Goal: Task Accomplishment & Management: Use online tool/utility

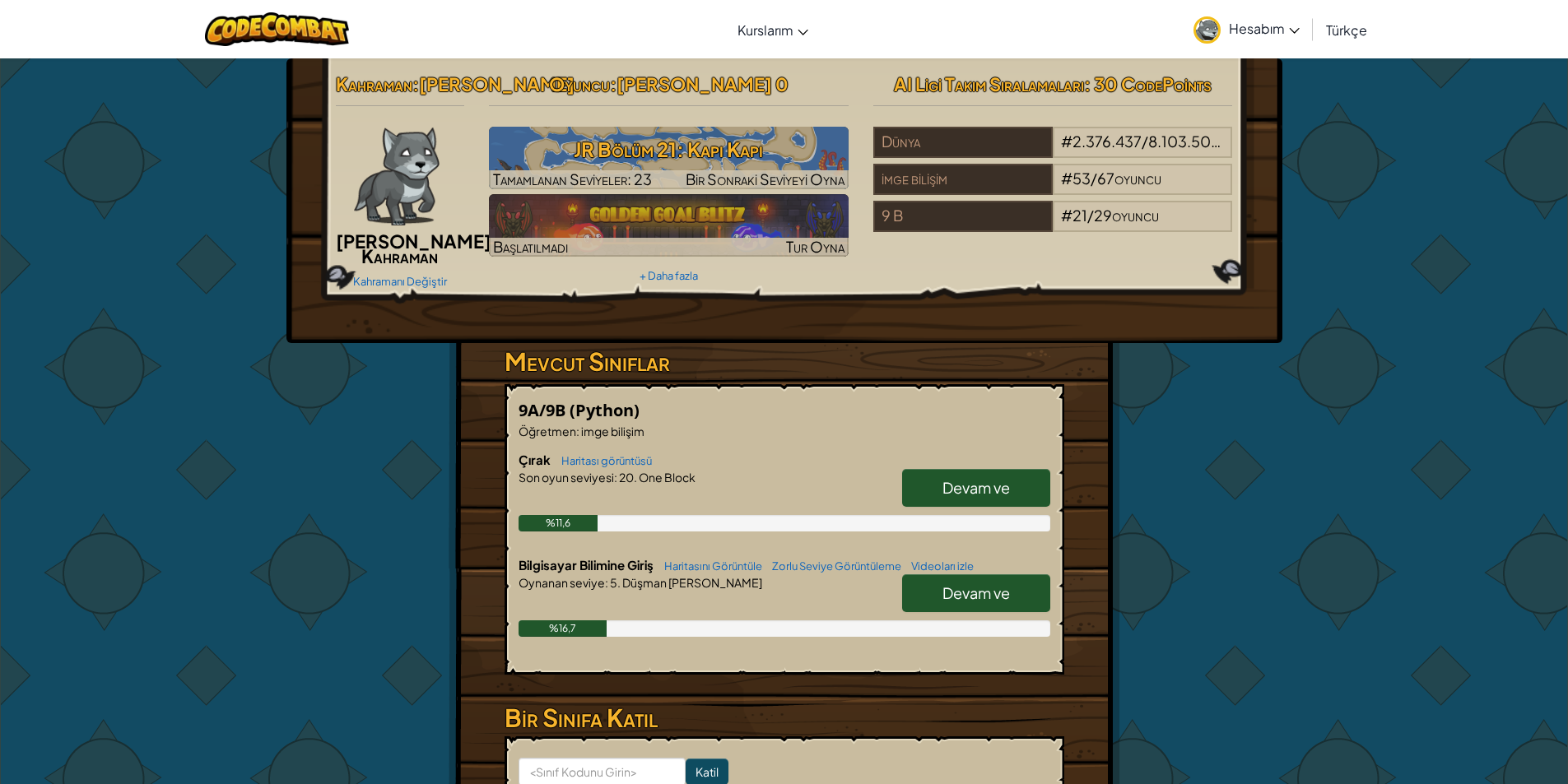
click at [954, 497] on font "Devam ve" at bounding box center [977, 488] width 68 height 19
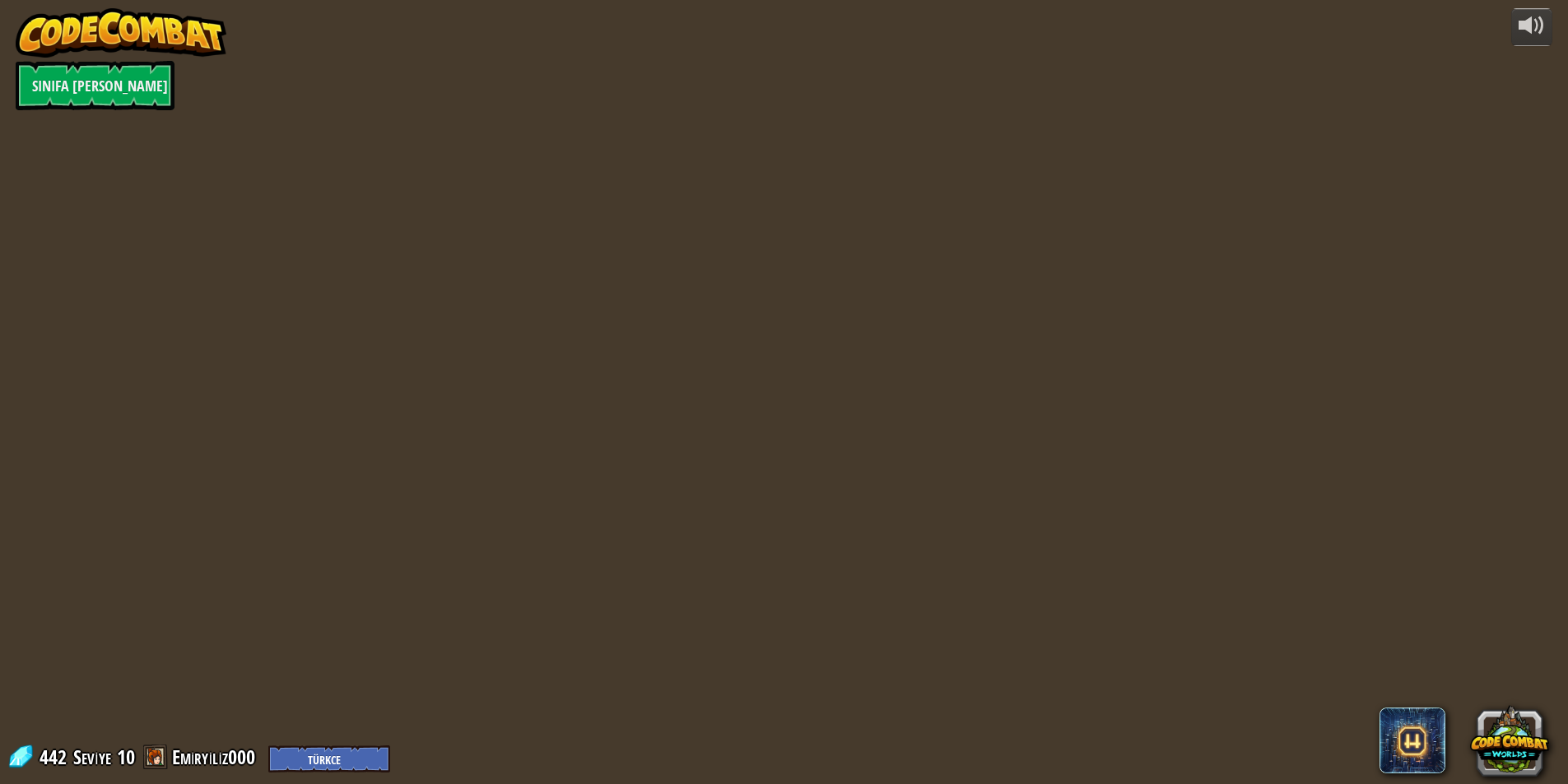
select select "tr"
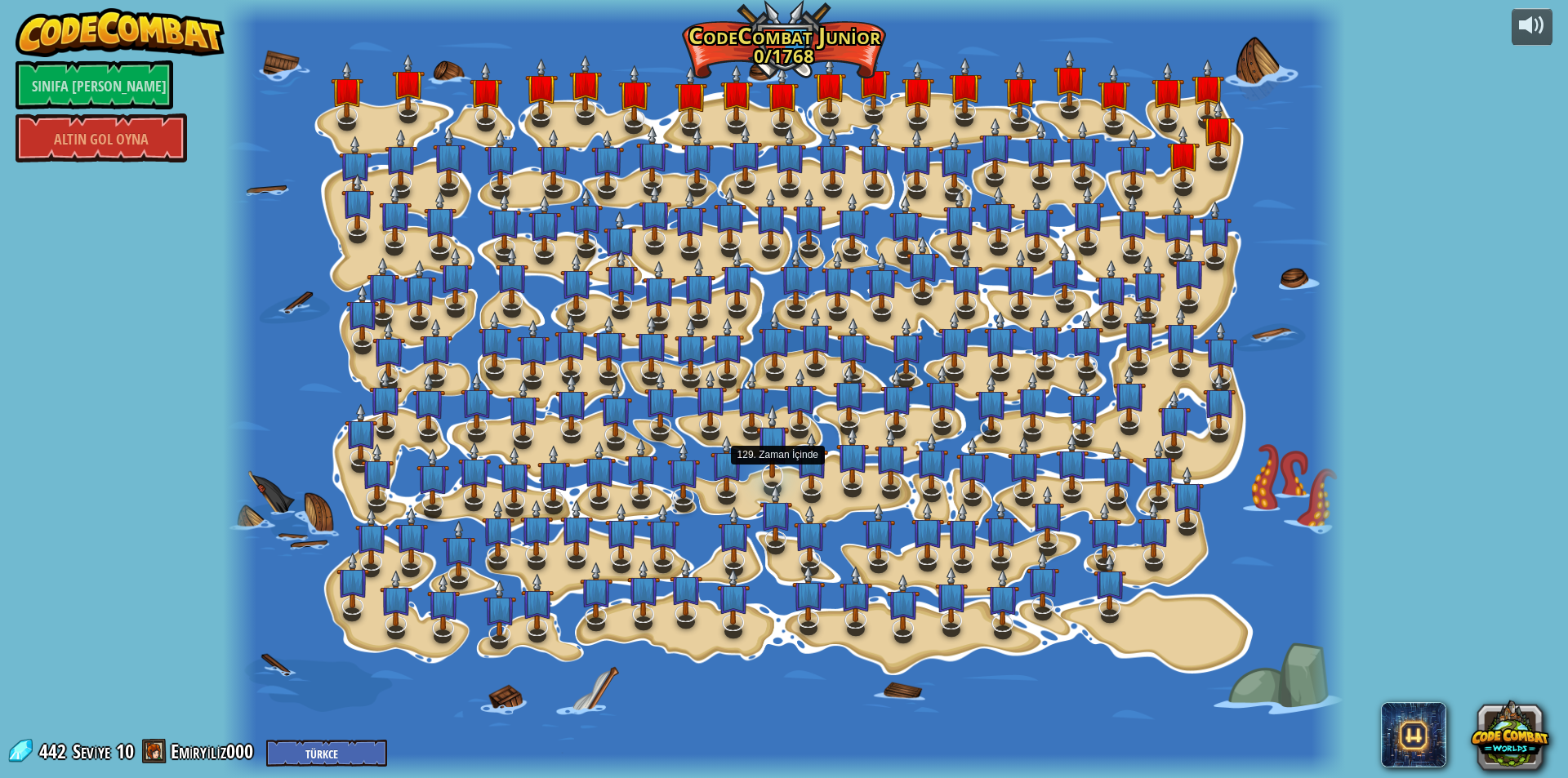
select select "tr"
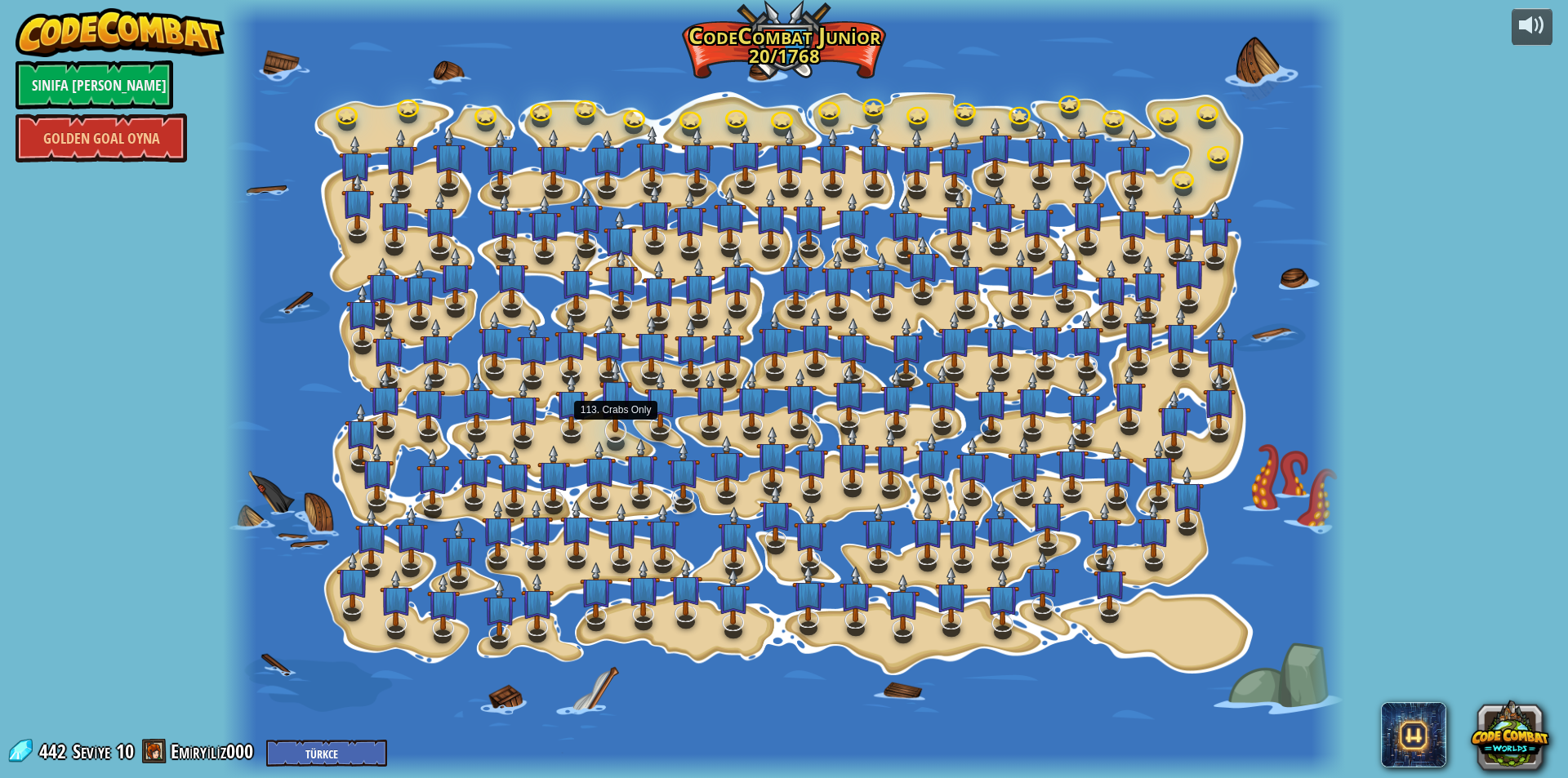
select select "tr"
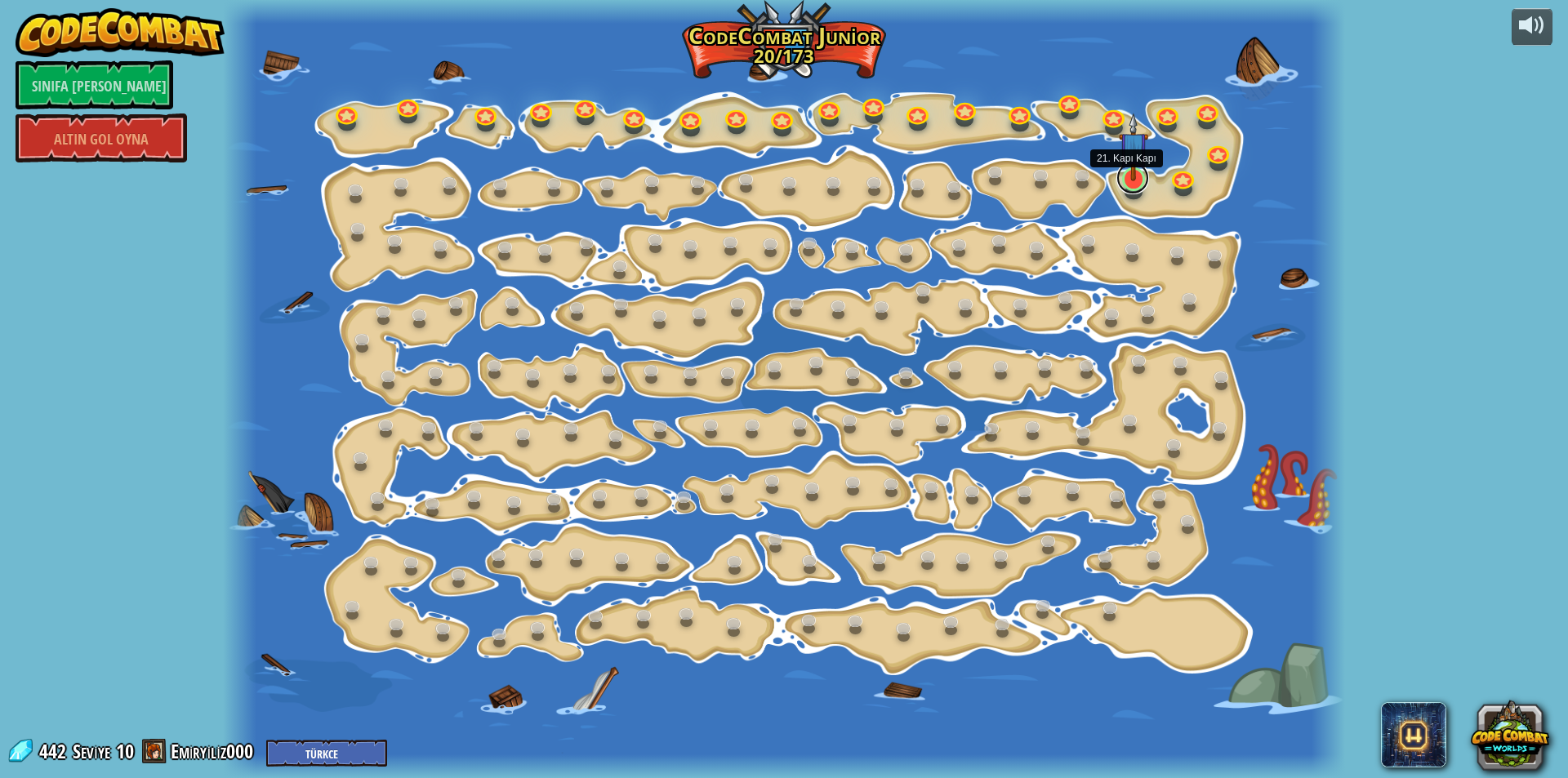
click at [1123, 183] on link at bounding box center [1133, 178] width 33 height 33
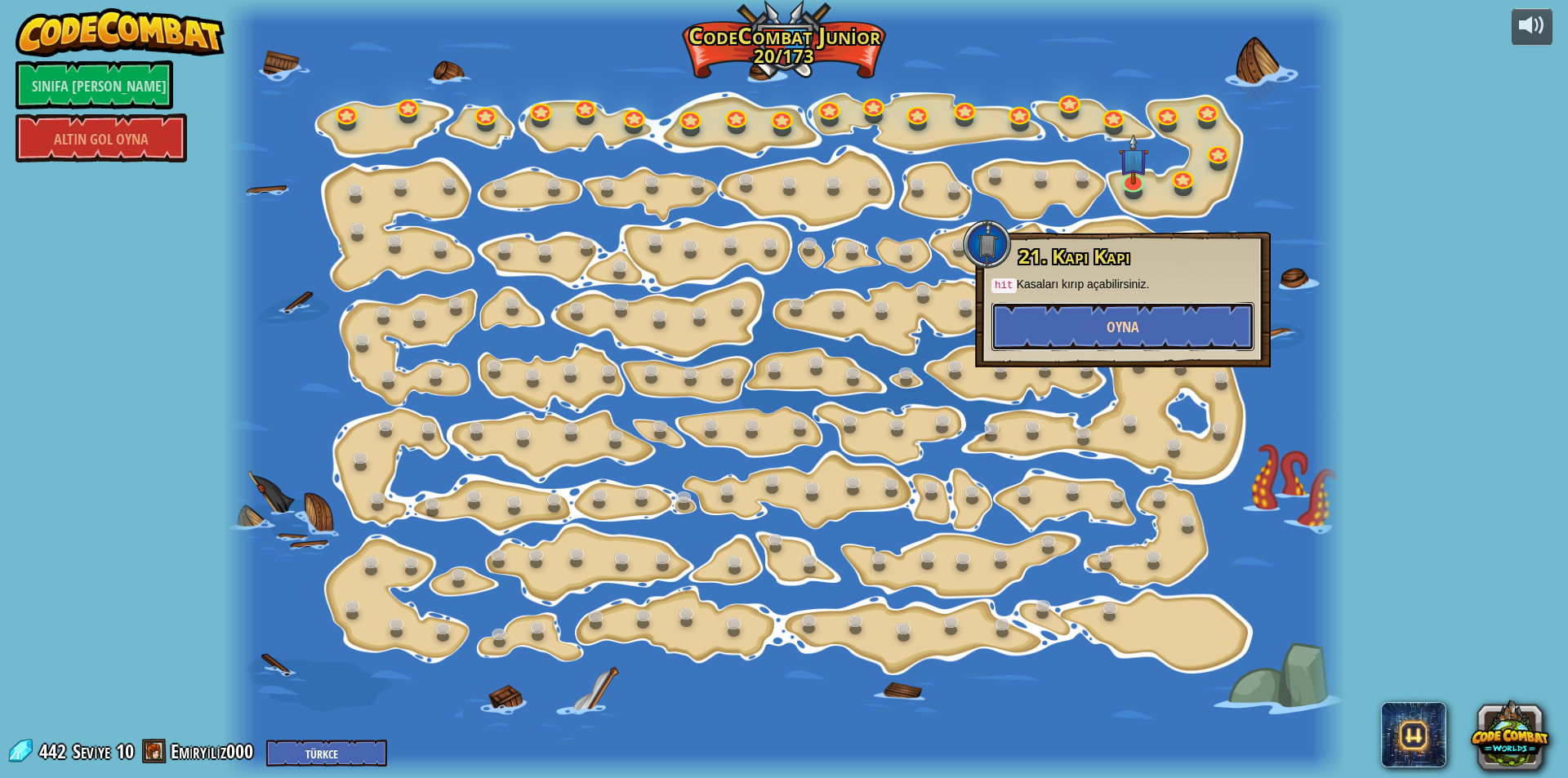
click at [1125, 332] on font "Oyna" at bounding box center [1123, 327] width 33 height 20
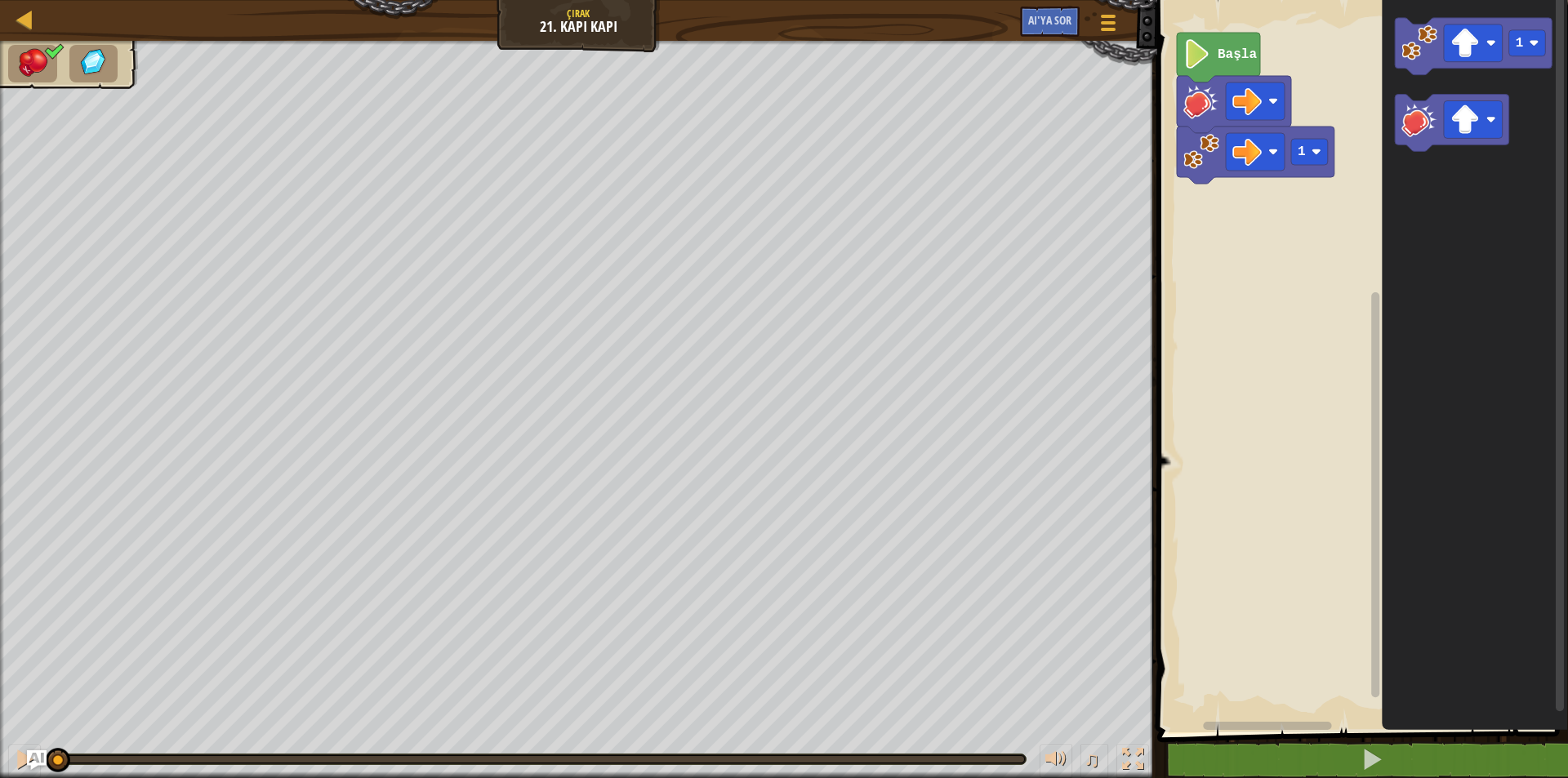
click at [1199, 78] on icon "Blockly Çalışma Alanı" at bounding box center [1218, 57] width 83 height 50
click at [1240, 225] on rect "Blockly Çalışma Alanı" at bounding box center [1360, 361] width 416 height 741
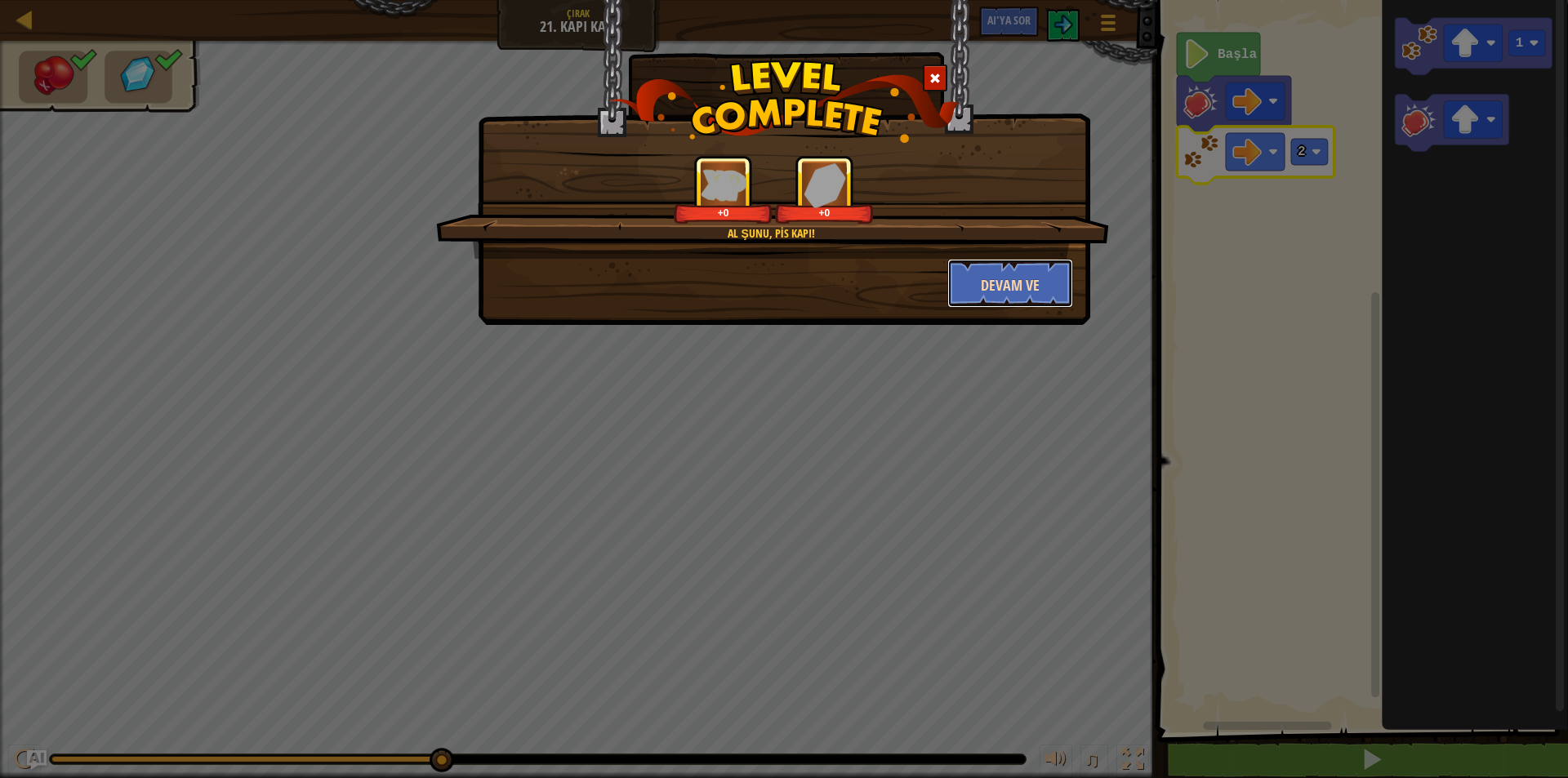
click at [994, 280] on font "Devam ve" at bounding box center [1009, 285] width 58 height 20
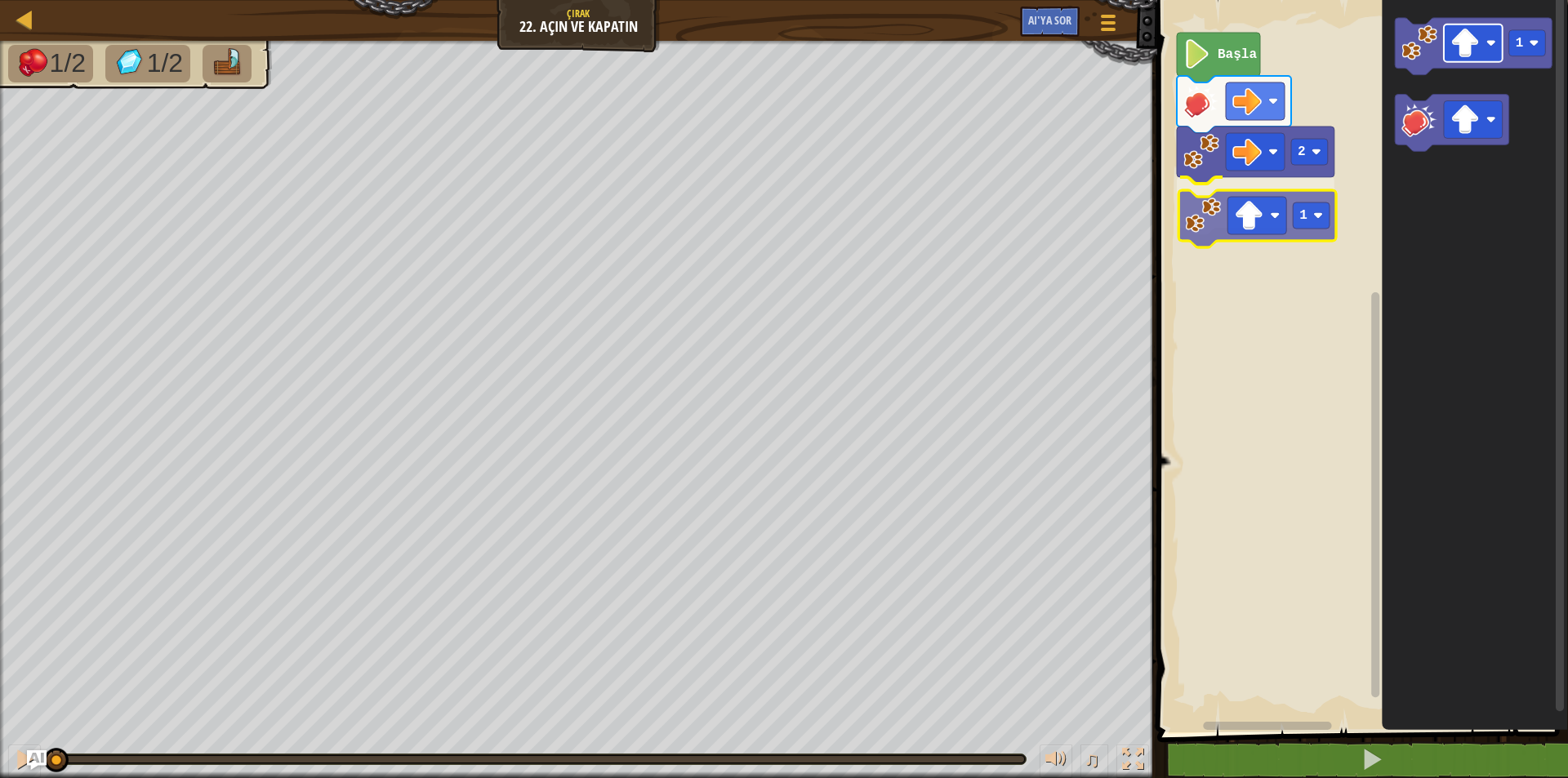
click at [1239, 217] on div "2 1 Başla 1 1" at bounding box center [1360, 361] width 416 height 741
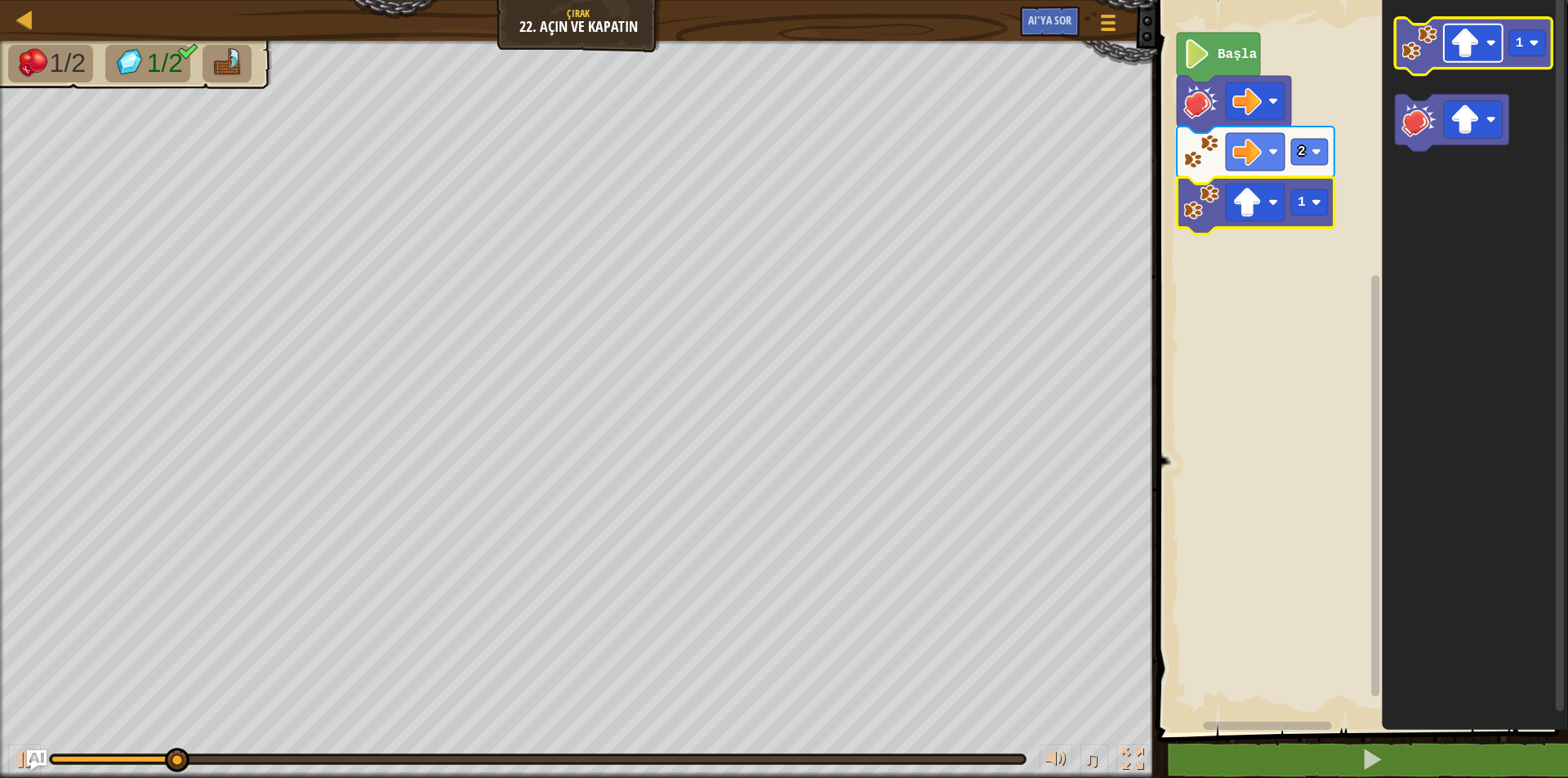
click at [1495, 49] on rect "Blockly Çalışma Alanı" at bounding box center [1473, 43] width 58 height 37
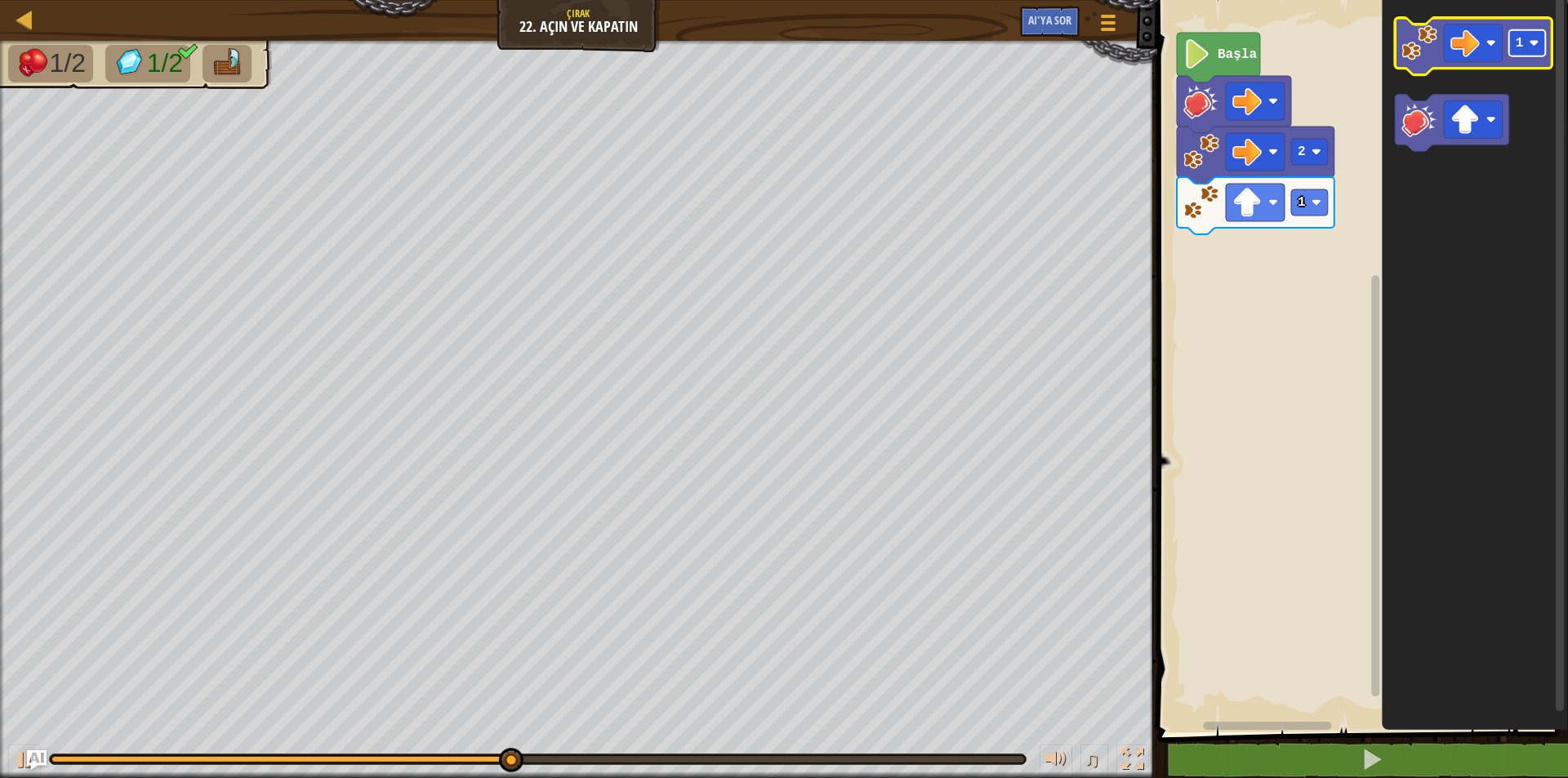
click at [1517, 49] on text "1" at bounding box center [1520, 42] width 9 height 14
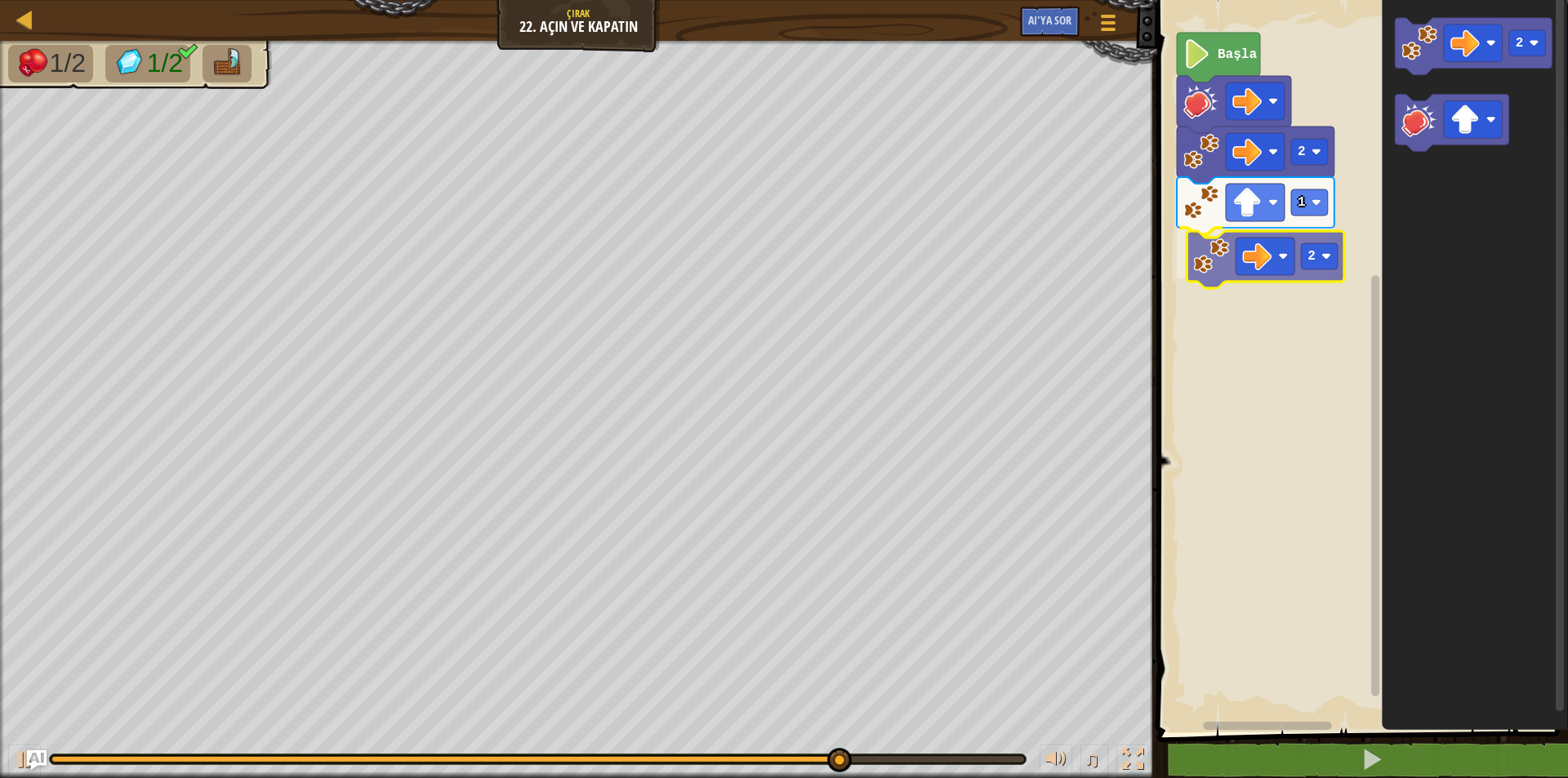
click at [1216, 262] on div "2 1 2 Başla 2 2" at bounding box center [1360, 361] width 416 height 741
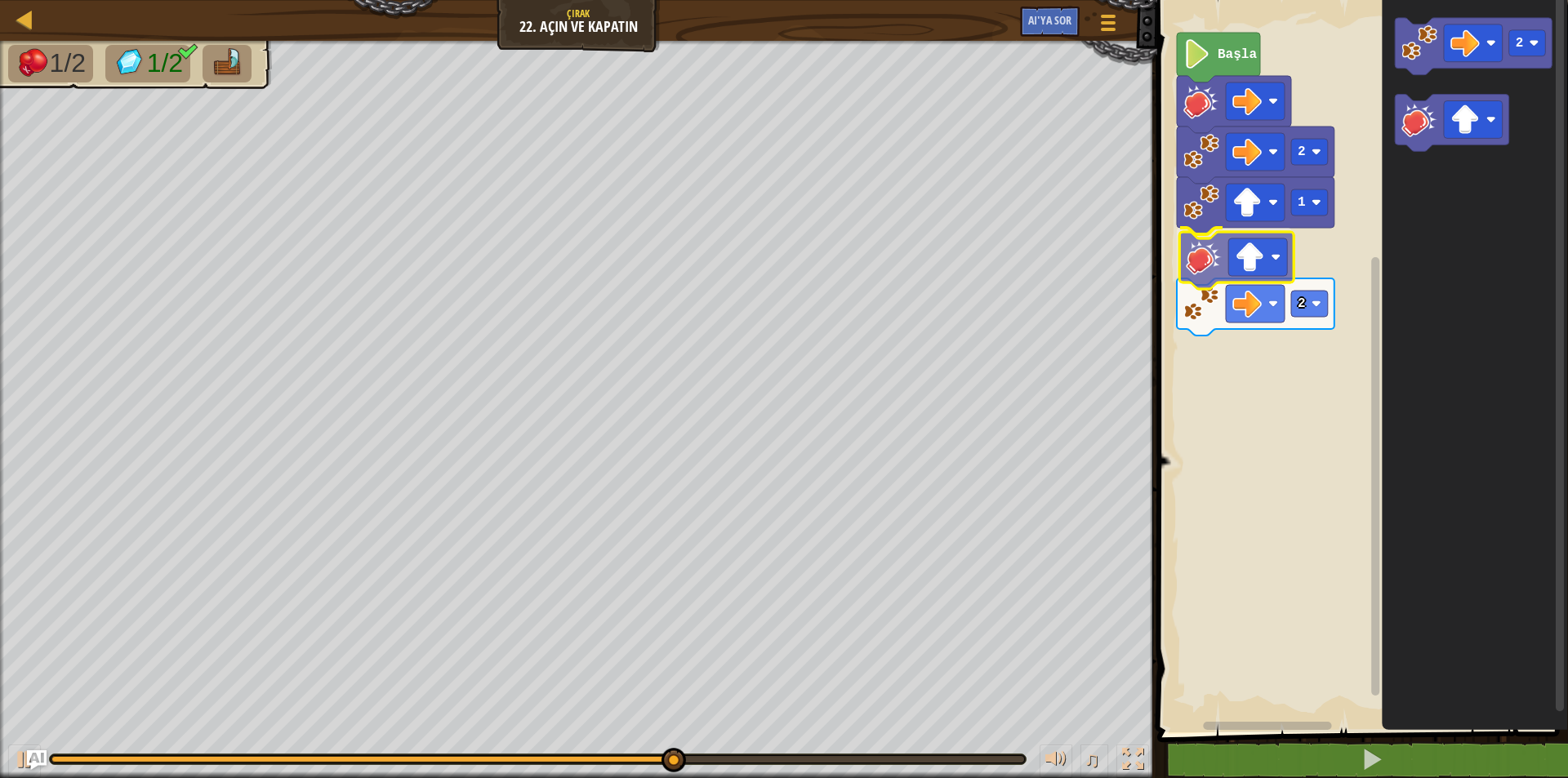
click at [1205, 267] on div "2 1 2 Başla 2" at bounding box center [1360, 361] width 416 height 741
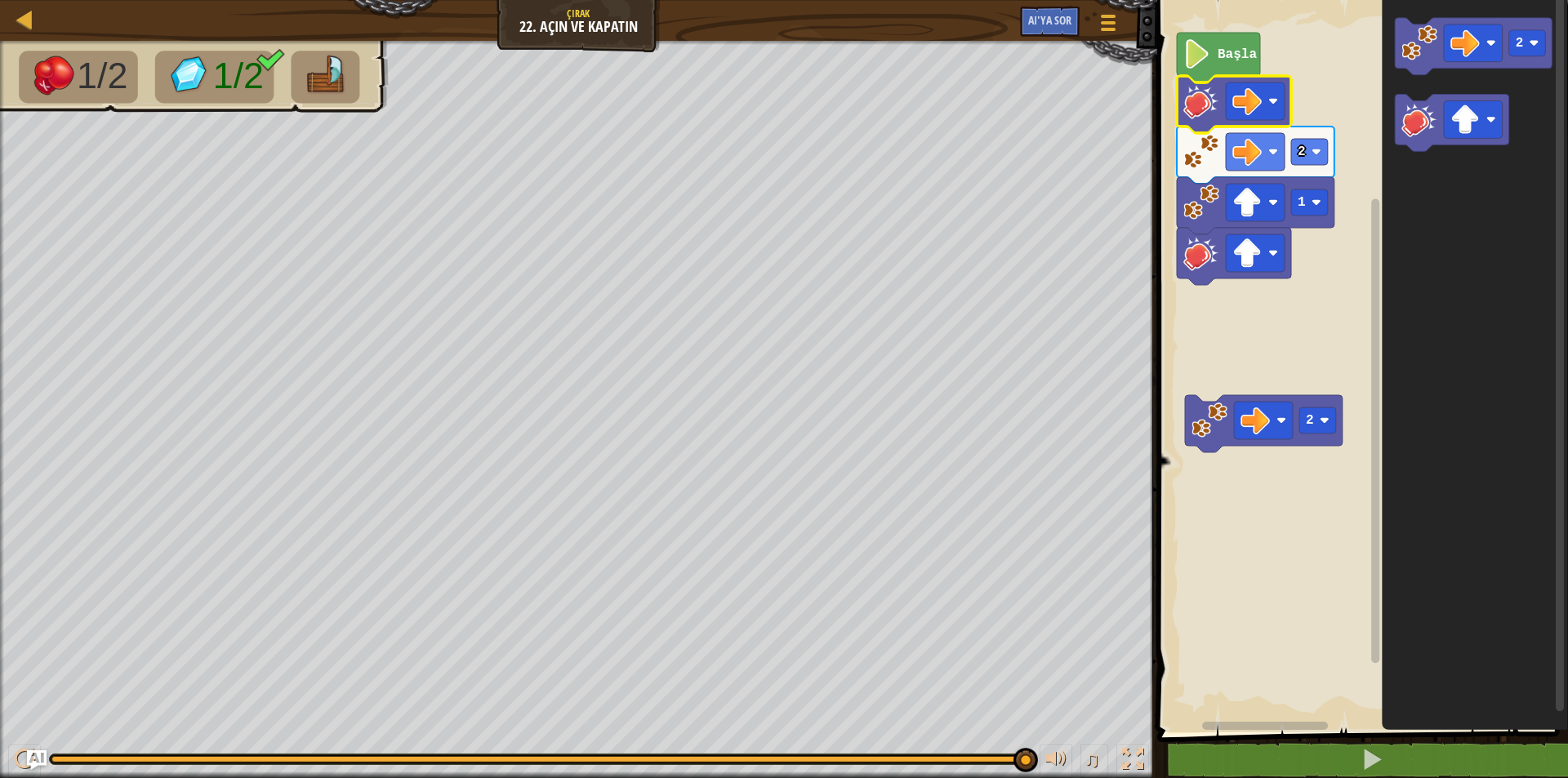
click at [1209, 83] on image "Blockly Çalışma Alanı" at bounding box center [1201, 101] width 35 height 35
click at [1214, 69] on icon "Blockly Çalışma Alanı" at bounding box center [1218, 57] width 83 height 50
click at [1211, 50] on icon "Blockly Çalışma Alanı" at bounding box center [1218, 57] width 83 height 50
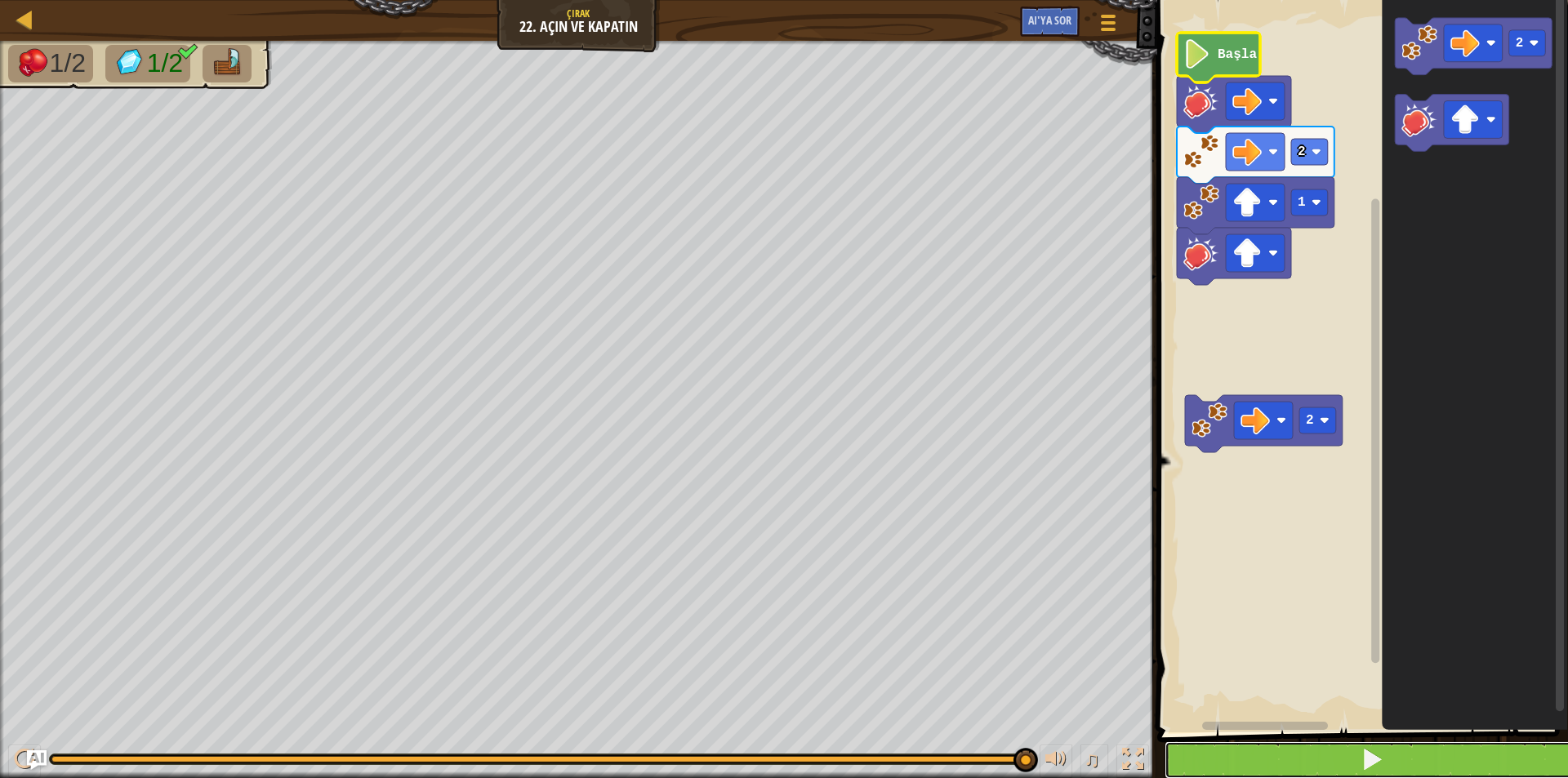
click at [1485, 748] on button at bounding box center [1372, 760] width 416 height 37
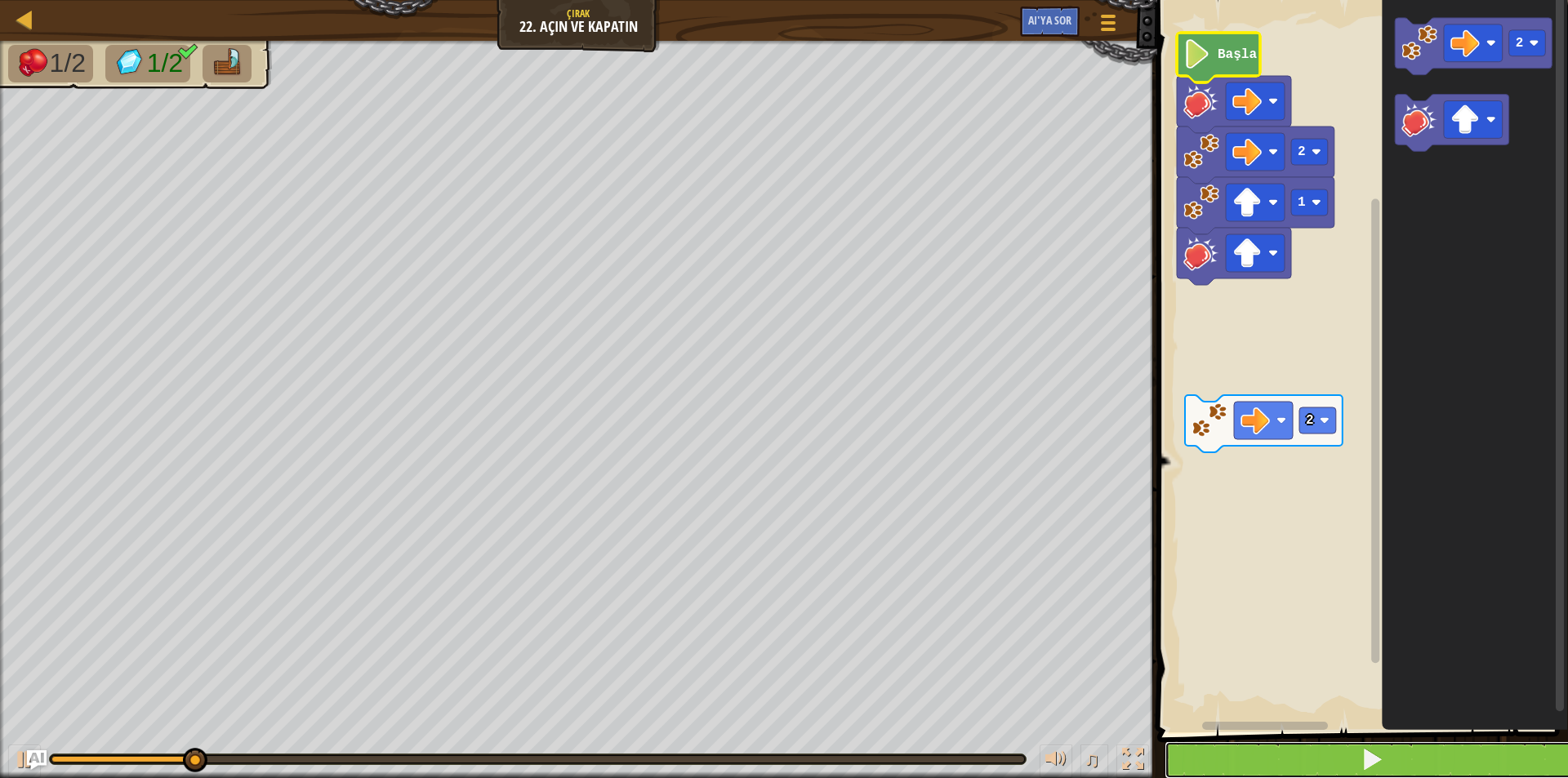
click at [1485, 748] on button at bounding box center [1372, 760] width 416 height 37
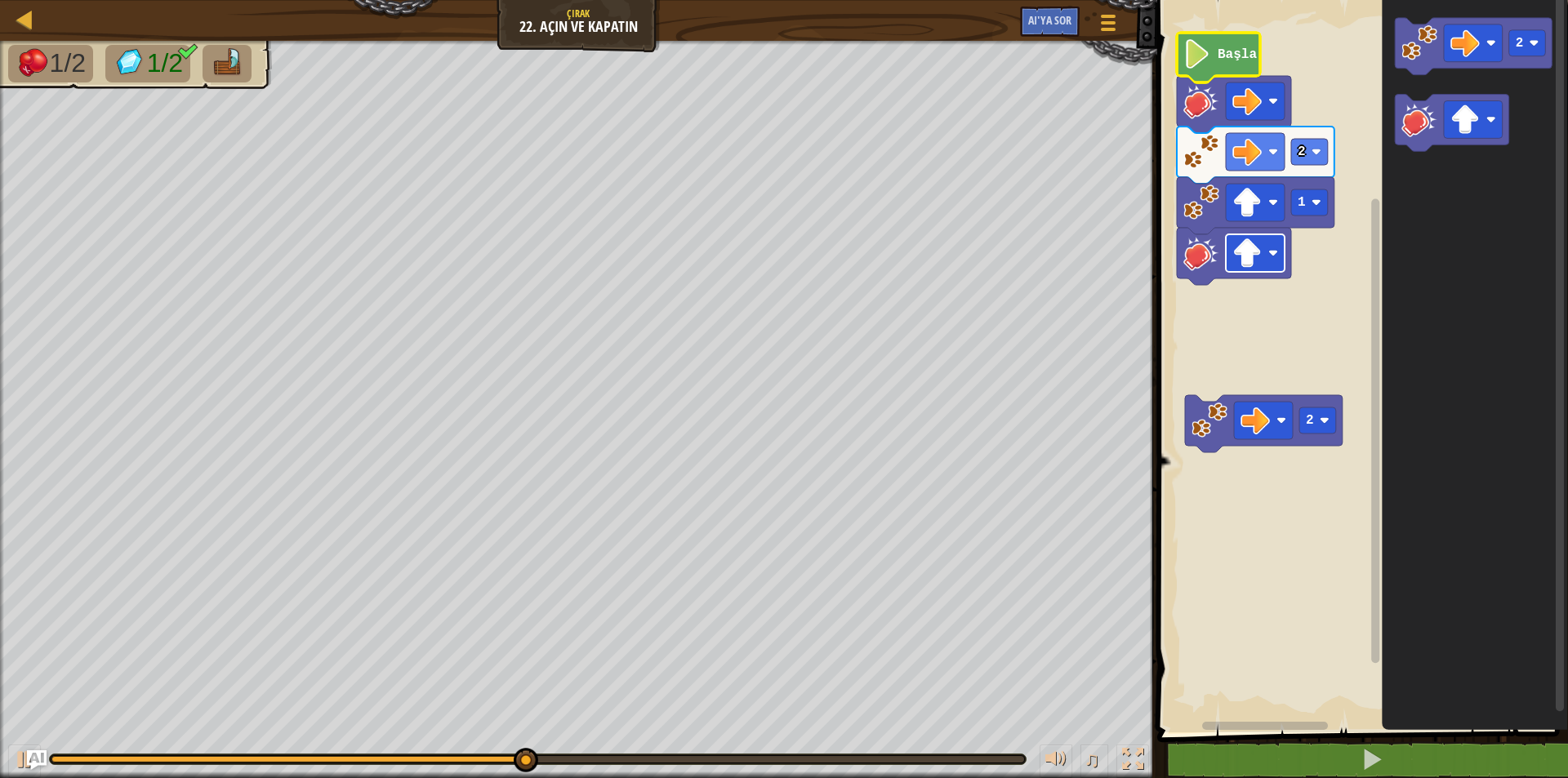
click at [1271, 254] on image "Blockly Çalışma Alanı" at bounding box center [1273, 253] width 10 height 10
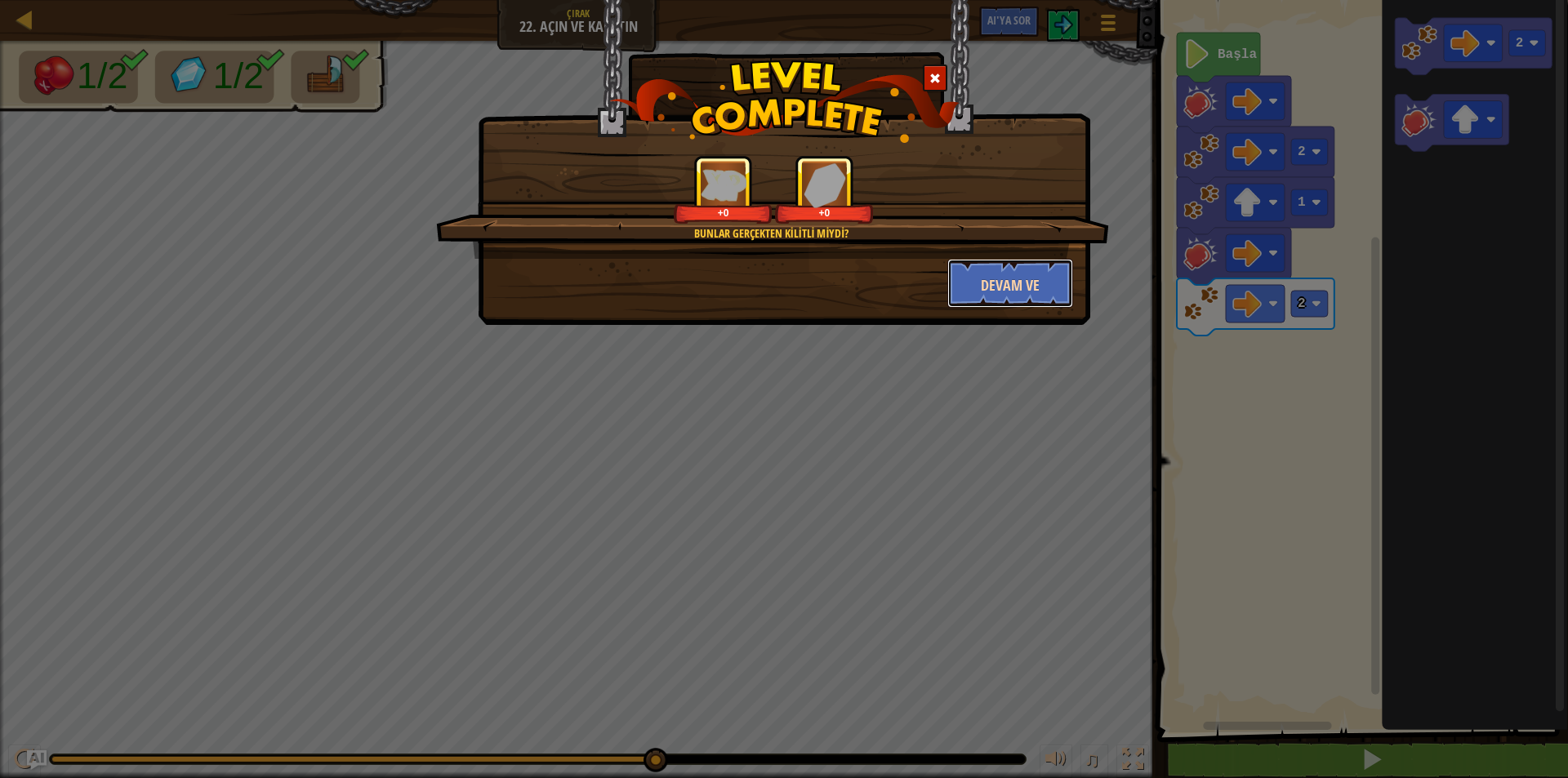
click at [992, 296] on button "Devam ve" at bounding box center [1011, 283] width 127 height 49
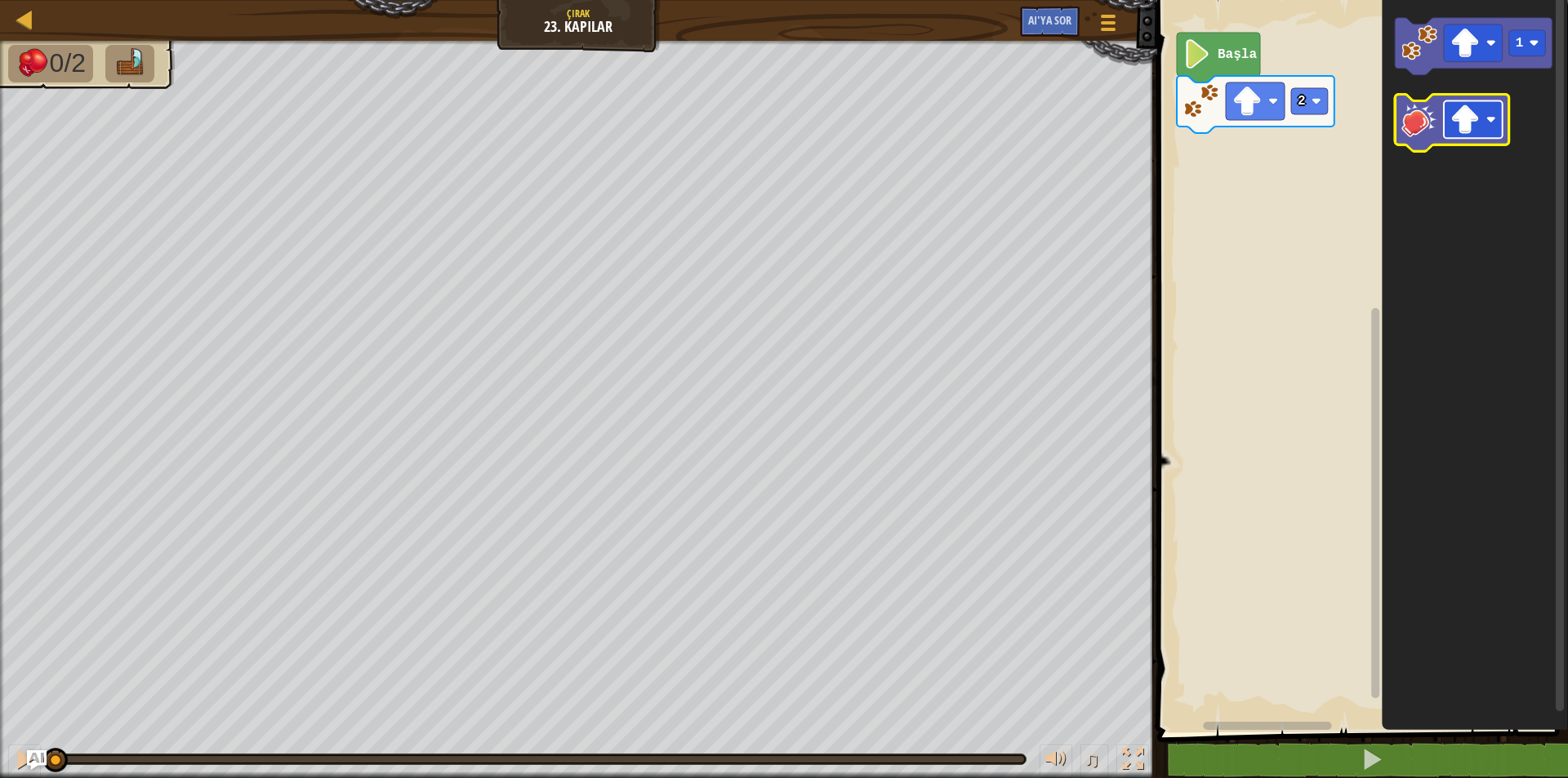
click at [1484, 127] on rect "Blockly Çalışma Alanı" at bounding box center [1473, 120] width 58 height 37
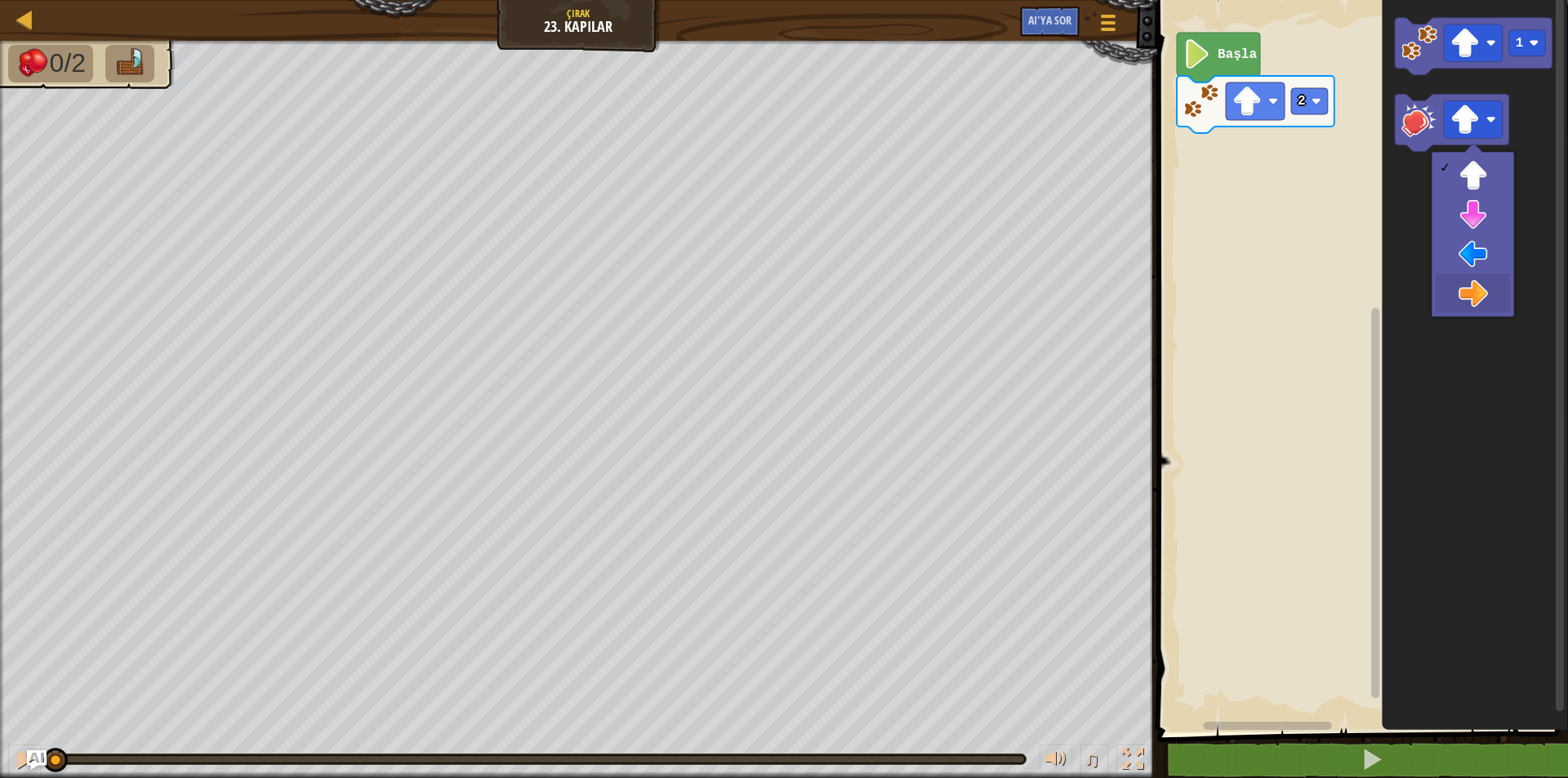
drag, startPoint x: 1459, startPoint y: 290, endPoint x: 1453, endPoint y: 229, distance: 61.3
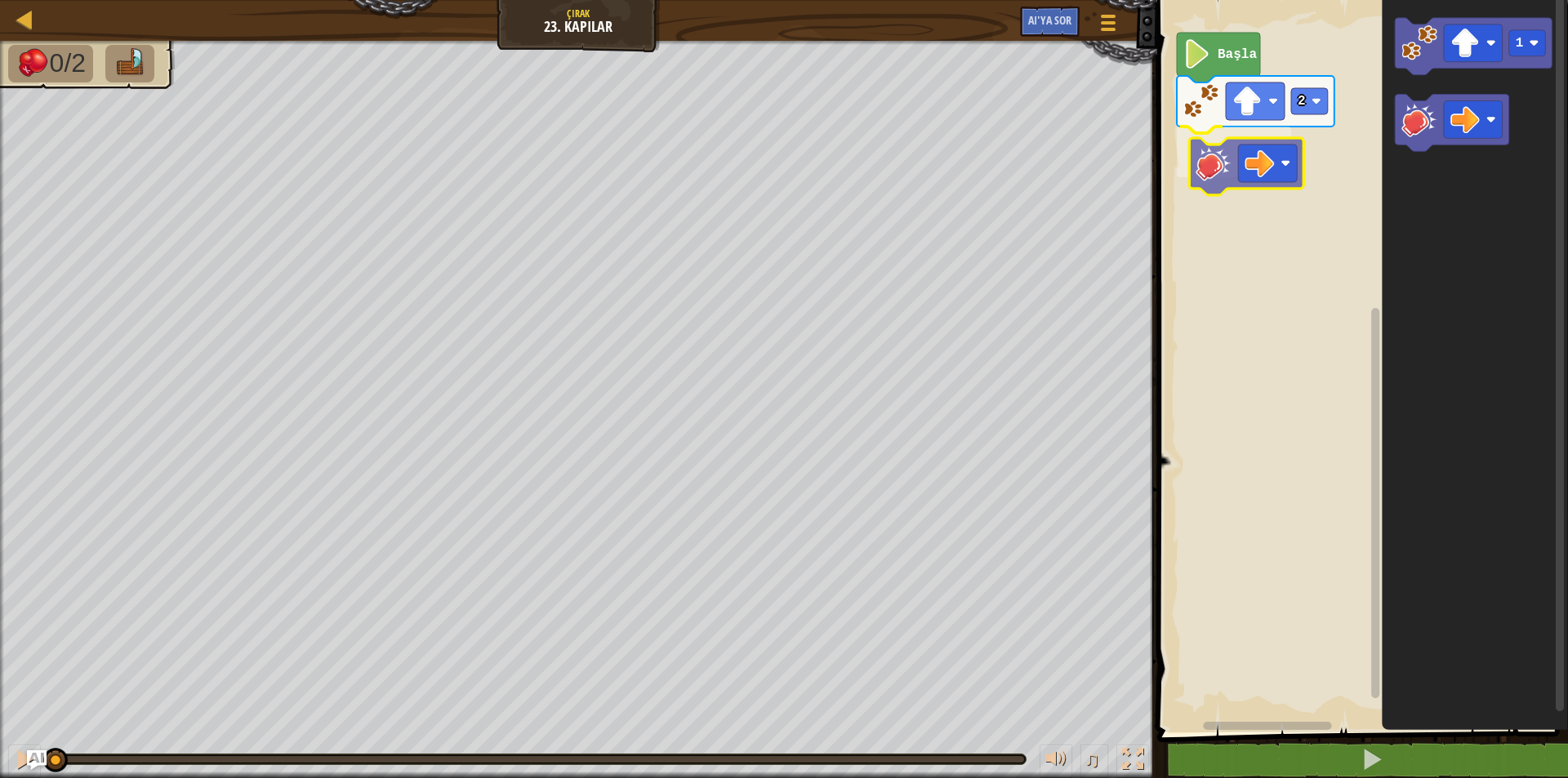
click at [1216, 162] on div "2 Başla 1" at bounding box center [1360, 361] width 416 height 741
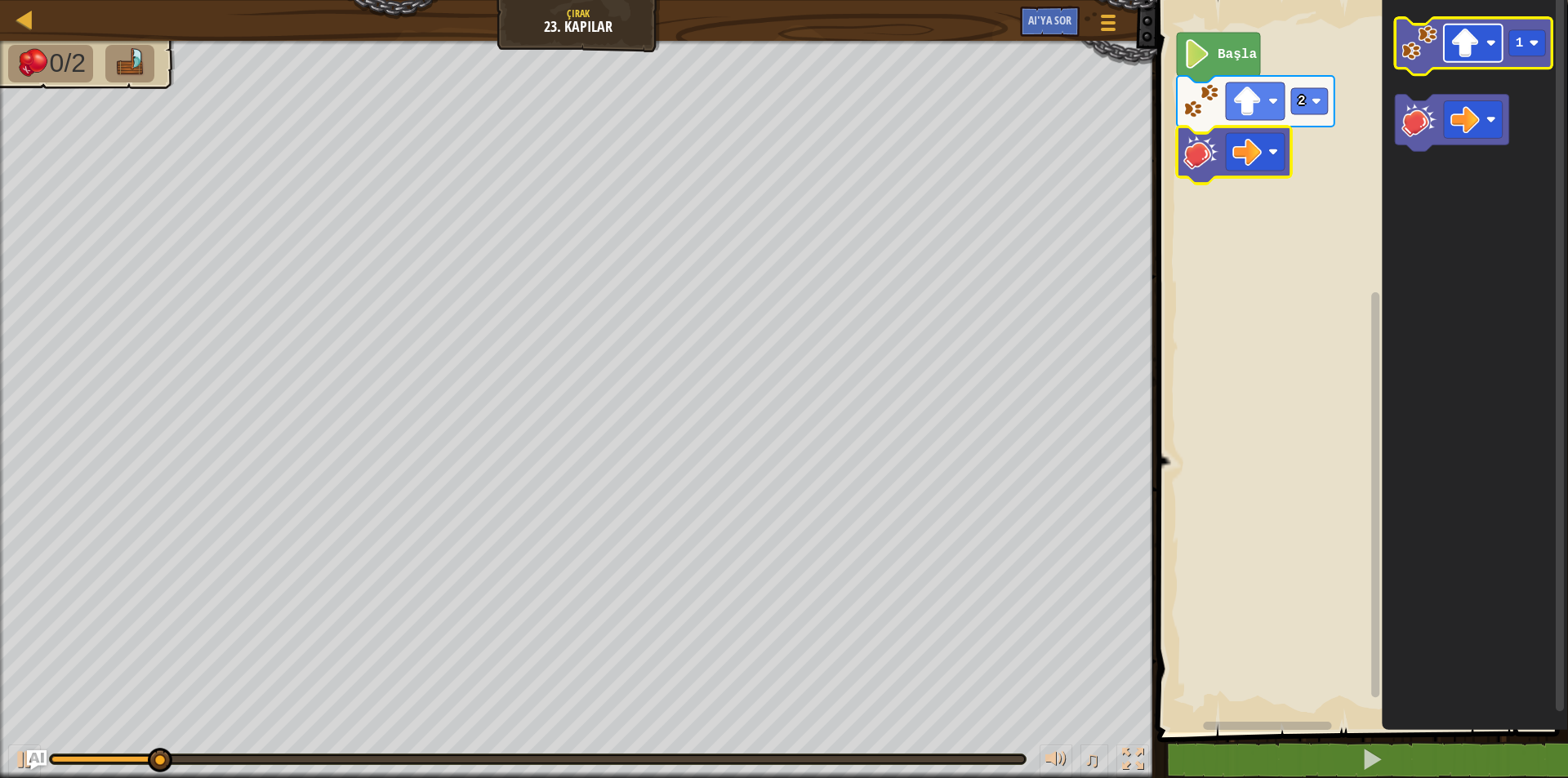
click at [1495, 52] on rect "Blockly Çalışma Alanı" at bounding box center [1473, 43] width 58 height 37
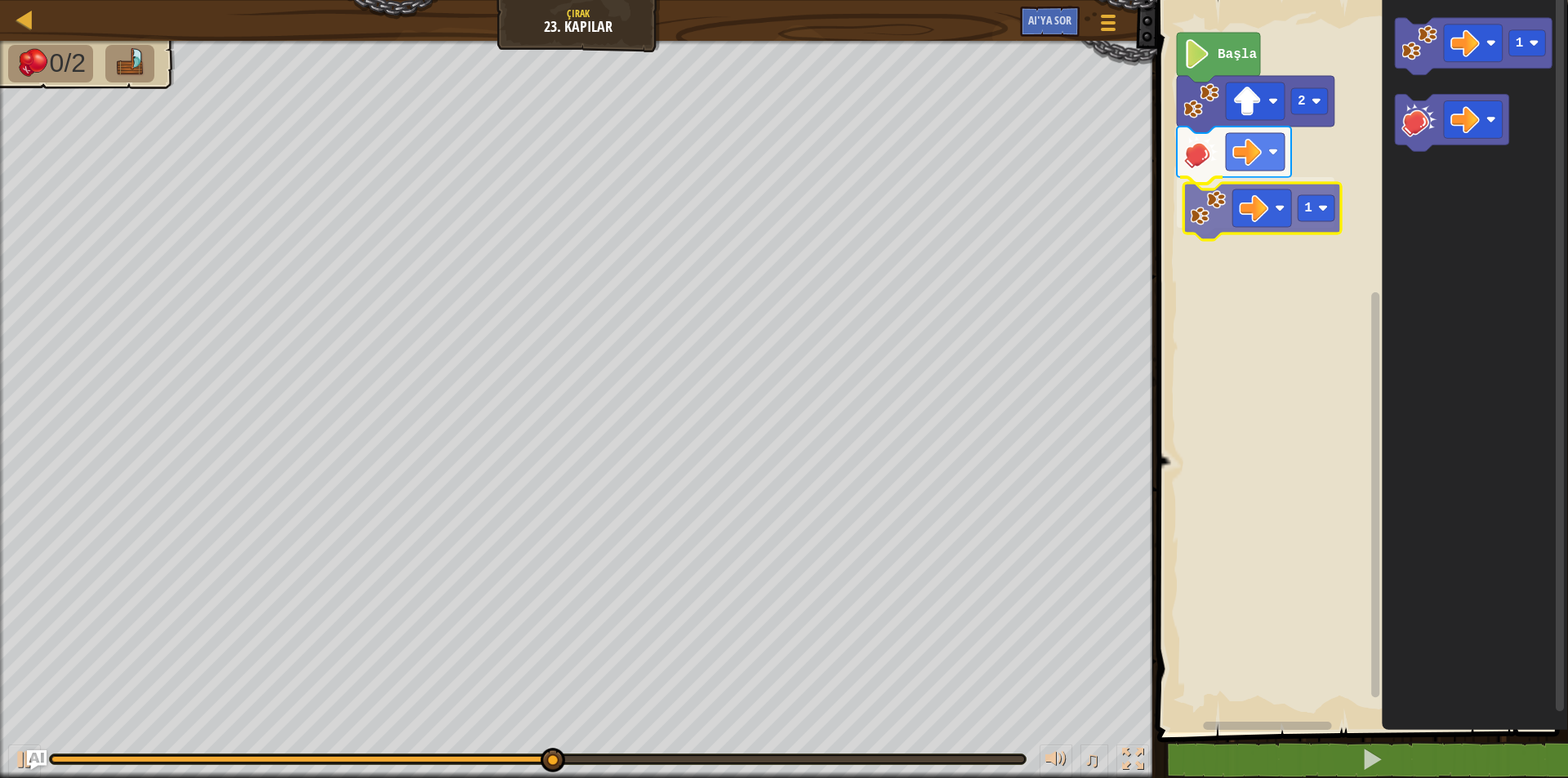
click at [1210, 226] on div "2 1 Başla 1 1" at bounding box center [1360, 361] width 416 height 741
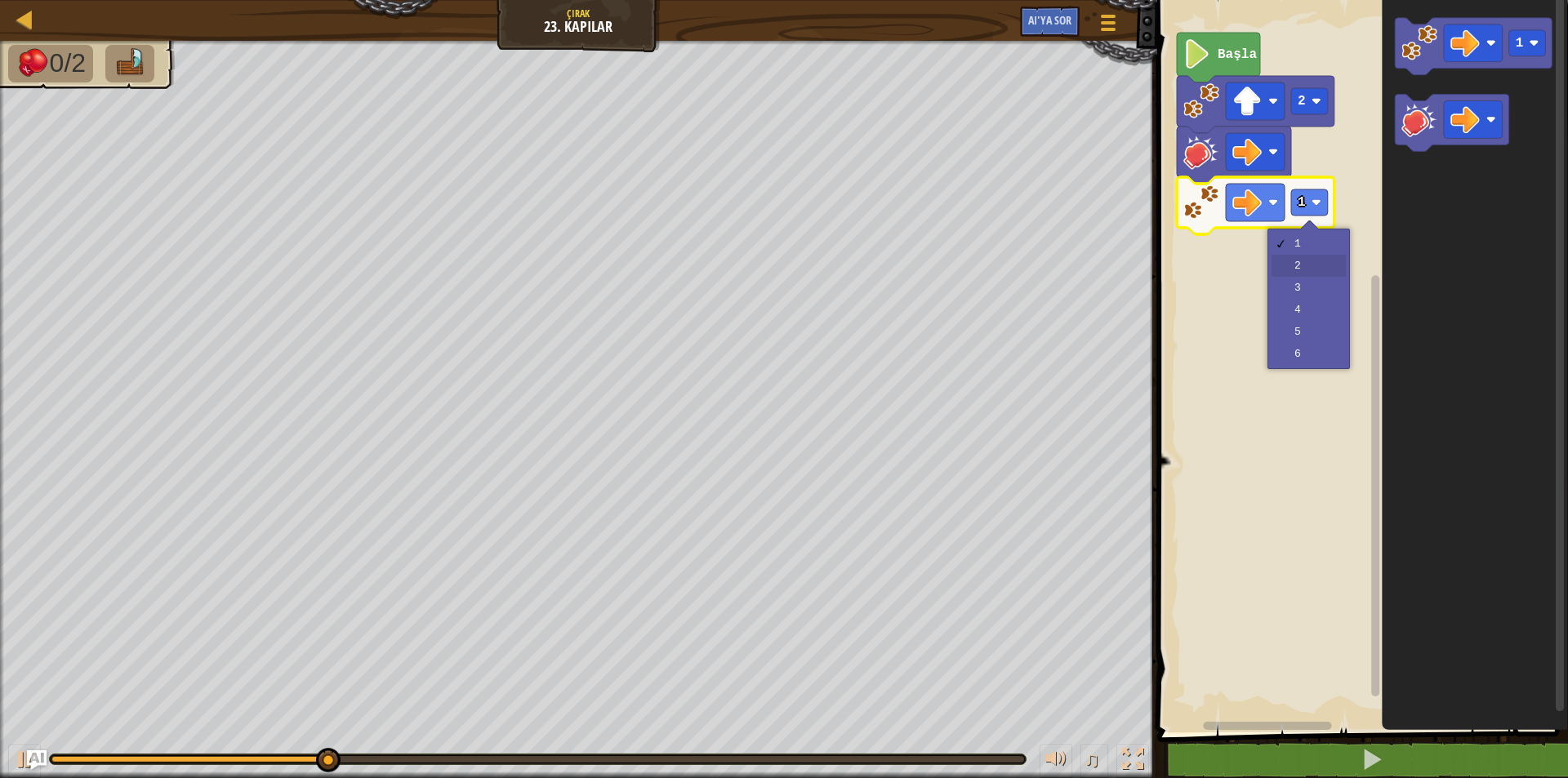
drag, startPoint x: 1309, startPoint y: 268, endPoint x: 1315, endPoint y: 240, distance: 28.6
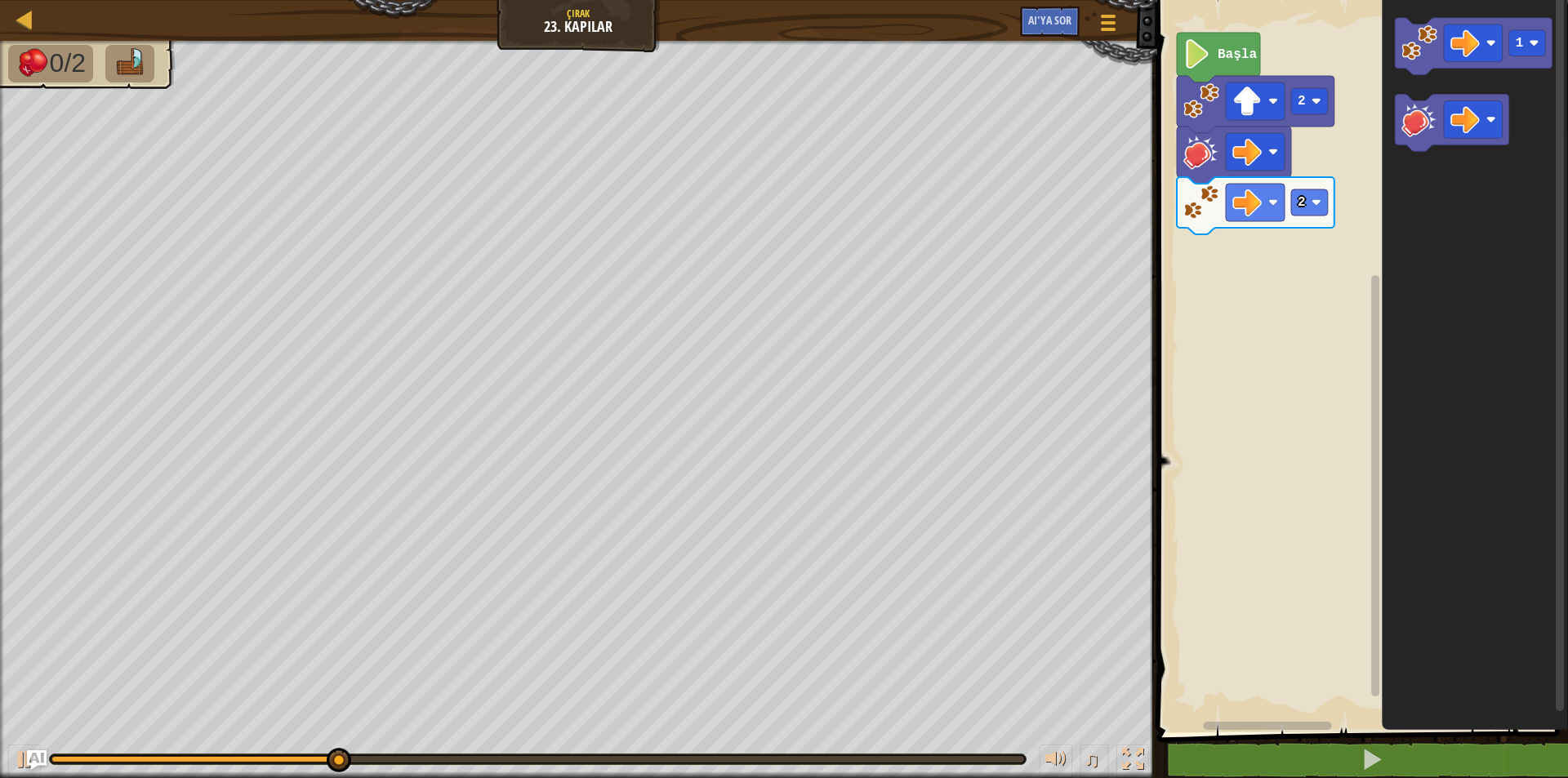
click at [1304, 171] on div "Başla 2 2 1" at bounding box center [1360, 361] width 416 height 741
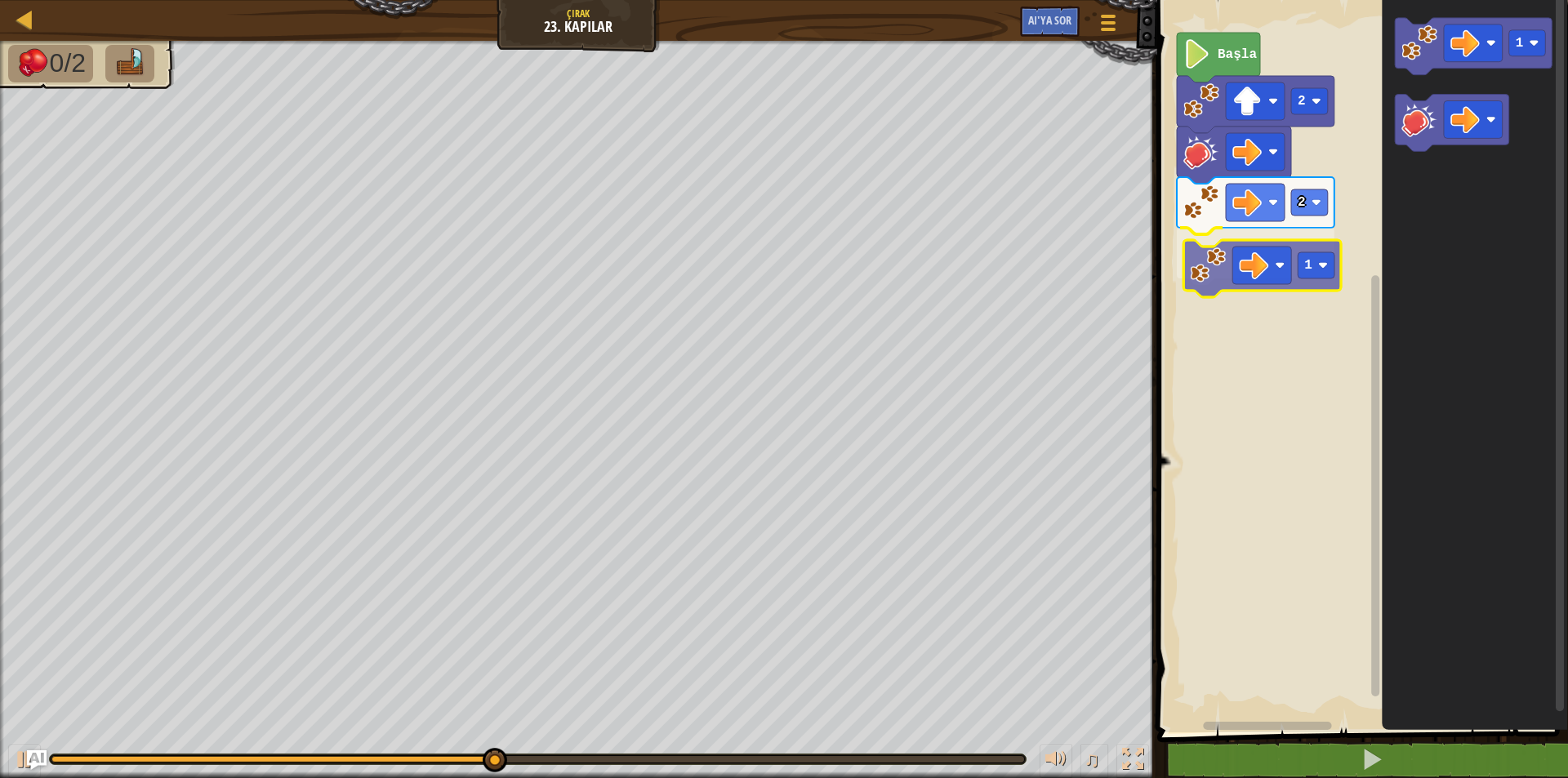
click at [1209, 252] on div "Başla 2 2 1 1 1" at bounding box center [1360, 361] width 416 height 741
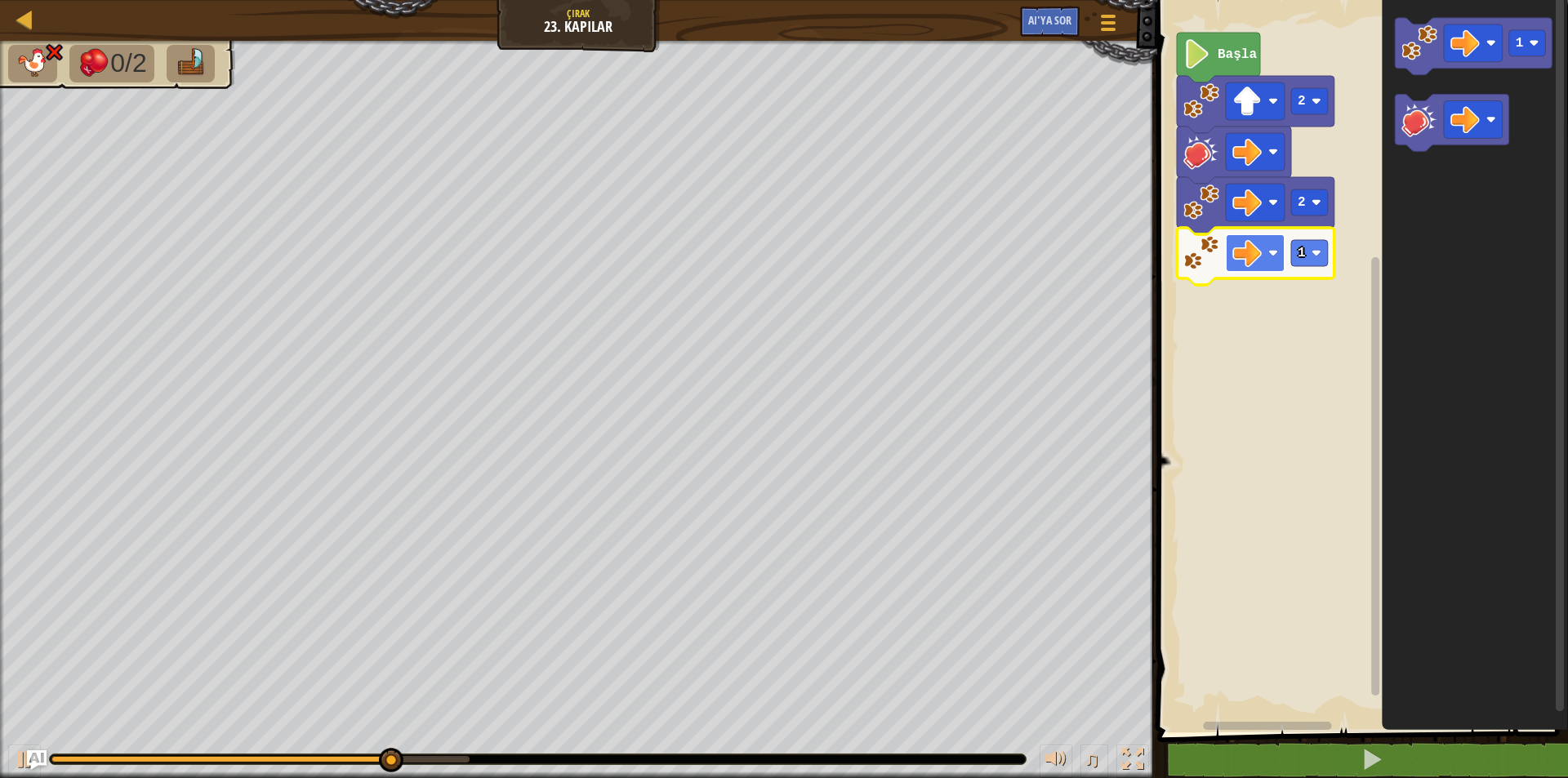
click at [1270, 251] on image "Blockly Çalışma Alanı" at bounding box center [1273, 253] width 10 height 10
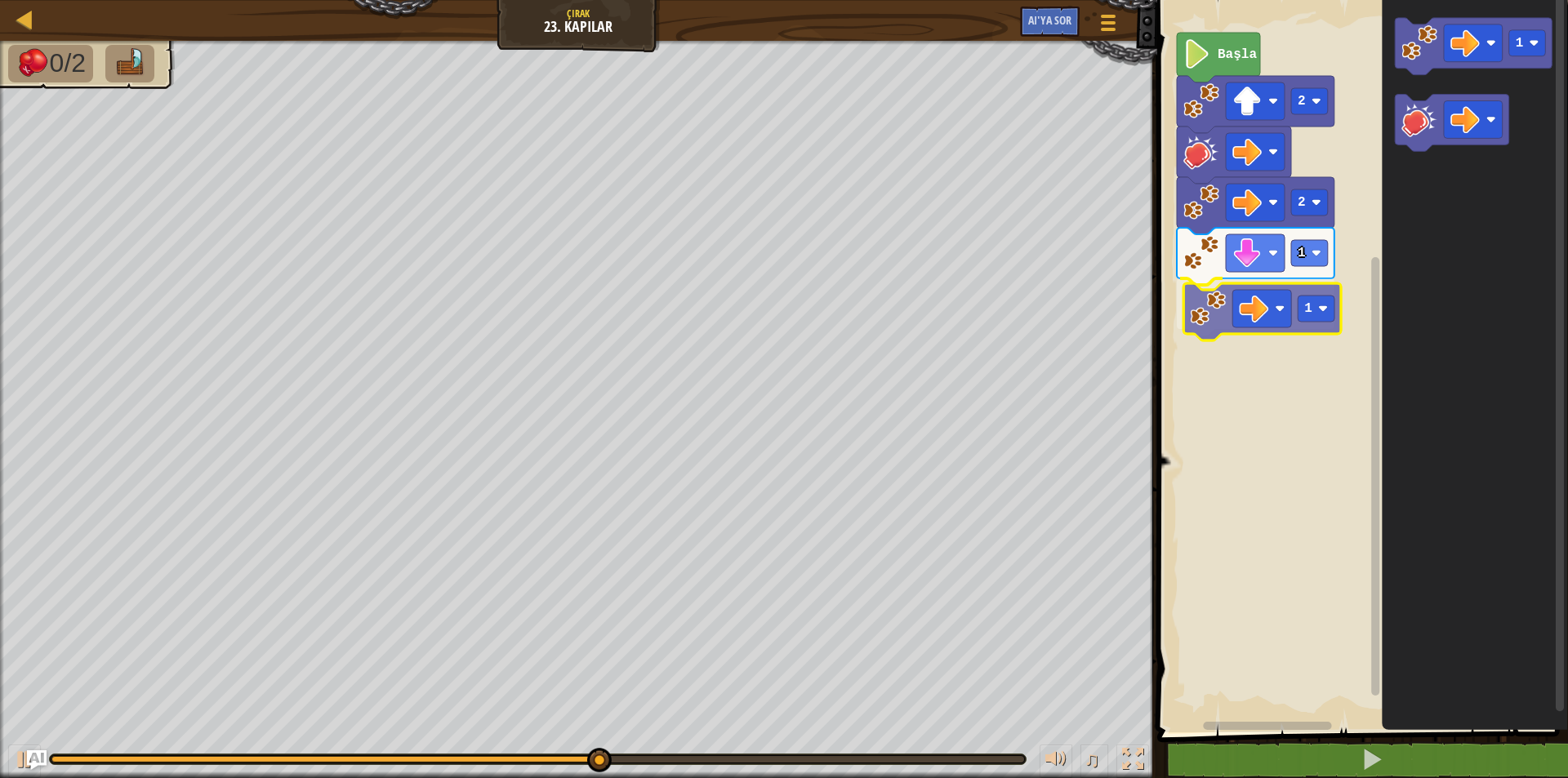
click at [1204, 318] on div "Başla 2 2 1 1 1 1" at bounding box center [1360, 361] width 416 height 741
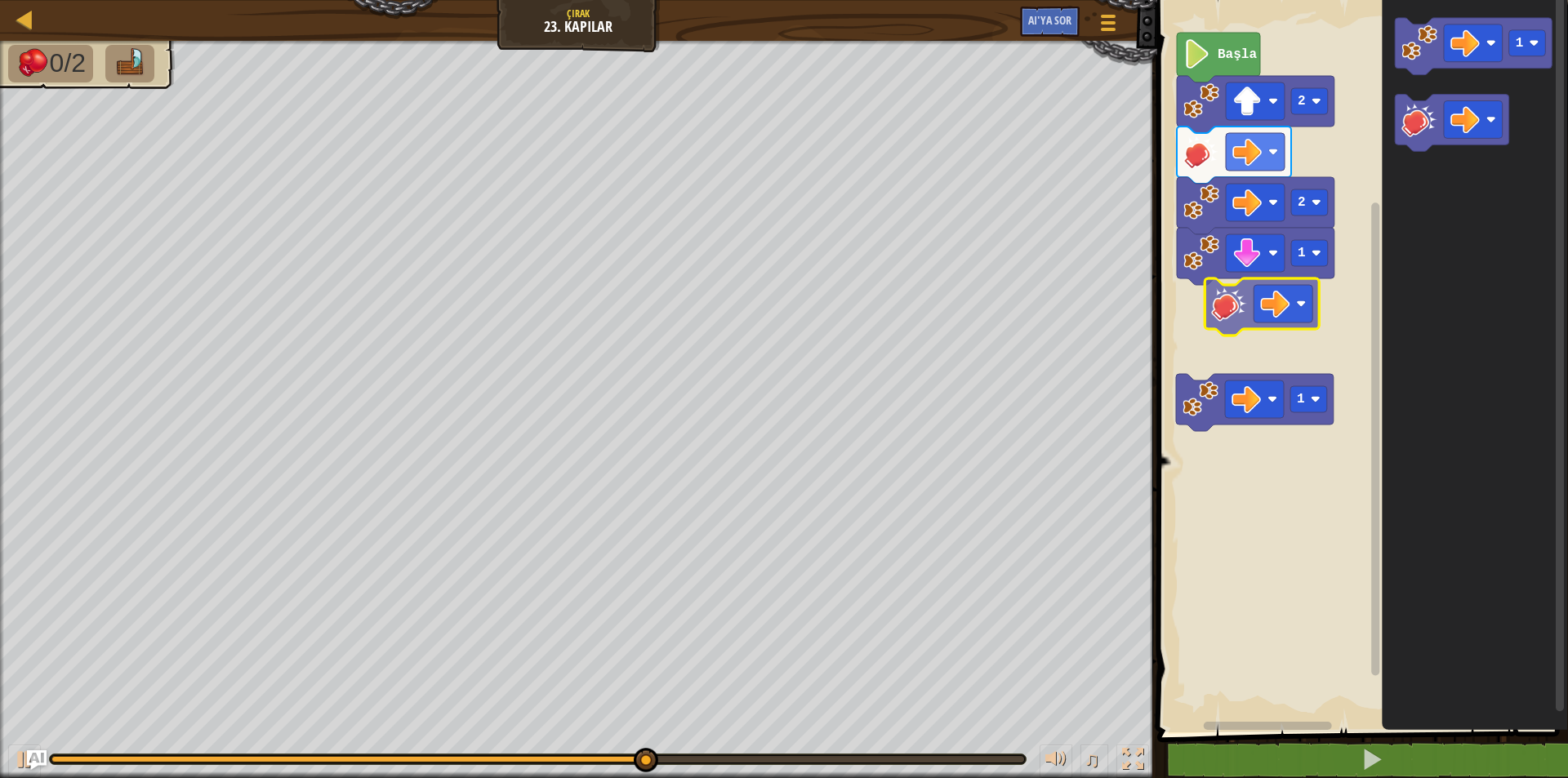
click at [1194, 314] on div "Başla 2 2 1 1 1" at bounding box center [1360, 361] width 416 height 741
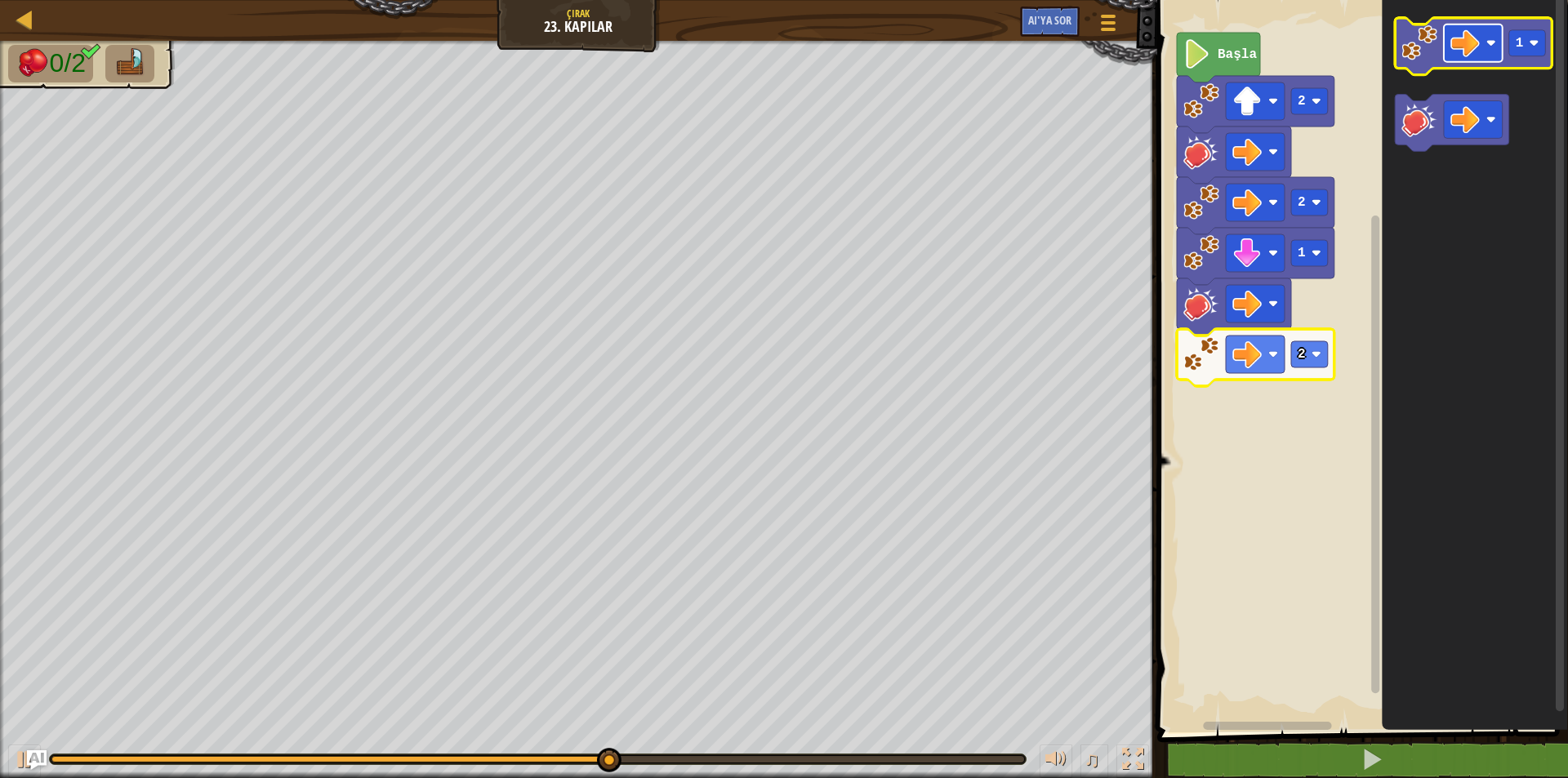
click at [1495, 47] on g "Blockly Çalışma Alanı" at bounding box center [1473, 43] width 58 height 37
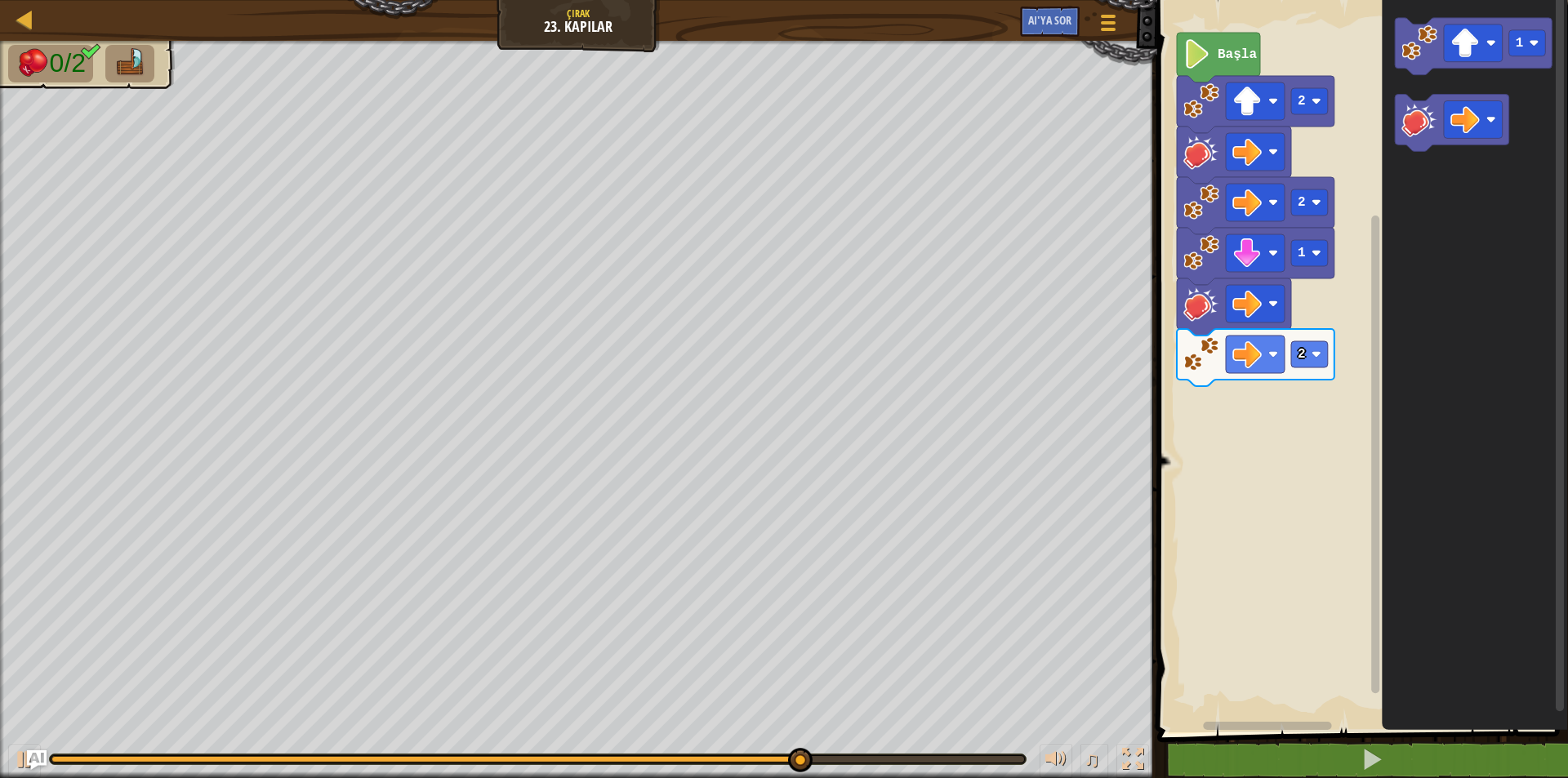
click at [1299, 307] on div "Başla 2 2 1 2 1" at bounding box center [1360, 361] width 416 height 741
click at [1324, 287] on div "Başla 2 2 1 2 1" at bounding box center [1360, 361] width 416 height 741
click at [1384, 195] on icon "1" at bounding box center [1475, 361] width 186 height 741
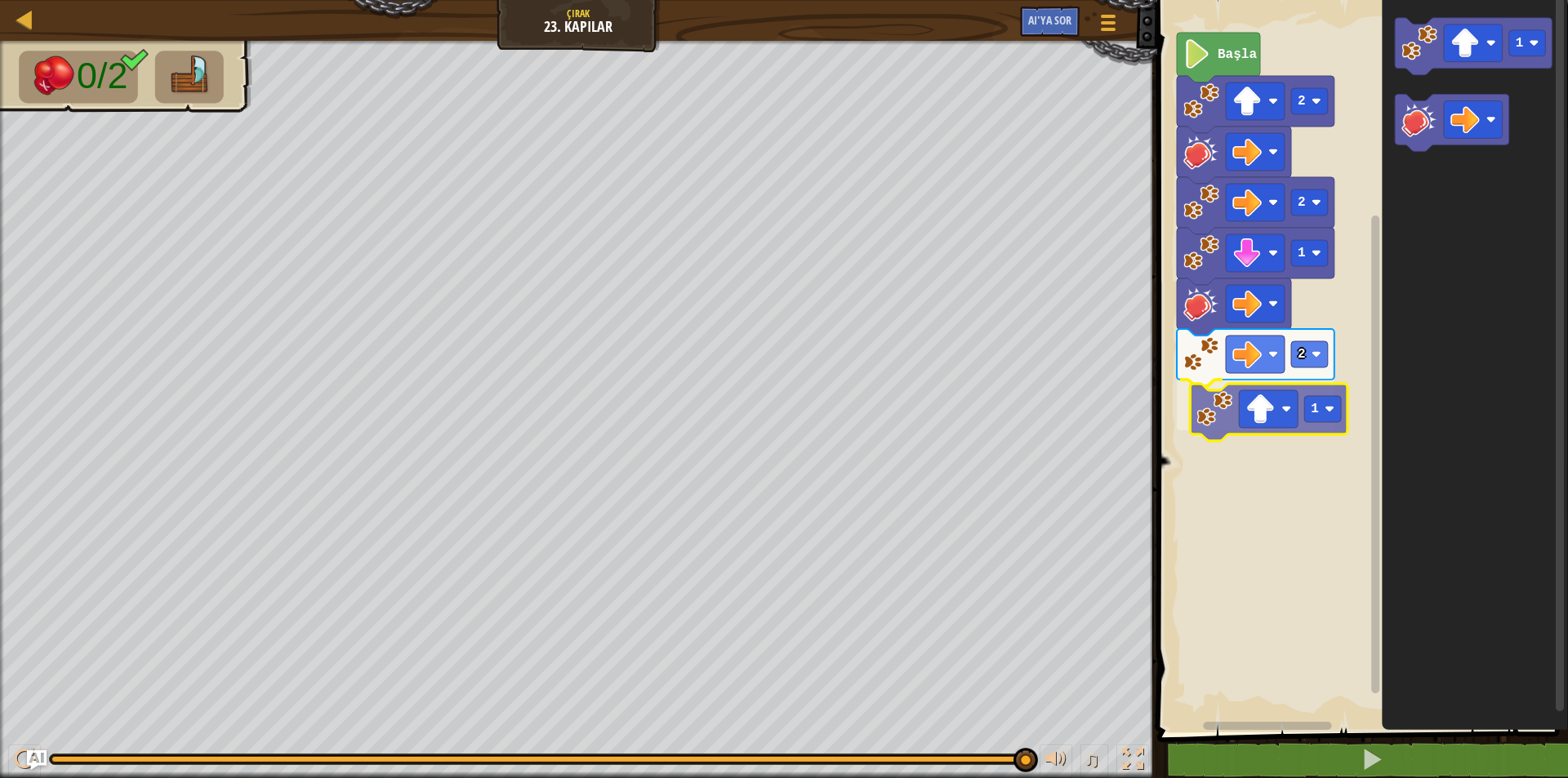
click at [1207, 432] on div "Başla 2 2 1 2 1 1 1" at bounding box center [1360, 361] width 416 height 741
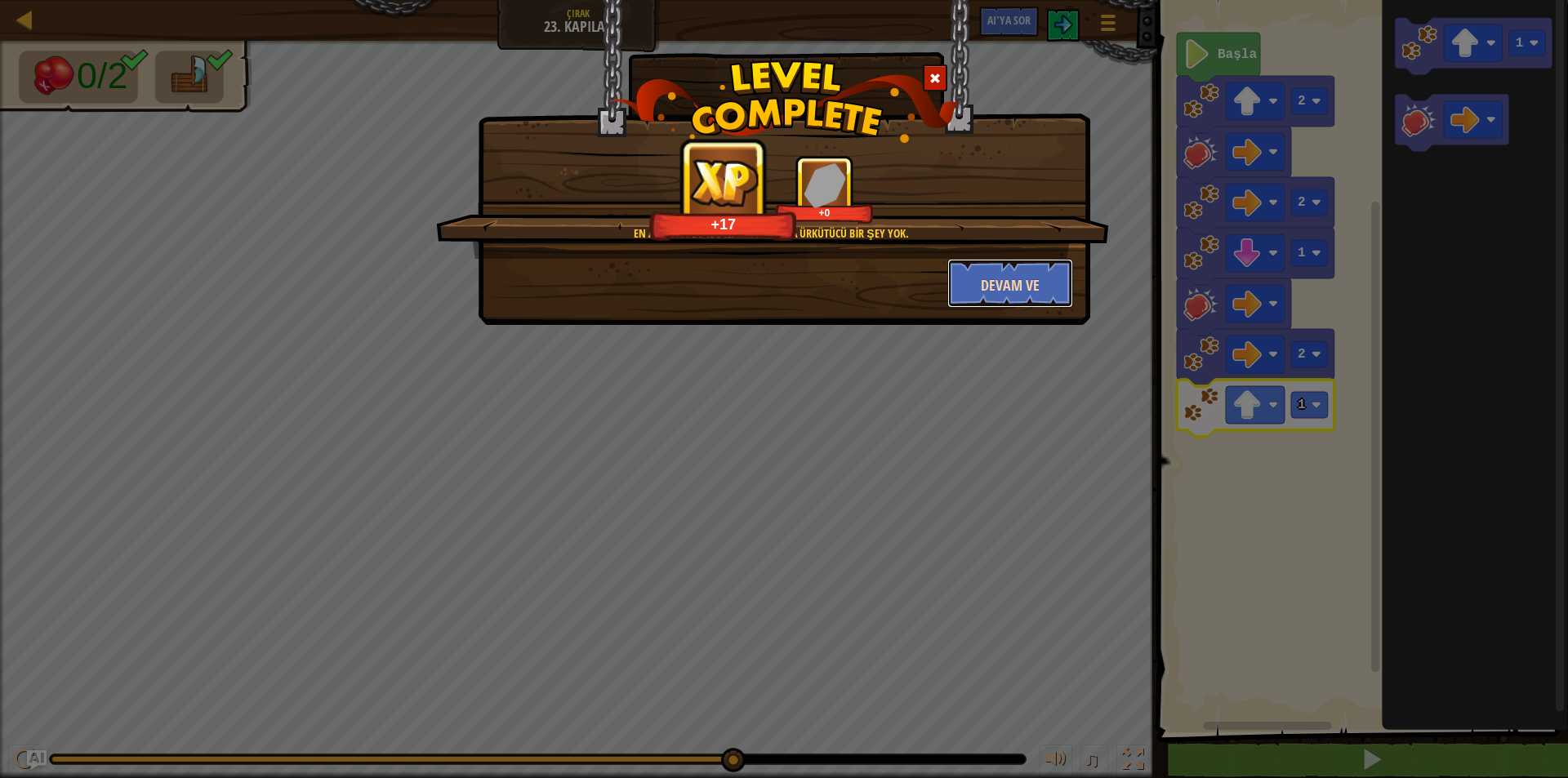
click at [981, 277] on font "Devam ve" at bounding box center [1009, 285] width 58 height 20
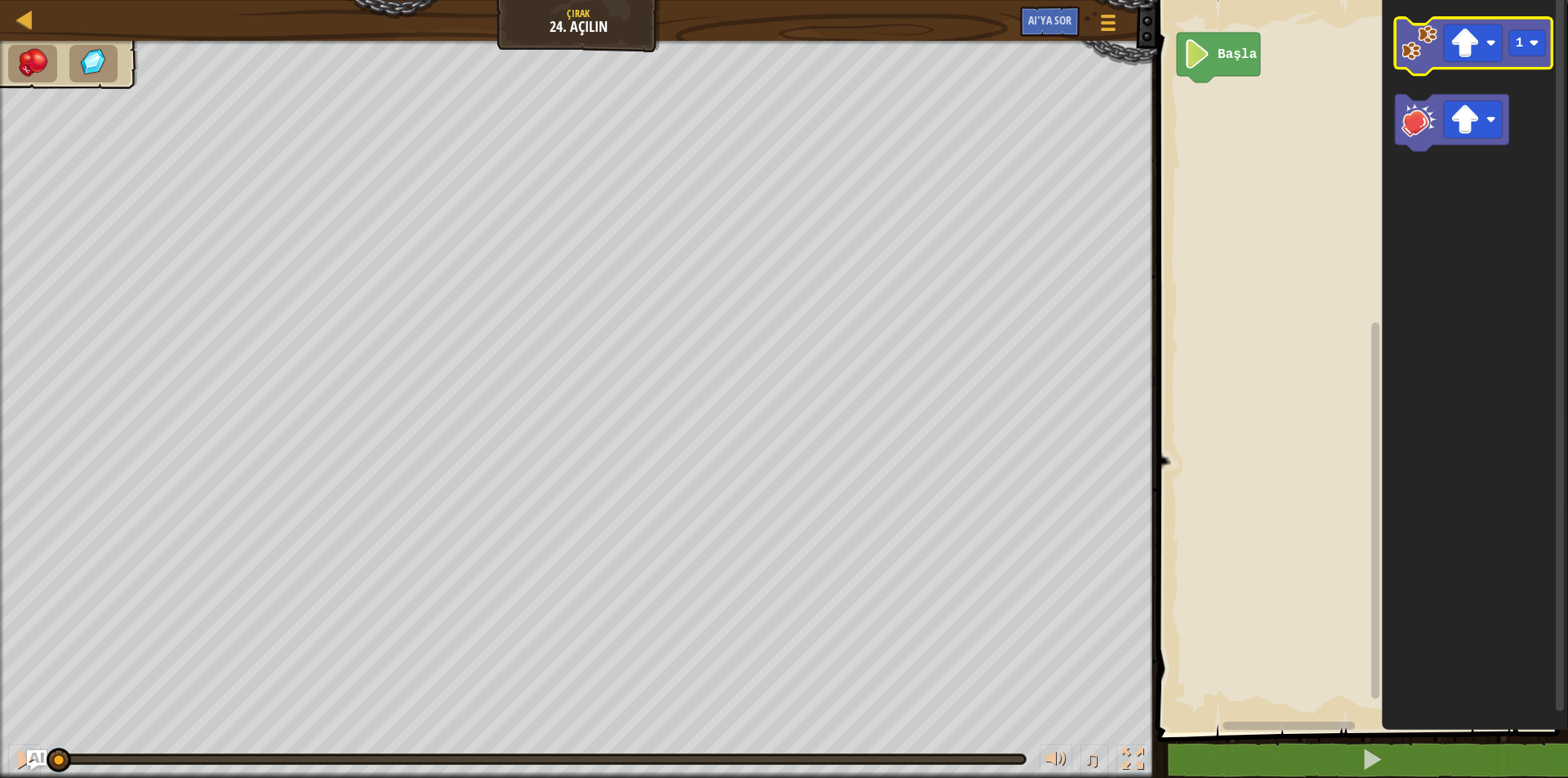
click at [1424, 71] on icon "Blockly Çalışma Alanı" at bounding box center [1474, 47] width 157 height 57
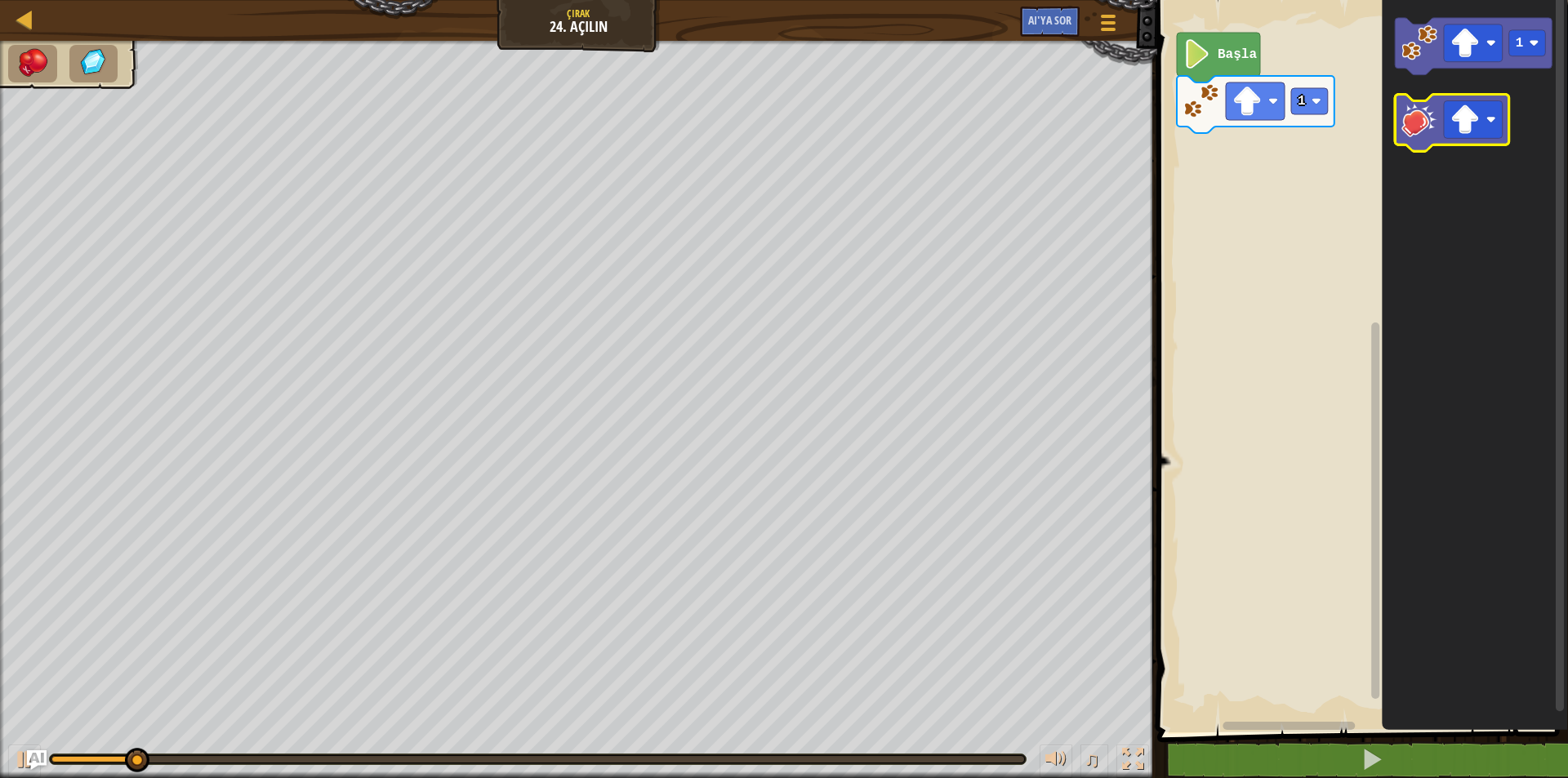
click at [1421, 128] on image "Blockly Çalışma Alanı" at bounding box center [1418, 120] width 35 height 35
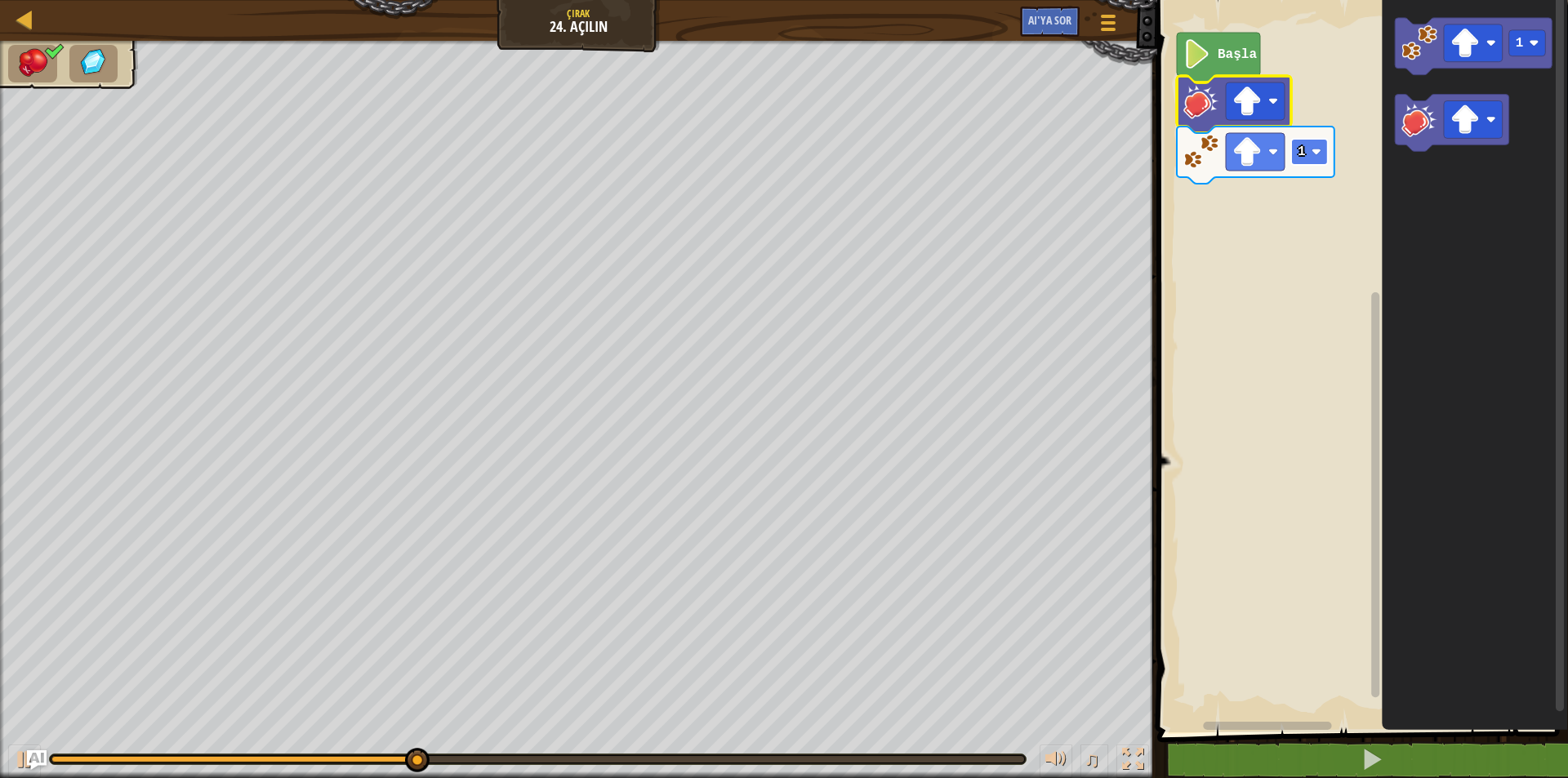
click at [1310, 153] on rect "Blockly Çalışma Alanı" at bounding box center [1309, 151] width 36 height 26
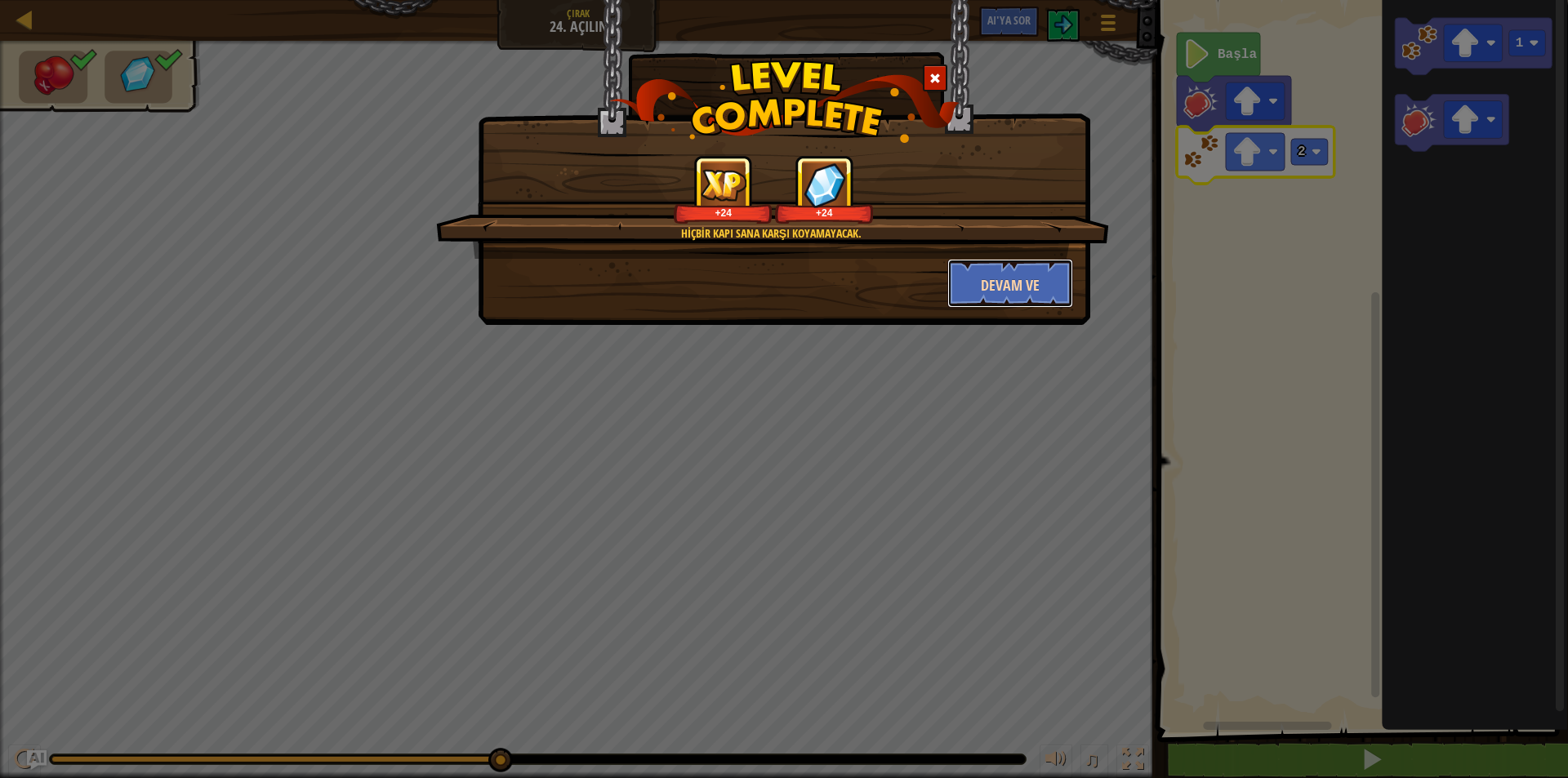
click at [976, 284] on button "Devam ve" at bounding box center [1011, 283] width 127 height 49
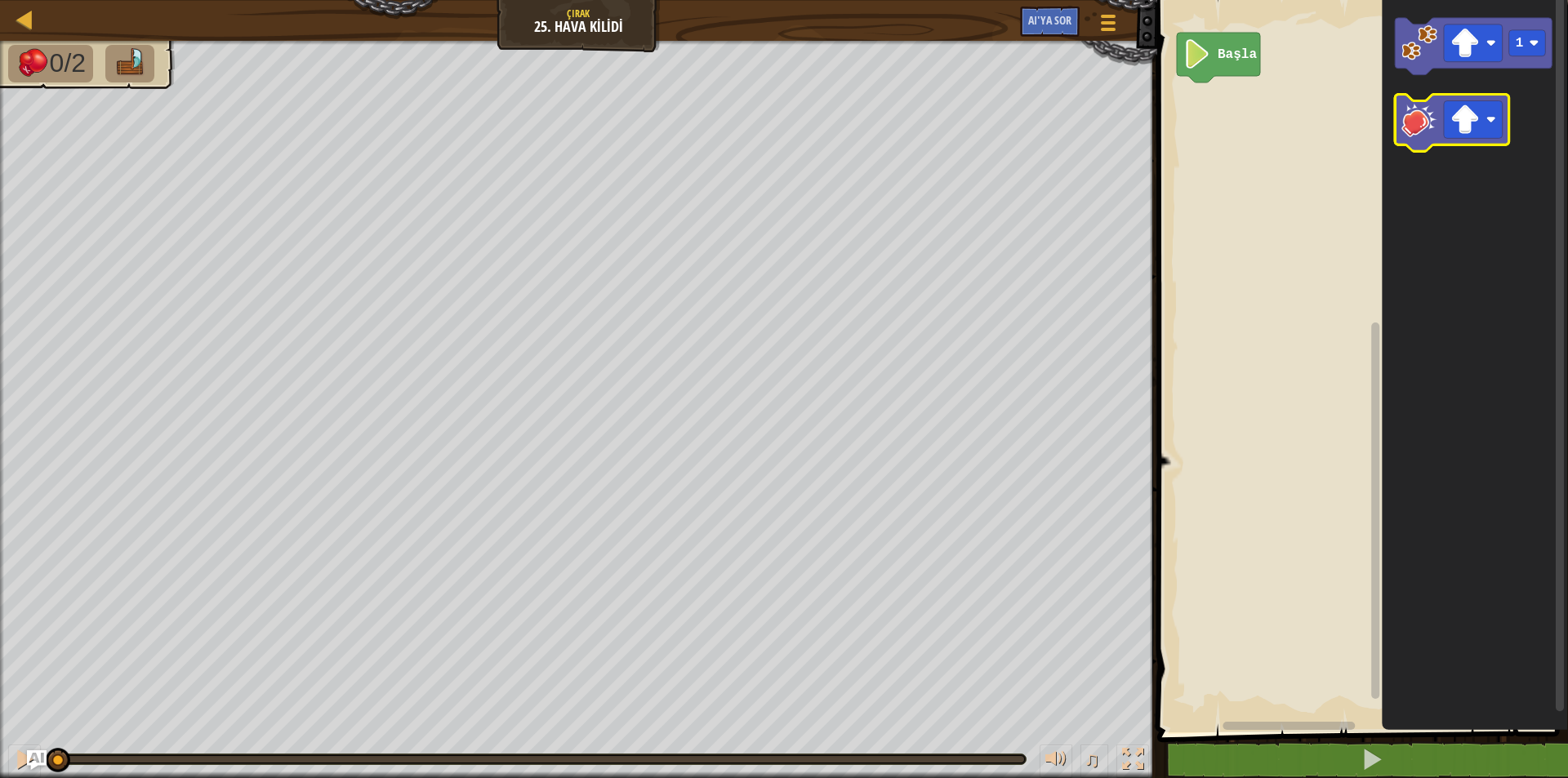
click at [1407, 125] on image "Blockly Çalışma Alanı" at bounding box center [1418, 120] width 35 height 35
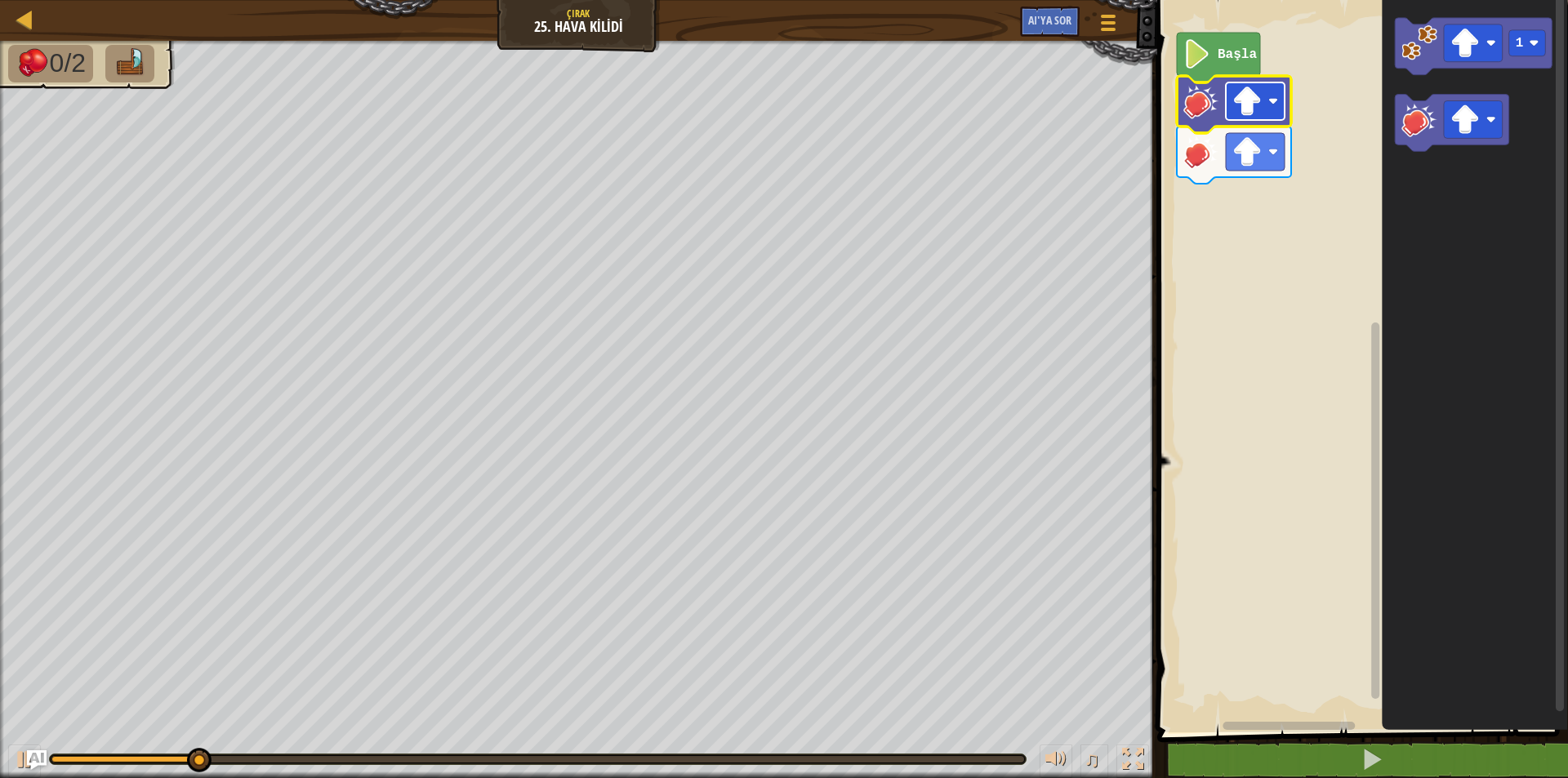
click at [1257, 107] on image "Blockly Çalışma Alanı" at bounding box center [1247, 101] width 30 height 30
click at [1259, 154] on image "Blockly Çalışma Alanı" at bounding box center [1247, 151] width 30 height 30
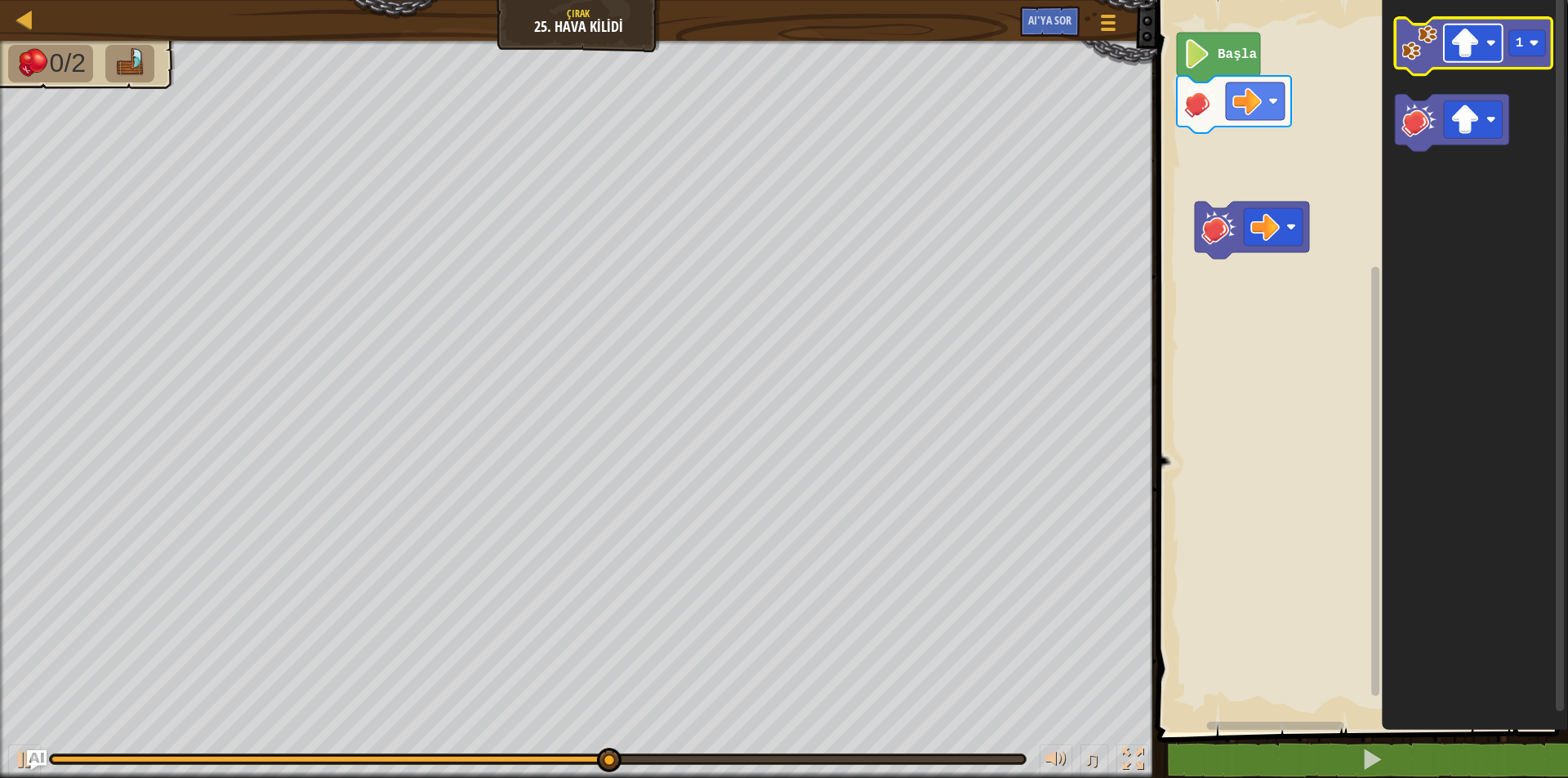
click at [1472, 34] on image "Blockly Çalışma Alanı" at bounding box center [1464, 43] width 30 height 30
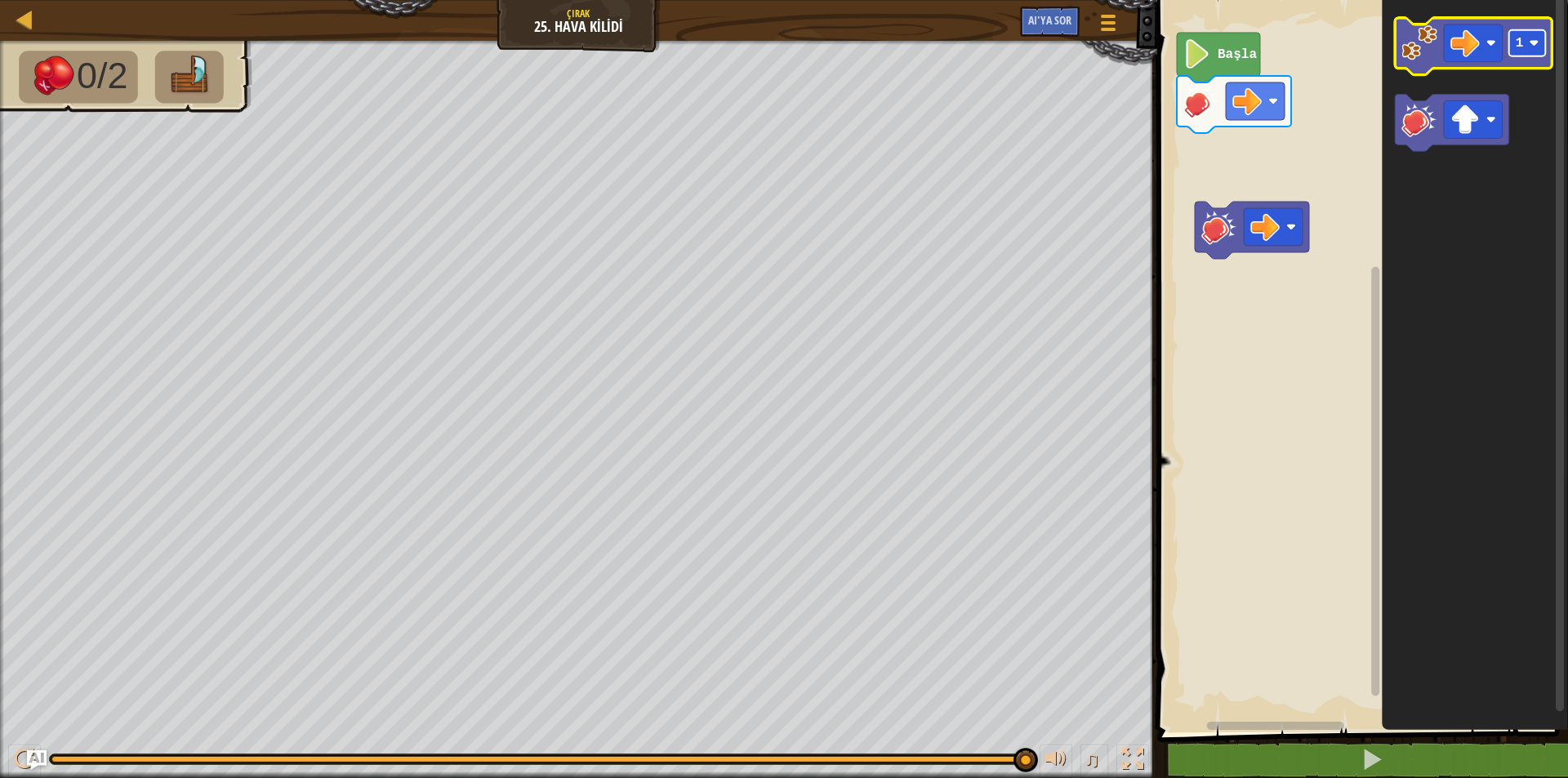
click at [1517, 45] on text "1" at bounding box center [1520, 42] width 9 height 14
click at [1412, 35] on image "Blockly Çalışma Alanı" at bounding box center [1418, 42] width 35 height 35
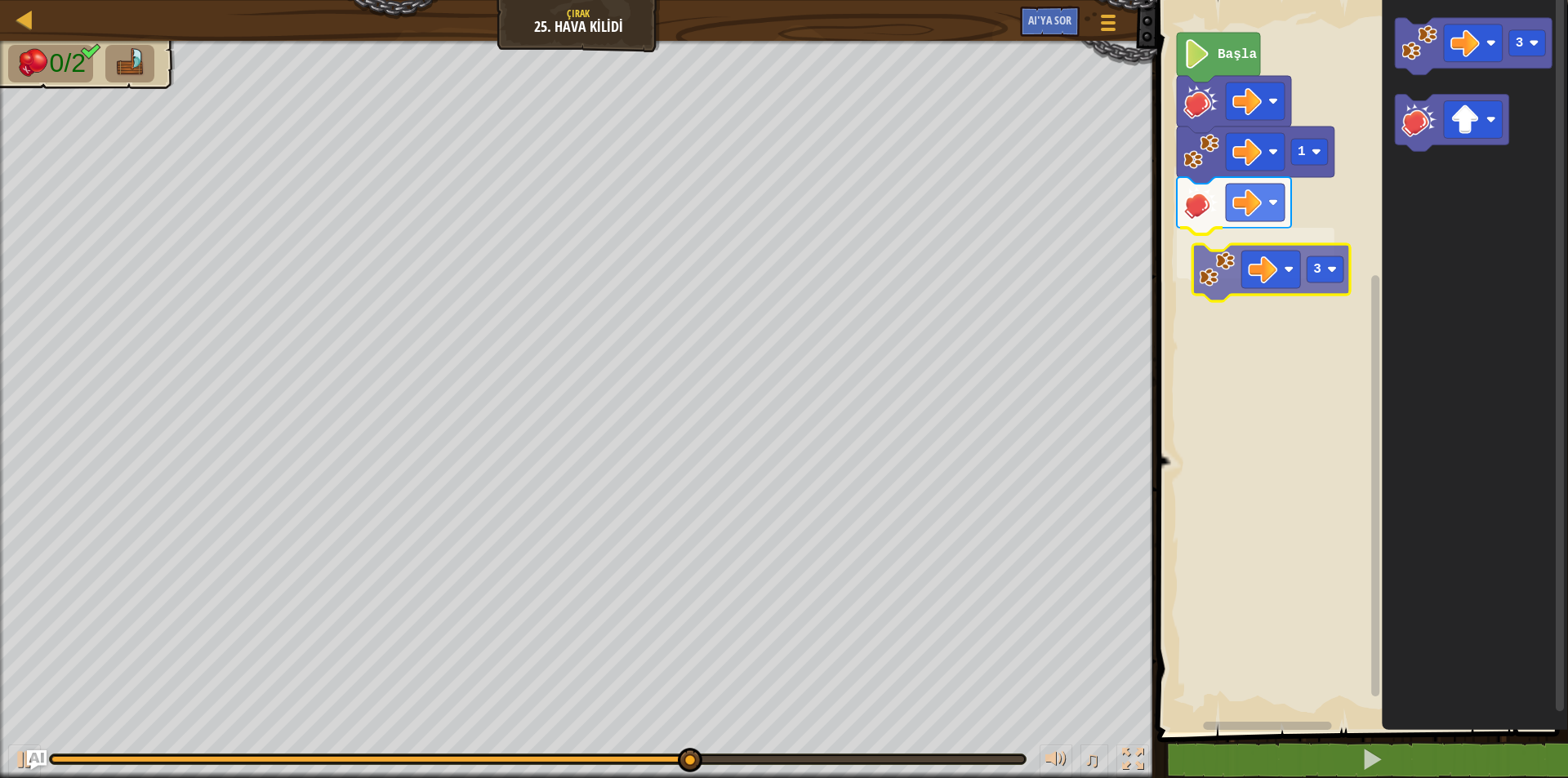
click at [1209, 285] on div "1 3 Başla 3 3" at bounding box center [1360, 361] width 416 height 741
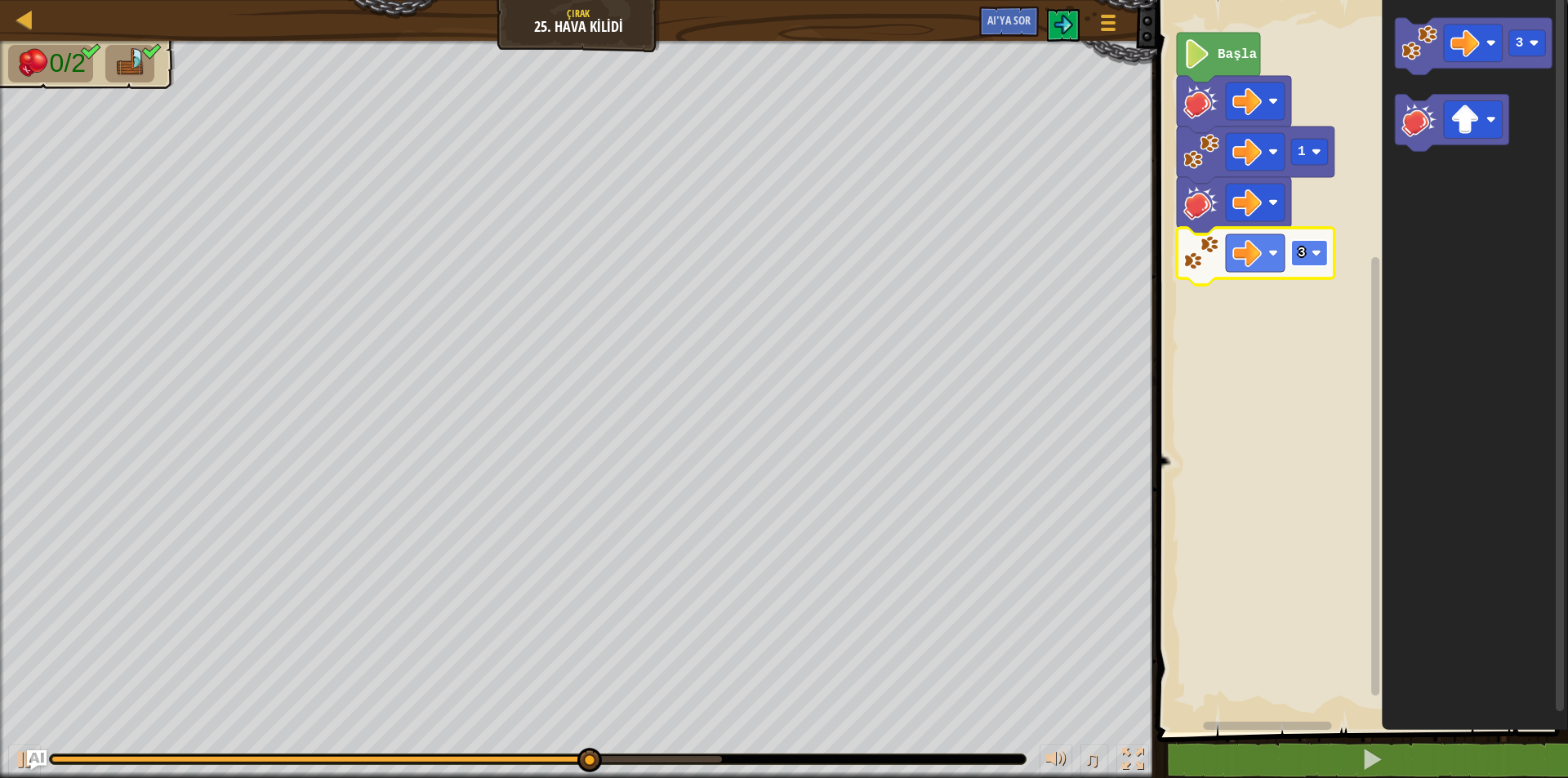
click at [1315, 264] on rect "Blockly Çalışma Alanı" at bounding box center [1309, 253] width 36 height 26
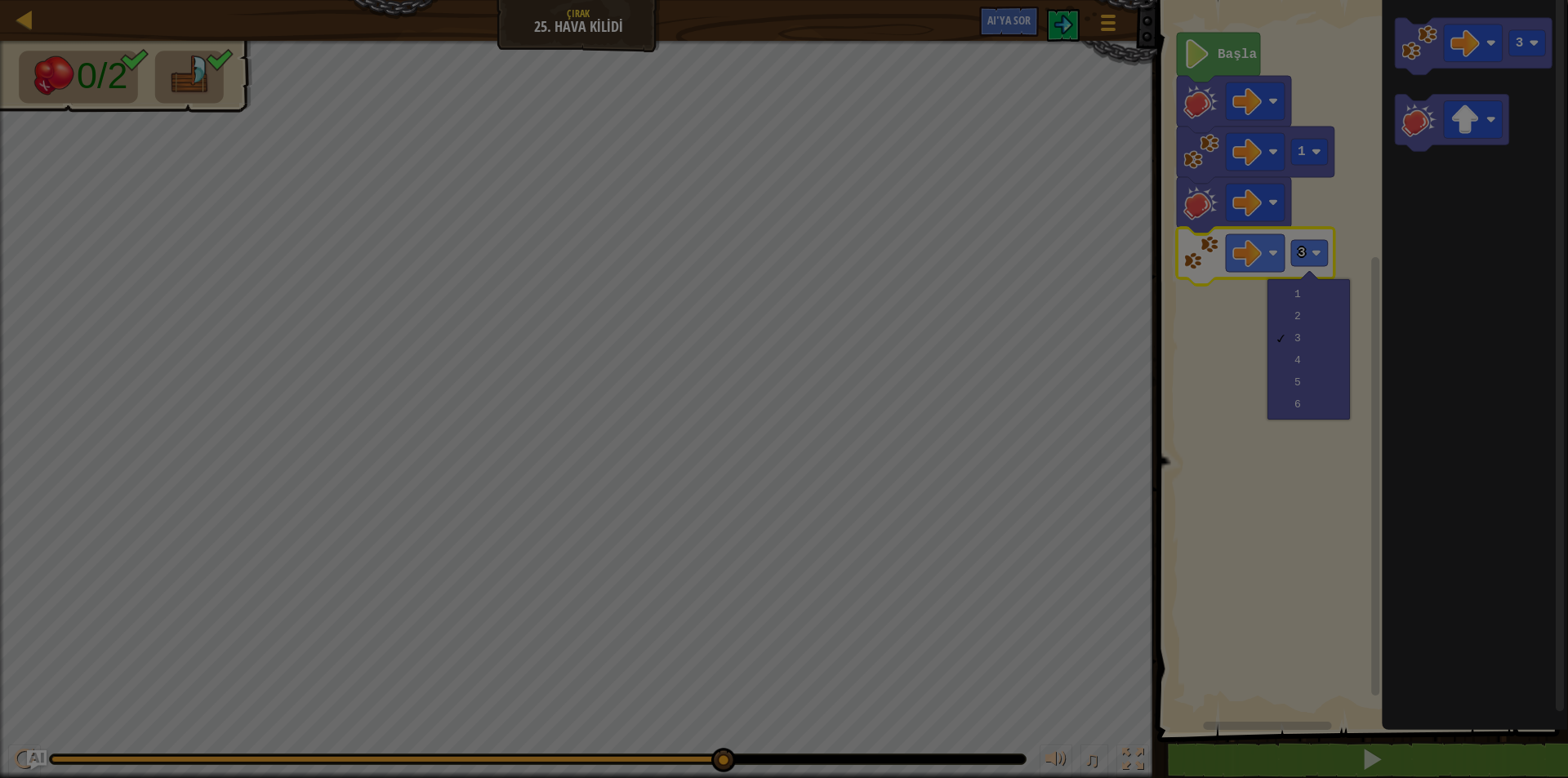
click at [1303, 307] on div at bounding box center [784, 389] width 1568 height 778
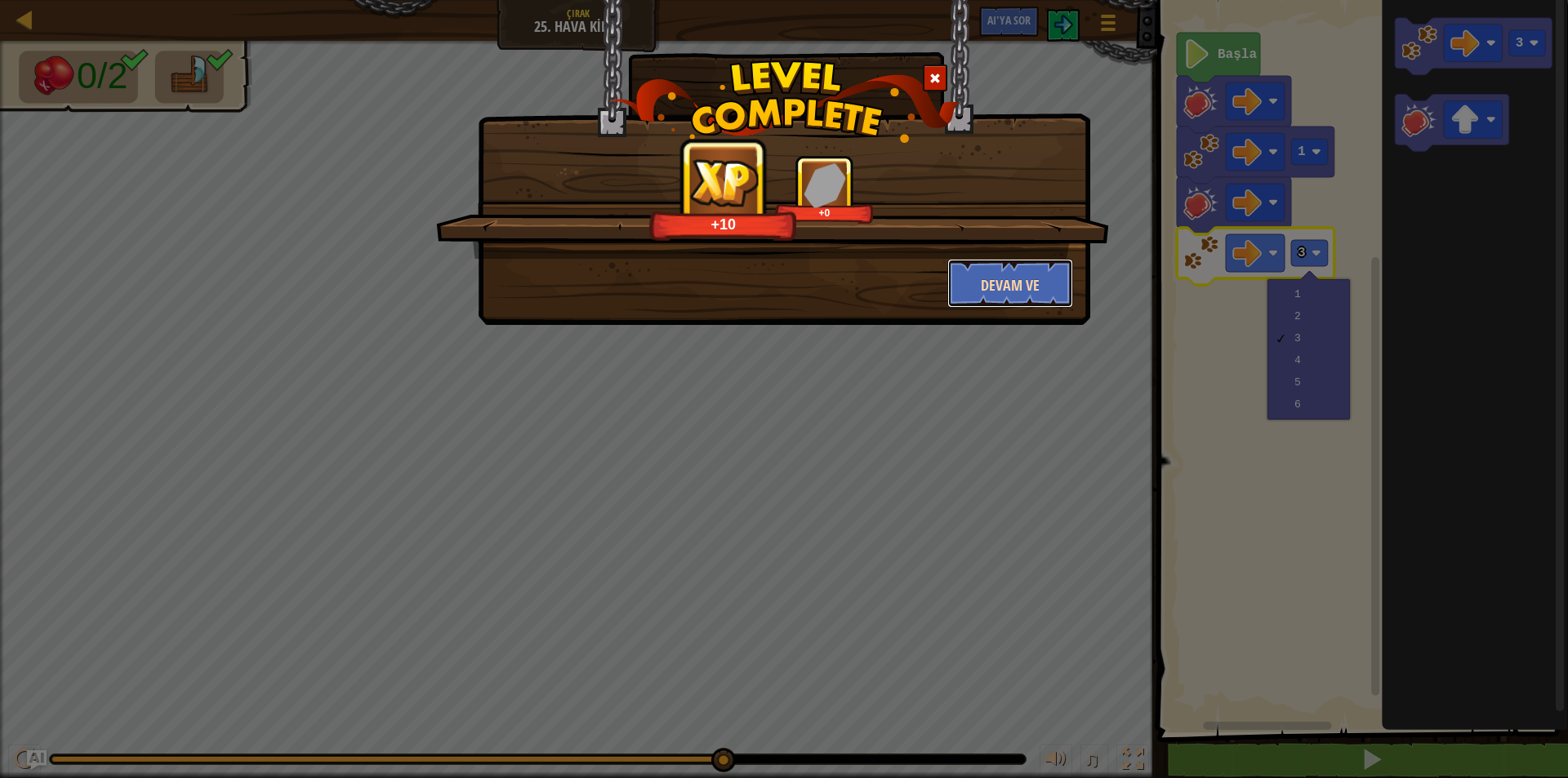
click at [1015, 285] on font "Devam ve" at bounding box center [1009, 285] width 58 height 20
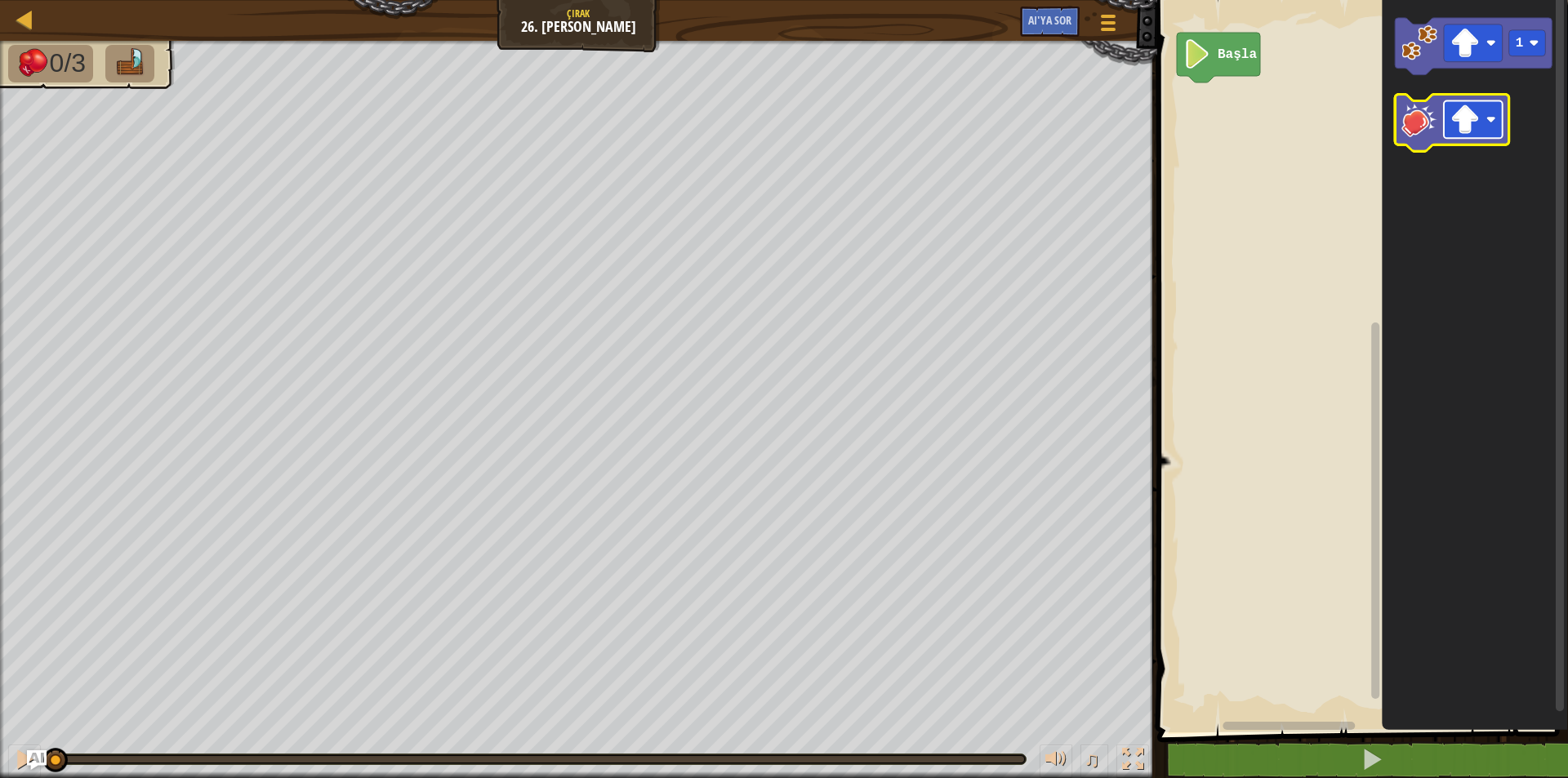
click at [1476, 126] on image "Blockly Çalışma Alanı" at bounding box center [1464, 120] width 30 height 30
click at [1426, 146] on icon "Blockly Çalışma Alanı" at bounding box center [1452, 124] width 114 height 57
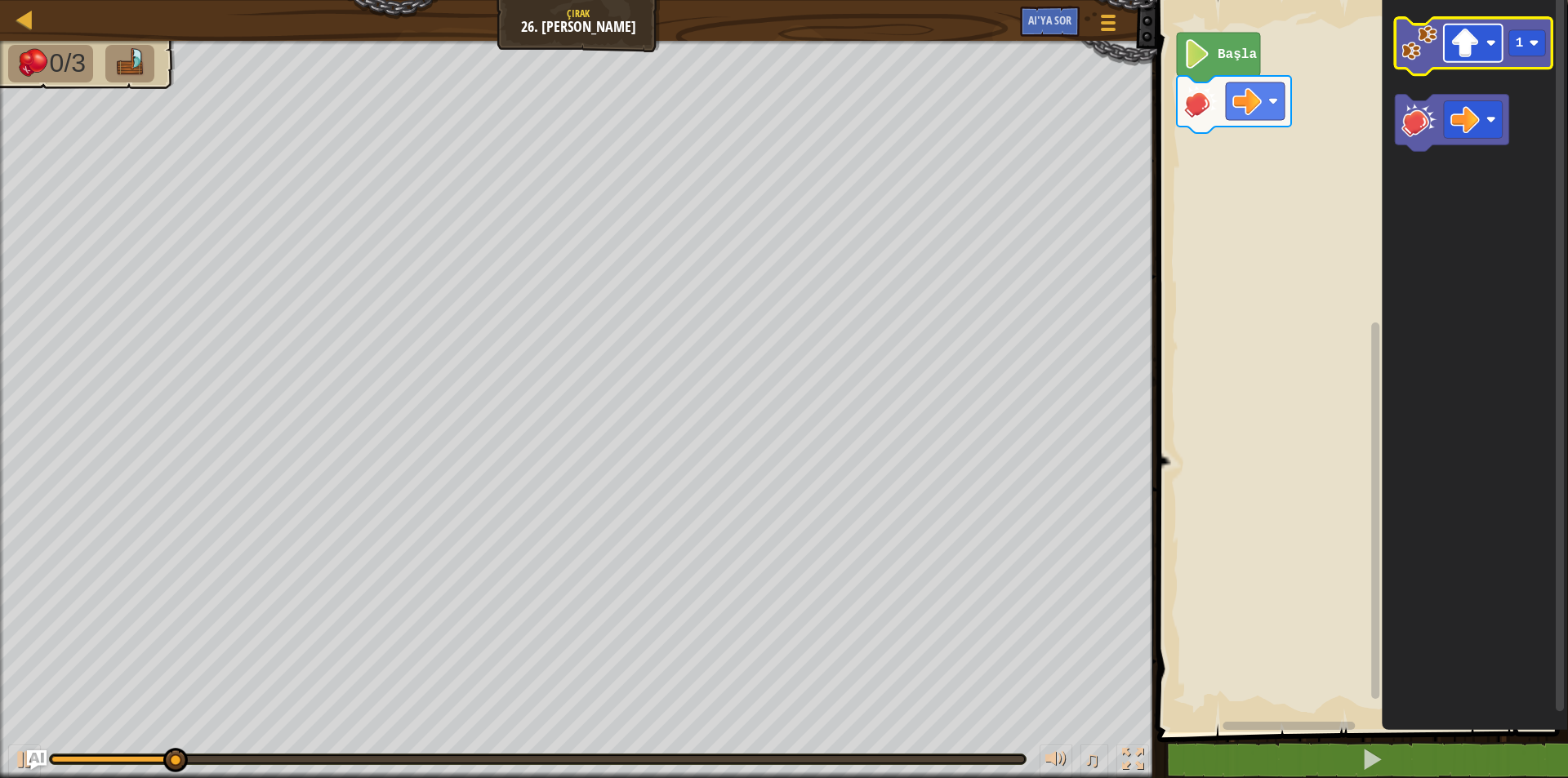
click at [1481, 42] on rect "Blockly Çalışma Alanı" at bounding box center [1473, 43] width 58 height 37
click at [1537, 49] on rect "Blockly Çalışma Alanı" at bounding box center [1528, 43] width 36 height 26
click at [1418, 33] on image "Blockly Çalışma Alanı" at bounding box center [1418, 42] width 35 height 35
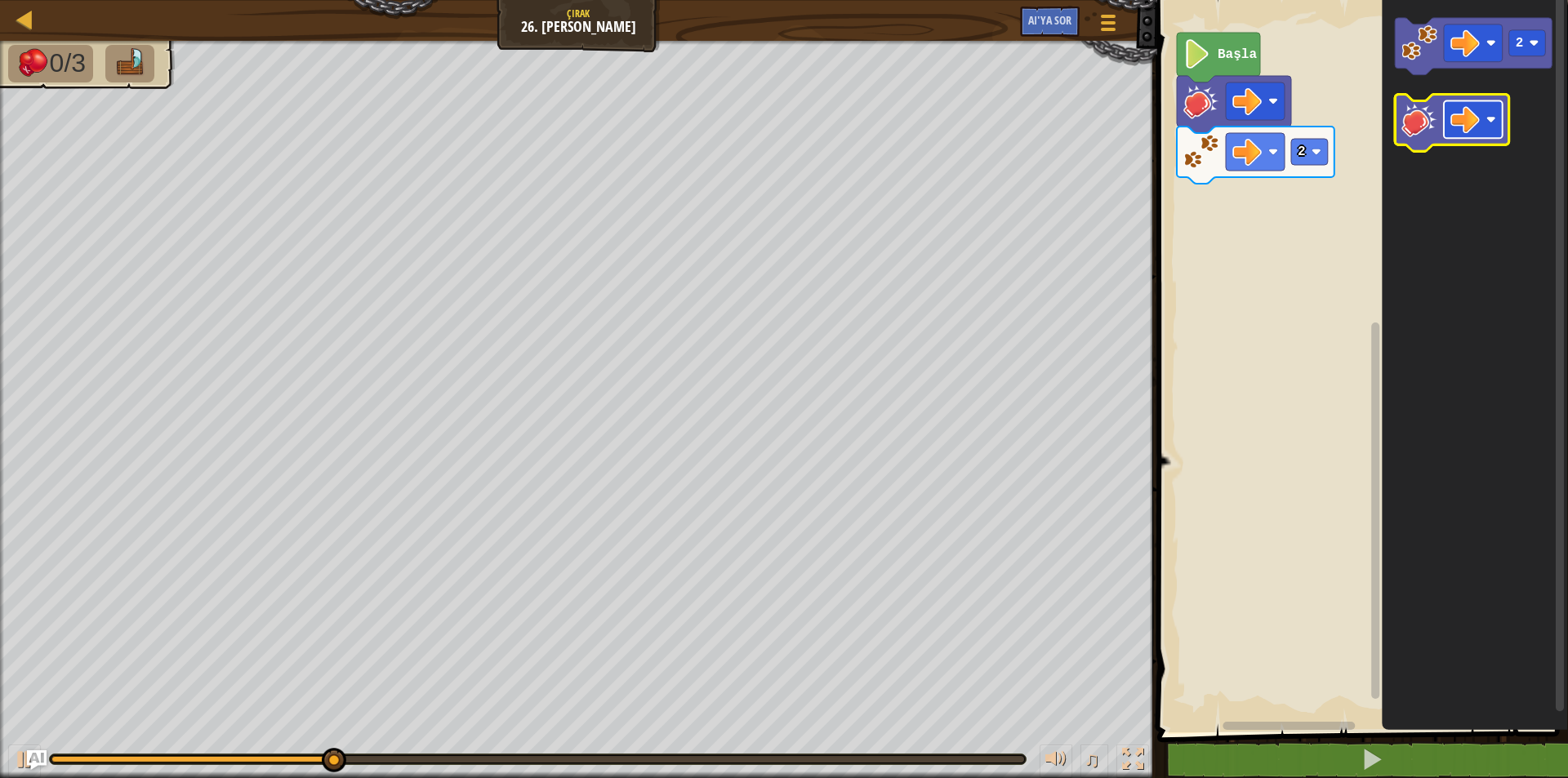
click at [1486, 112] on rect "Blockly Çalışma Alanı" at bounding box center [1473, 120] width 58 height 37
click at [1426, 132] on image "Blockly Çalışma Alanı" at bounding box center [1418, 120] width 35 height 35
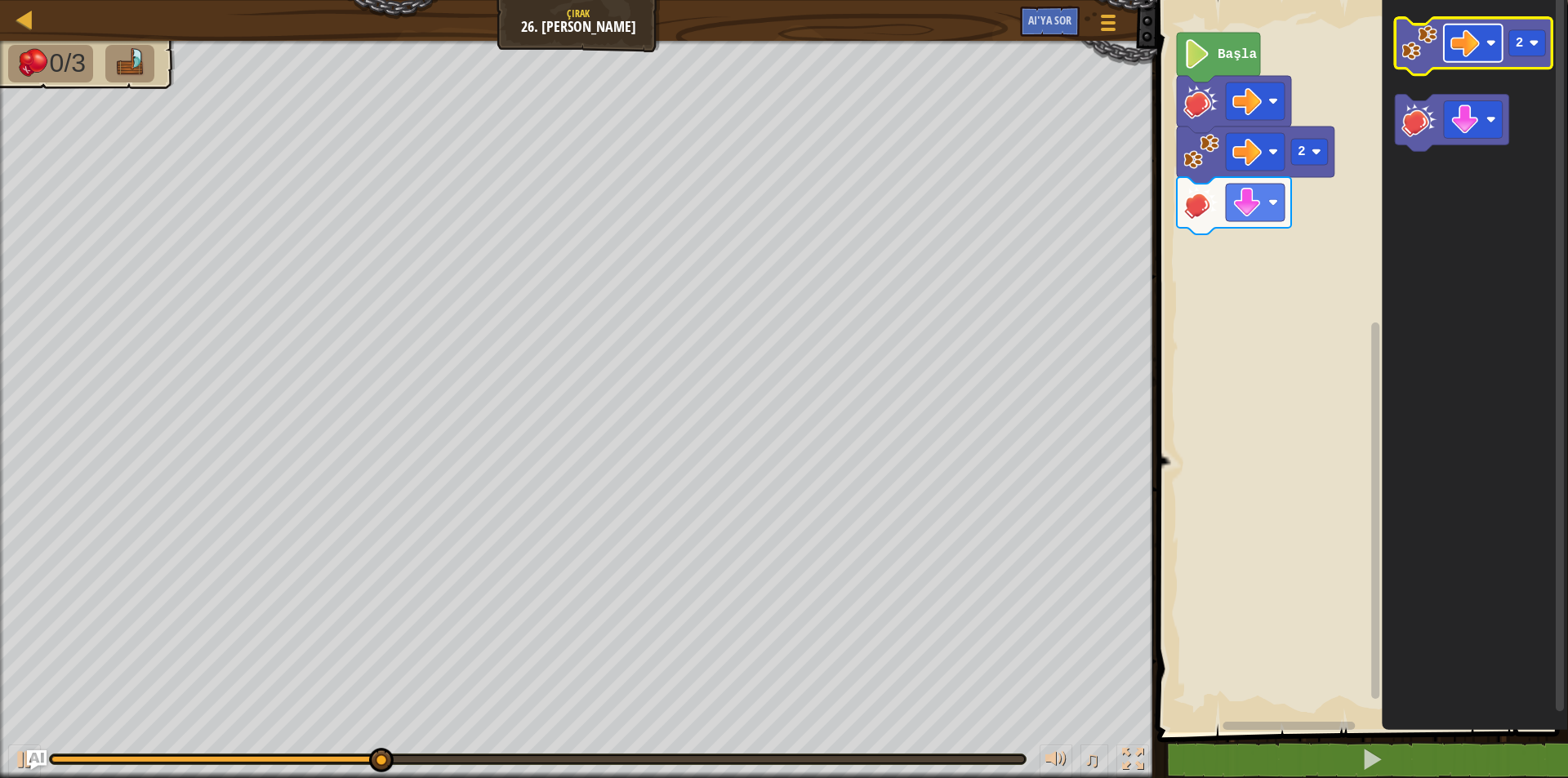
click at [1485, 41] on rect "Blockly Çalışma Alanı" at bounding box center [1473, 43] width 58 height 37
click at [1525, 50] on rect "Blockly Çalışma Alanı" at bounding box center [1528, 43] width 36 height 26
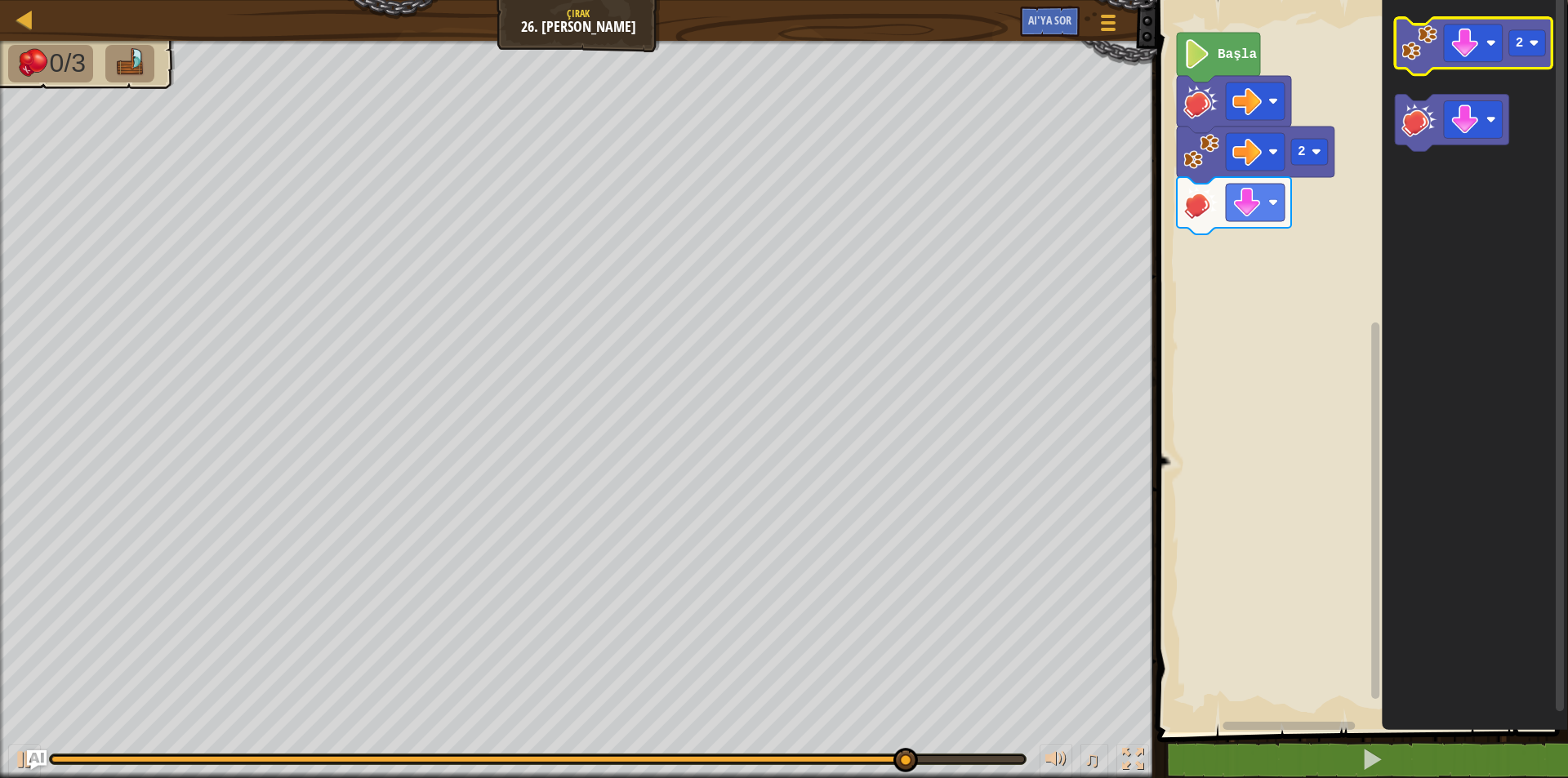
click at [1420, 51] on image "Blockly Çalışma Alanı" at bounding box center [1418, 42] width 35 height 35
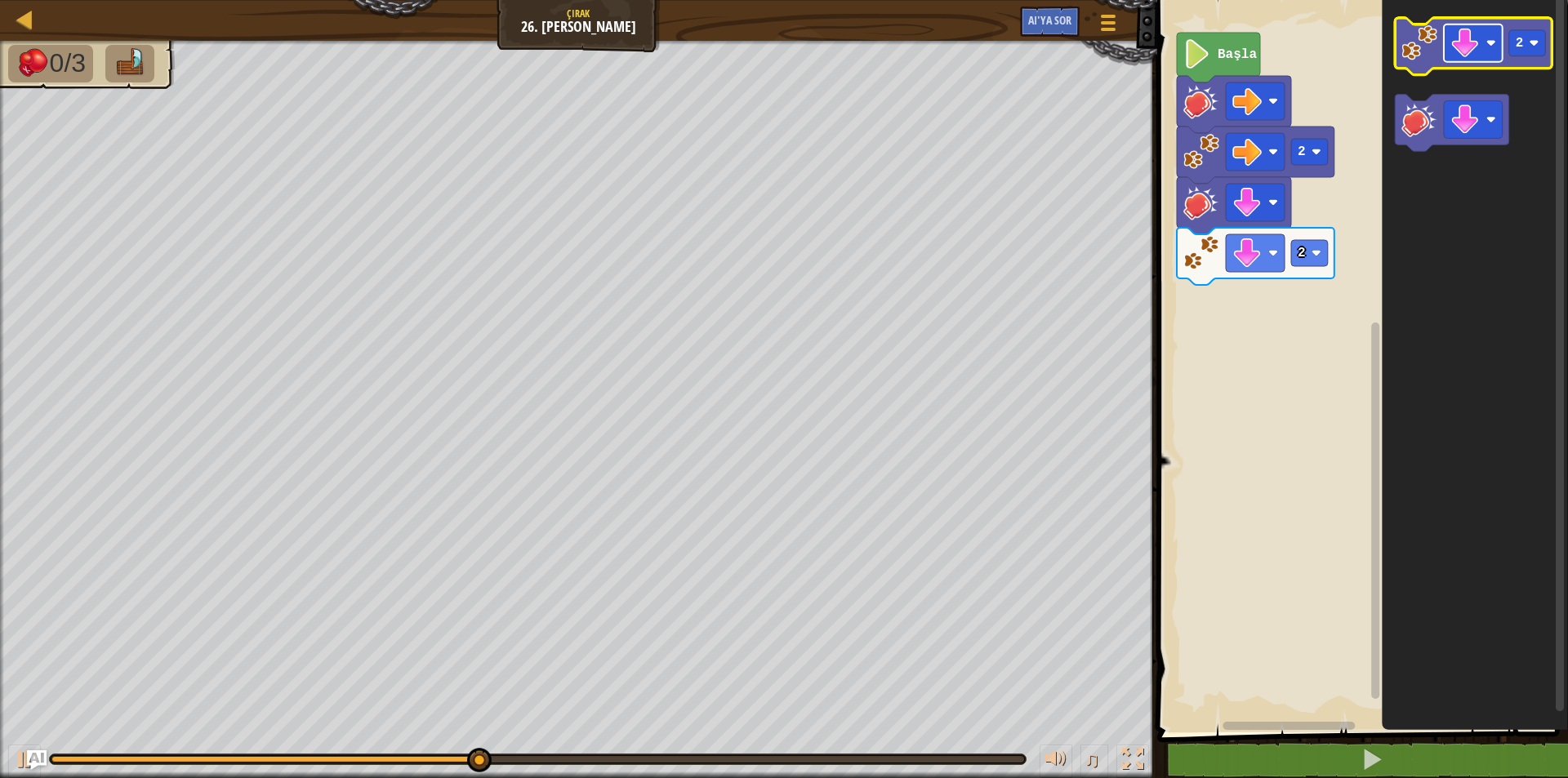
click at [1485, 57] on rect "Blockly Çalışma Alanı" at bounding box center [1473, 43] width 58 height 37
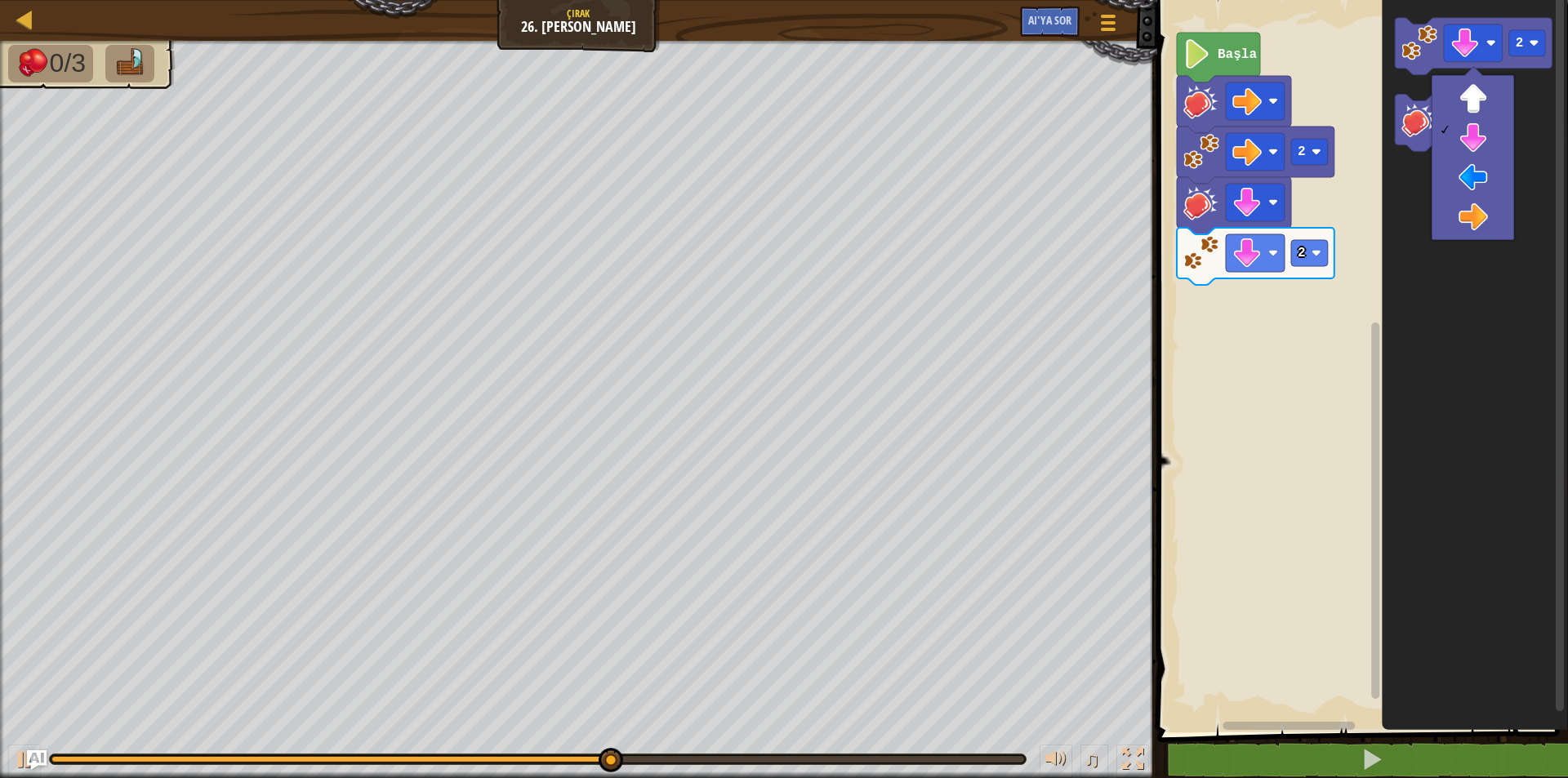
click at [1396, 270] on icon "Blockly Çalışma Alanı" at bounding box center [1475, 361] width 186 height 741
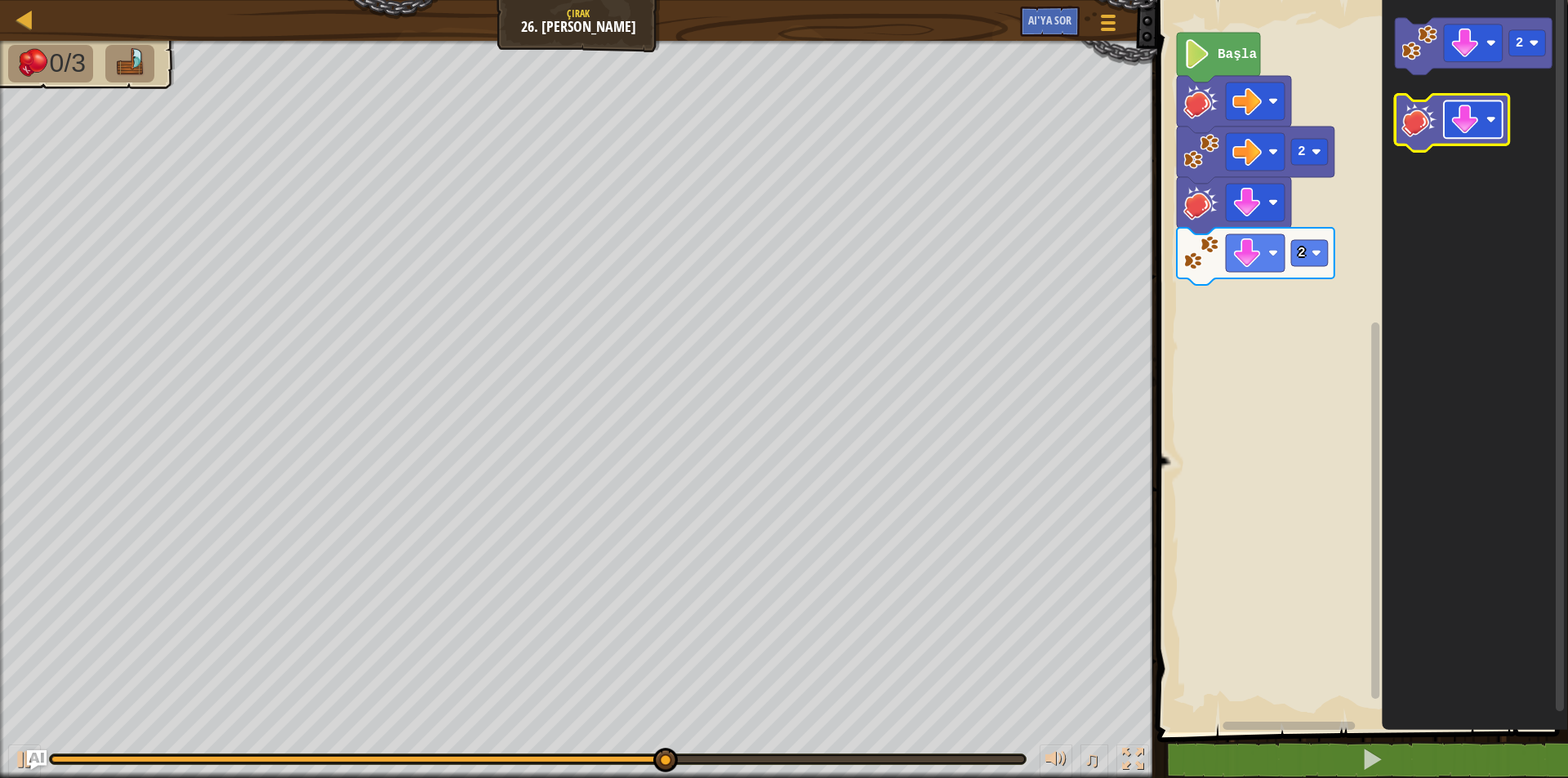
click at [1471, 124] on image "Blockly Çalışma Alanı" at bounding box center [1464, 120] width 30 height 30
click at [1423, 137] on image "Blockly Çalışma Alanı" at bounding box center [1418, 120] width 35 height 35
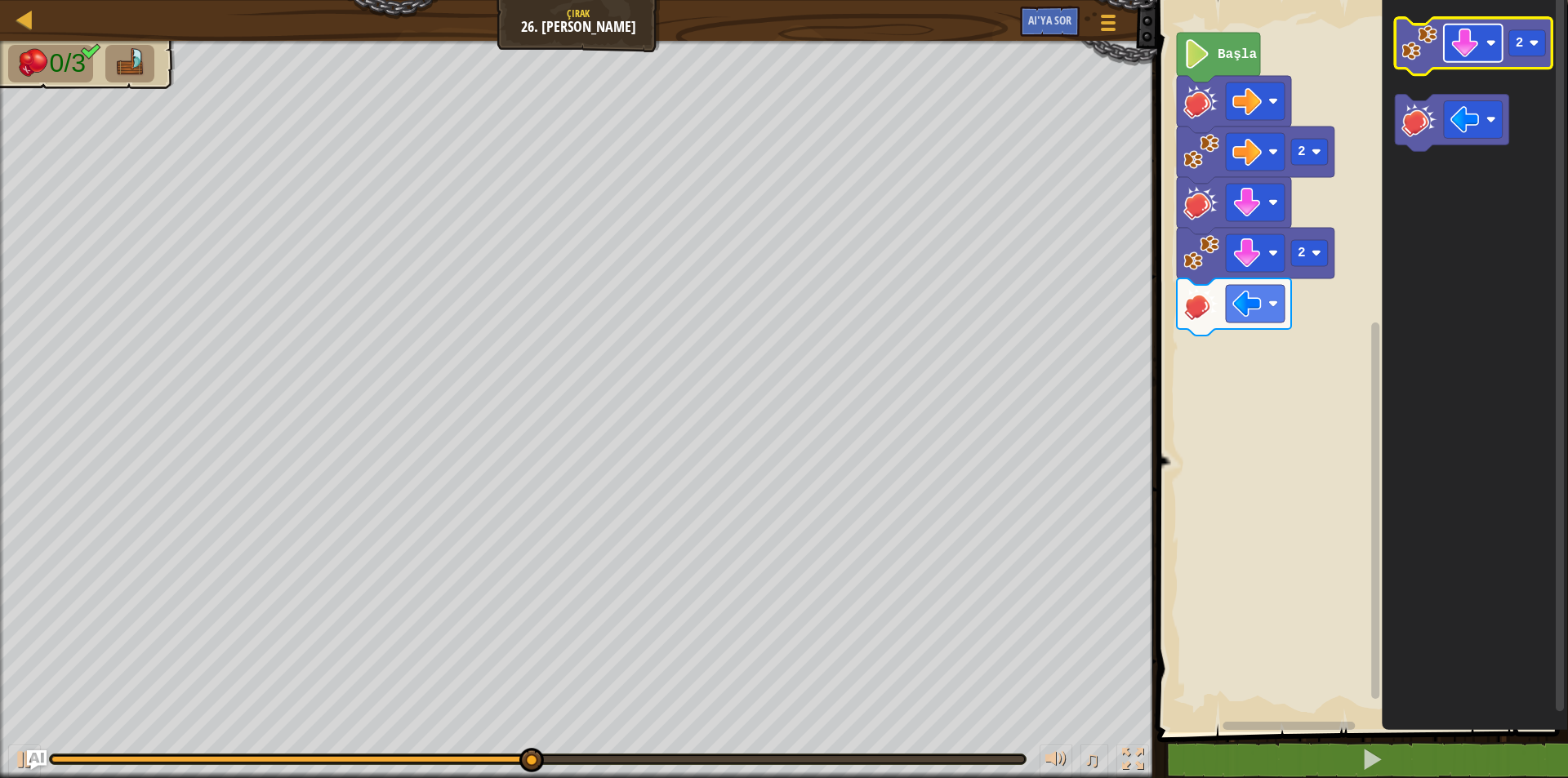
click at [1487, 37] on rect "Blockly Çalışma Alanı" at bounding box center [1473, 43] width 58 height 37
click at [1433, 42] on image "Blockly Çalışma Alanı" at bounding box center [1418, 42] width 35 height 35
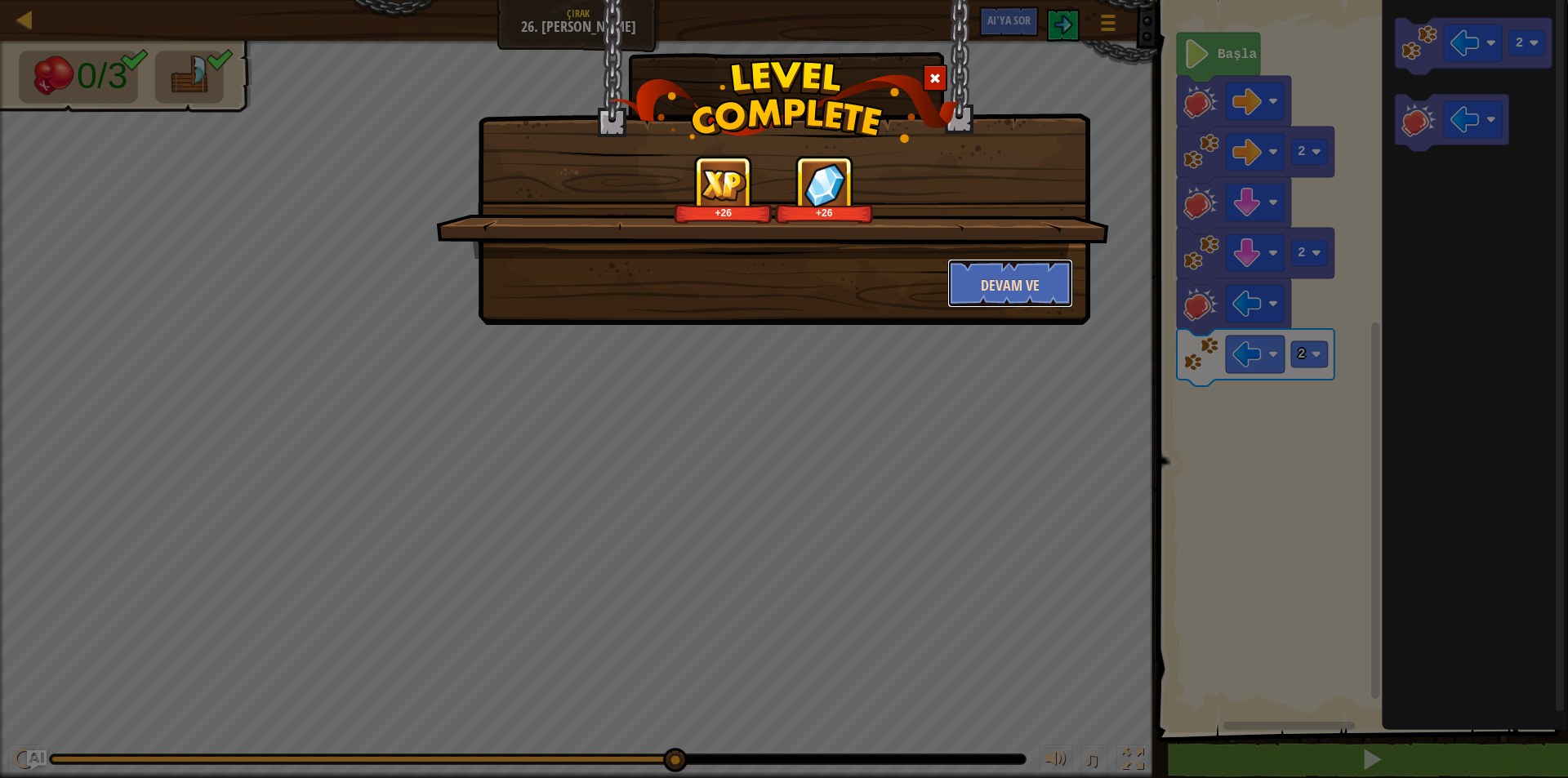
click at [982, 286] on font "Devam ve" at bounding box center [1009, 285] width 58 height 20
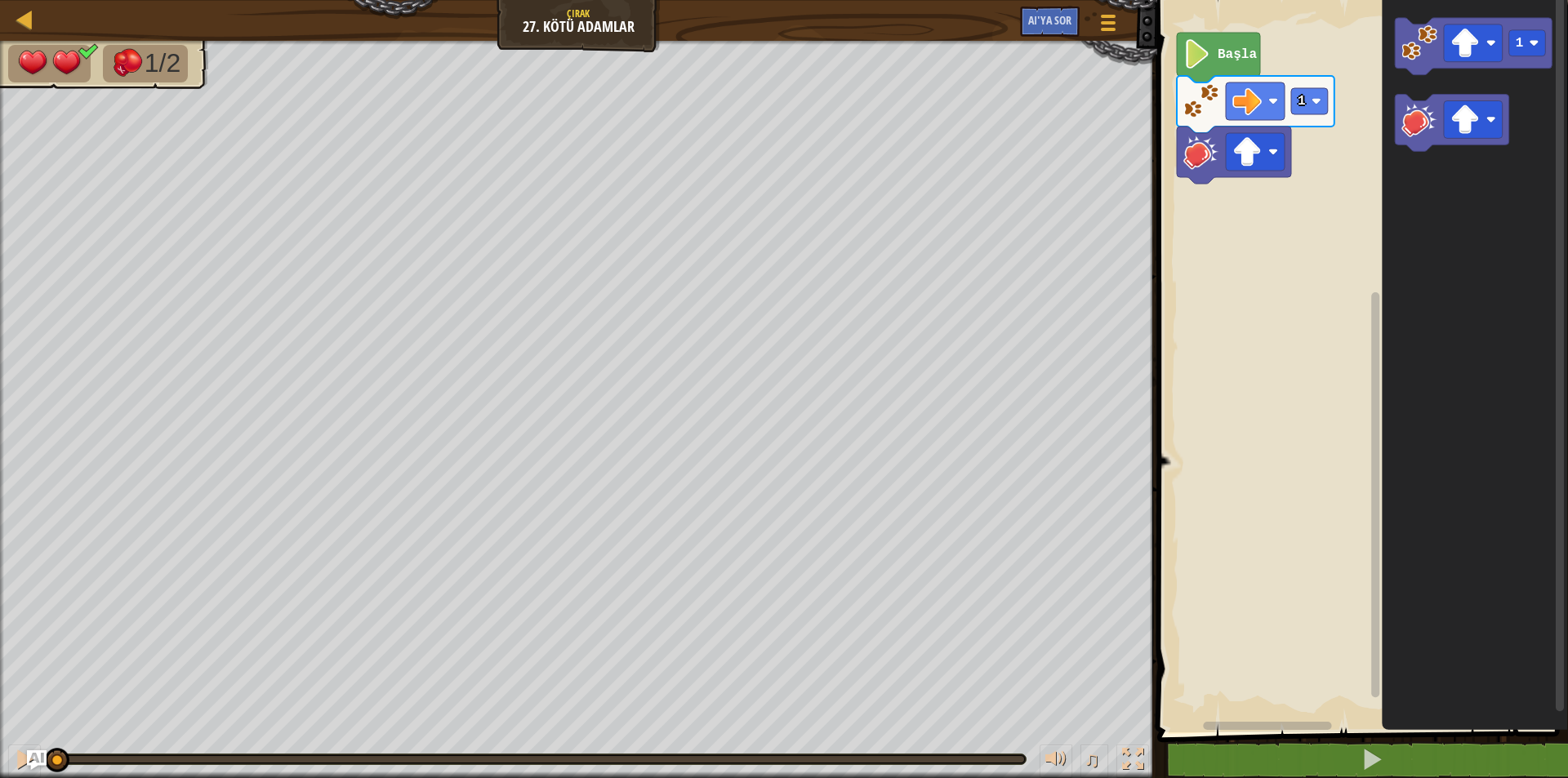
click at [1225, 64] on icon "Blockly Çalışma Alanı" at bounding box center [1218, 57] width 83 height 50
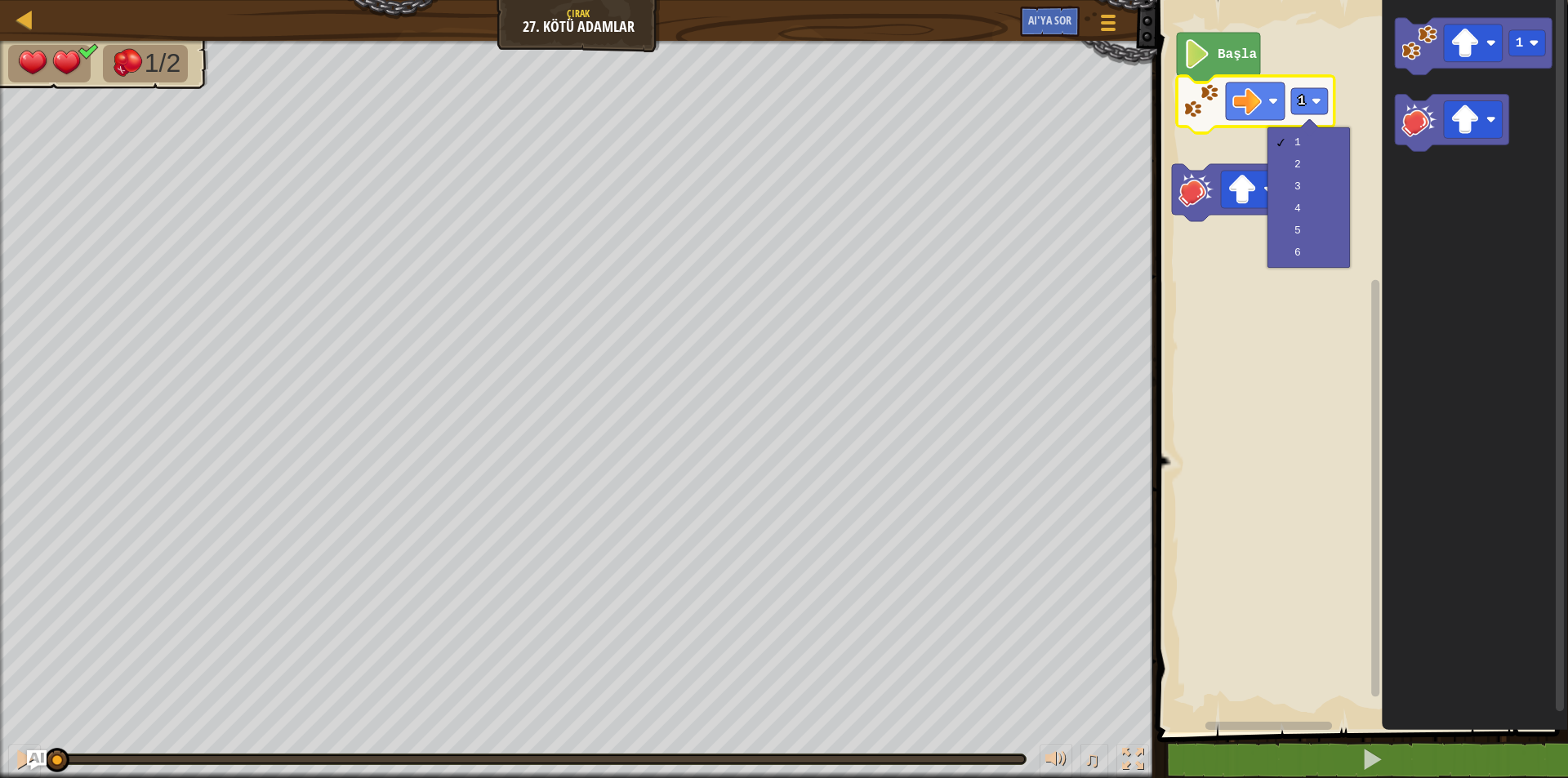
click at [1290, 129] on div "1 2 3 4 5 6" at bounding box center [1309, 197] width 82 height 141
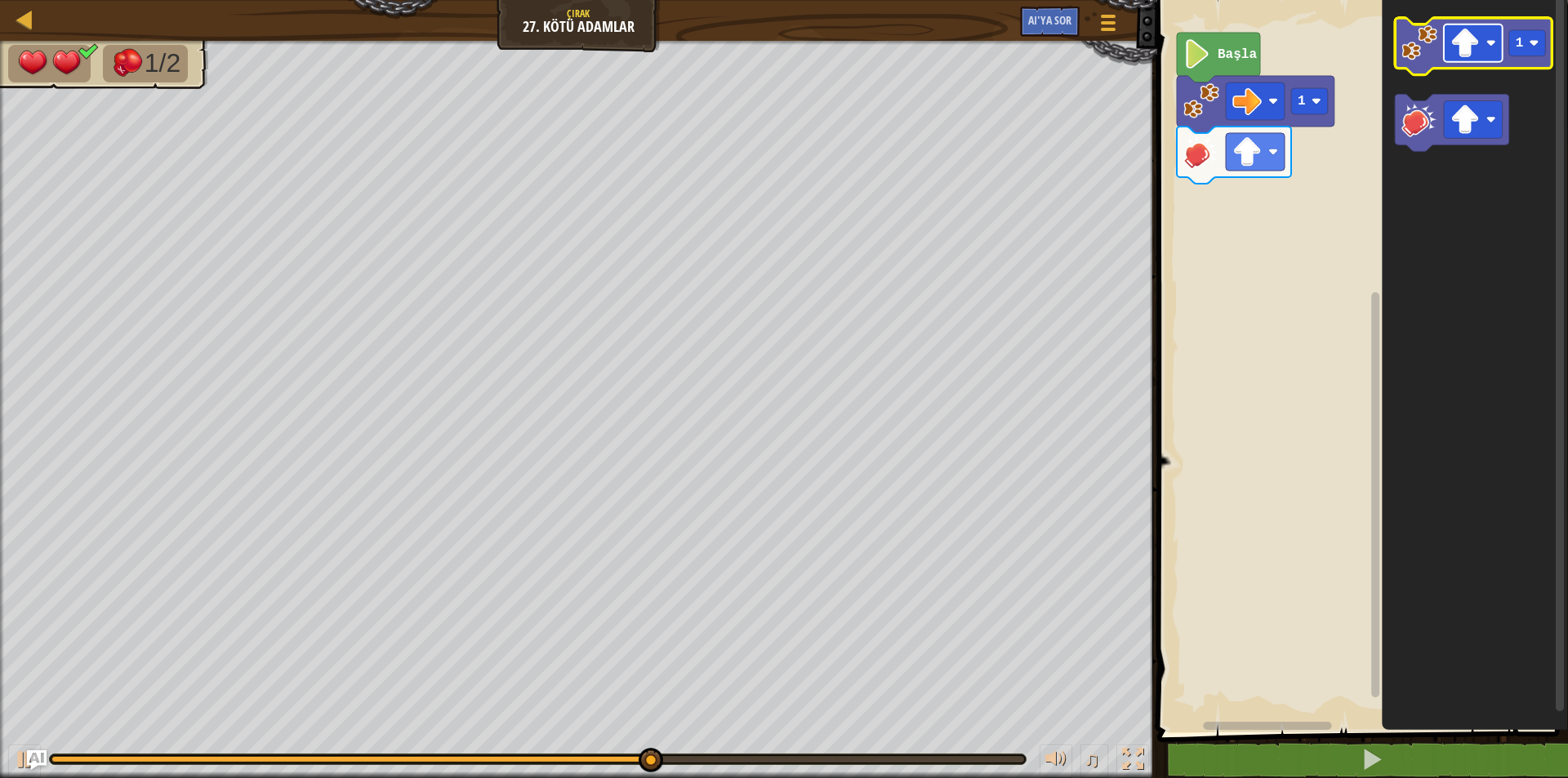
click at [1475, 51] on image "Blockly Çalışma Alanı" at bounding box center [1464, 43] width 30 height 30
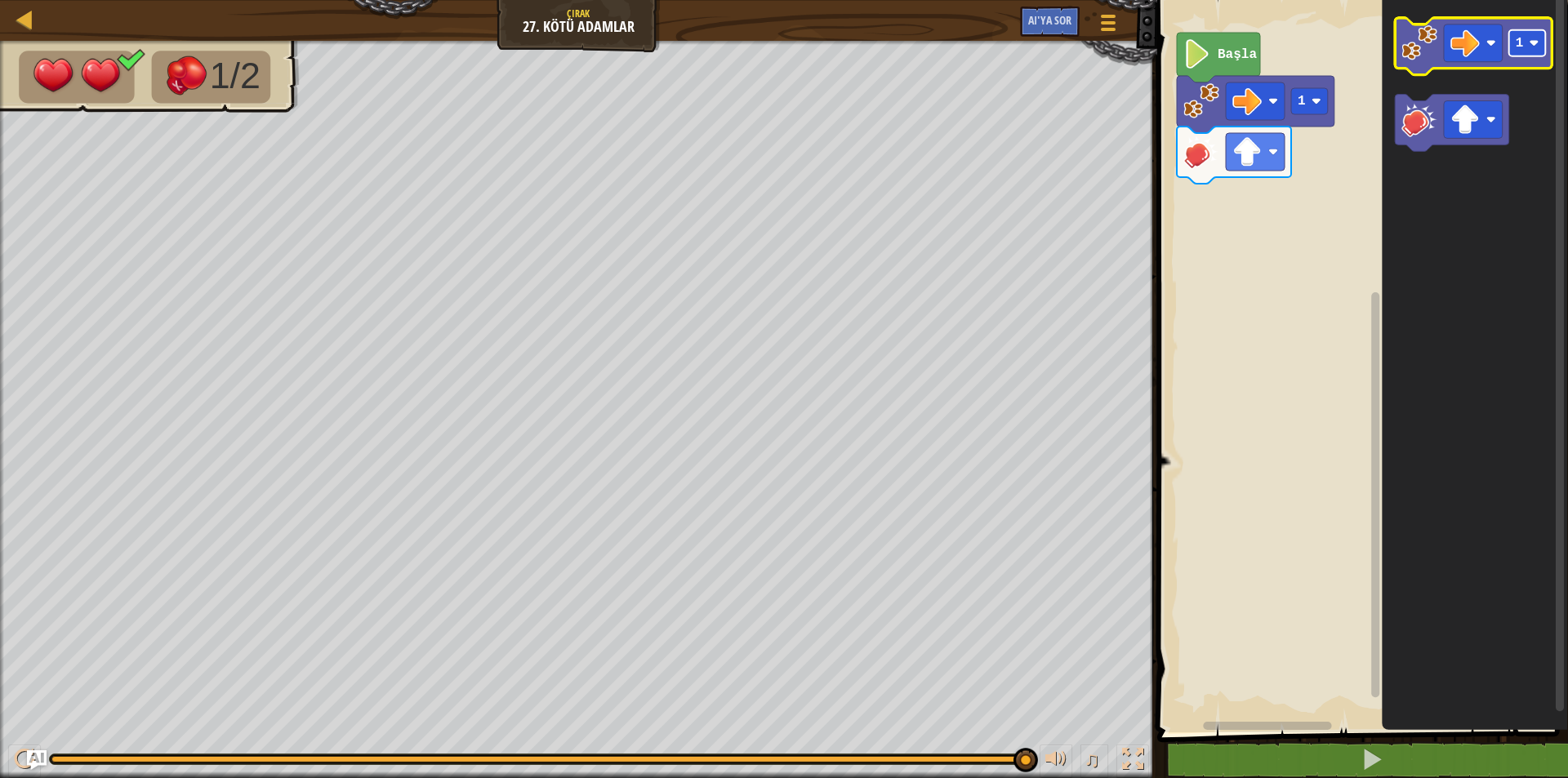
click at [1528, 49] on rect "Blockly Çalışma Alanı" at bounding box center [1528, 43] width 36 height 26
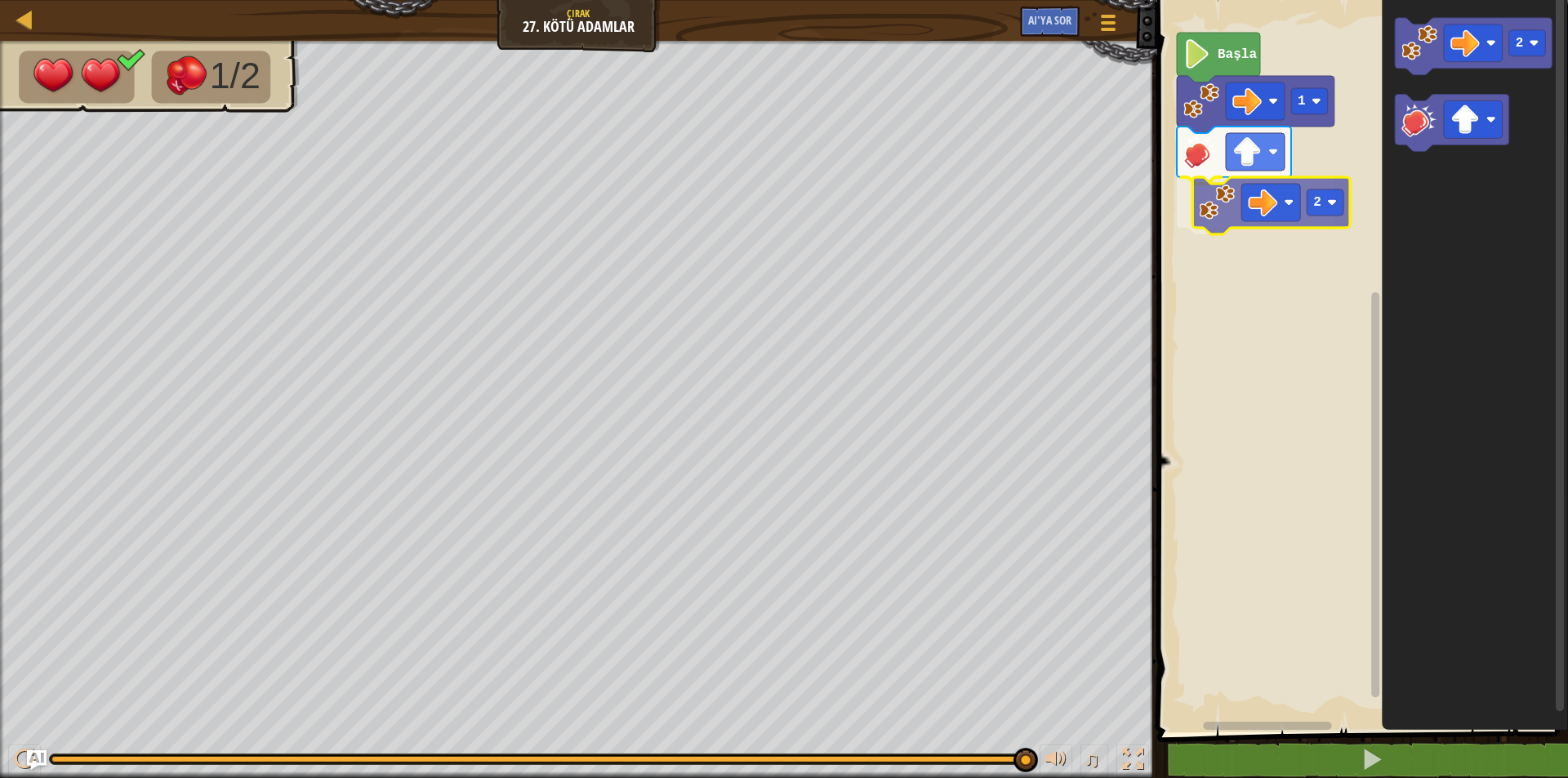
click at [1208, 209] on div "Başla 1 2 2 2" at bounding box center [1360, 361] width 416 height 741
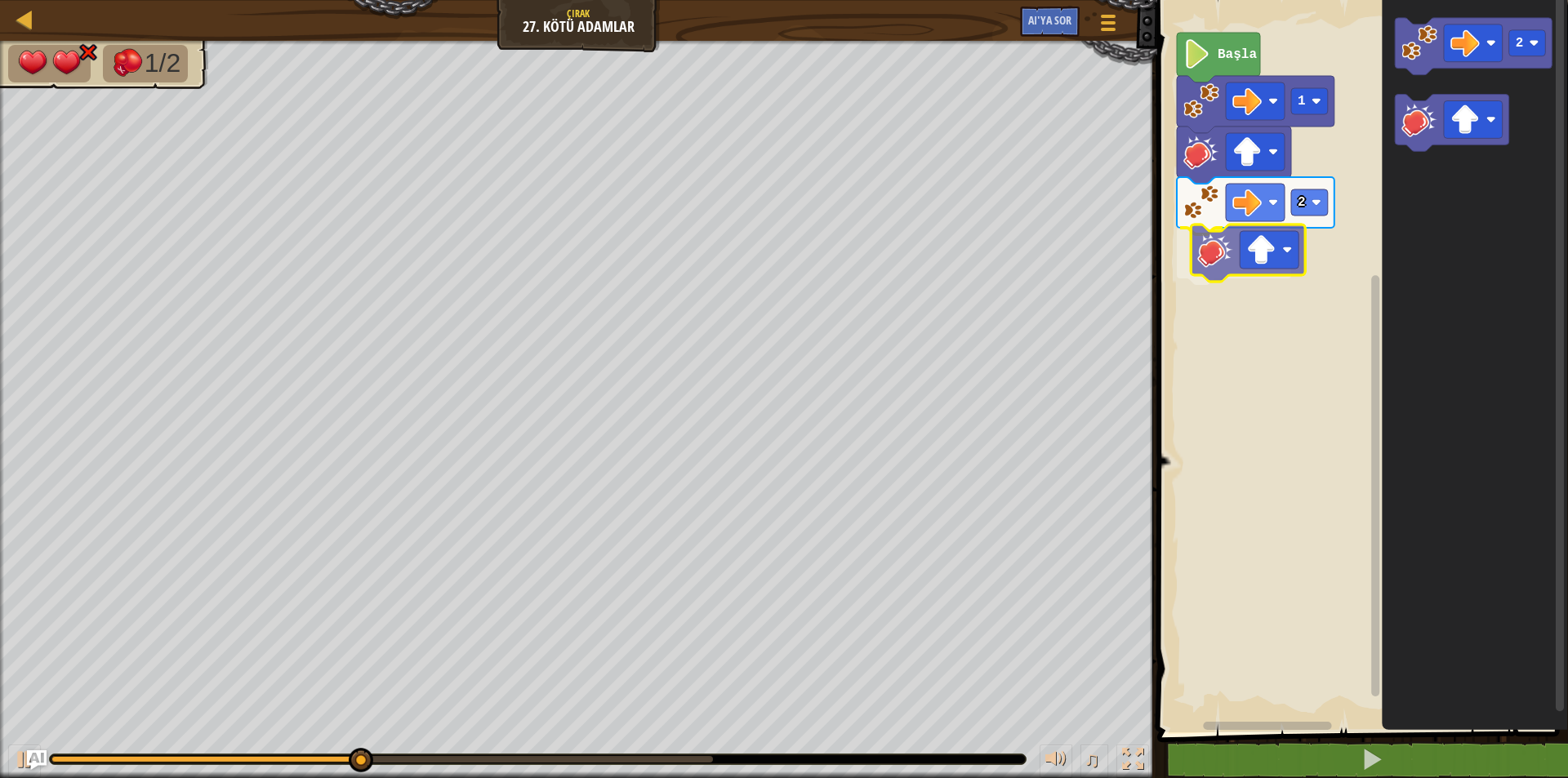
click at [1205, 264] on div "Başla 1 2 2" at bounding box center [1360, 361] width 416 height 741
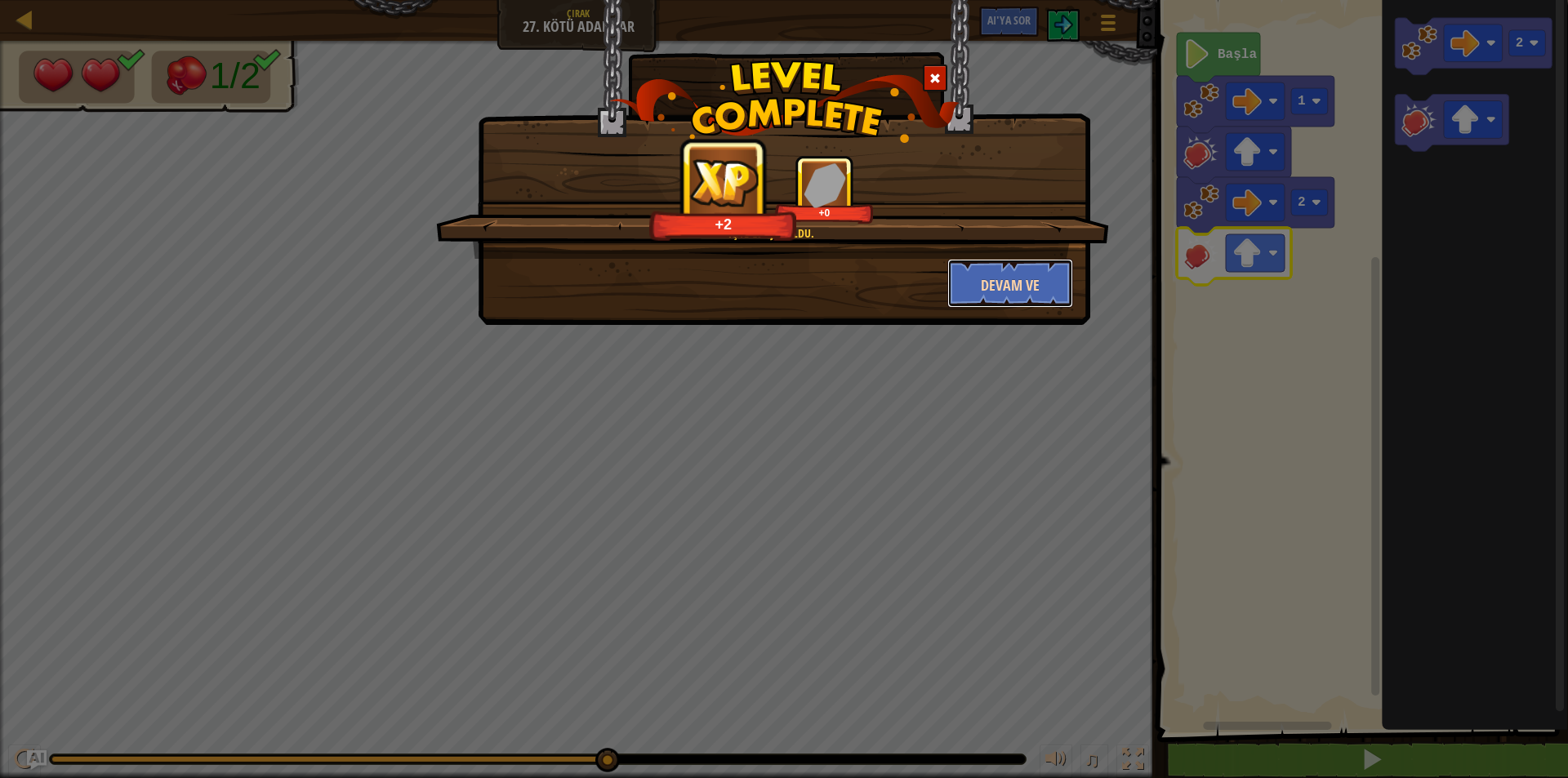
click at [1020, 271] on button "Devam ve" at bounding box center [1011, 283] width 127 height 49
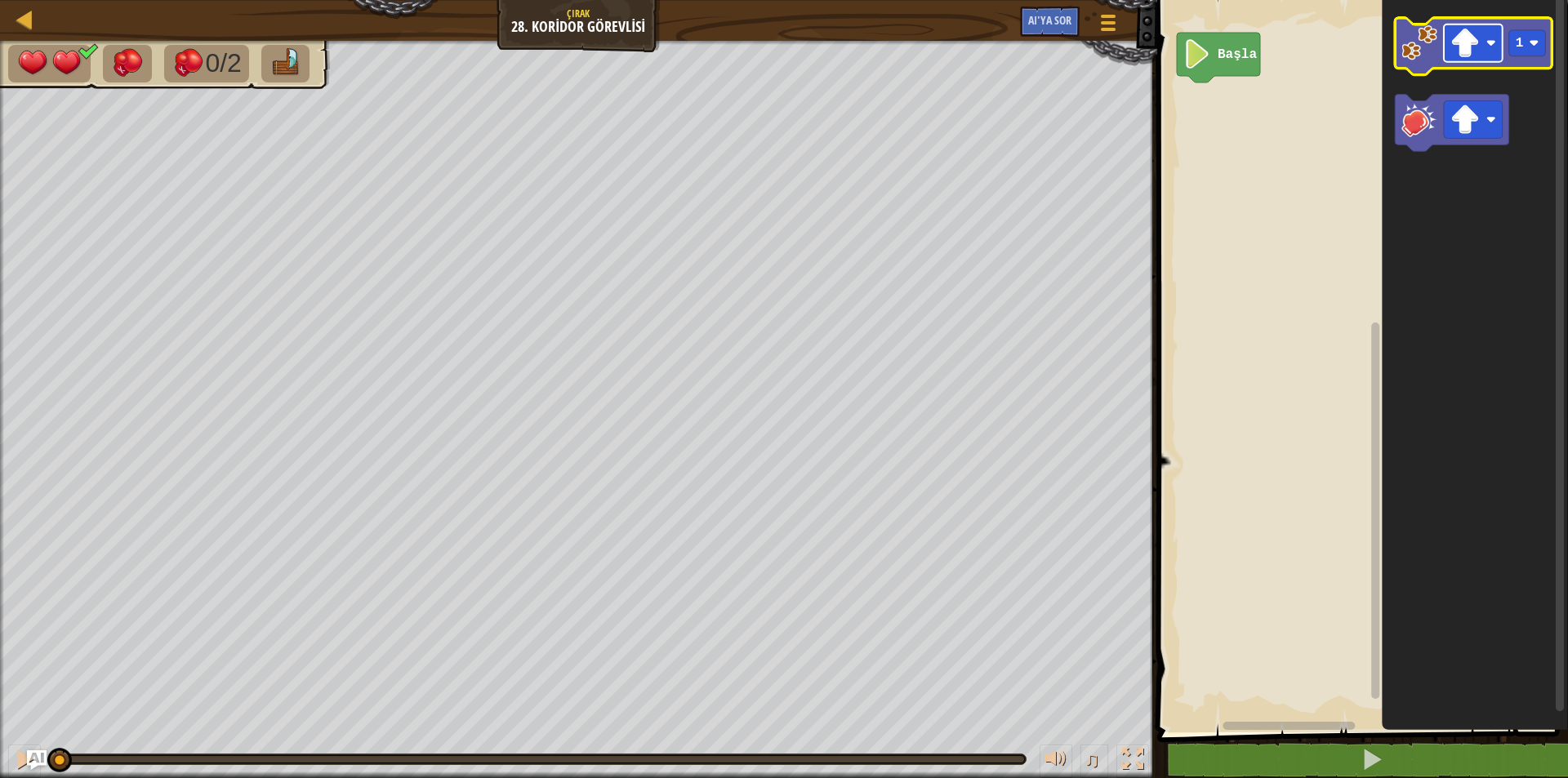
click at [1484, 43] on rect "Blockly Çalışma Alanı" at bounding box center [1473, 43] width 58 height 37
click at [1414, 56] on image "Blockly Çalışma Alanı" at bounding box center [1418, 42] width 35 height 35
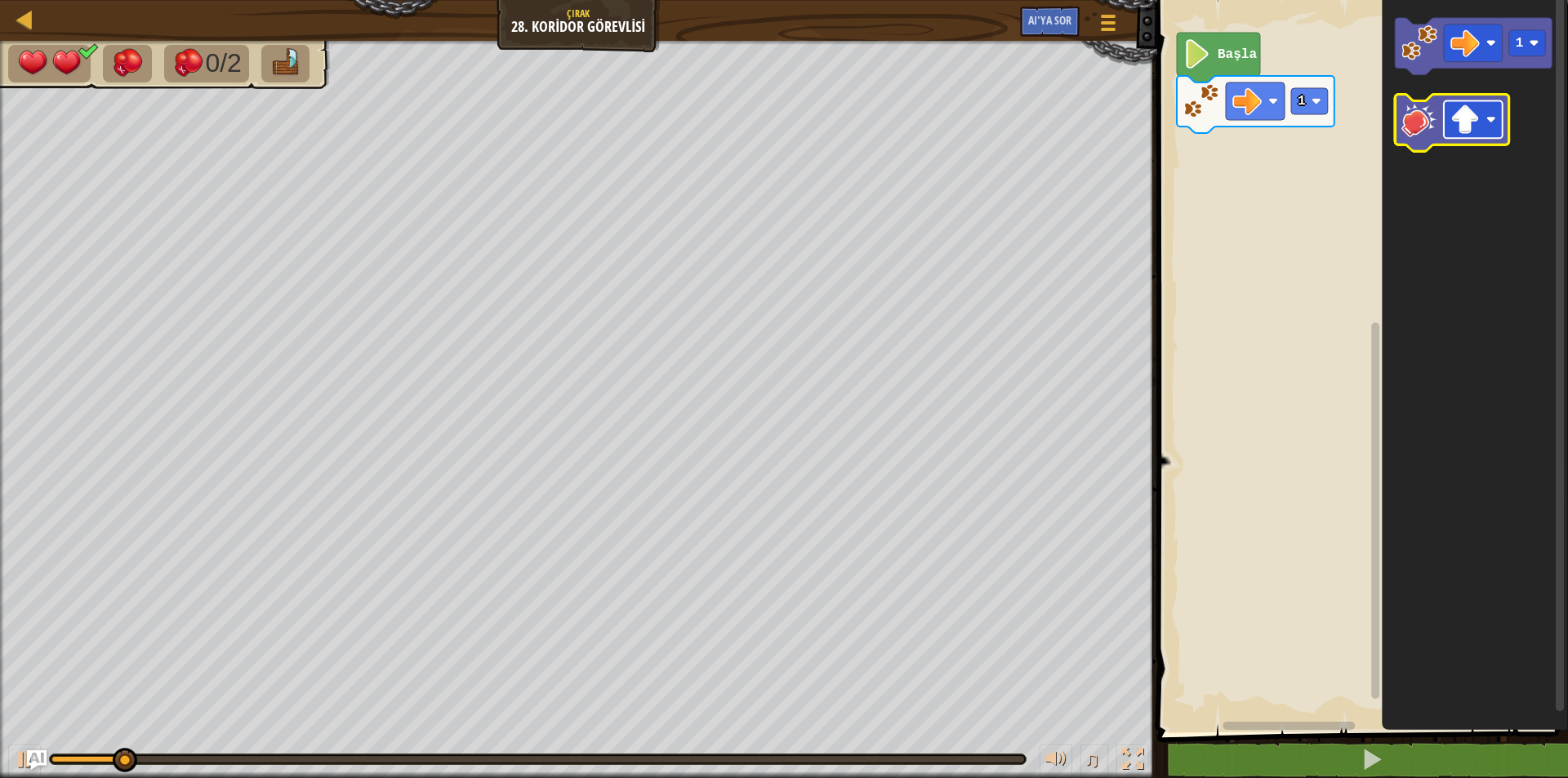
click at [1489, 128] on rect "Blockly Çalışma Alanı" at bounding box center [1473, 120] width 58 height 37
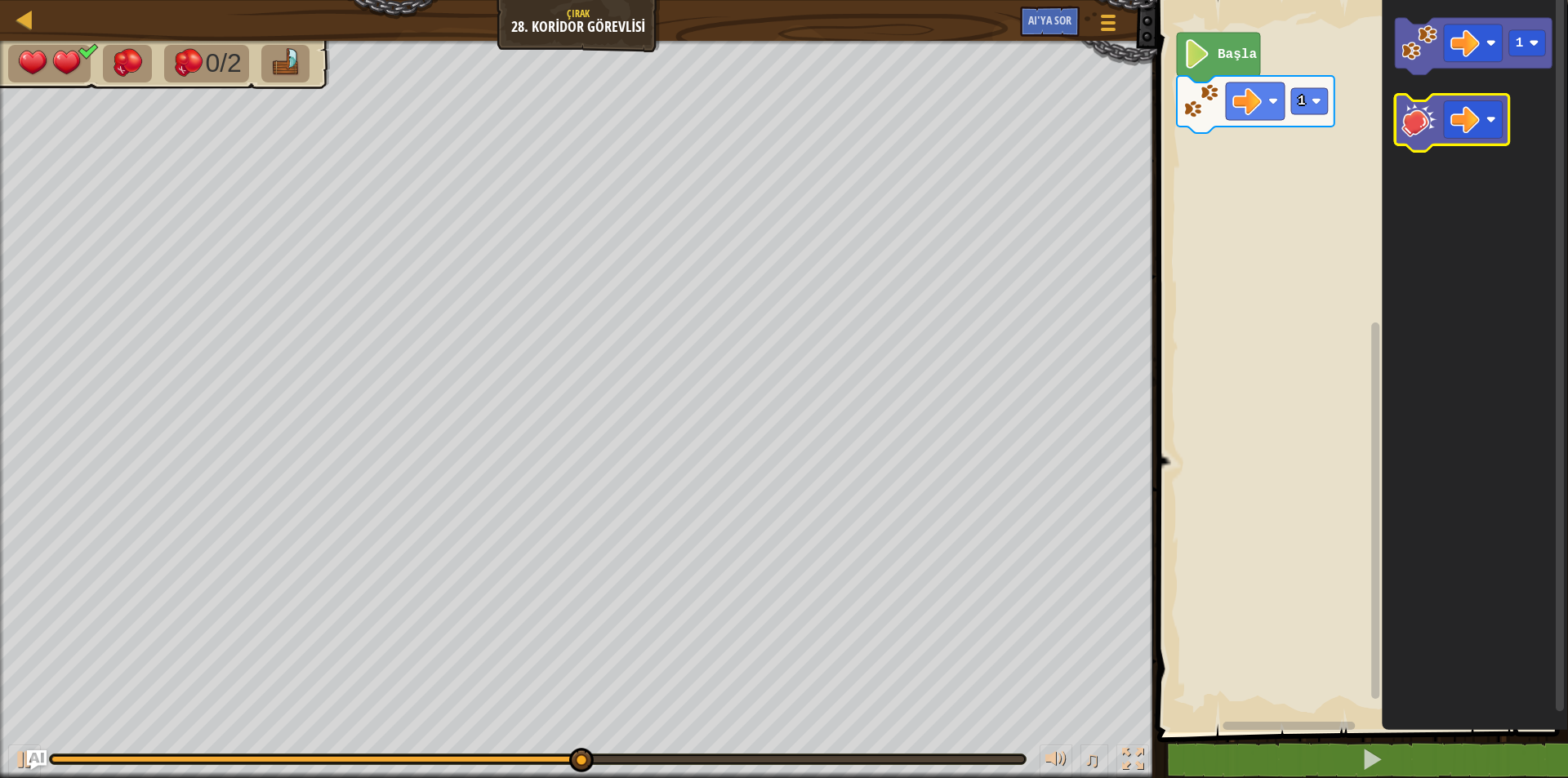
click at [1418, 128] on image "Blockly Çalışma Alanı" at bounding box center [1418, 120] width 35 height 35
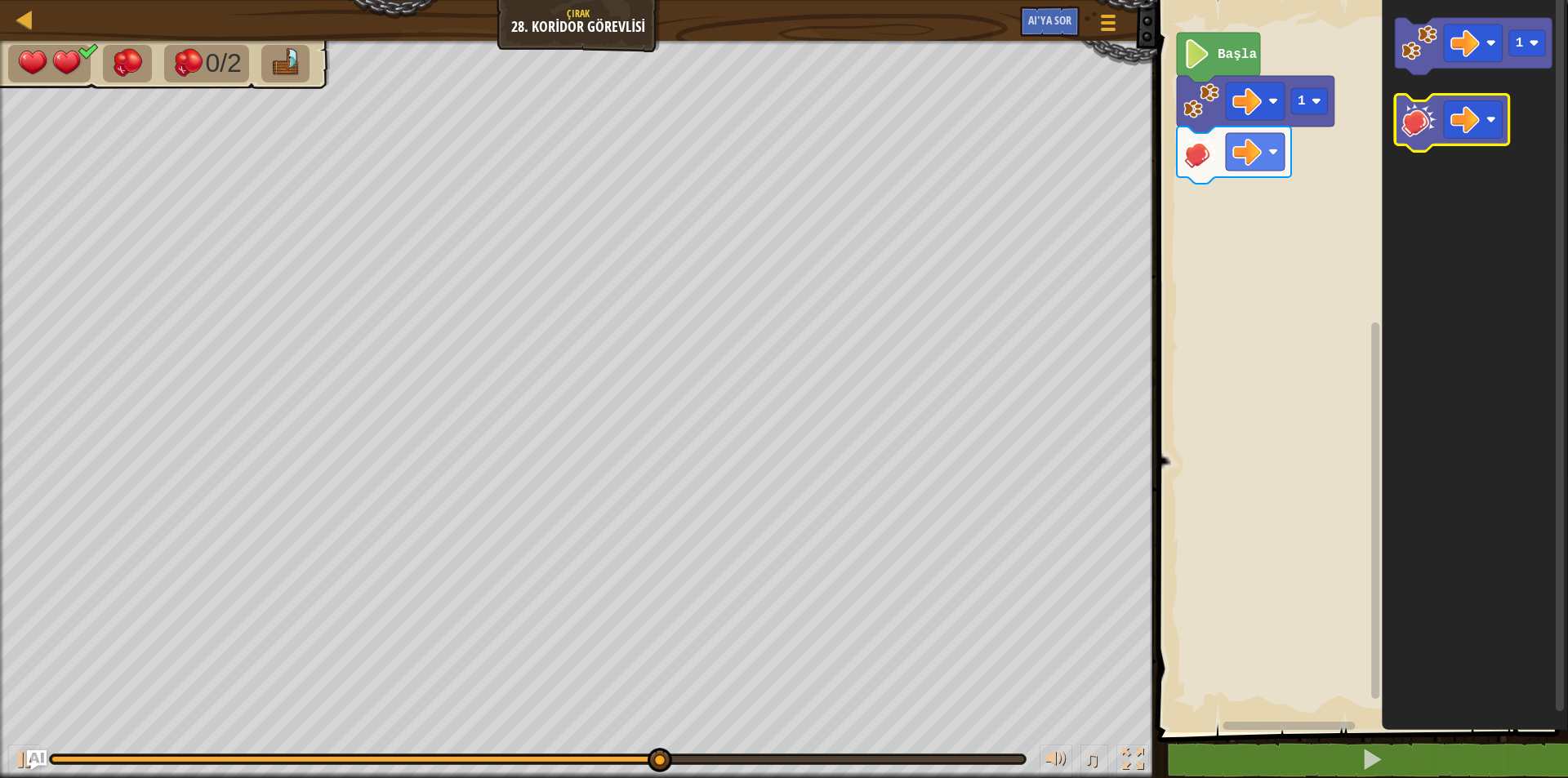
click at [1420, 128] on image "Blockly Çalışma Alanı" at bounding box center [1418, 120] width 35 height 35
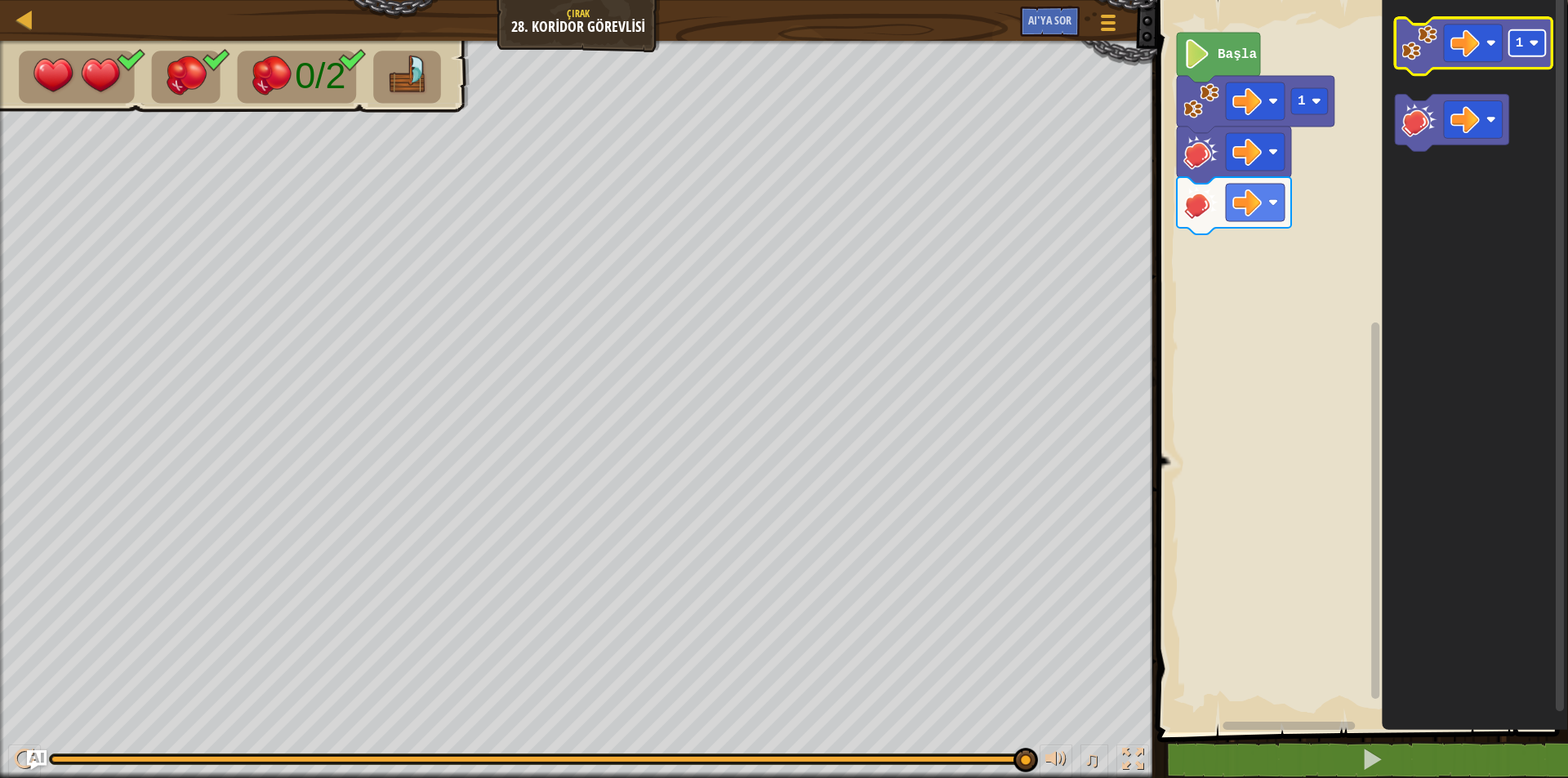
click at [1544, 46] on rect "Blockly Çalışma Alanı" at bounding box center [1528, 43] width 36 height 26
click at [1420, 64] on icon "Blockly Çalışma Alanı" at bounding box center [1474, 47] width 157 height 57
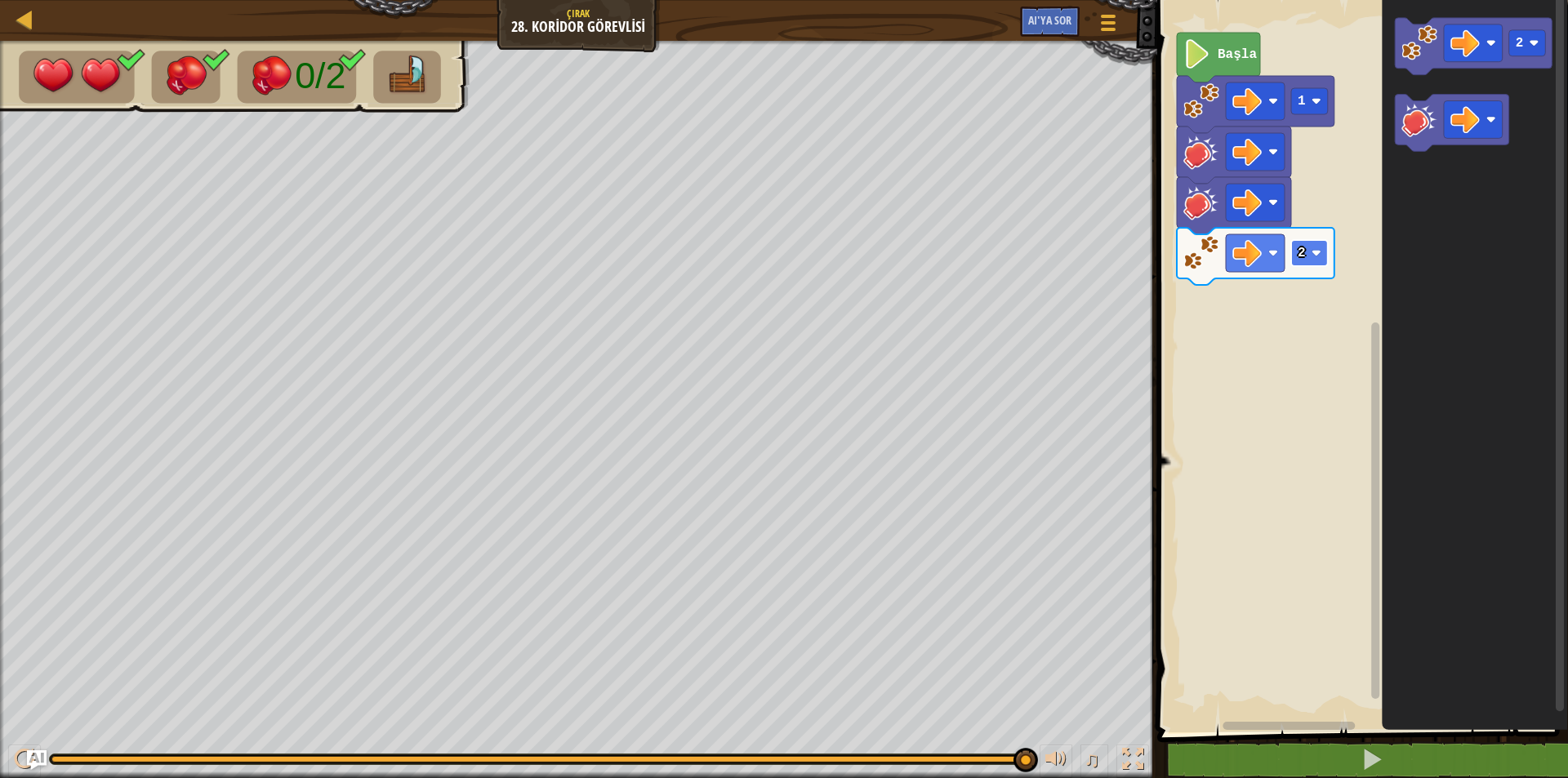
click at [1307, 259] on rect "Blockly Çalışma Alanı" at bounding box center [1309, 253] width 36 height 26
click at [1236, 55] on text "Başla" at bounding box center [1237, 54] width 39 height 14
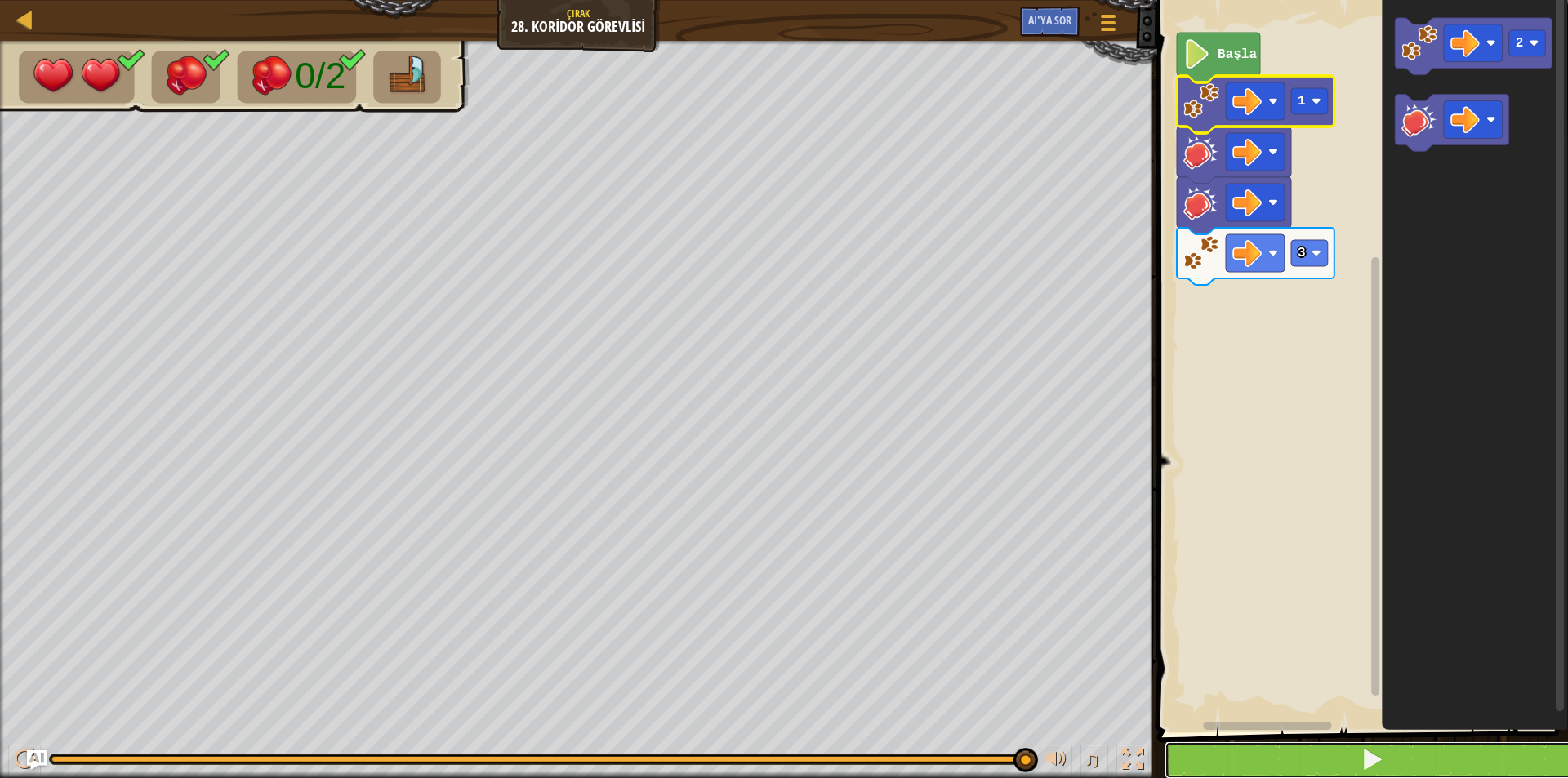
click at [1263, 748] on button at bounding box center [1372, 760] width 416 height 37
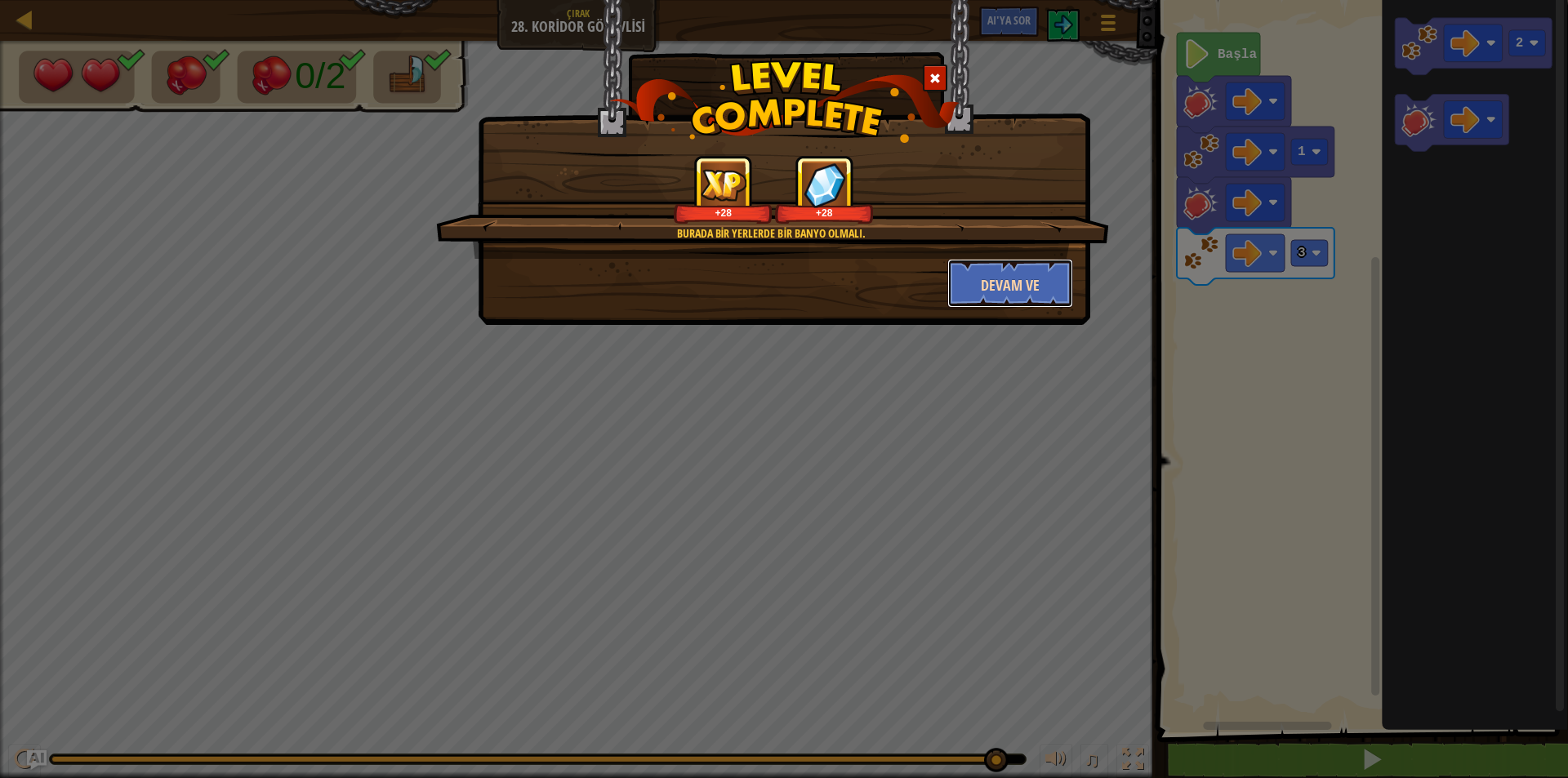
click at [1004, 290] on font "Devam ve" at bounding box center [1009, 285] width 58 height 20
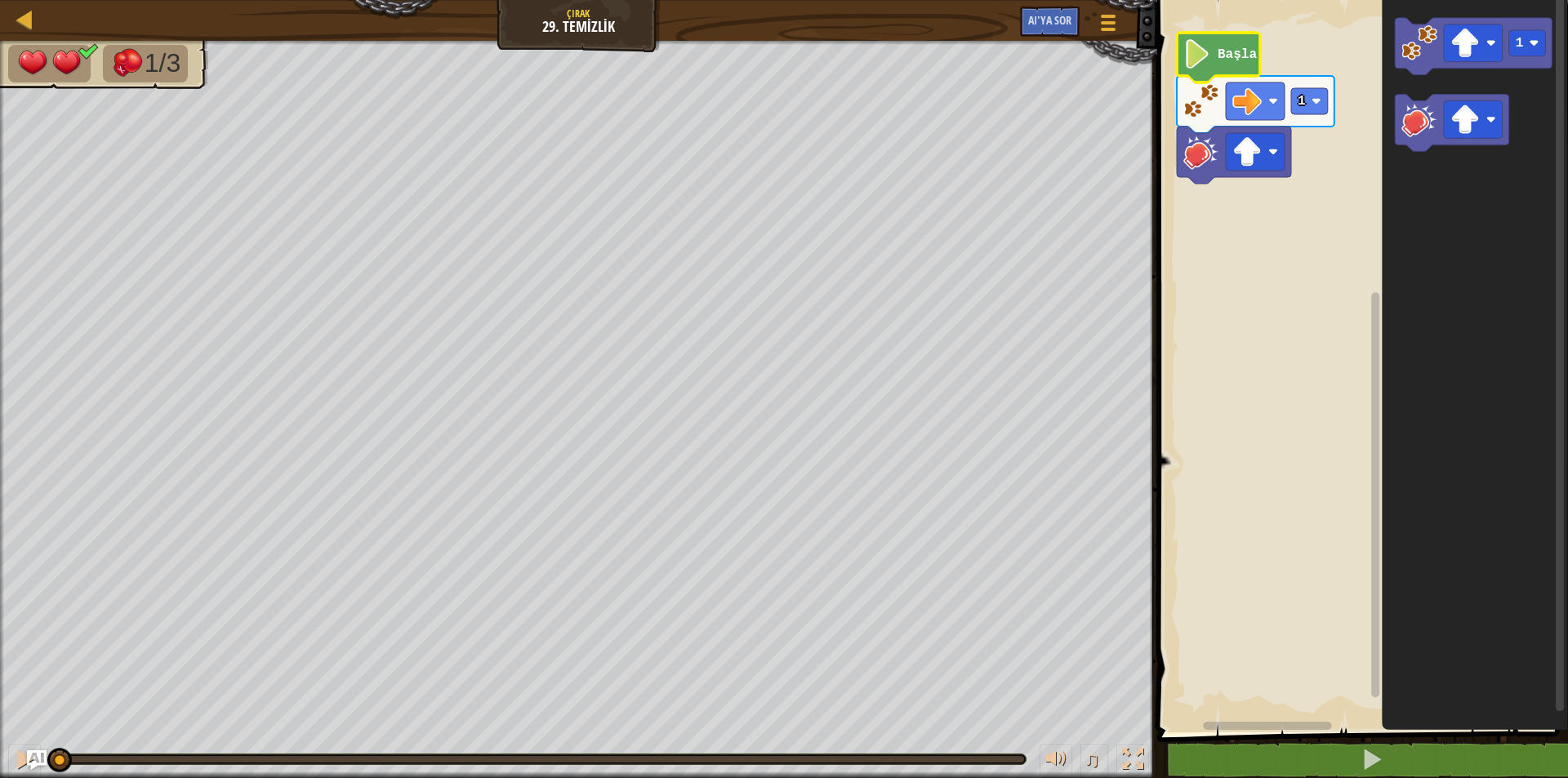
click at [1212, 68] on icon "Blockly Çalışma Alanı" at bounding box center [1218, 57] width 83 height 50
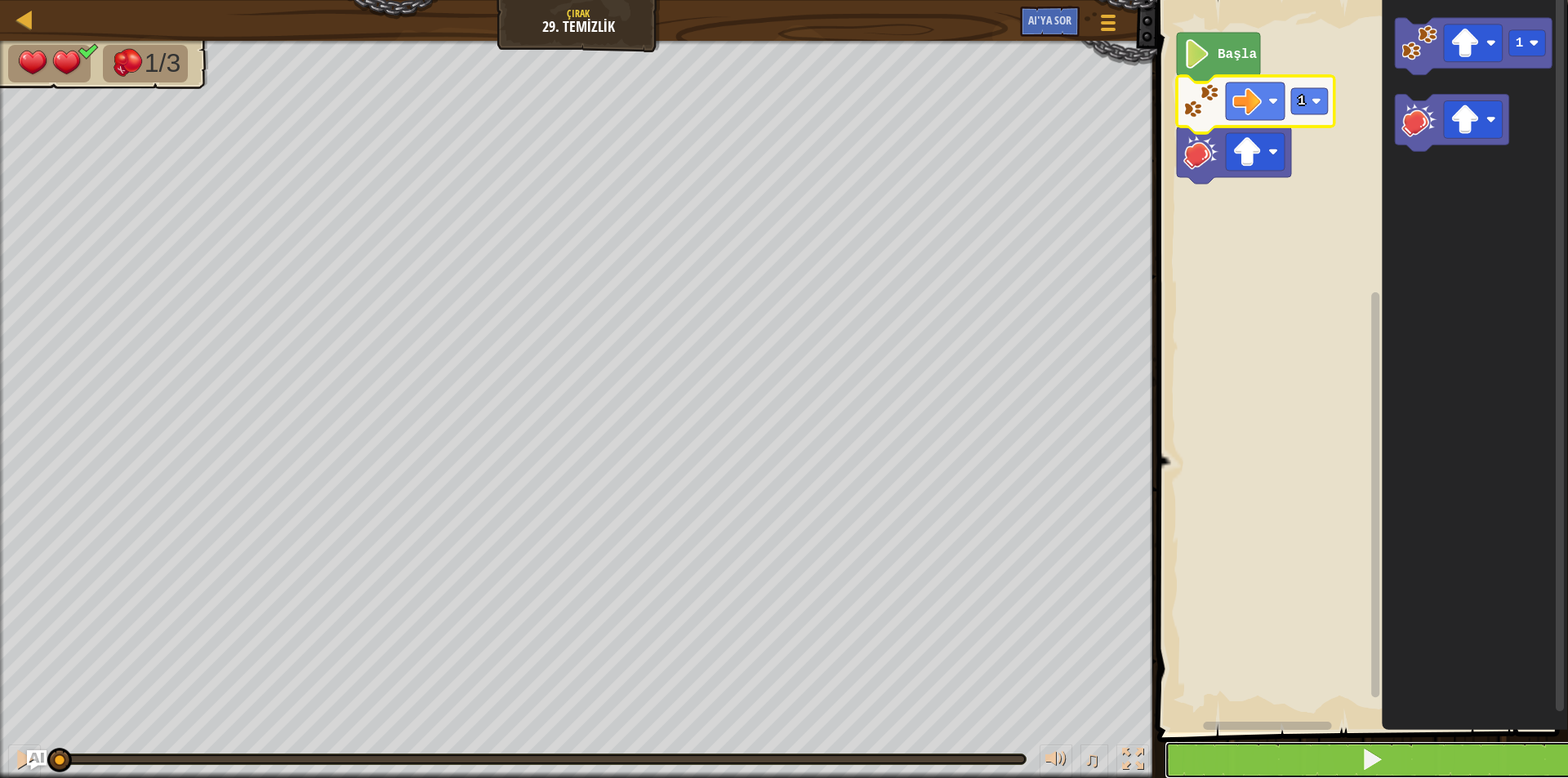
click at [1357, 767] on button at bounding box center [1372, 760] width 416 height 37
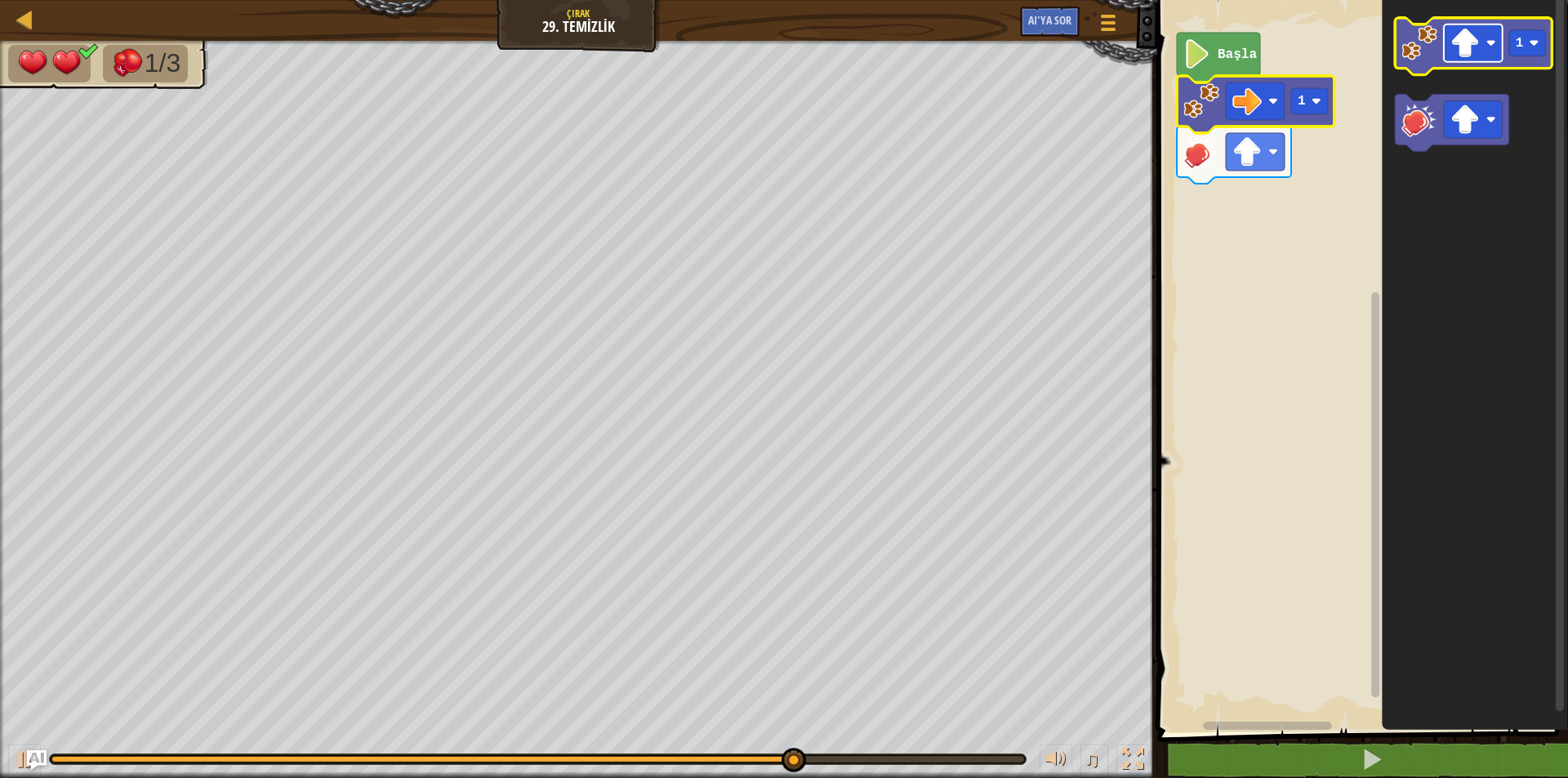
click at [1462, 47] on image "Blockly Çalışma Alanı" at bounding box center [1464, 43] width 30 height 30
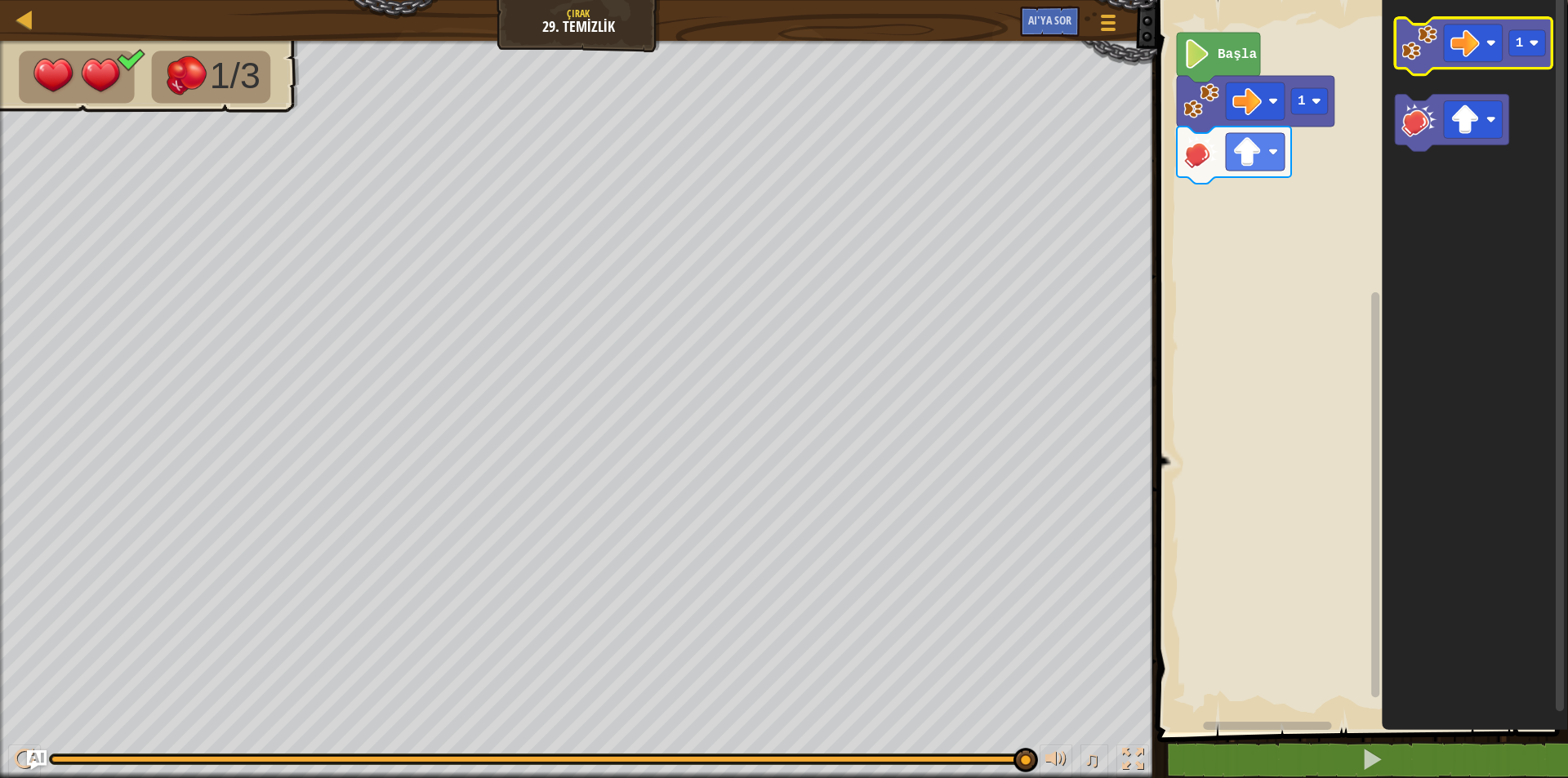
click at [1413, 51] on image "Blockly Çalışma Alanı" at bounding box center [1418, 42] width 35 height 35
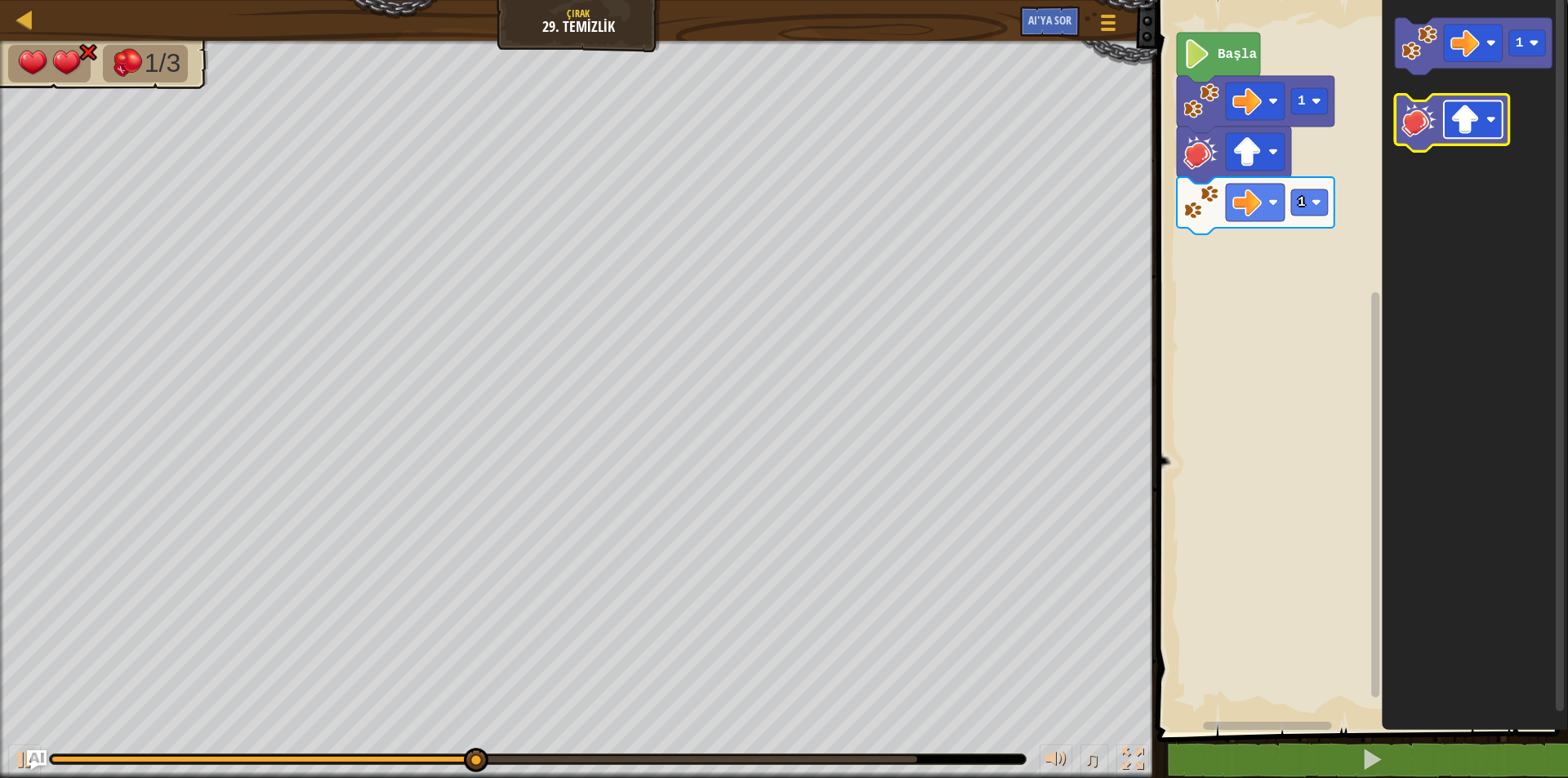
click at [1492, 131] on rect "Blockly Çalışma Alanı" at bounding box center [1473, 120] width 58 height 37
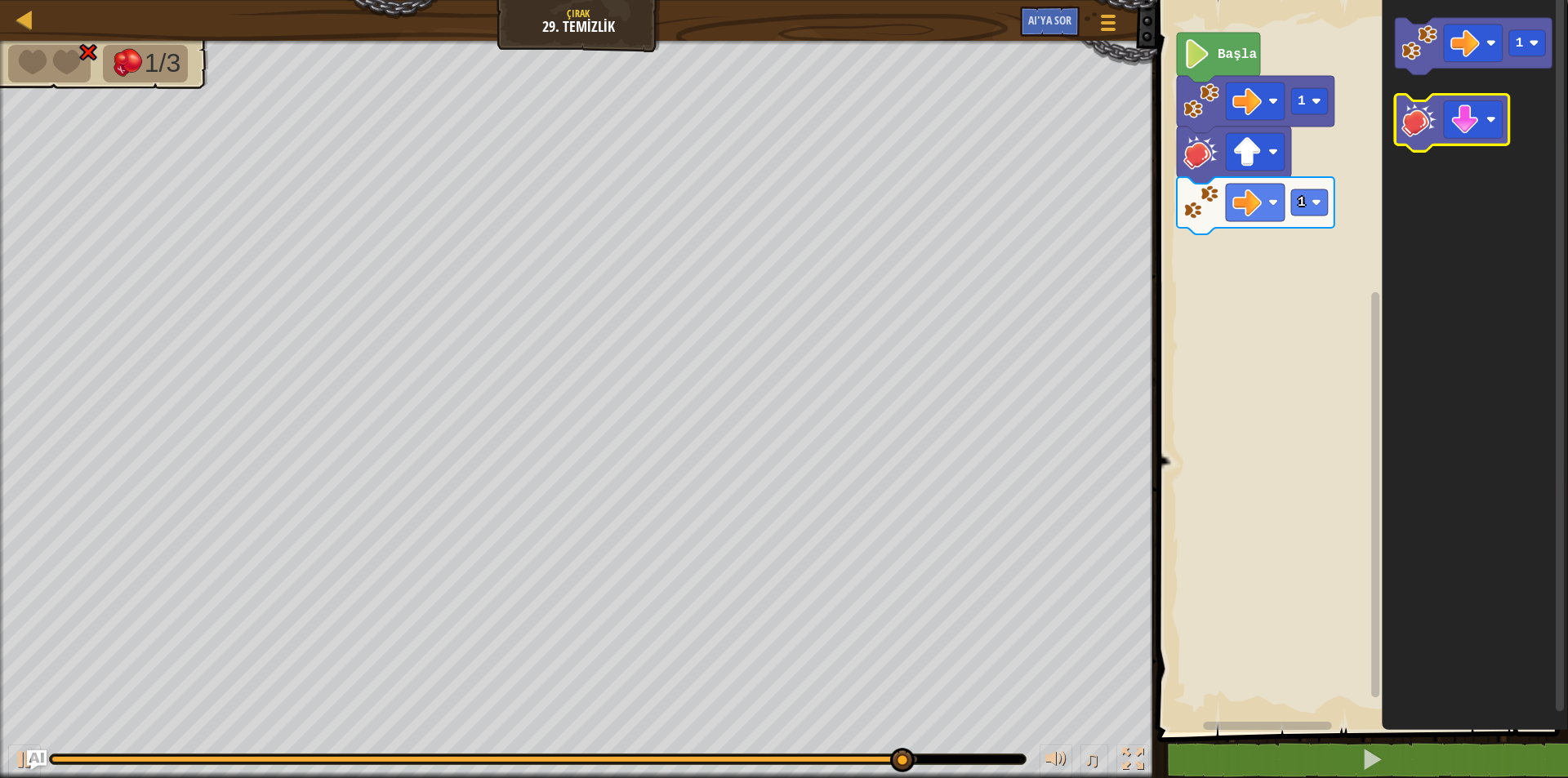
click at [1421, 113] on image "Blockly Çalışma Alanı" at bounding box center [1418, 120] width 35 height 35
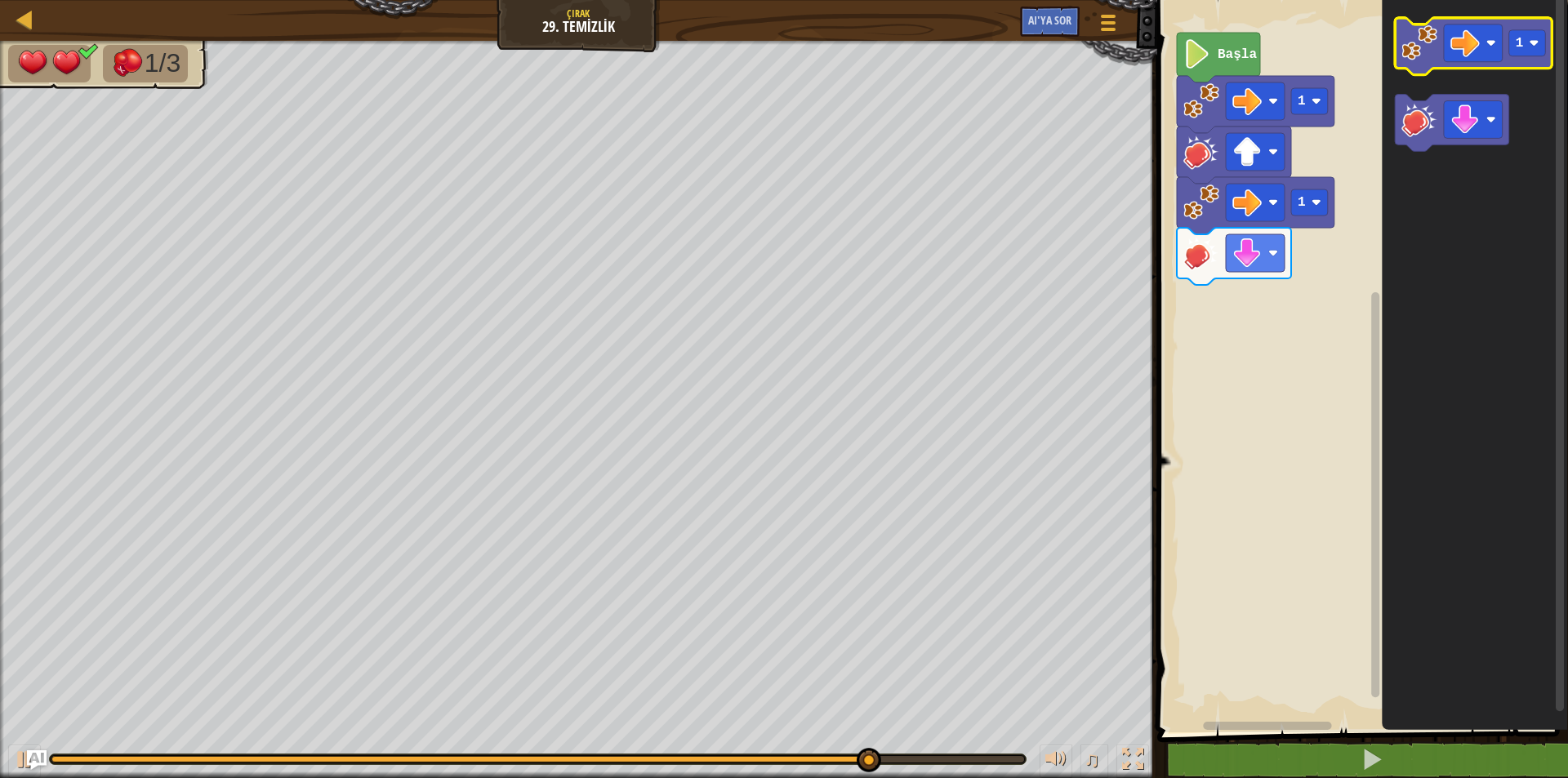
click at [1420, 60] on image "Blockly Çalışma Alanı" at bounding box center [1418, 42] width 35 height 35
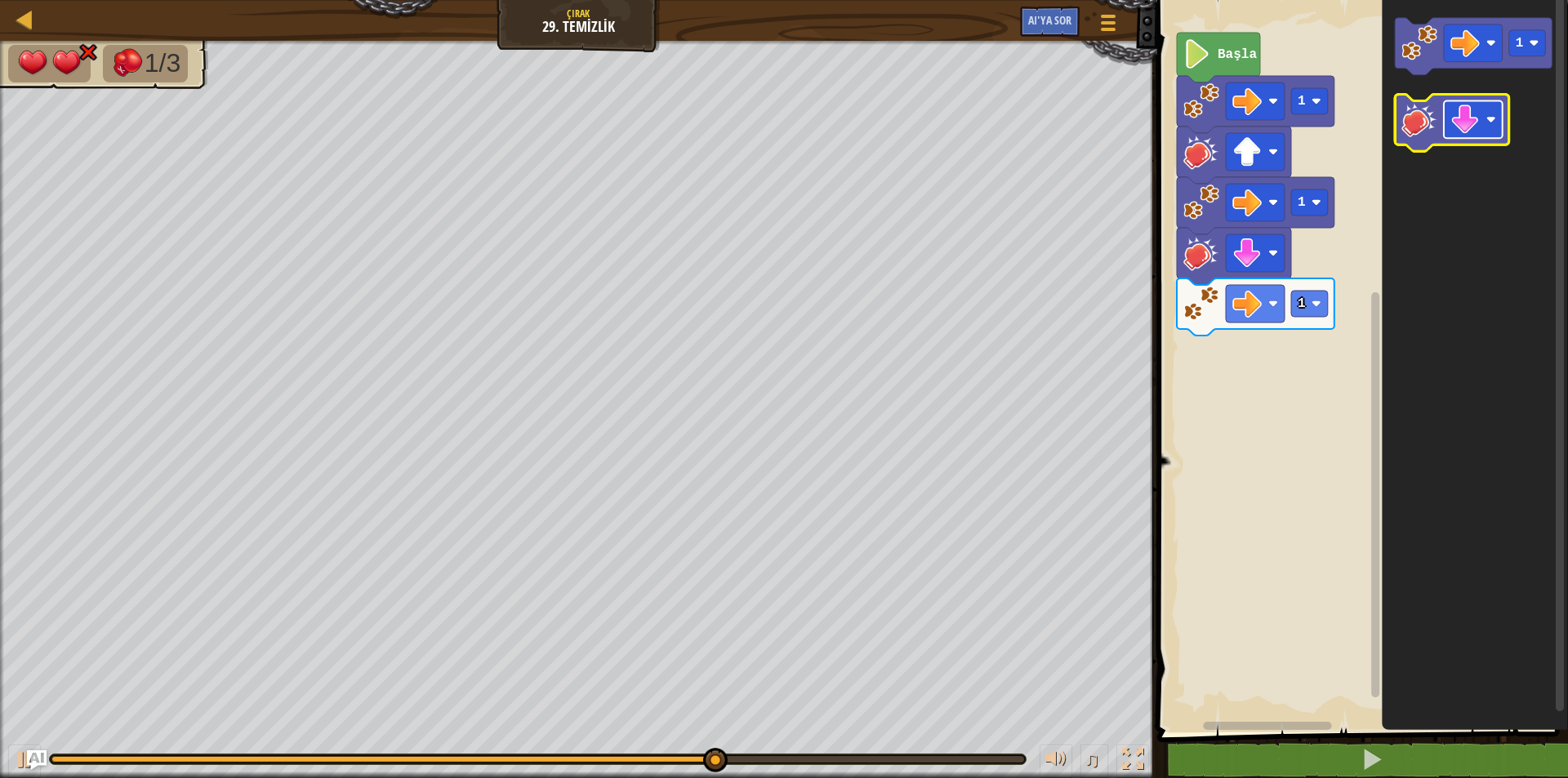
click at [1473, 119] on image "Blockly Çalışma Alanı" at bounding box center [1464, 120] width 30 height 30
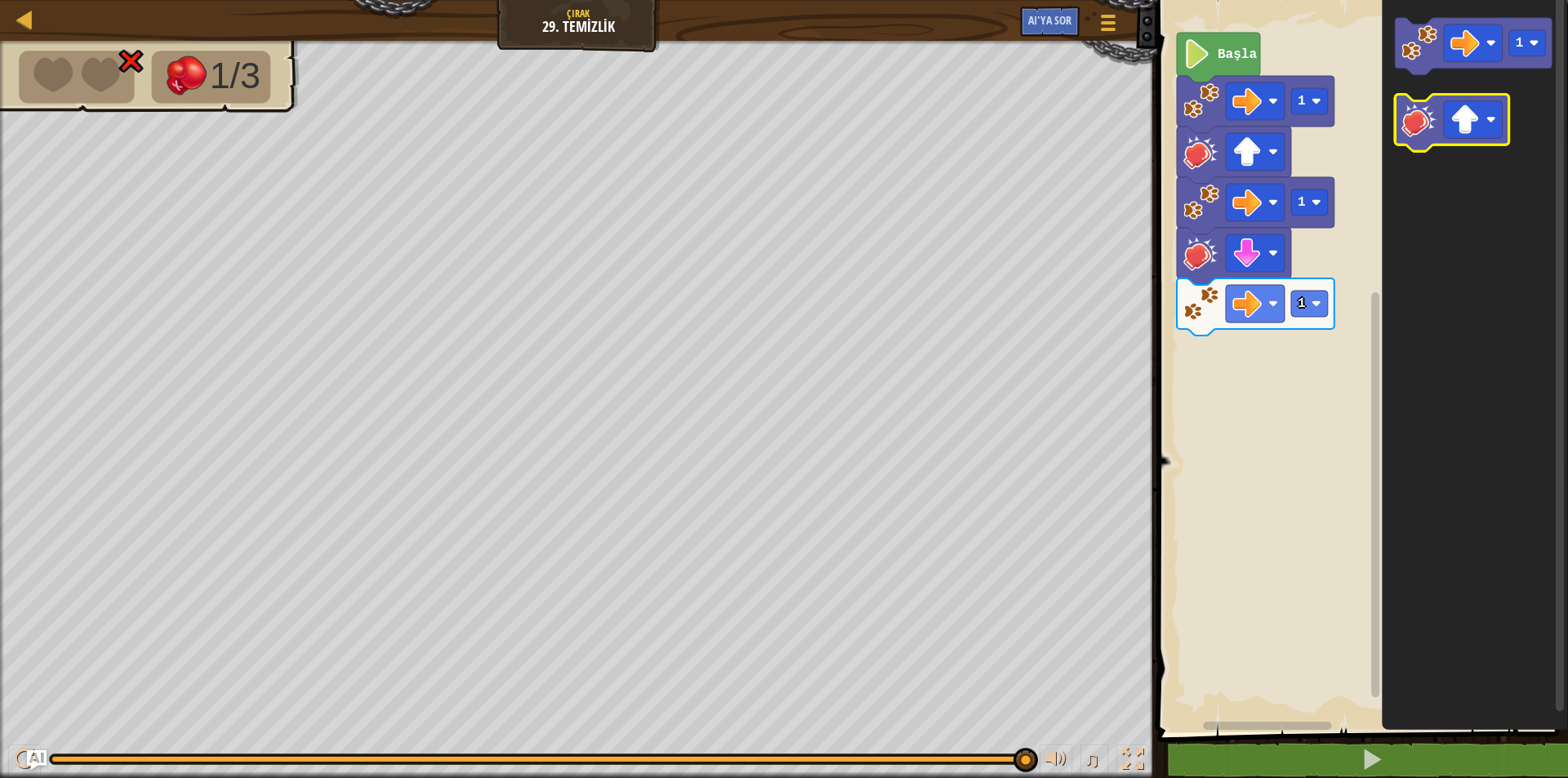
click at [1429, 132] on image "Blockly Çalışma Alanı" at bounding box center [1418, 120] width 35 height 35
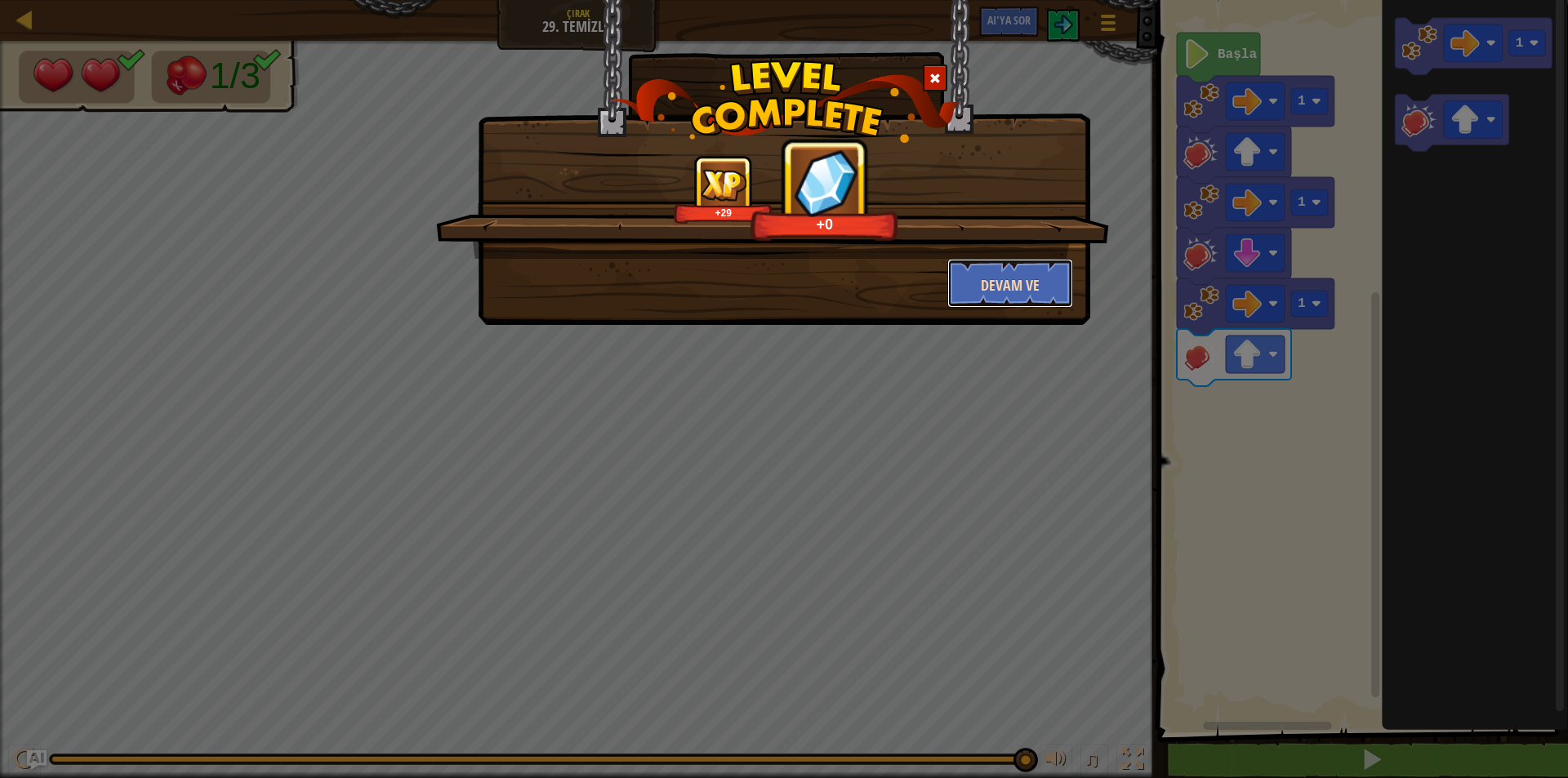
click at [1016, 292] on font "Devam ve" at bounding box center [1009, 285] width 58 height 20
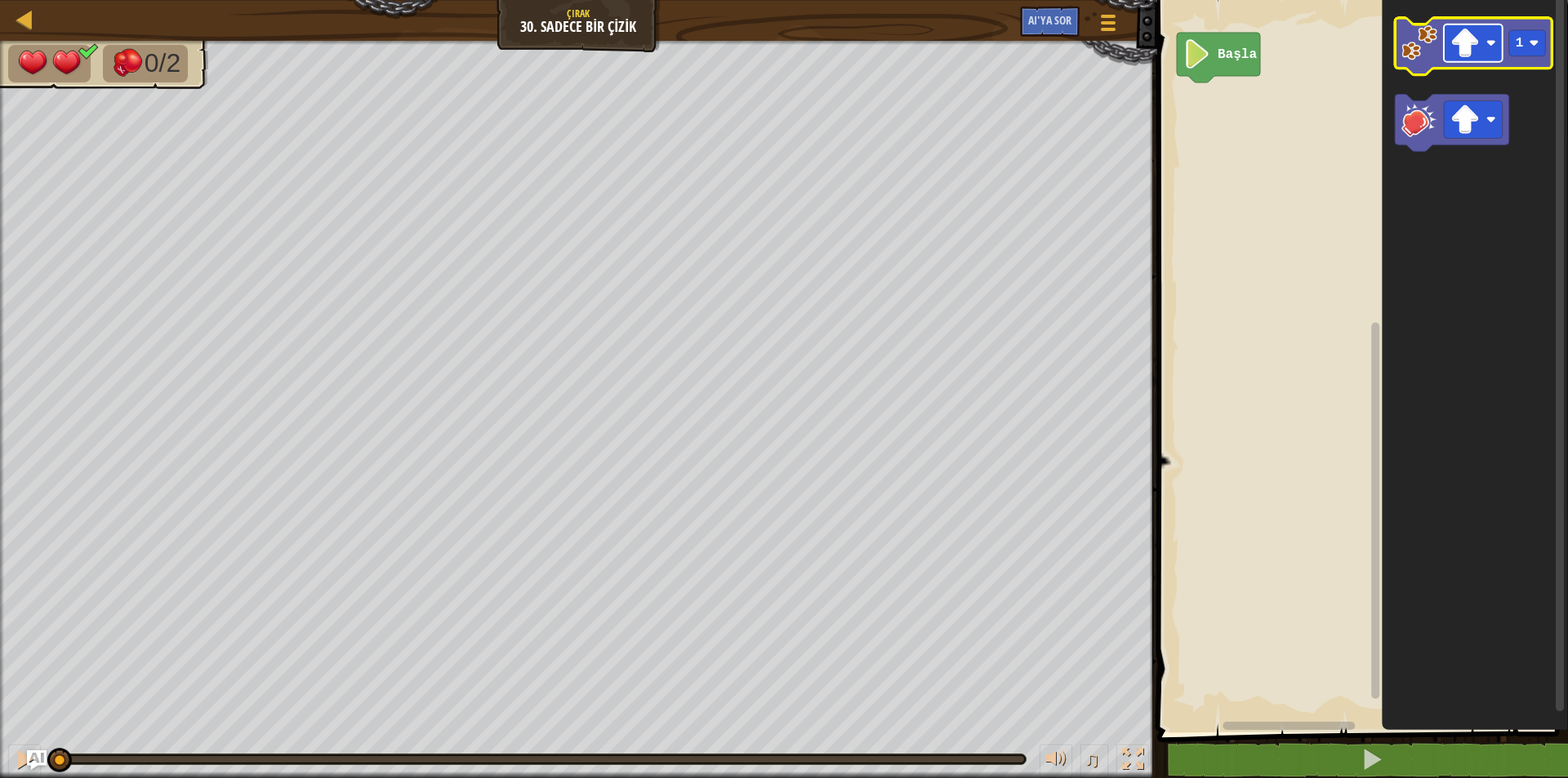
click at [1474, 52] on image "Blockly Çalışma Alanı" at bounding box center [1464, 43] width 30 height 30
click at [1417, 37] on image "Blockly Çalışma Alanı" at bounding box center [1418, 42] width 35 height 35
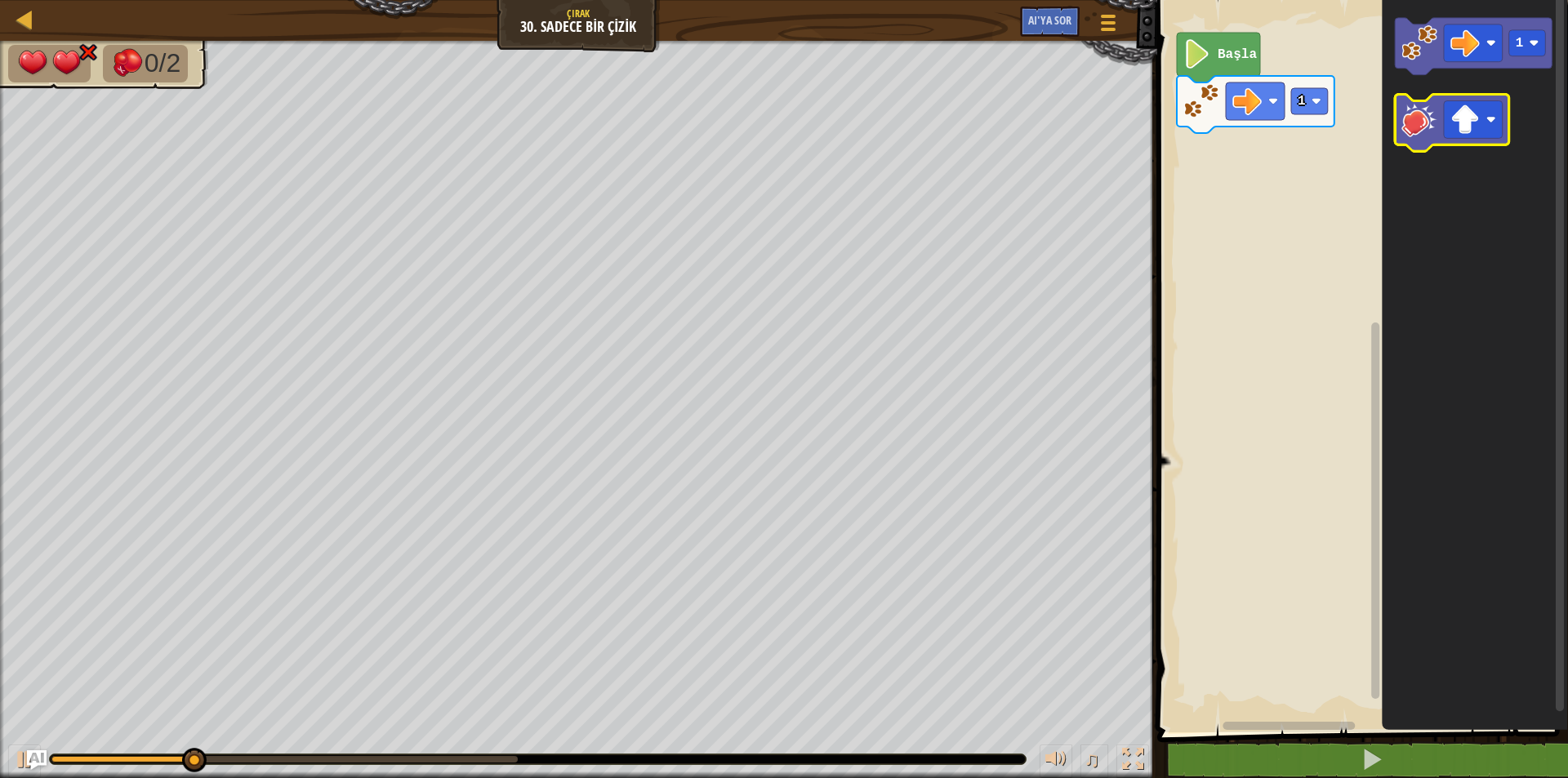
click at [1424, 131] on image "Blockly Çalışma Alanı" at bounding box center [1418, 120] width 35 height 35
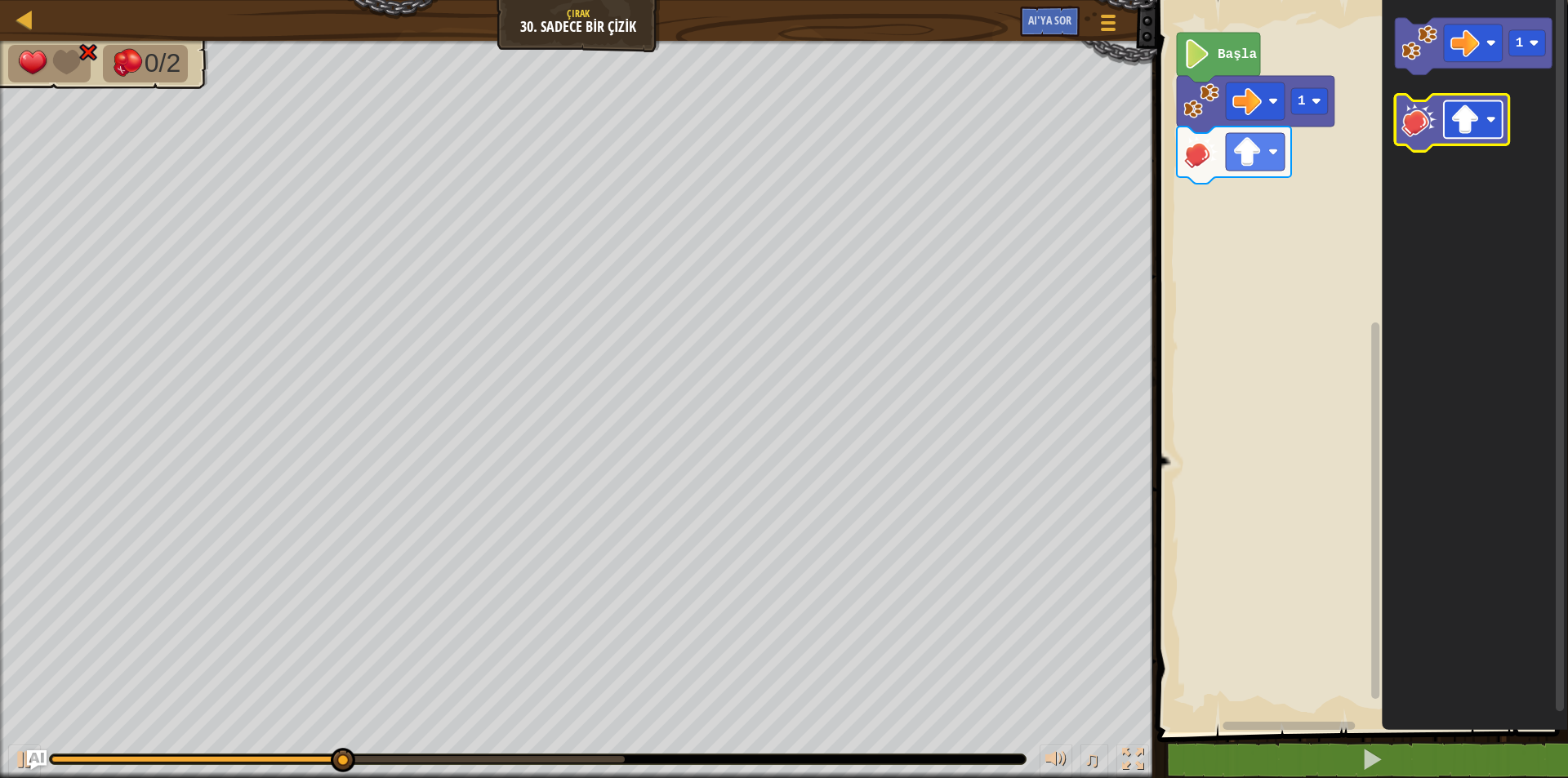
click at [1484, 114] on rect "Blockly Çalışma Alanı" at bounding box center [1473, 120] width 58 height 37
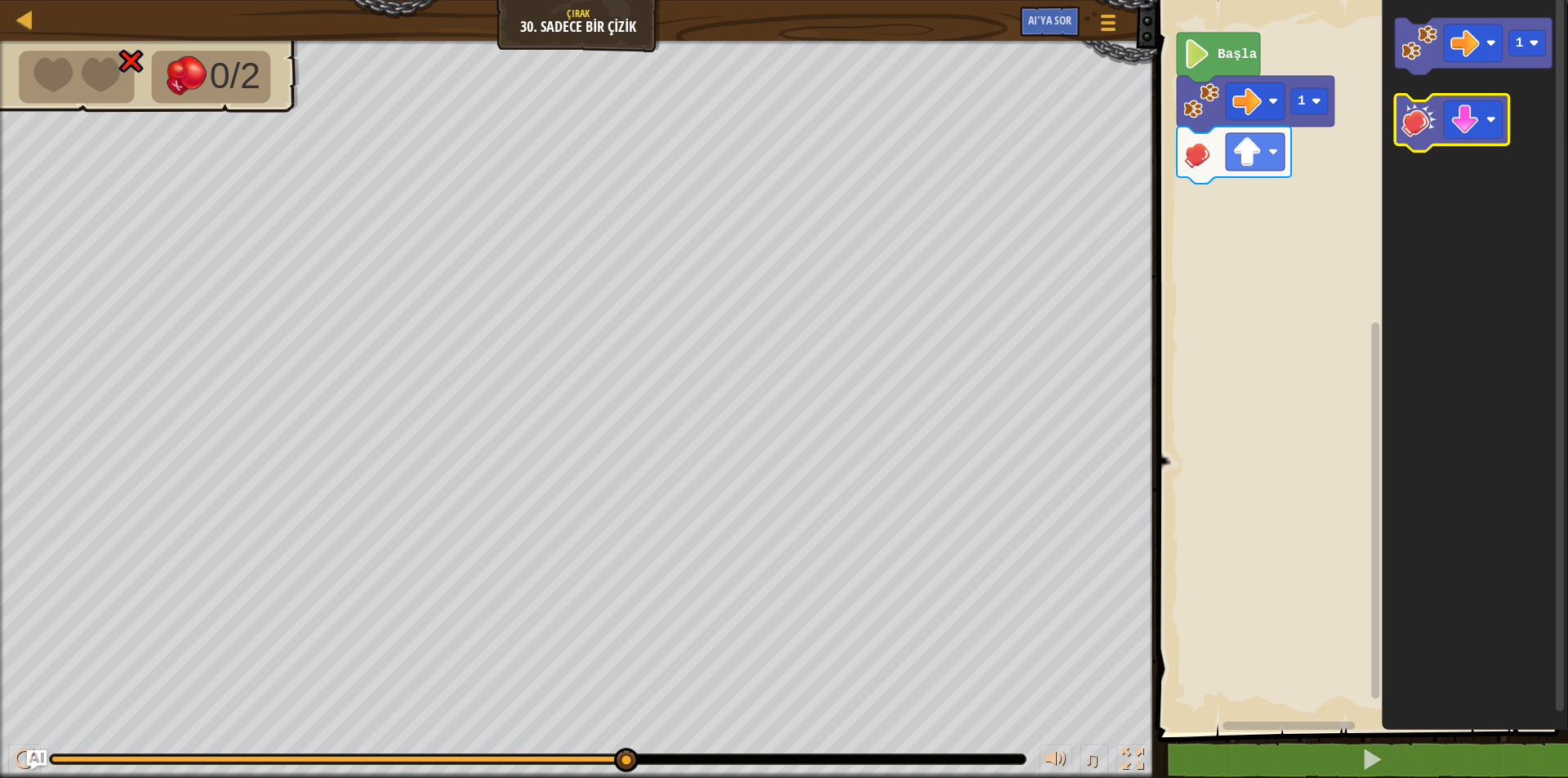
click at [1416, 129] on image "Blockly Çalışma Alanı" at bounding box center [1418, 120] width 35 height 35
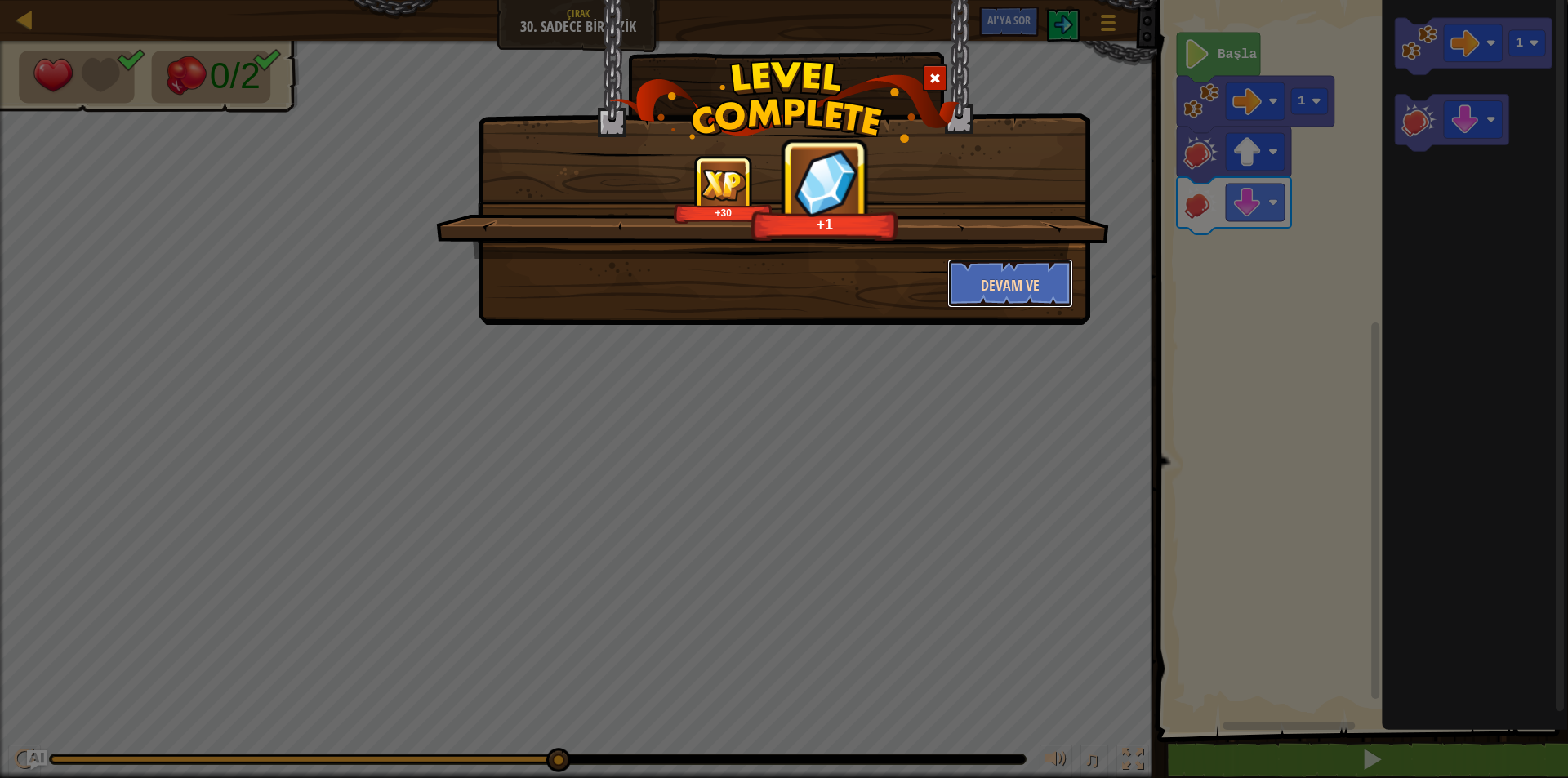
click at [1000, 289] on font "Devam ve" at bounding box center [1009, 285] width 58 height 20
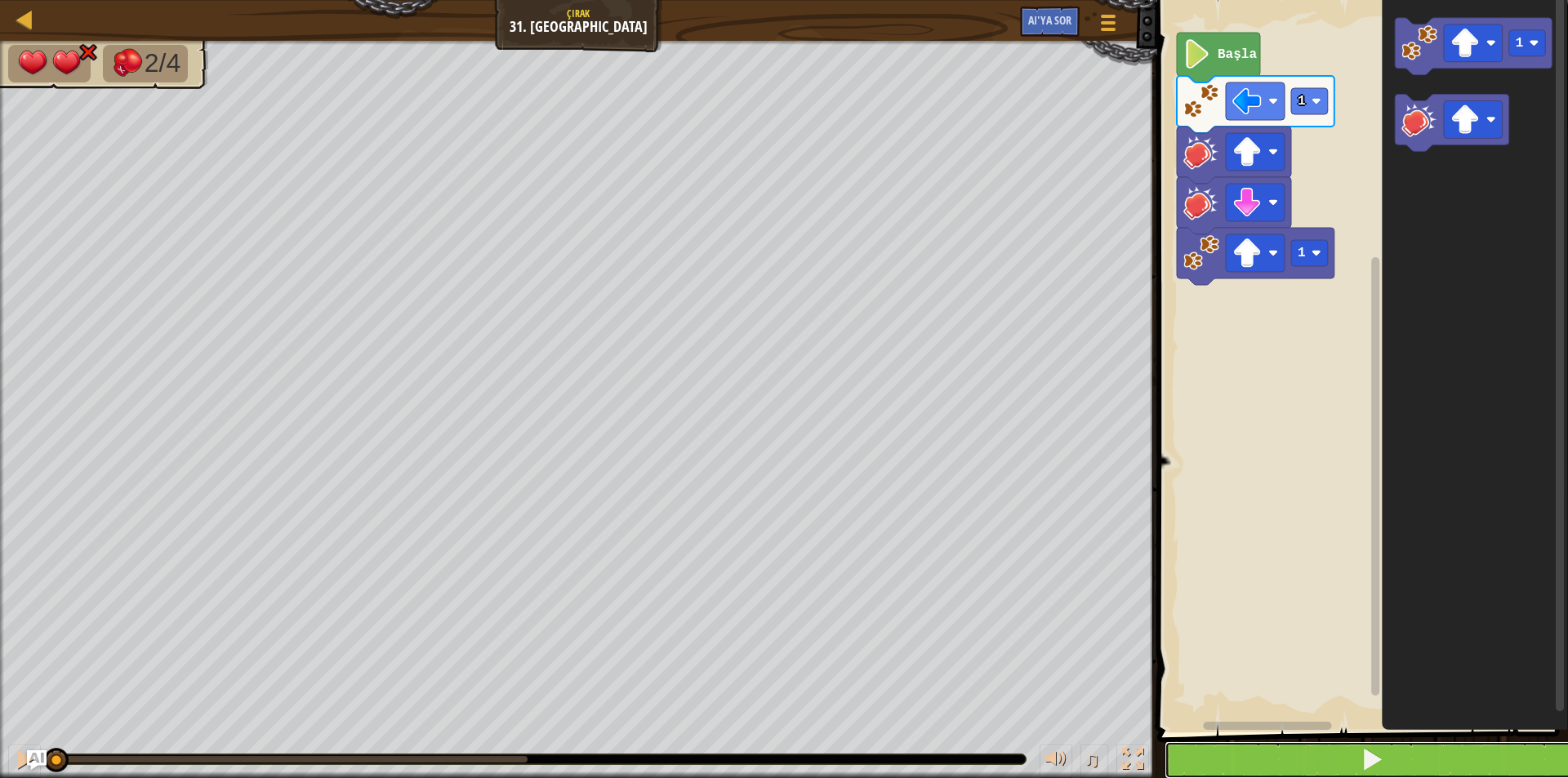
click at [1377, 769] on span at bounding box center [1372, 760] width 23 height 23
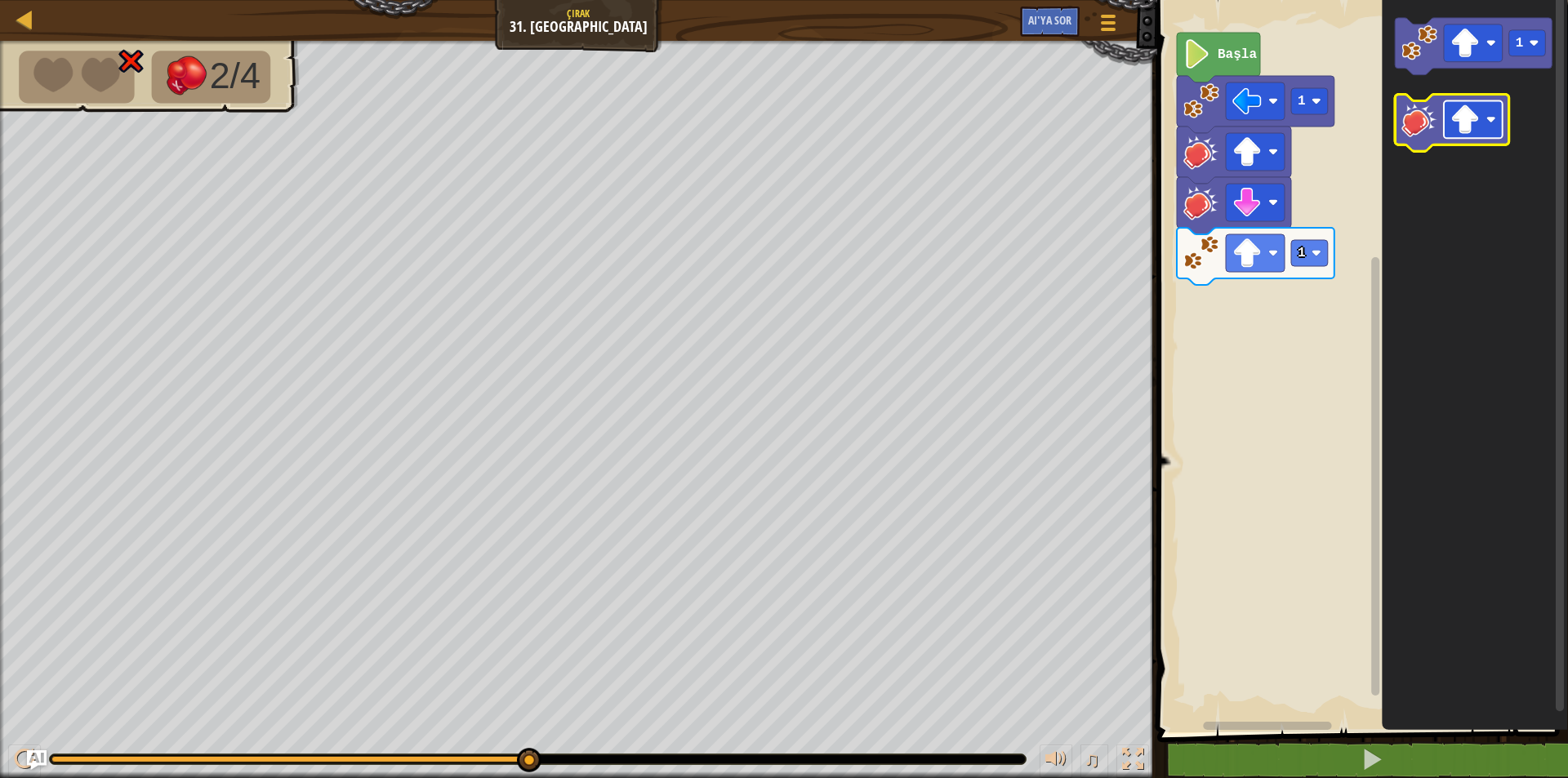
click at [1478, 123] on image "Blockly Çalışma Alanı" at bounding box center [1464, 120] width 30 height 30
click at [1424, 126] on image "Blockly Çalışma Alanı" at bounding box center [1418, 120] width 35 height 35
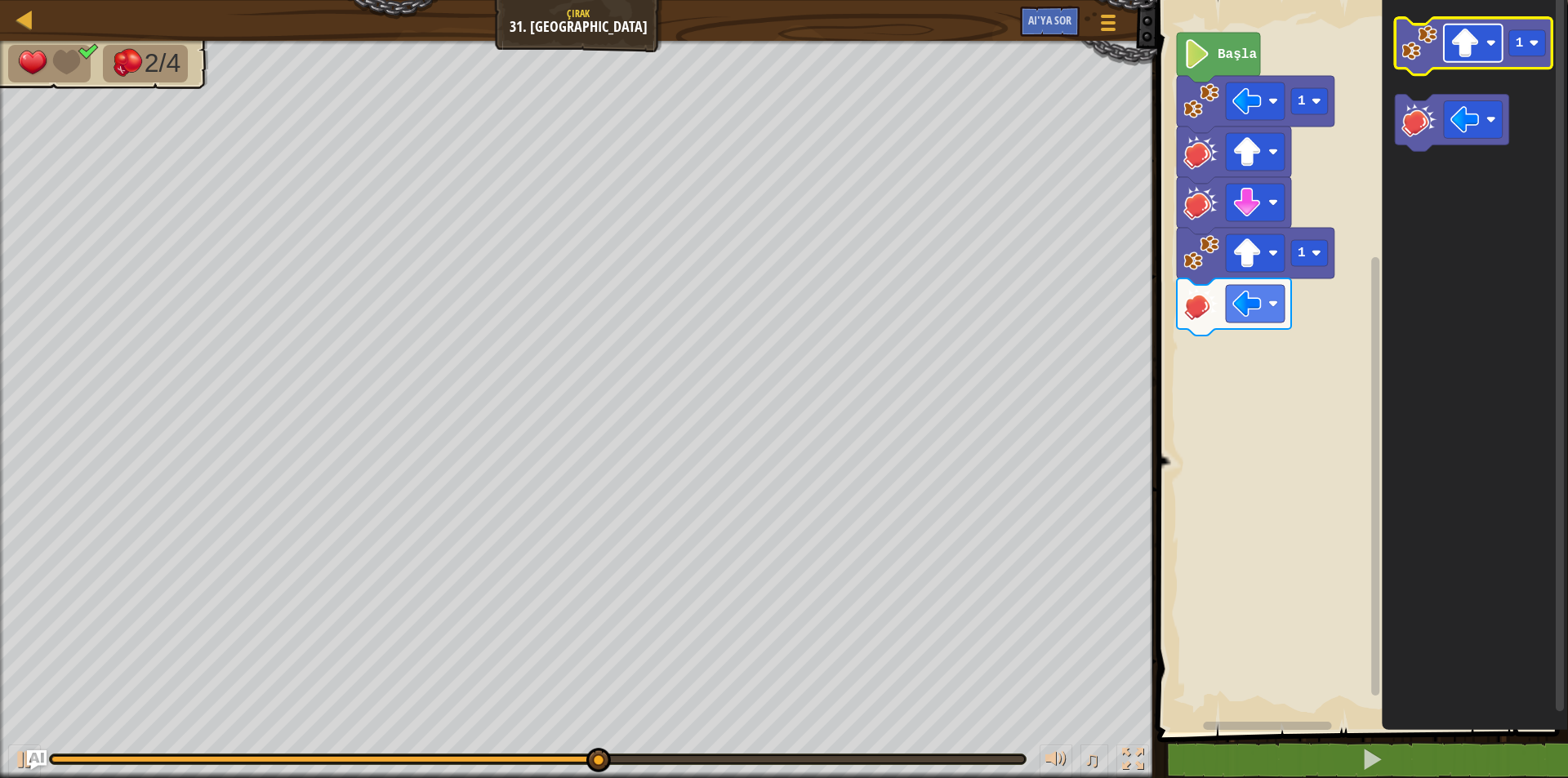
click at [1478, 28] on rect "Blockly Çalışma Alanı" at bounding box center [1473, 43] width 58 height 37
click at [1518, 48] on text "1" at bounding box center [1520, 42] width 9 height 14
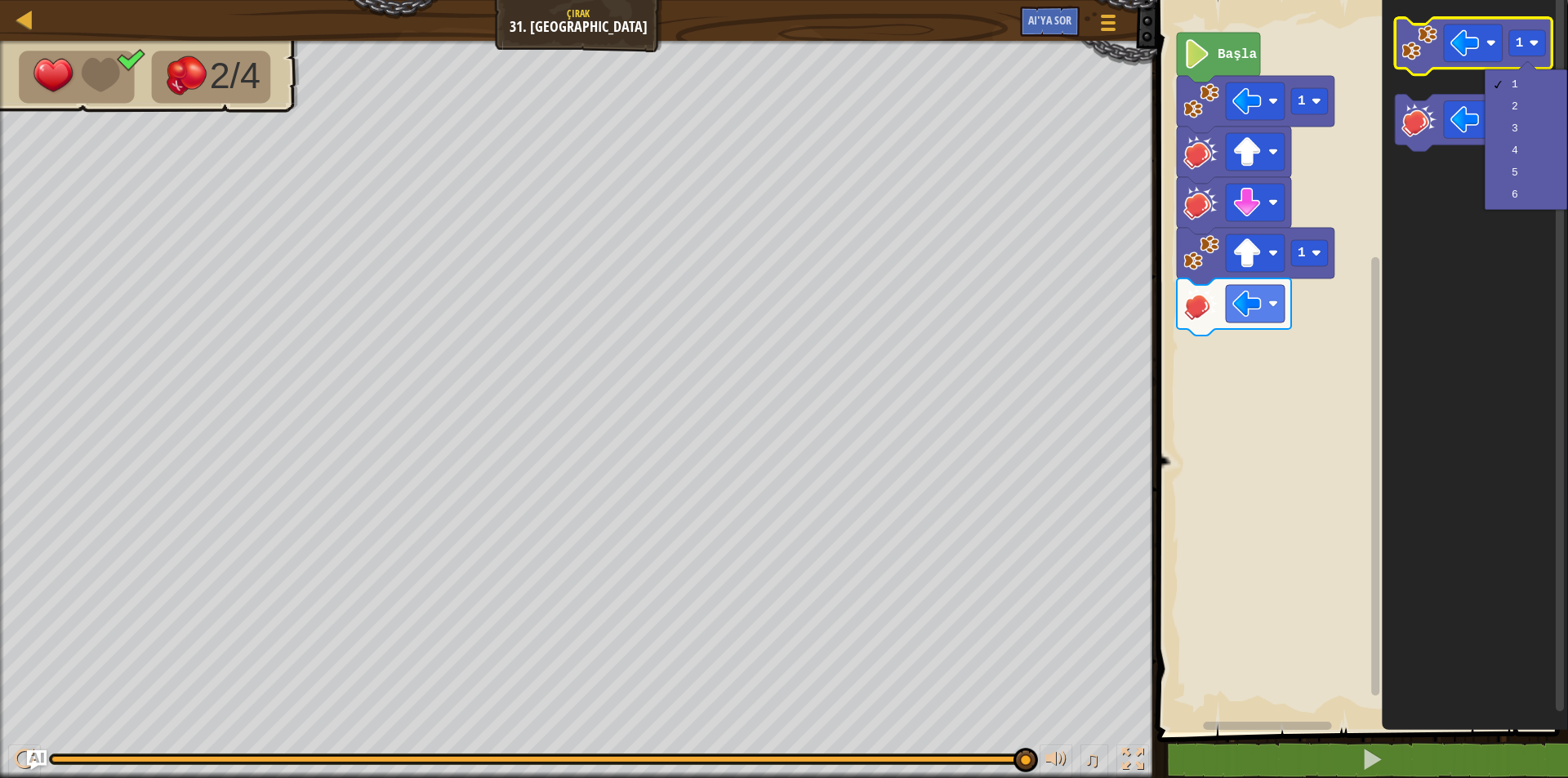
click at [1411, 47] on image "Blockly Çalışma Alanı" at bounding box center [1418, 42] width 35 height 35
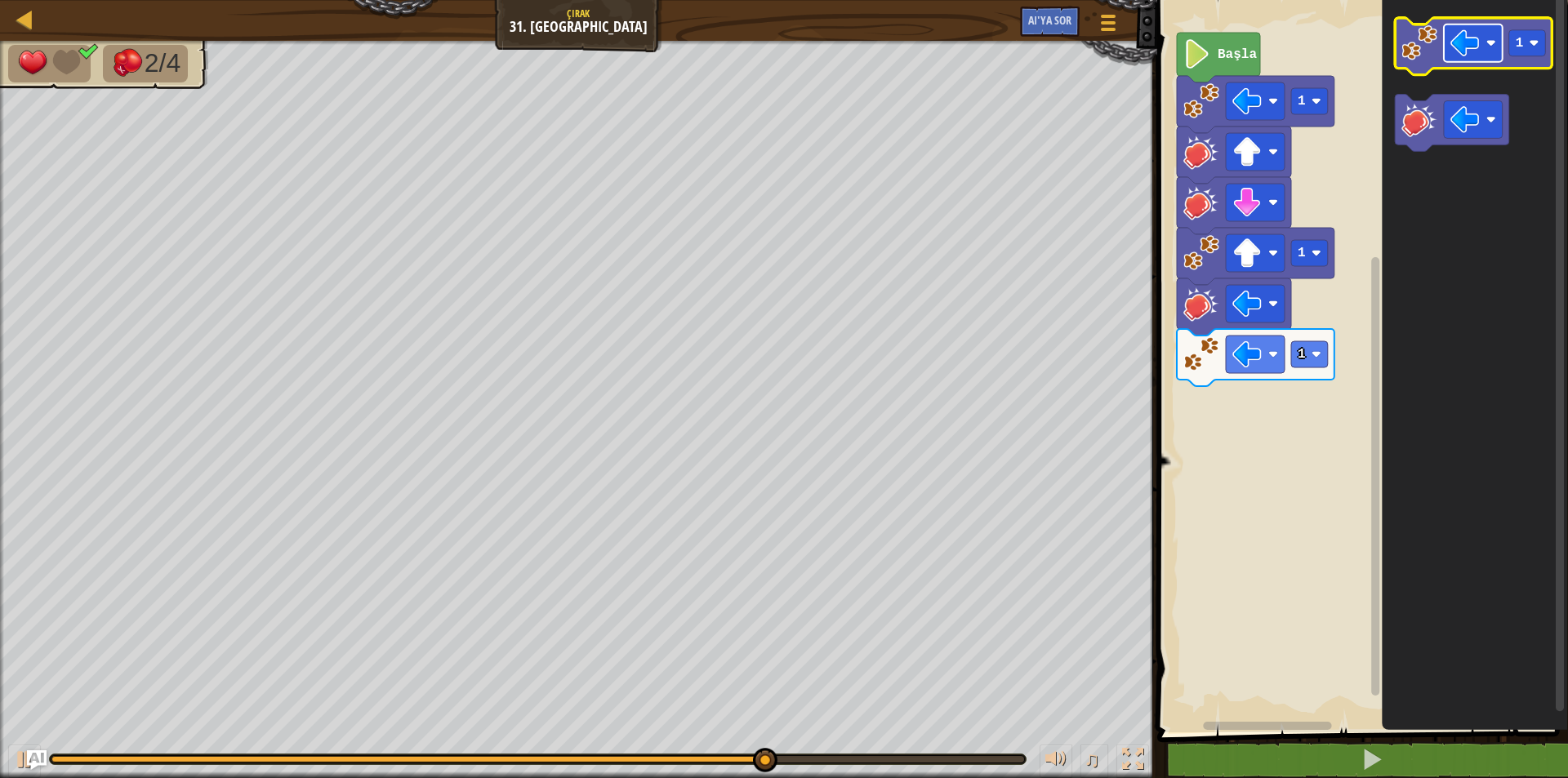
click at [1470, 47] on image "Blockly Çalışma Alanı" at bounding box center [1464, 43] width 30 height 30
click at [1523, 54] on rect "Blockly Çalışma Alanı" at bounding box center [1528, 43] width 36 height 26
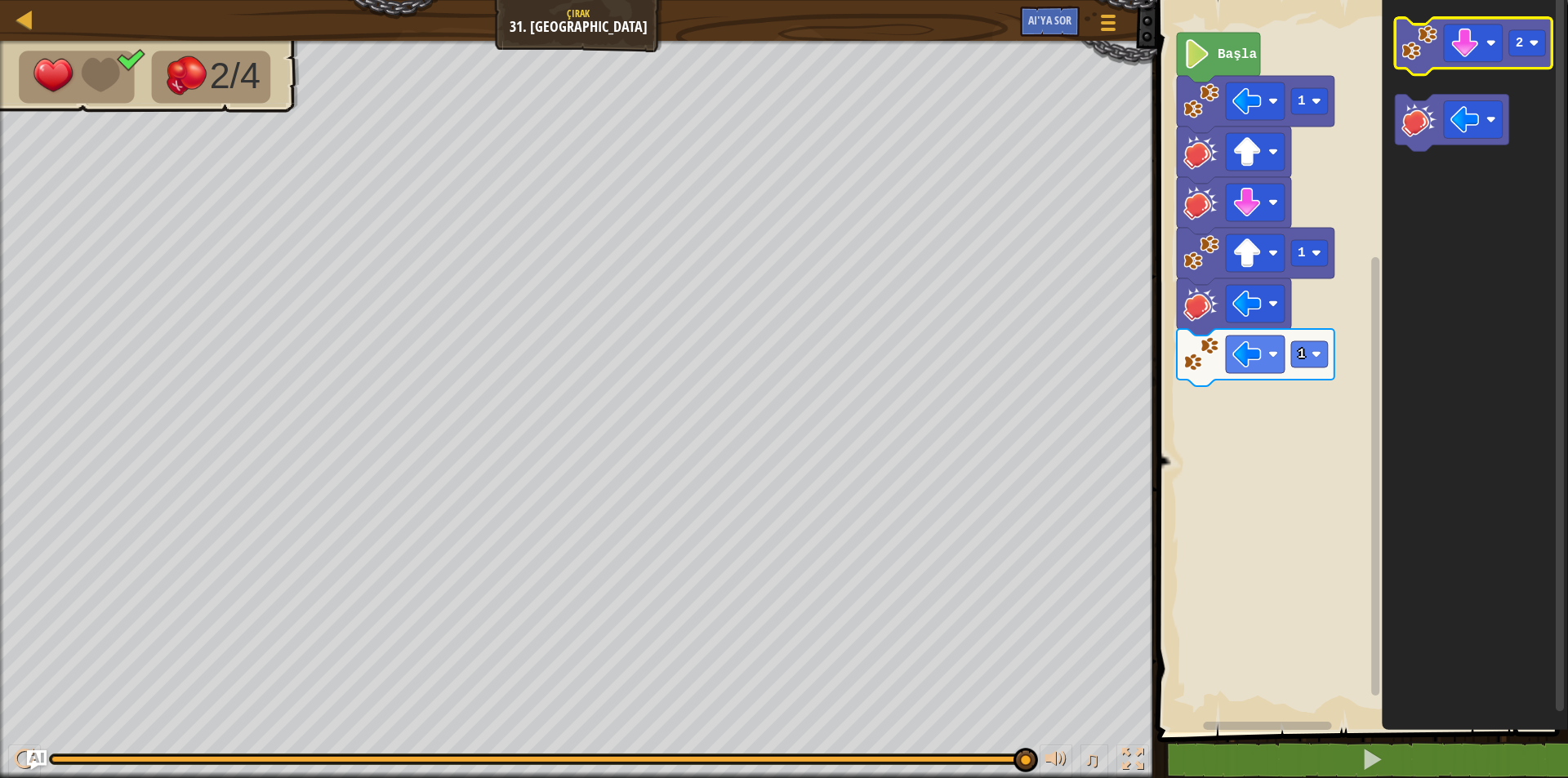
click at [1411, 58] on image "Blockly Çalışma Alanı" at bounding box center [1418, 42] width 35 height 35
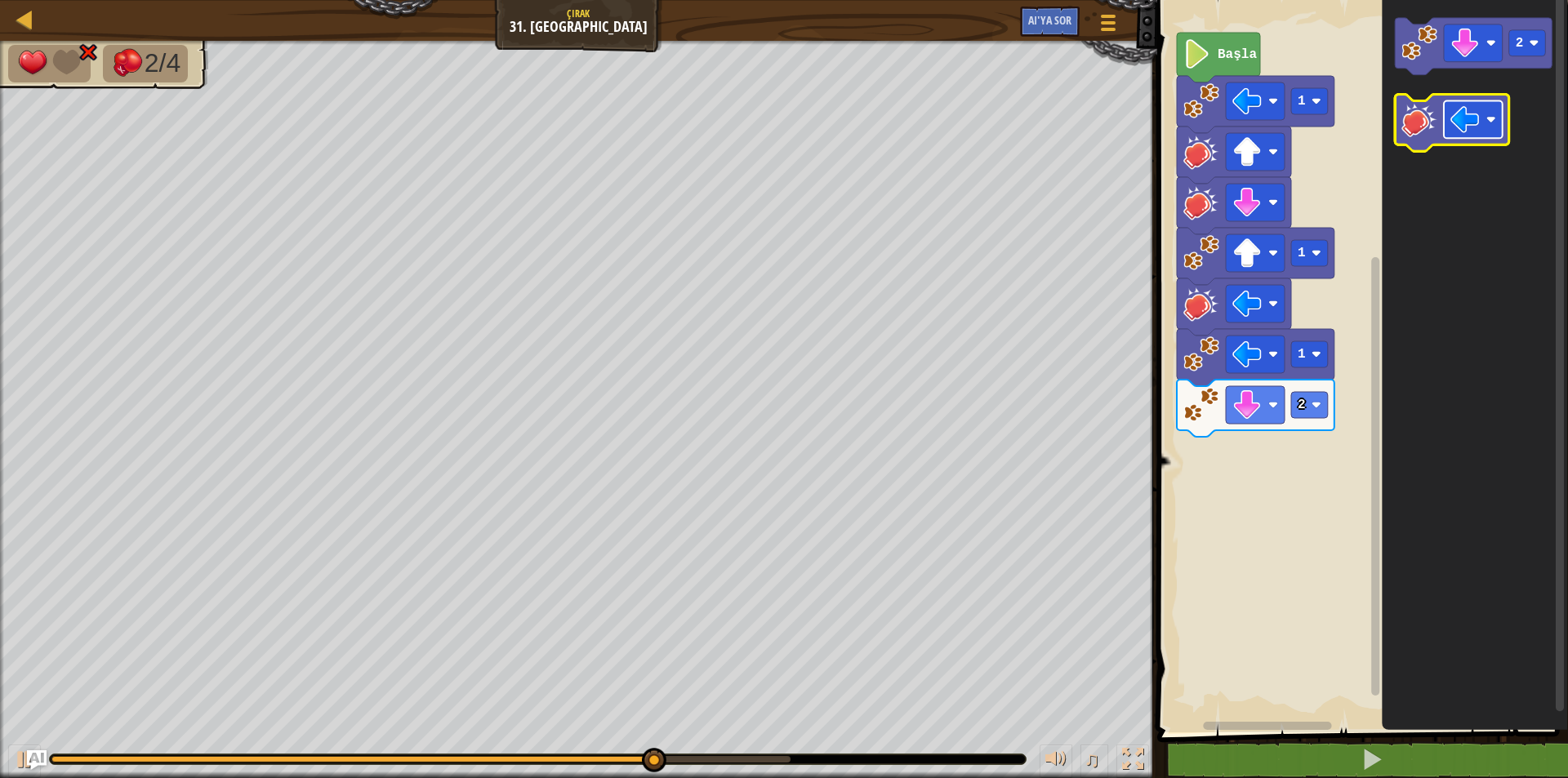
click at [1468, 130] on image "Blockly Çalışma Alanı" at bounding box center [1464, 120] width 30 height 30
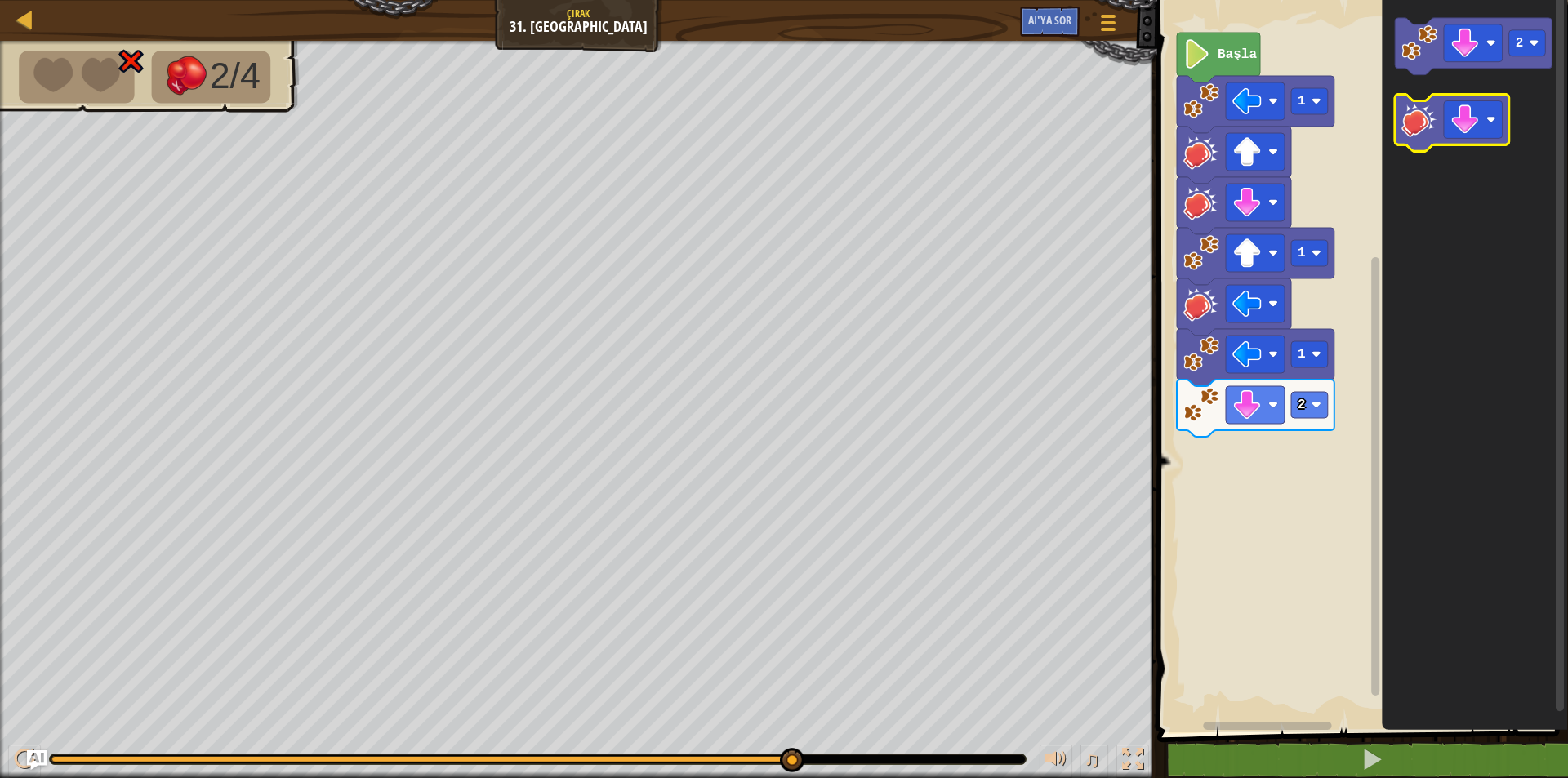
click at [1415, 145] on icon "Blockly Çalışma Alanı" at bounding box center [1452, 124] width 114 height 57
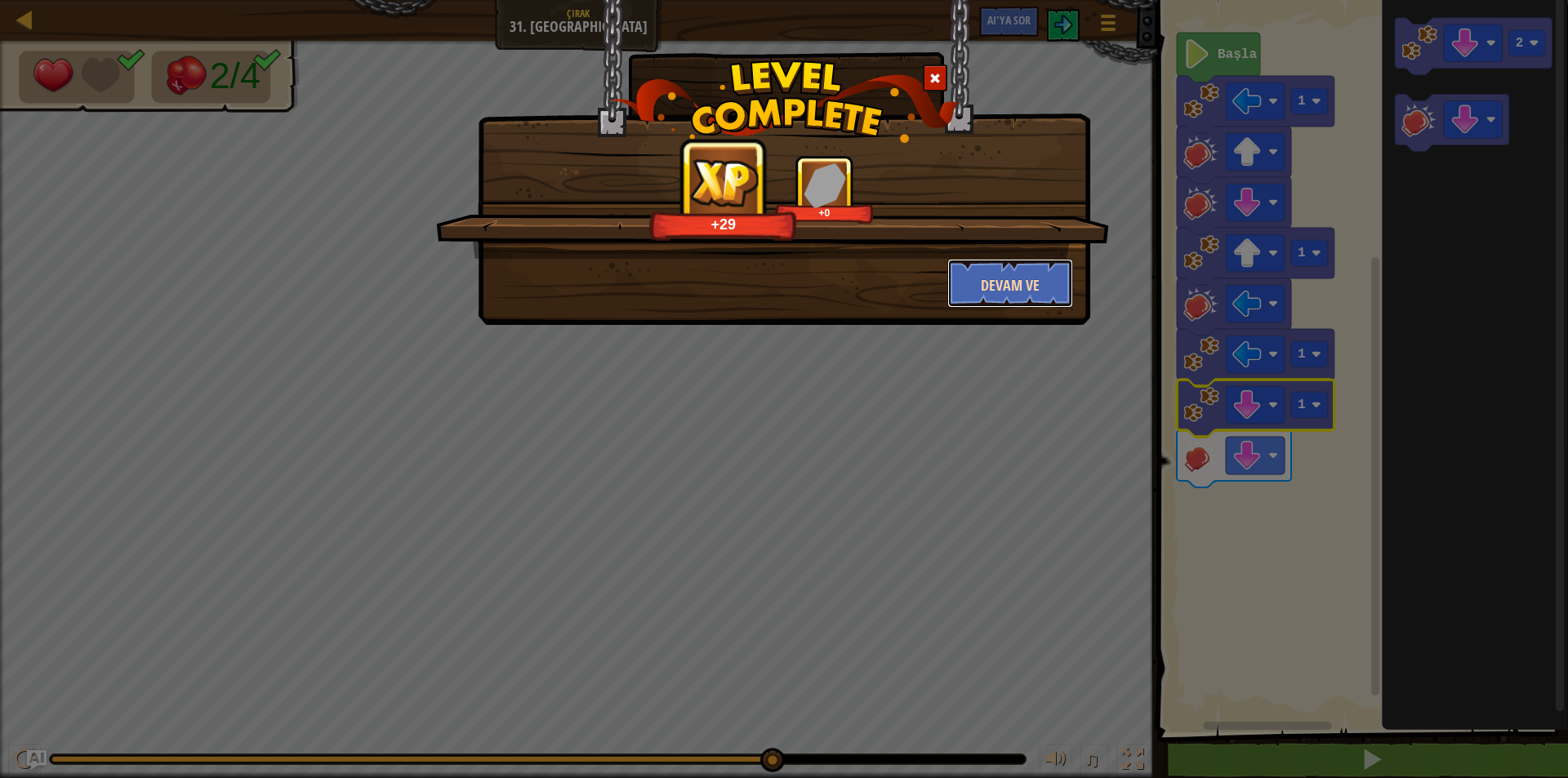
click at [966, 269] on button "Devam ve" at bounding box center [1011, 283] width 127 height 49
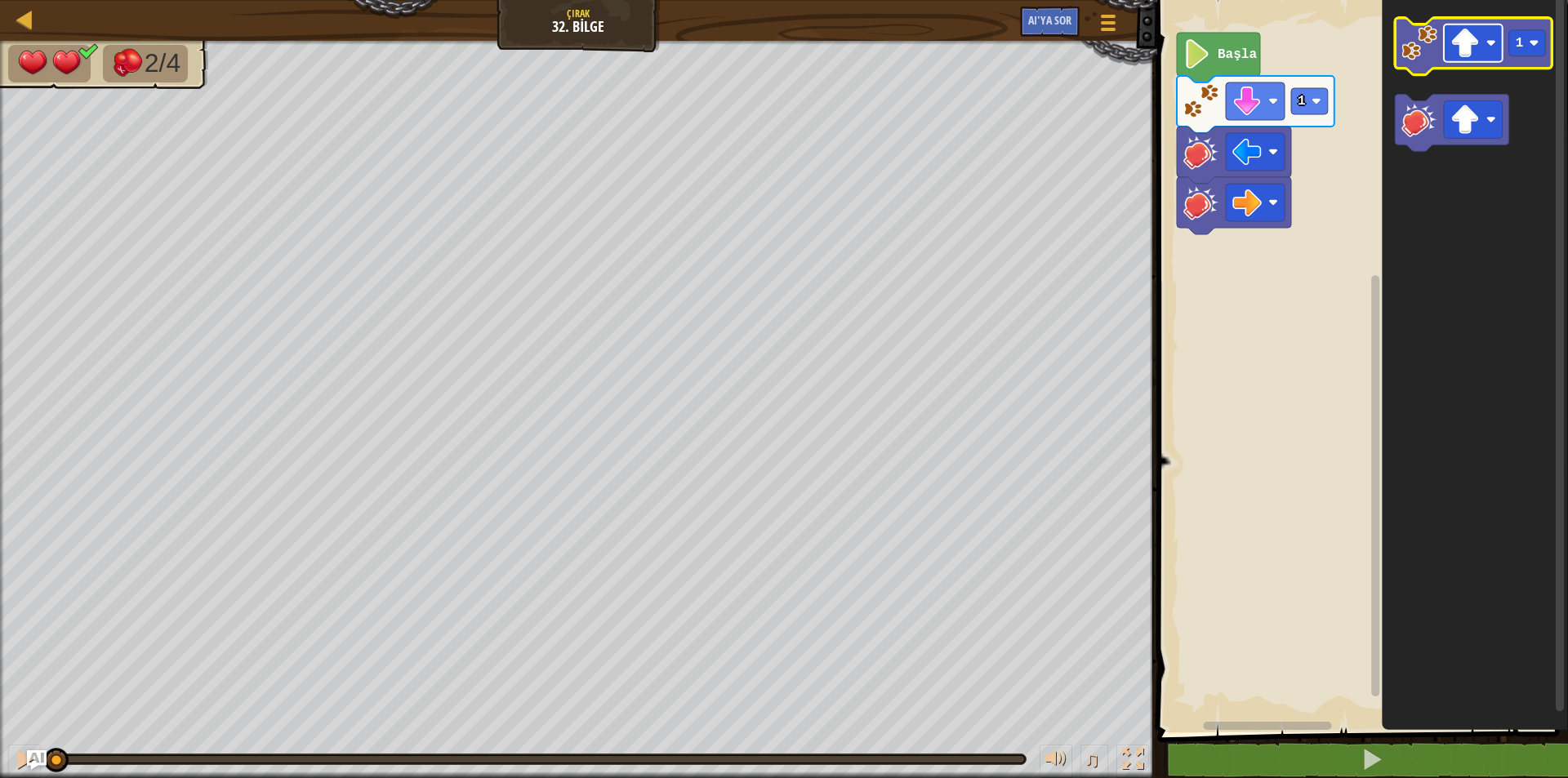
click at [1485, 34] on rect "Blockly Çalışma Alanı" at bounding box center [1473, 43] width 58 height 37
click at [1423, 57] on image "Blockly Çalışma Alanı" at bounding box center [1418, 42] width 35 height 35
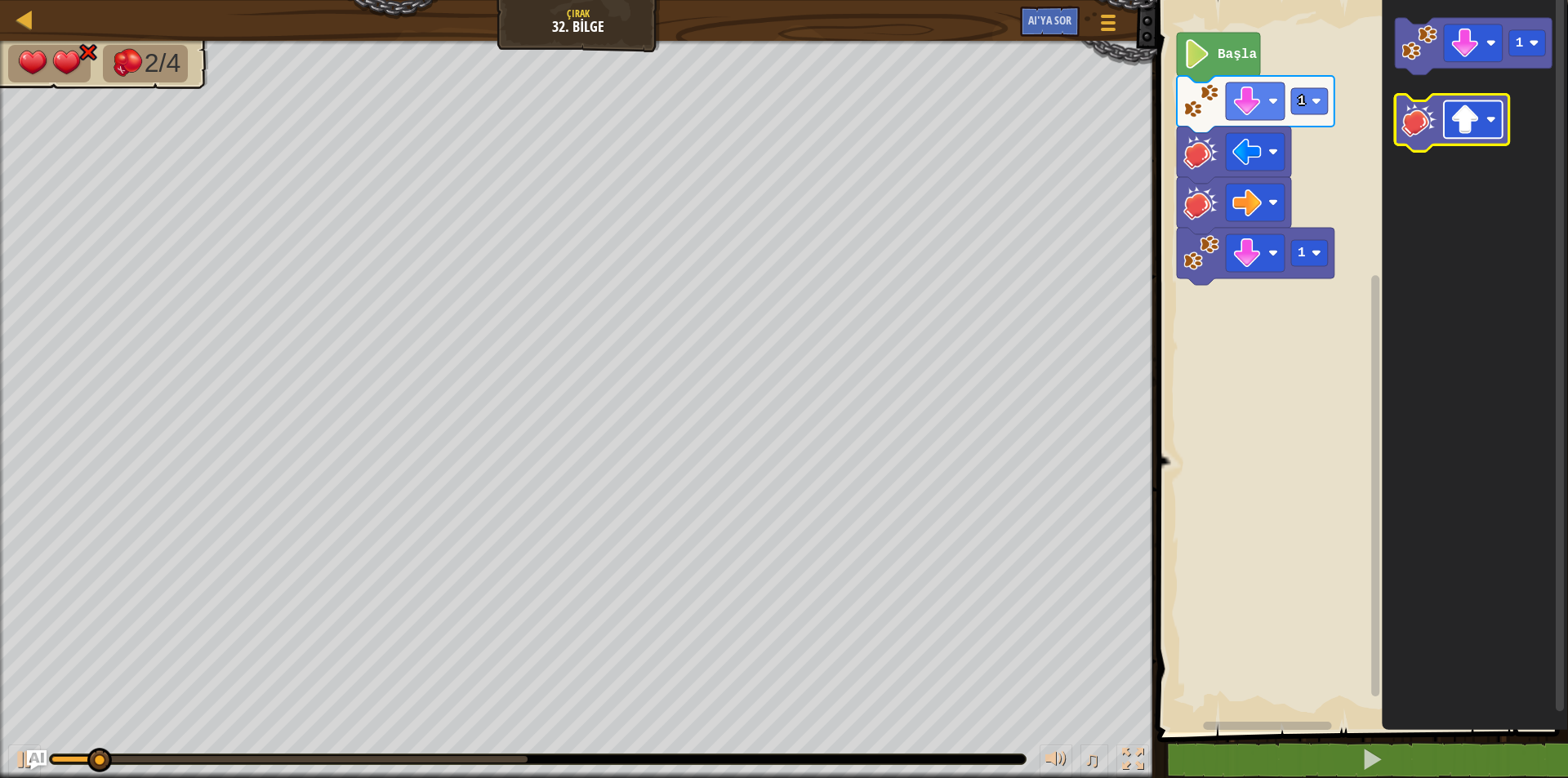
click at [1489, 118] on image "Blockly Çalışma Alanı" at bounding box center [1491, 120] width 10 height 10
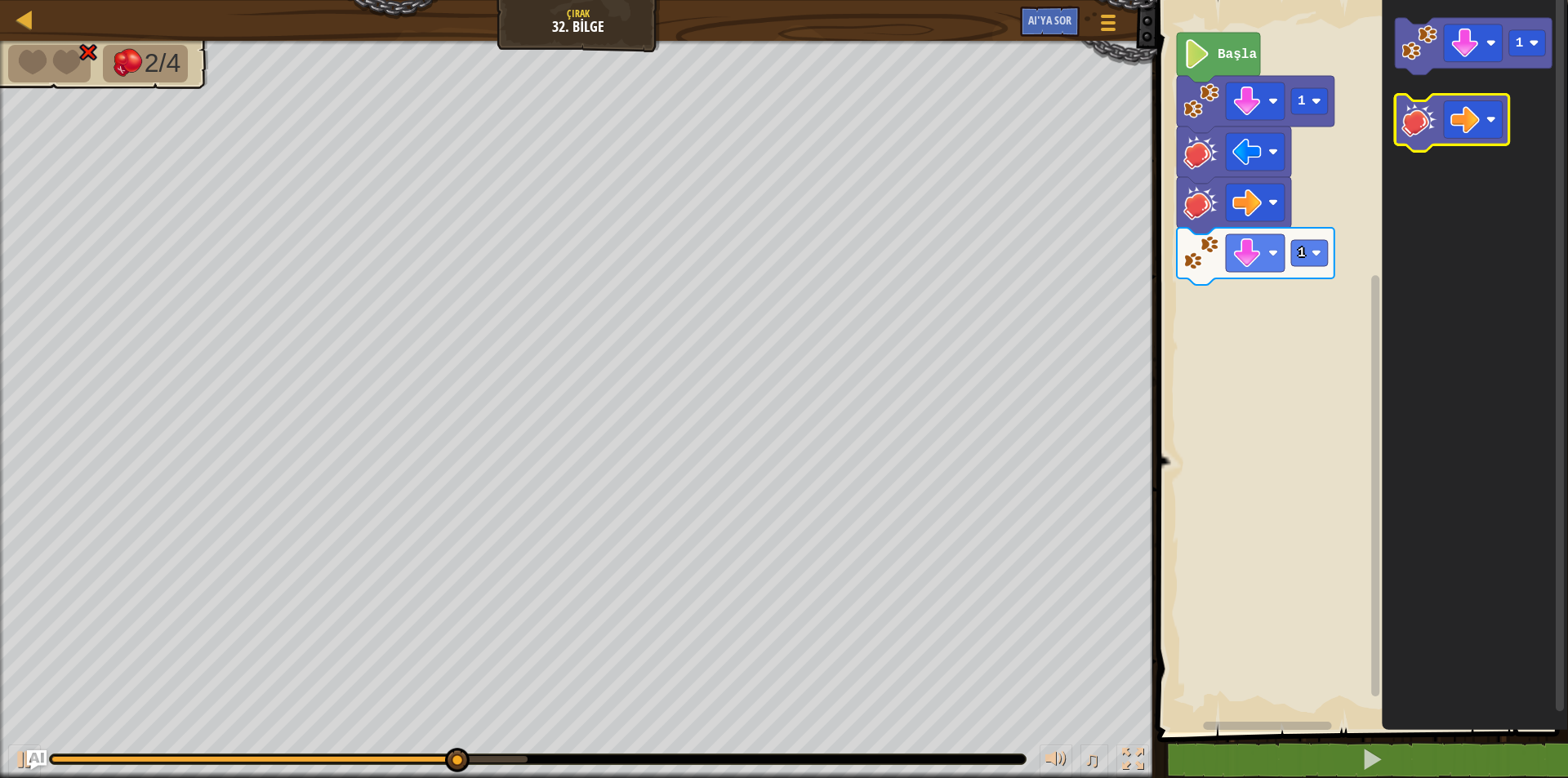
click at [1423, 129] on image "Blockly Çalışma Alanı" at bounding box center [1418, 120] width 35 height 35
click at [1423, 131] on image "Blockly Çalışma Alanı" at bounding box center [1418, 120] width 35 height 35
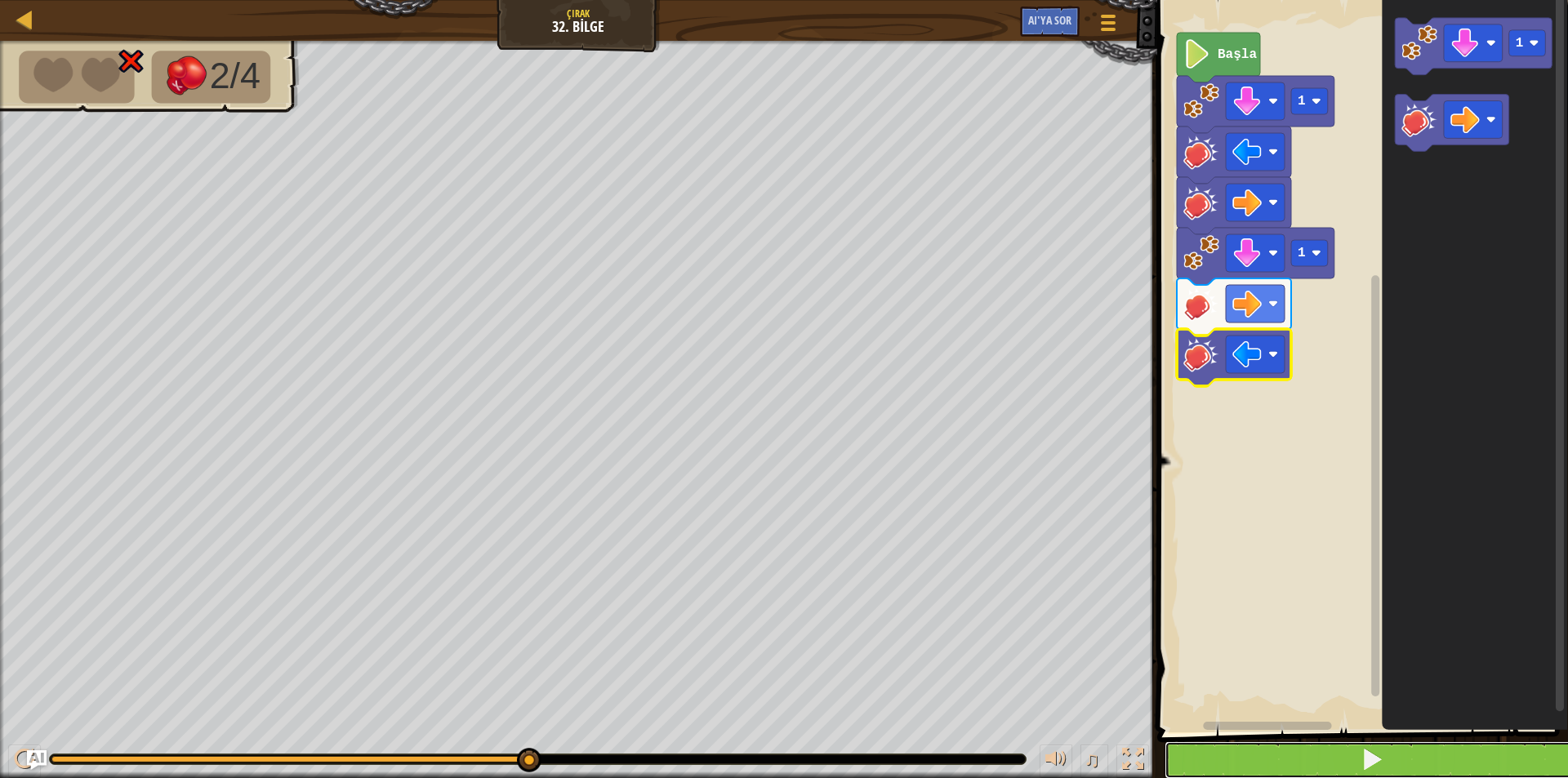
click at [1268, 754] on button at bounding box center [1372, 760] width 416 height 37
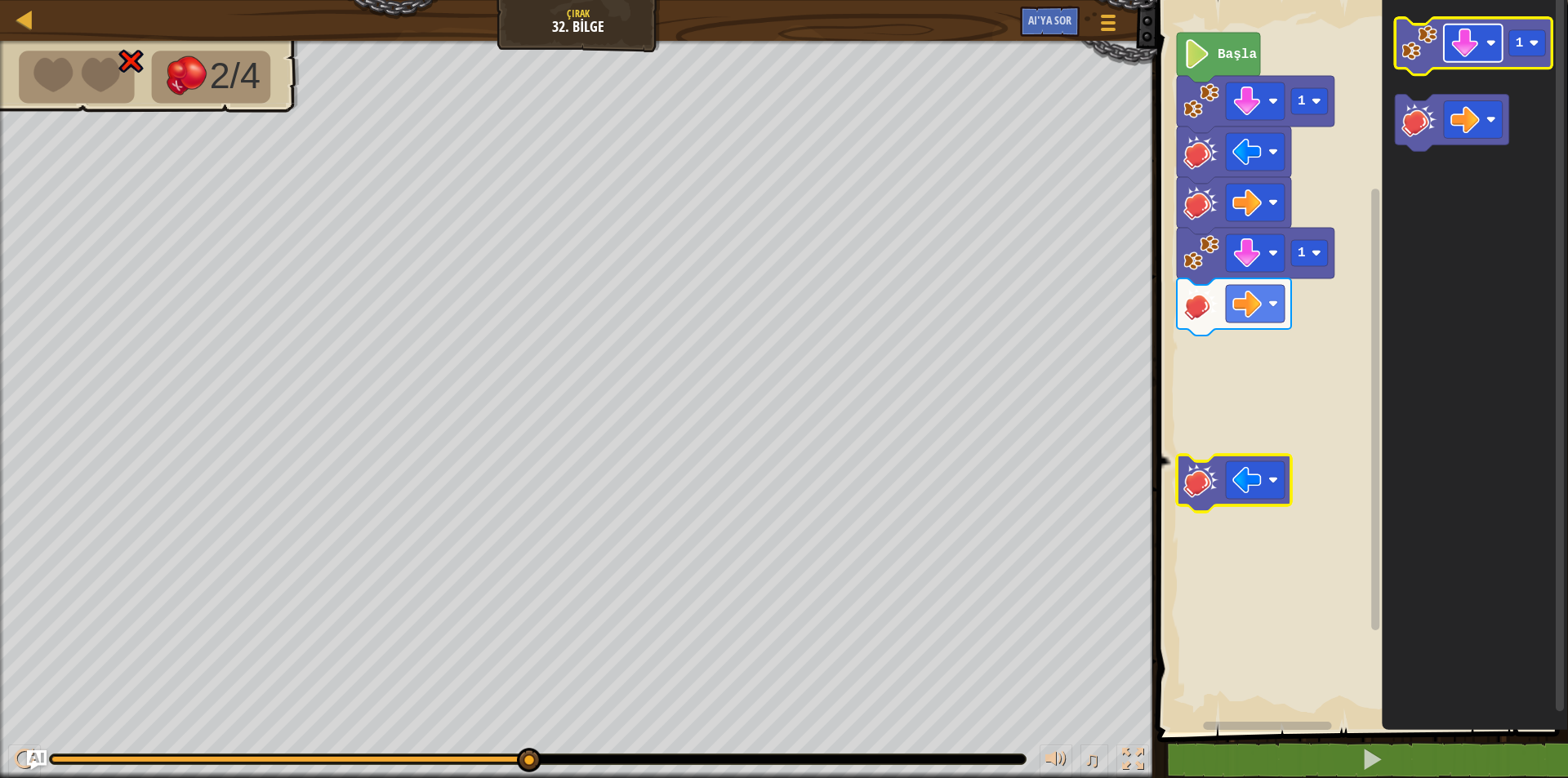
click at [1487, 47] on image "Blockly Çalışma Alanı" at bounding box center [1491, 43] width 10 height 10
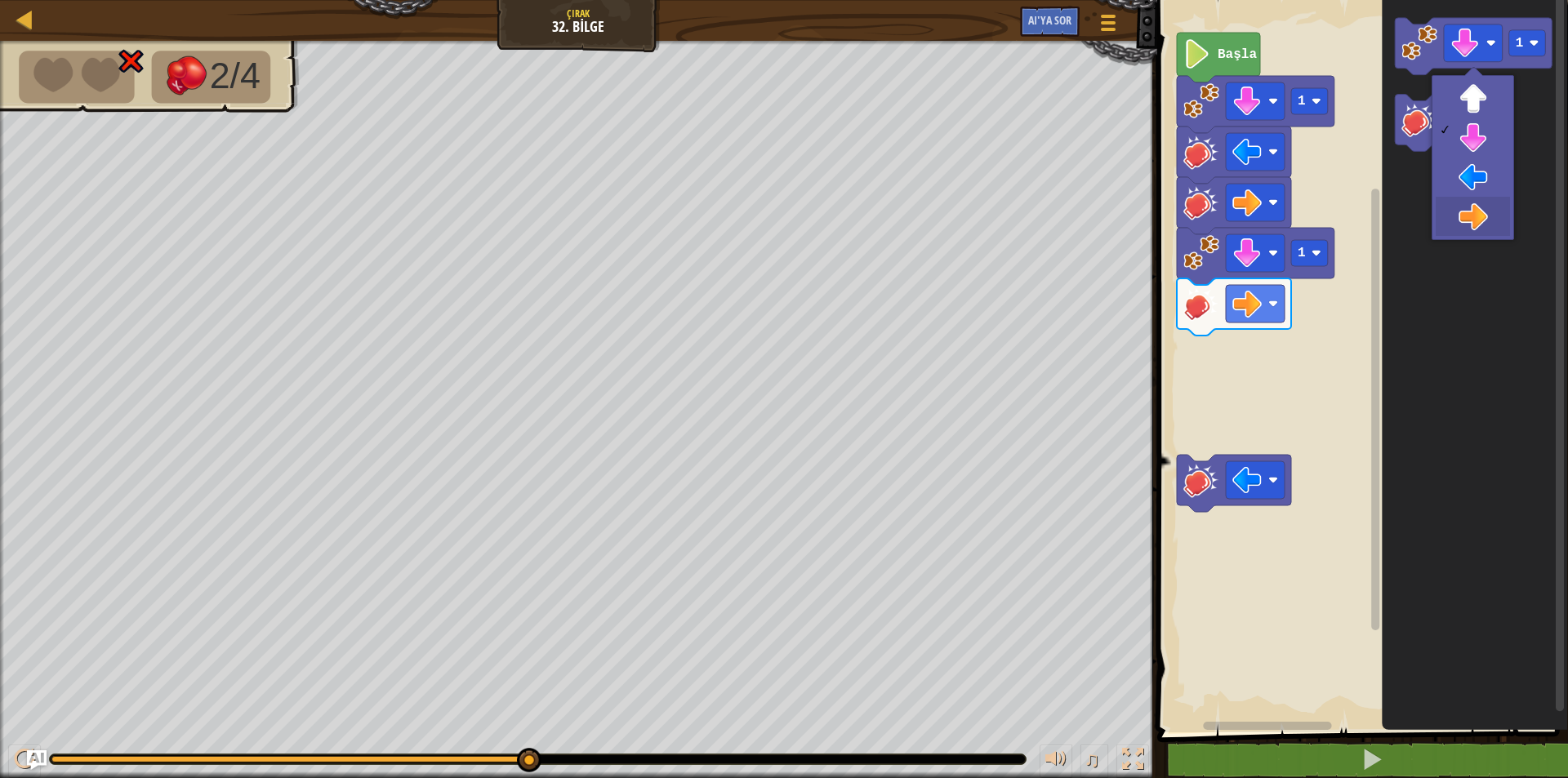
drag, startPoint x: 1464, startPoint y: 212, endPoint x: 1452, endPoint y: 149, distance: 64.1
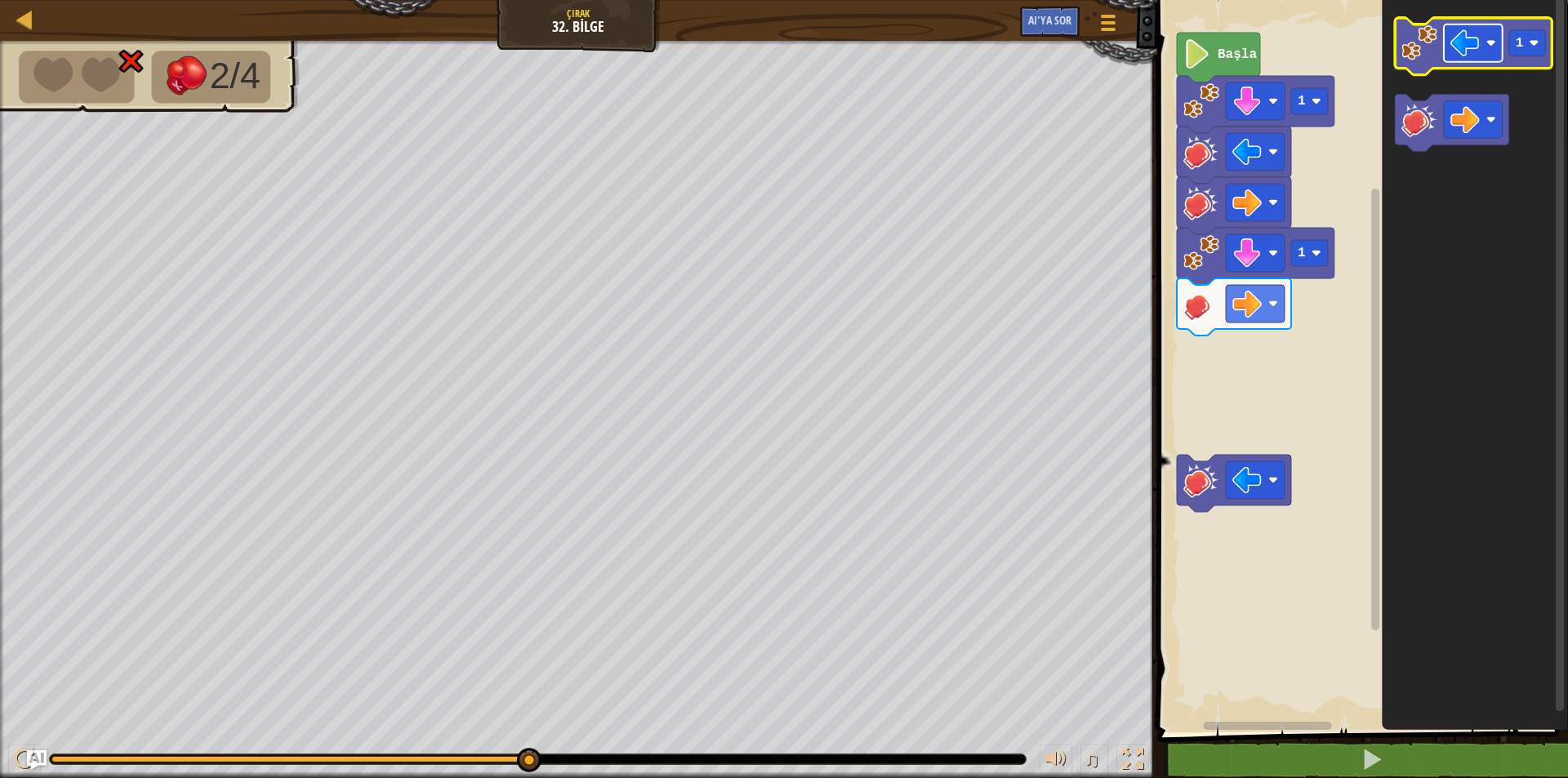
click at [1453, 62] on rect "Blockly Çalışma Alanı" at bounding box center [1473, 43] width 58 height 37
click at [1420, 32] on image "Blockly Çalışma Alanı" at bounding box center [1418, 42] width 35 height 35
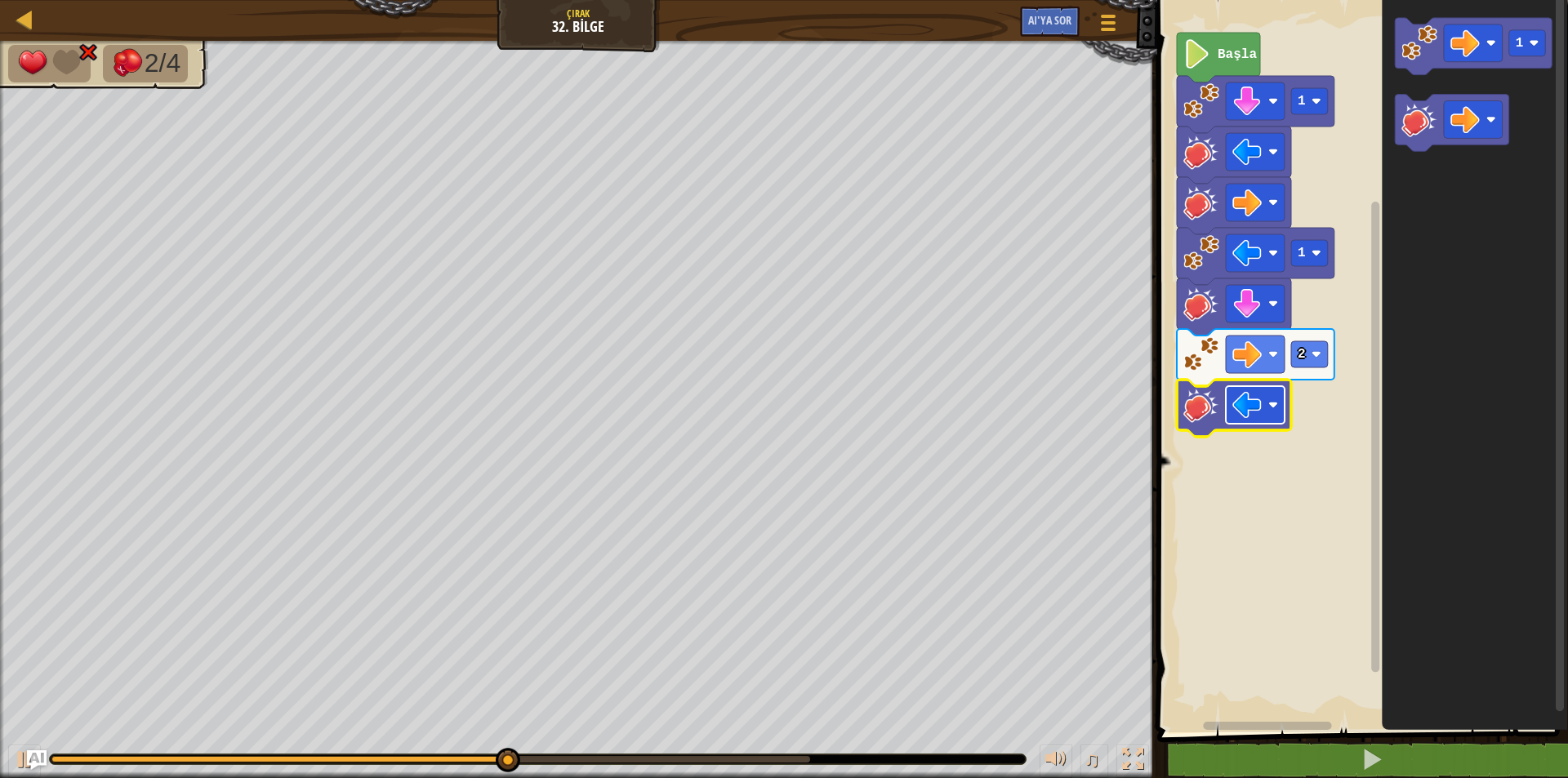
click at [1263, 412] on rect "Blockly Çalışma Alanı" at bounding box center [1255, 404] width 58 height 37
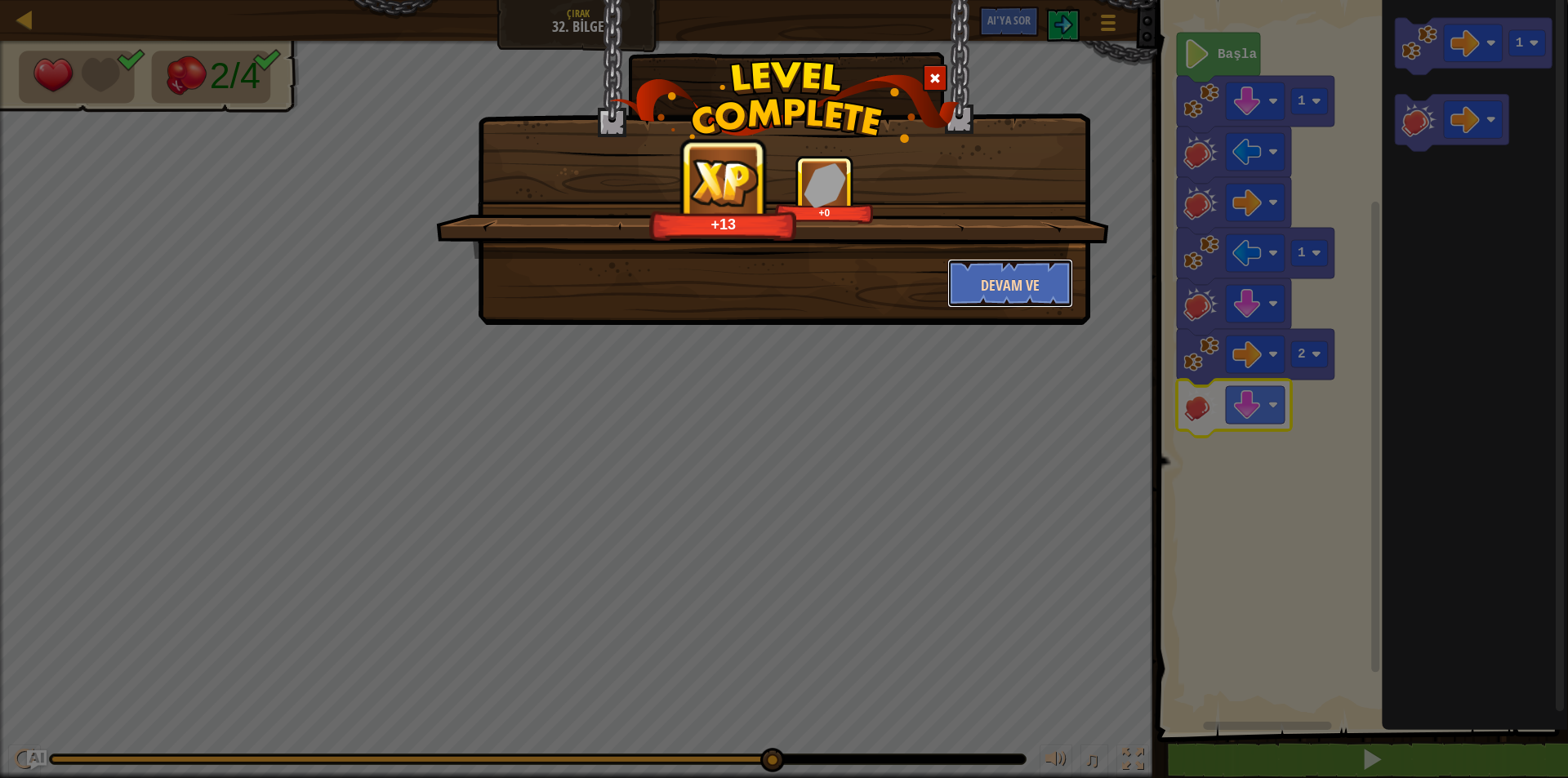
click at [1012, 275] on font "Devam ve" at bounding box center [1009, 285] width 58 height 20
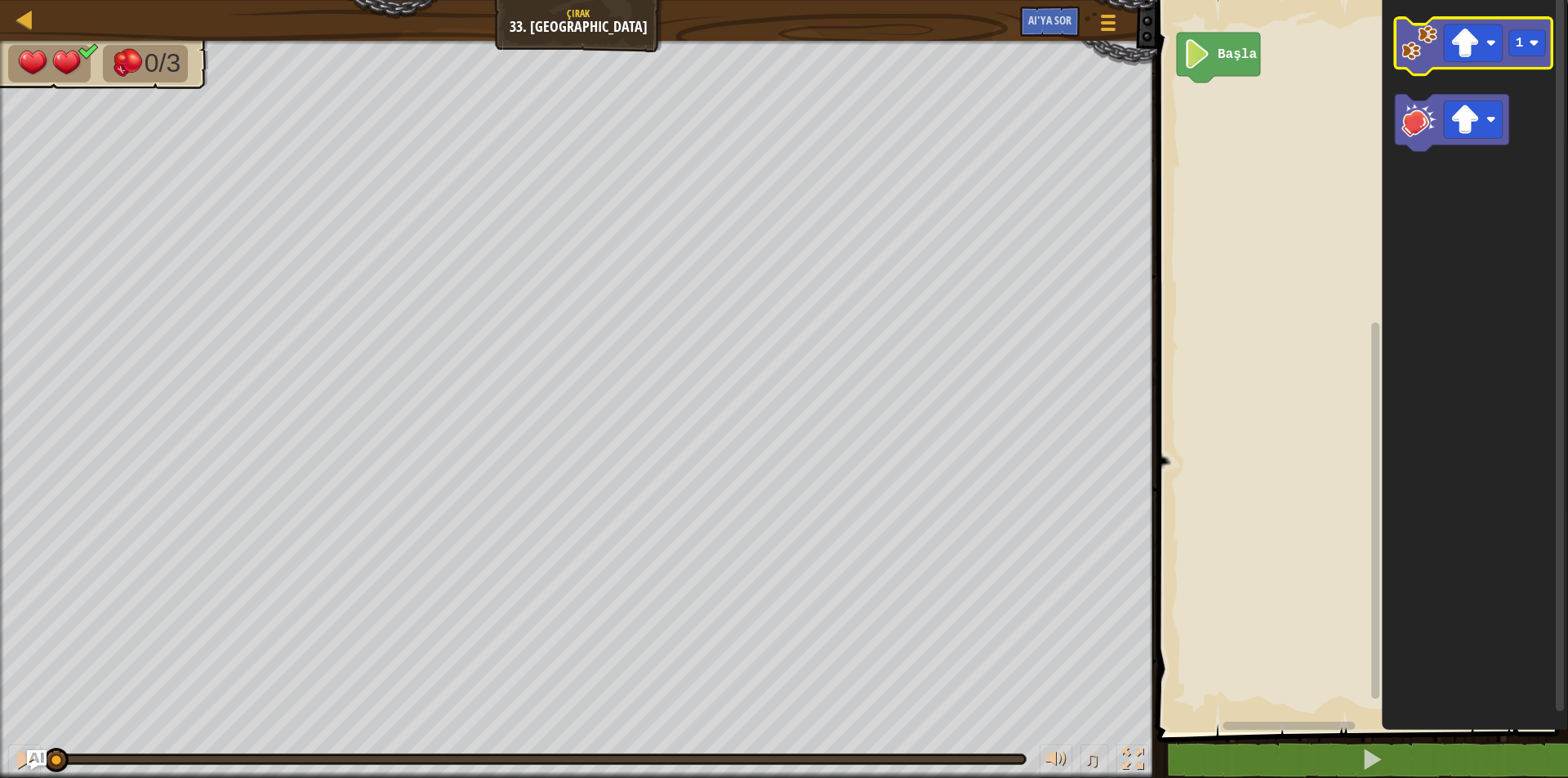
click at [1421, 54] on image "Blockly Çalışma Alanı" at bounding box center [1418, 42] width 35 height 35
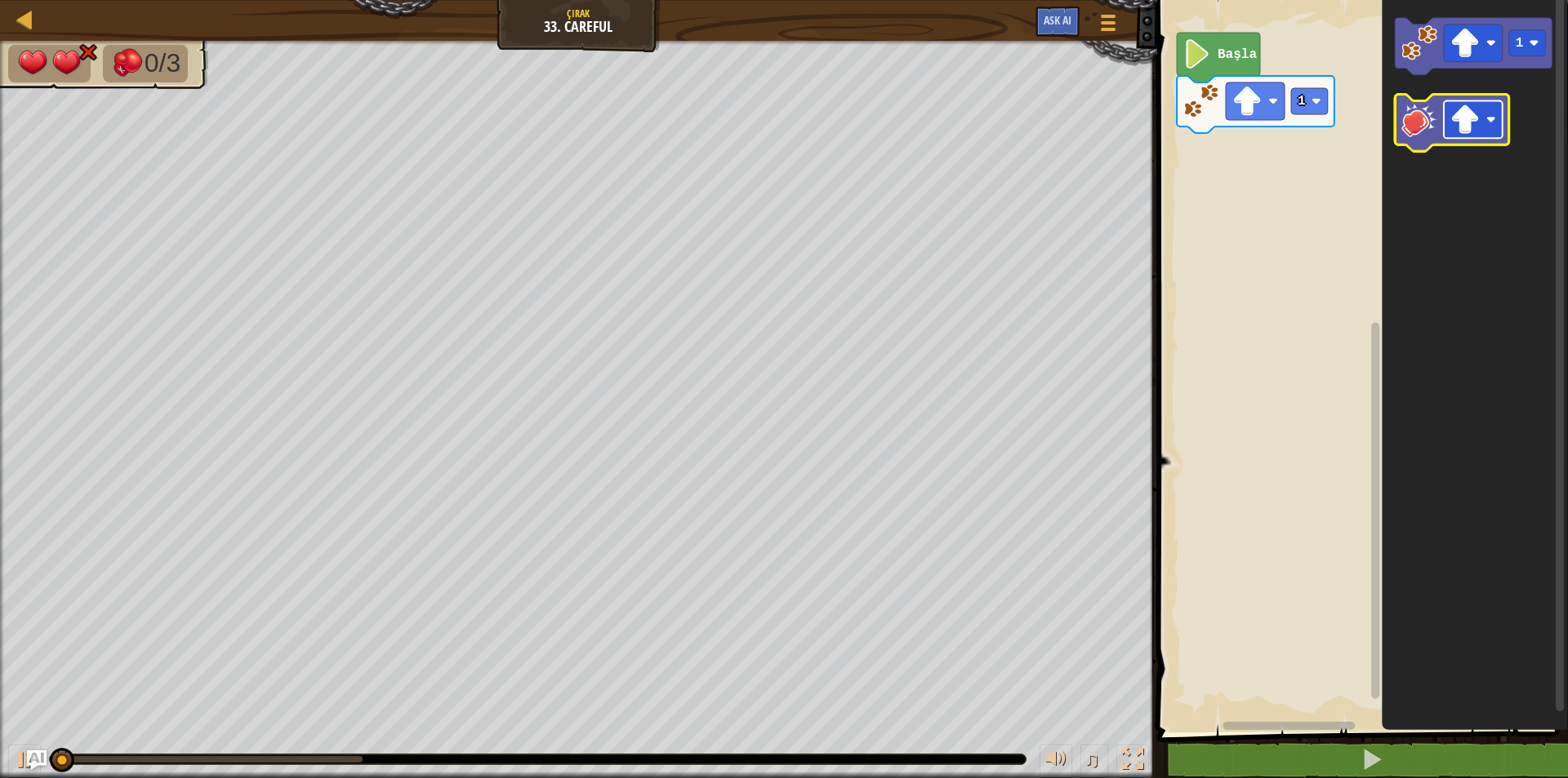
click at [1469, 118] on image "Blockly Çalışma Alanı" at bounding box center [1464, 120] width 30 height 30
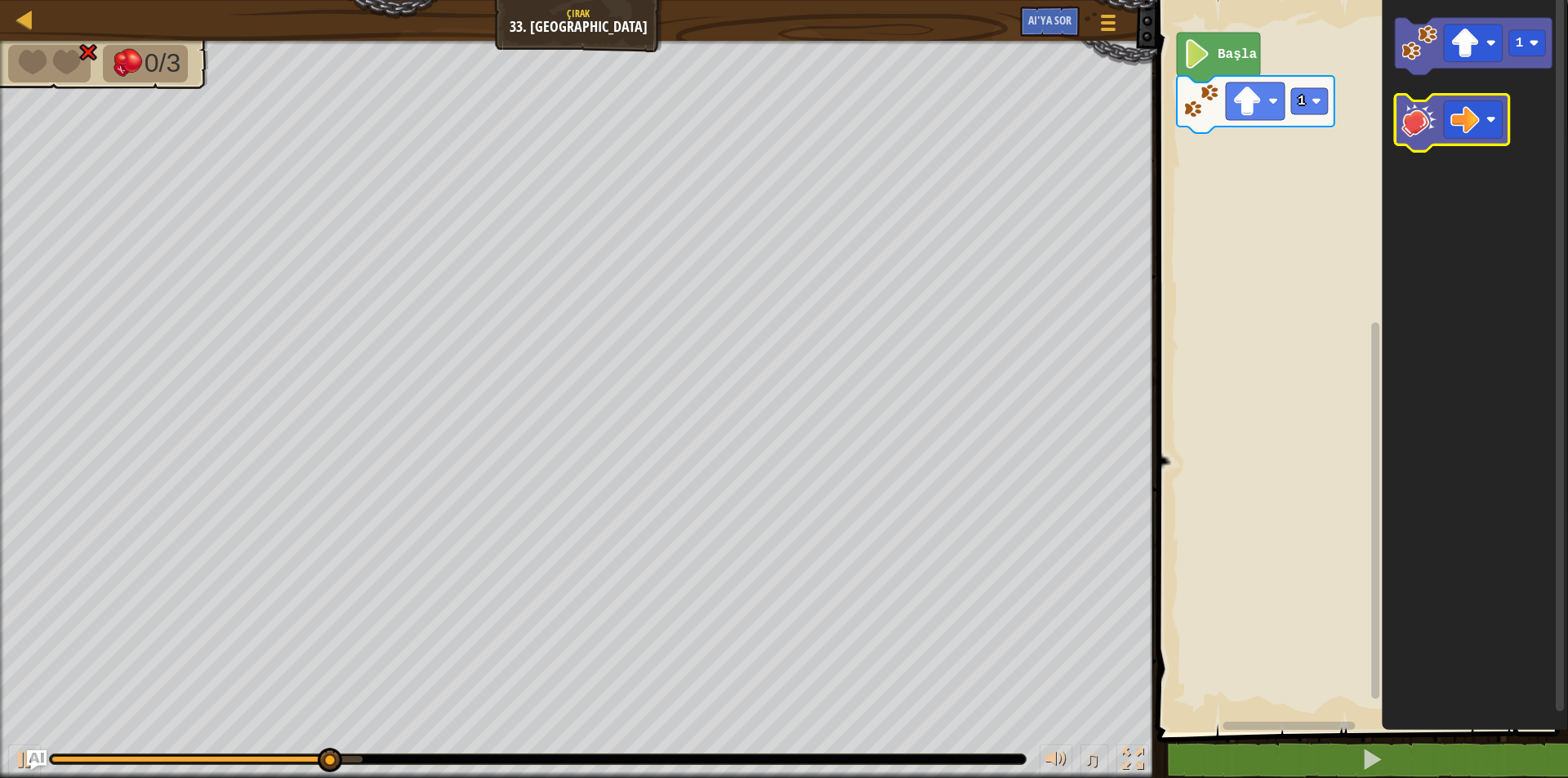
click at [1421, 126] on image "Blockly Çalışma Alanı" at bounding box center [1418, 120] width 35 height 35
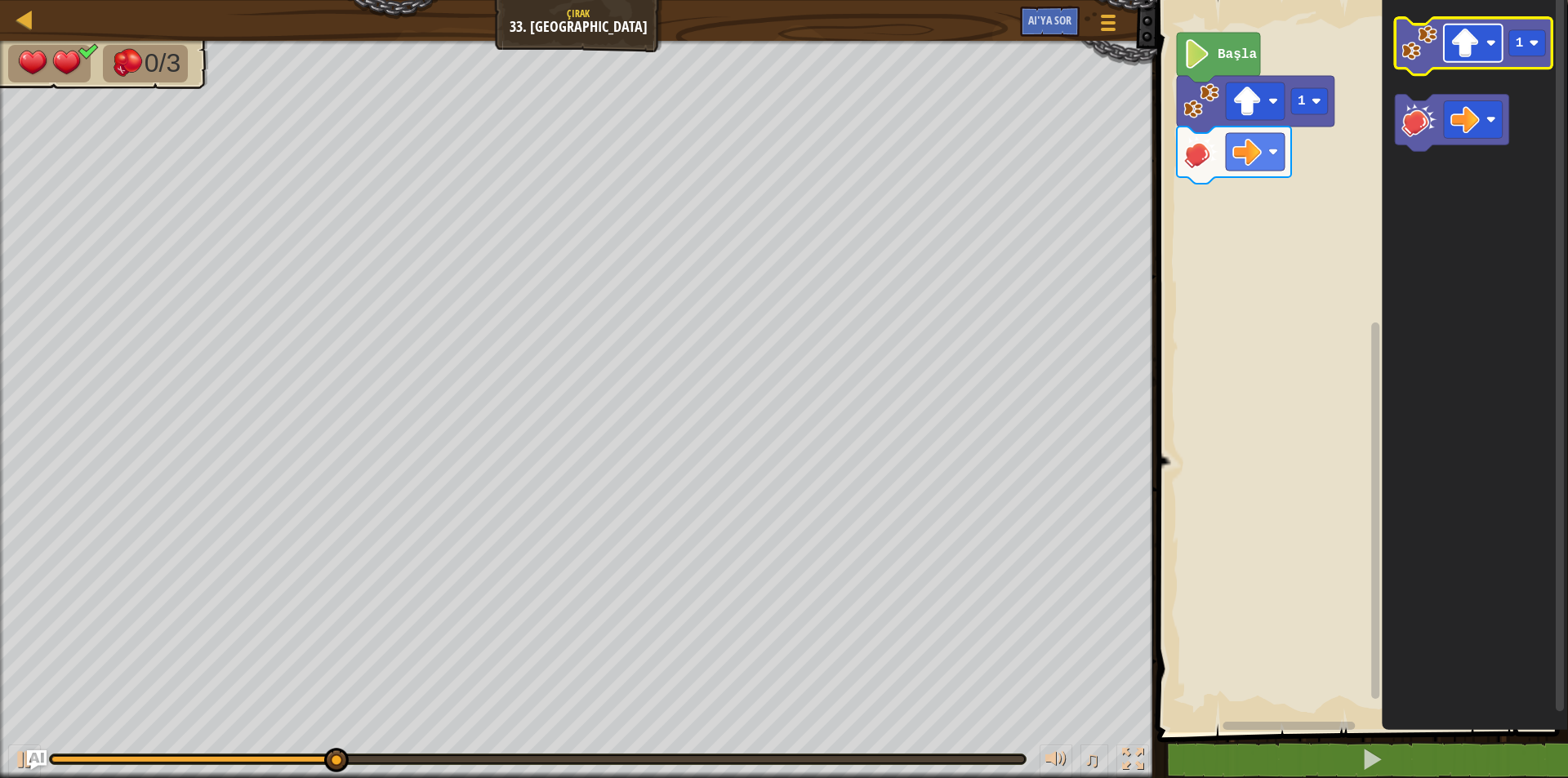
click at [1485, 47] on rect "Blockly Çalışma Alanı" at bounding box center [1473, 43] width 58 height 37
click at [1537, 43] on image "Blockly Çalışma Alanı" at bounding box center [1534, 43] width 10 height 10
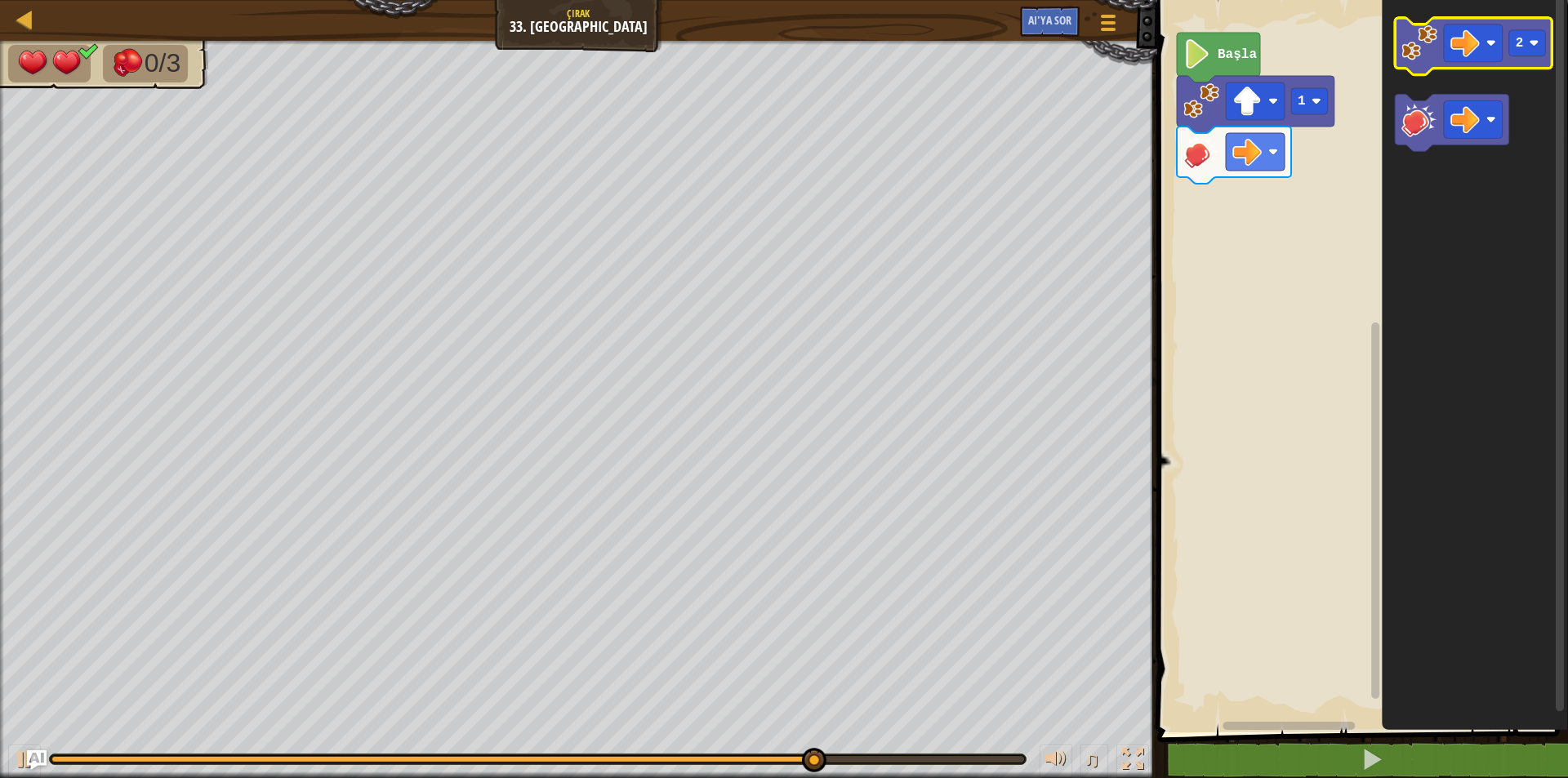
click at [1407, 43] on image "Blockly Çalışma Alanı" at bounding box center [1418, 42] width 35 height 35
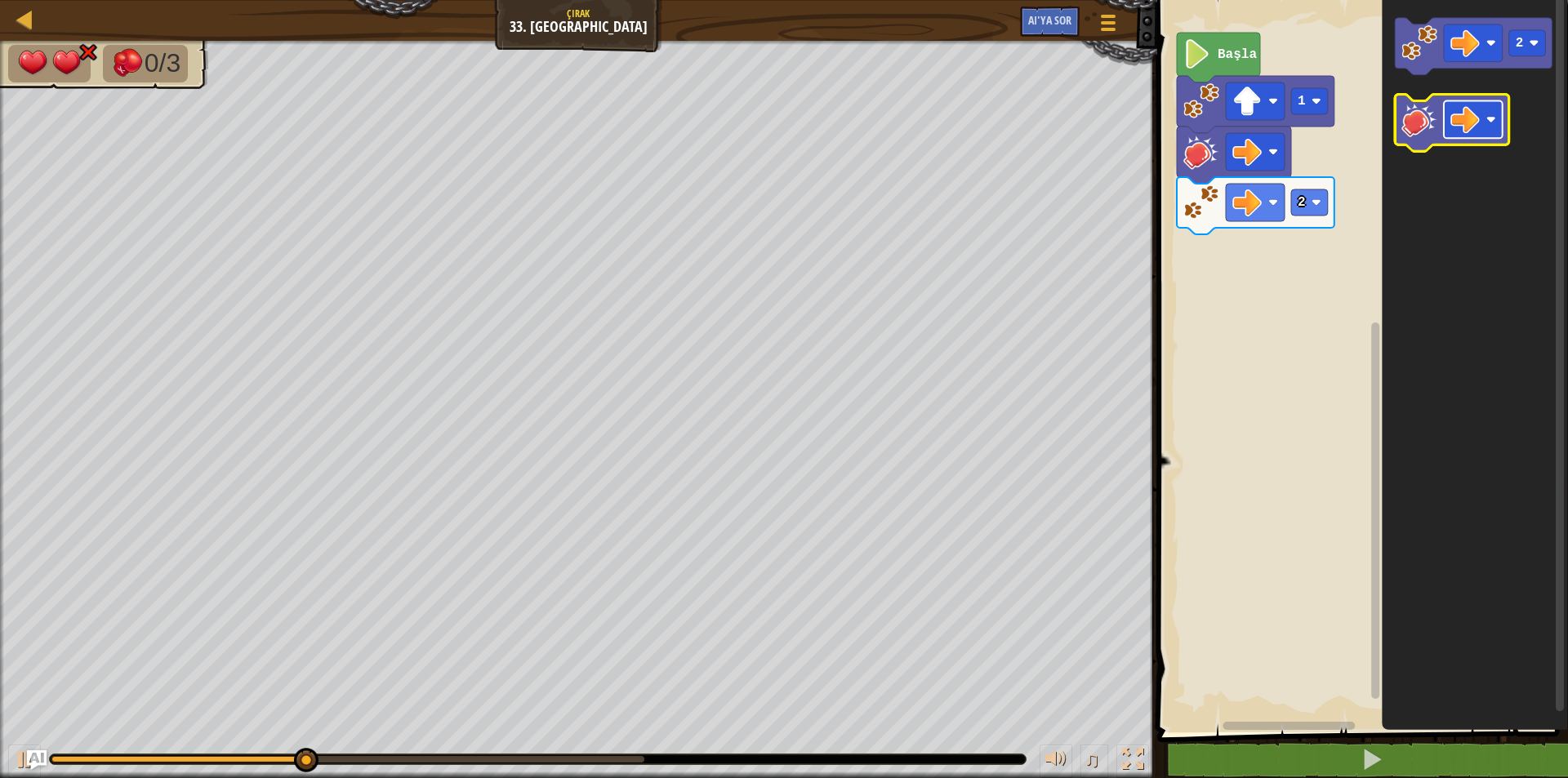
click at [1459, 135] on image "Blockly Çalışma Alanı" at bounding box center [1464, 120] width 30 height 30
click at [1425, 143] on icon "Blockly Çalışma Alanı" at bounding box center [1452, 124] width 114 height 57
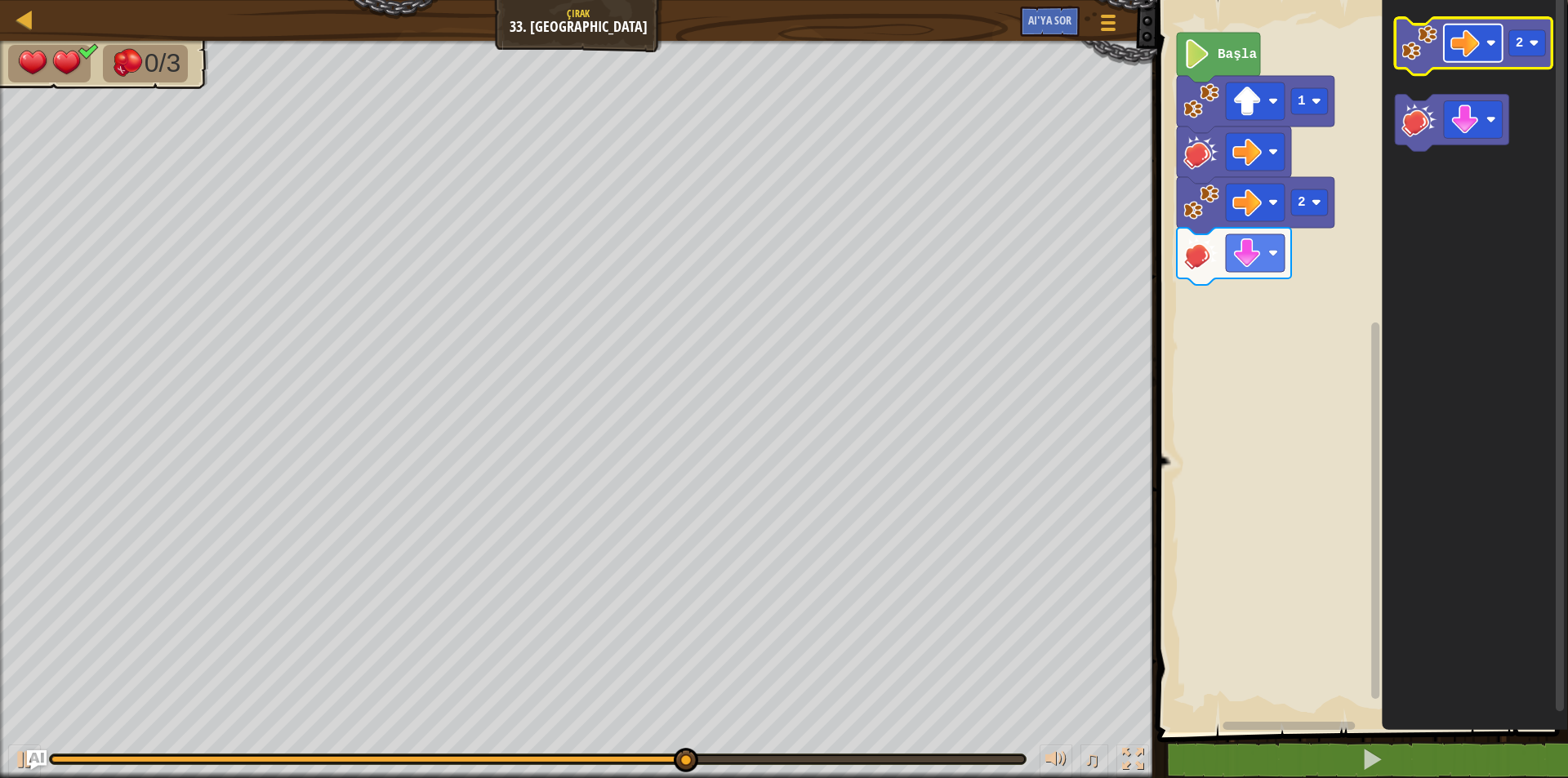
click at [1492, 49] on rect "Blockly Çalışma Alanı" at bounding box center [1473, 43] width 58 height 37
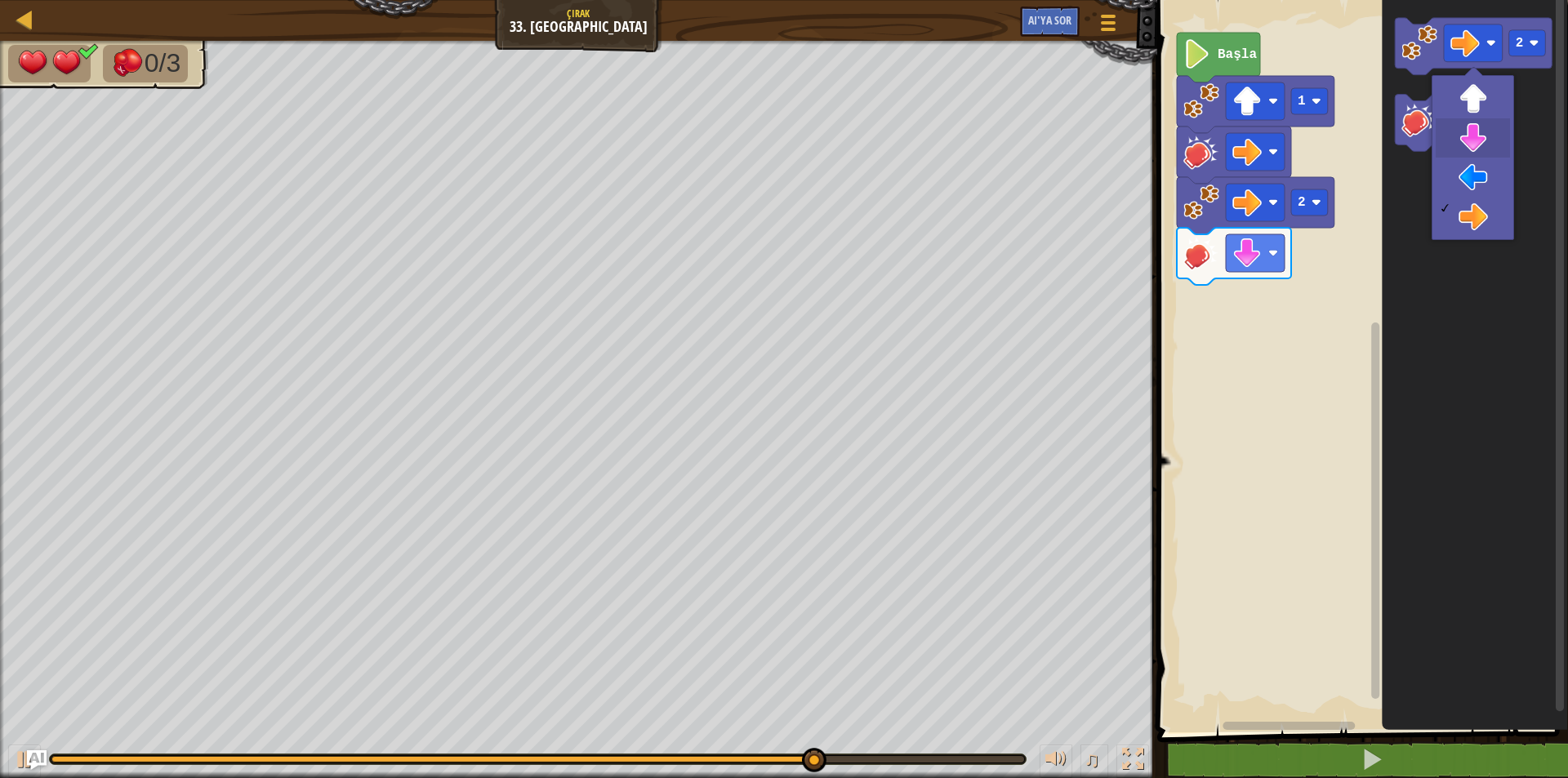
drag, startPoint x: 1452, startPoint y: 137, endPoint x: 1462, endPoint y: 119, distance: 20.6
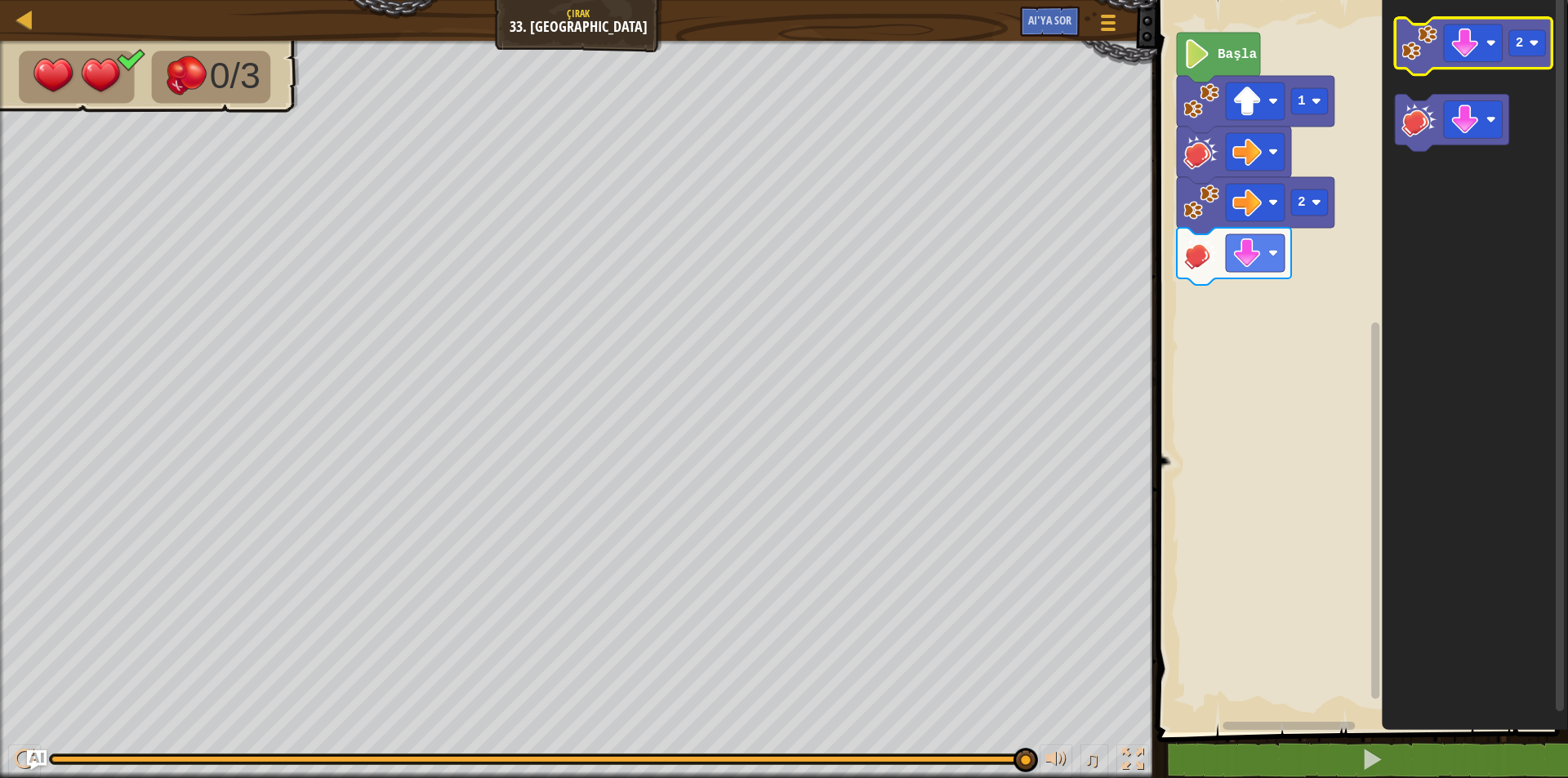
click at [1418, 52] on image "Blockly Çalışma Alanı" at bounding box center [1418, 42] width 35 height 35
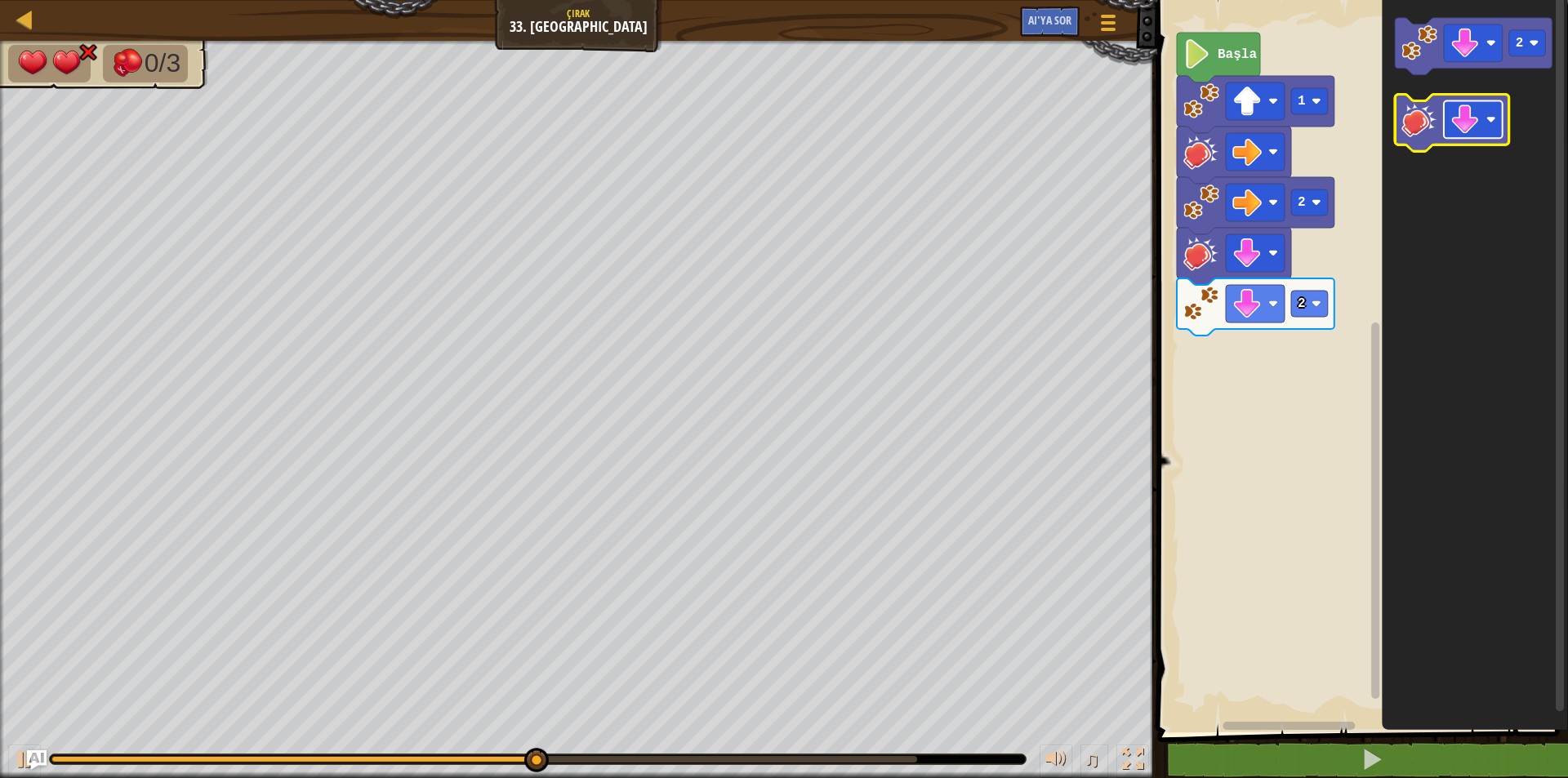
click at [1484, 133] on rect "Blockly Çalışma Alanı" at bounding box center [1473, 120] width 58 height 37
click at [1422, 136] on image "Blockly Çalışma Alanı" at bounding box center [1418, 120] width 35 height 35
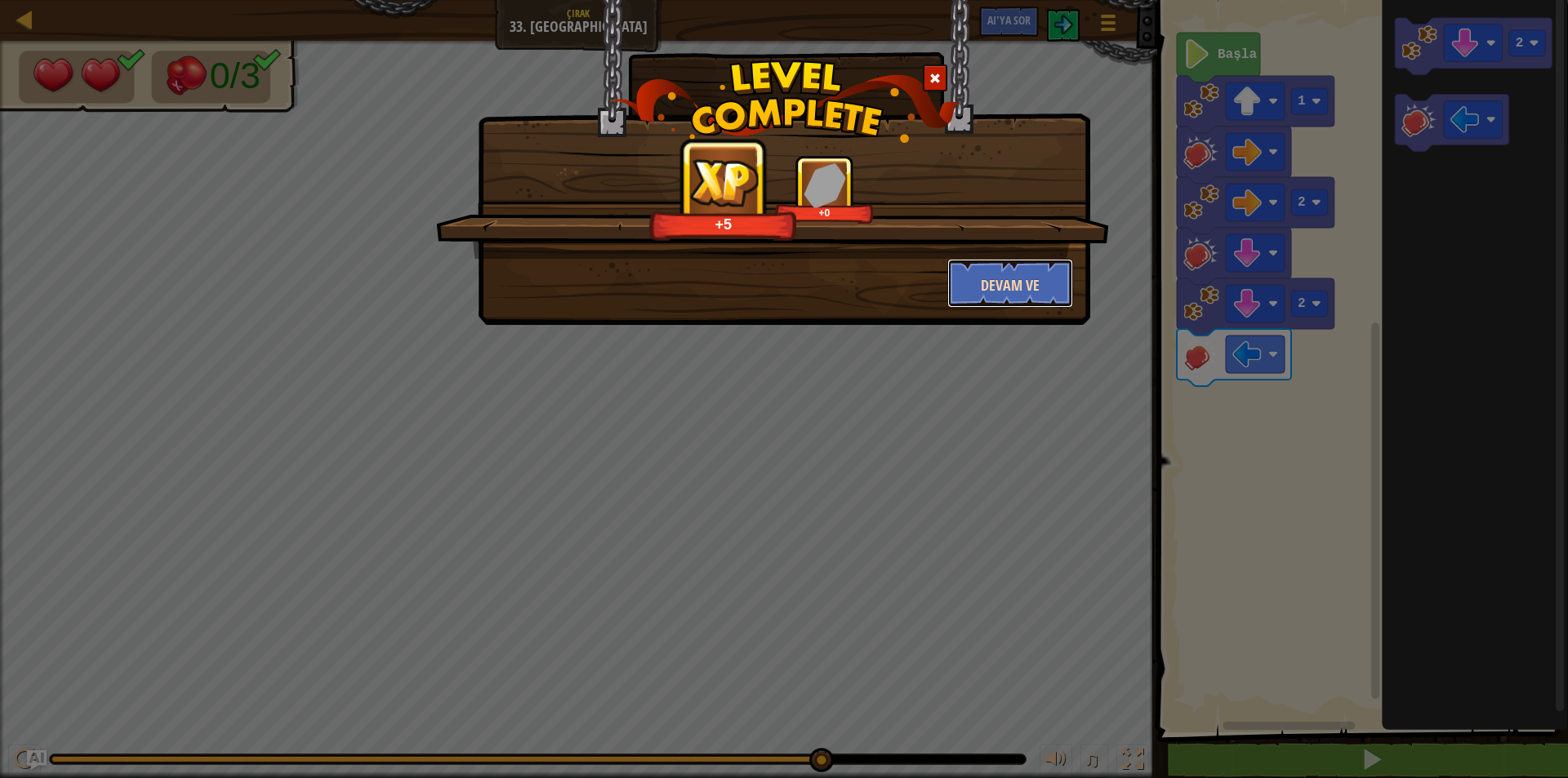
click at [1051, 296] on button "Devam ve" at bounding box center [1011, 283] width 127 height 49
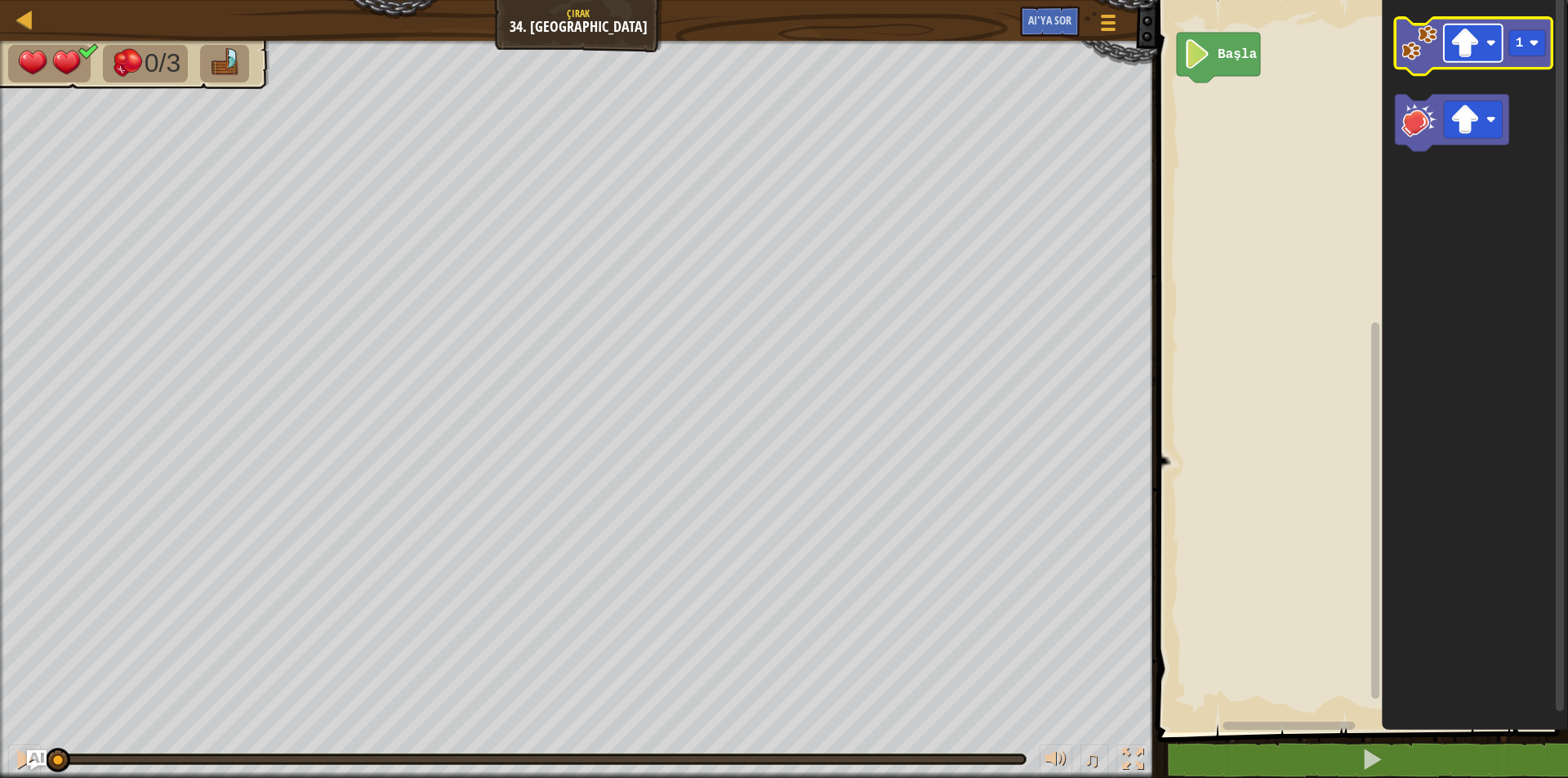
click at [1494, 49] on rect "Blockly Çalışma Alanı" at bounding box center [1473, 43] width 58 height 37
click at [1412, 52] on image "Blockly Çalışma Alanı" at bounding box center [1418, 42] width 35 height 35
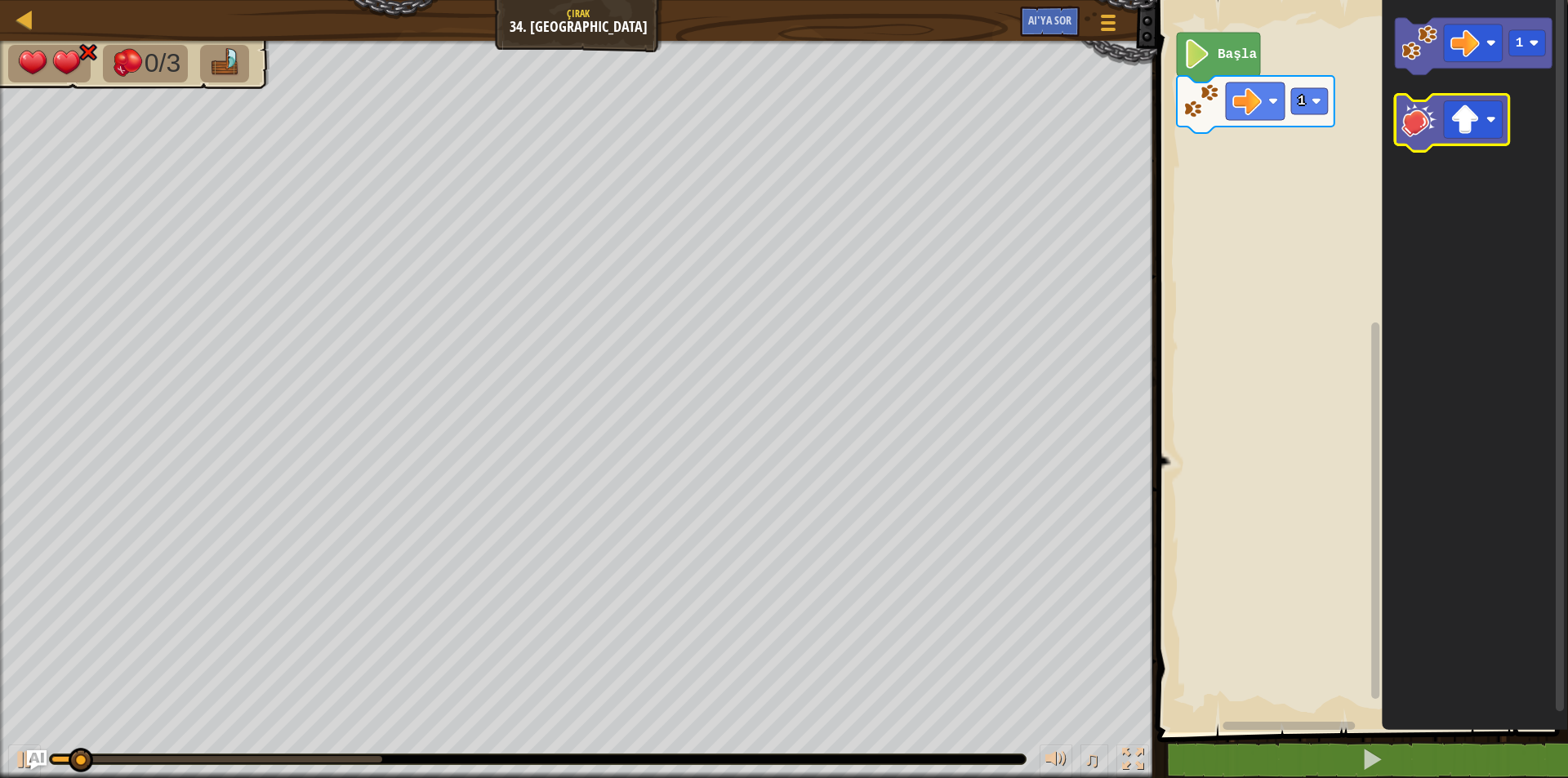
click at [1407, 126] on image "Blockly Çalışma Alanı" at bounding box center [1418, 120] width 35 height 35
click at [1460, 126] on image "Blockly Çalışma Alanı" at bounding box center [1464, 120] width 30 height 30
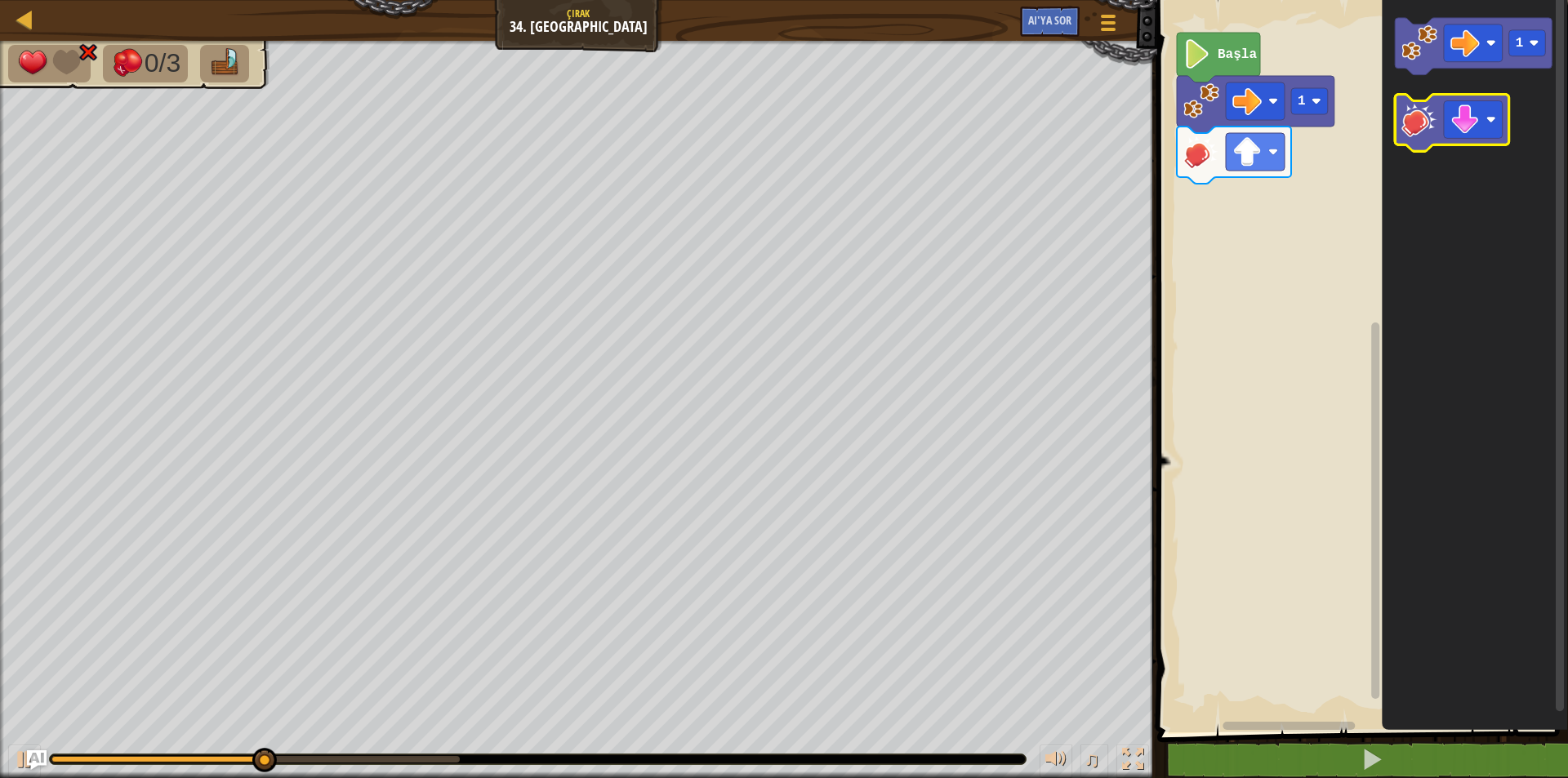
click at [1430, 121] on image "Blockly Çalışma Alanı" at bounding box center [1418, 120] width 35 height 35
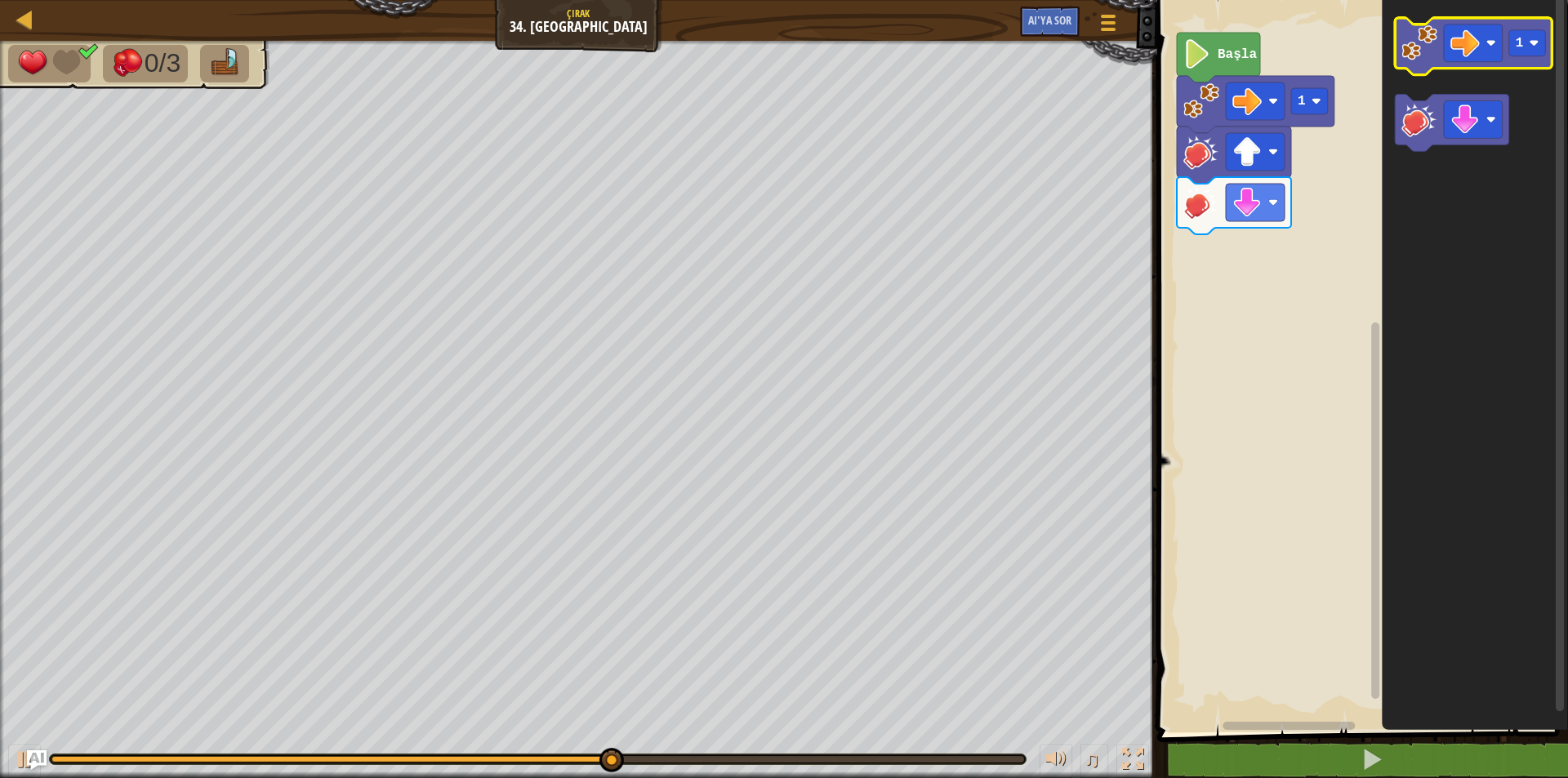
click at [1414, 52] on image "Blockly Çalışma Alanı" at bounding box center [1418, 42] width 35 height 35
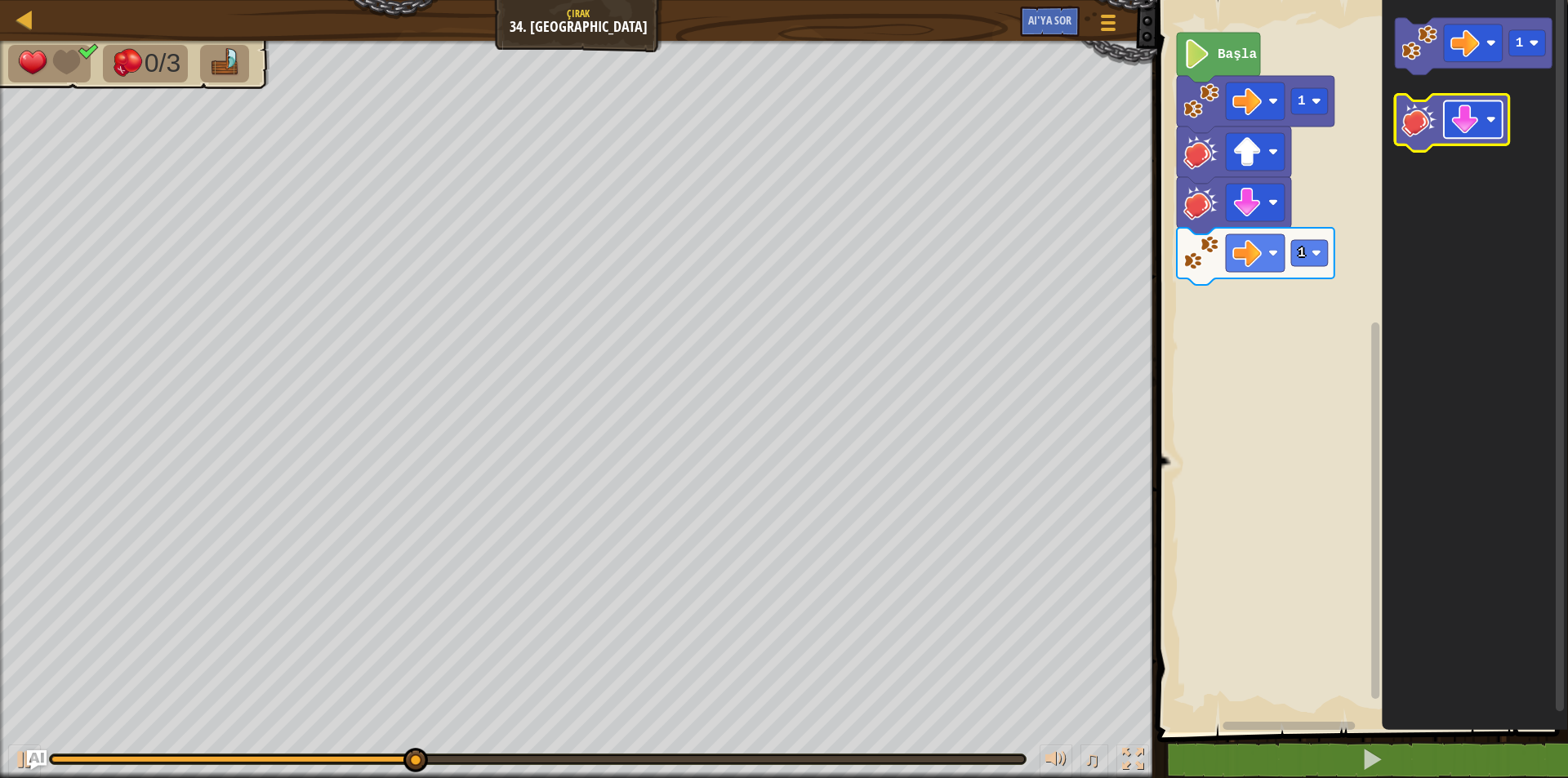
click at [1485, 131] on rect "Blockly Çalışma Alanı" at bounding box center [1473, 120] width 58 height 37
click at [1434, 140] on icon "Blockly Çalışma Alanı" at bounding box center [1452, 124] width 114 height 57
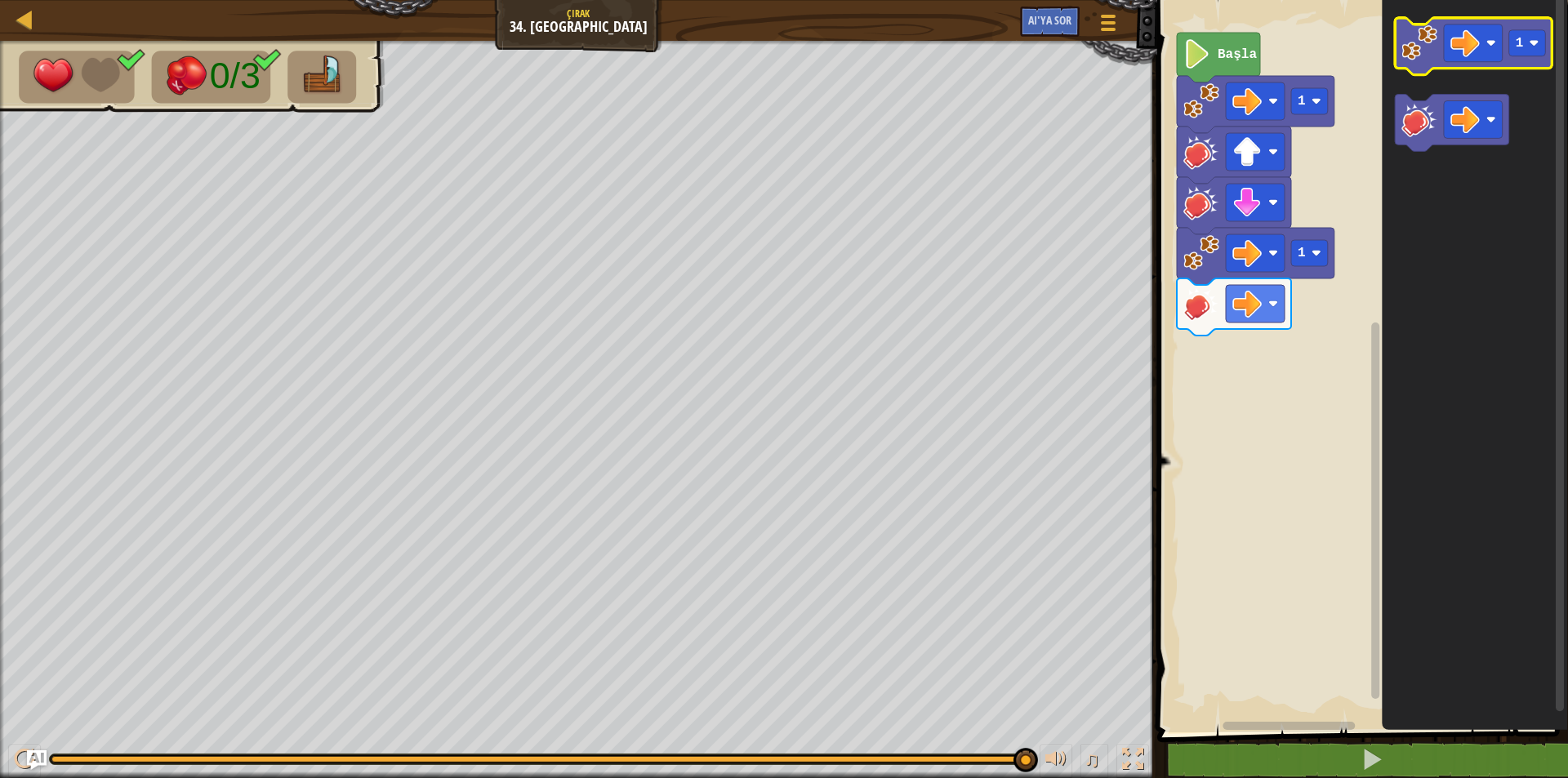
click at [1408, 48] on image "Blockly Çalışma Alanı" at bounding box center [1418, 42] width 35 height 35
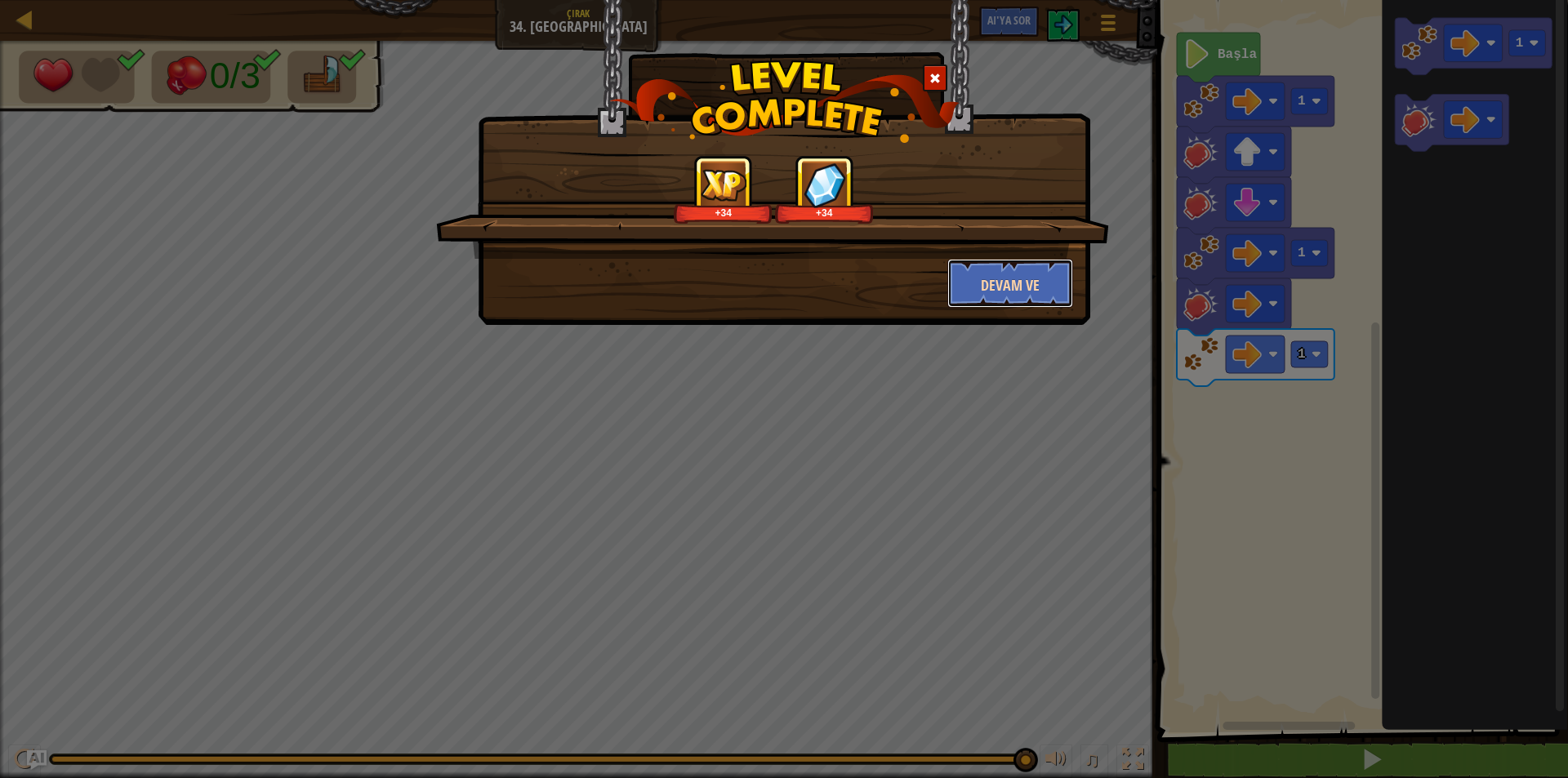
click at [1012, 265] on button "Devam ve" at bounding box center [1011, 283] width 127 height 49
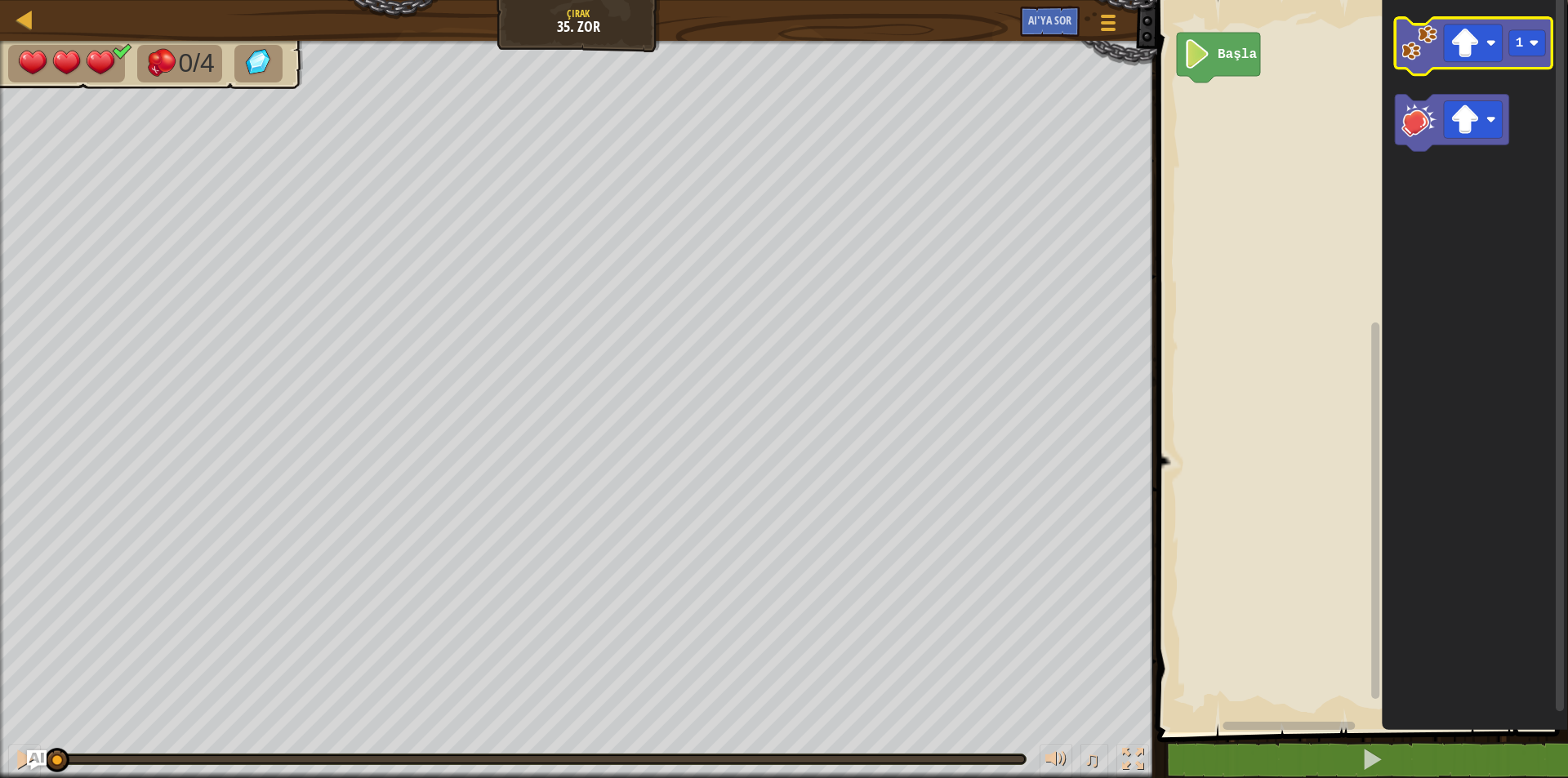
click at [1409, 57] on image "Blockly Çalışma Alanı" at bounding box center [1418, 42] width 35 height 35
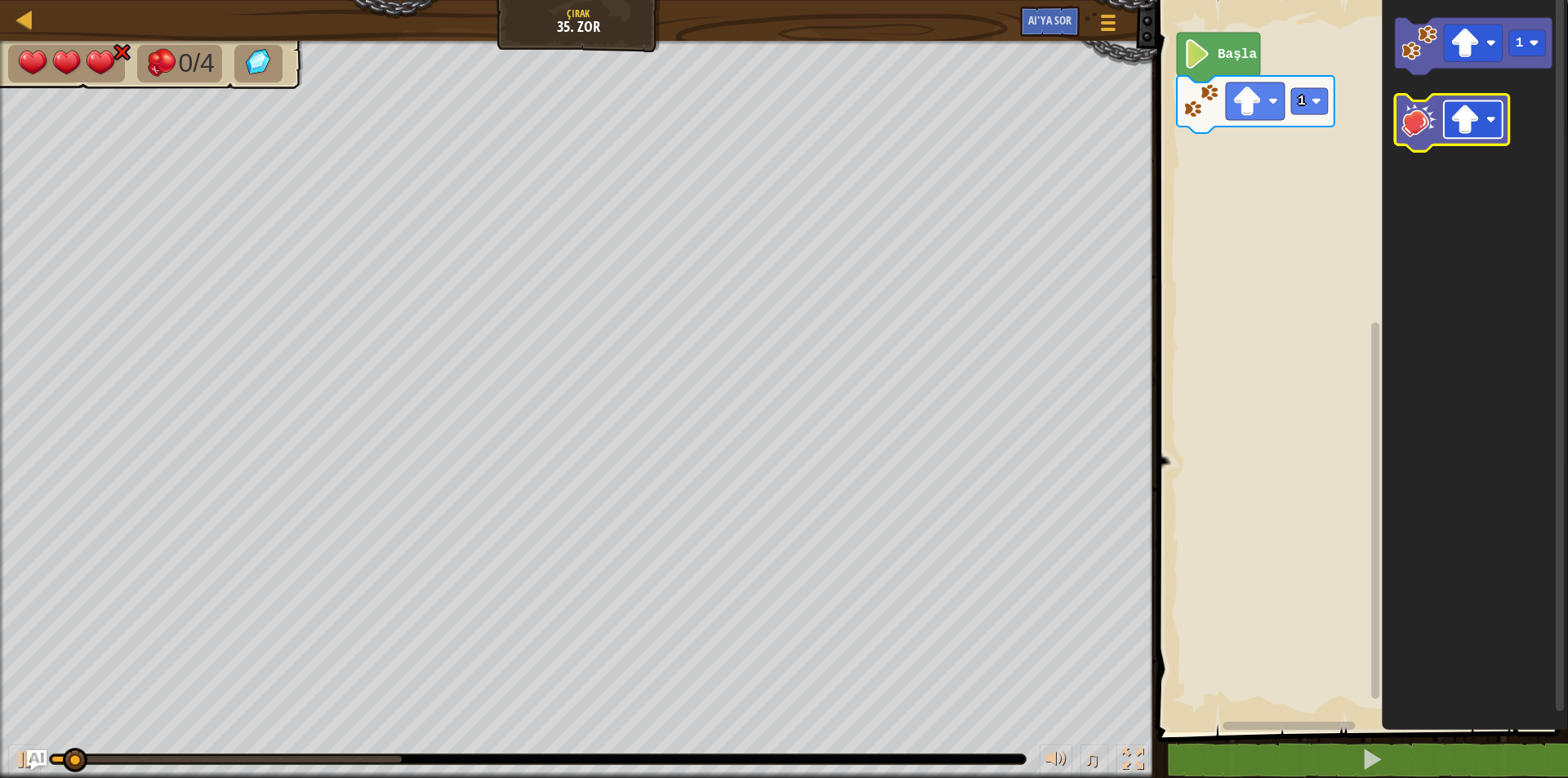
click at [1468, 139] on rect "Blockly Çalışma Alanı" at bounding box center [1473, 120] width 58 height 37
click at [1431, 129] on image "Blockly Çalışma Alanı" at bounding box center [1418, 120] width 35 height 35
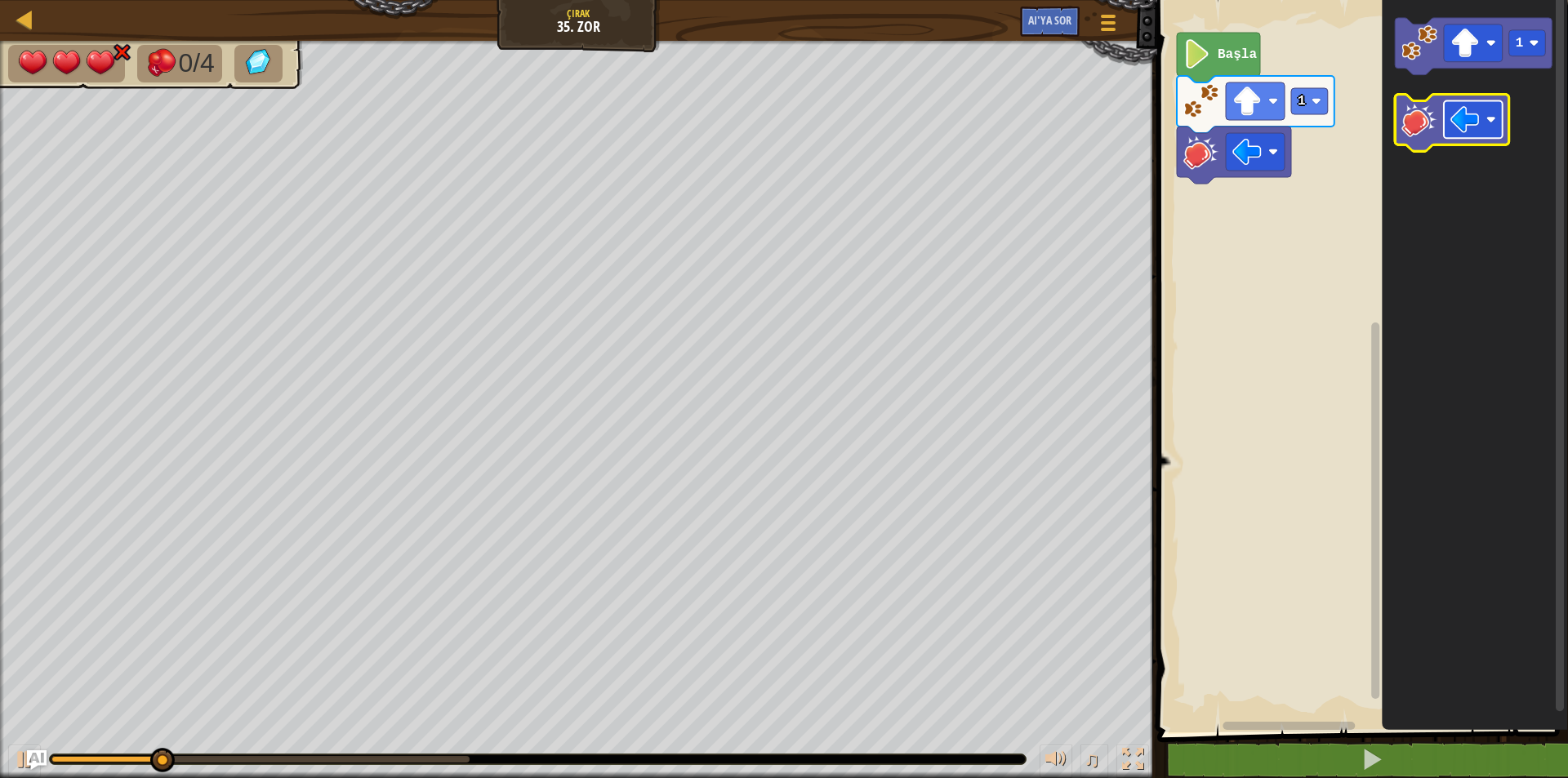
click at [1478, 129] on image "Blockly Çalışma Alanı" at bounding box center [1464, 120] width 30 height 30
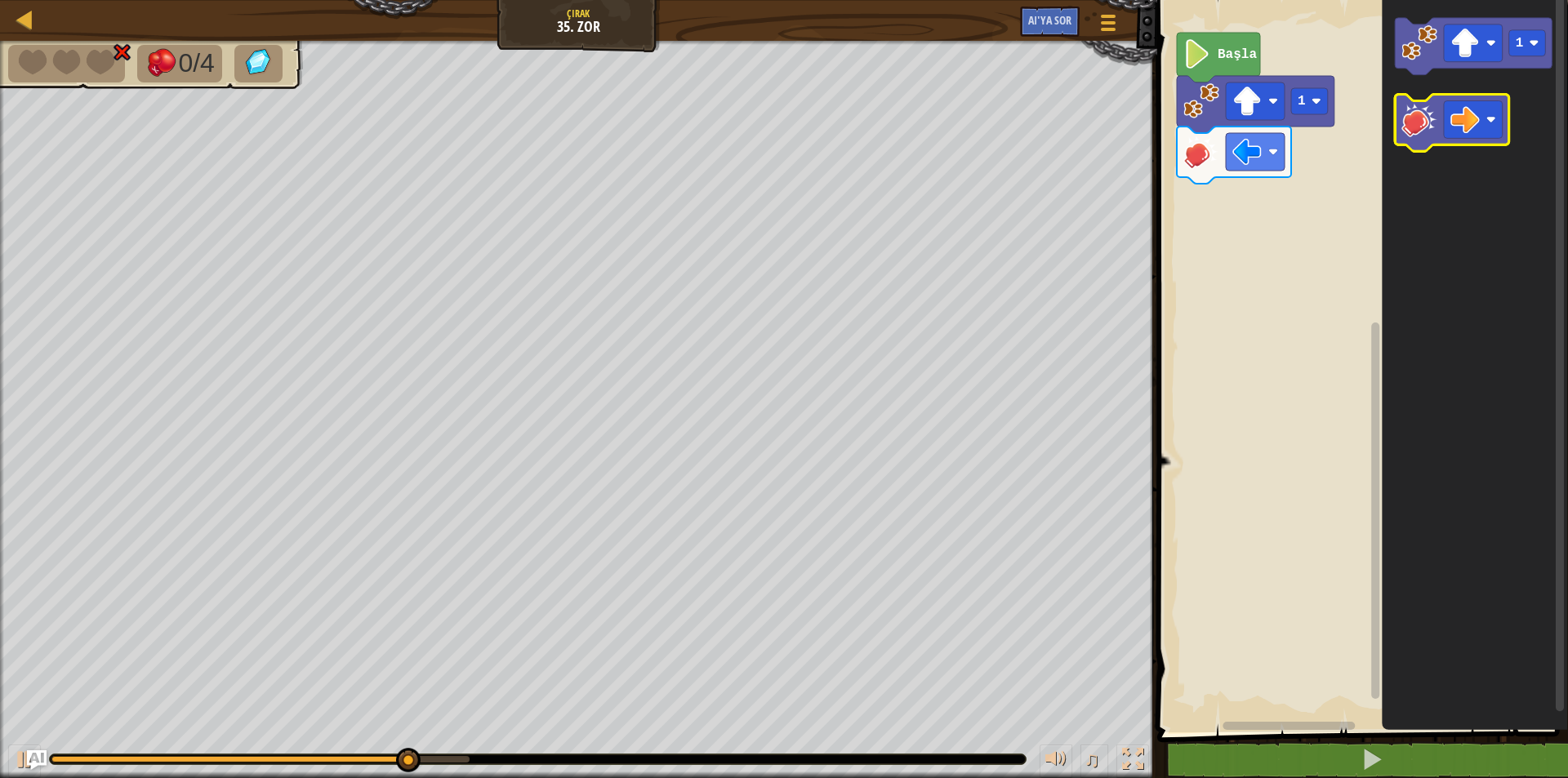
click at [1418, 141] on icon "Blockly Çalışma Alanı" at bounding box center [1452, 124] width 114 height 57
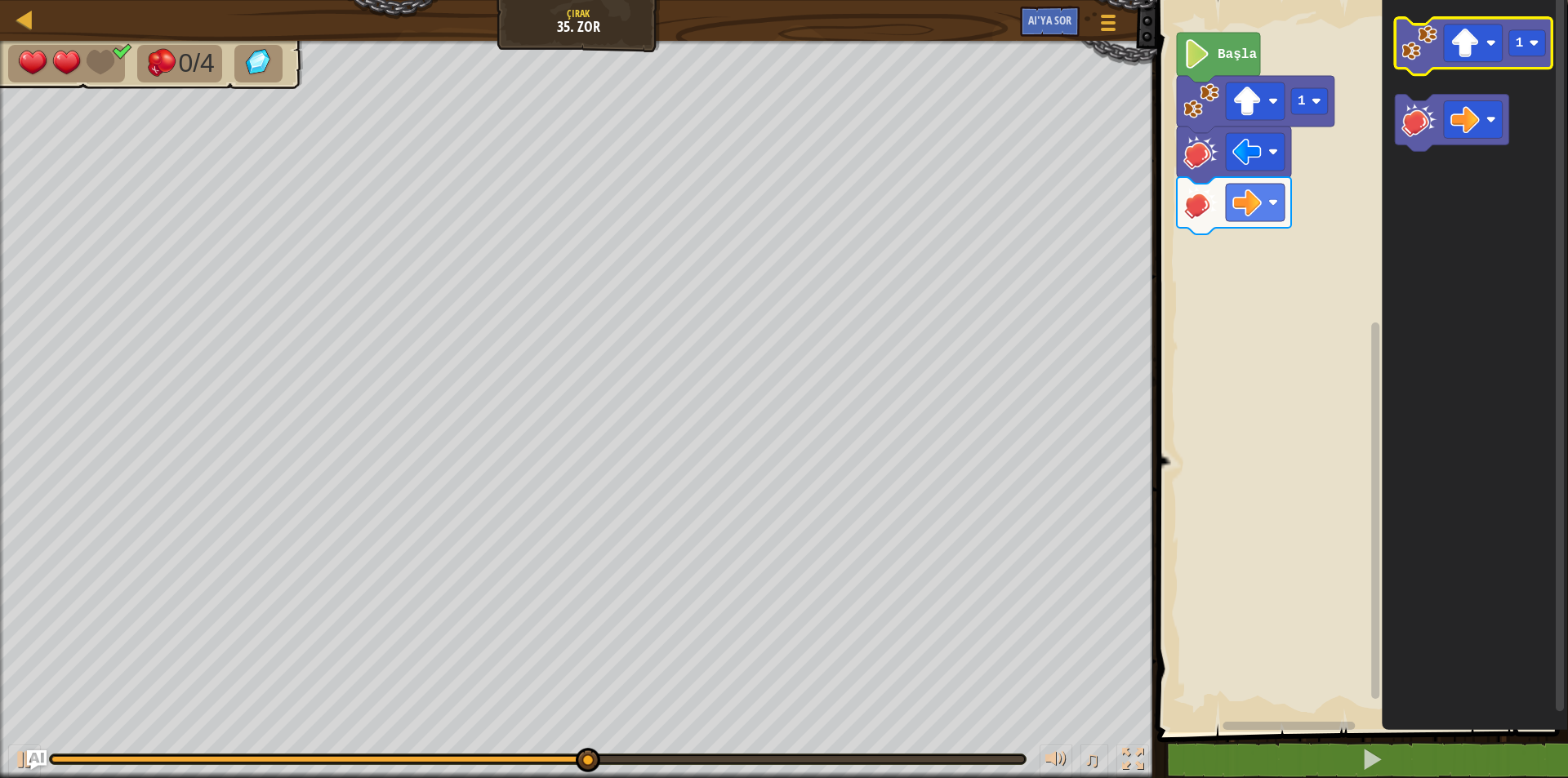
click at [1406, 52] on image "Blockly Çalışma Alanı" at bounding box center [1418, 42] width 35 height 35
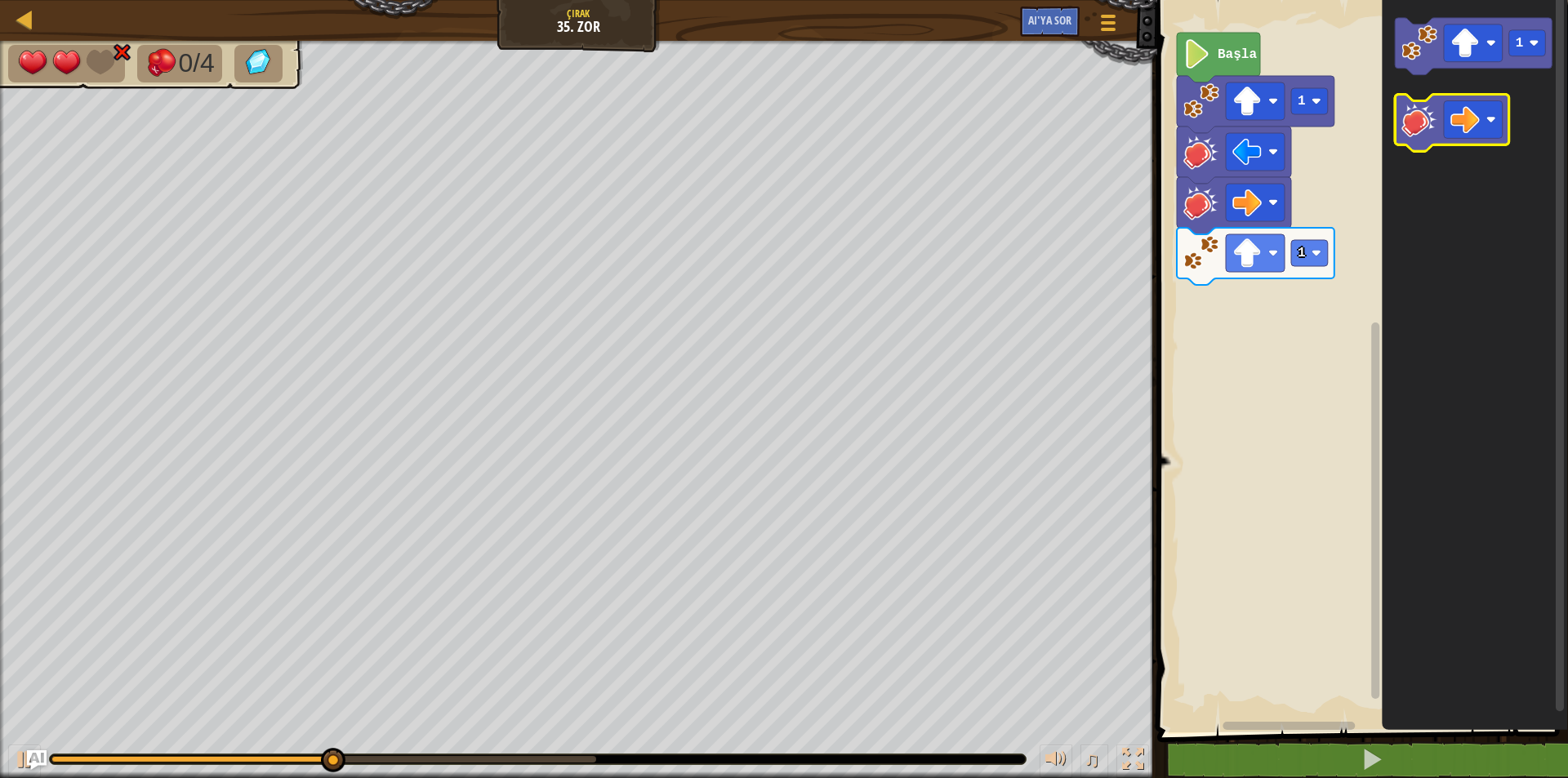
click at [1427, 141] on icon "Blockly Çalışma Alanı" at bounding box center [1452, 124] width 114 height 57
click at [1472, 132] on image "Blockly Çalışma Alanı" at bounding box center [1464, 120] width 30 height 30
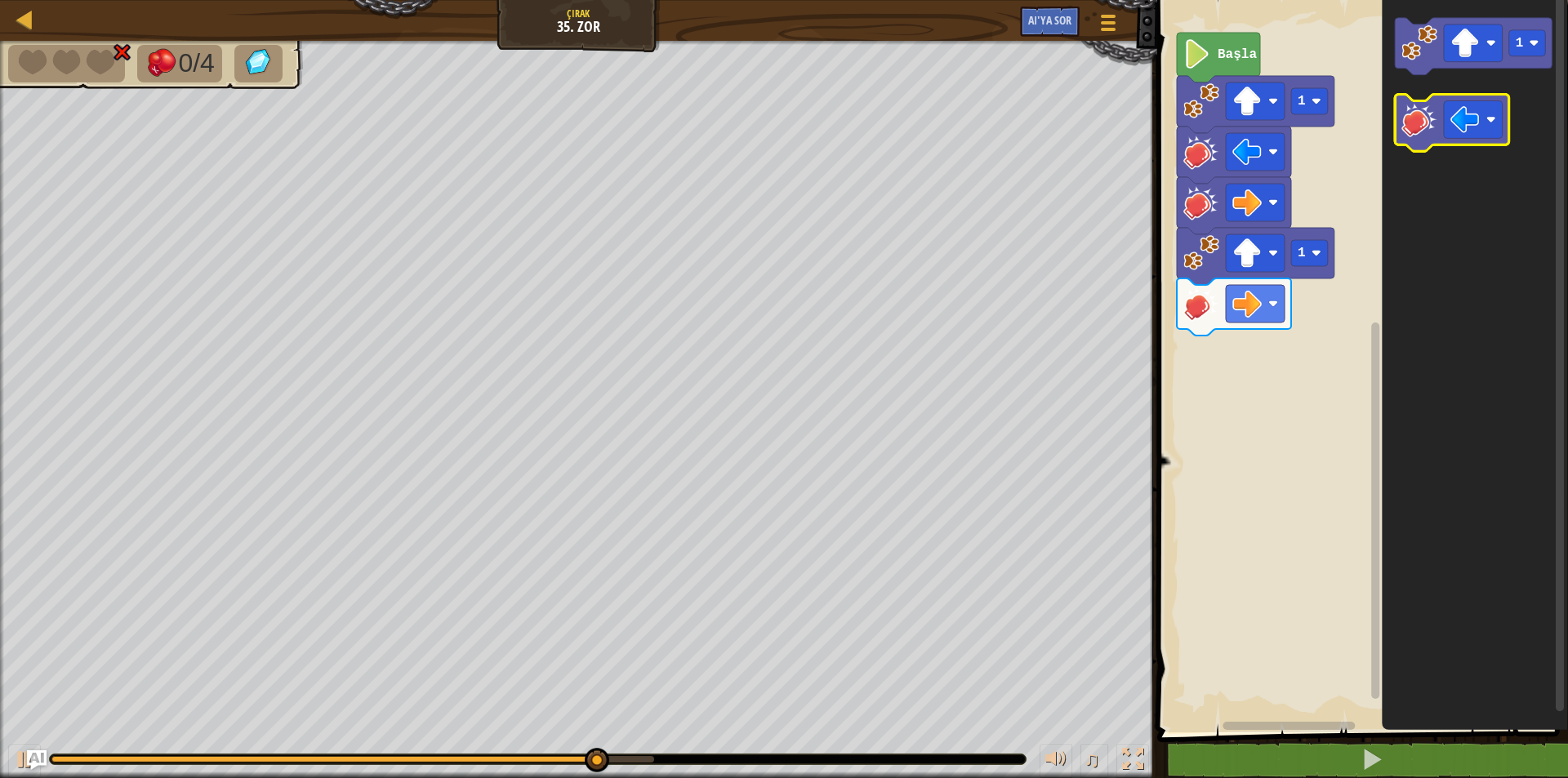
click at [1432, 134] on image "Blockly Çalışma Alanı" at bounding box center [1418, 120] width 35 height 35
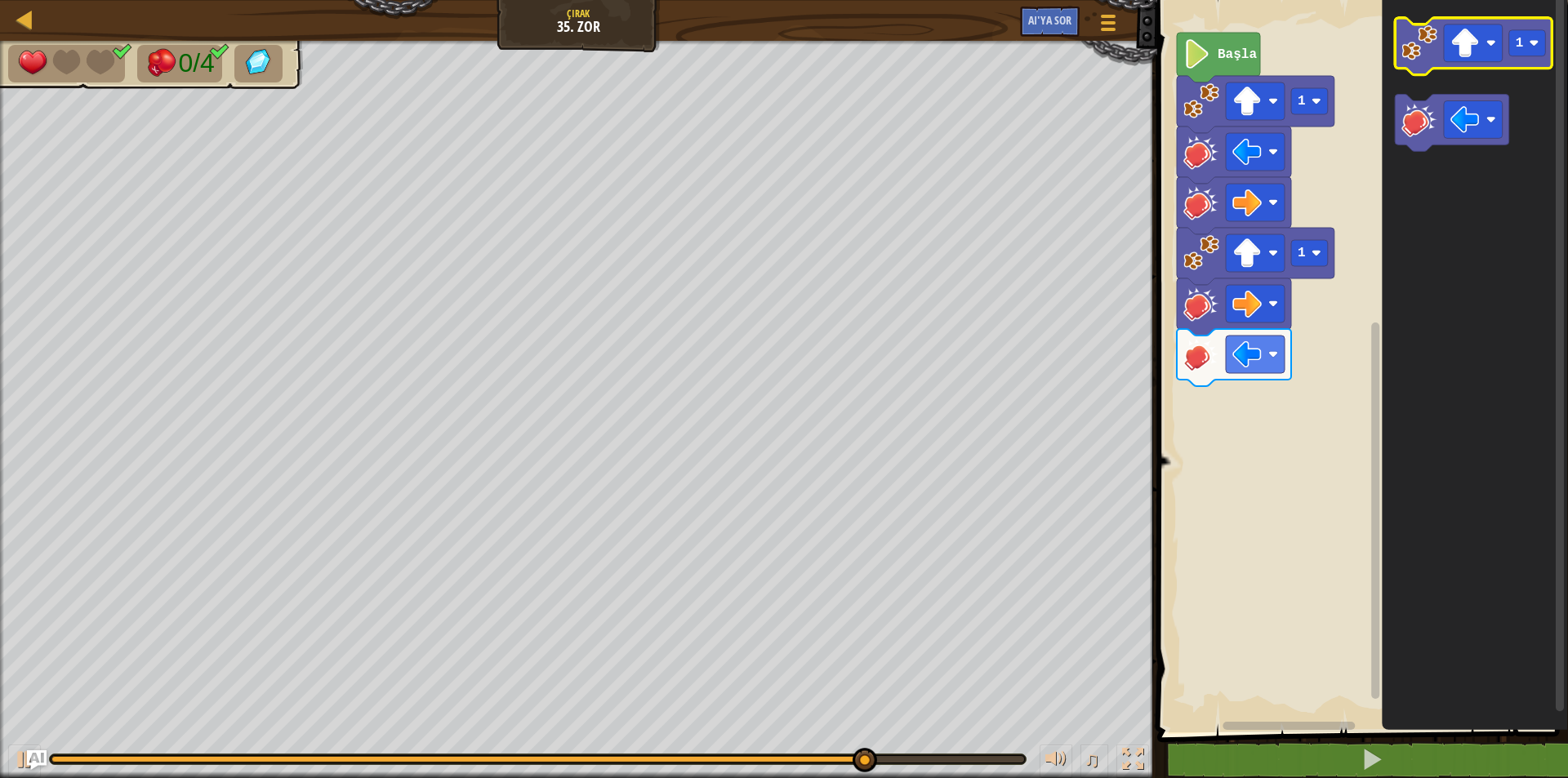
click at [1416, 54] on image "Blockly Çalışma Alanı" at bounding box center [1418, 42] width 35 height 35
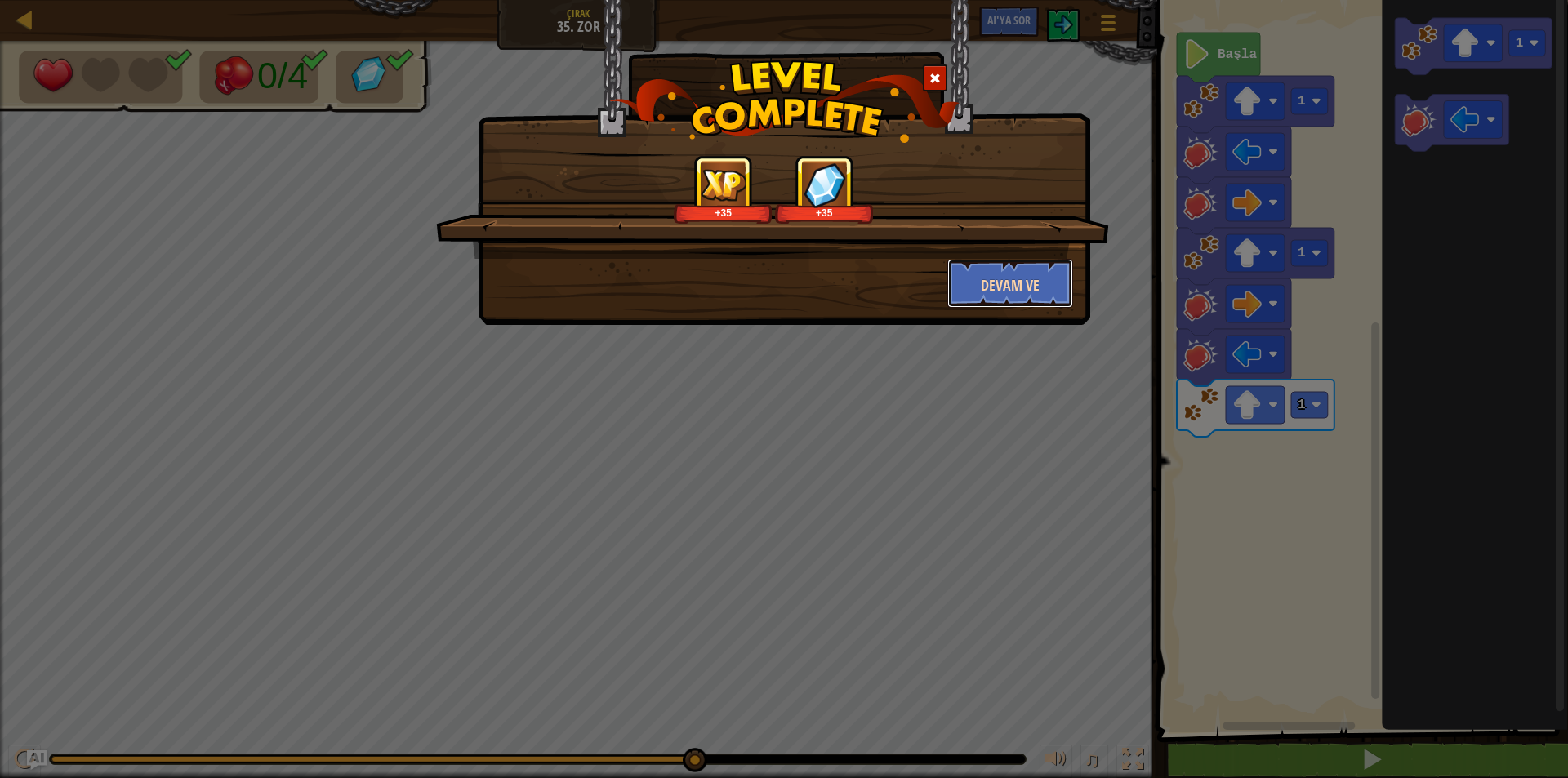
click at [1008, 280] on font "Devam ve" at bounding box center [1009, 285] width 58 height 20
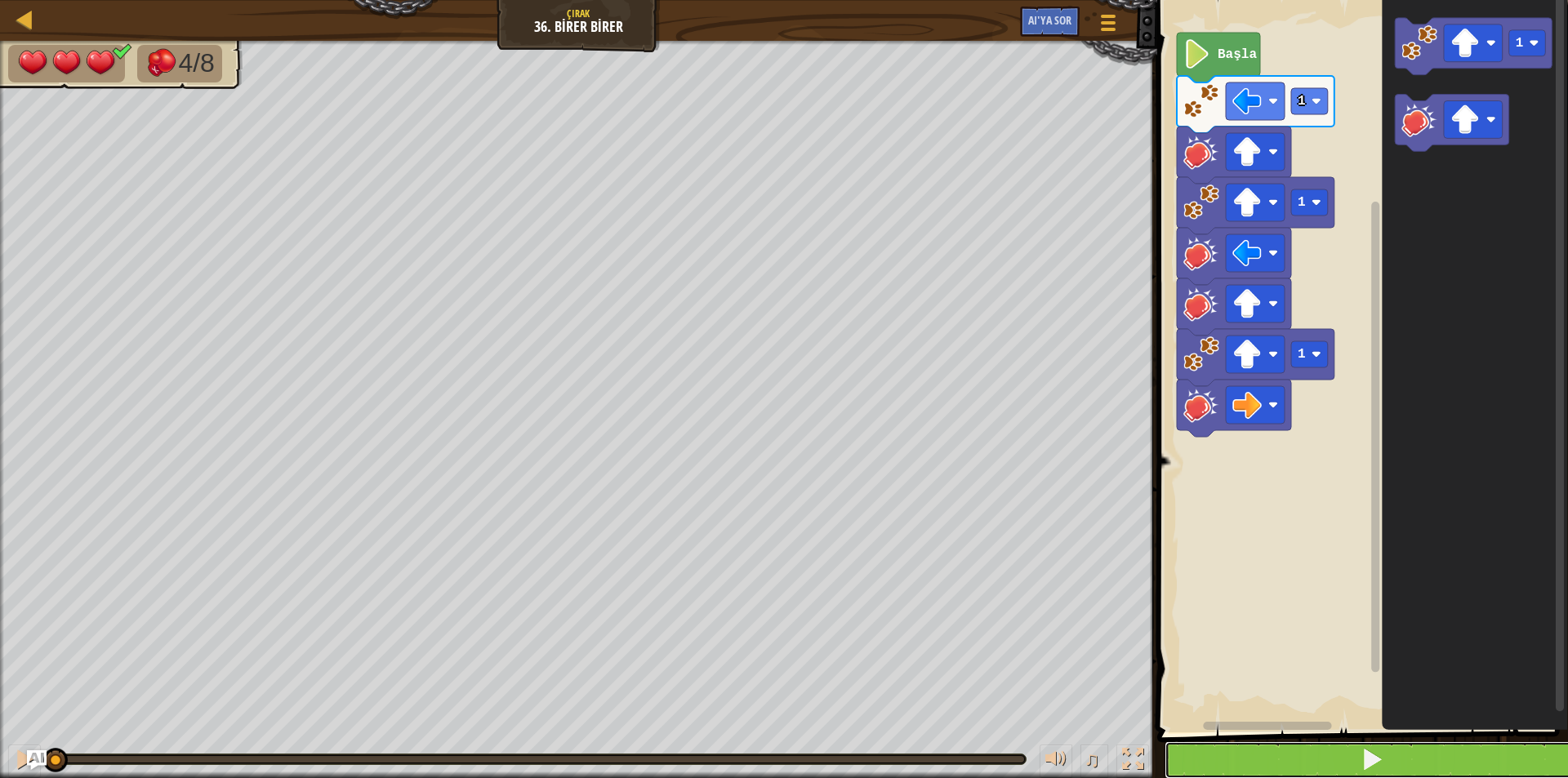
click at [1381, 765] on span at bounding box center [1372, 760] width 23 height 23
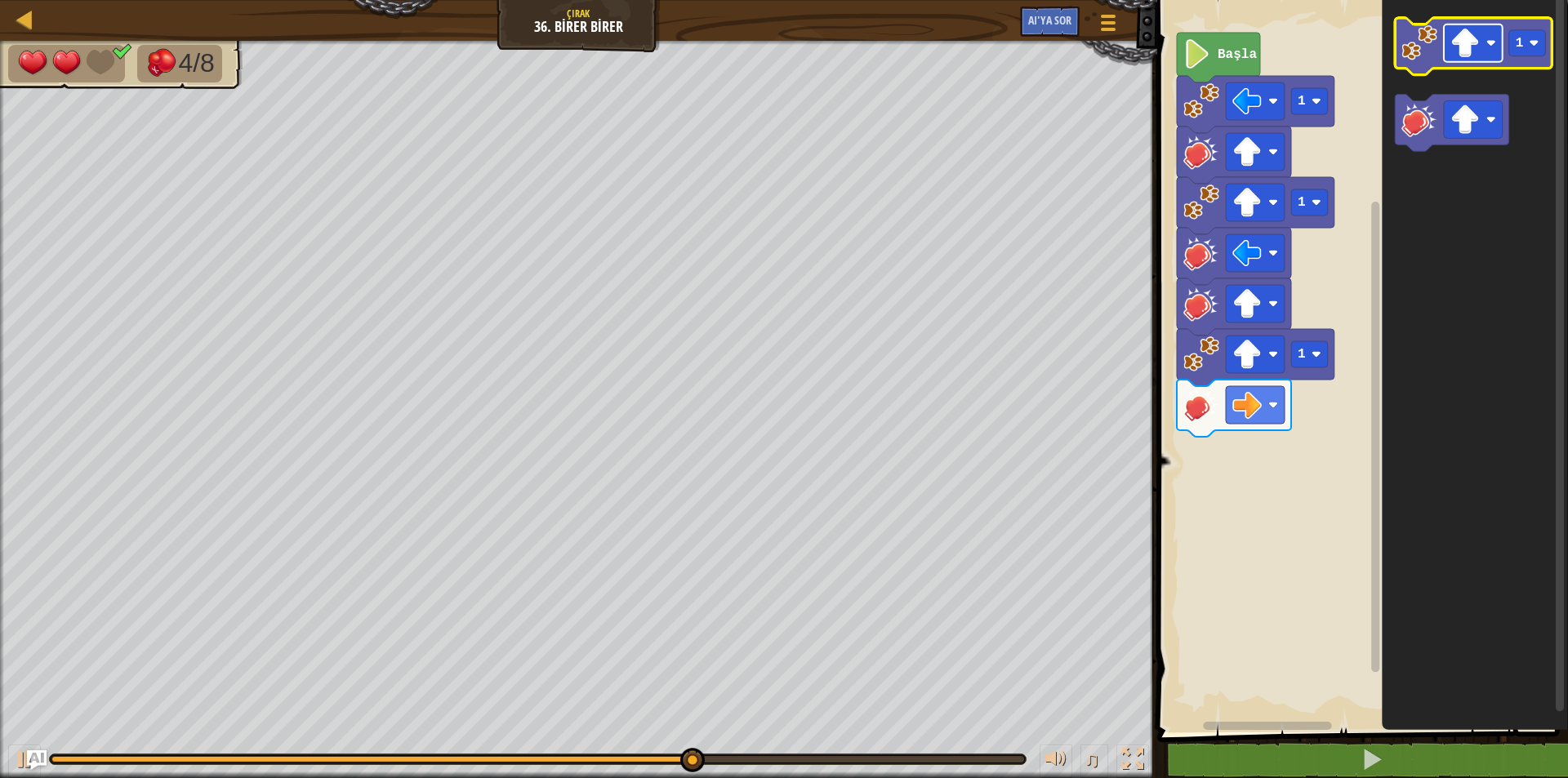
click at [1484, 45] on rect "Blockly Çalışma Alanı" at bounding box center [1473, 43] width 58 height 37
click at [1413, 41] on image "Blockly Çalışma Alanı" at bounding box center [1418, 42] width 35 height 35
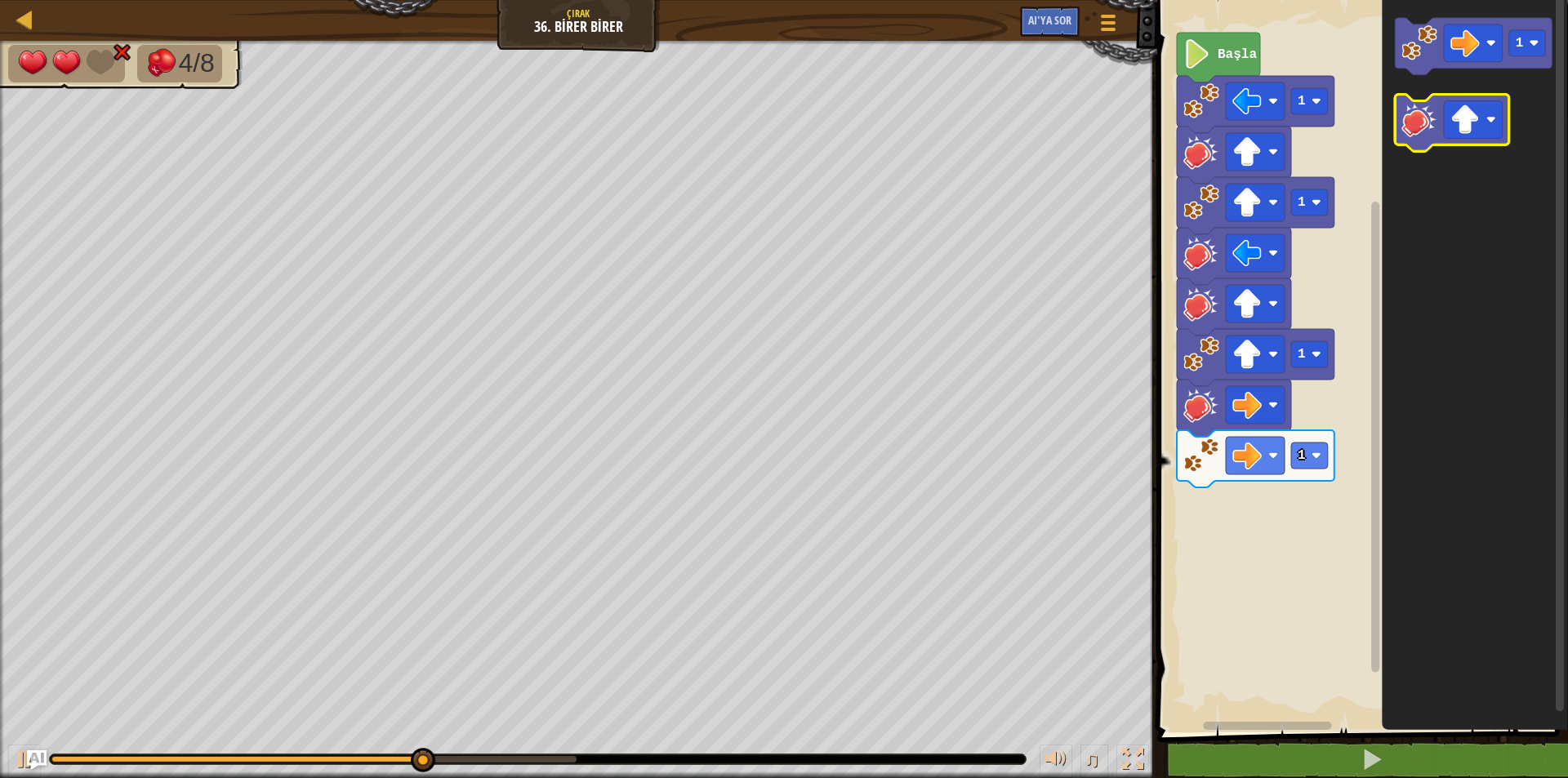
click at [1429, 141] on icon "Blockly Çalışma Alanı" at bounding box center [1452, 124] width 114 height 57
click at [1466, 129] on image "Blockly Çalışma Alanı" at bounding box center [1464, 120] width 30 height 30
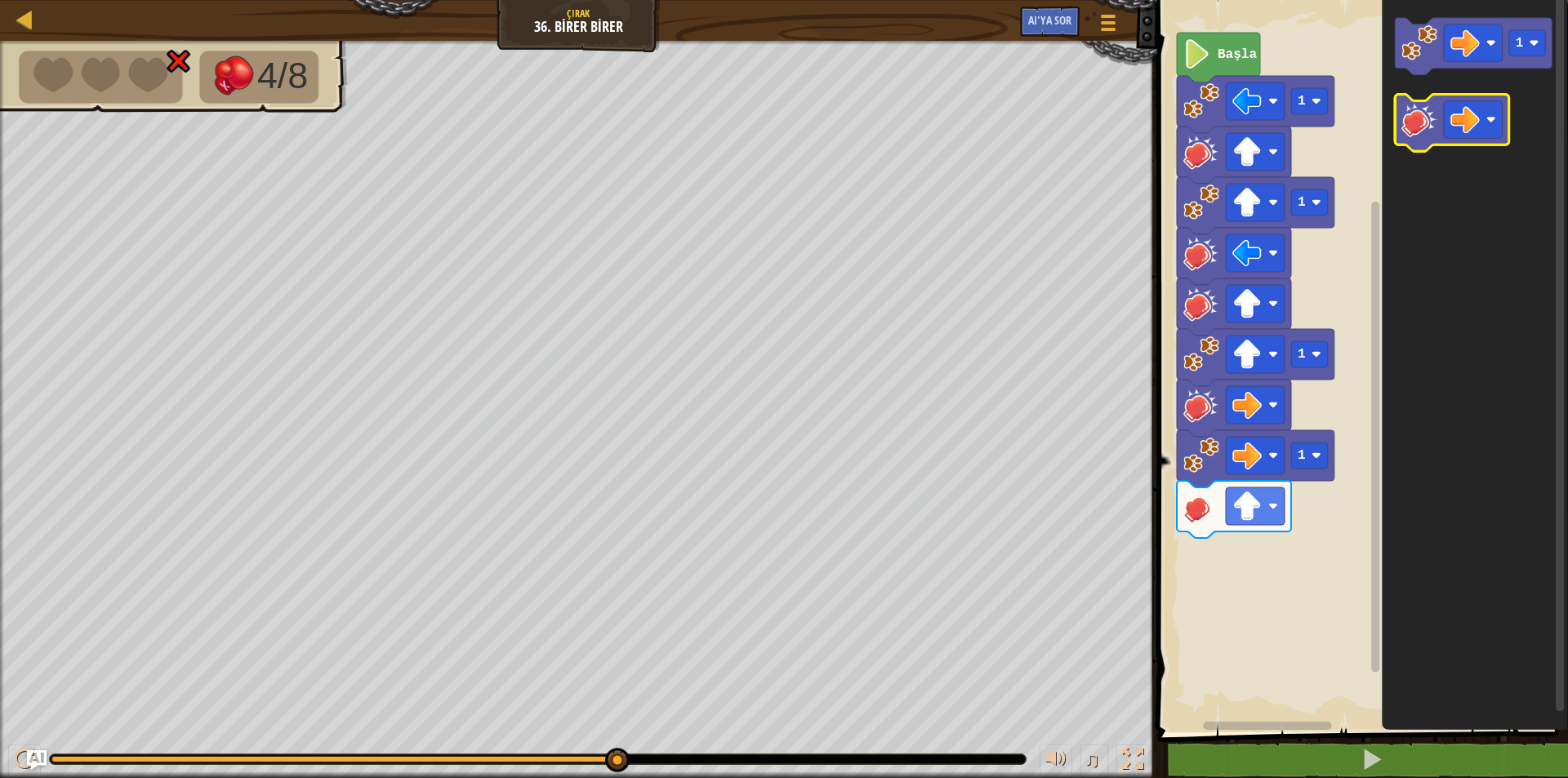
click at [1404, 141] on icon "Blockly Çalışma Alanı" at bounding box center [1452, 124] width 114 height 57
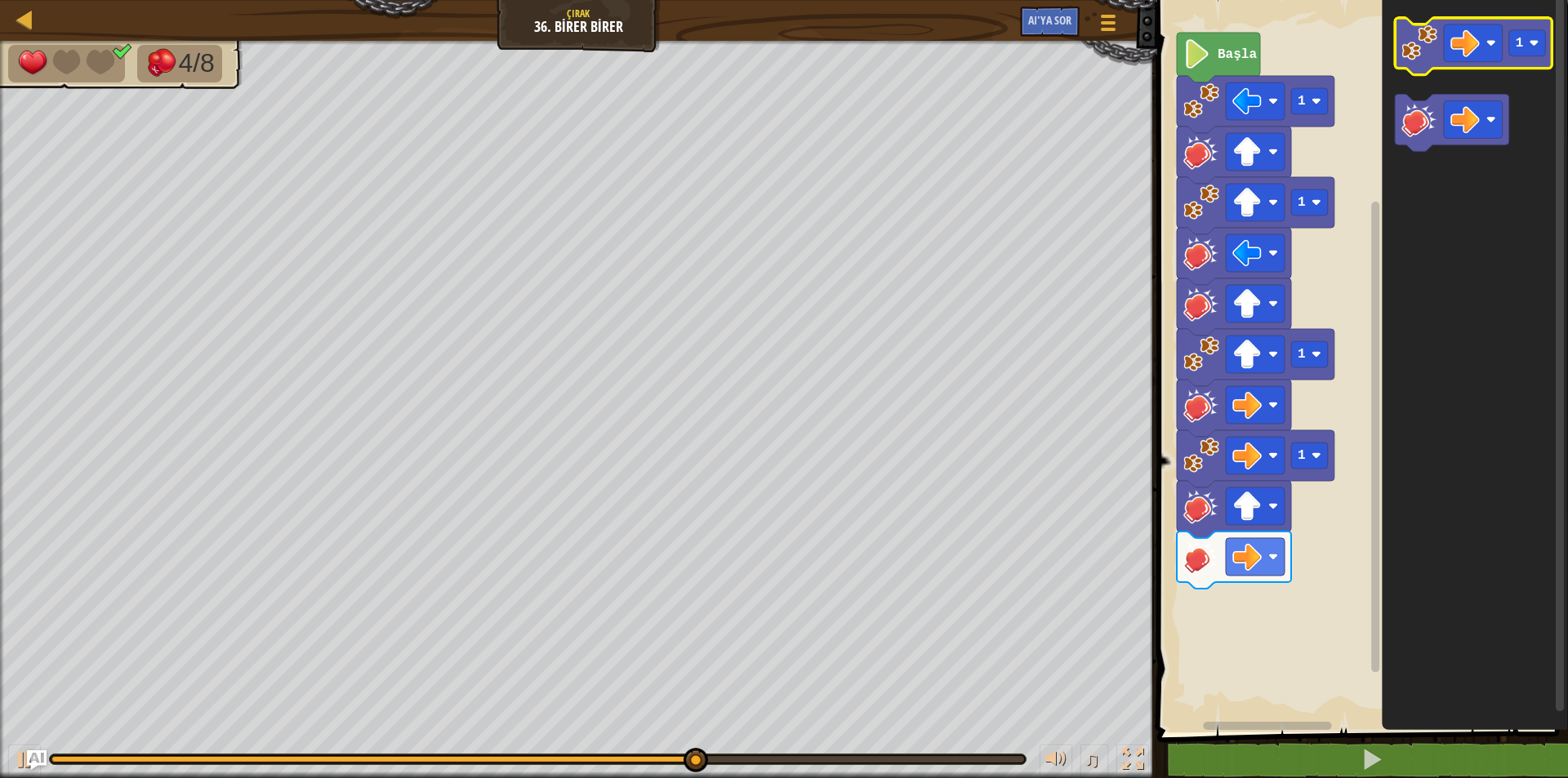
click at [1423, 58] on image "Blockly Çalışma Alanı" at bounding box center [1418, 42] width 35 height 35
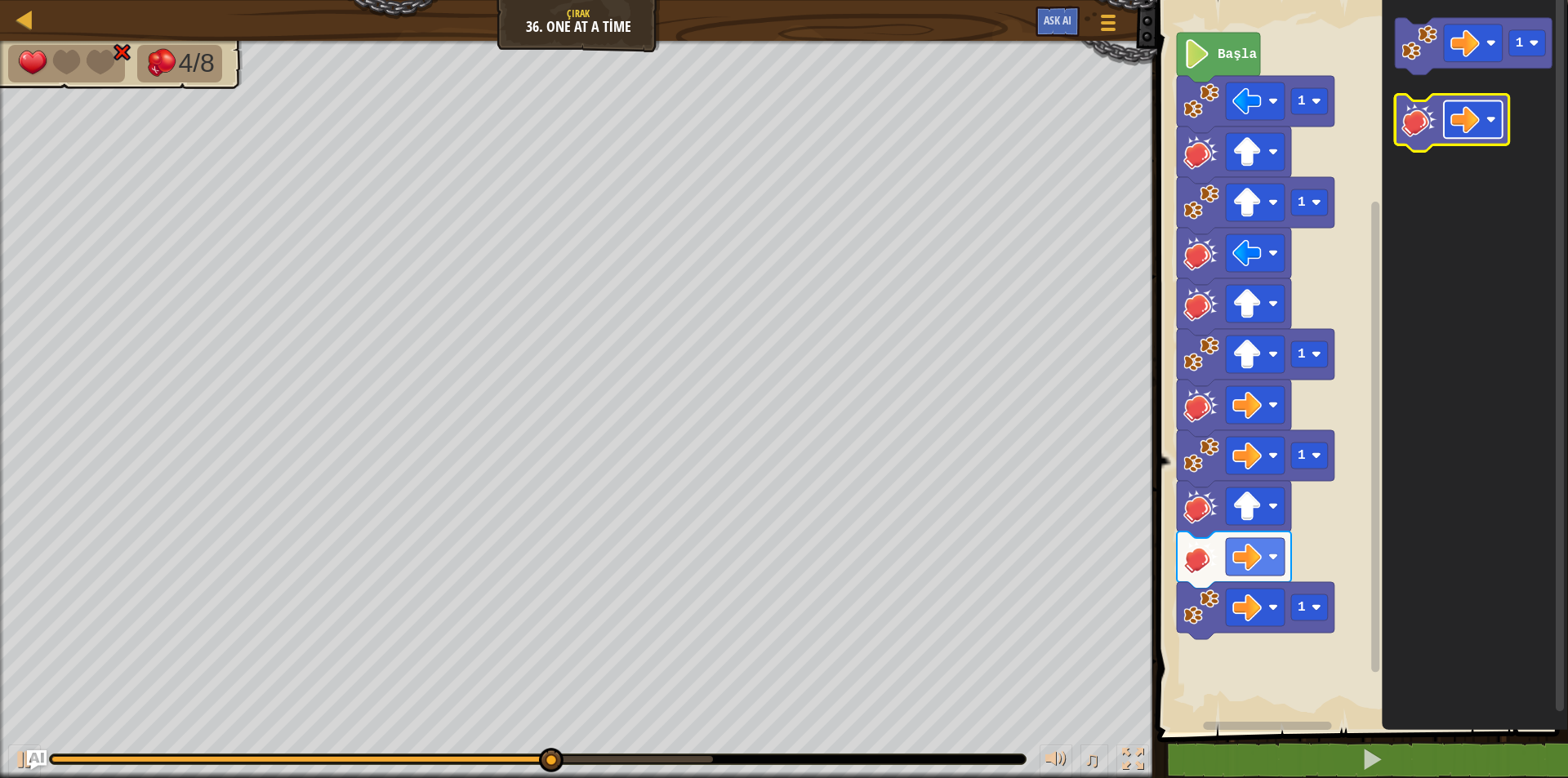
click at [1480, 118] on rect "Blockly Çalışma Alanı" at bounding box center [1473, 120] width 58 height 37
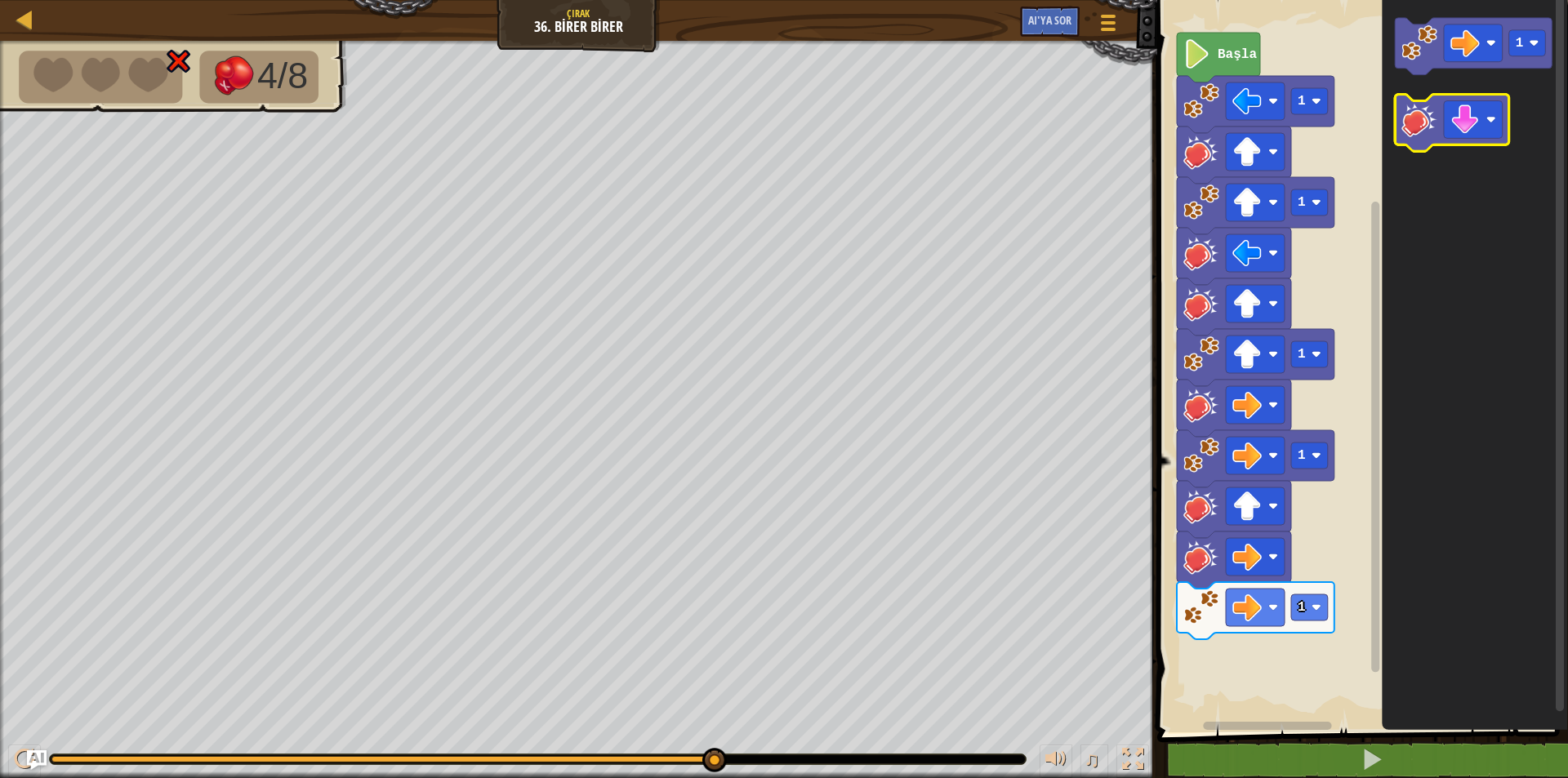
click at [1412, 114] on image "Blockly Çalışma Alanı" at bounding box center [1418, 120] width 35 height 35
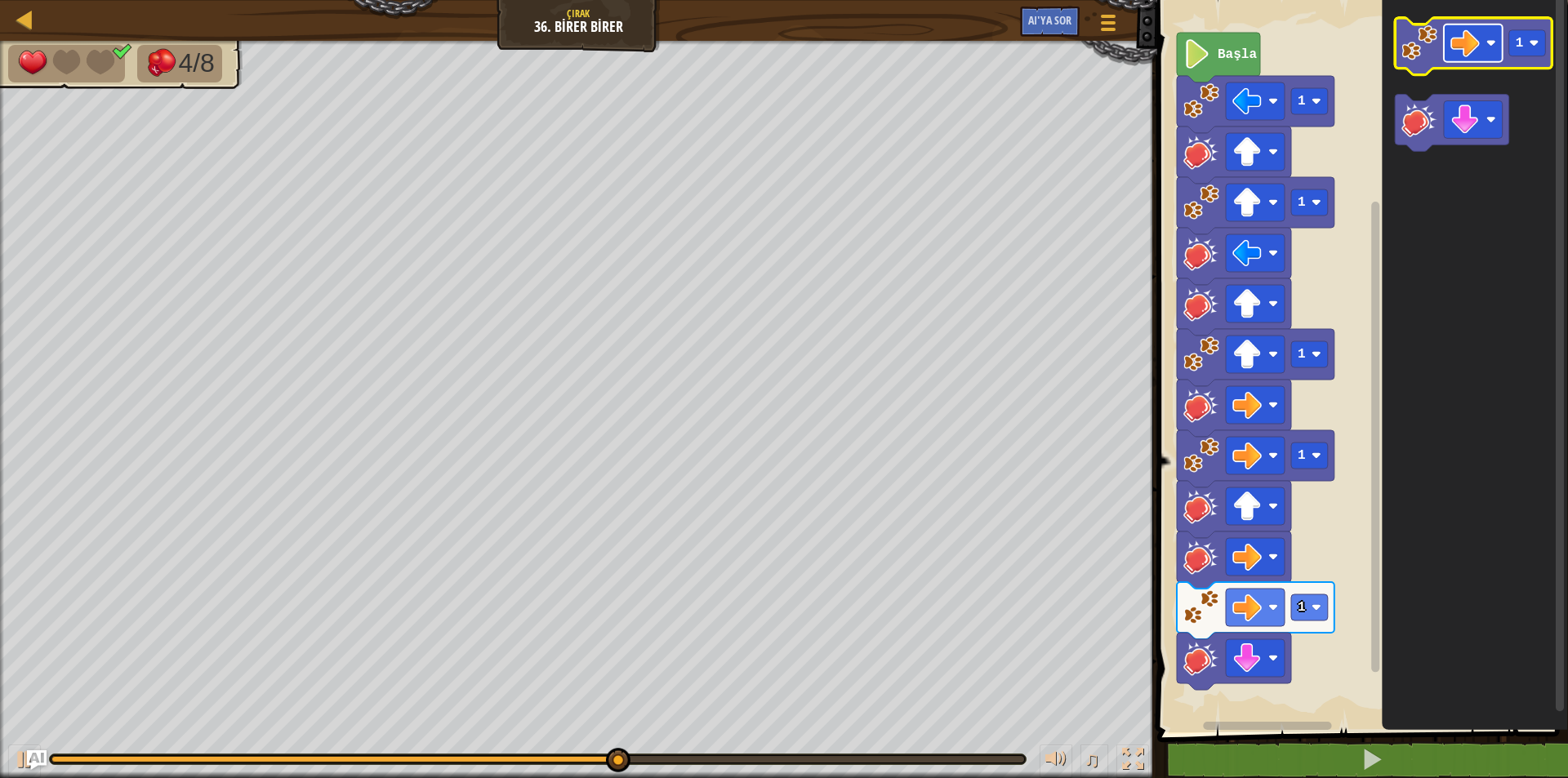
click at [1469, 42] on image "Blockly Çalışma Alanı" at bounding box center [1464, 43] width 30 height 30
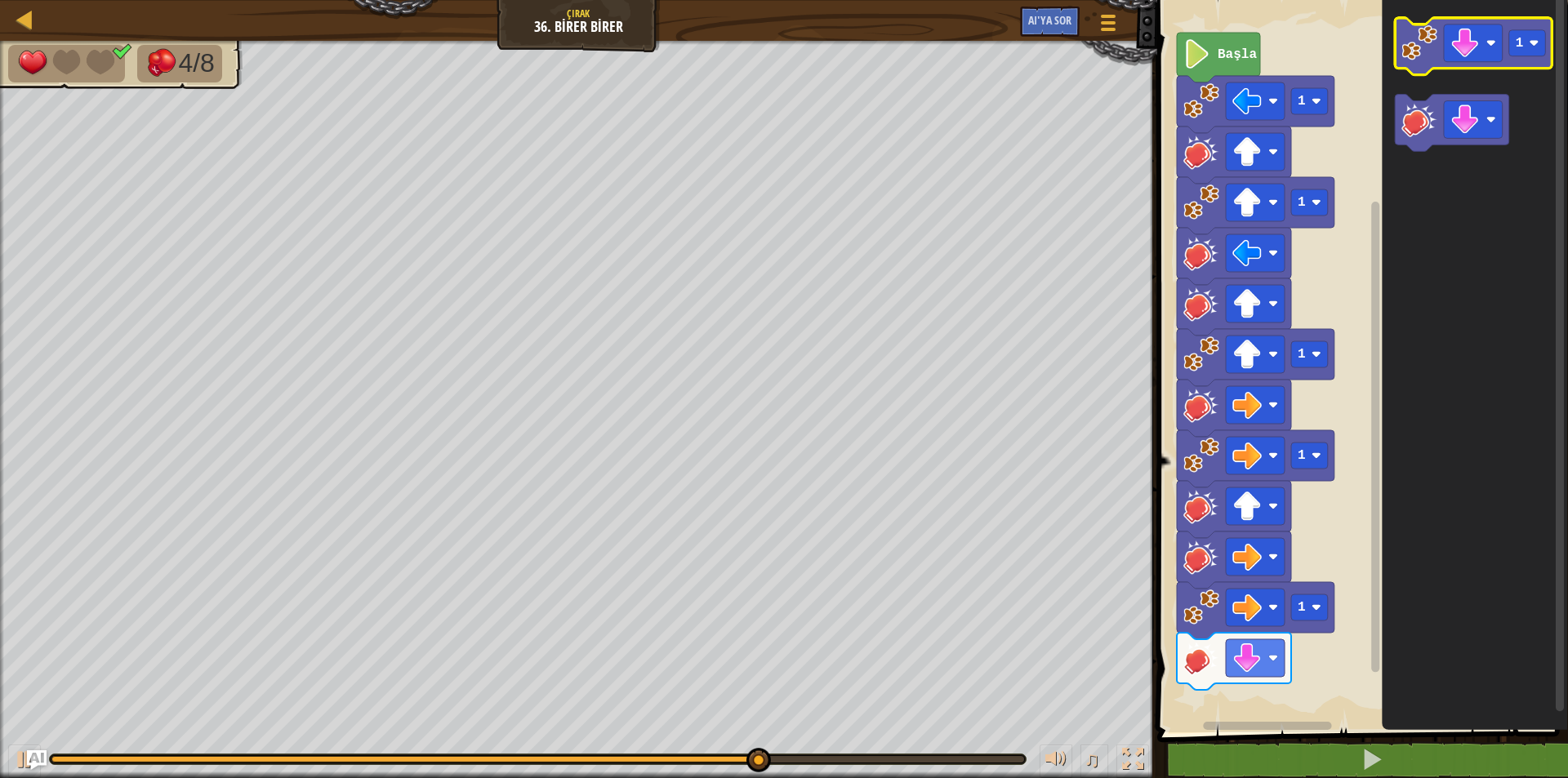
click at [1418, 42] on image "Blockly Çalışma Alanı" at bounding box center [1418, 42] width 35 height 35
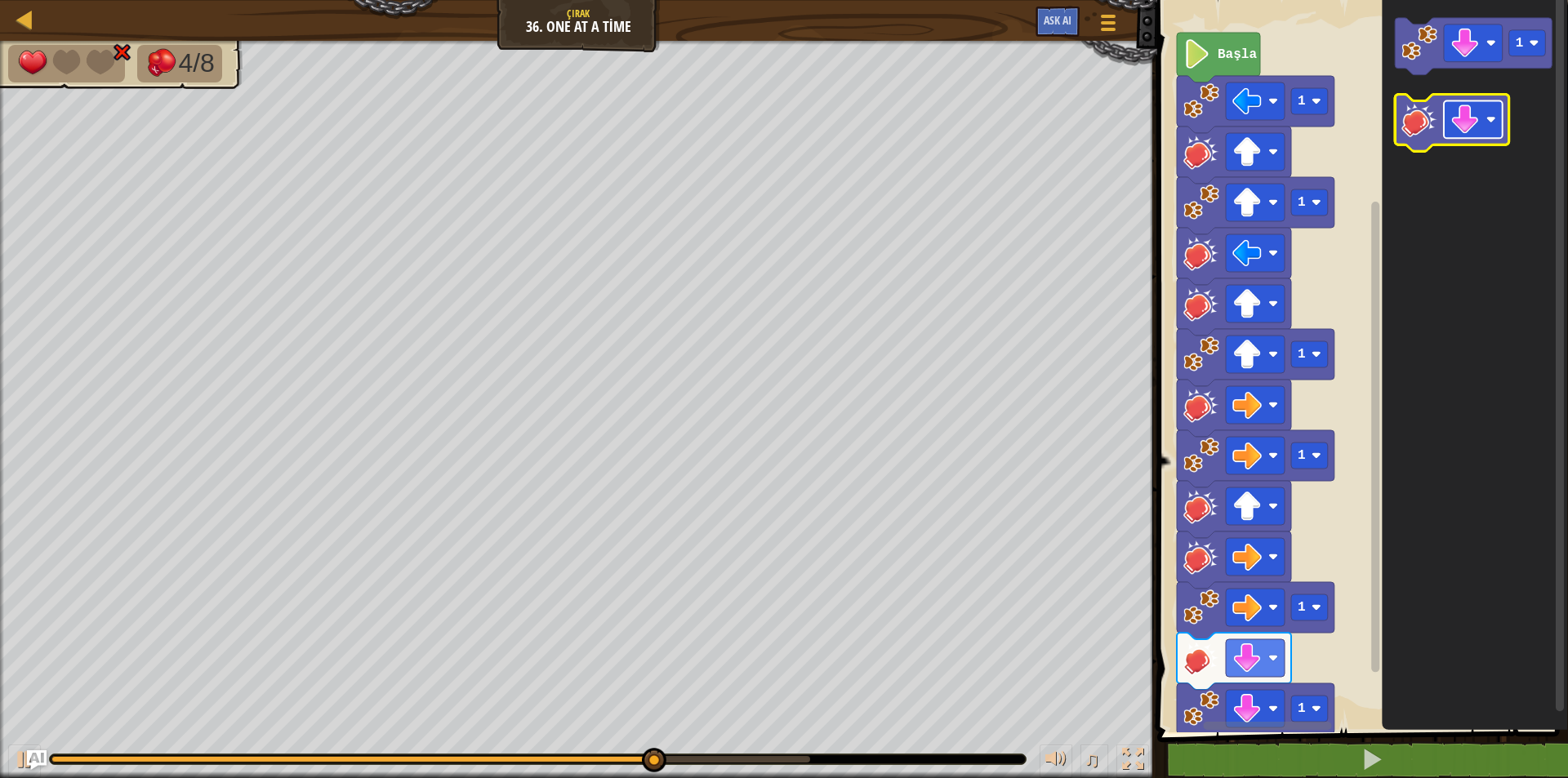
click at [1468, 129] on image "Blockly Çalışma Alanı" at bounding box center [1464, 120] width 30 height 30
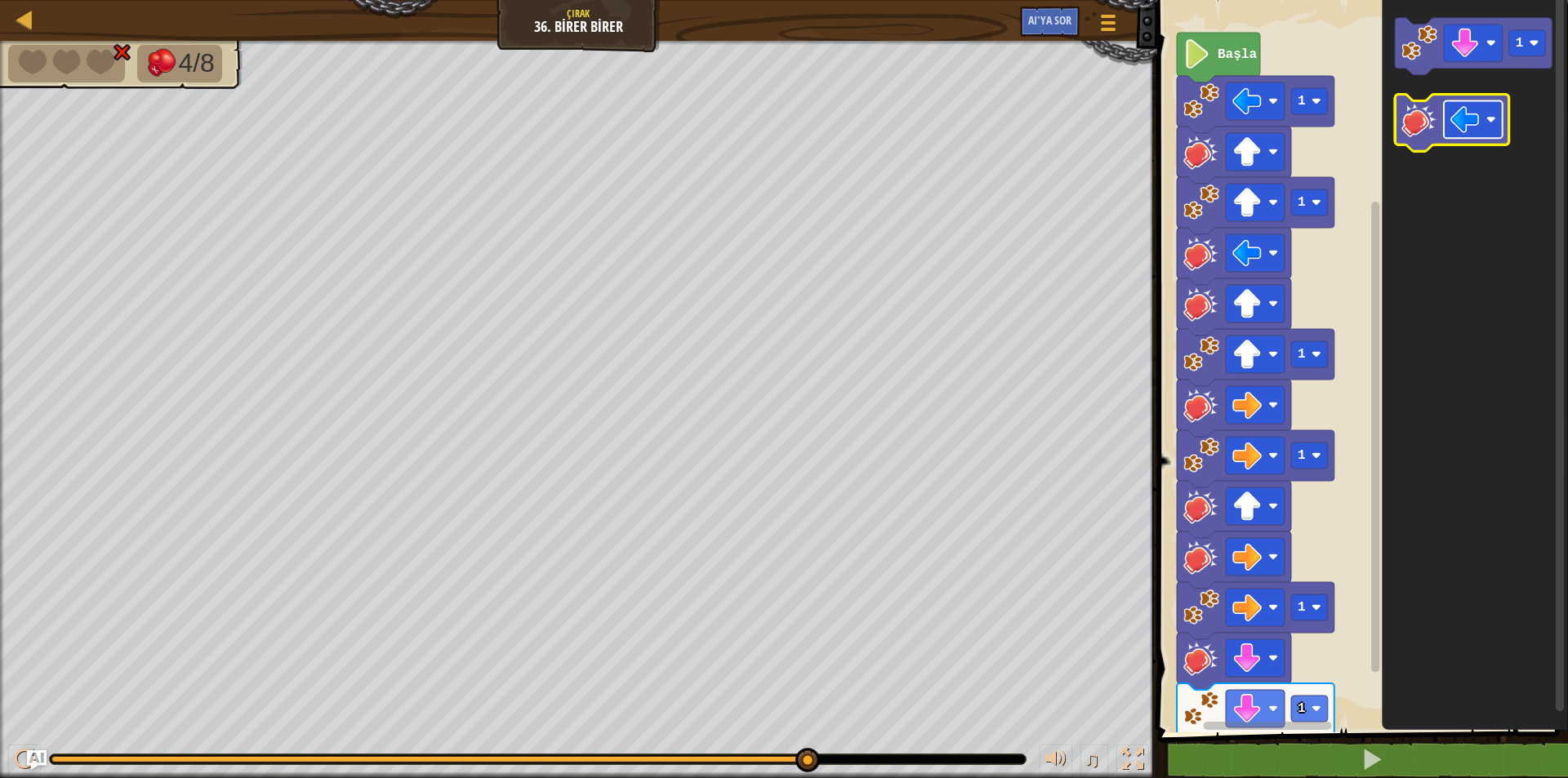
click at [1471, 110] on image "Blockly Çalışma Alanı" at bounding box center [1464, 120] width 30 height 30
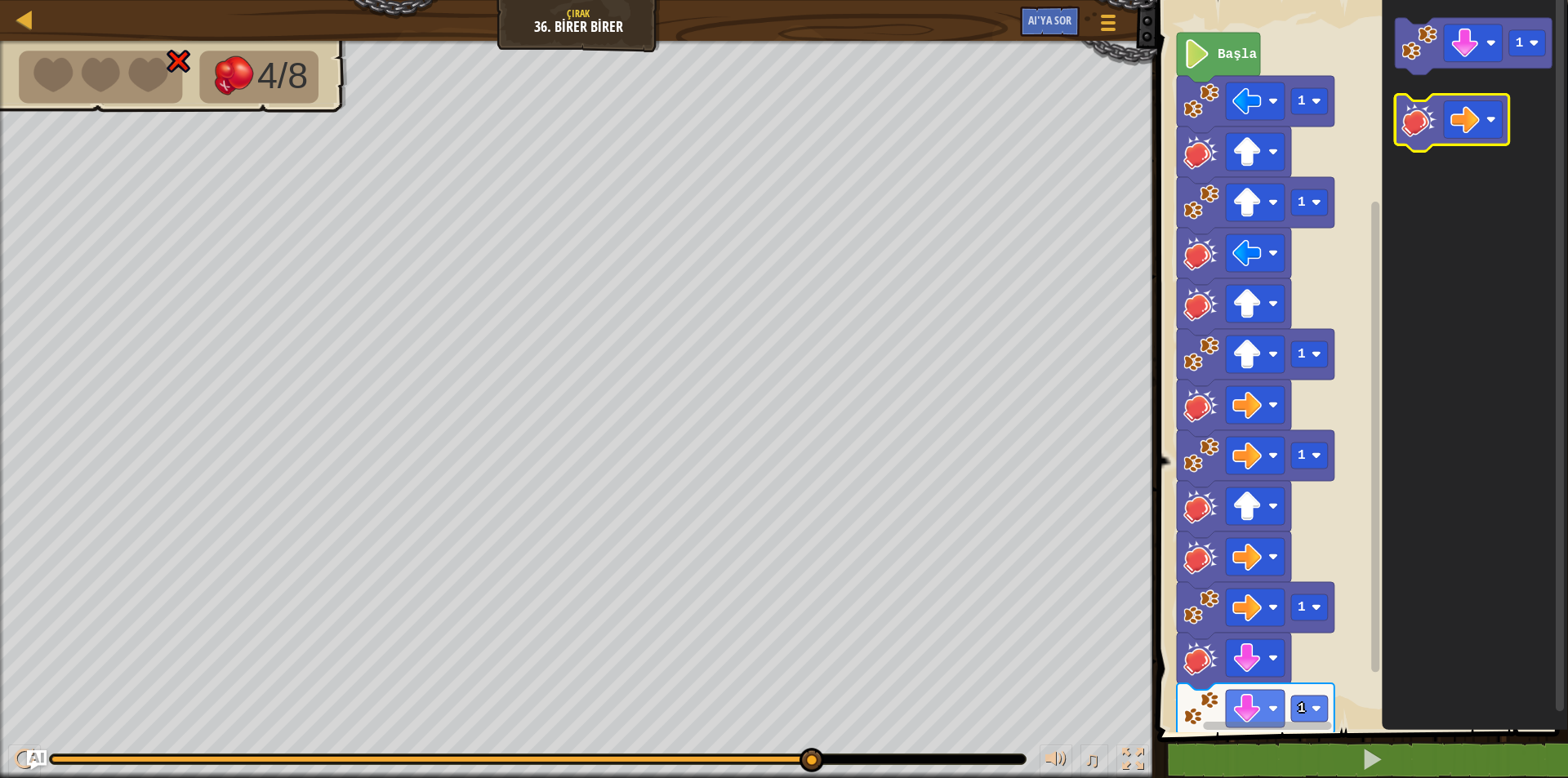
click at [1418, 126] on image "Blockly Çalışma Alanı" at bounding box center [1418, 120] width 35 height 35
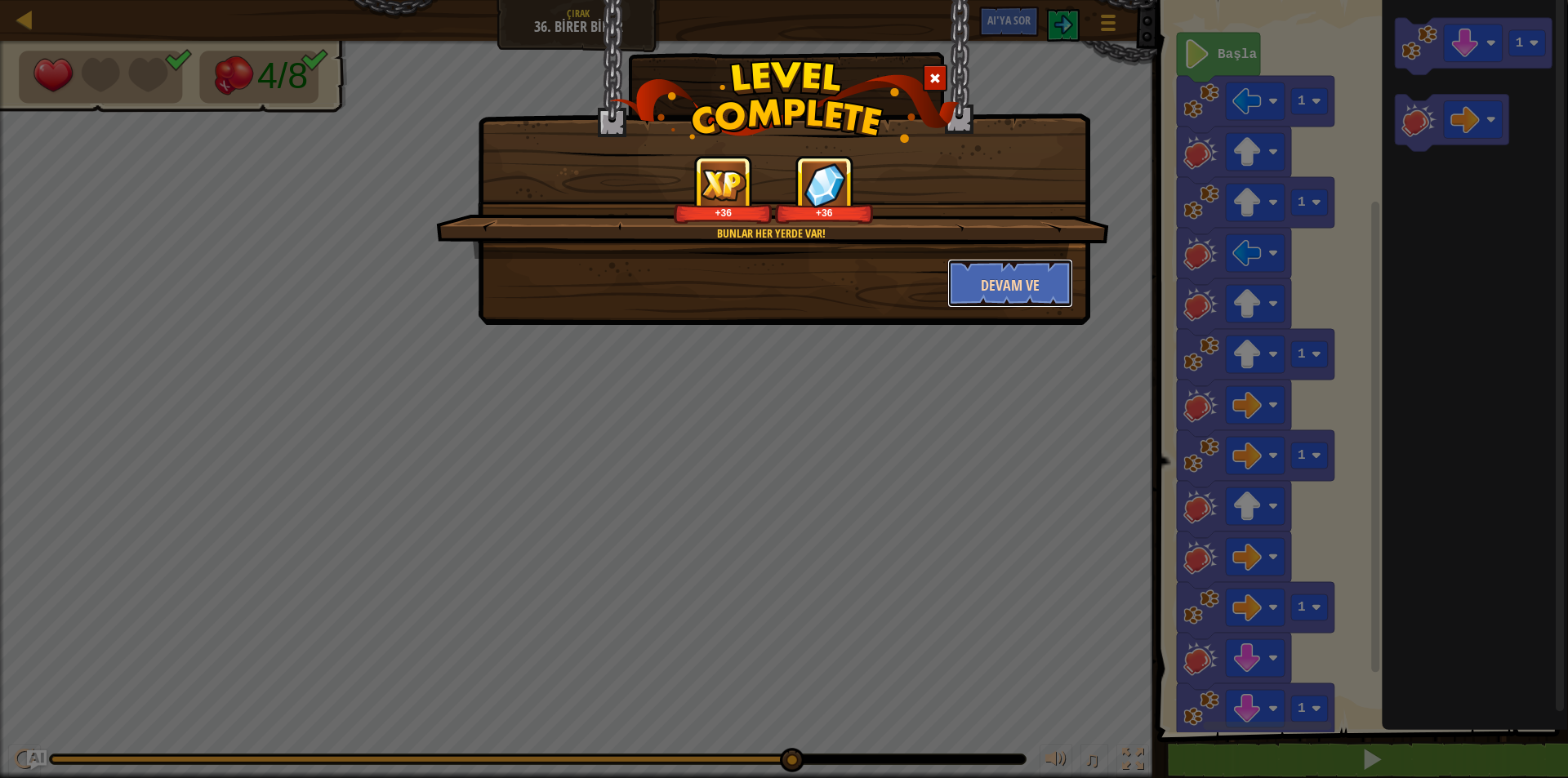
click at [997, 282] on font "Devam ve" at bounding box center [1009, 285] width 58 height 20
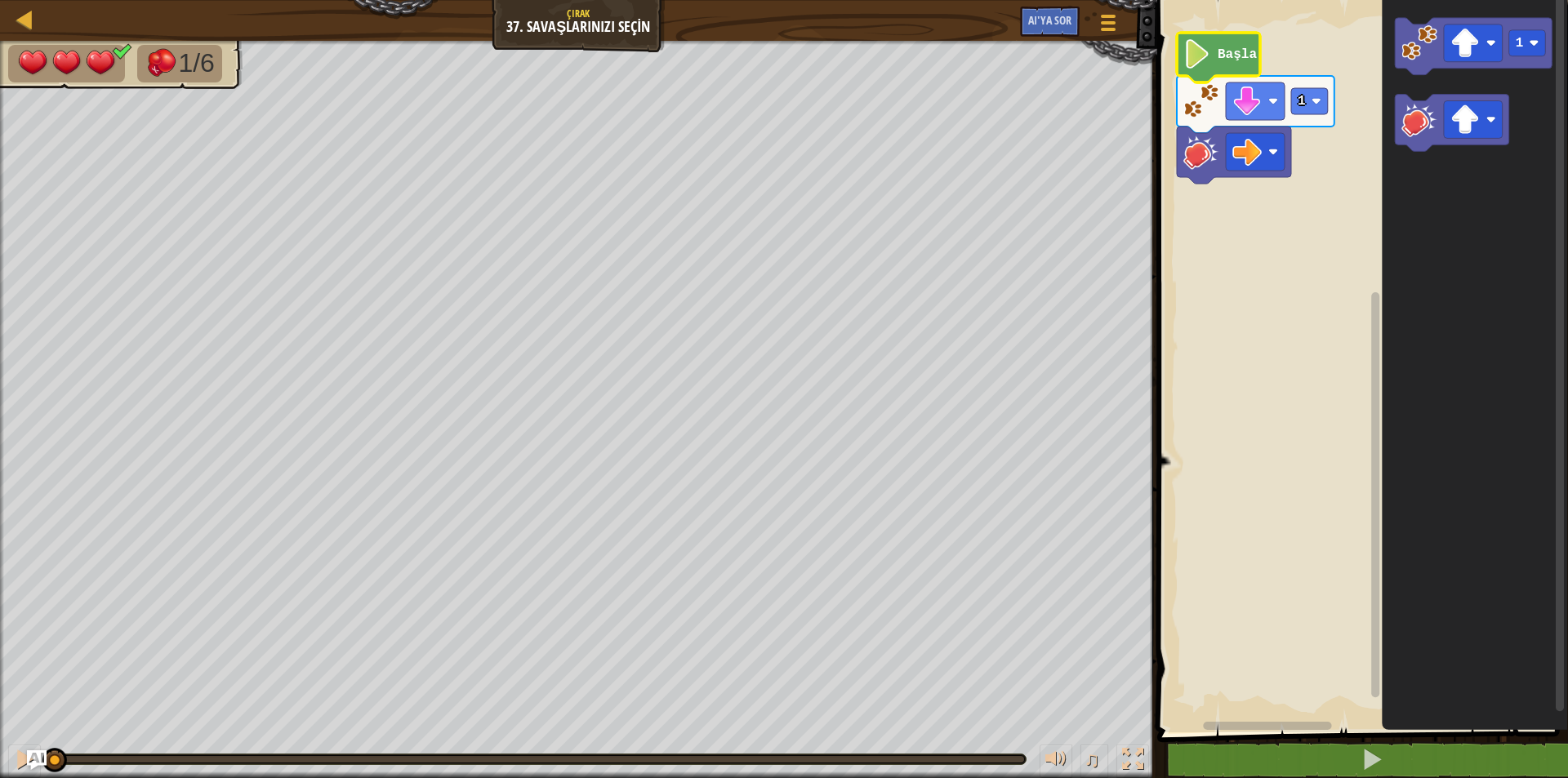
click at [1212, 65] on icon "Blockly Çalışma Alanı" at bounding box center [1218, 57] width 83 height 50
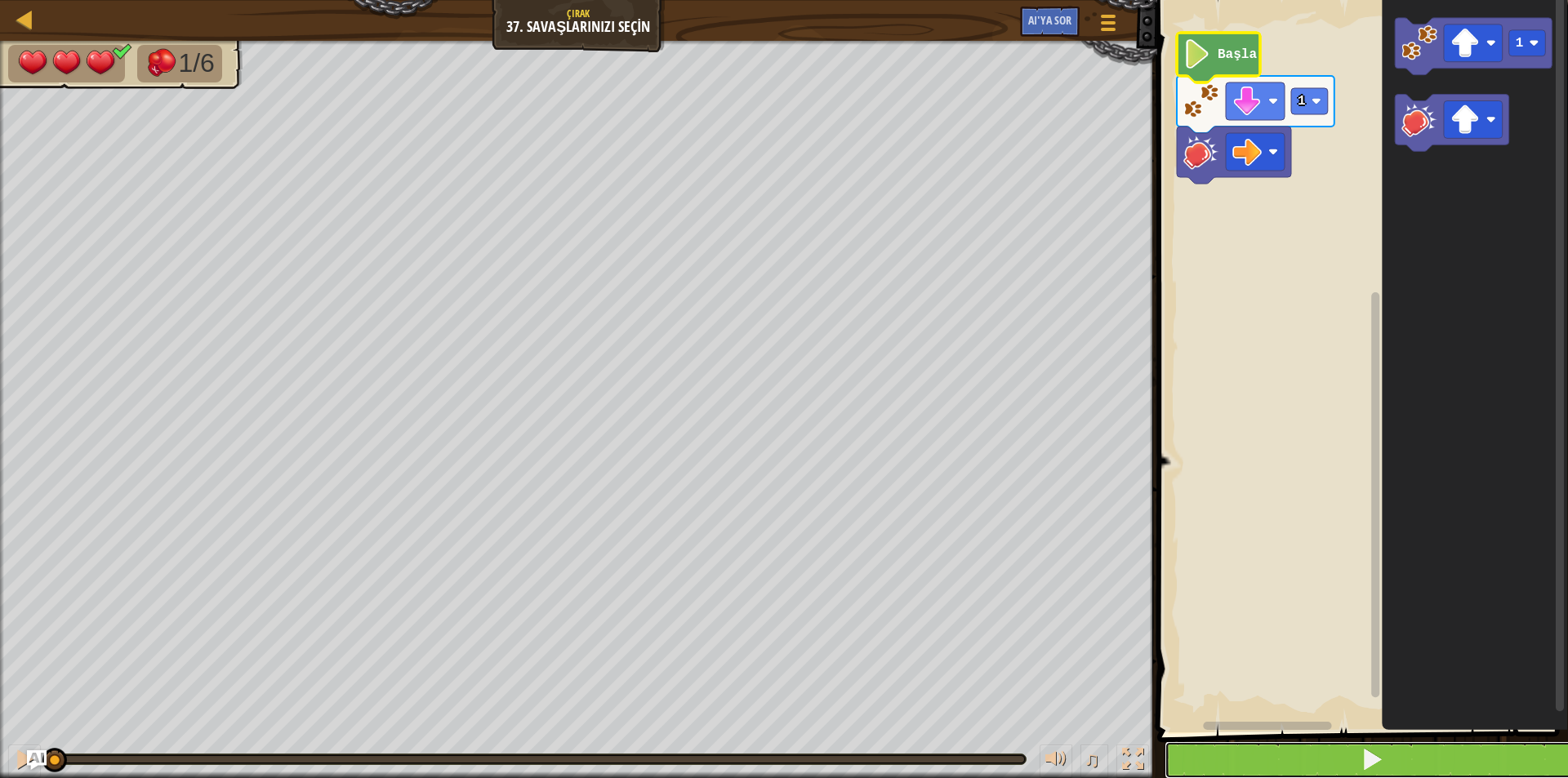
click at [1312, 748] on button at bounding box center [1372, 760] width 416 height 37
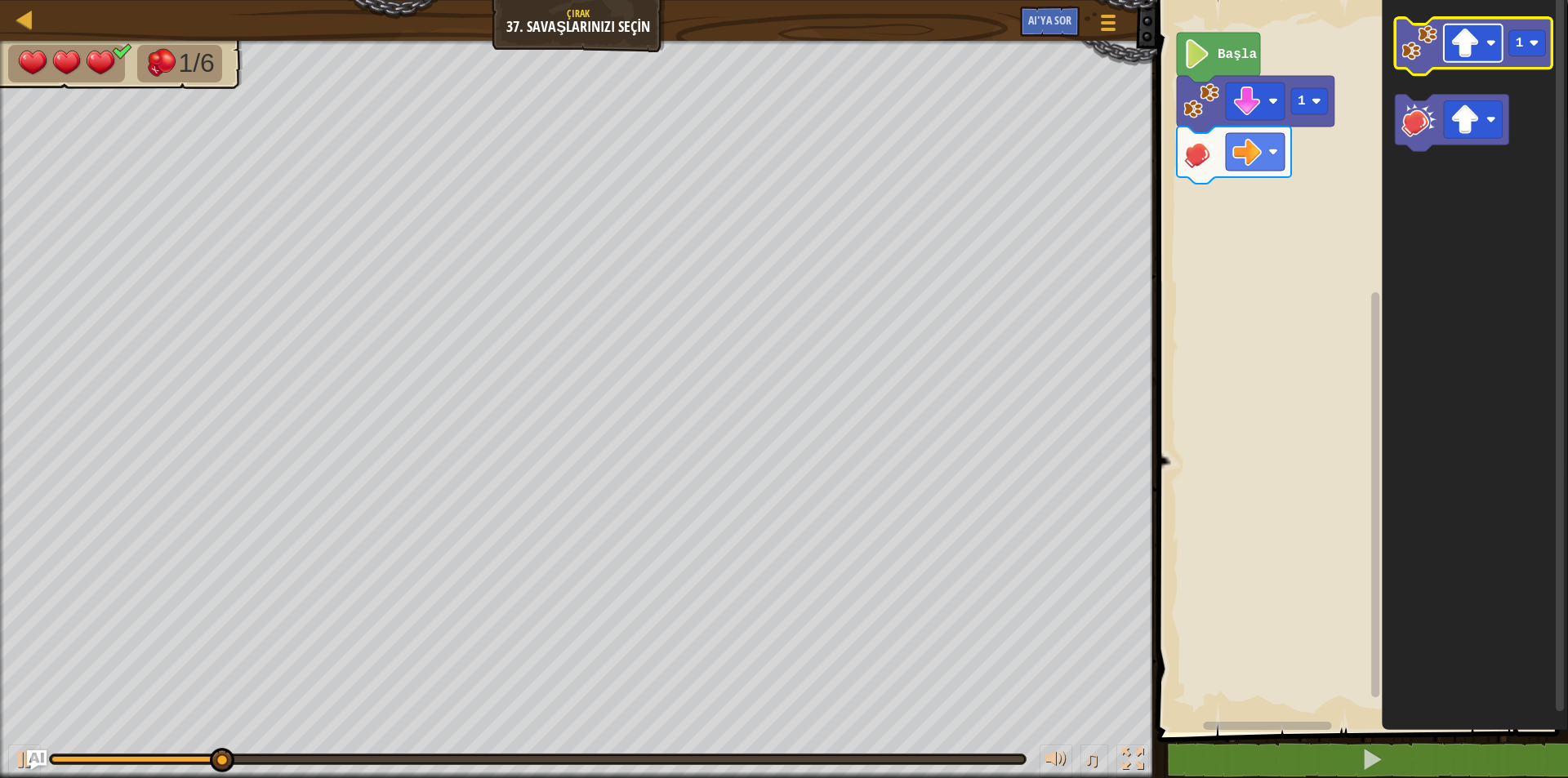
click at [1469, 43] on image "Blockly Çalışma Alanı" at bounding box center [1464, 43] width 30 height 30
click at [1418, 73] on icon "Blockly Çalışma Alanı" at bounding box center [1474, 47] width 157 height 57
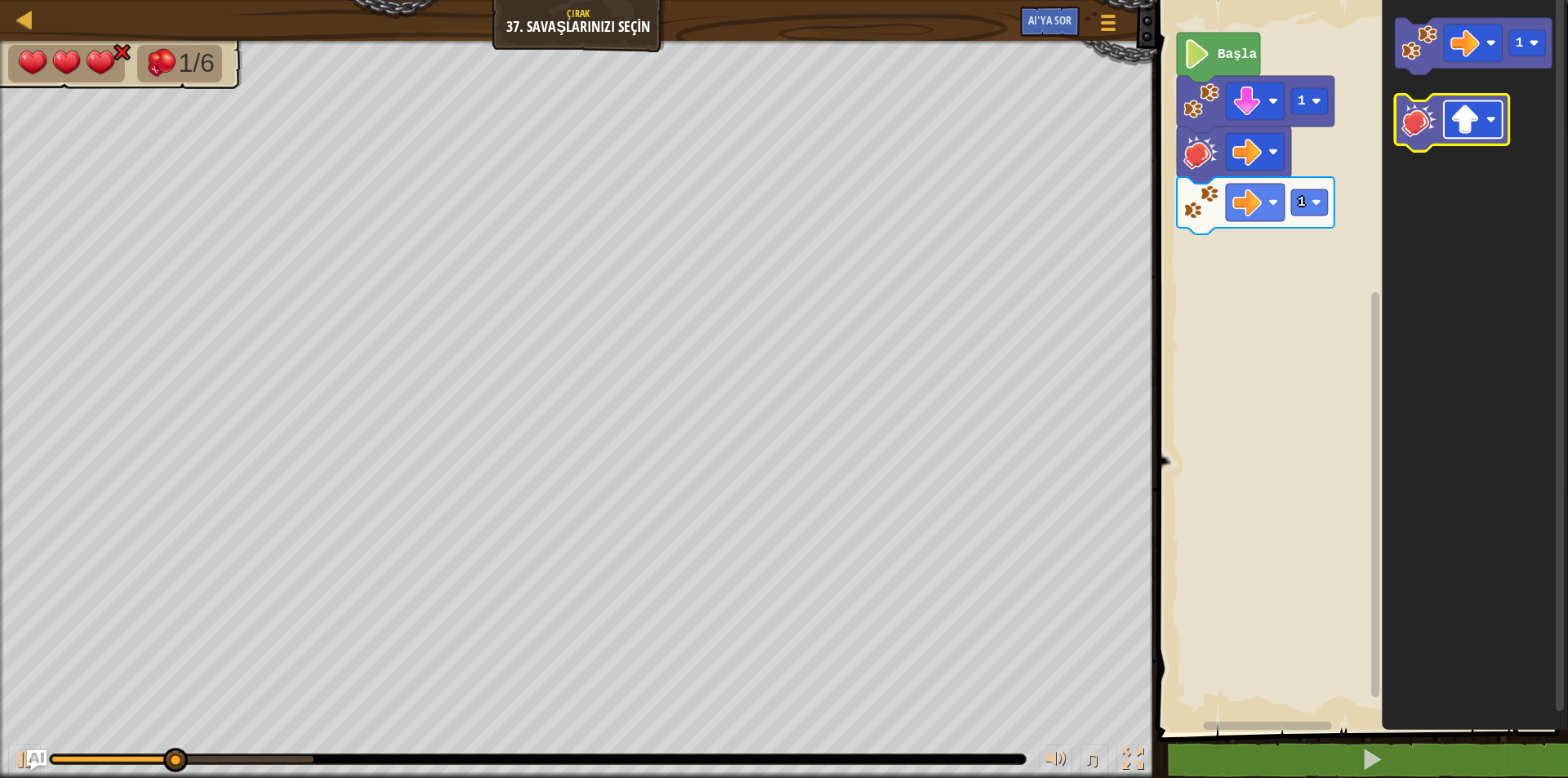
click at [1486, 131] on rect "Blockly Çalışma Alanı" at bounding box center [1473, 120] width 58 height 37
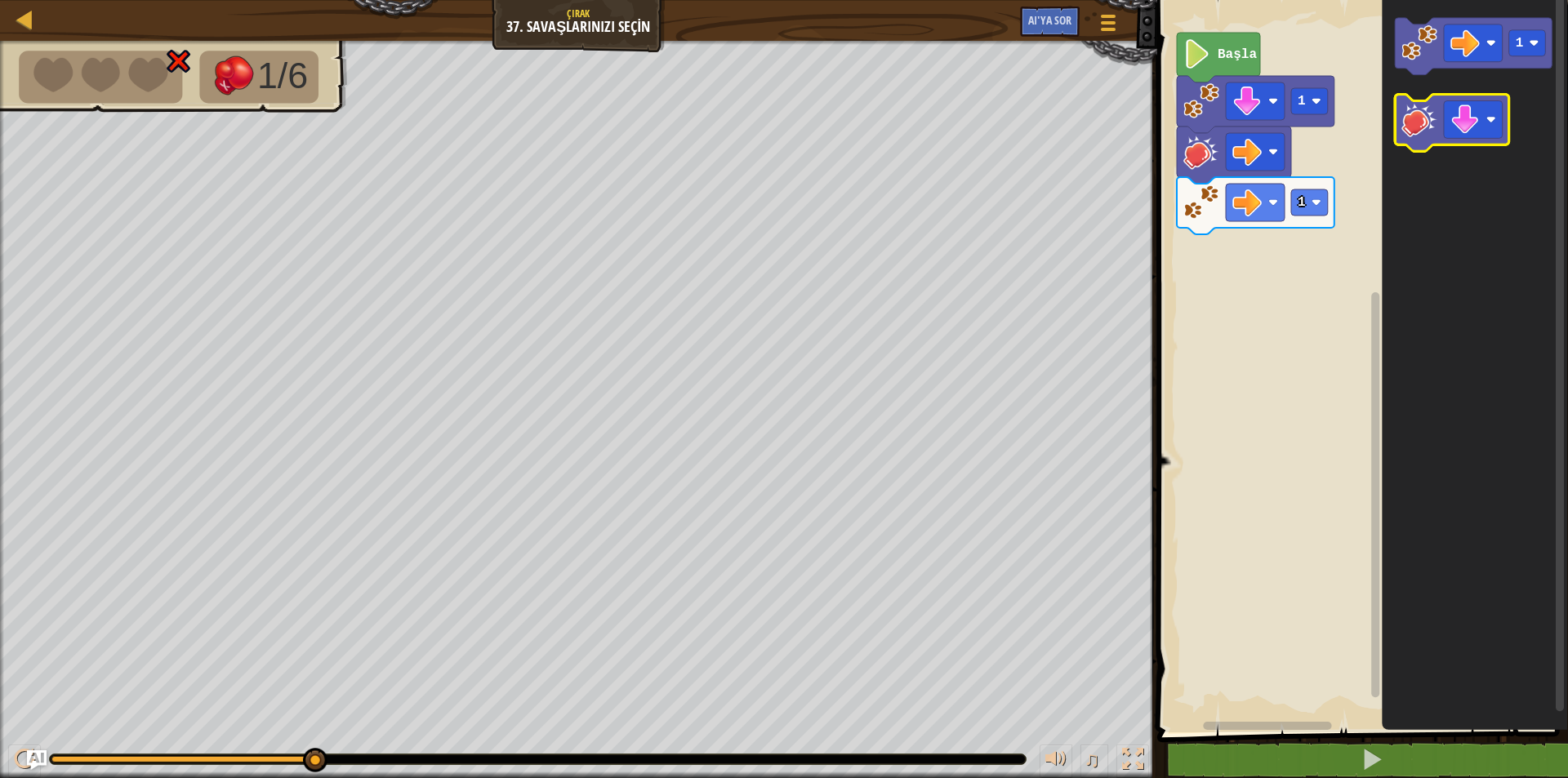
click at [1431, 126] on image "Blockly Çalışma Alanı" at bounding box center [1418, 120] width 35 height 35
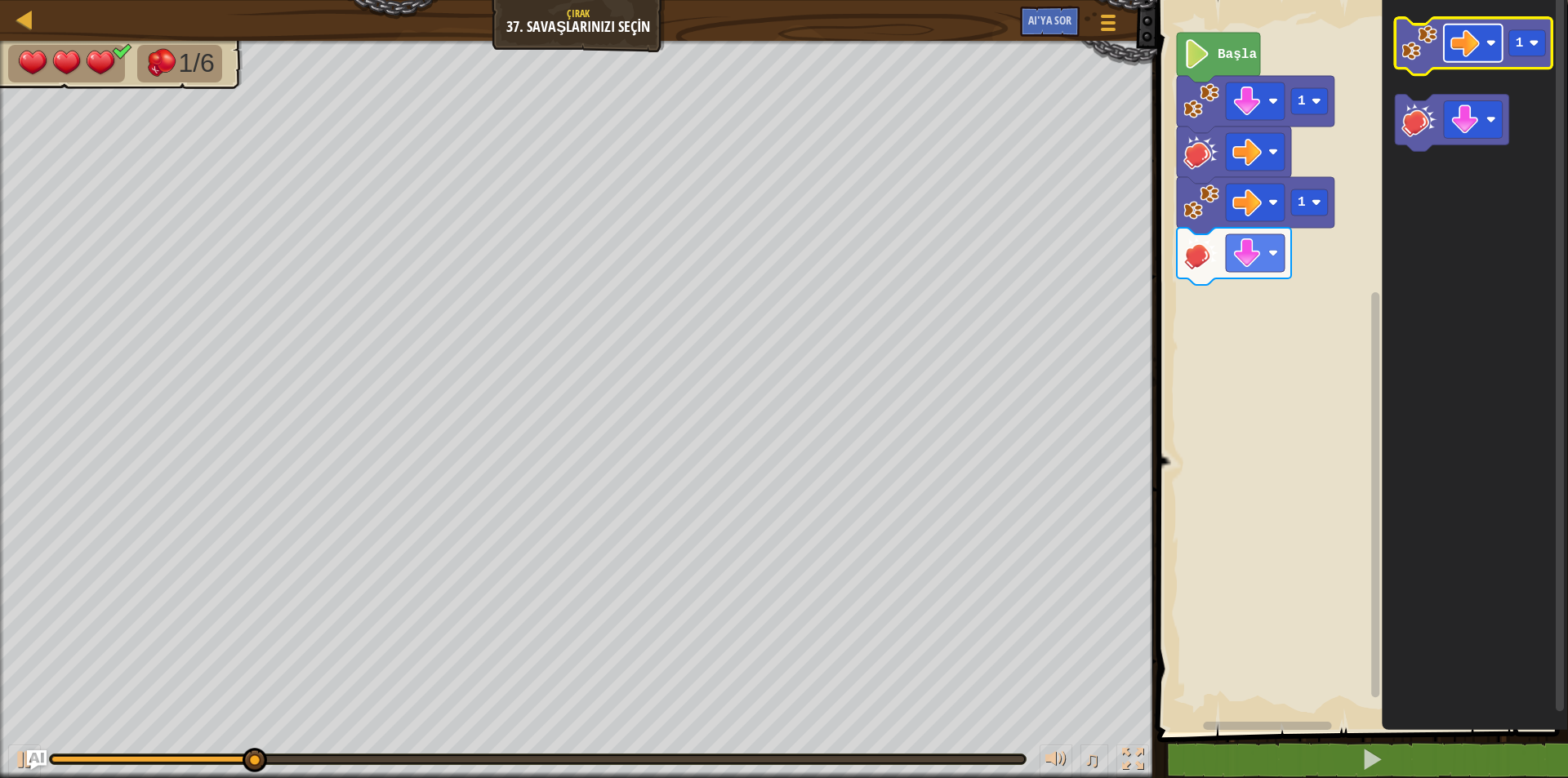
click at [1481, 47] on rect "Blockly Çalışma Alanı" at bounding box center [1473, 43] width 58 height 37
click at [1410, 45] on image "Blockly Çalışma Alanı" at bounding box center [1418, 42] width 35 height 35
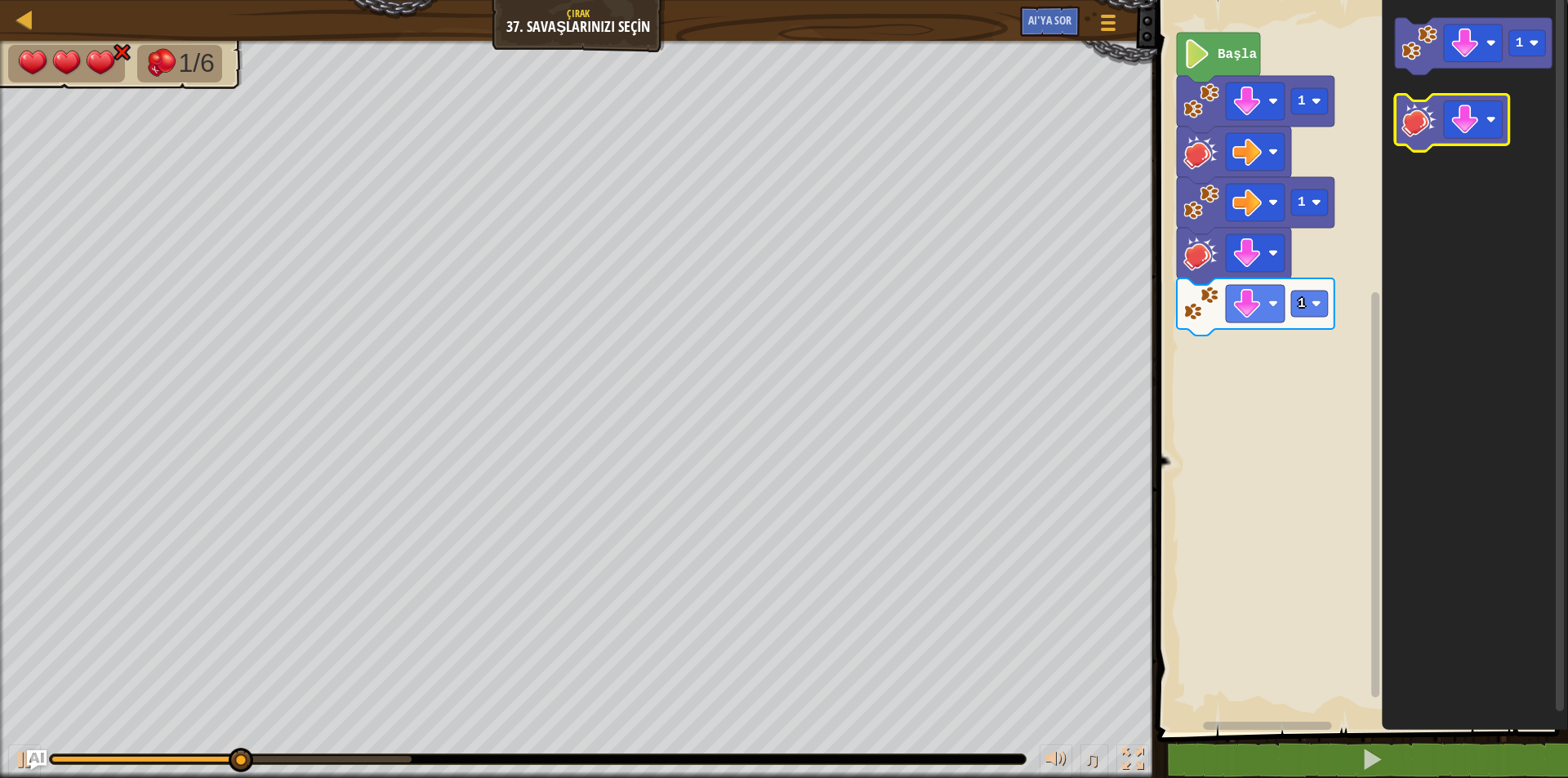
click at [1413, 140] on icon "Blockly Çalışma Alanı" at bounding box center [1452, 124] width 114 height 57
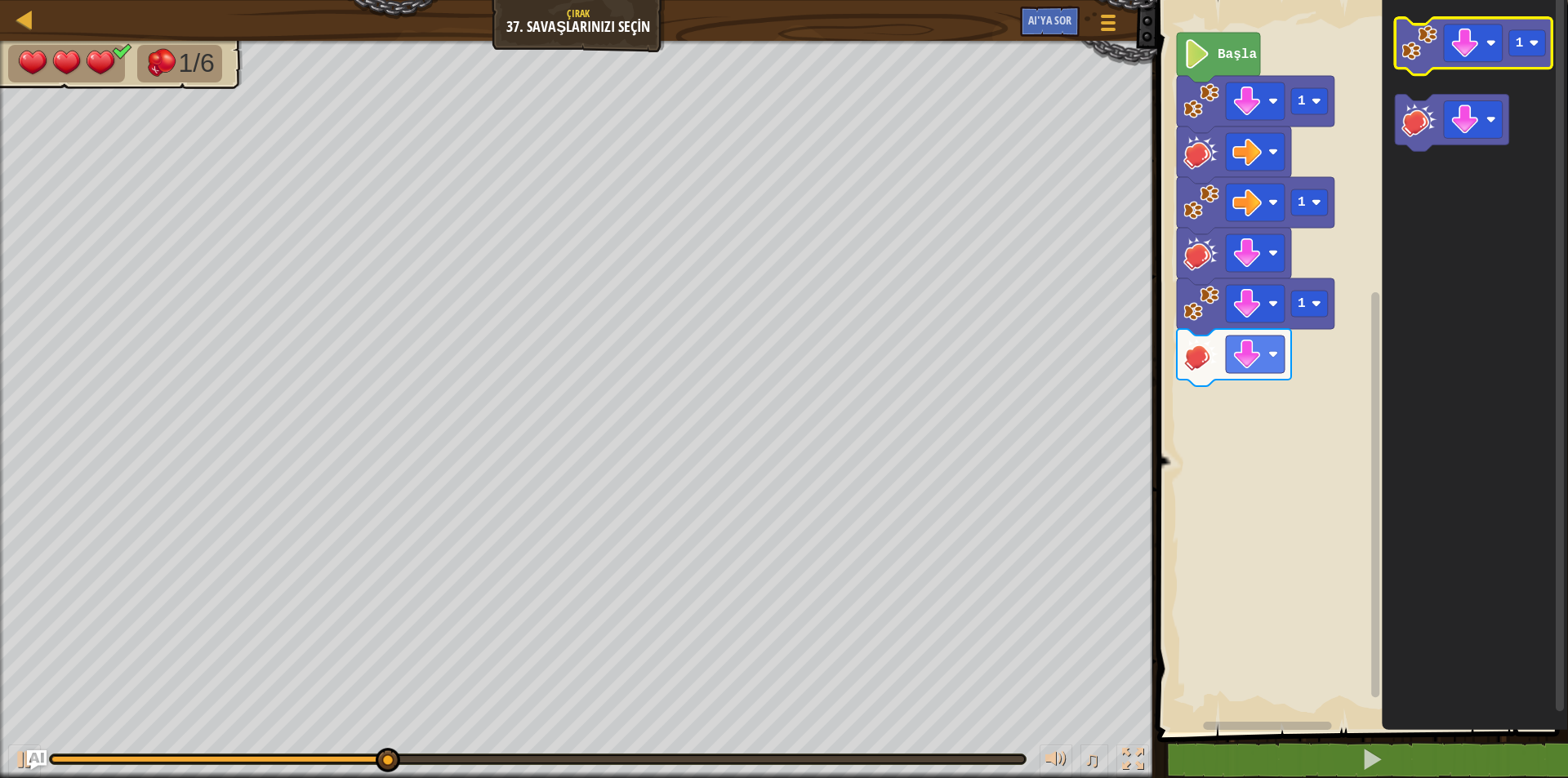
click at [1412, 69] on icon "Blockly Çalışma Alanı" at bounding box center [1474, 47] width 157 height 57
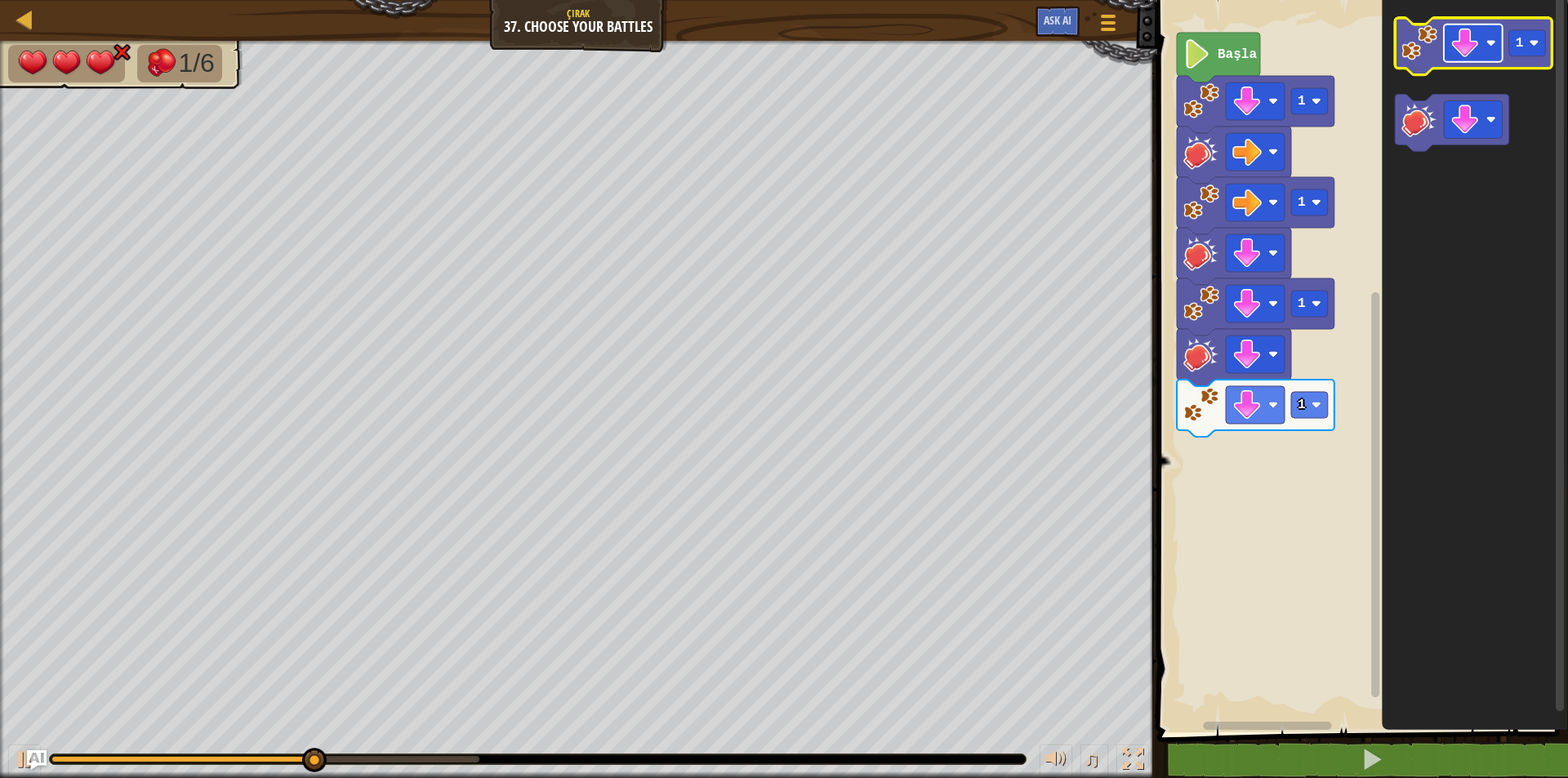
click at [1468, 44] on image "Blockly Çalışma Alanı" at bounding box center [1464, 43] width 30 height 30
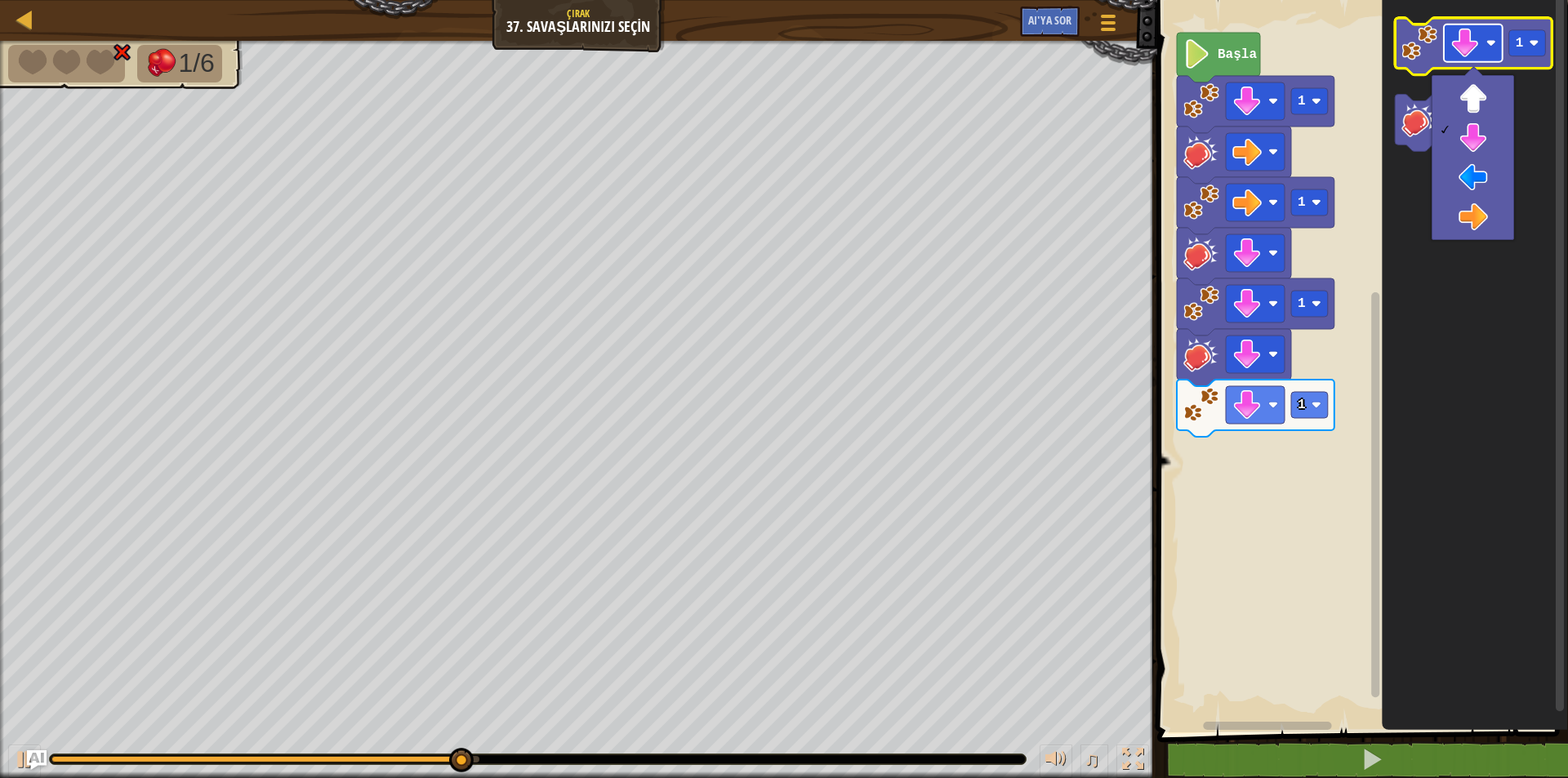
click at [1450, 58] on image "Blockly Çalışma Alanı" at bounding box center [1464, 43] width 30 height 30
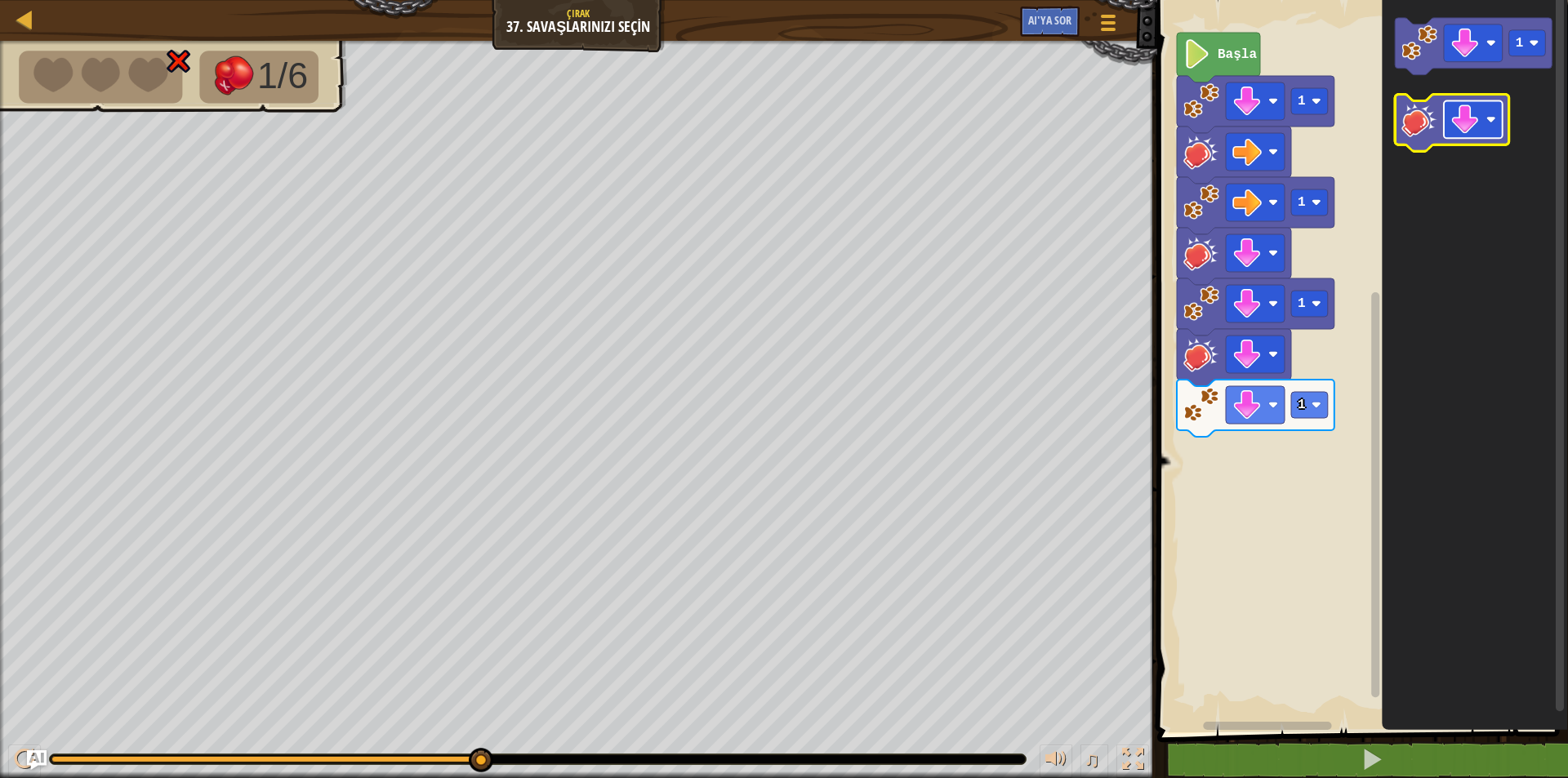
click at [1487, 120] on image "Blockly Çalışma Alanı" at bounding box center [1491, 120] width 10 height 10
click at [1413, 116] on image "Blockly Çalışma Alanı" at bounding box center [1418, 120] width 35 height 35
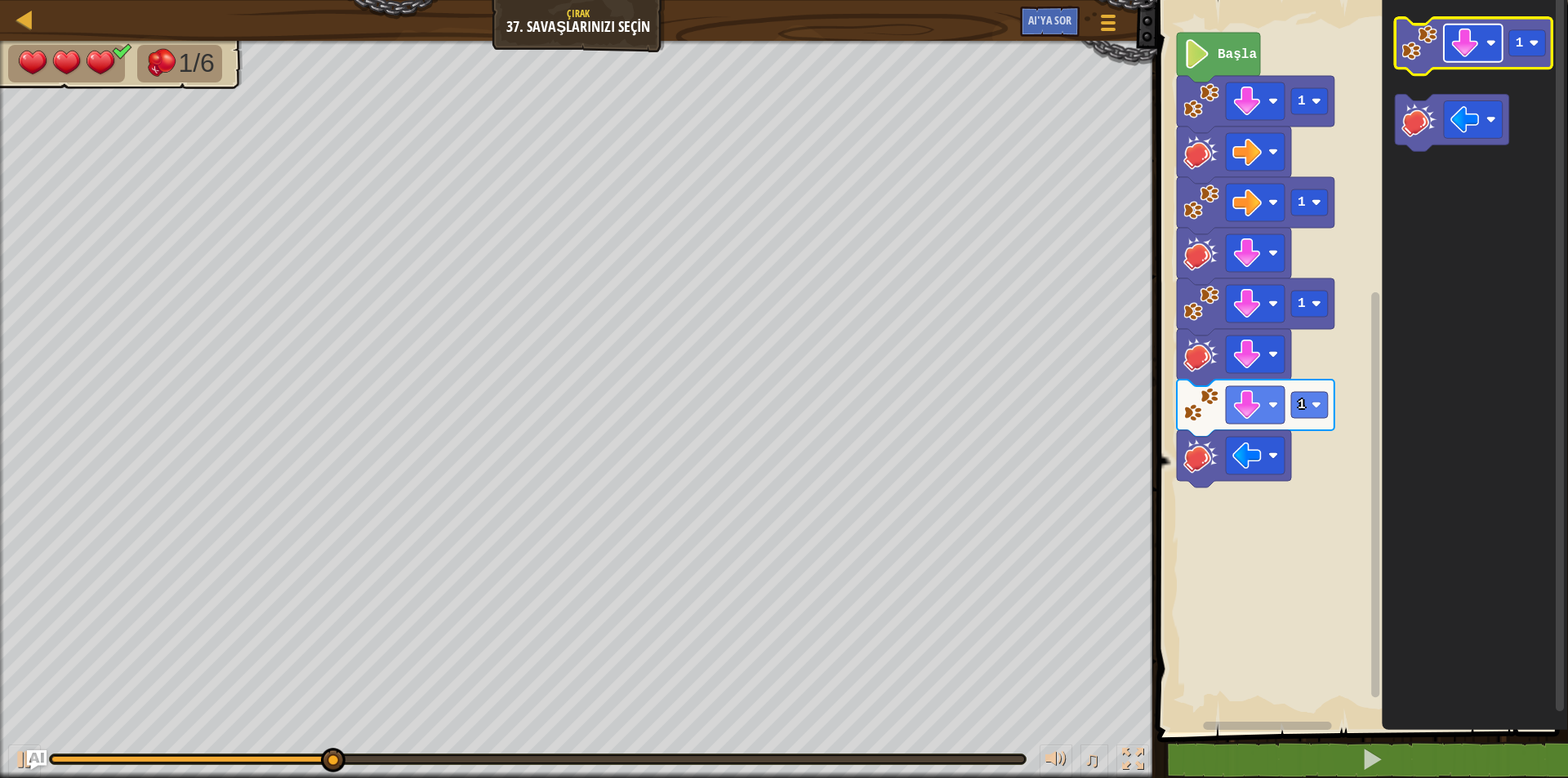
click at [1460, 58] on image "Blockly Çalışma Alanı" at bounding box center [1464, 43] width 30 height 30
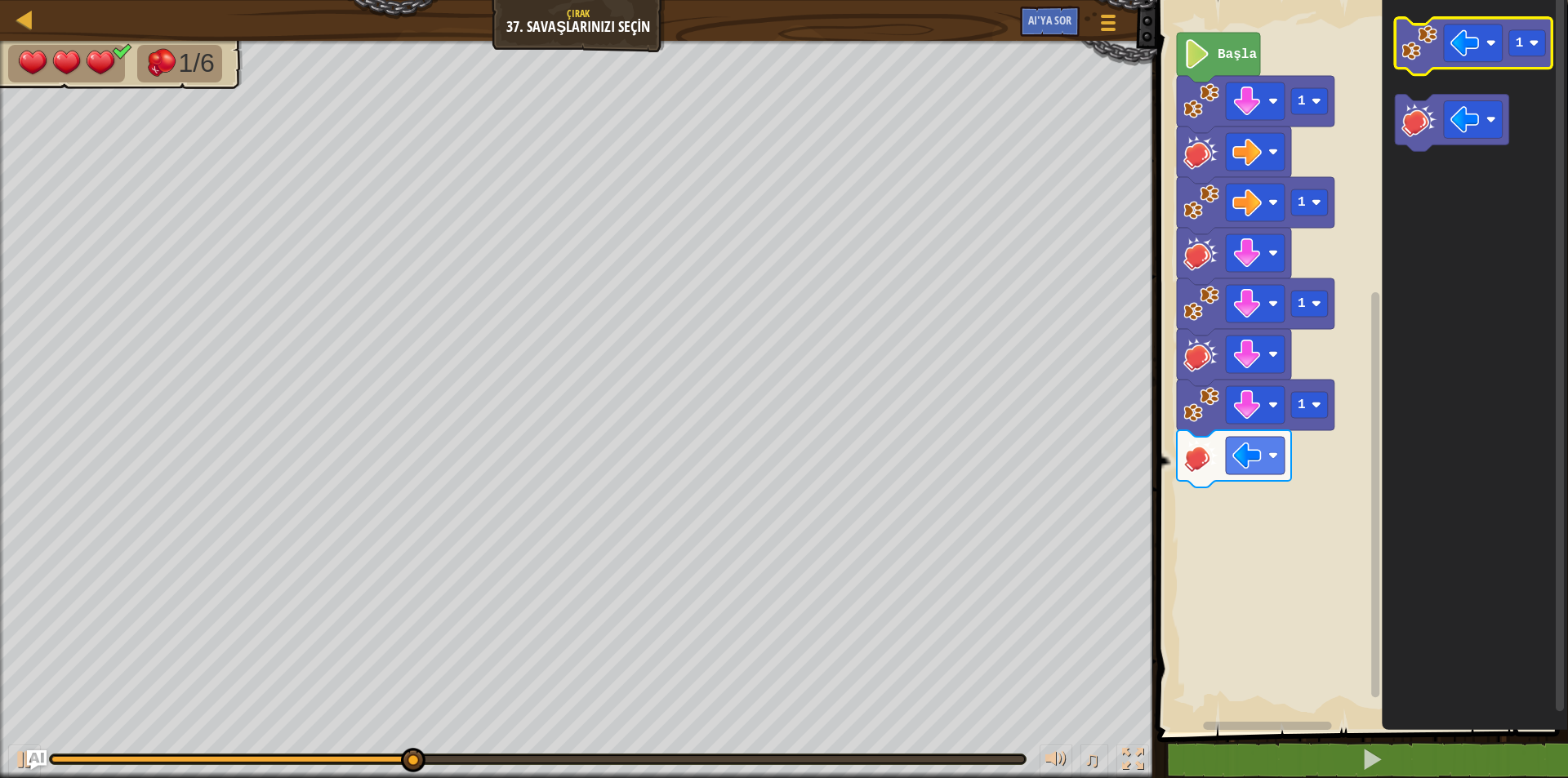
click at [1413, 30] on image "Blockly Çalışma Alanı" at bounding box center [1418, 42] width 35 height 35
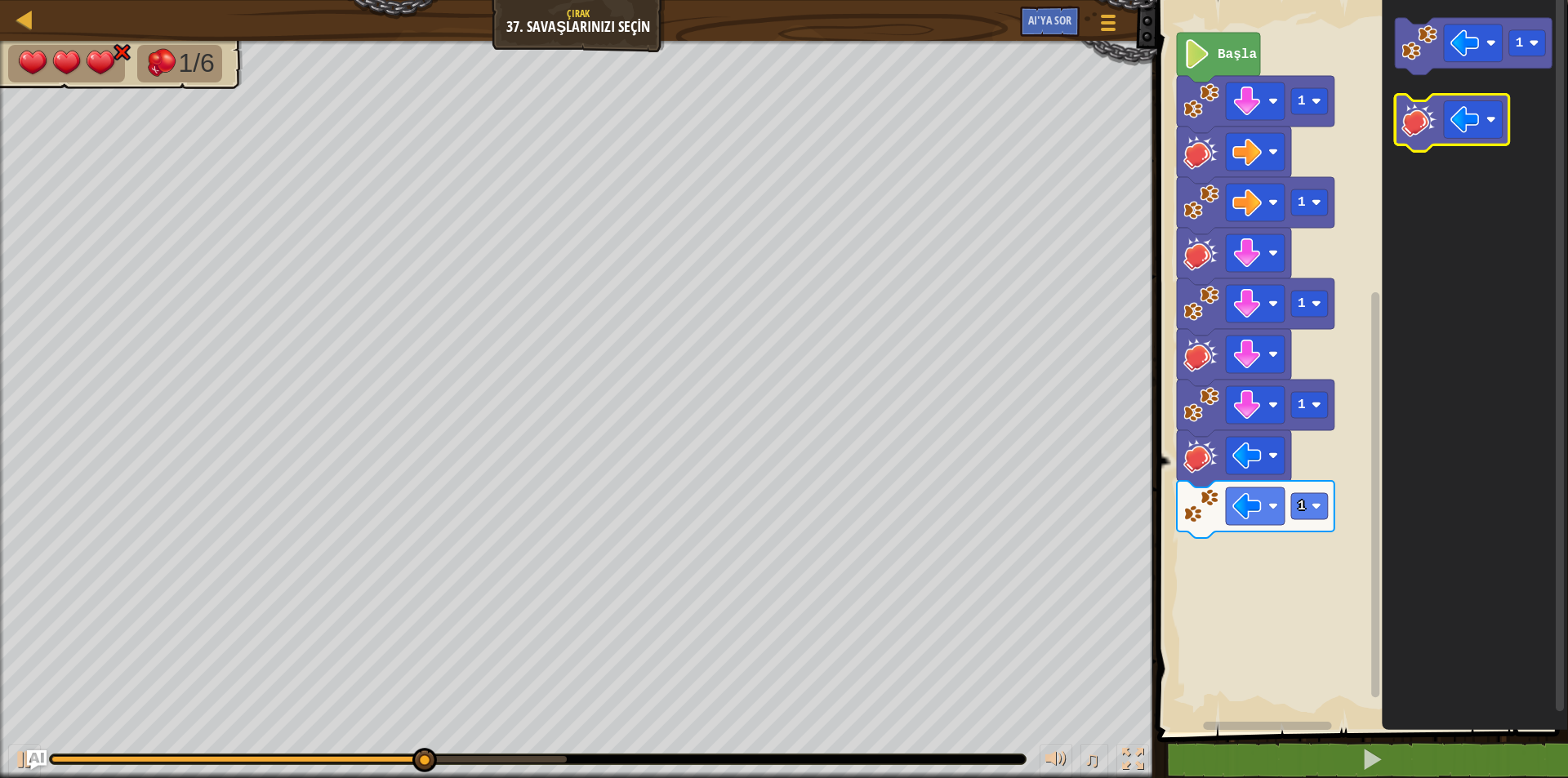
click at [1428, 126] on image "Blockly Çalışma Alanı" at bounding box center [1418, 120] width 35 height 35
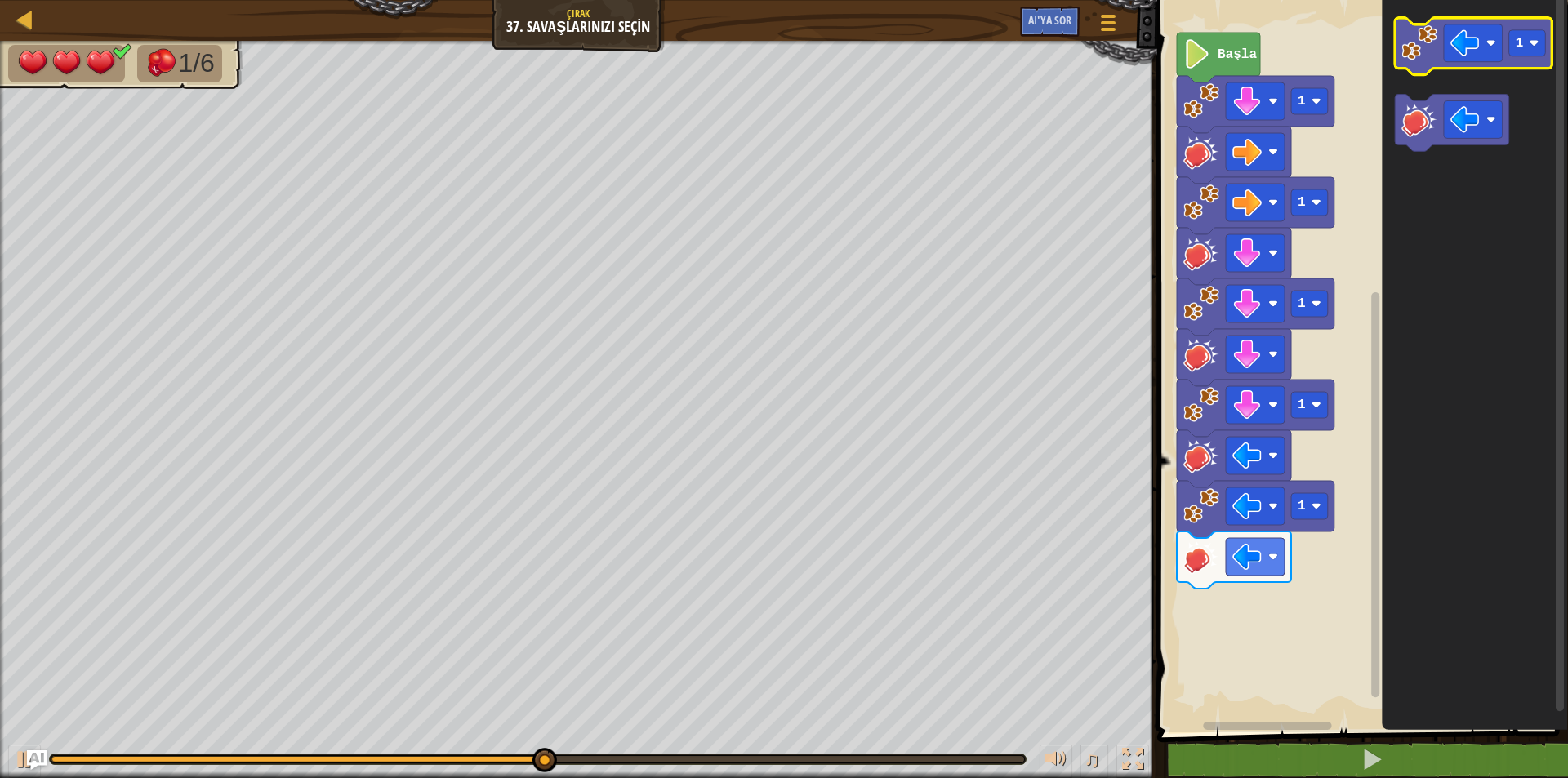
click at [1424, 63] on icon "Blockly Çalışma Alanı" at bounding box center [1474, 47] width 157 height 57
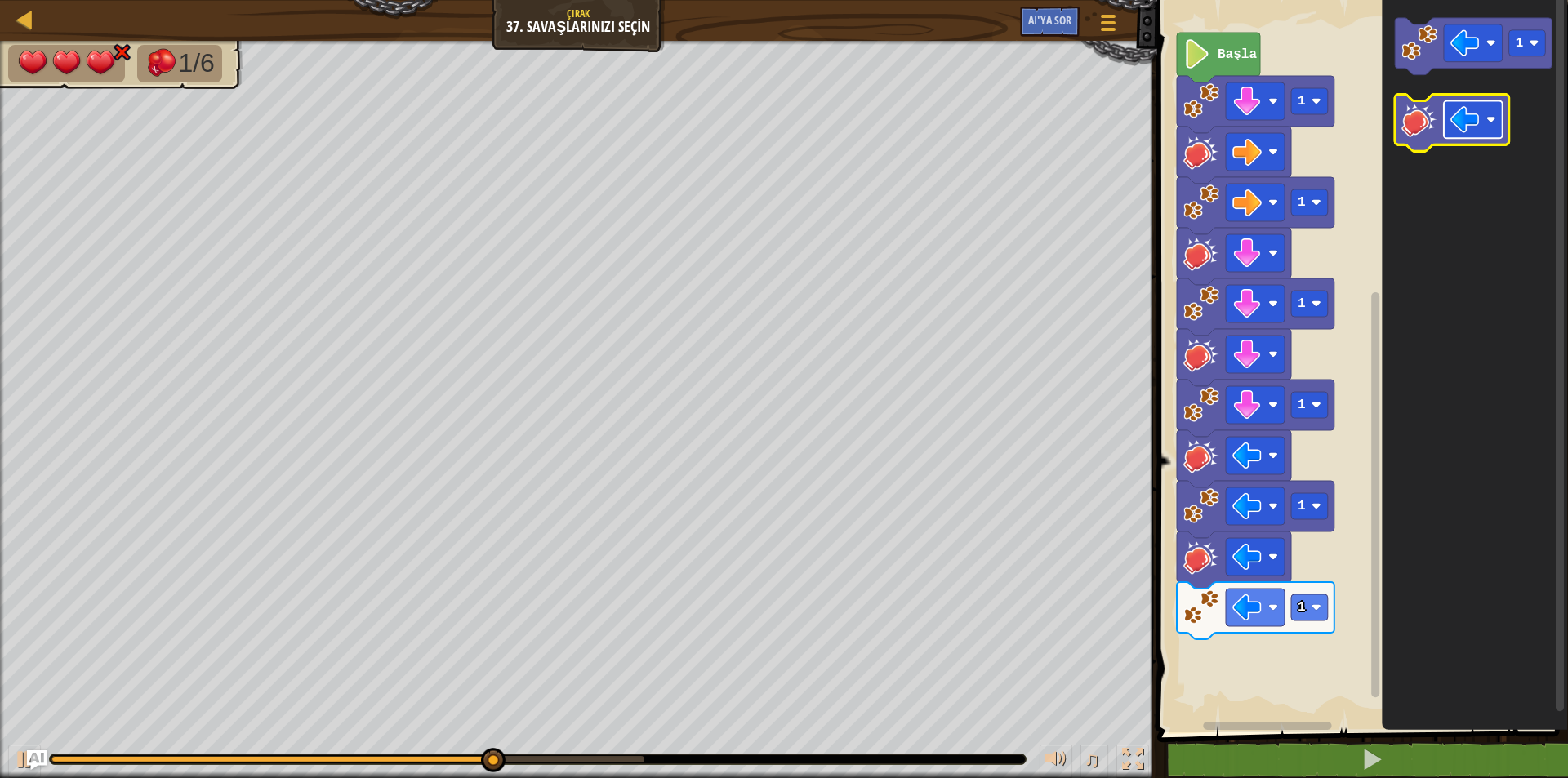
click at [1473, 113] on image "Blockly Çalışma Alanı" at bounding box center [1464, 120] width 30 height 30
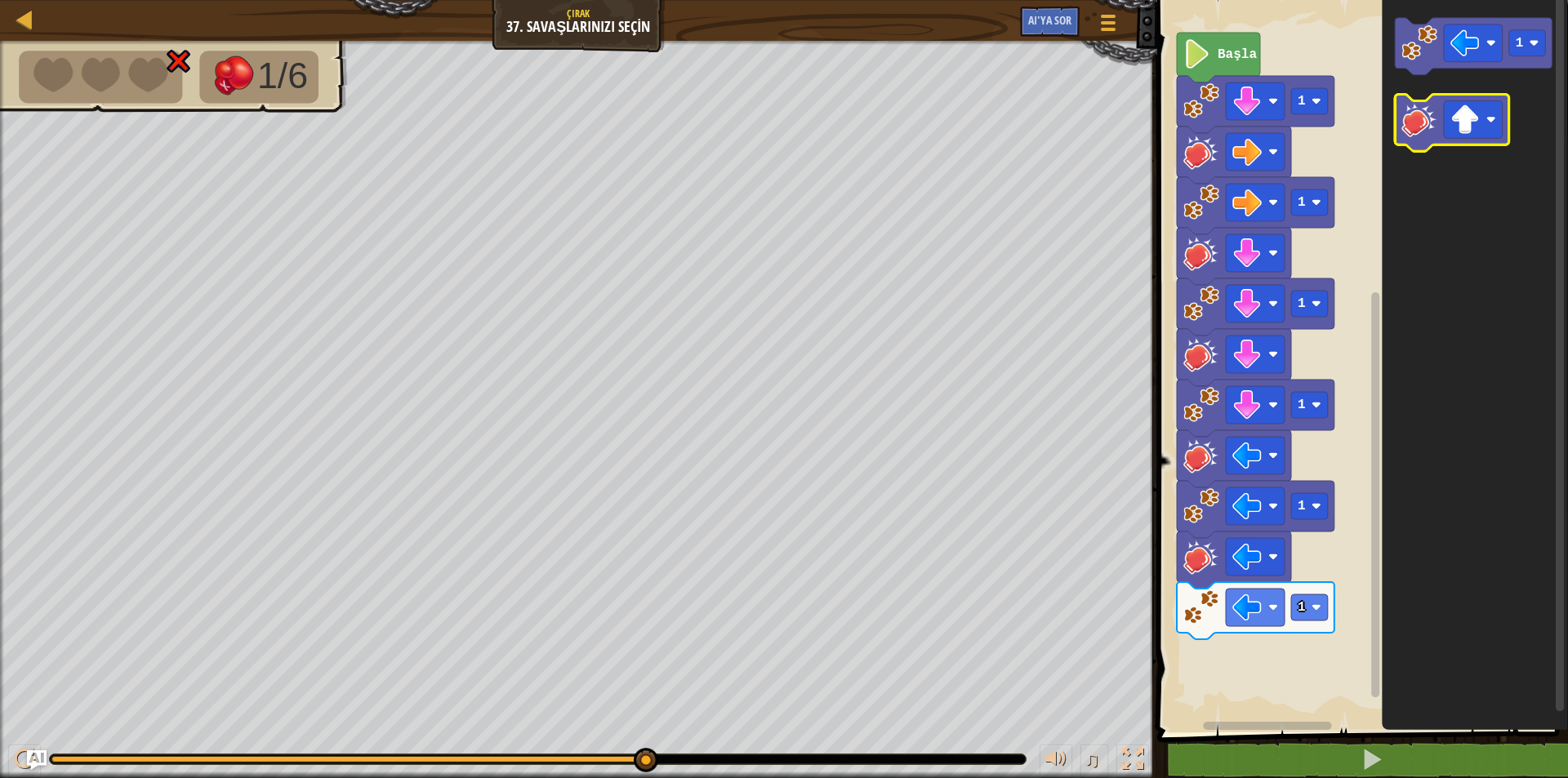
click at [1421, 108] on image "Blockly Çalışma Alanı" at bounding box center [1418, 120] width 35 height 35
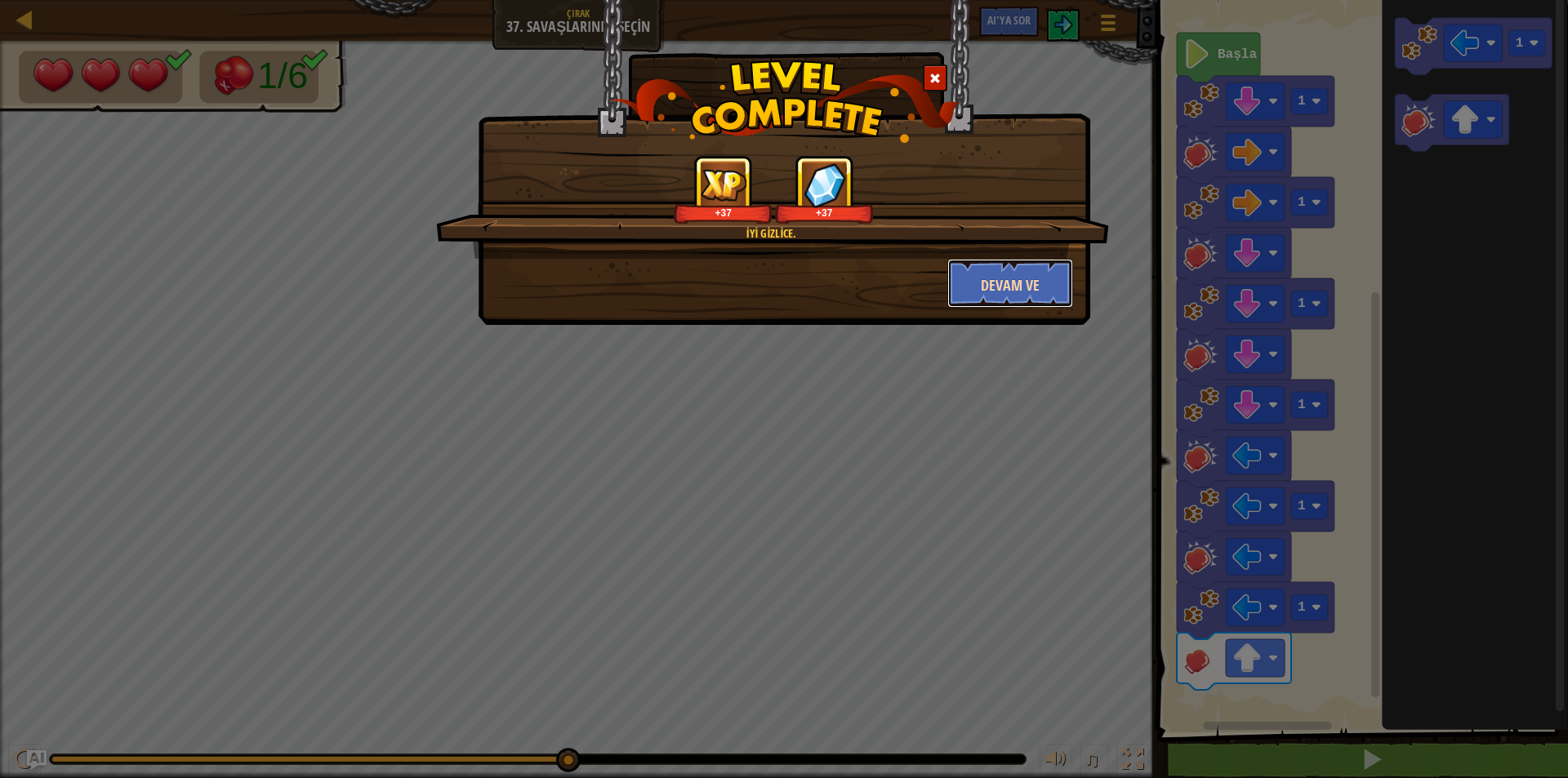
click at [980, 300] on button "Devam ve" at bounding box center [1011, 283] width 127 height 49
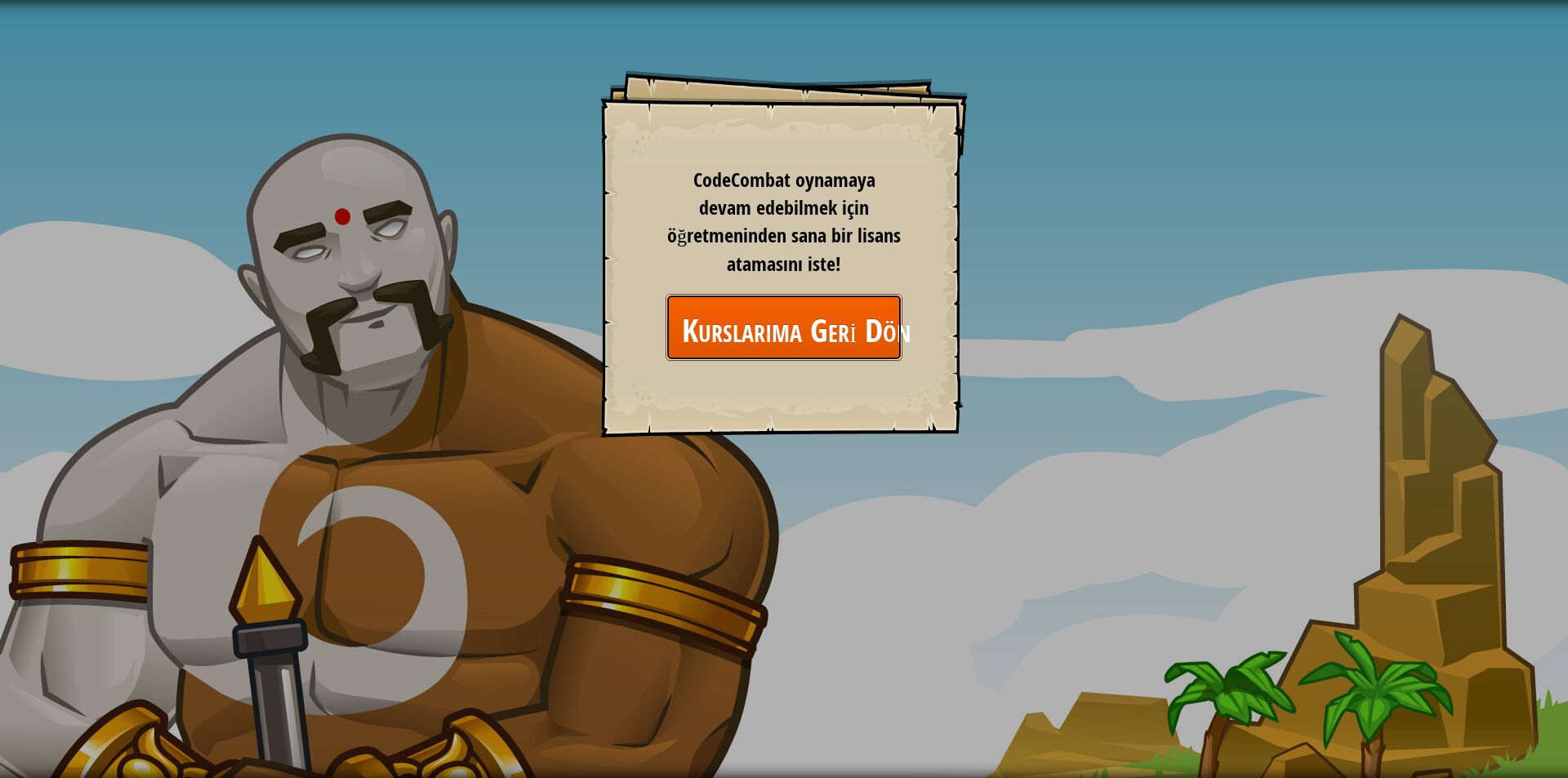
click at [838, 345] on font "Kurslarıma Geri Dön" at bounding box center [796, 329] width 229 height 44
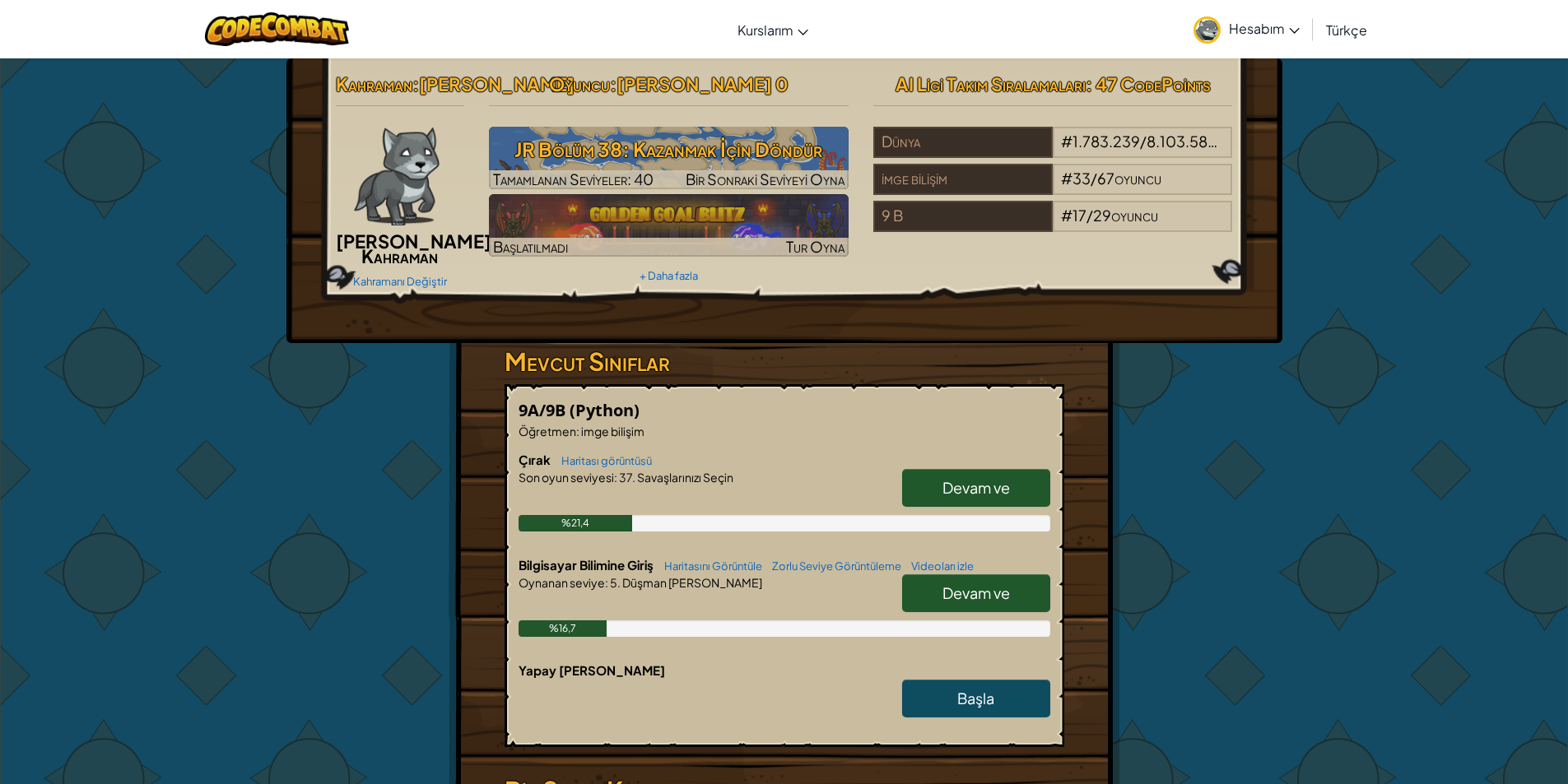
click at [946, 602] on font "Devam ve" at bounding box center [977, 593] width 68 height 19
select select "tr"
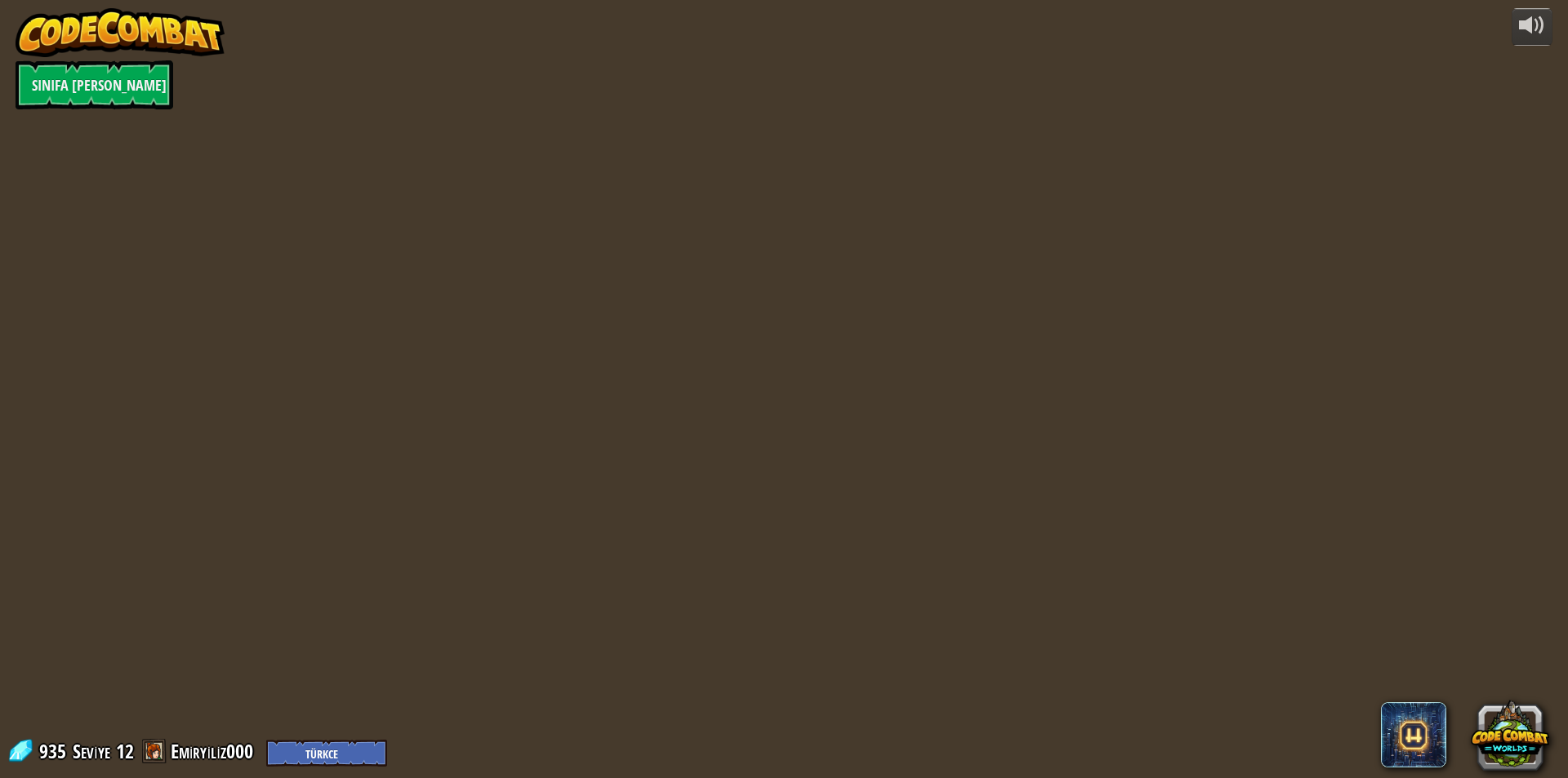
select select "tr"
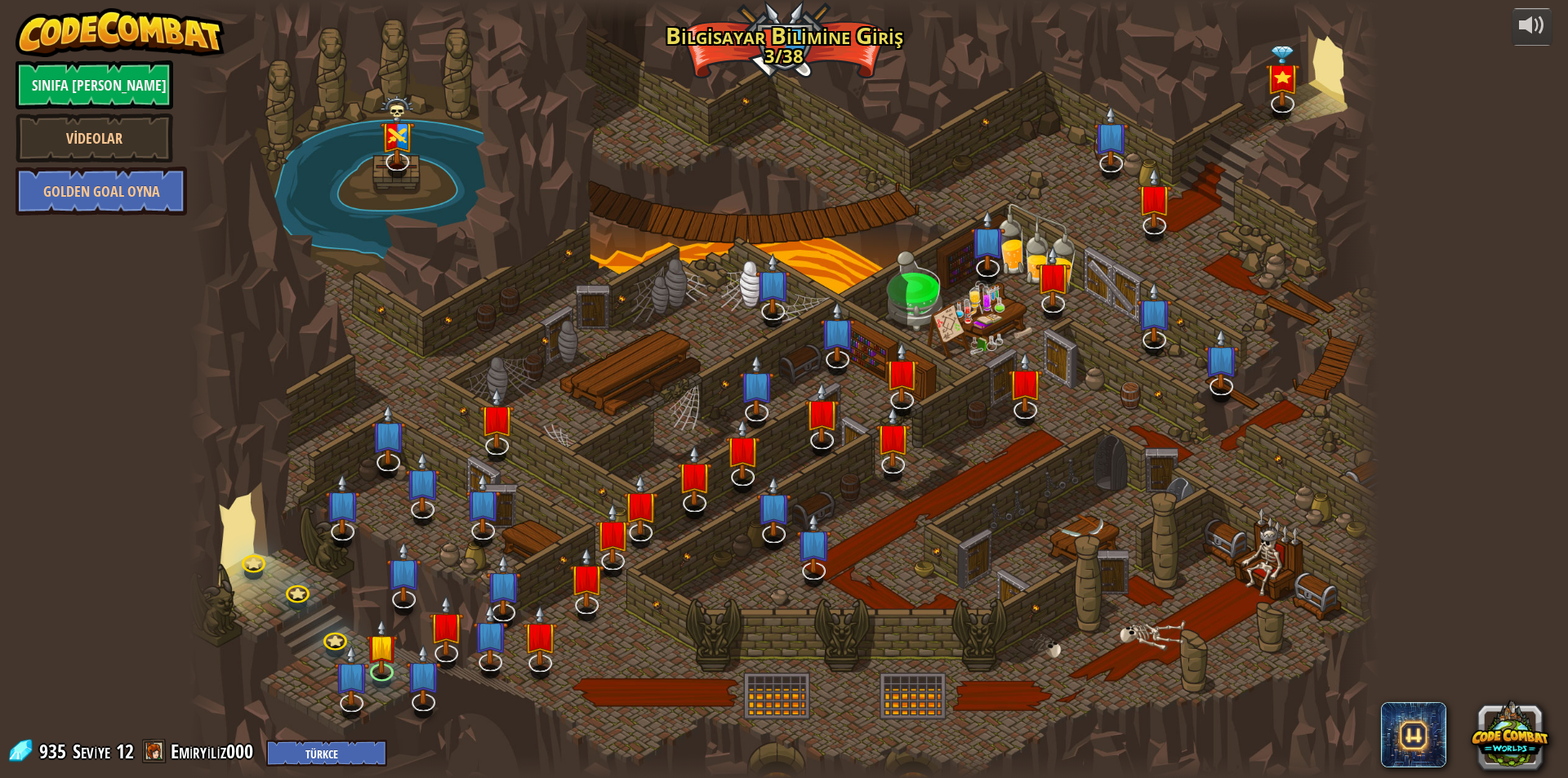
select select "tr"
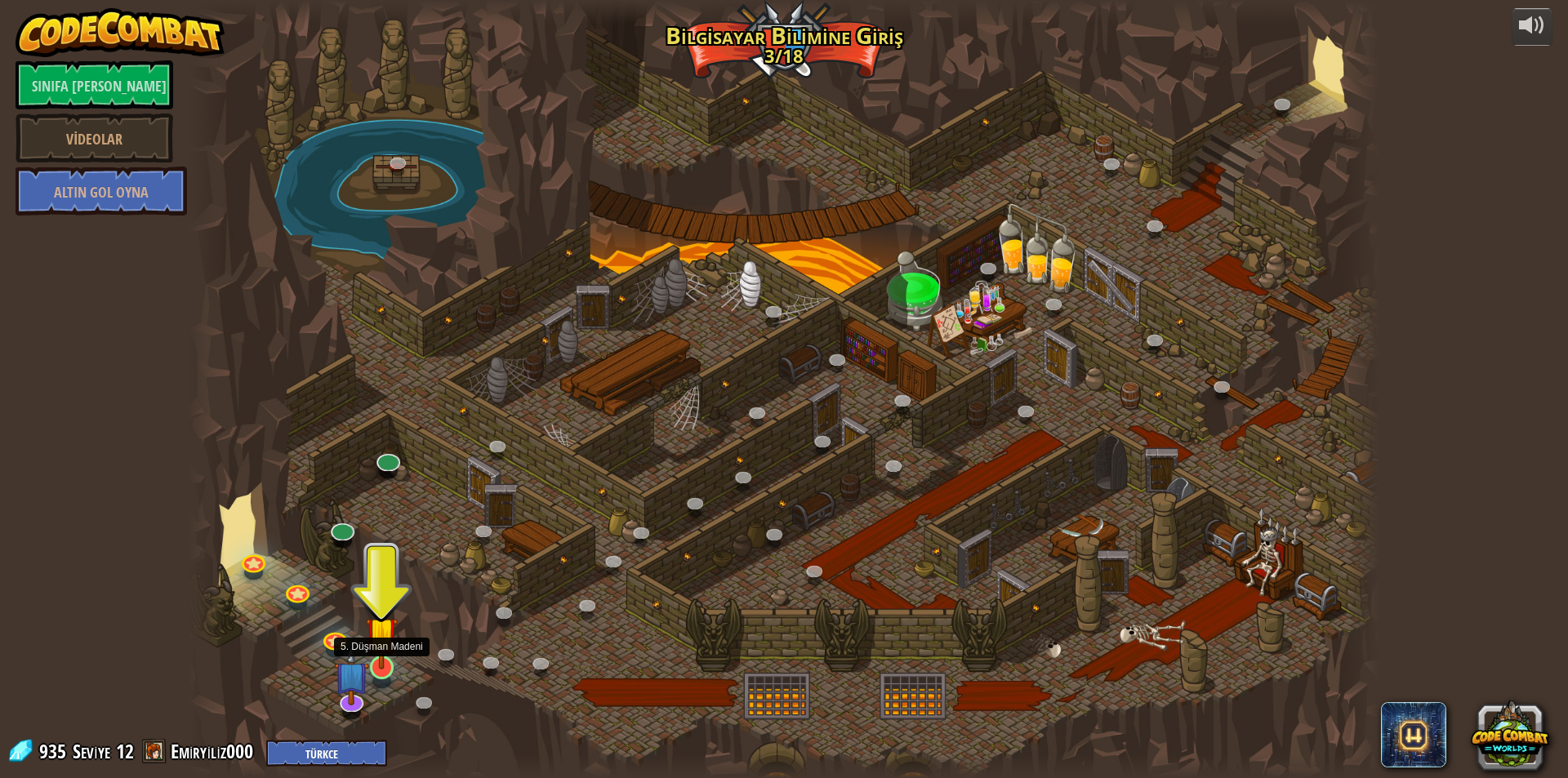
click at [395, 659] on img at bounding box center [381, 632] width 32 height 74
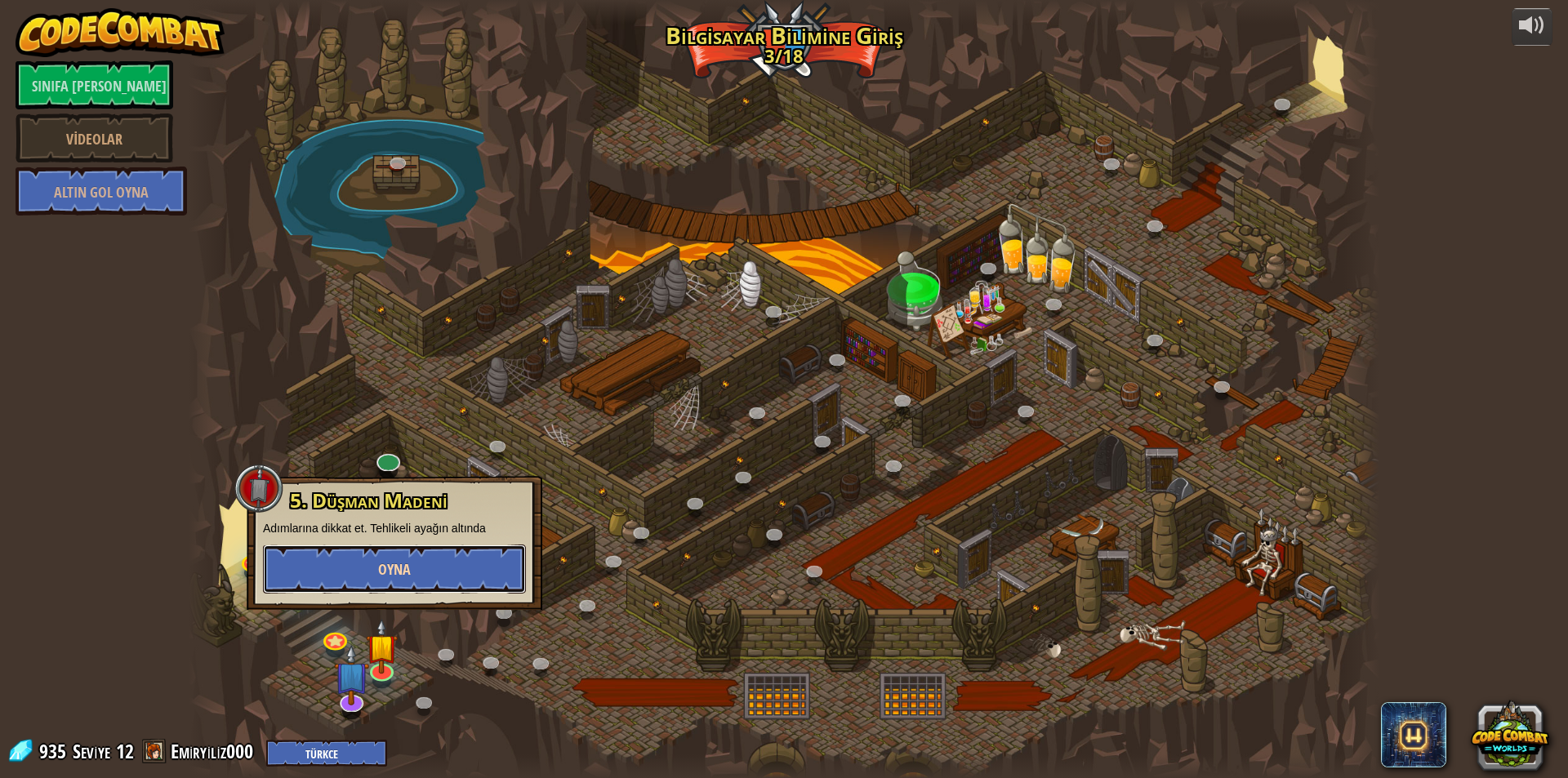
click at [398, 557] on button "Oyna" at bounding box center [394, 568] width 263 height 49
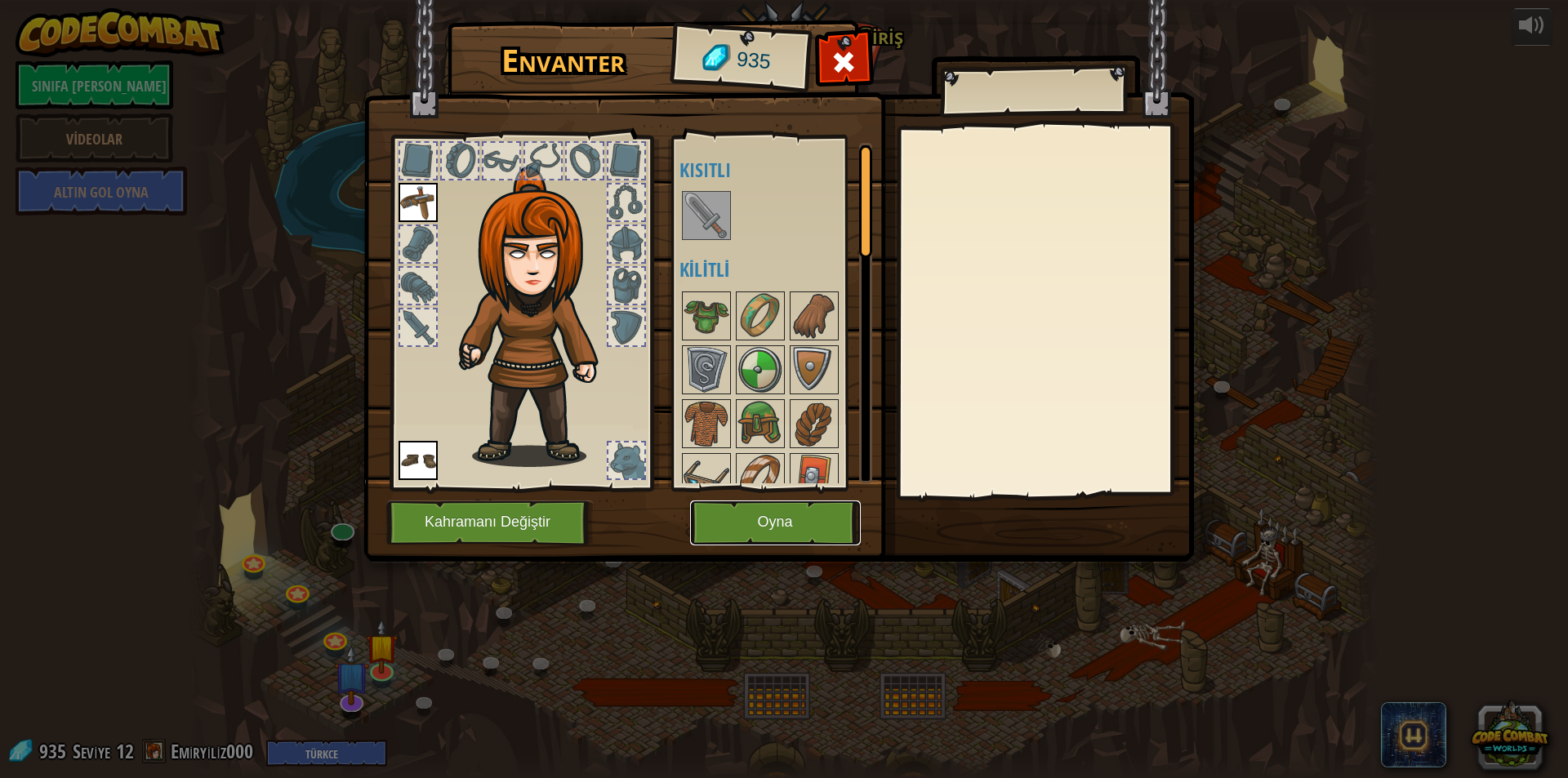
click at [799, 525] on button "Oyna" at bounding box center [775, 522] width 171 height 45
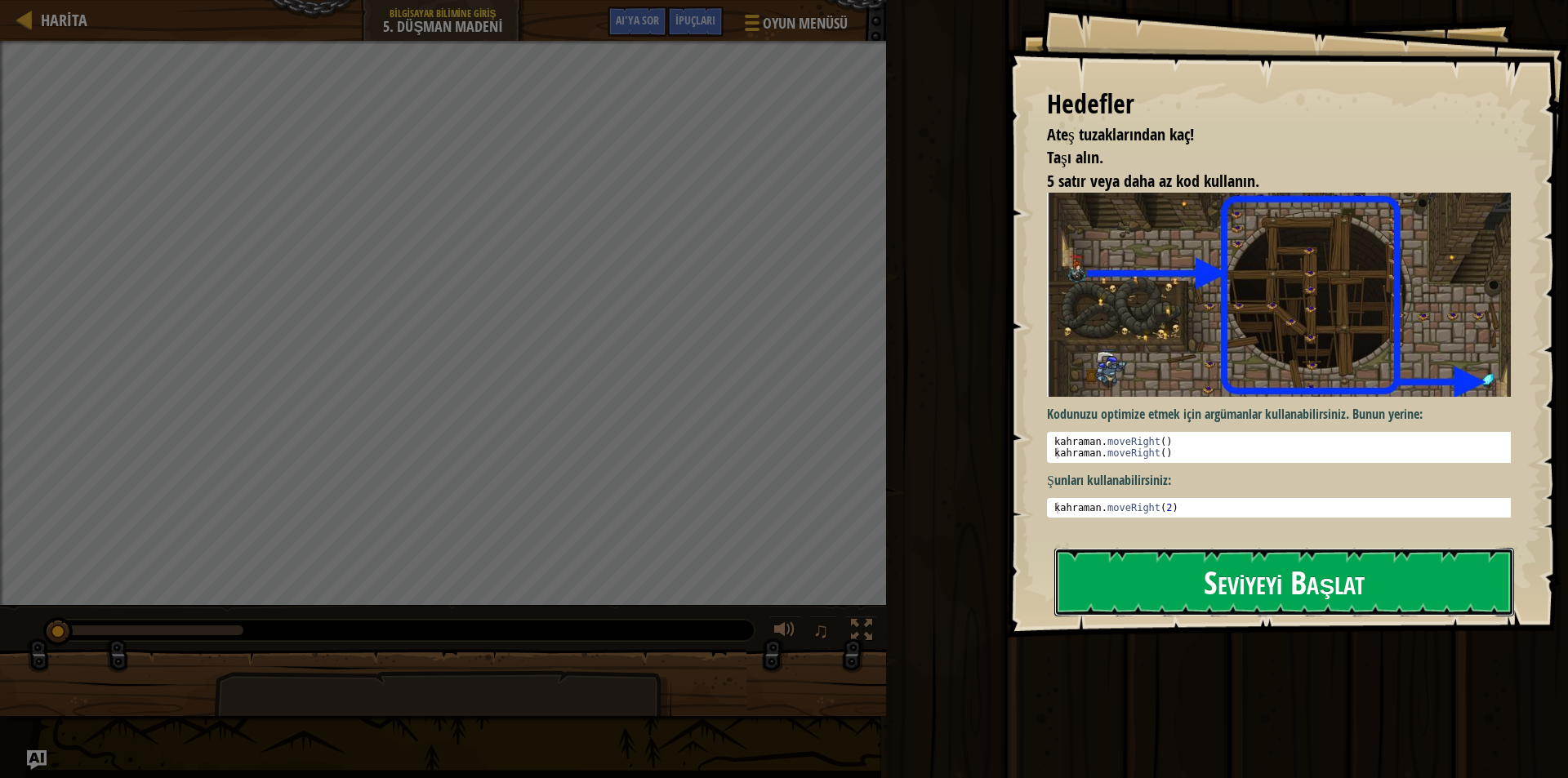
click at [1128, 566] on button "Seviyeyi Başlat" at bounding box center [1284, 583] width 460 height 69
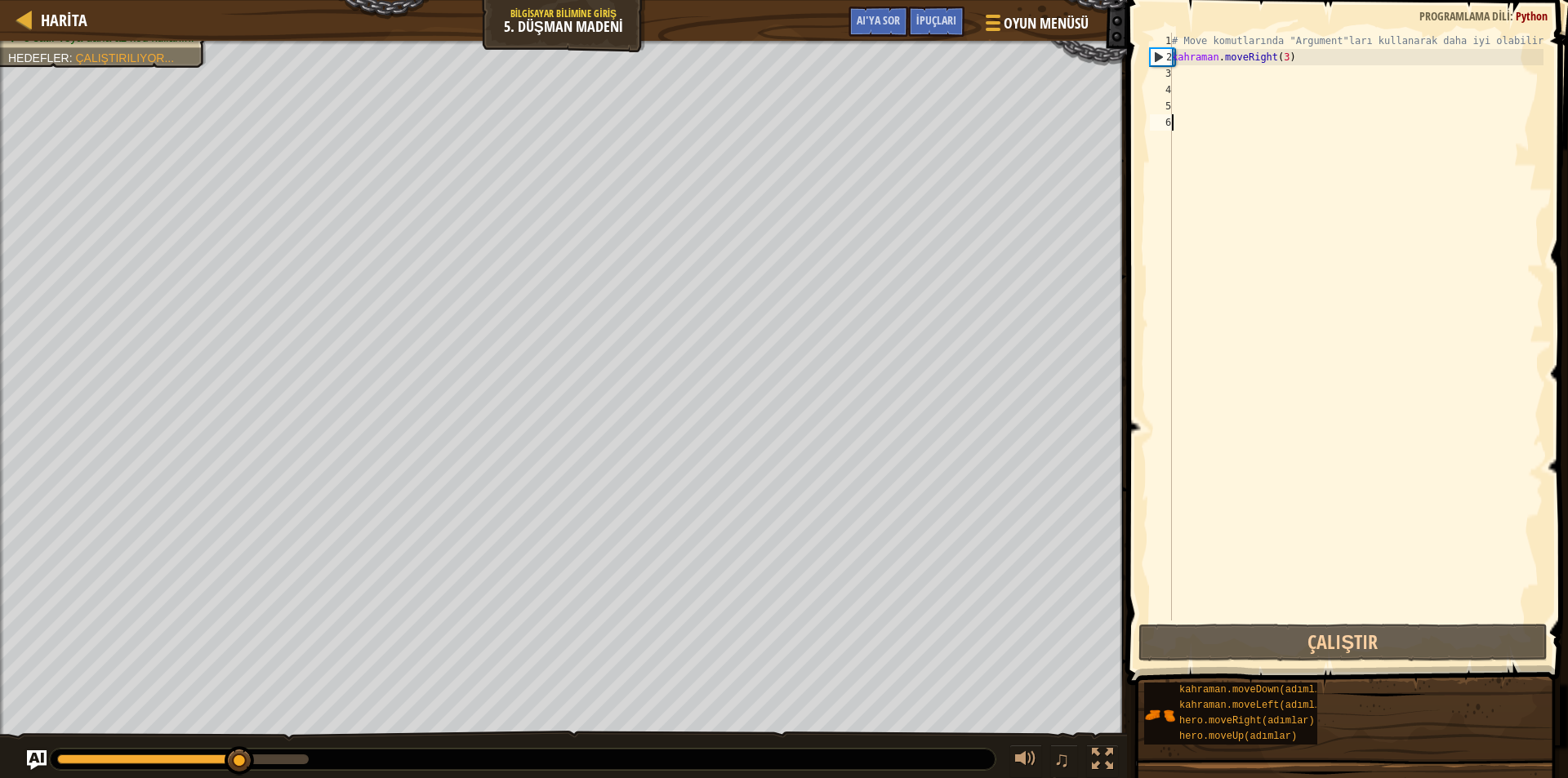
click at [1206, 80] on div "# Move komutlarında "Argument"ları kullanarak daha iyi olabilirsin. kahraman . …" at bounding box center [1355, 343] width 375 height 621
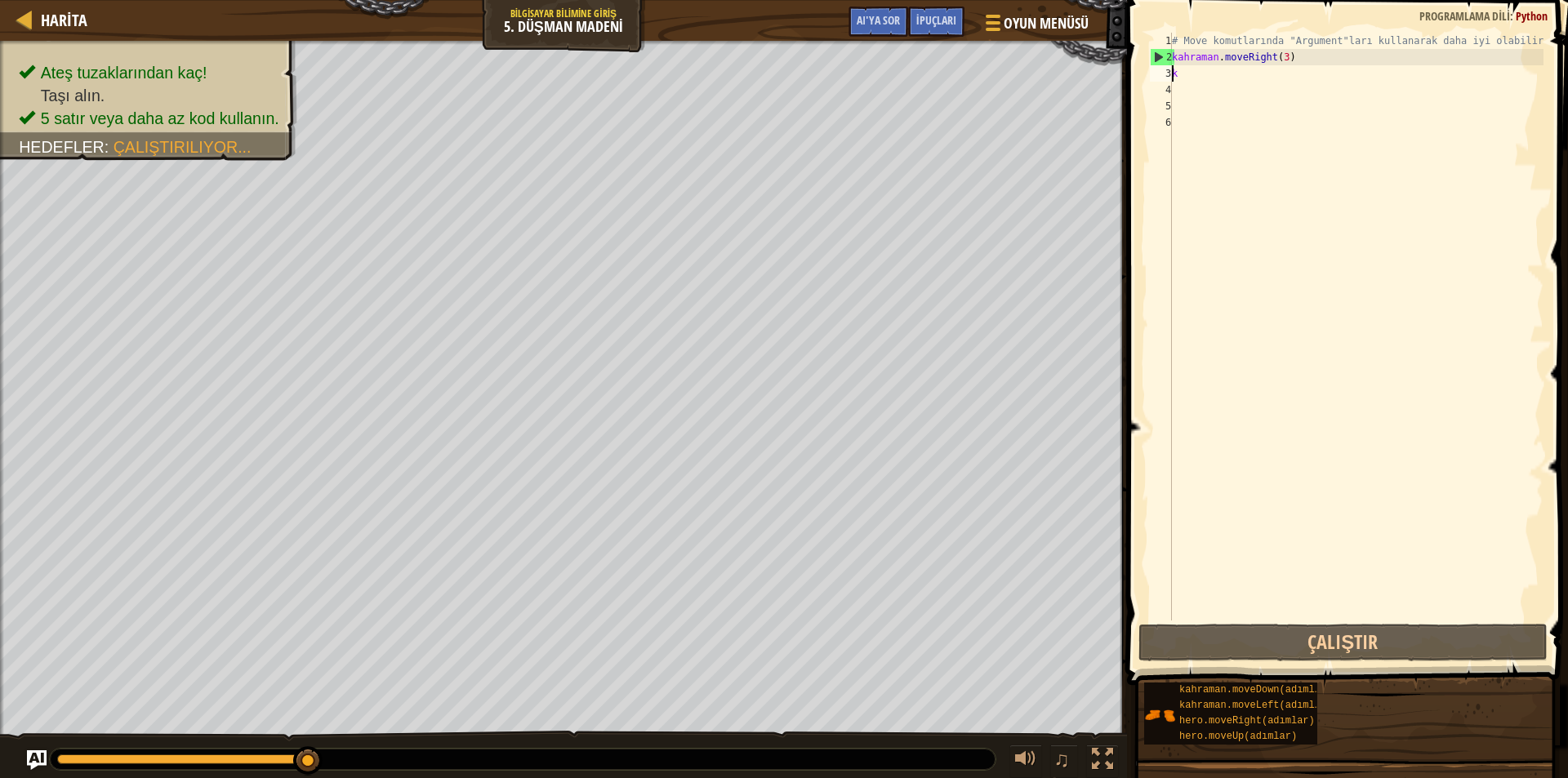
scroll to position [8, 0]
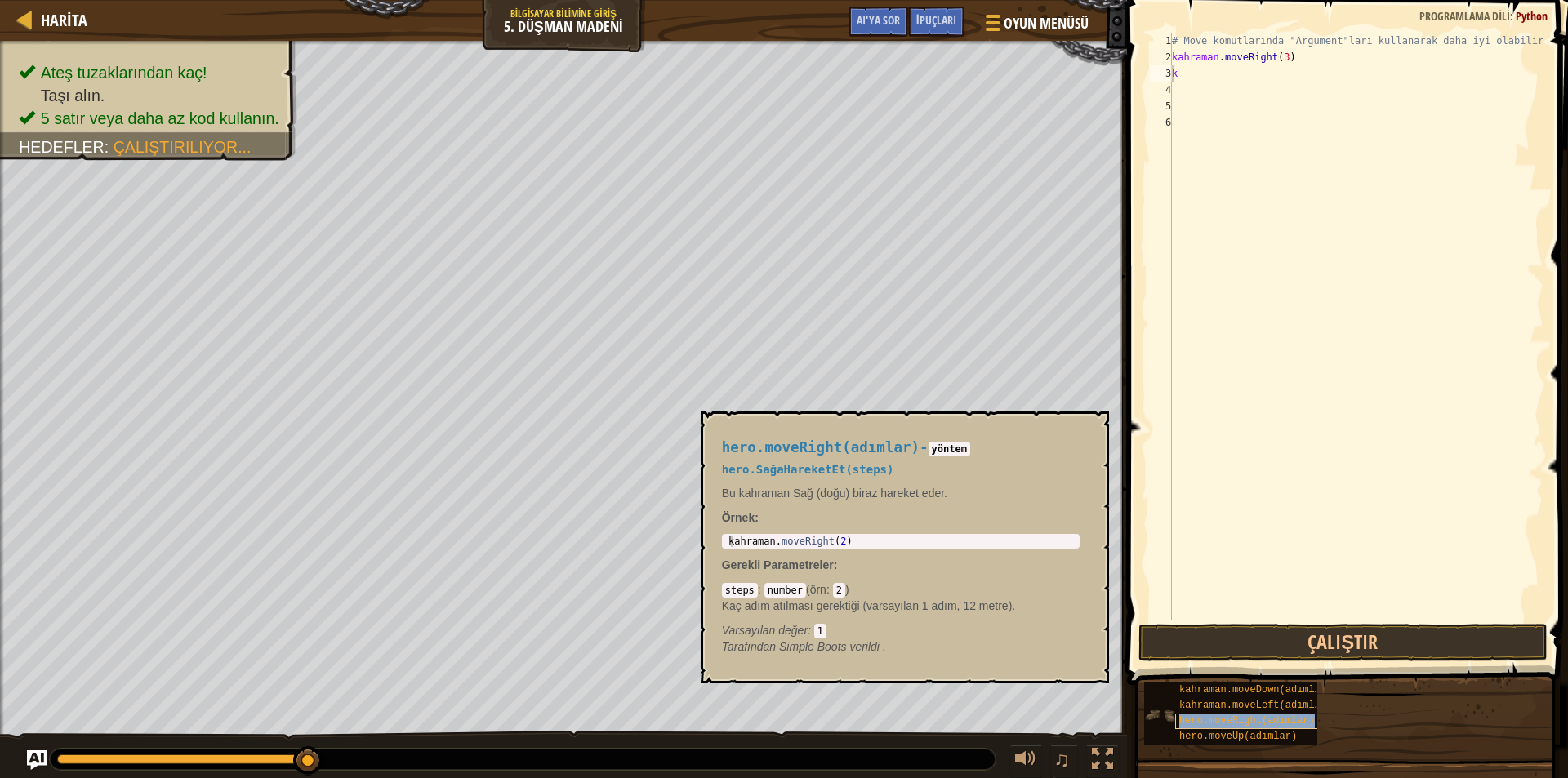
click at [1196, 716] on font "hero.moveRight(adımlar)" at bounding box center [1247, 721] width 135 height 11
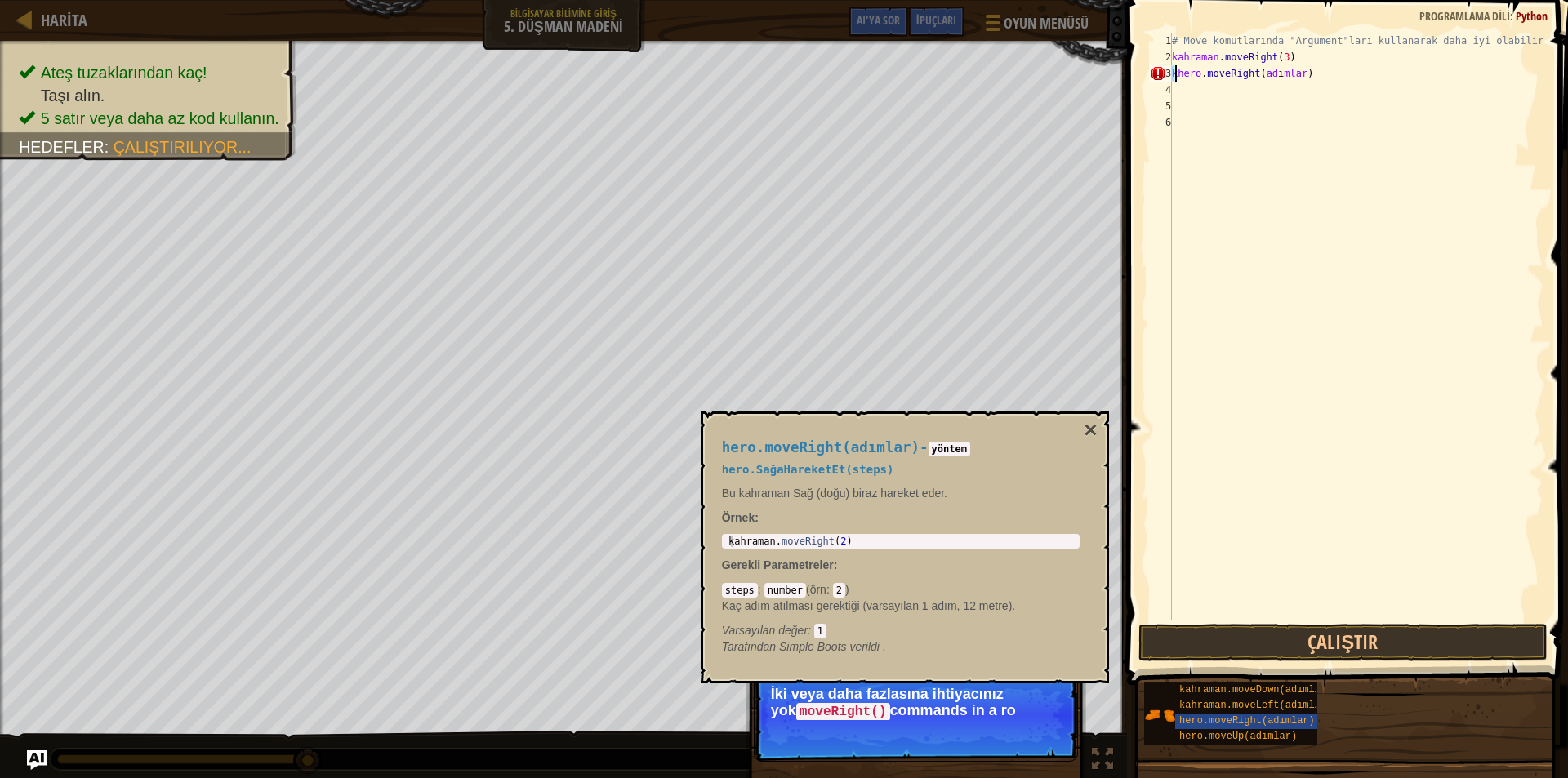
type textarea "k"
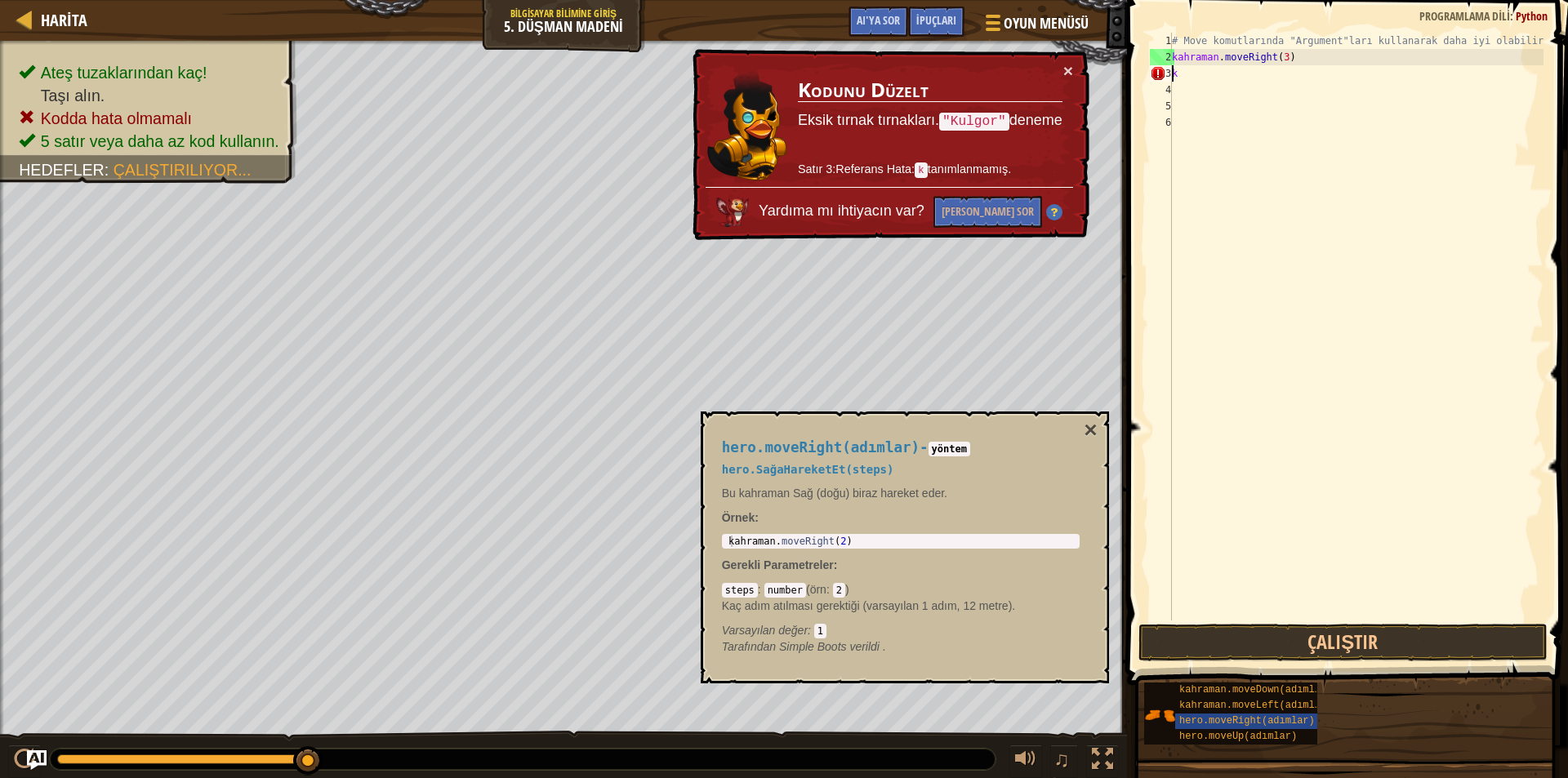
click at [1196, 79] on div "# Move komutlarında "Argument"ları kullanarak daha iyi olabilirsin. kahraman . …" at bounding box center [1355, 343] width 375 height 621
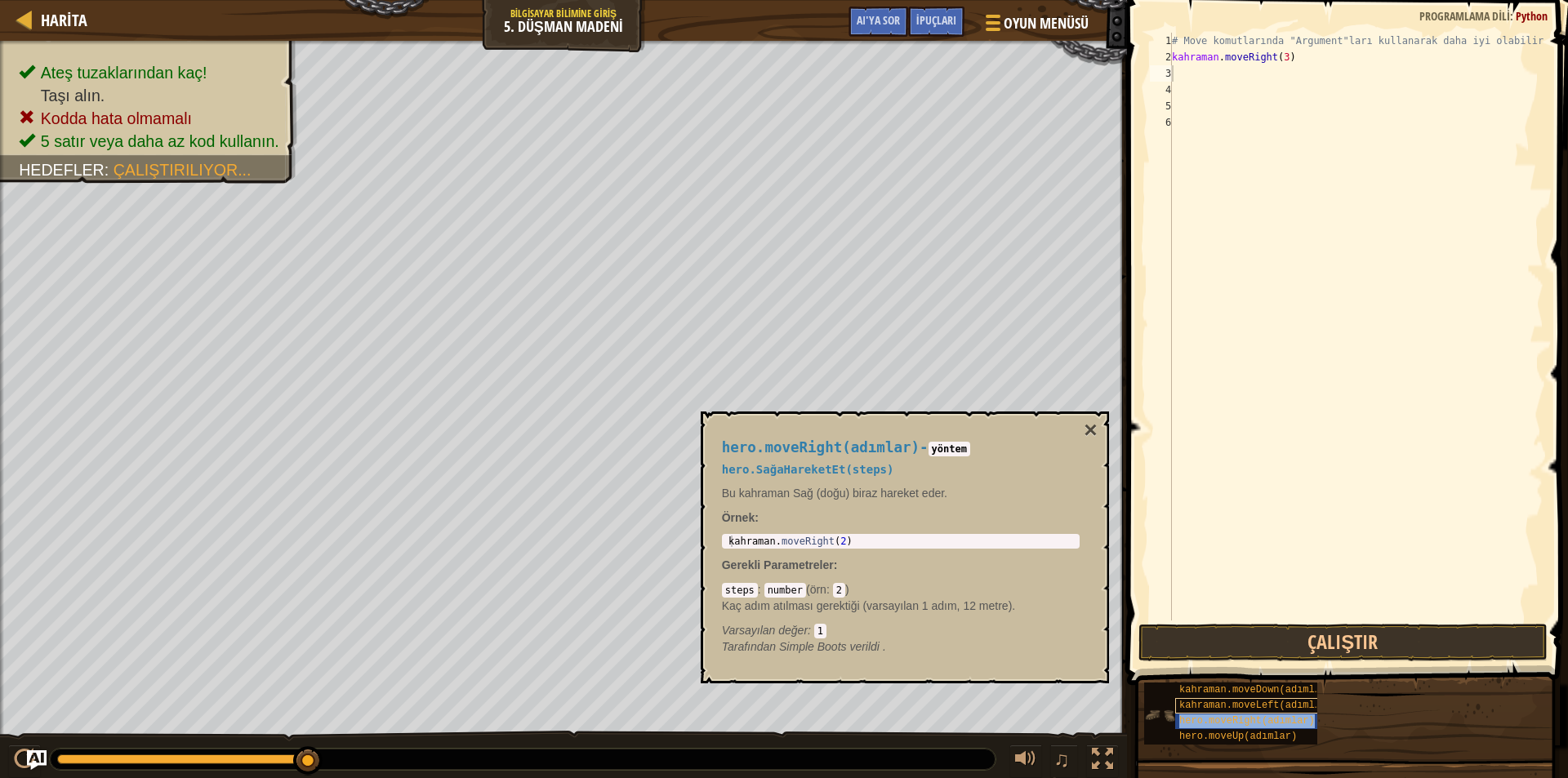
type textarea "hero.moveRight(adımlar)"
click at [1213, 246] on div "# Move komutlarında "Argument"ları kullanarak daha iyi olabilirsin. kahraman . …" at bounding box center [1355, 343] width 375 height 621
click at [1341, 72] on div "# Move komutlarında "Argument"ları kullanarak daha iyi olabilirsin. kahraman . …" at bounding box center [1355, 343] width 375 height 621
type textarea "hero.moveRight(adımlar)"
click at [1346, 73] on div "# Move komutlarında "Argument"ları kullanarak daha iyi olabilirsin. kahraman . …" at bounding box center [1355, 343] width 375 height 621
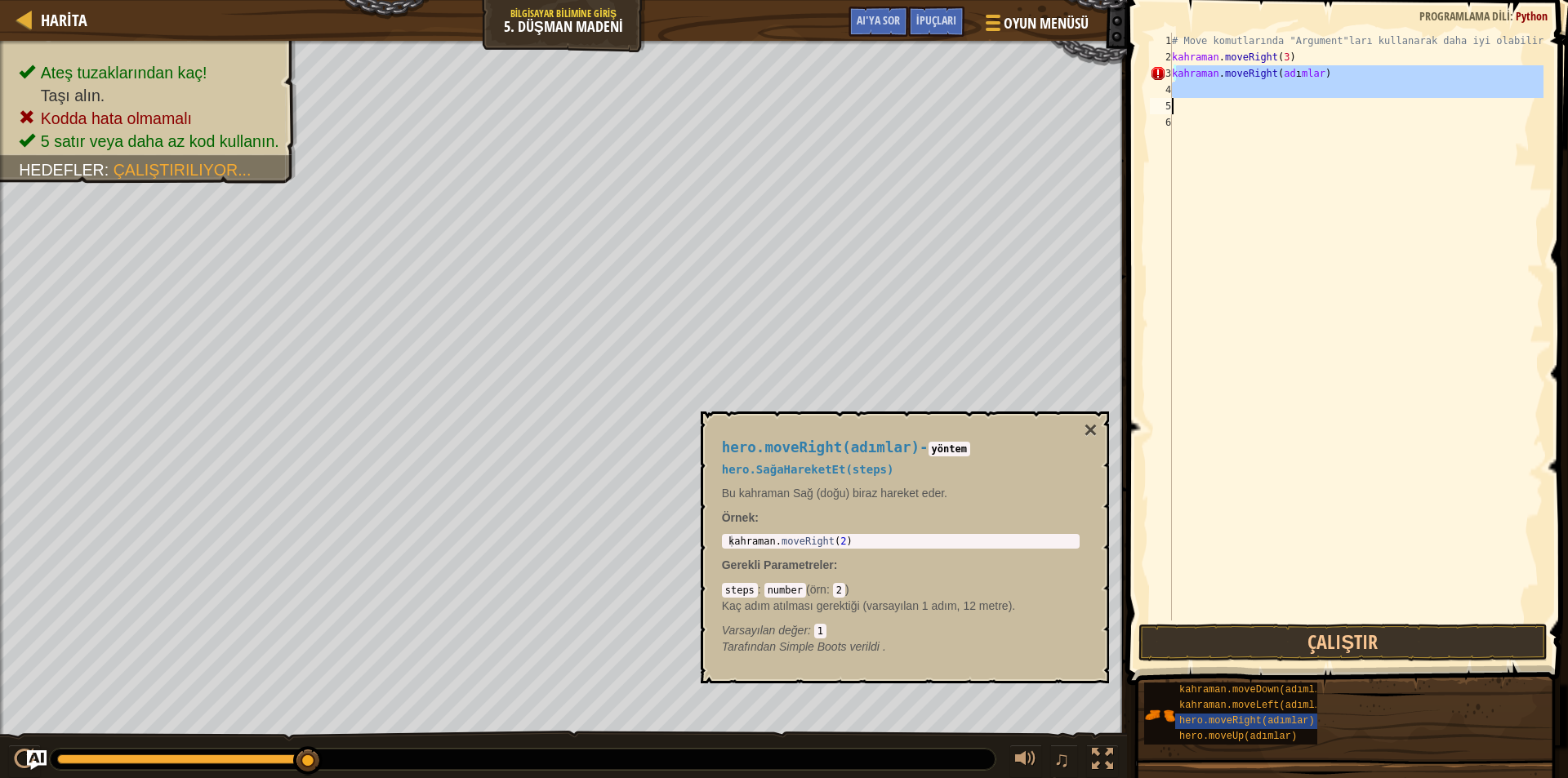
drag, startPoint x: 1343, startPoint y: 74, endPoint x: 1294, endPoint y: 113, distance: 62.6
click at [1296, 111] on div "# Move komutlarında "Argument"ları kullanarak daha iyi olabilirsin. kahraman . …" at bounding box center [1355, 343] width 375 height 621
type textarea "hero.moveRight(adımlar)"
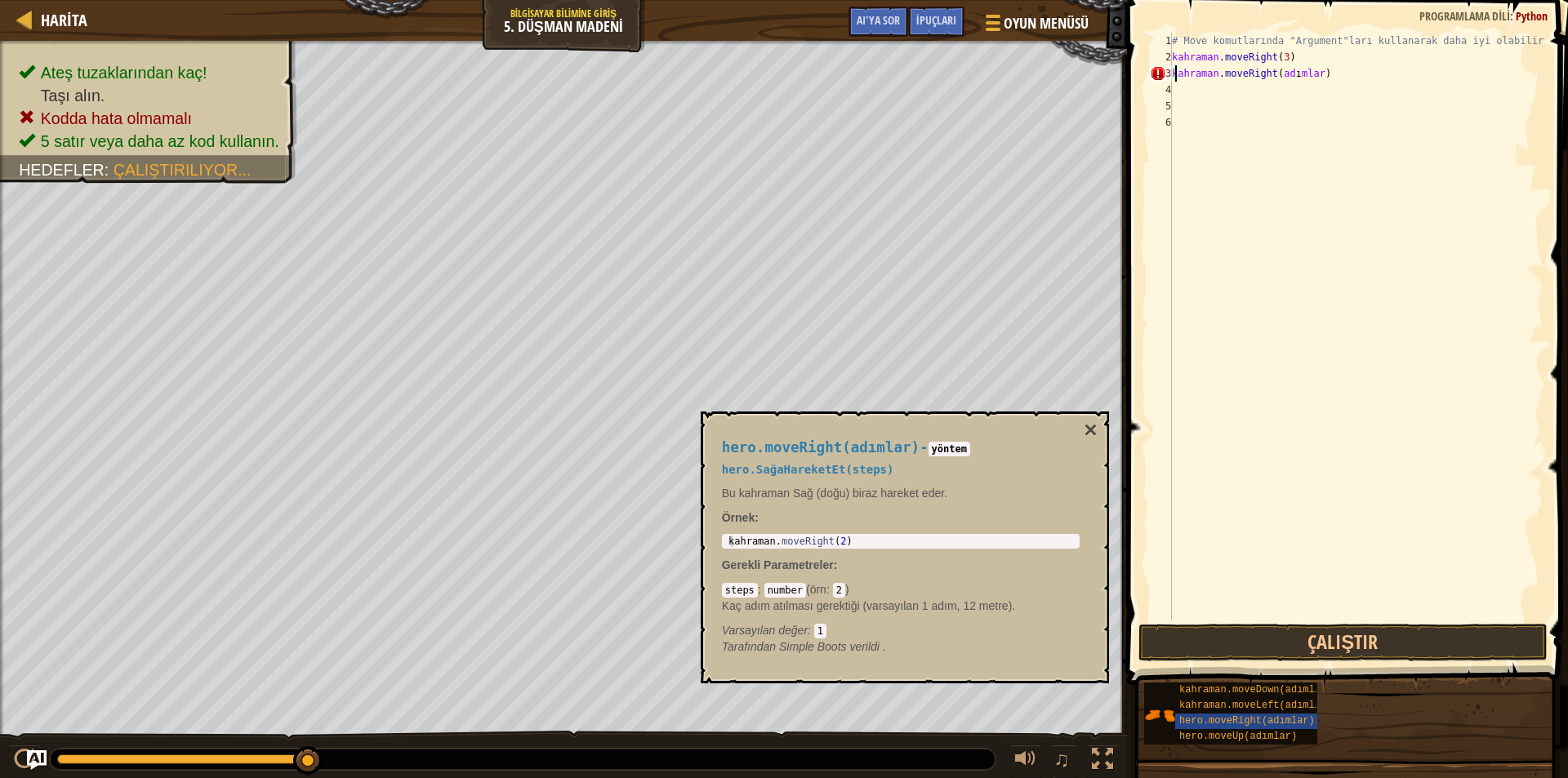
drag, startPoint x: 1339, startPoint y: 76, endPoint x: 1312, endPoint y: 69, distance: 27.9
click at [1312, 69] on div "# Move komutlarında "Argument"ları kullanarak daha iyi olabilirsin. kahraman . …" at bounding box center [1355, 343] width 375 height 621
click at [1296, 73] on div "# Move komutlarında "Argument"ları kullanarak daha iyi olabilirsin. kahraman . …" at bounding box center [1355, 343] width 375 height 621
drag, startPoint x: 1296, startPoint y: 73, endPoint x: 1312, endPoint y: 73, distance: 16.0
click at [1312, 73] on div "# Move komutlarında "Argument"ları kullanarak daha iyi olabilirsin. kahraman . …" at bounding box center [1355, 343] width 375 height 621
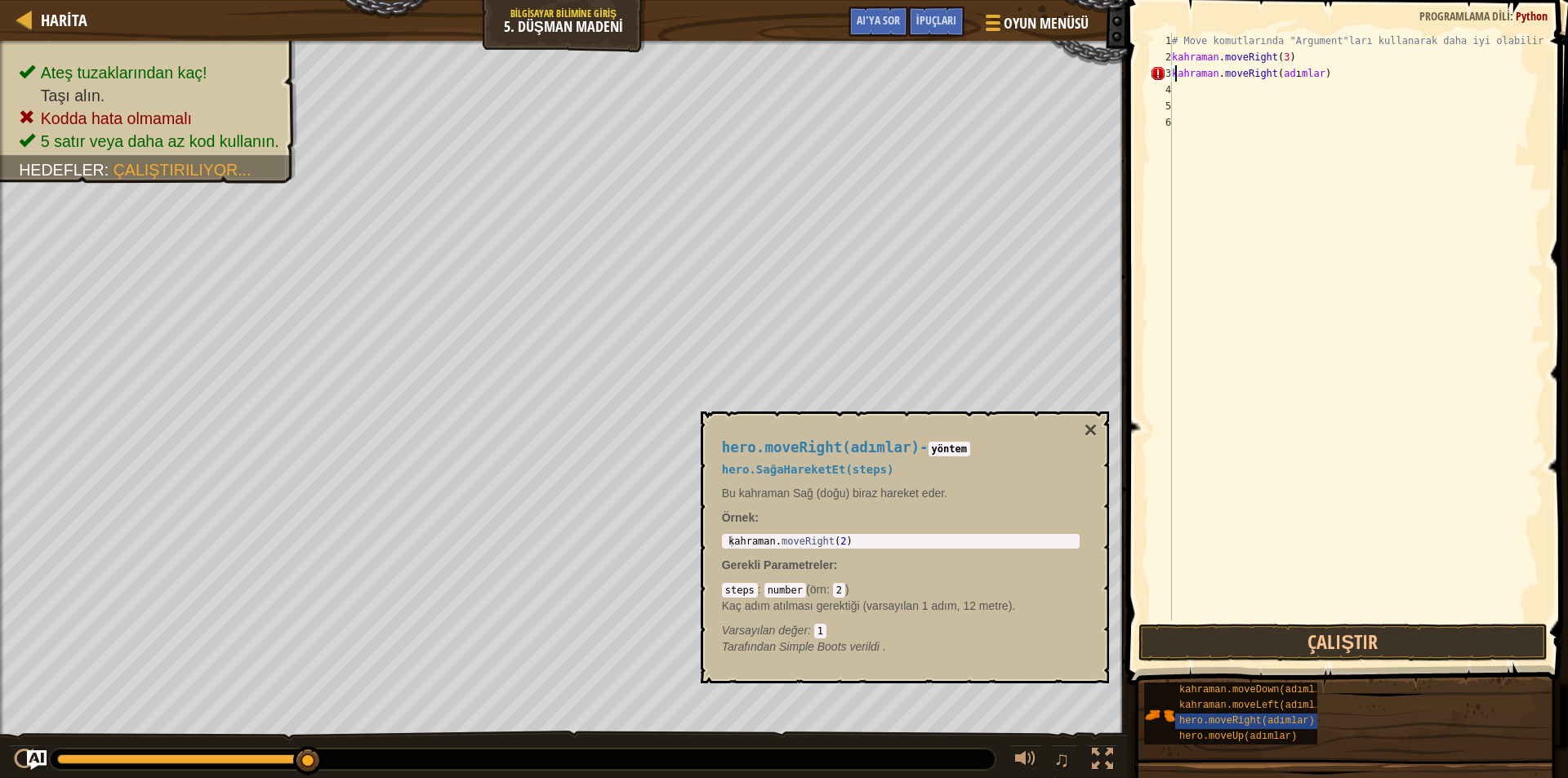
click at [1332, 73] on div "# Move komutlarında "Argument"ları kullanarak daha iyi olabilirsin. kahraman . …" at bounding box center [1355, 343] width 375 height 621
click at [1341, 73] on div "# Move komutlarında "Argument"ları kullanarak daha iyi olabilirsin. kahraman . …" at bounding box center [1355, 343] width 375 height 621
click at [1354, 75] on div "# Move komutlarında "Argument"ları kullanarak daha iyi olabilirsin. kahraman . …" at bounding box center [1355, 343] width 375 height 621
click at [1188, 103] on div "# Move komutlarında "Argument"ları kullanarak daha iyi olabilirsin. kahraman . …" at bounding box center [1355, 343] width 375 height 621
click at [1349, 73] on div "# Move komutlarında "Argument"ları kullanarak daha iyi olabilirsin. kahraman . …" at bounding box center [1355, 343] width 375 height 621
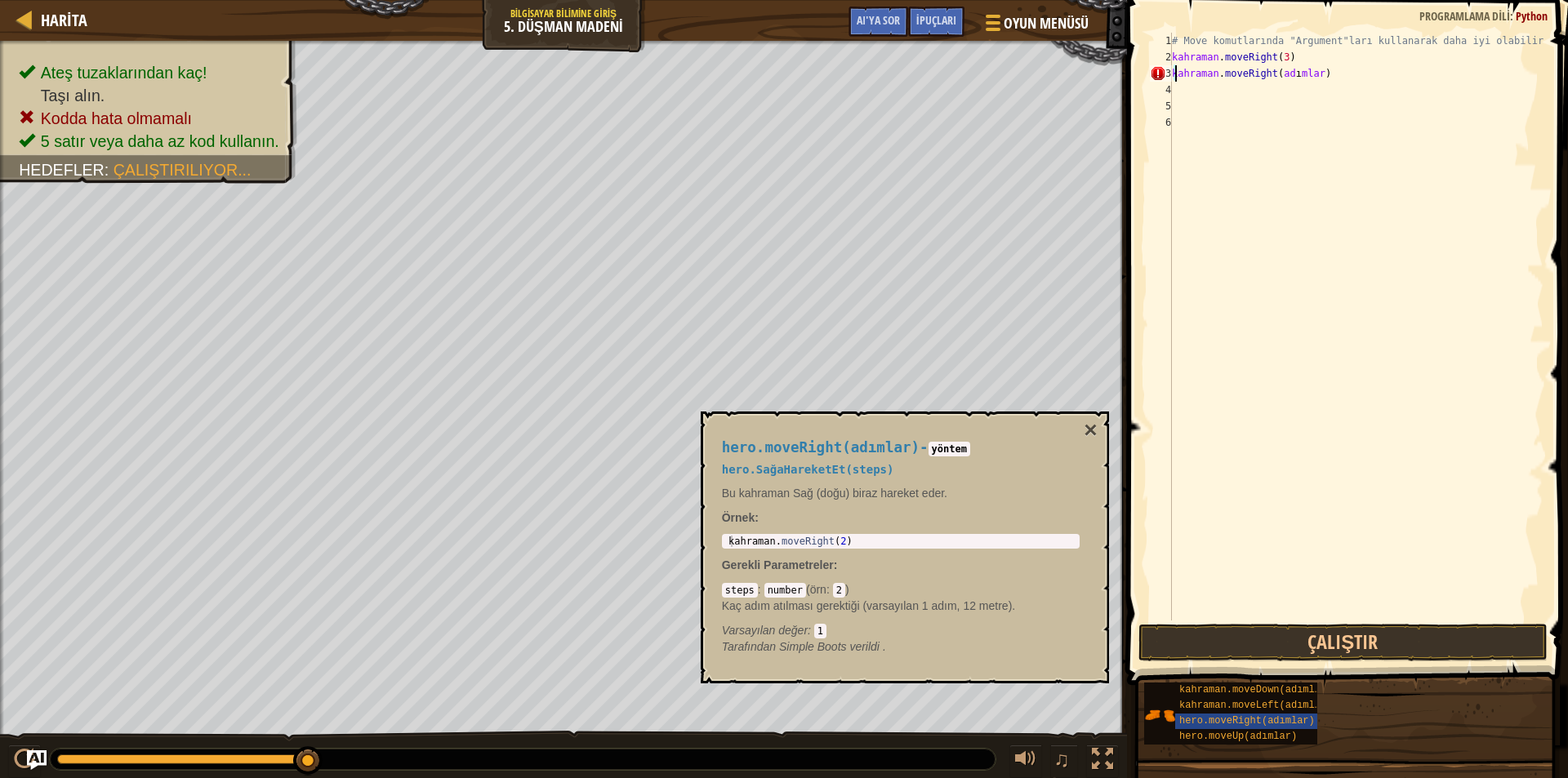
click at [1349, 73] on div "# Move komutlarında "Argument"ları kullanarak daha iyi olabilirsin. kahraman . …" at bounding box center [1355, 343] width 375 height 621
drag, startPoint x: 1216, startPoint y: 80, endPoint x: 1240, endPoint y: 64, distance: 28.8
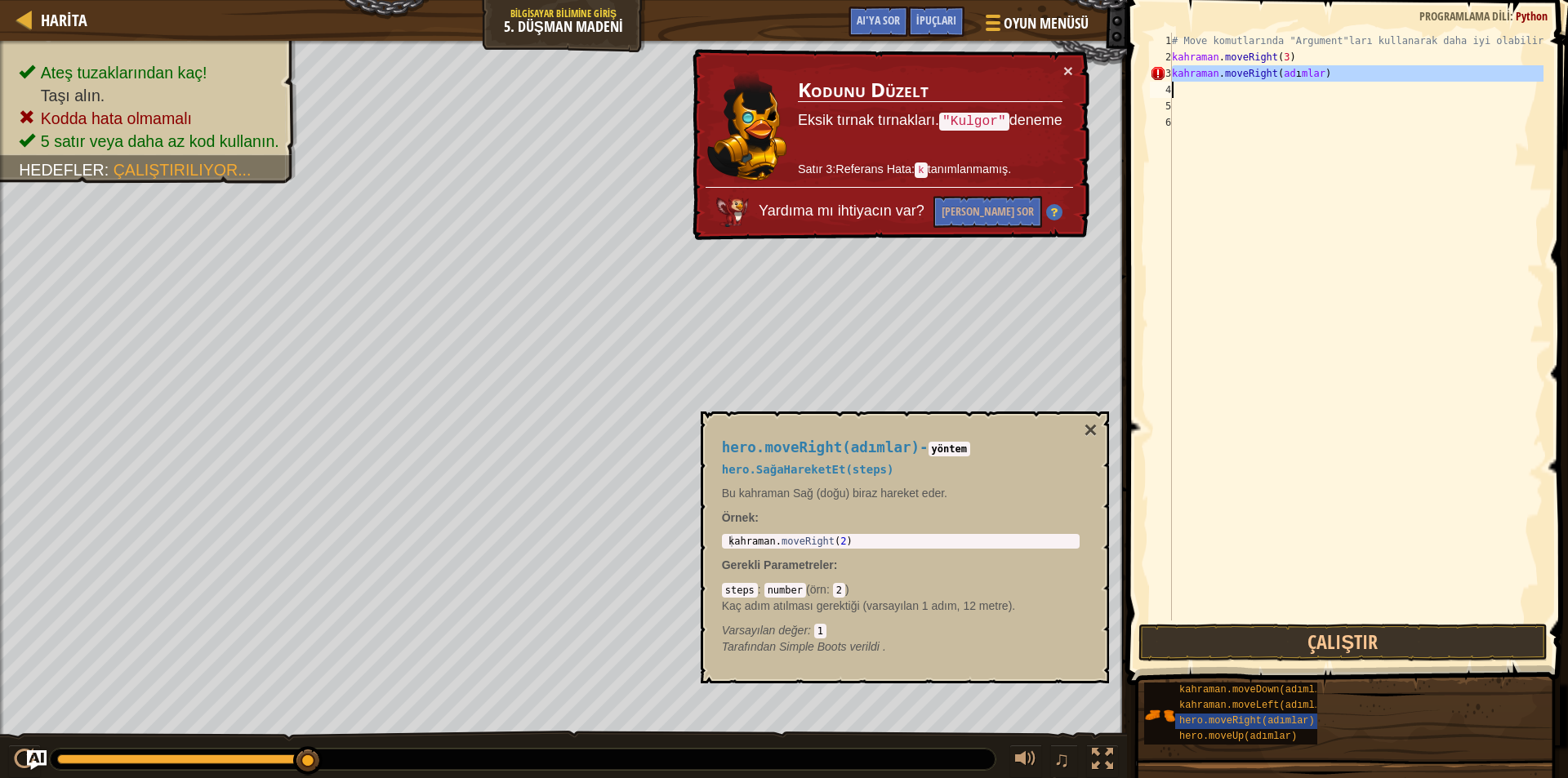
drag, startPoint x: 1240, startPoint y: 64, endPoint x: 1237, endPoint y: 78, distance: 14.3
click at [1230, 78] on div "hero.moveRight(adımlar) 1 2 3 4 5 6 # Move komutlarında "Argument"ları kullanar…" at bounding box center [1345, 327] width 397 height 588
type textarea "hero.moveRight(adımlar)"
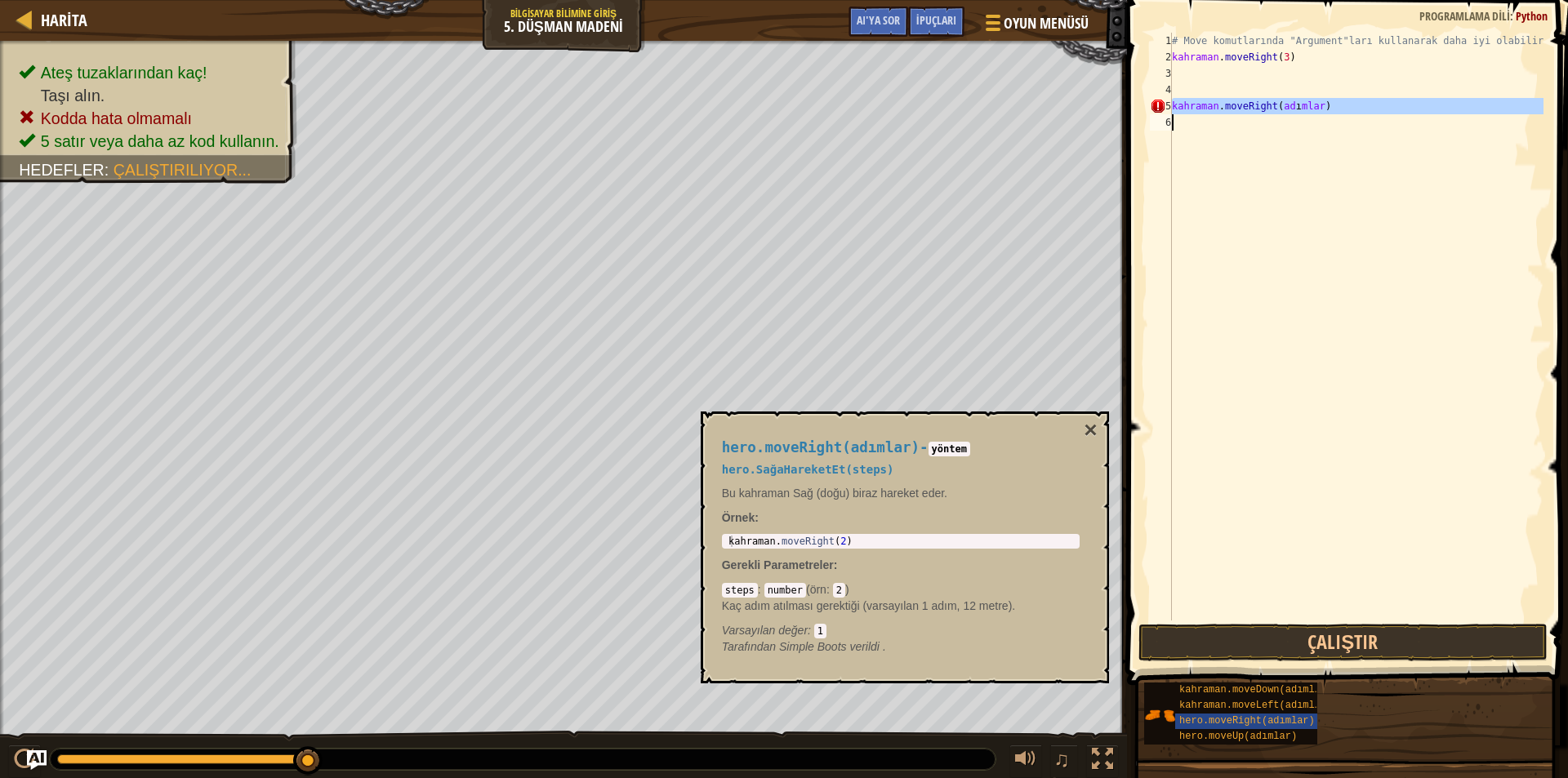
click at [1324, 103] on div "# Move komutlarında "Argument"ları kullanarak daha iyi olabilirsin. kahraman . …" at bounding box center [1355, 327] width 375 height 588
type textarea "hero.moveRight(adımlar)"
click at [1334, 107] on div "# Move komutlarında "Argument"ları kullanarak daha iyi olabilirsin. kahraman . …" at bounding box center [1355, 343] width 375 height 621
click at [1341, 106] on div "# Move komutlarında "Argument"ları kullanarak daha iyi olabilirsin. kahraman . …" at bounding box center [1355, 343] width 375 height 621
drag, startPoint x: 1333, startPoint y: 106, endPoint x: 1308, endPoint y: 106, distance: 25.0
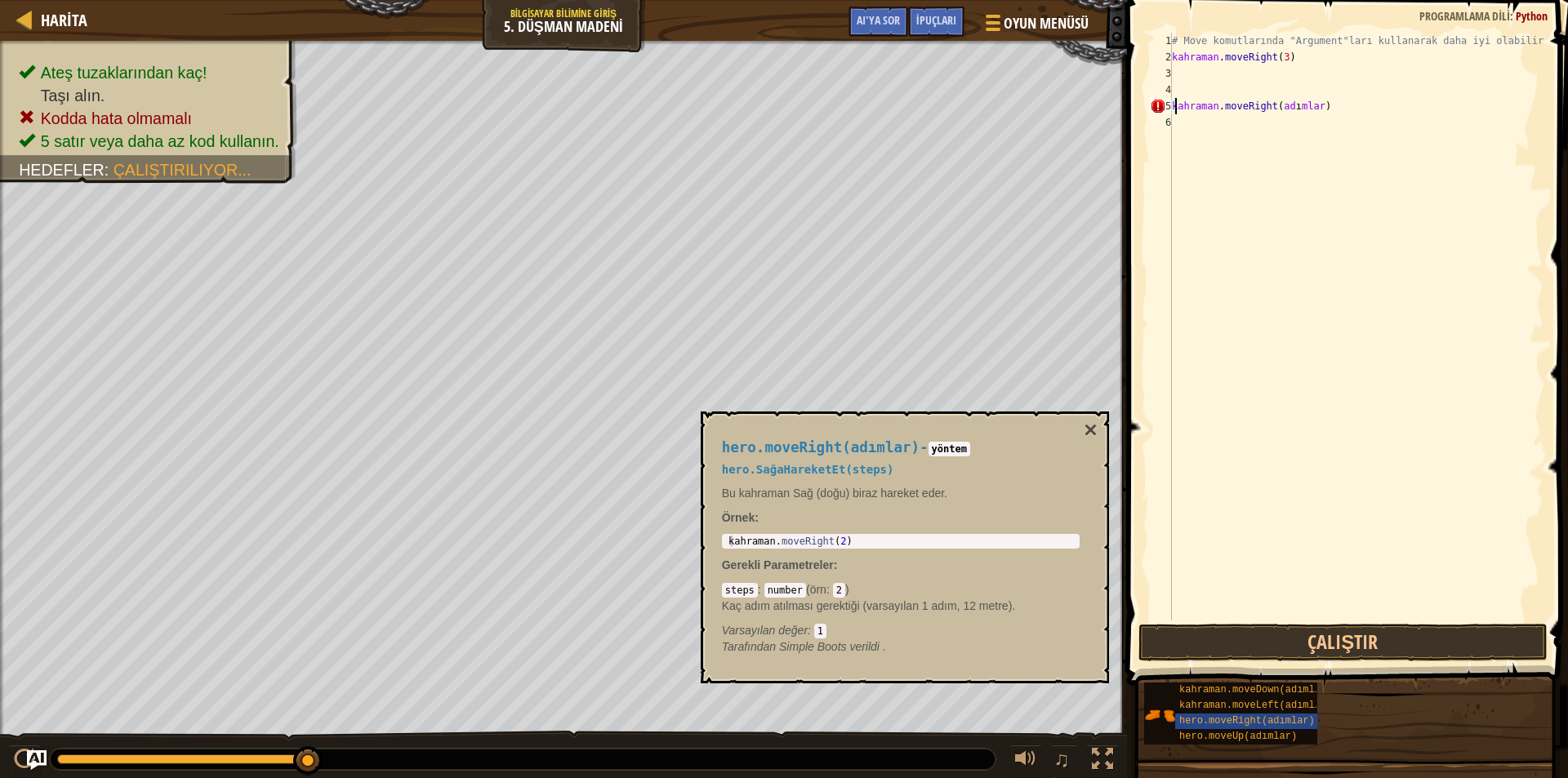
drag, startPoint x: 1308, startPoint y: 106, endPoint x: 1296, endPoint y: 103, distance: 12.4
click at [1290, 104] on div "# Move komutlarında "Argument"ları kullanarak daha iyi olabilirsin. kahraman . …" at bounding box center [1355, 343] width 375 height 621
drag, startPoint x: 1297, startPoint y: 103, endPoint x: 1334, endPoint y: 105, distance: 37.1
click at [1334, 105] on div "# Move komutlarında "Argument"ları kullanarak daha iyi olabilirsin. kahraman . …" at bounding box center [1355, 343] width 375 height 621
click at [1190, 124] on div "# Move komutlarında "Argument"ları kullanarak daha iyi olabilirsin. kahraman . …" at bounding box center [1355, 343] width 375 height 621
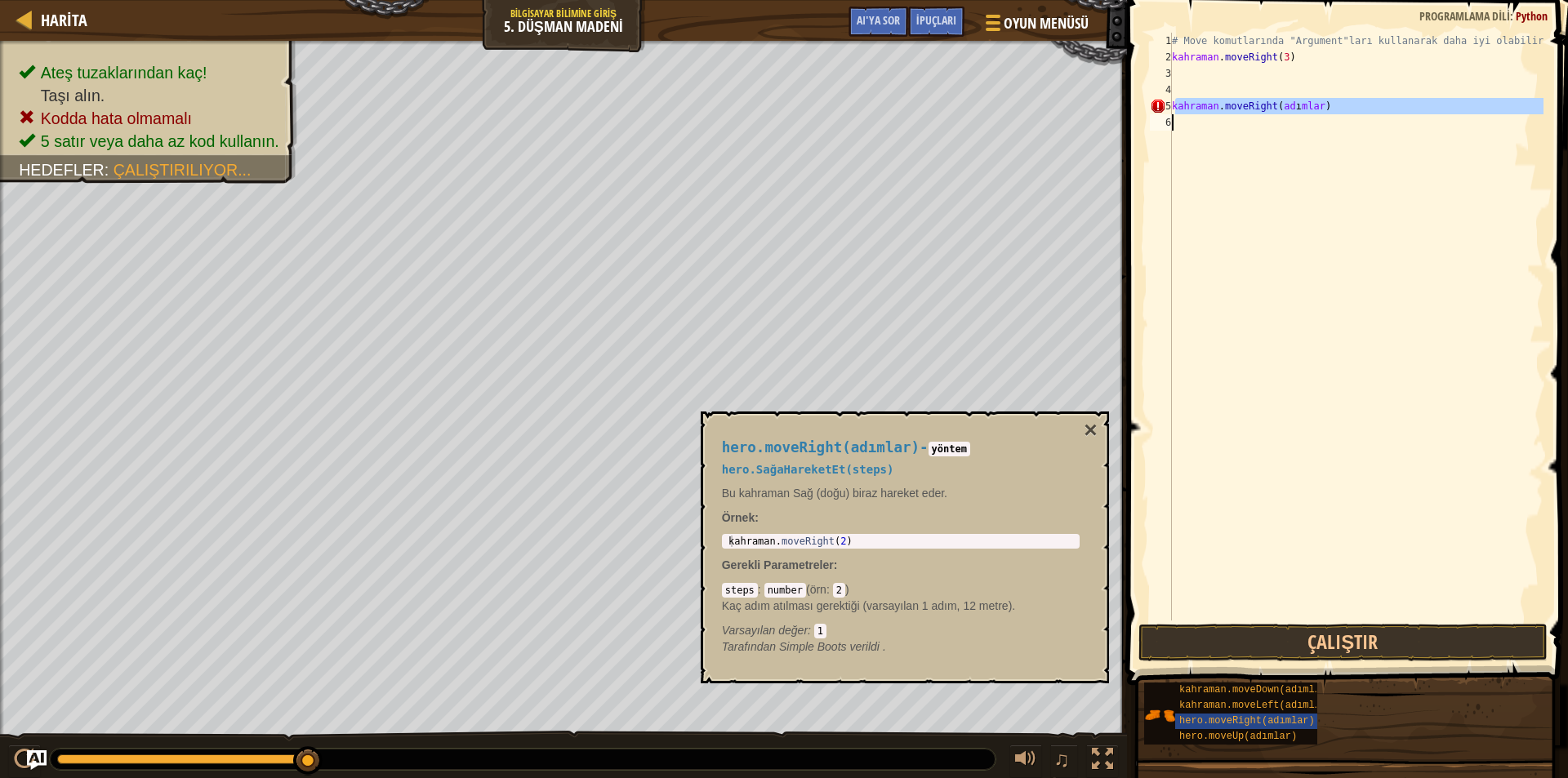
drag, startPoint x: 1182, startPoint y: 113, endPoint x: 1168, endPoint y: 155, distance: 44.3
click at [1168, 155] on div "1 2 3 4 5 6 # Move komutlarında "Argument"ları kullanarak daha iyi olabilirsin.…" at bounding box center [1345, 327] width 397 height 588
type textarea "hero.moveRight(adımlar)"
drag, startPoint x: 1163, startPoint y: 130, endPoint x: 1197, endPoint y: 110, distance: 39.4
click at [1186, 117] on div "hero.moveRight(adımlar) 1 2 3 4 5 6 # Move komutlarında "Argument"ları kullanar…" at bounding box center [1345, 327] width 397 height 588
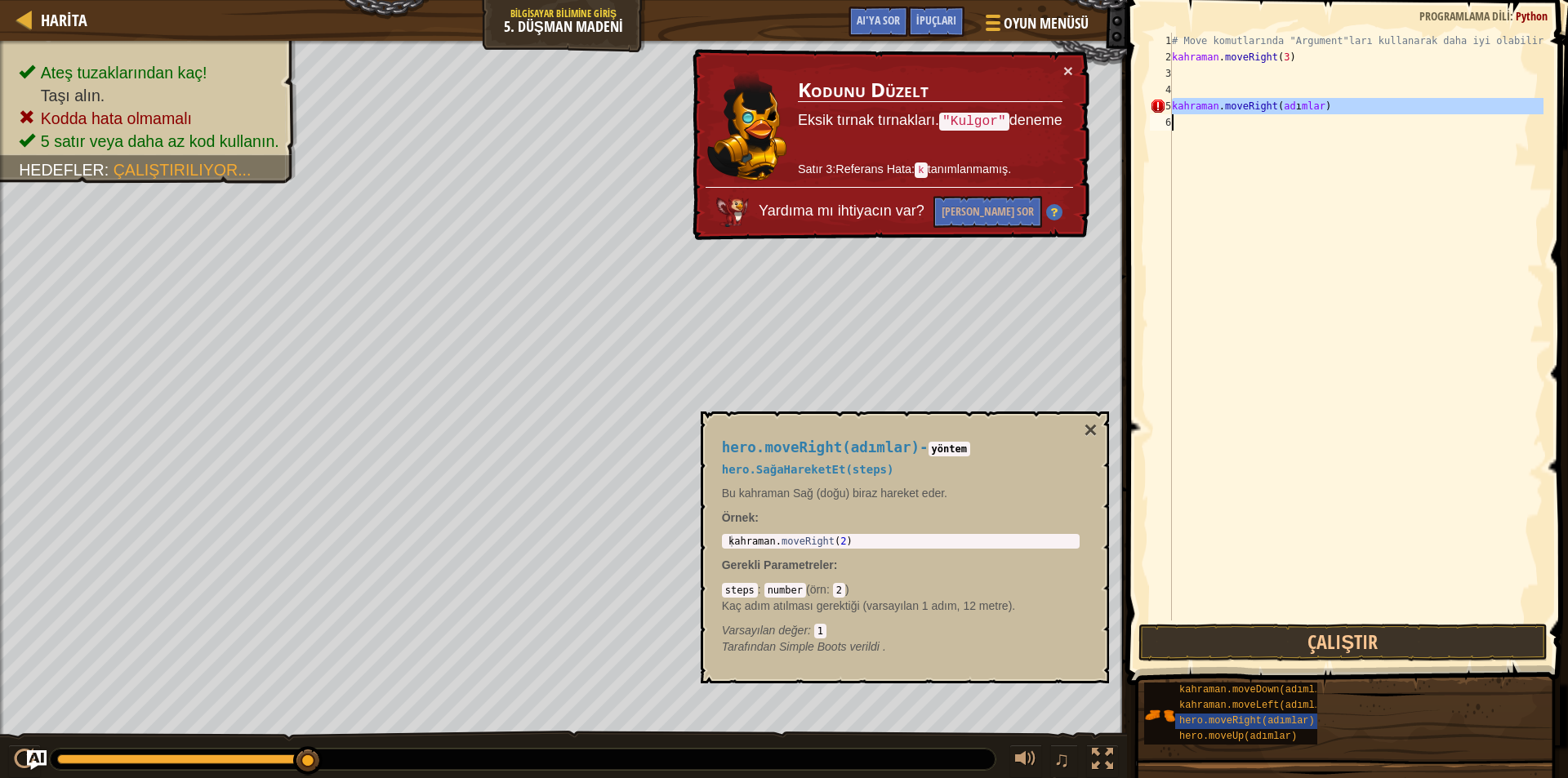
drag, startPoint x: 1171, startPoint y: 109, endPoint x: 1204, endPoint y: 110, distance: 33.0
click at [1204, 110] on div "1 2 3 4 5 6 # Move komutlarında "Argument"ları kullanarak daha iyi olabilirsin.…" at bounding box center [1345, 327] width 397 height 588
type textarea "hero.moveRight(adımlar)"
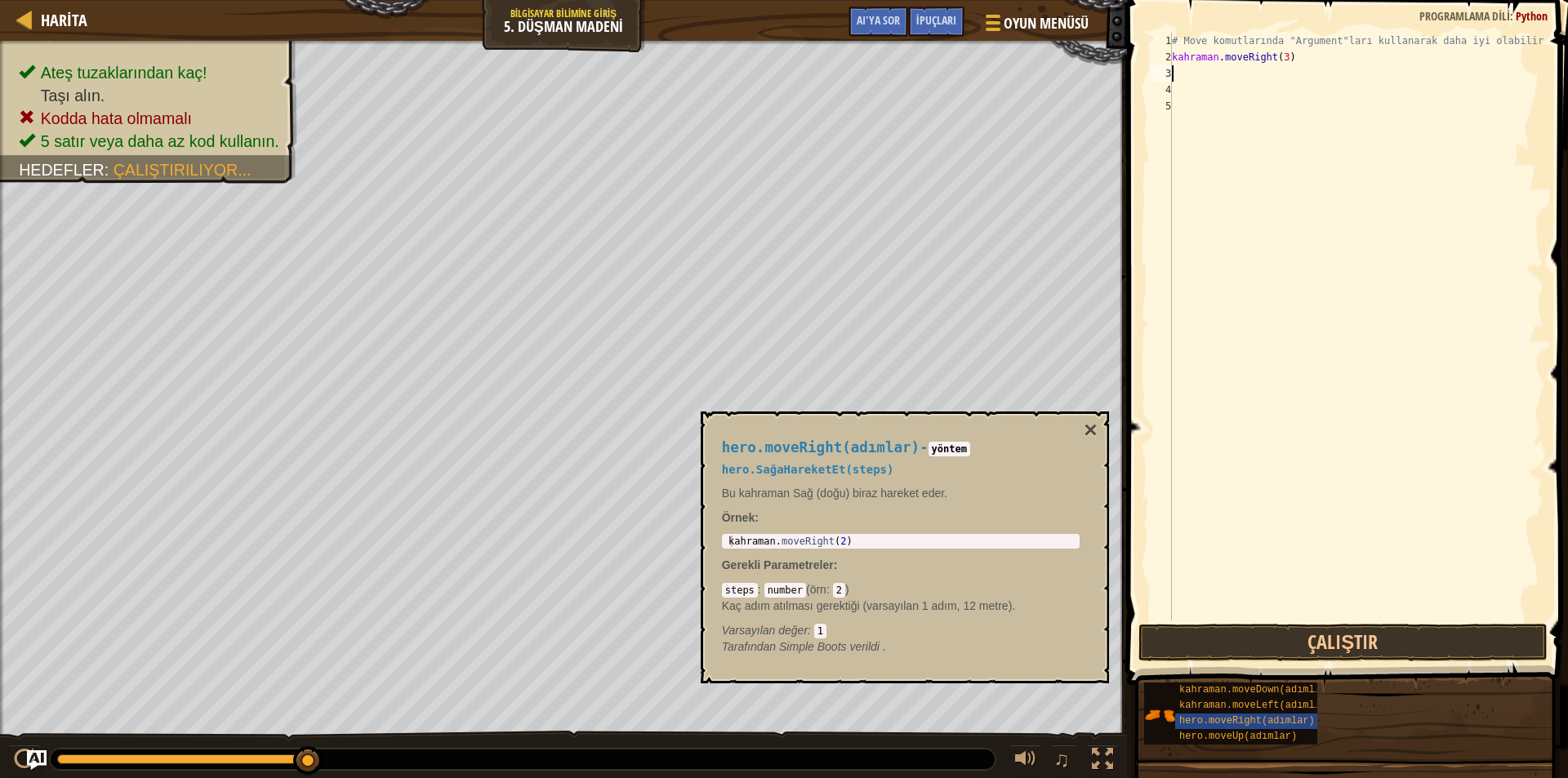
click at [1186, 68] on div "# Move komutlarında "Argument"ları kullanarak daha iyi olabilirsin. kahraman . …" at bounding box center [1355, 343] width 375 height 621
type textarea "m"
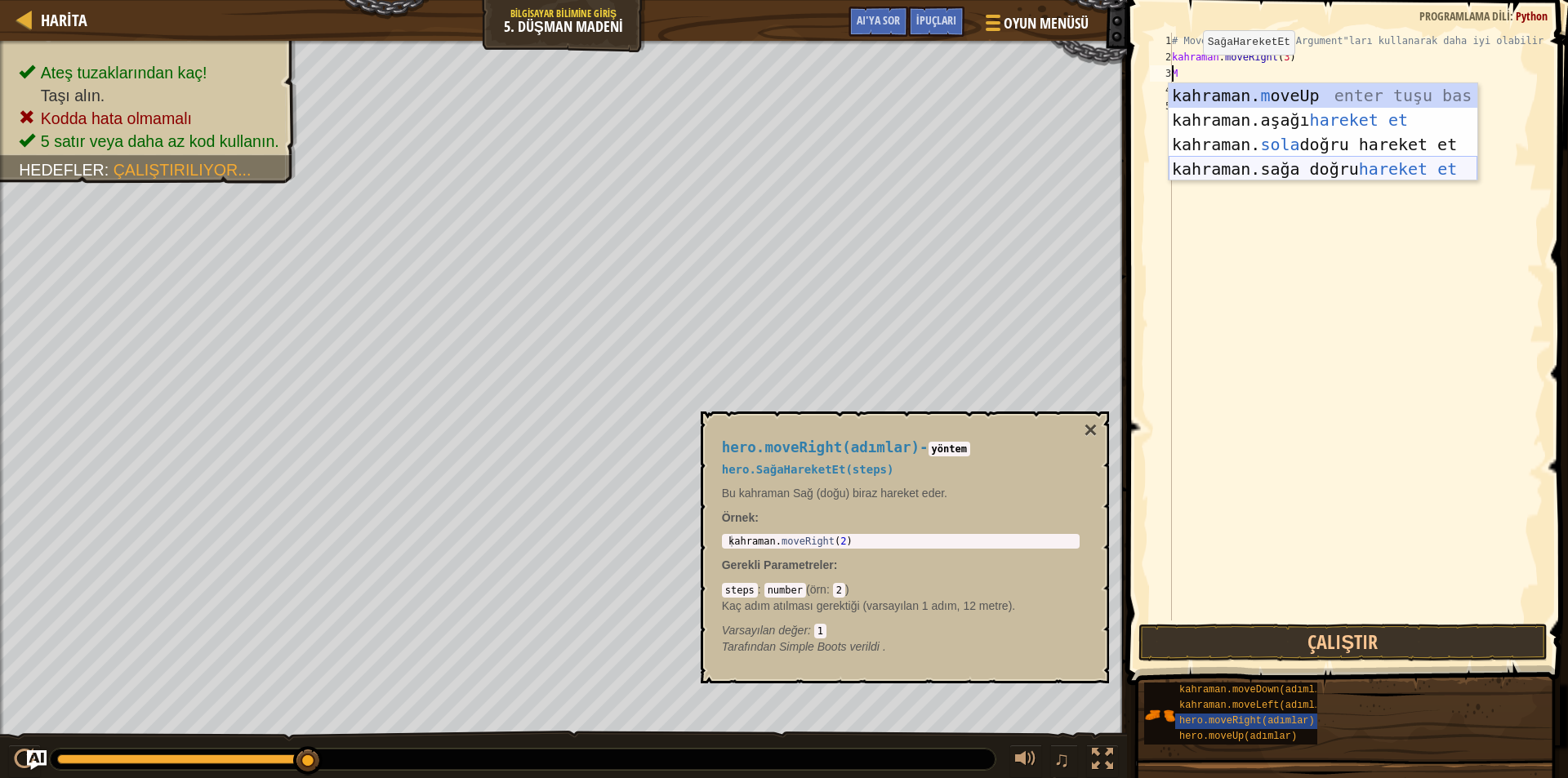
click at [1278, 166] on div "kahraman. m oveUp enter tuşu bas kahraman. aşağı hareket et tuşuna bas kahraman…" at bounding box center [1323, 156] width 309 height 147
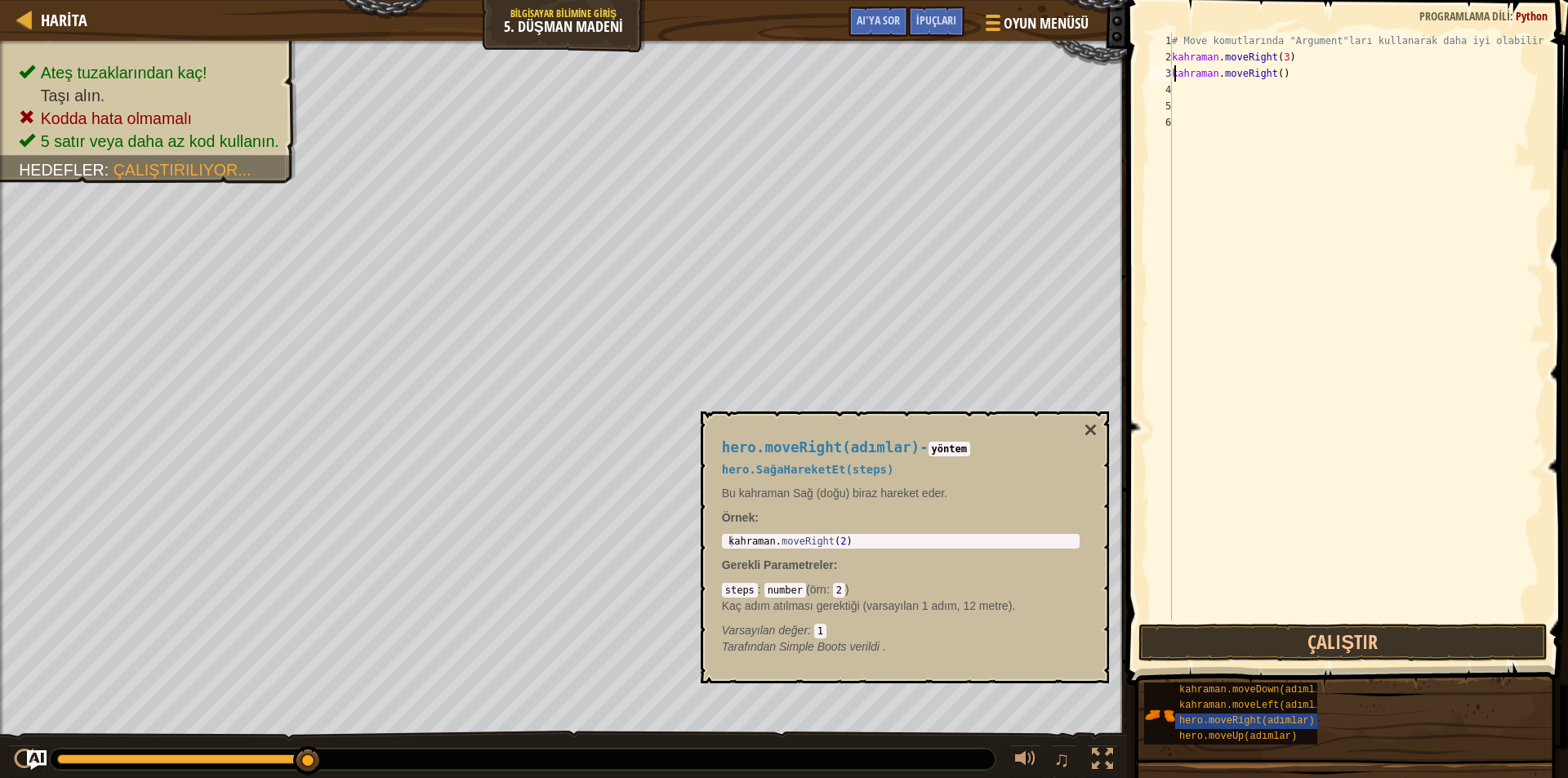
click at [1290, 72] on div "# Move komutlarında "Argument"ları kullanarak daha iyi olabilirsin. kahraman . …" at bounding box center [1355, 343] width 375 height 621
type textarea "hero.moveRight()"
click at [1296, 73] on div "# Move komutlarında "Argument"ları kullanarak daha iyi olabilirsin. kahraman . …" at bounding box center [1355, 343] width 375 height 621
click at [1289, 81] on div "# Move komutlarında "Argument"ları kullanarak daha iyi olabilirsin. kahraman . …" at bounding box center [1355, 343] width 375 height 621
click at [1290, 73] on div "# Move komutlarında "Argument"ları kullanarak daha iyi olabilirsin. kahraman . …" at bounding box center [1355, 343] width 375 height 621
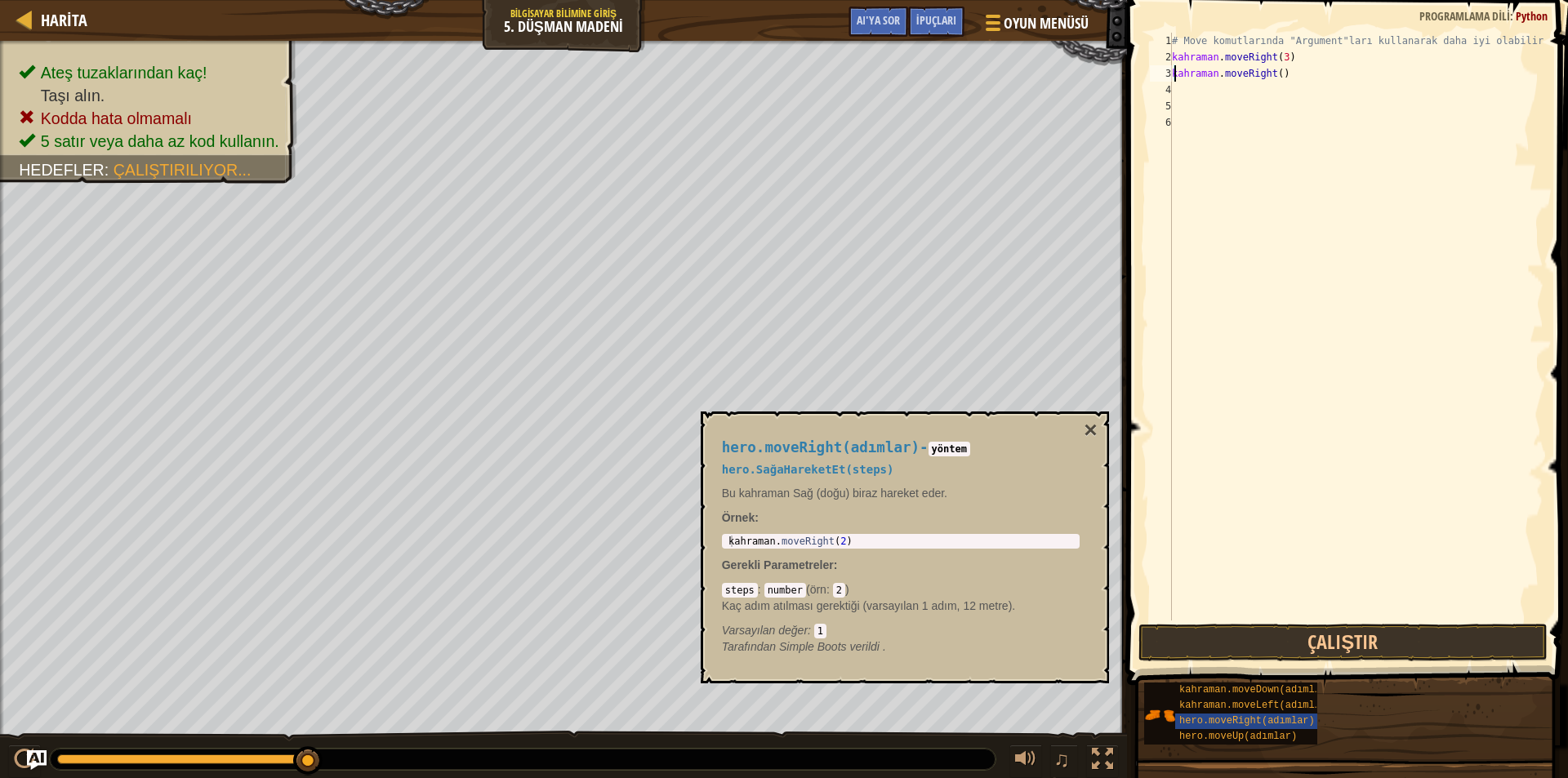
type textarea "hero.moveRight()"
type textarea "hero.moveRight(2)"
click at [860, 543] on div "kahraman . moveRight ( 2 )" at bounding box center [901, 553] width 351 height 34
click at [1299, 76] on div "# Move komutlarında "Argument"ları kullanarak daha iyi olabilirsin. kahraman . …" at bounding box center [1355, 343] width 375 height 621
click at [1299, 73] on div "# Move komutlarında "Argument"ları kullanarak daha iyi olabilirsin. kahraman . …" at bounding box center [1355, 343] width 375 height 621
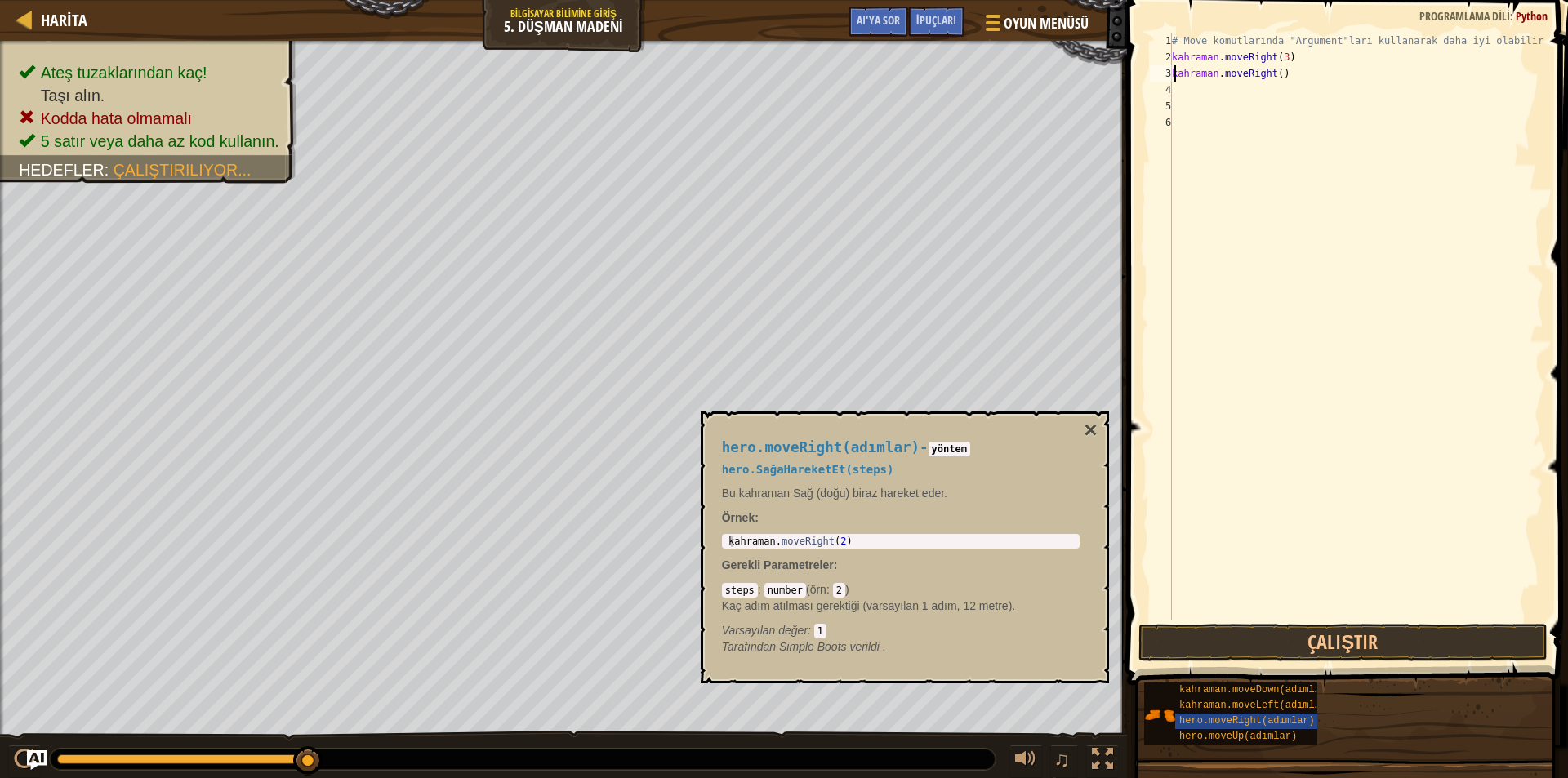
click at [1300, 72] on div "# Move komutlarında "Argument"ları kullanarak daha iyi olabilirsin. kahraman . …" at bounding box center [1355, 327] width 375 height 588
drag, startPoint x: 1300, startPoint y: 72, endPoint x: 1309, endPoint y: 71, distance: 9.1
click at [1309, 71] on div "# Move komutlarında "Argument"ları kullanarak daha iyi olabilirsin. kahraman . …" at bounding box center [1355, 343] width 375 height 621
click at [1292, 72] on div "# Move komutlarında "Argument"ları kullanarak daha iyi olabilirsin. kahraman . …" at bounding box center [1355, 327] width 375 height 588
drag, startPoint x: 1292, startPoint y: 72, endPoint x: 1305, endPoint y: 80, distance: 15.3
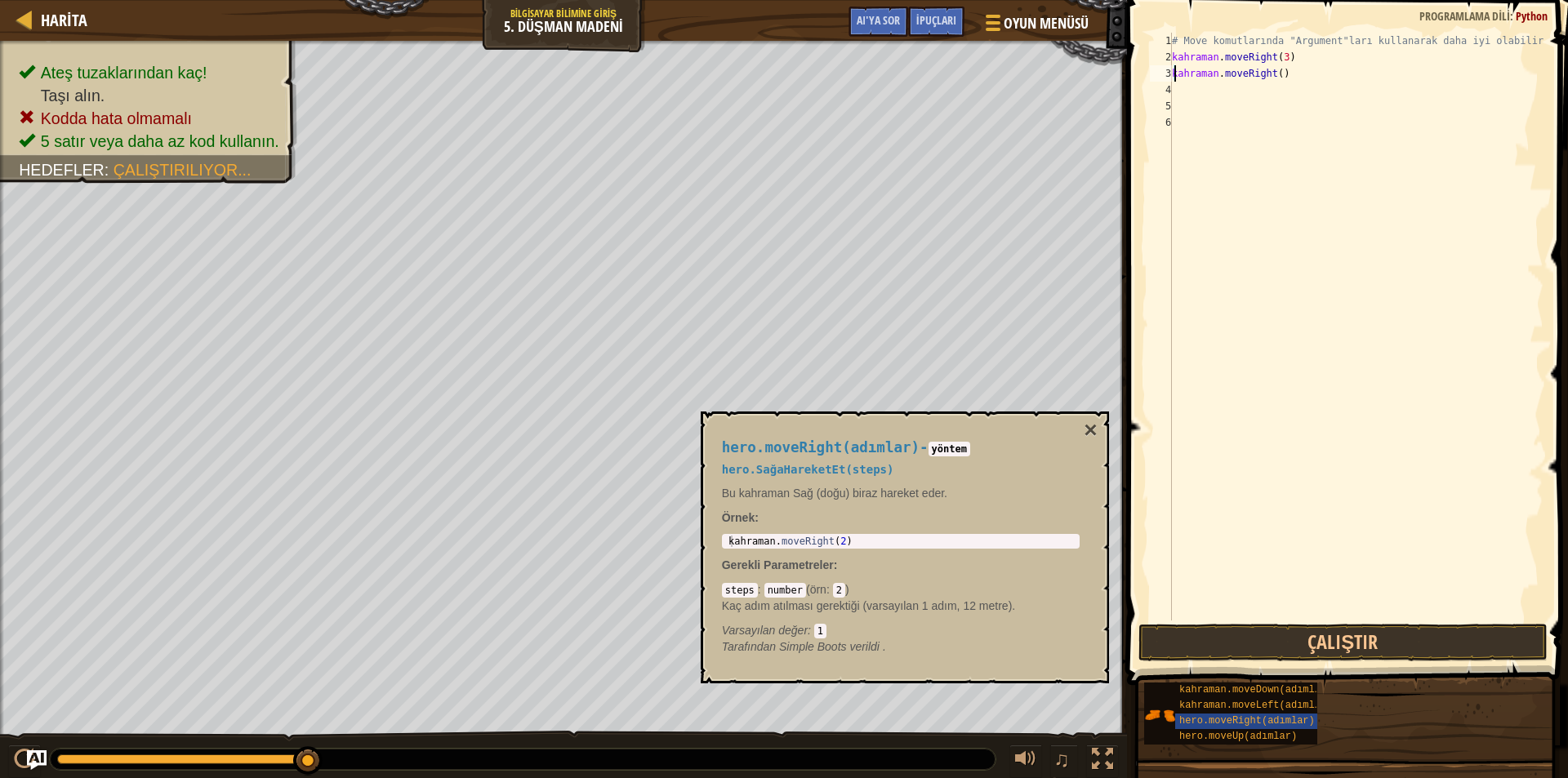
click at [1305, 80] on div "# Move komutlarında "Argument"ları kullanarak daha iyi olabilirsin. kahraman . …" at bounding box center [1355, 343] width 375 height 621
click at [1175, 74] on div "# Move komutlarında "Argument"ları kullanarak daha iyi olabilirsin. kahraman . …" at bounding box center [1355, 343] width 375 height 621
drag, startPoint x: 1178, startPoint y: 86, endPoint x: 1175, endPoint y: 105, distance: 19.2
click at [1175, 105] on div "# Move komutlarında "Argument"ları kullanarak daha iyi olabilirsin. kahraman . …" at bounding box center [1355, 343] width 375 height 621
click at [1208, 99] on div "# Move komutlarında "Argument"ları kullanarak daha iyi olabilirsin. kahraman . …" at bounding box center [1355, 327] width 375 height 588
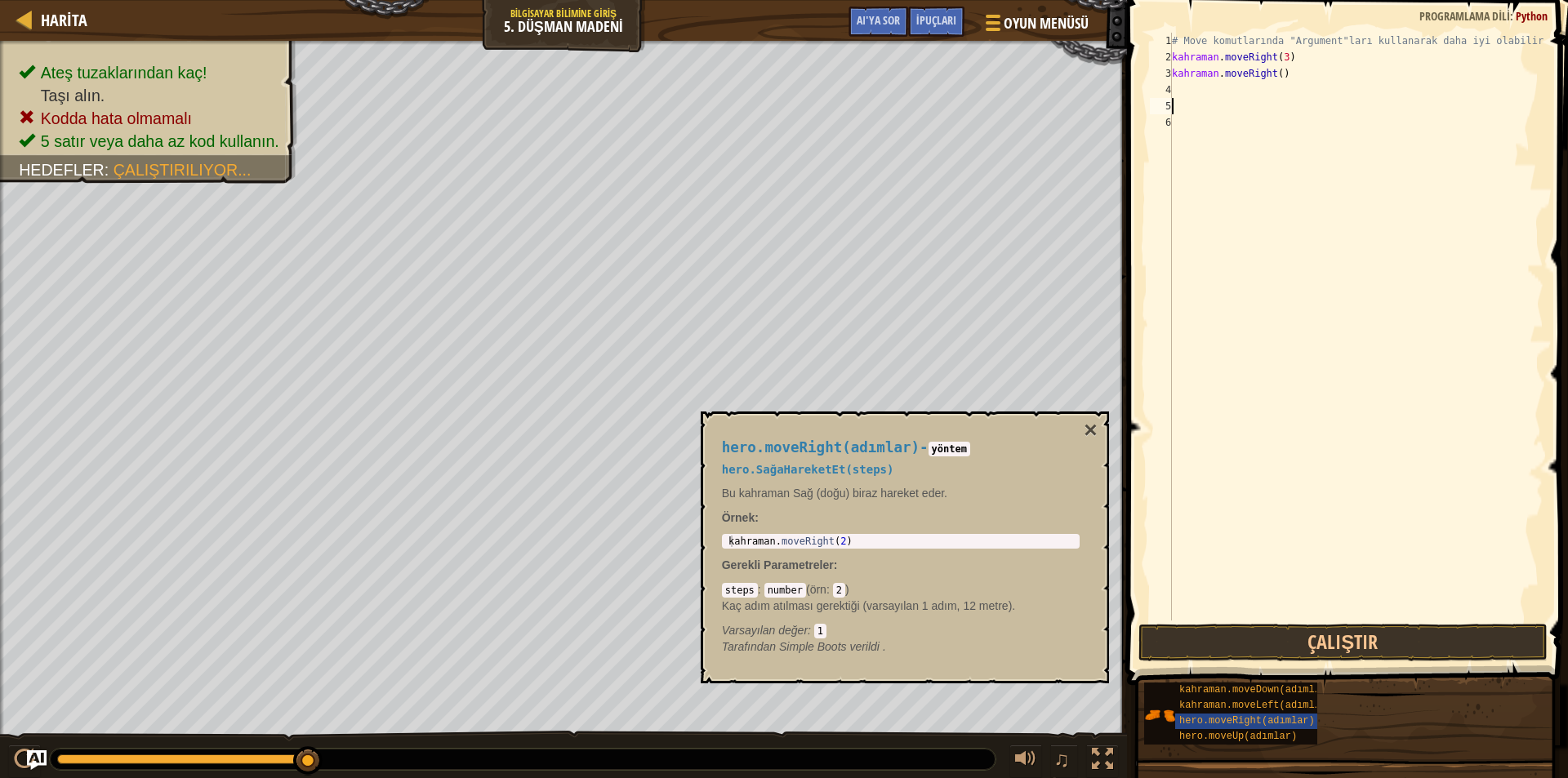
click at [1295, 72] on div "# Move komutlarında "Argument"ları kullanarak daha iyi olabilirsin. kahraman . …" at bounding box center [1355, 343] width 375 height 621
click at [1293, 78] on div "# Move komutlarında "Argument"ları kullanarak daha iyi olabilirsin. kahraman . …" at bounding box center [1355, 343] width 375 height 621
click at [1294, 76] on div "# Move komutlarında "Argument"ları kullanarak daha iyi olabilirsin. kahraman . …" at bounding box center [1355, 343] width 375 height 621
type textarea "h"
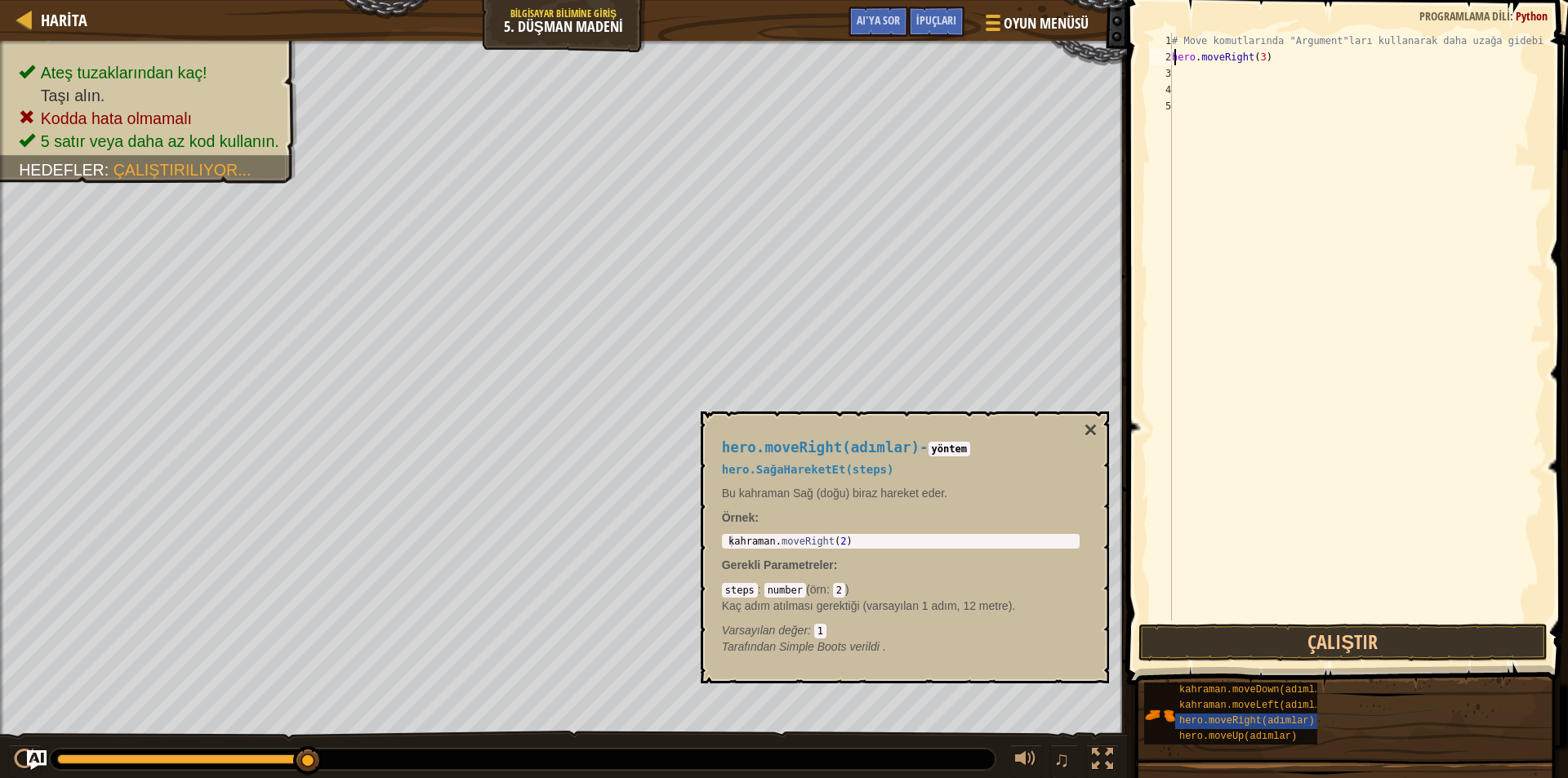
type textarea "hero.moveRight(3"
click at [17, 11] on div at bounding box center [24, 18] width 20 height 20
select select "tr"
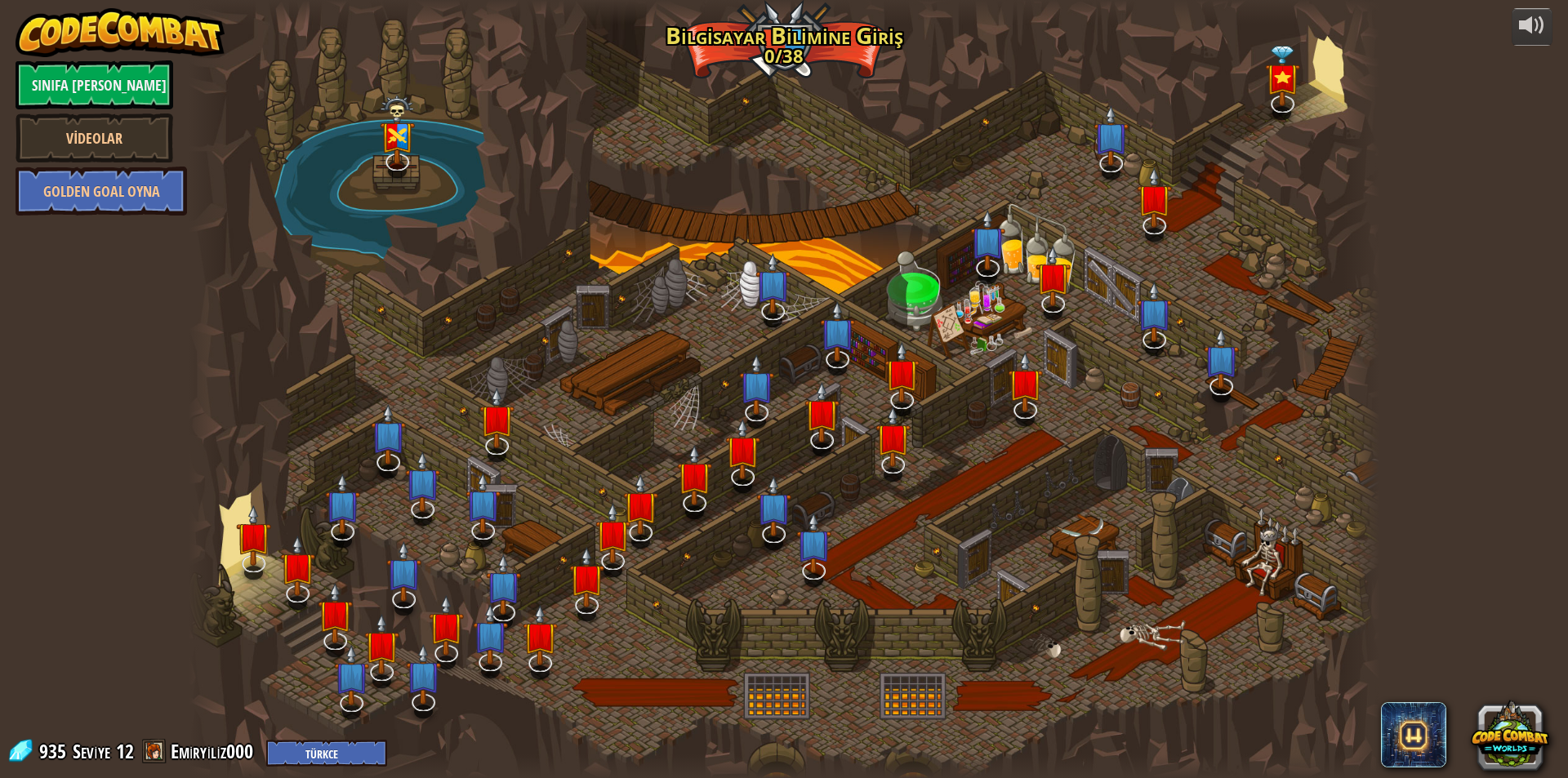
select select "tr"
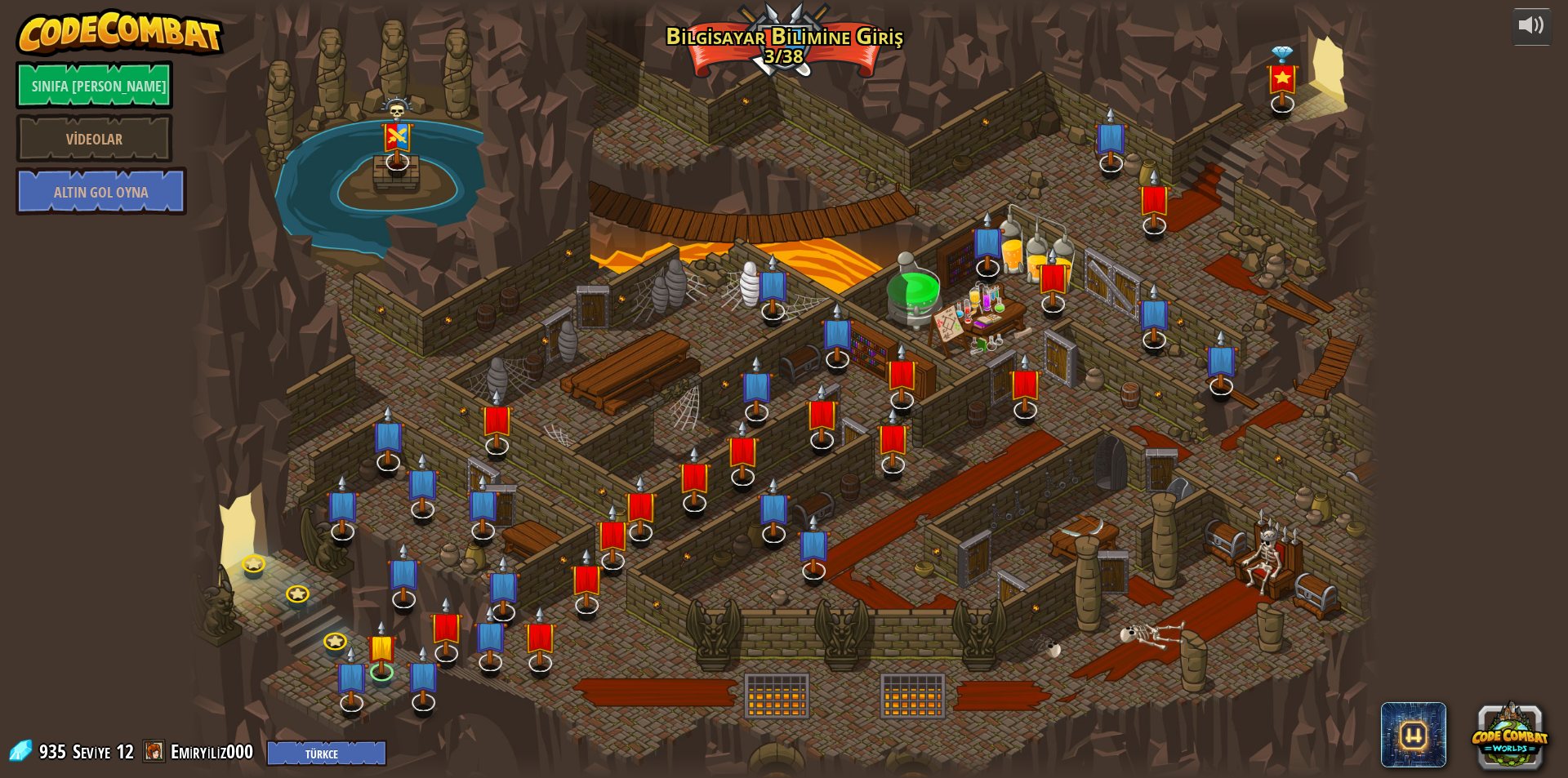
select select "tr"
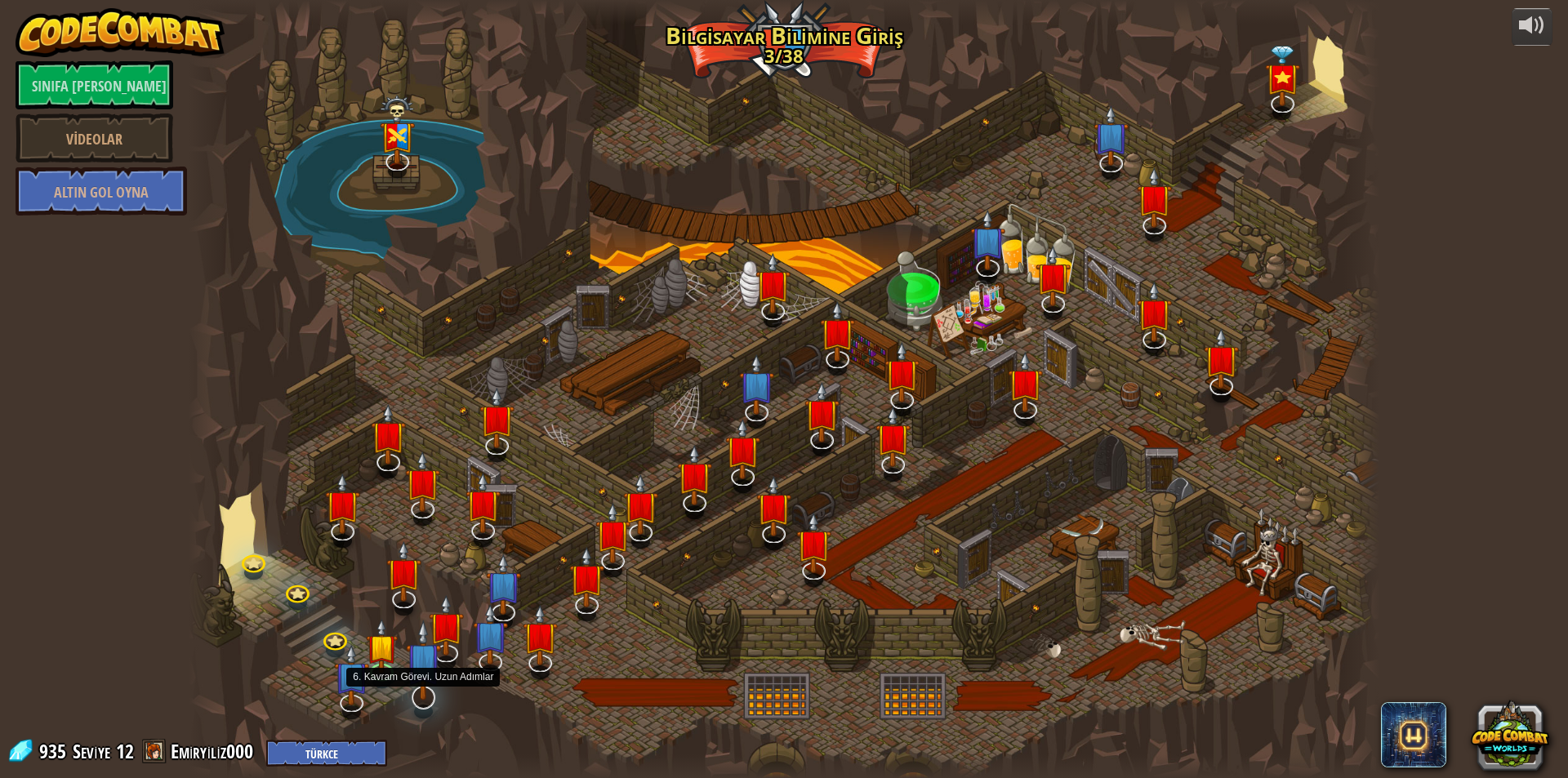
select select "tr"
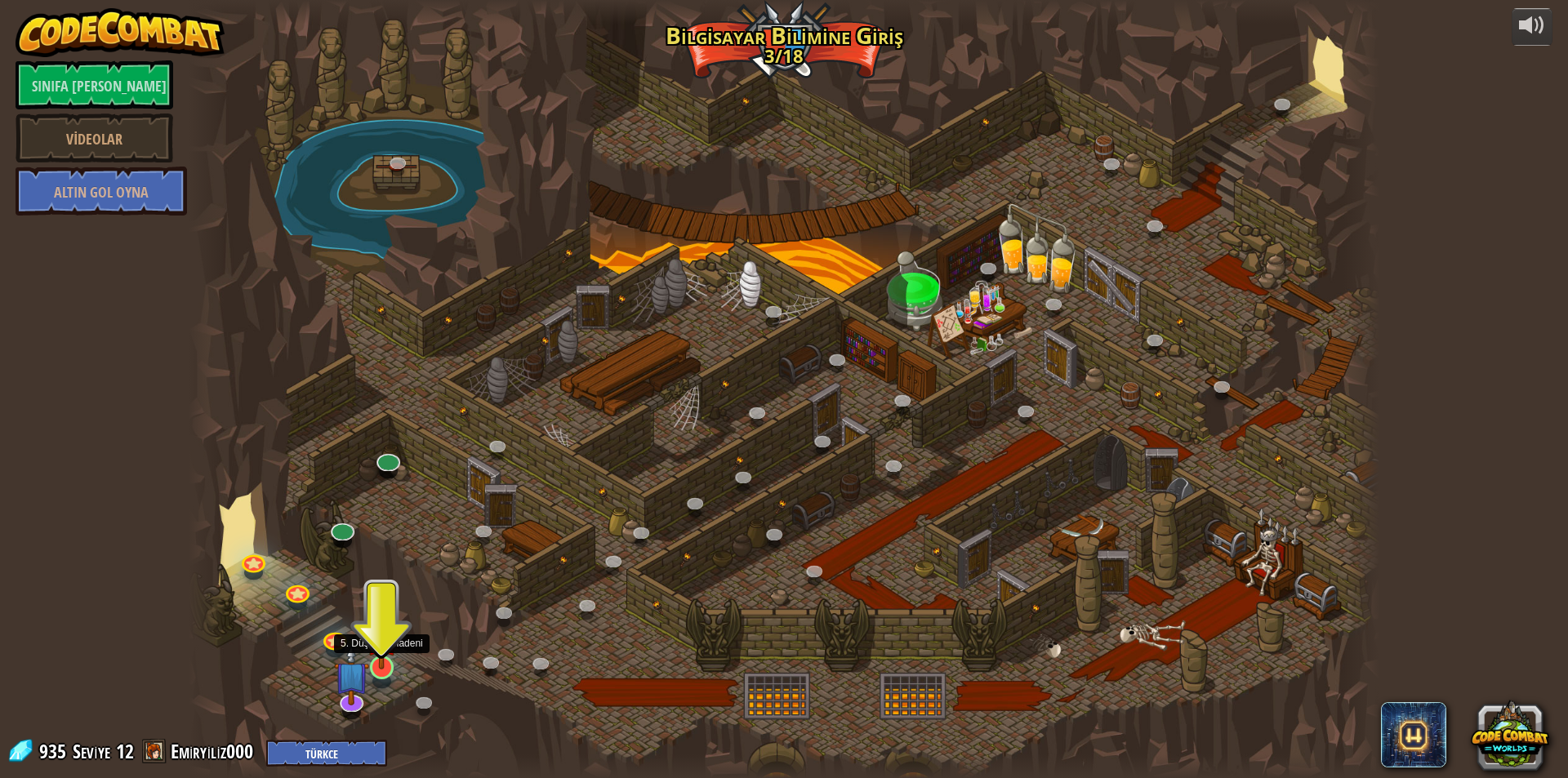
click at [379, 665] on img at bounding box center [381, 632] width 32 height 74
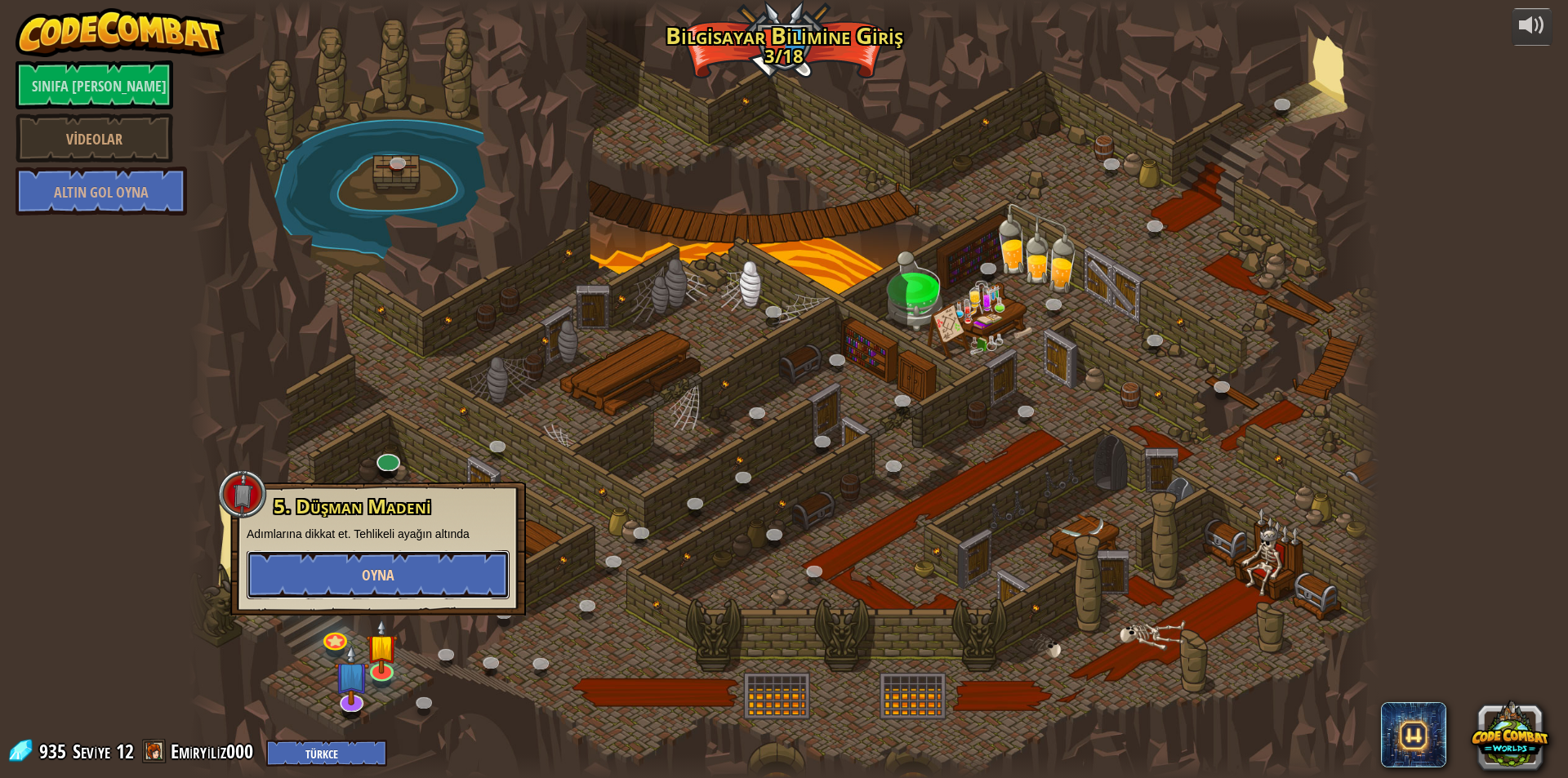
click at [363, 570] on font "Oyna" at bounding box center [379, 575] width 33 height 20
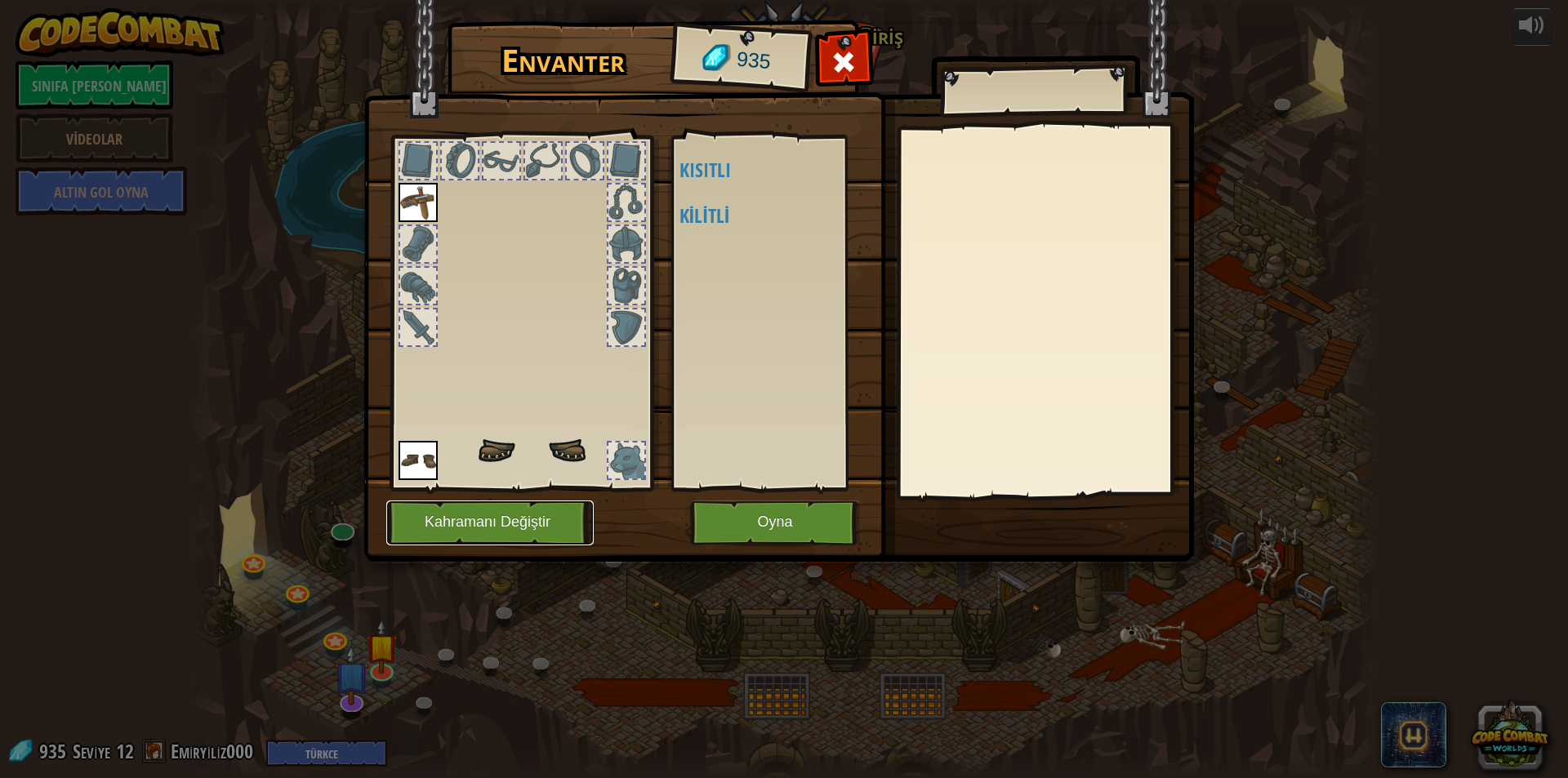
click at [571, 524] on button "Kahramanı Değiştir" at bounding box center [490, 522] width 207 height 45
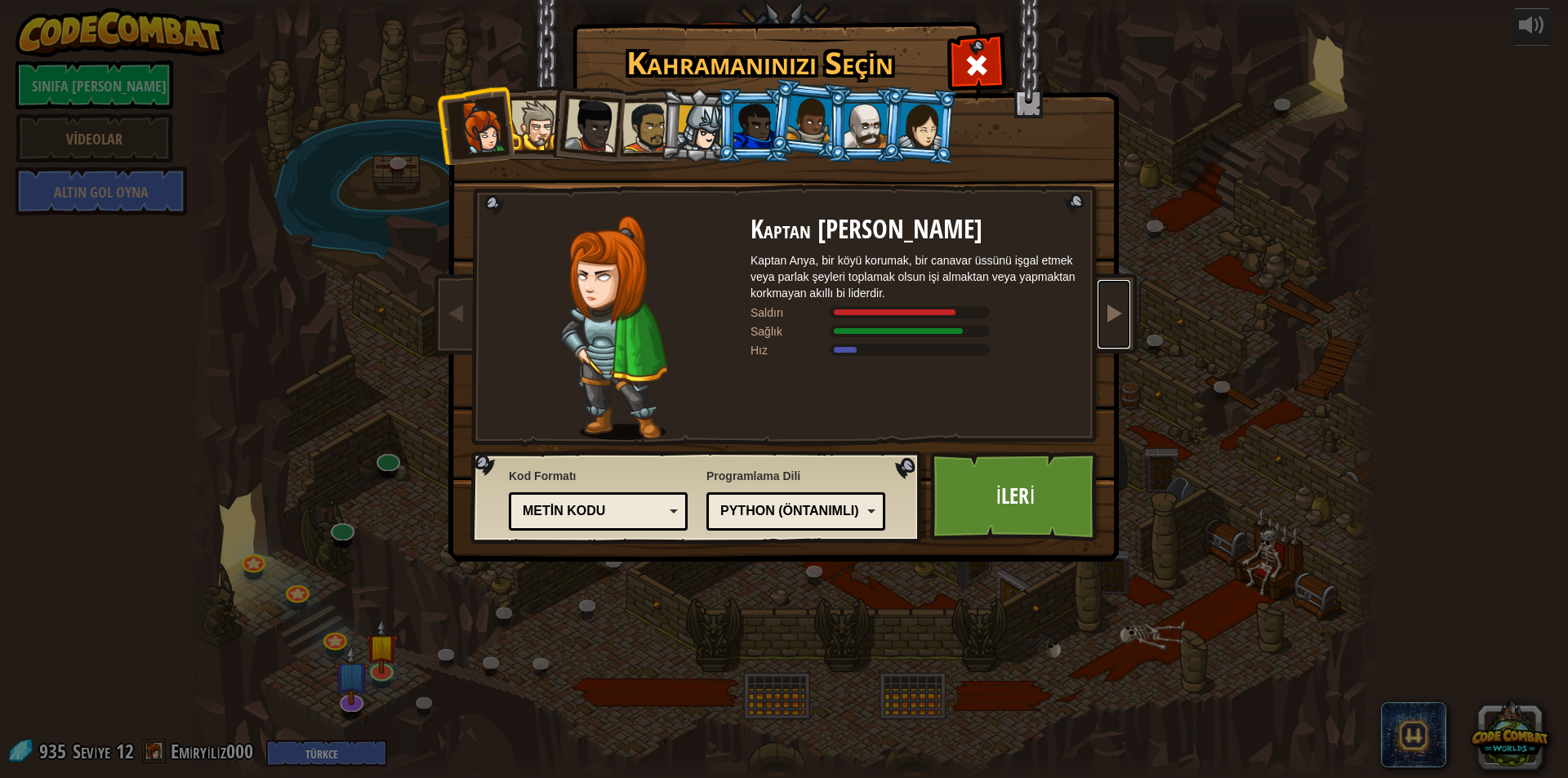
click at [1114, 331] on link at bounding box center [1114, 314] width 33 height 69
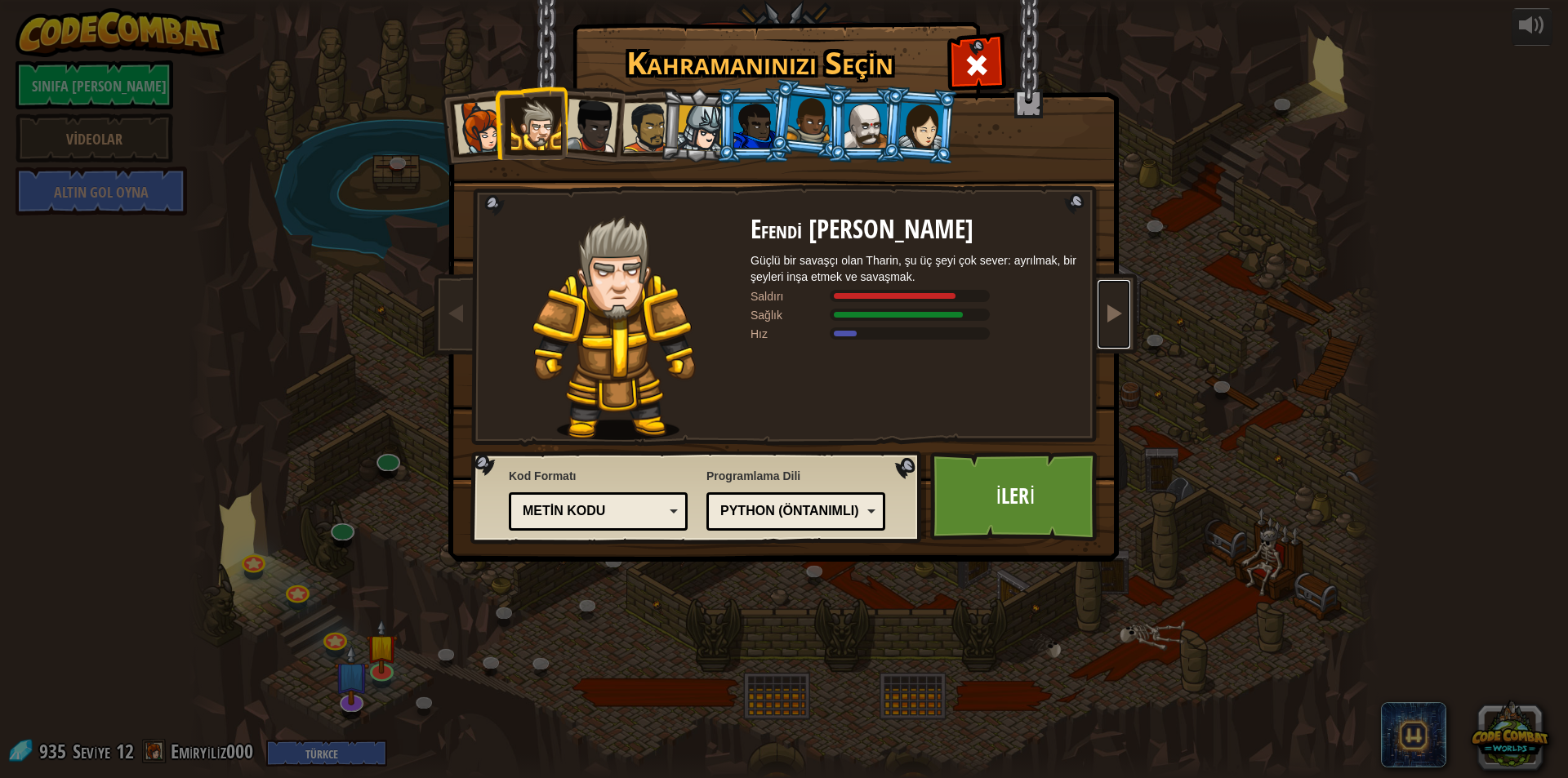
click at [1114, 331] on link at bounding box center [1114, 314] width 33 height 69
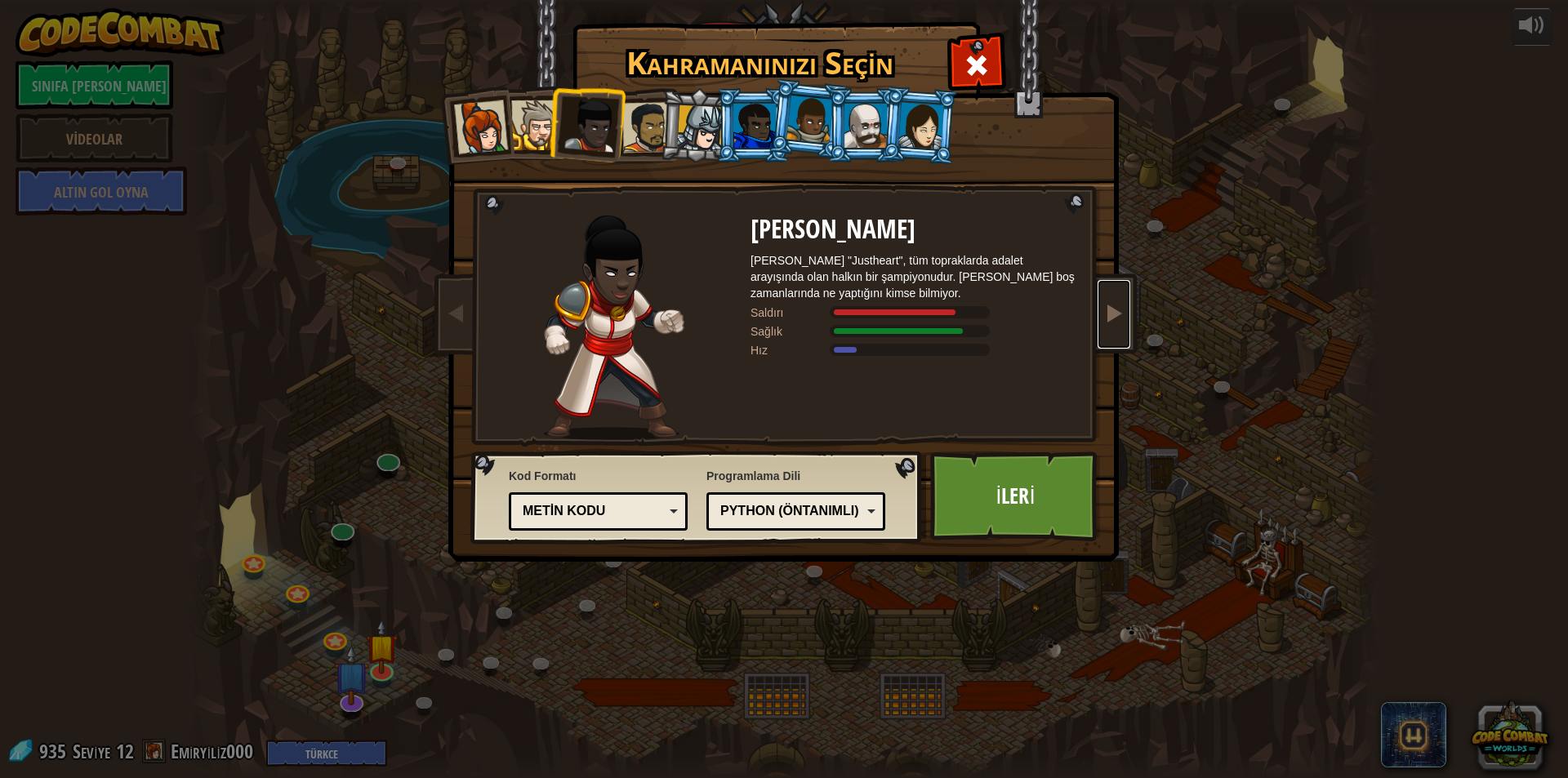
click at [1114, 331] on link at bounding box center [1114, 314] width 33 height 69
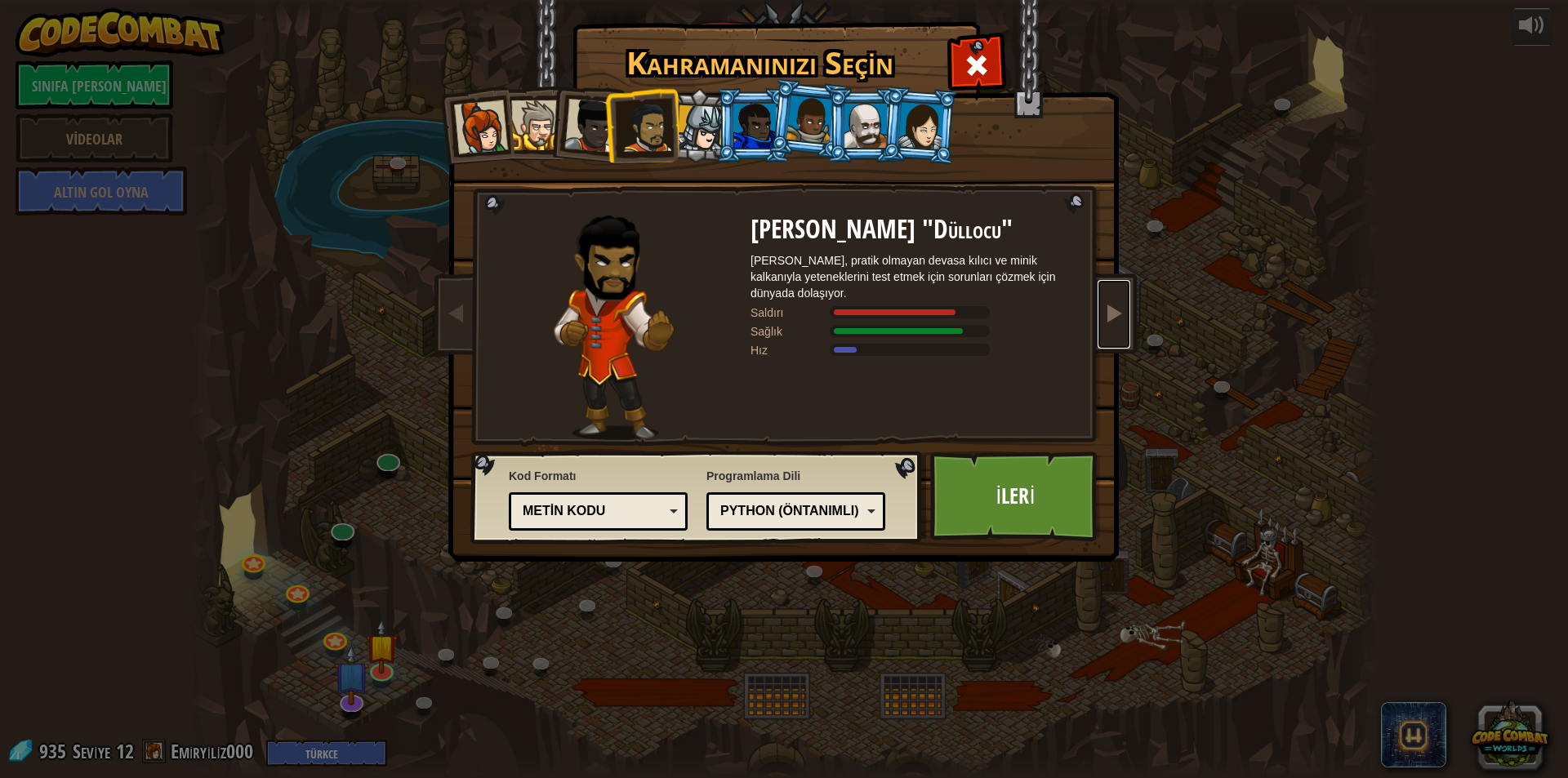
click at [1114, 331] on link at bounding box center [1114, 314] width 33 height 69
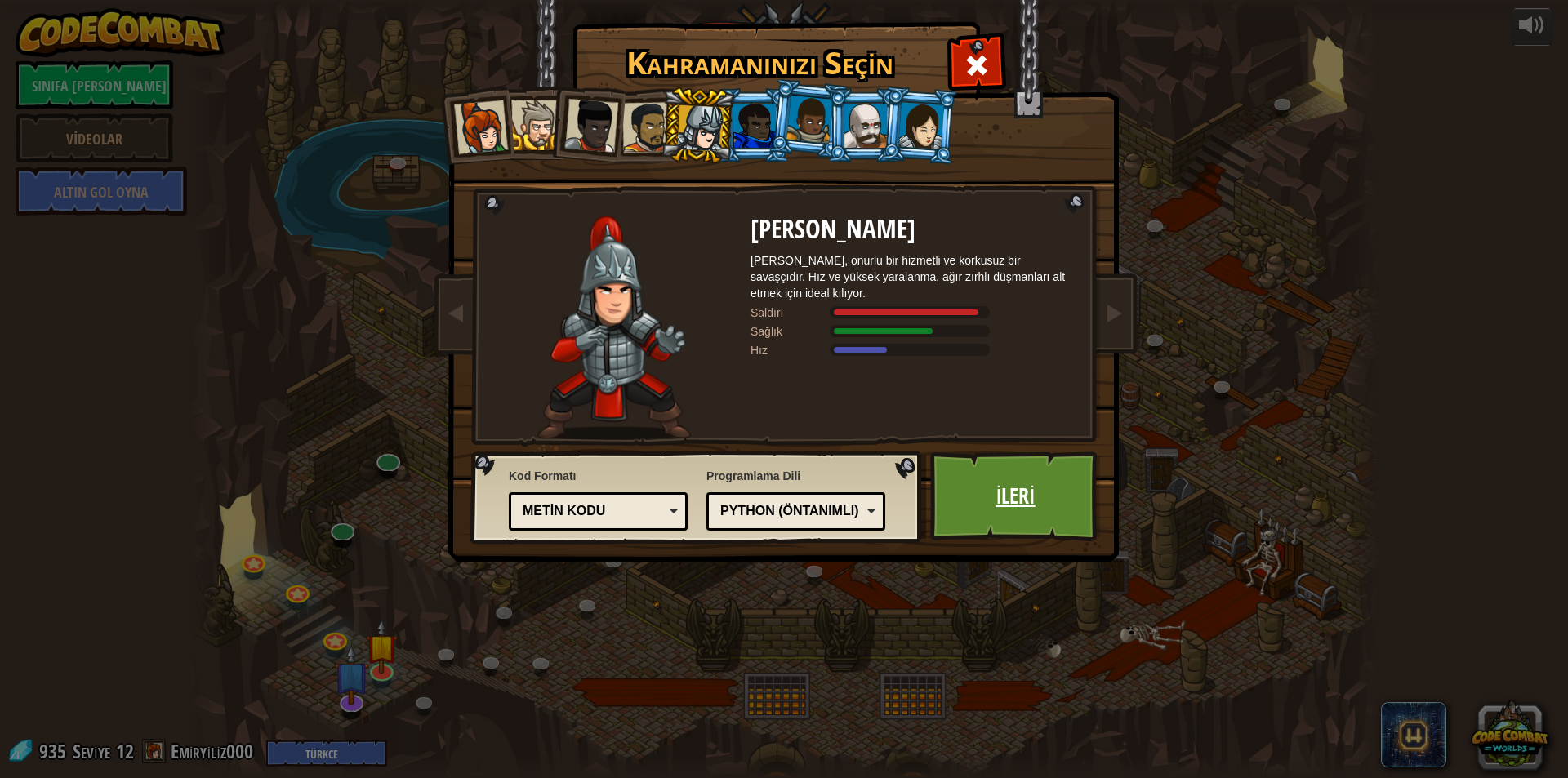
click at [985, 495] on link "İleri" at bounding box center [1016, 496] width 171 height 90
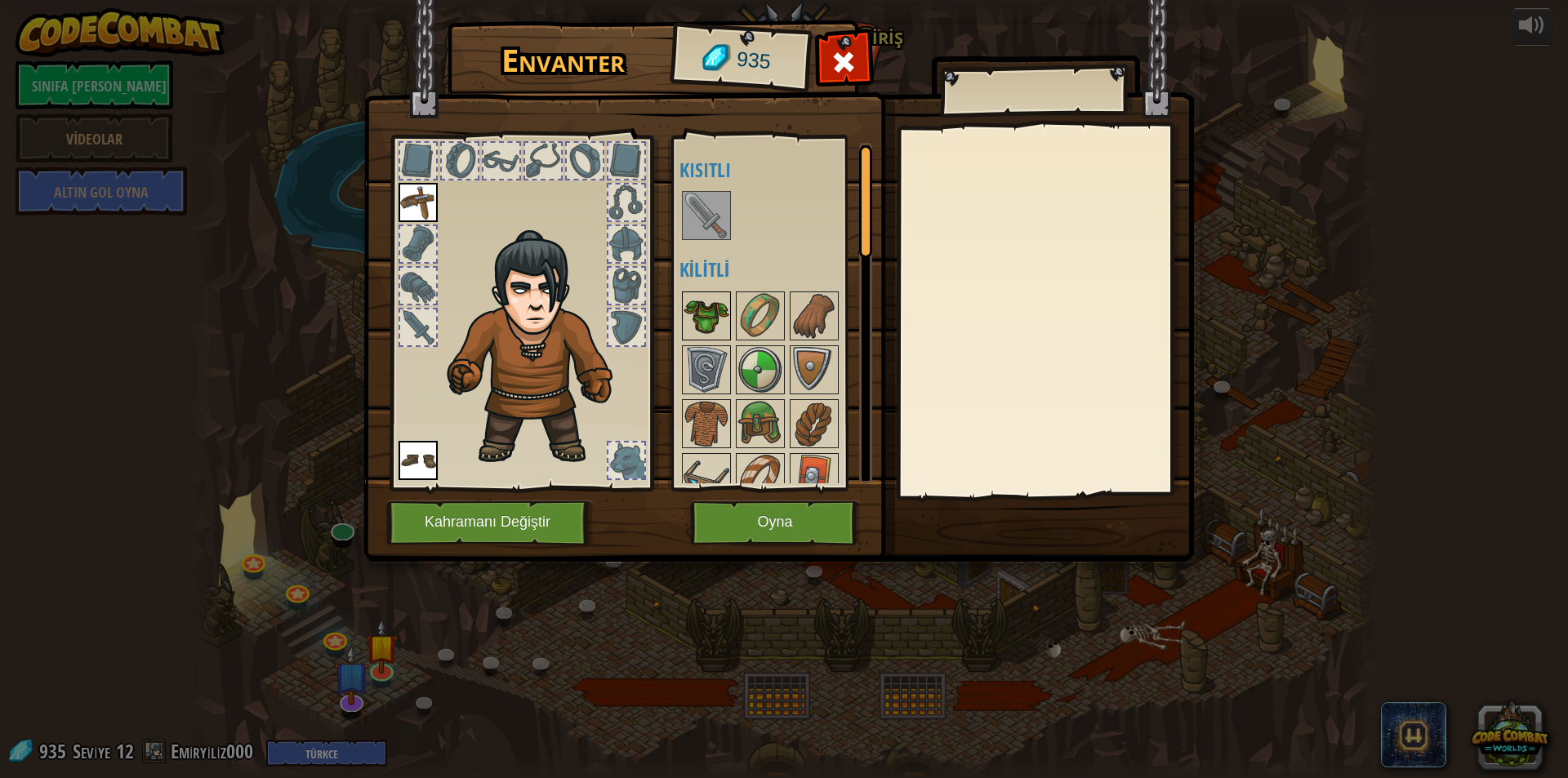
click at [703, 313] on img at bounding box center [706, 316] width 46 height 46
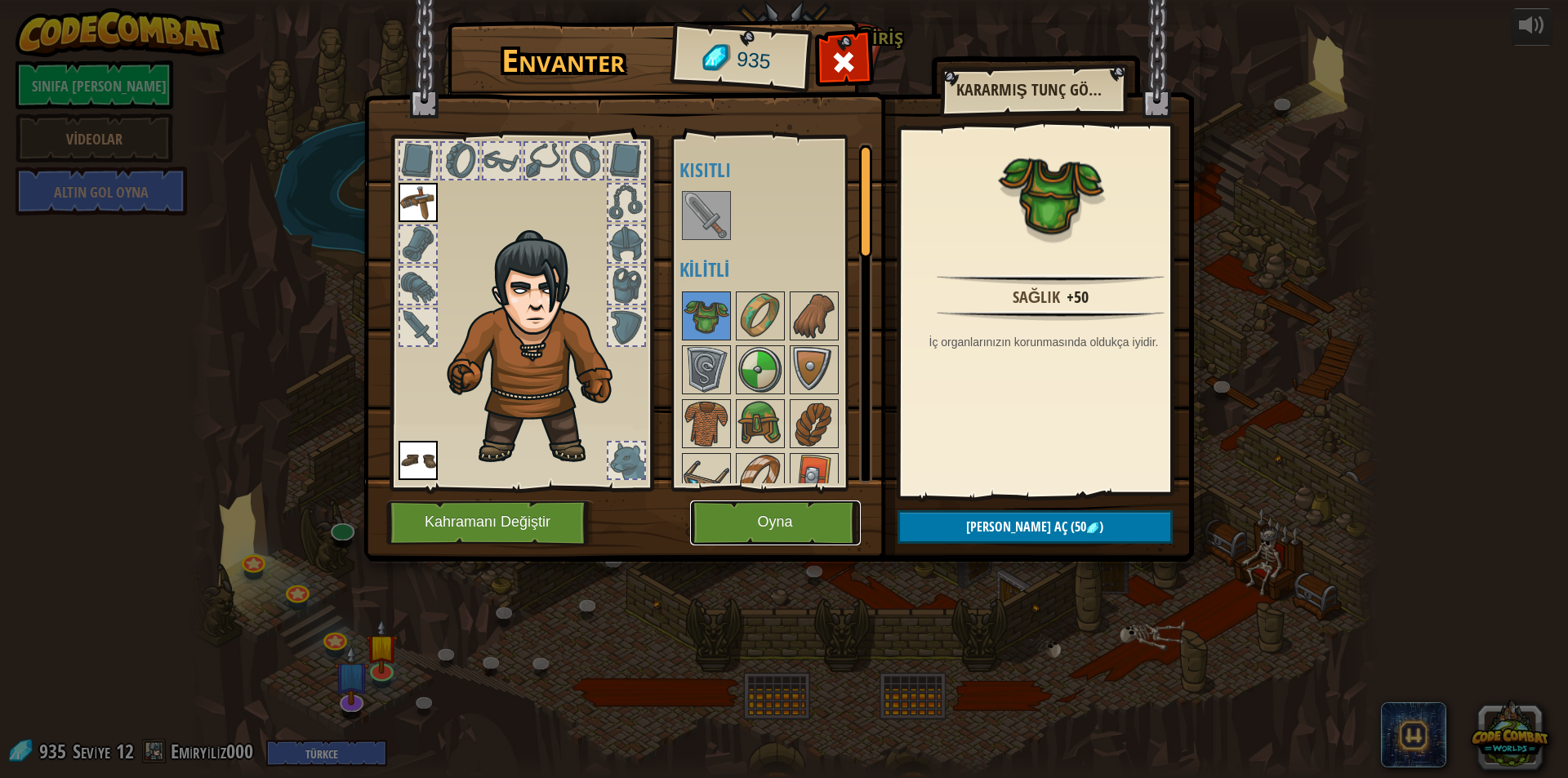
click at [806, 513] on button "Oyna" at bounding box center [775, 522] width 171 height 45
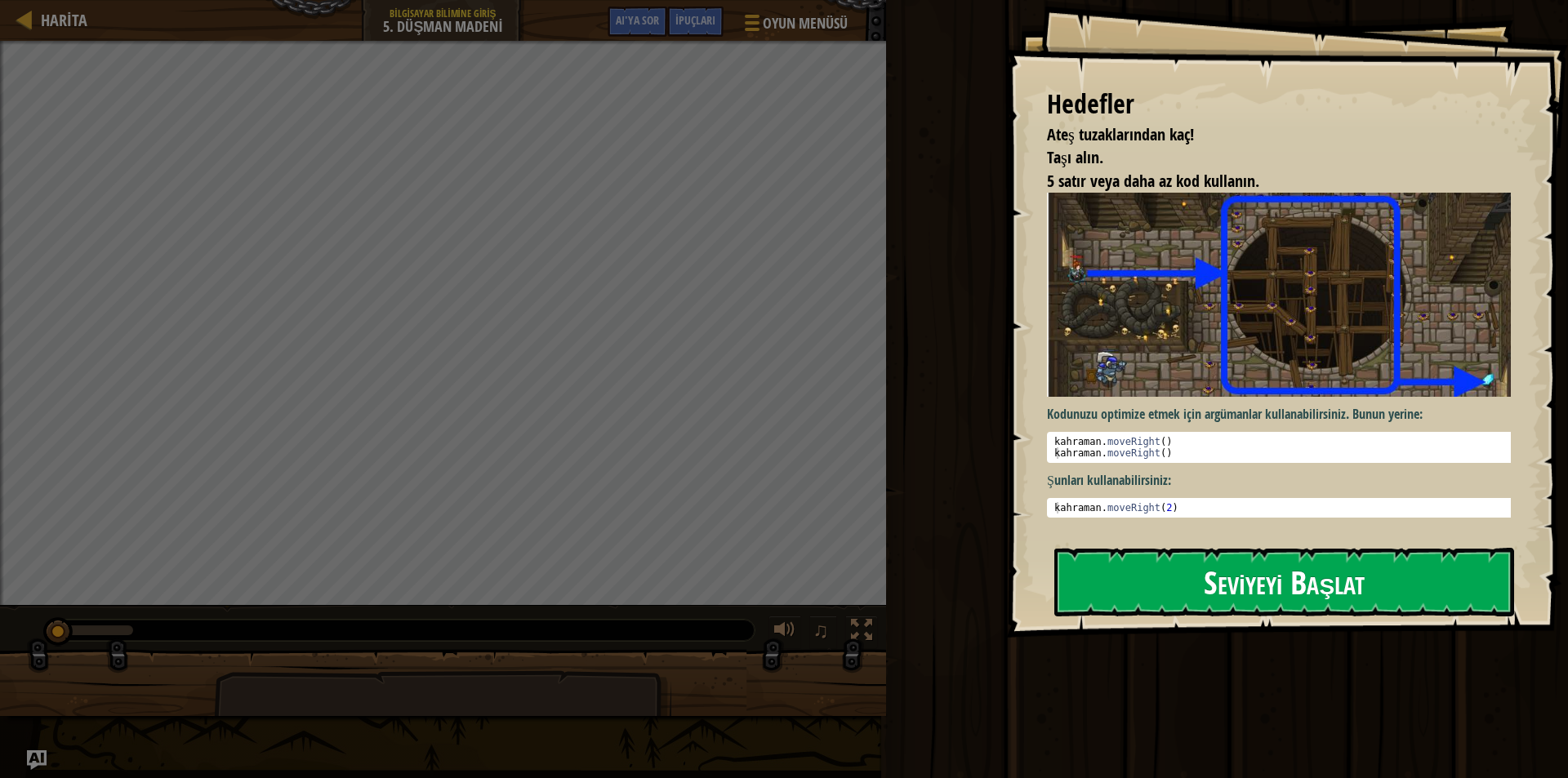
click at [1119, 598] on button "Seviyeyi Başlat" at bounding box center [1284, 583] width 460 height 69
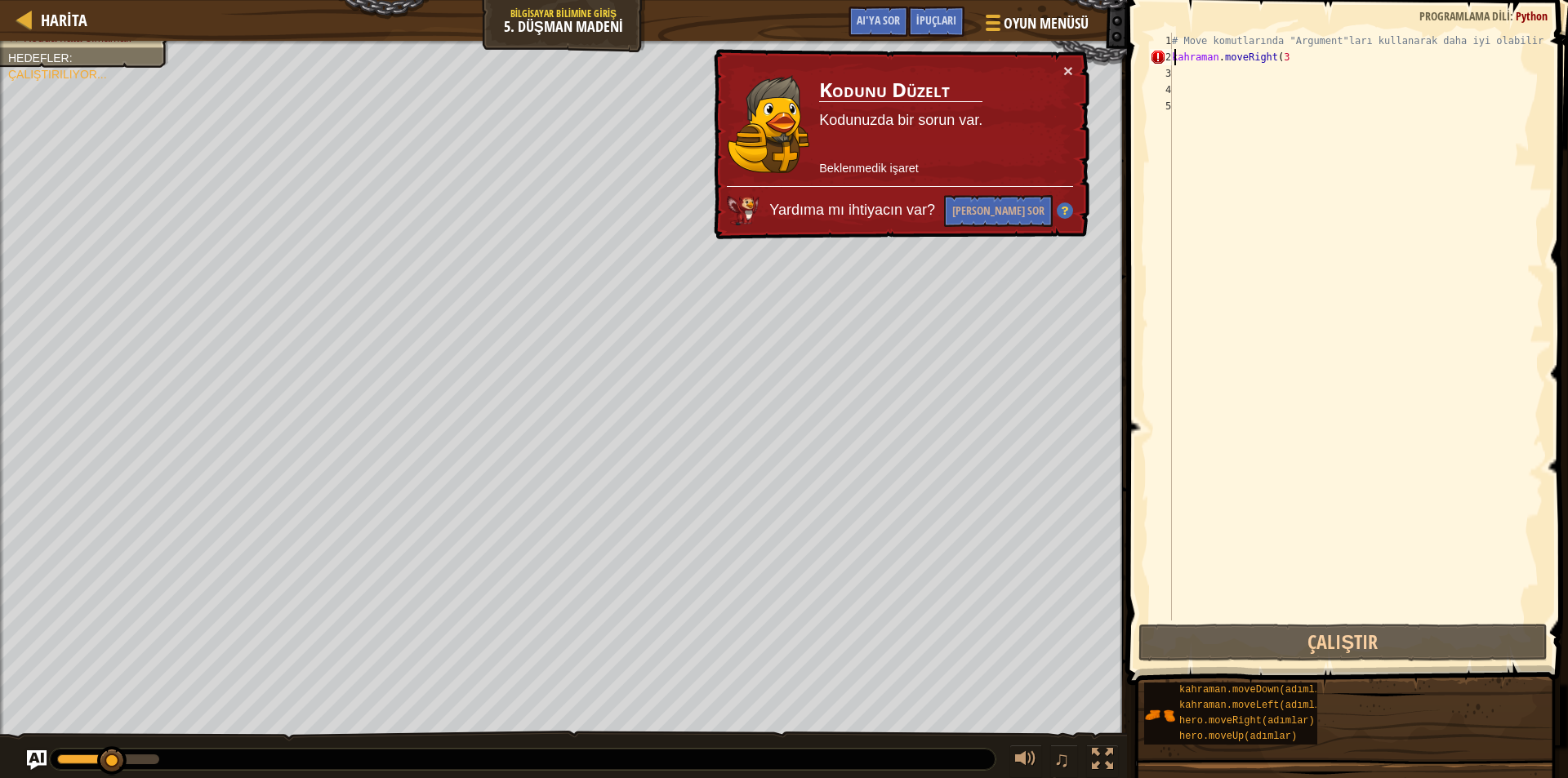
click at [1329, 58] on div "# Move komutlarında "Argument"ları kullanarak daha iyi olabilirsin. kahraman . …" at bounding box center [1355, 343] width 375 height 621
type textarea "hero.moveRight(3"
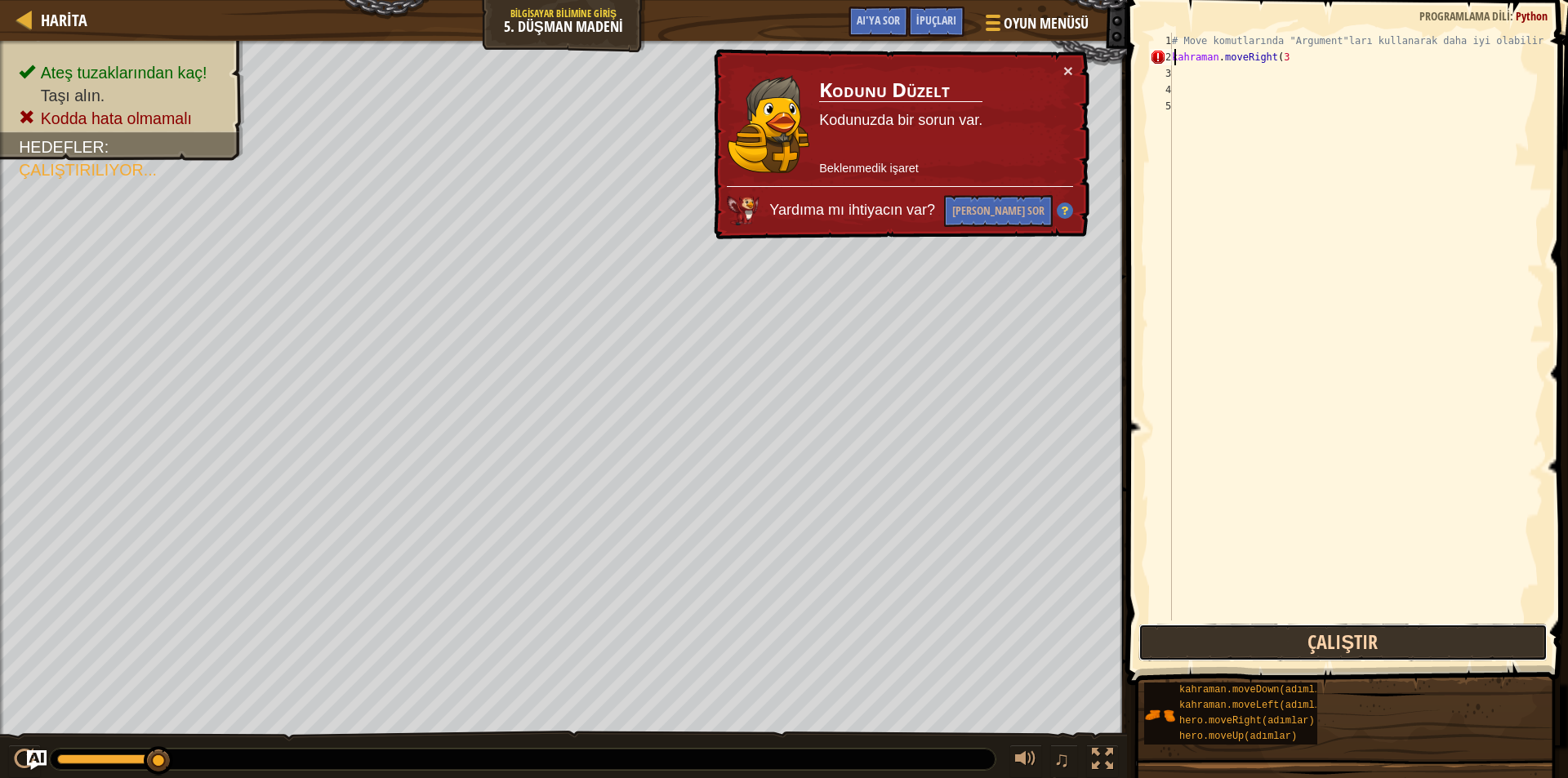
click at [1229, 651] on button "Çalıştır" at bounding box center [1343, 642] width 409 height 37
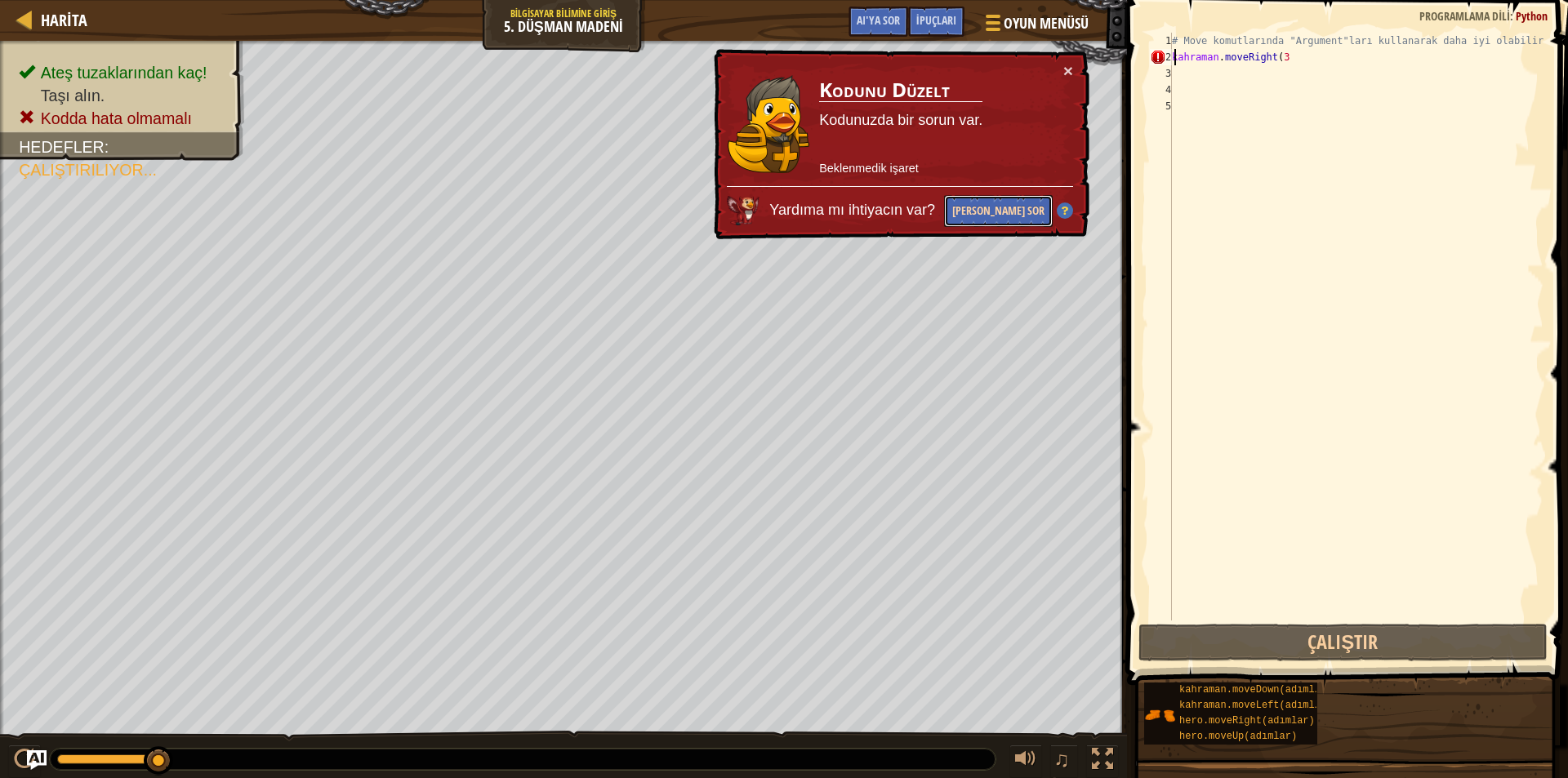
click at [1008, 207] on font "[PERSON_NAME] Sor" at bounding box center [999, 210] width 92 height 15
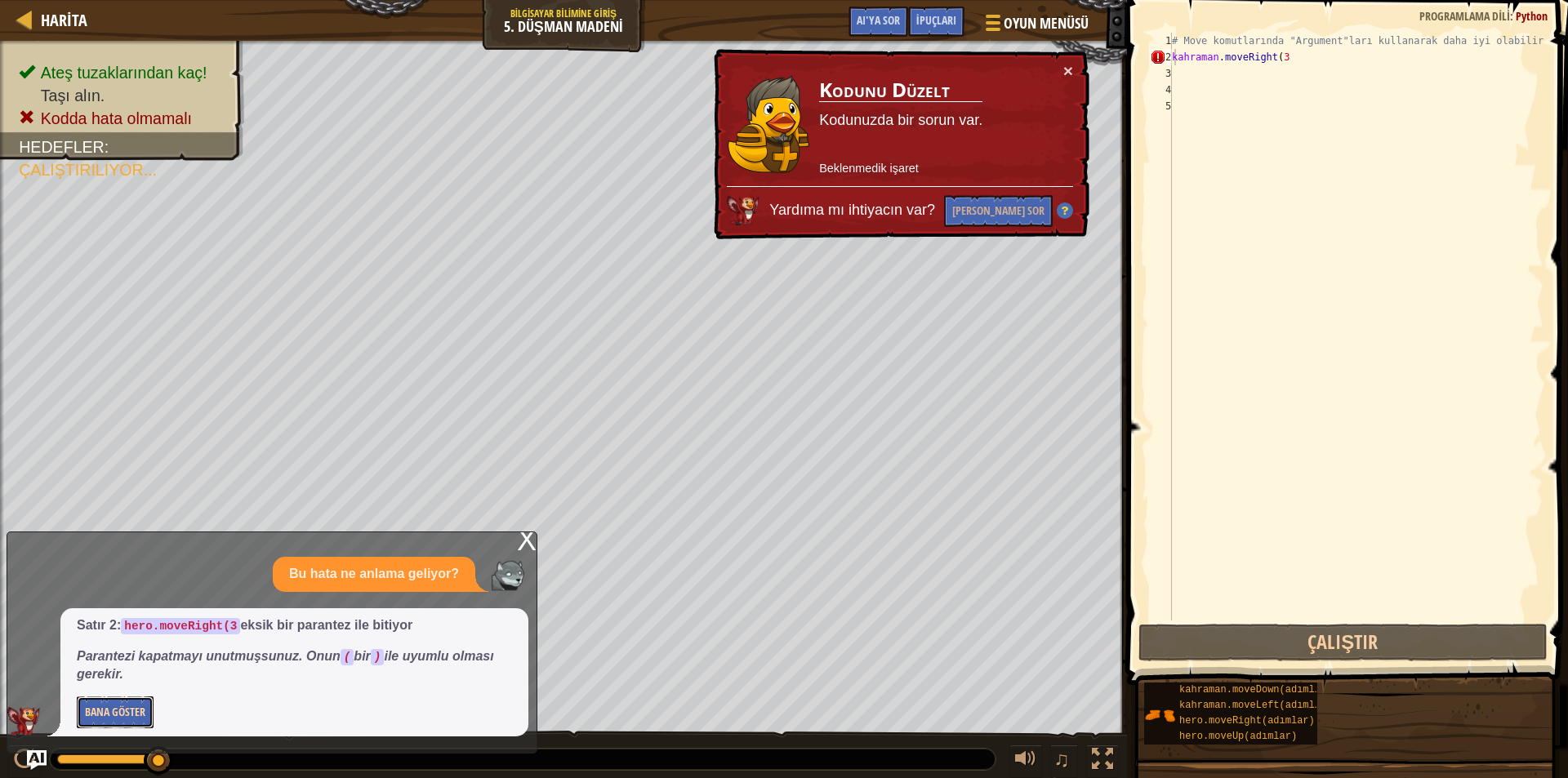
click at [97, 712] on font "Bana Göster" at bounding box center [115, 712] width 60 height 15
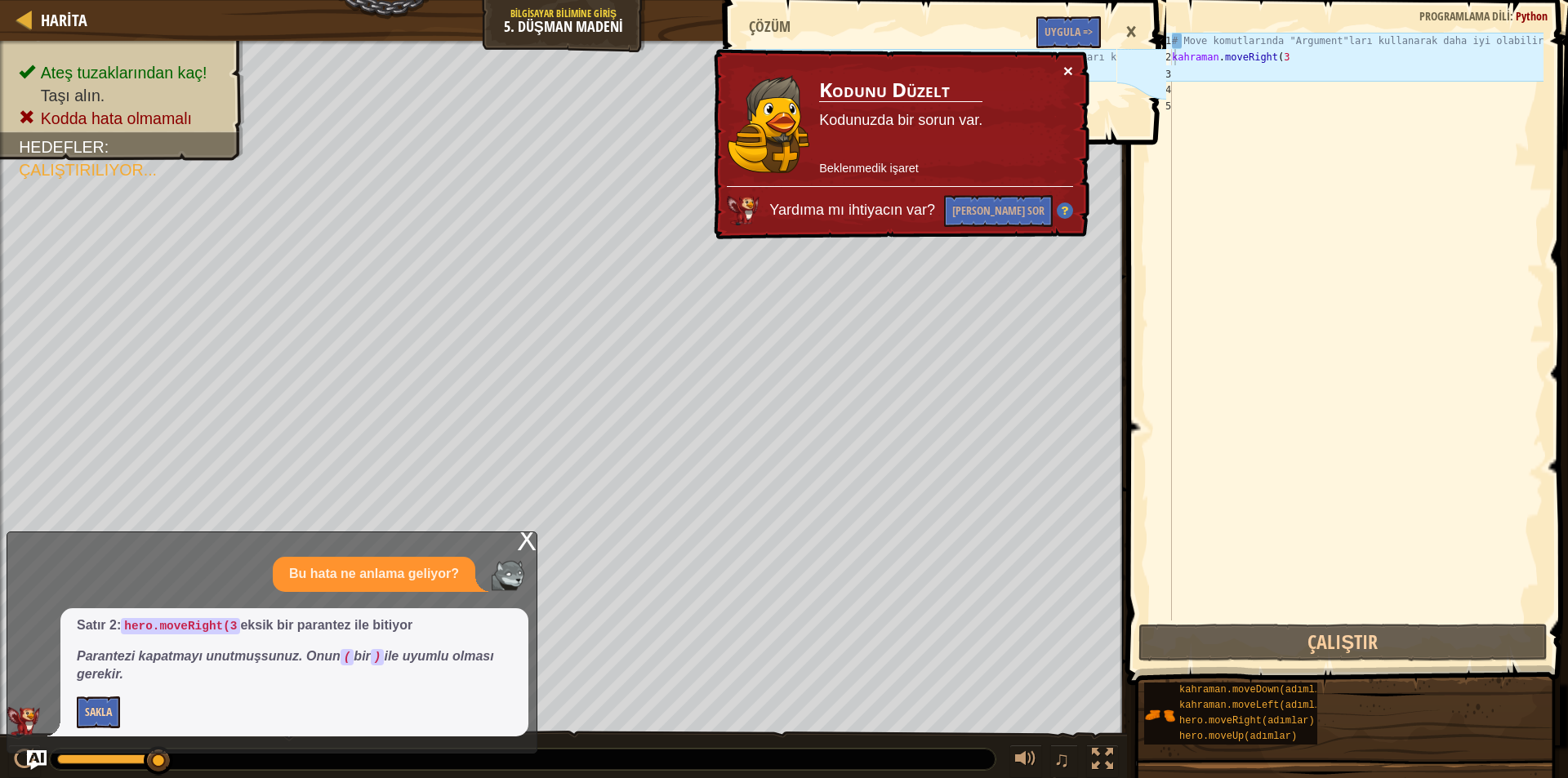
click at [1071, 68] on font "×" at bounding box center [1069, 71] width 10 height 19
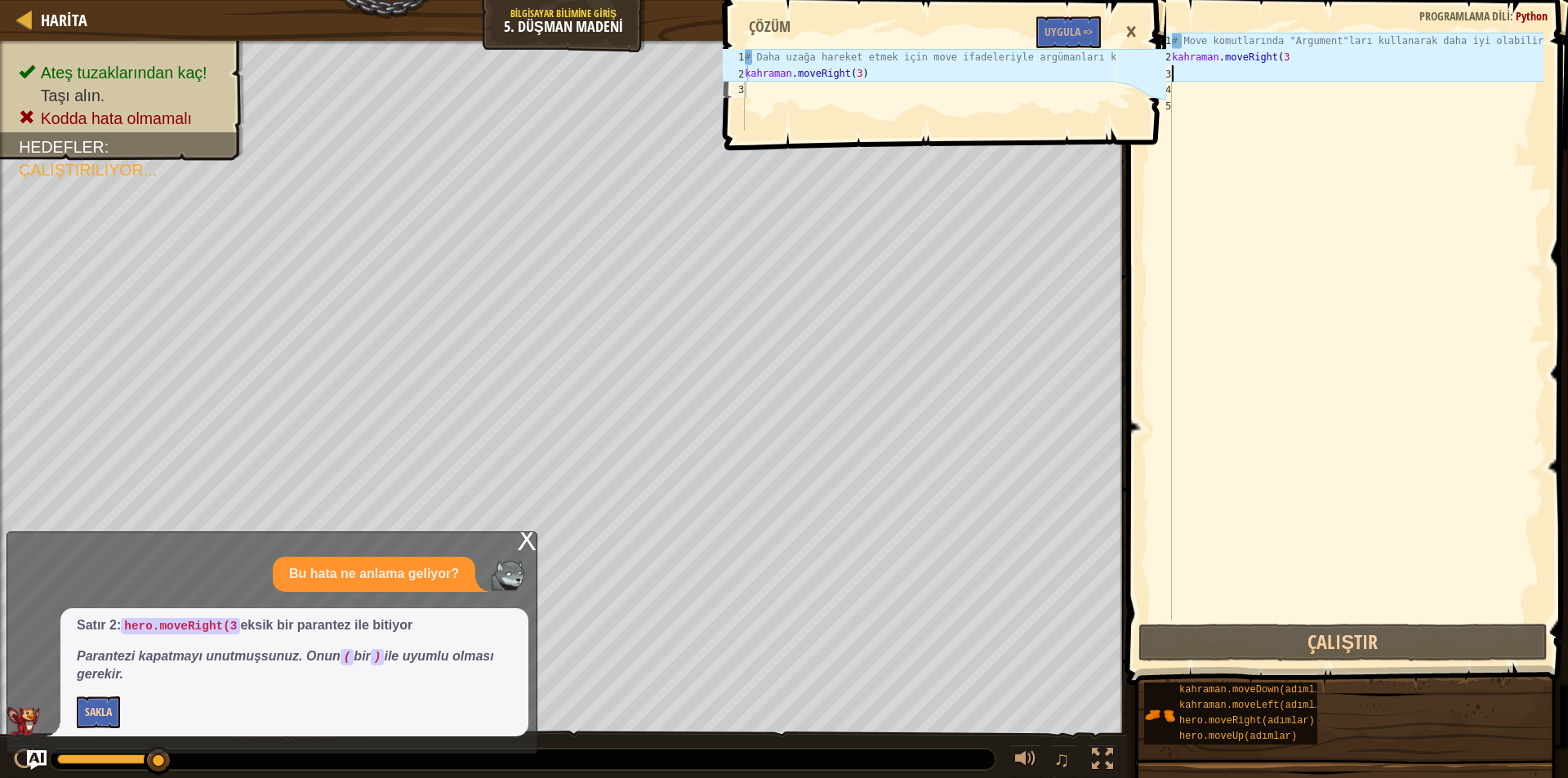
click at [1372, 65] on div "# Move komutlarında "Argument"ları kullanarak daha iyi olabilirsin. kahraman . …" at bounding box center [1355, 343] width 375 height 621
click at [1336, 67] on div "# Move komutlarında "Argument"ları kullanarak daha iyi olabilirsin. kahraman . …" at bounding box center [1355, 343] width 375 height 621
click at [1308, 62] on div "# Move komutlarında "Argument"ları kullanarak daha iyi olabilirsin. kahraman . …" at bounding box center [1355, 343] width 375 height 621
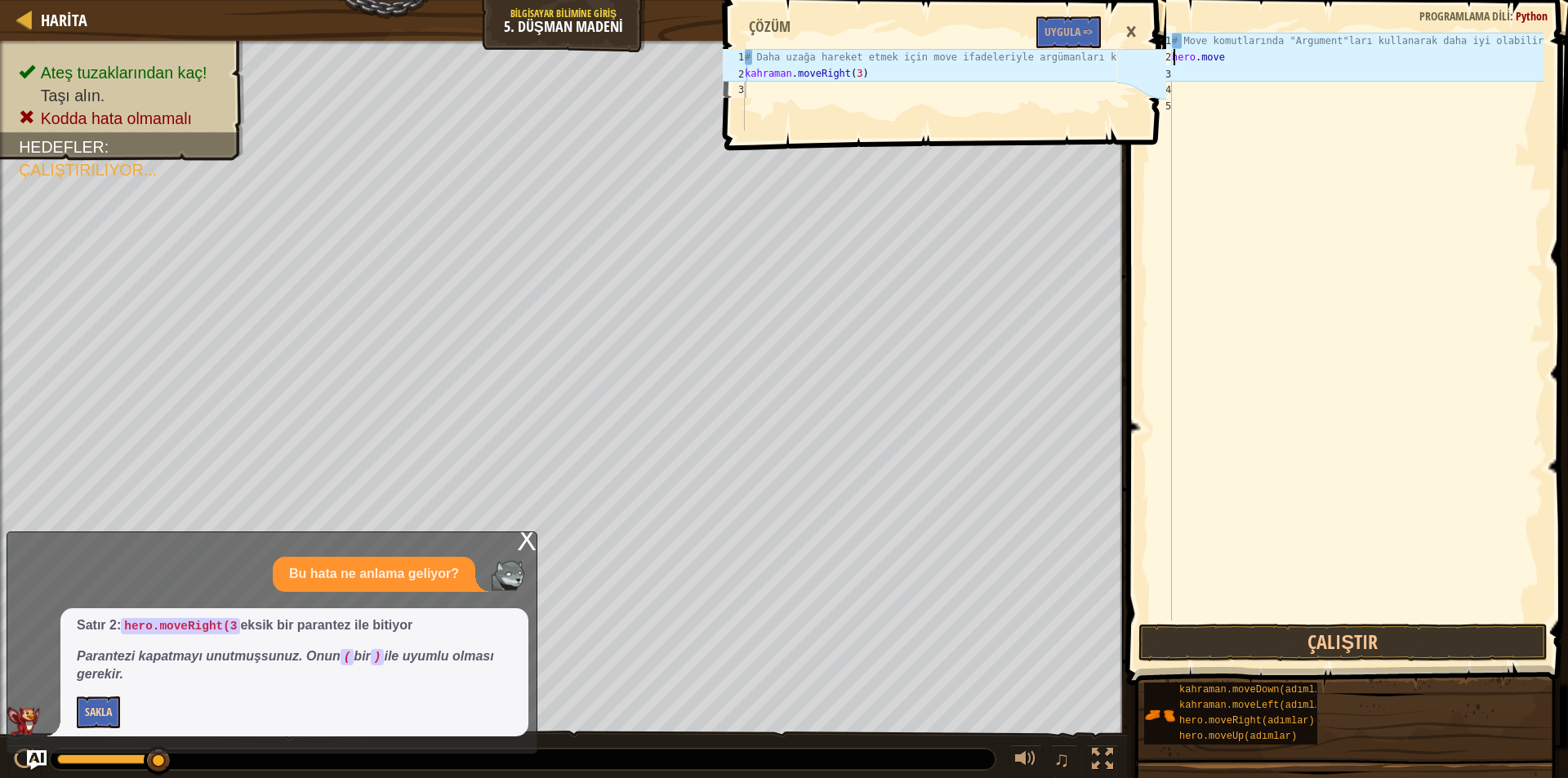
type textarea "h"
type textarea "m"
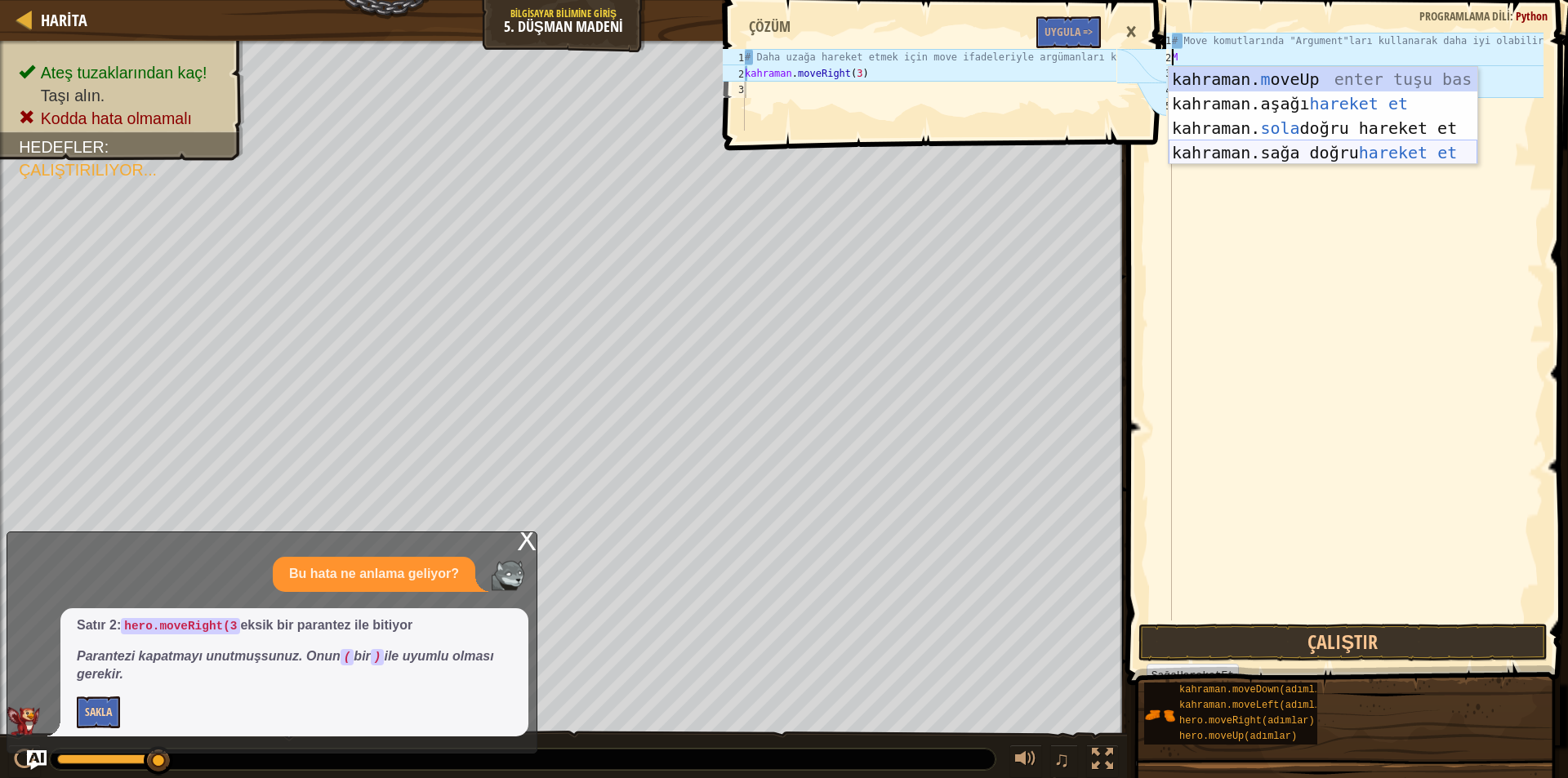
click at [1303, 147] on div "kahraman. m oveUp enter tuşu bas kahraman. aşağı hareket et tuşuna bas kahraman…" at bounding box center [1323, 140] width 309 height 147
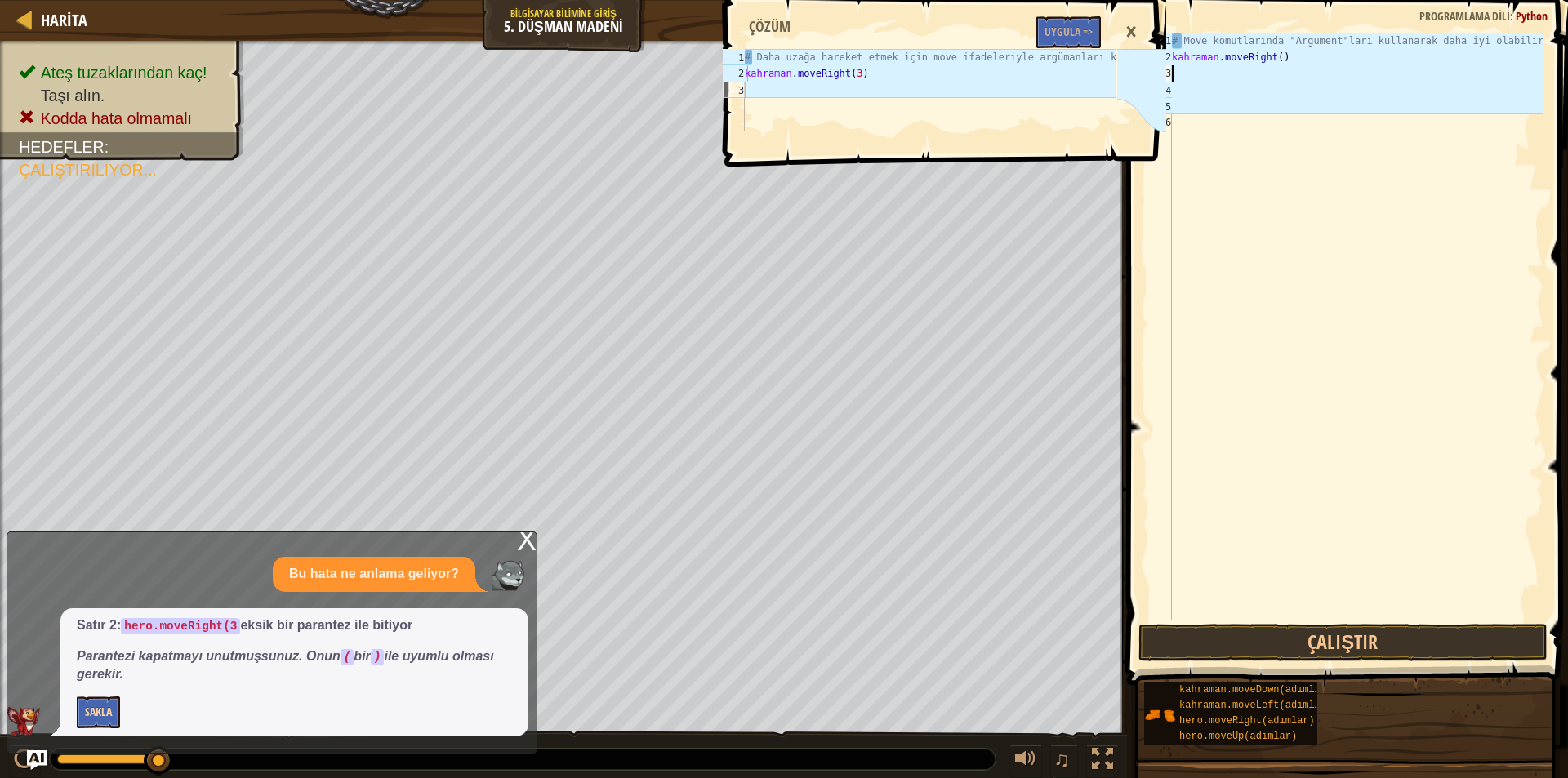
click at [1286, 55] on div "# Move komutlarında "Argument"ları kullanarak daha iyi olabilirsin. kahraman . …" at bounding box center [1355, 343] width 375 height 621
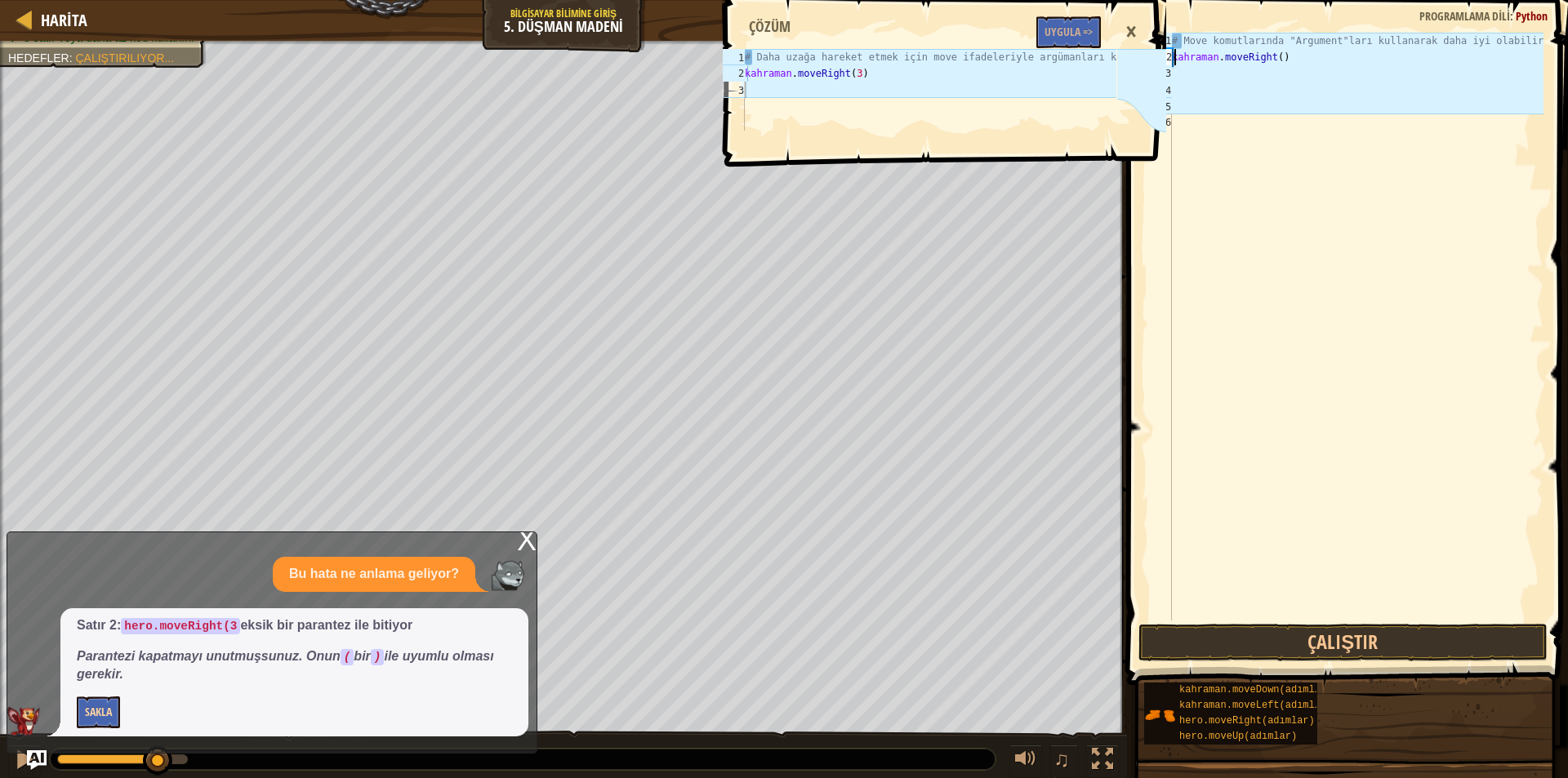
click at [1289, 58] on div "# Move komutlarında "Argument"ları kullanarak daha iyi olabilirsin. kahraman . …" at bounding box center [1355, 343] width 375 height 621
click at [1286, 56] on div "# Move komutlarında "Argument"ları kullanarak daha iyi olabilirsin. kahraman . …" at bounding box center [1355, 343] width 375 height 621
drag, startPoint x: 1275, startPoint y: 57, endPoint x: 1289, endPoint y: 57, distance: 14.0
click at [1289, 57] on div "# Move komutlarında "Argument"ları kullanarak daha iyi olabilirsin. kahraman . …" at bounding box center [1355, 343] width 375 height 621
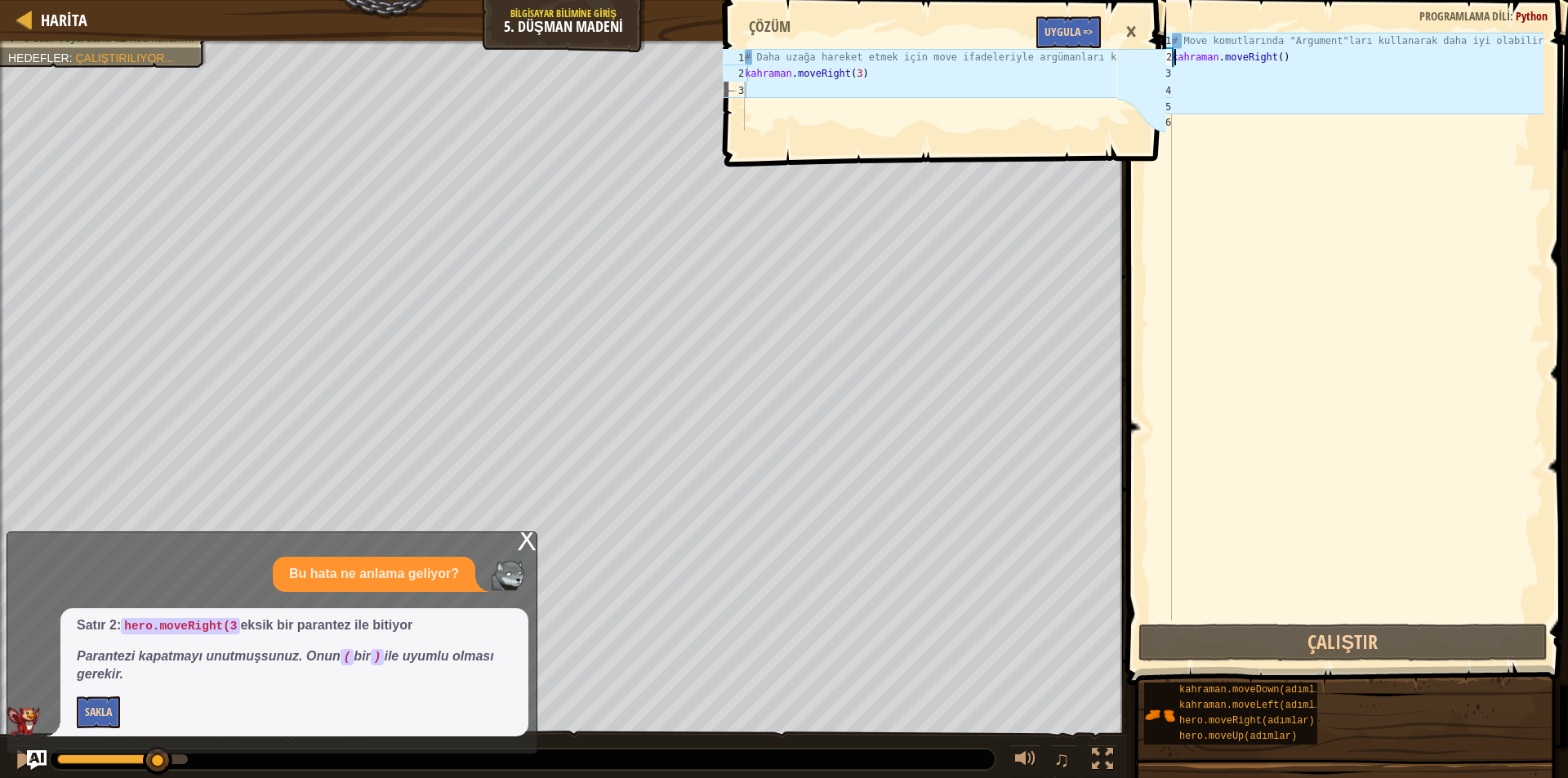
type textarea "hero.moveRight()"
click at [1074, 23] on button "Uygula =>" at bounding box center [1068, 32] width 64 height 32
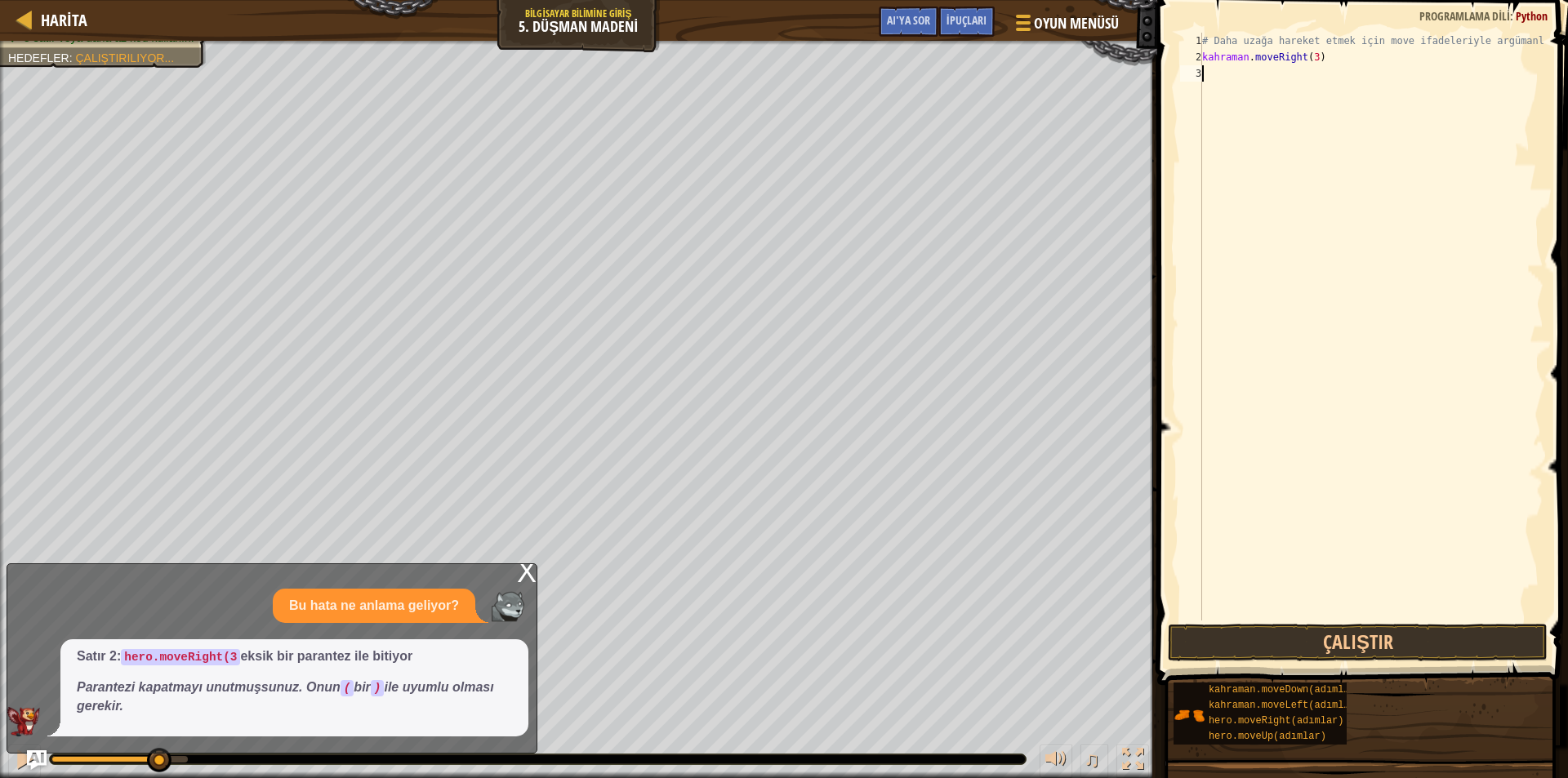
scroll to position [8, 0]
click at [1216, 71] on div "# Daha uzağa hareket etmek için move ifadeleriyle argümanları kullanın. kahrama…" at bounding box center [1372, 343] width 345 height 621
click at [1369, 637] on button "Çalıştır" at bounding box center [1358, 642] width 380 height 37
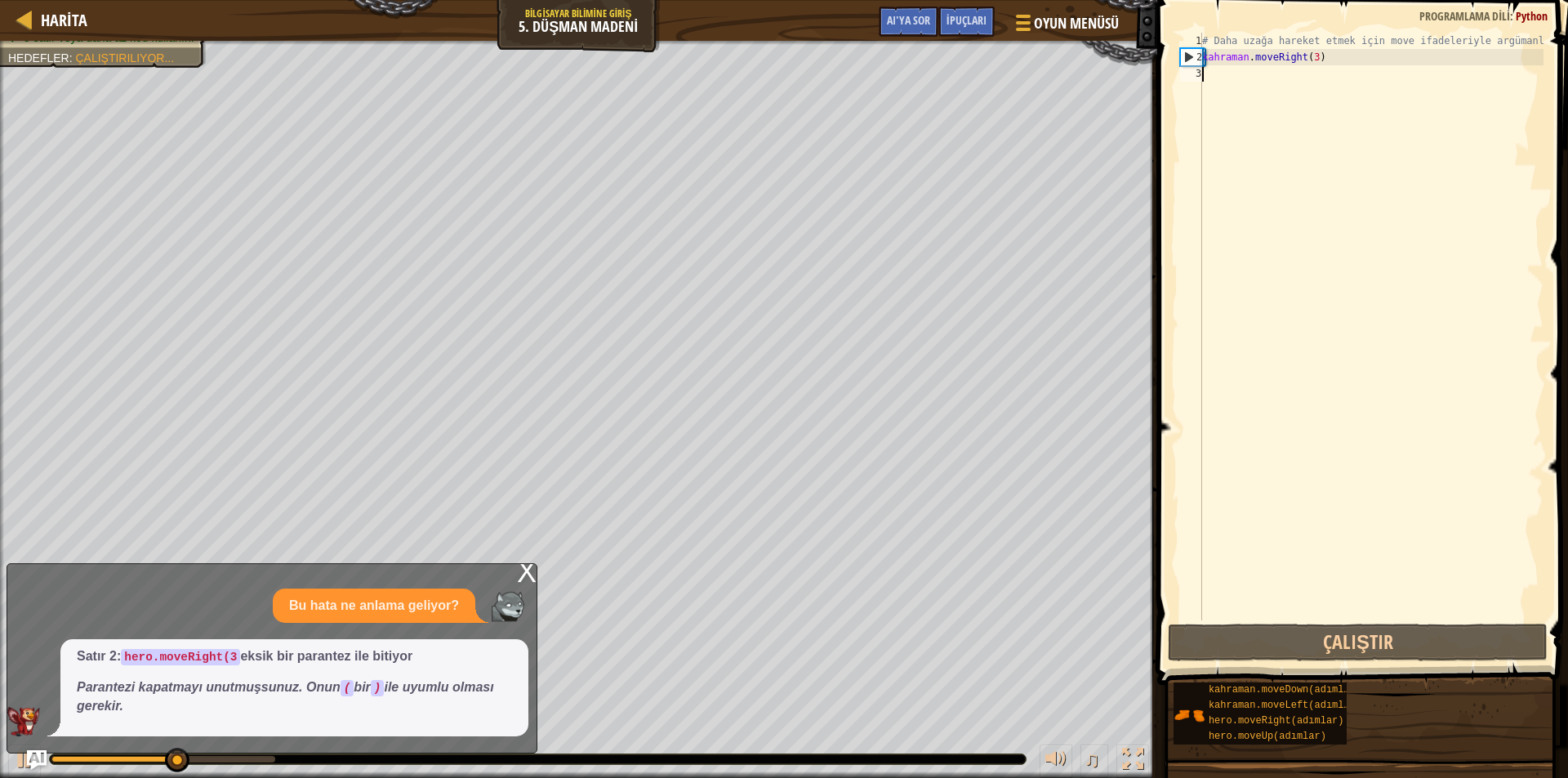
click at [1331, 54] on div "# Daha uzağa hareket etmek için move ifadeleriyle argümanları kullanın. kahrama…" at bounding box center [1372, 343] width 345 height 621
type textarea "hero.moveRight(3)"
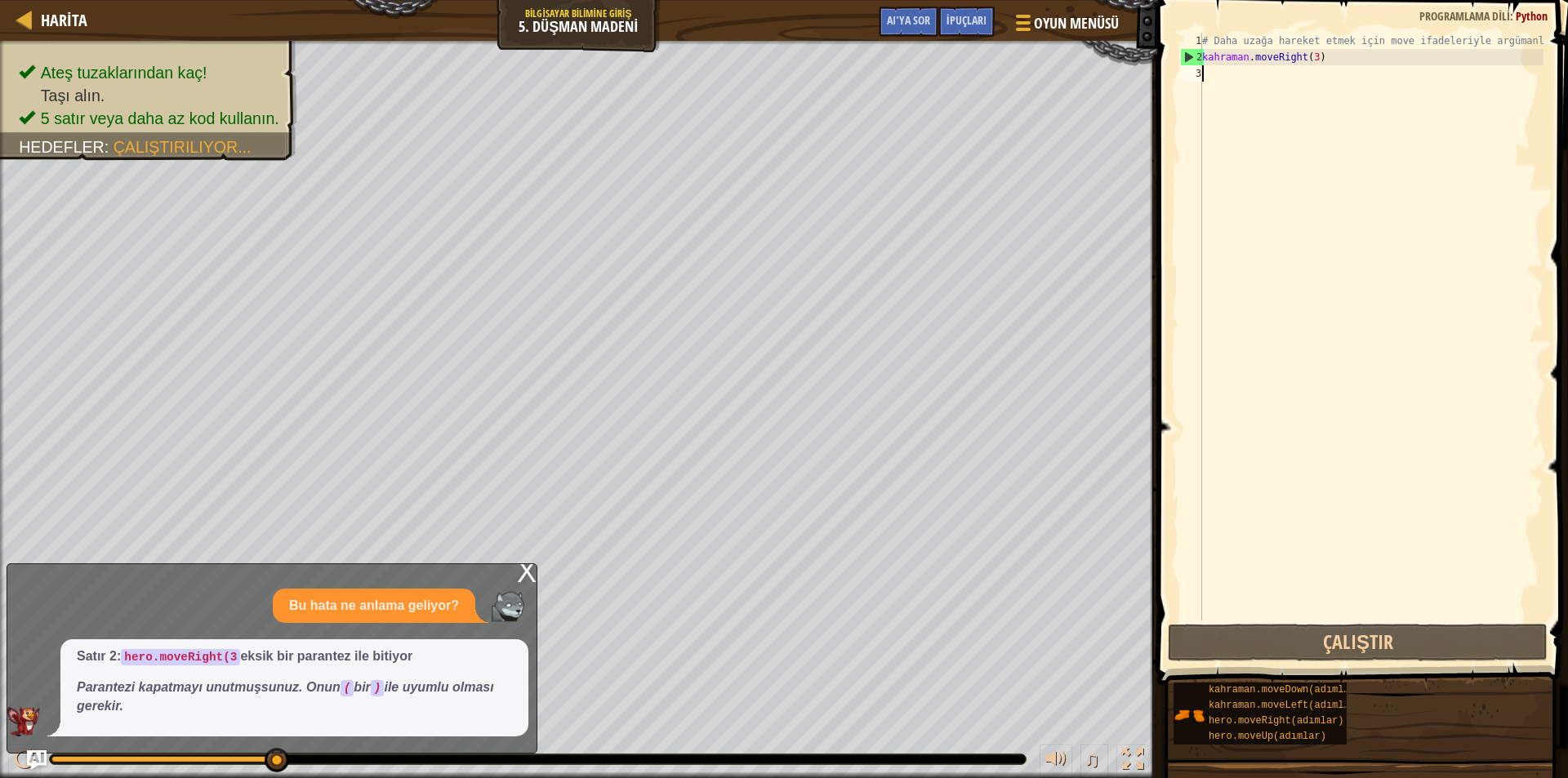
click at [1213, 75] on div "# Daha uzağa hareket etmek için move ifadeleriyle argümanları kullanın. kahrama…" at bounding box center [1372, 343] width 345 height 621
type textarea "m"
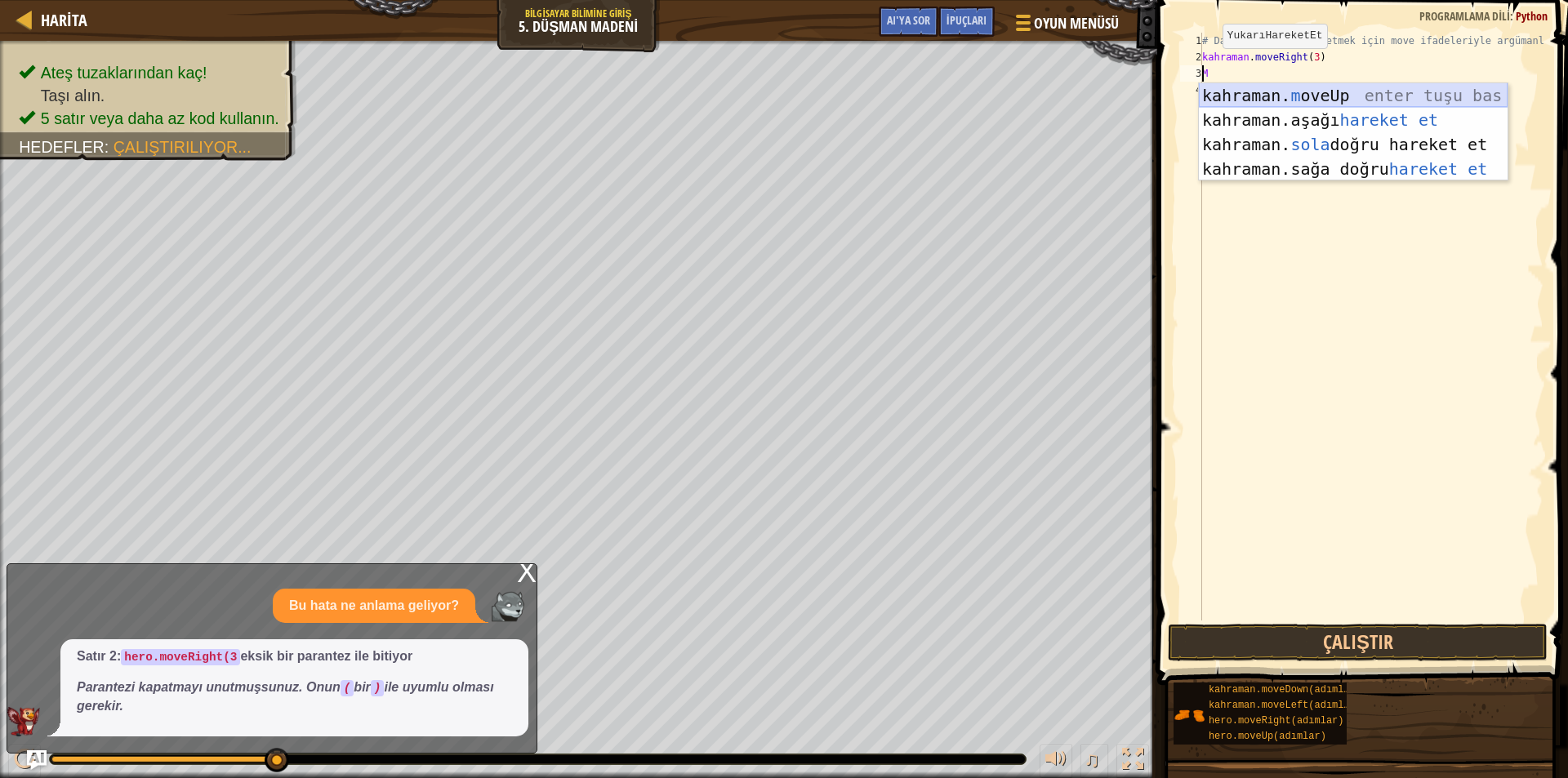
click at [1240, 99] on div "kahraman. m oveUp enter tuşu bas kahraman. aşağı hareket et tuşuna bas kahraman…" at bounding box center [1353, 156] width 309 height 147
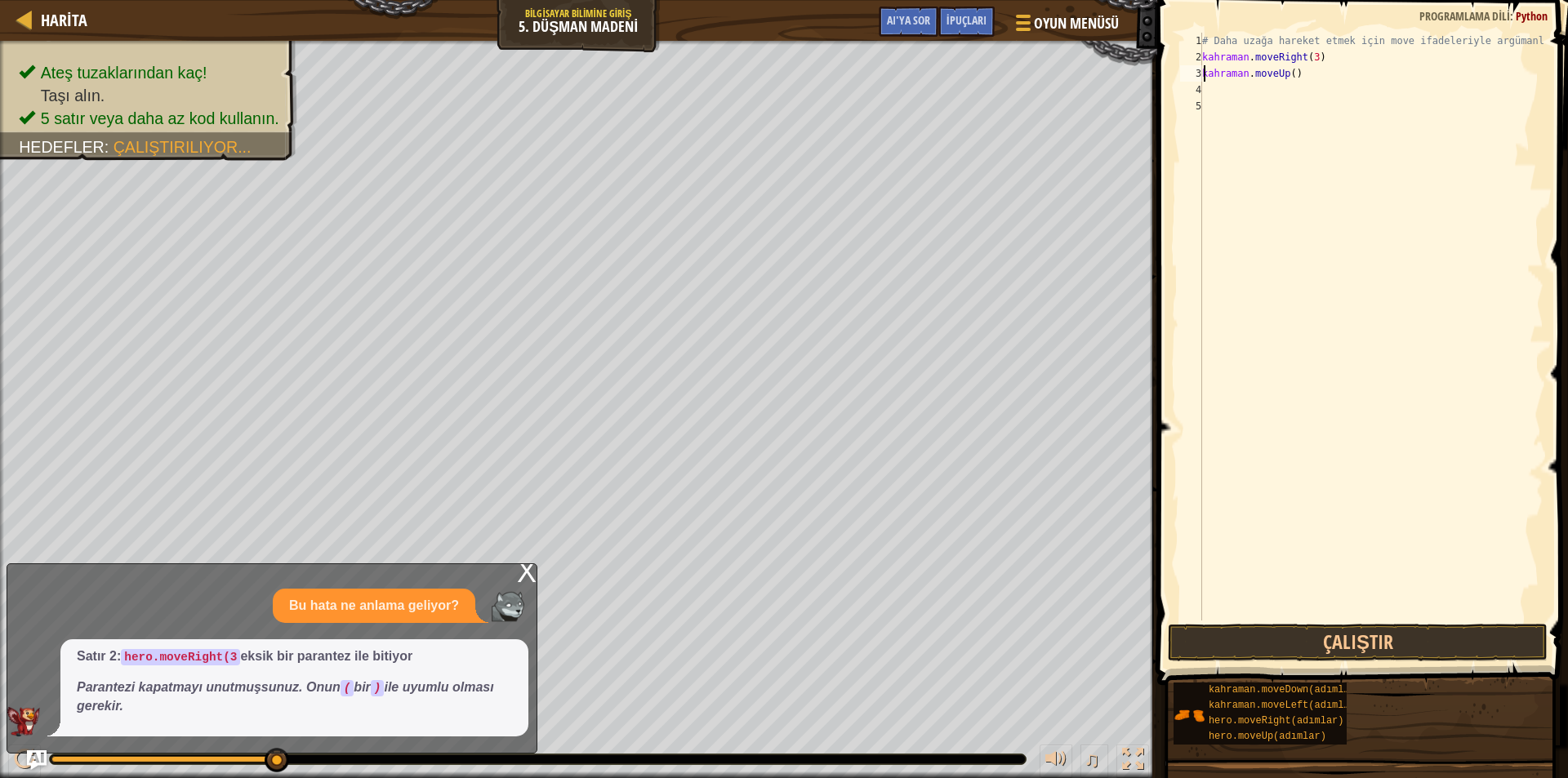
click at [1303, 69] on div "# Daha uzağa hareket etmek için move ifadeleriyle argümanları kullanın. kahrama…" at bounding box center [1372, 343] width 345 height 621
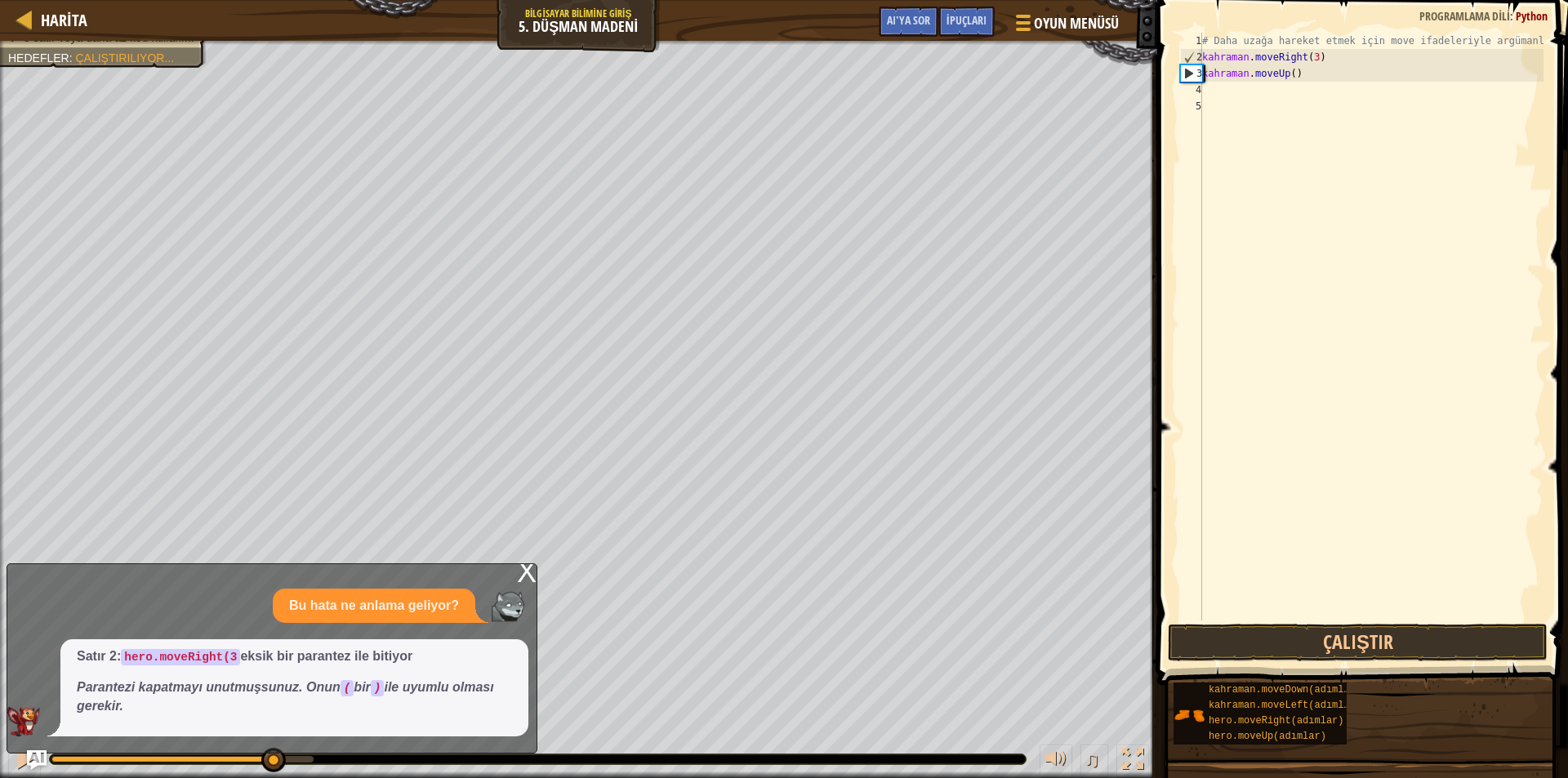
click at [1187, 72] on div "3" at bounding box center [1191, 73] width 21 height 16
drag, startPoint x: 1211, startPoint y: 70, endPoint x: 1274, endPoint y: 75, distance: 63.2
click at [1268, 75] on div "# Daha uzağa hareket etmek için move ifadeleriyle argümanları kullanın. kahrama…" at bounding box center [1372, 343] width 345 height 621
click at [1309, 81] on div "# Daha uzağa hareket etmek için move ifadeleriyle argümanları kullanın. kahrama…" at bounding box center [1372, 343] width 345 height 621
click at [1307, 77] on div "# Daha uzağa hareket etmek için move ifadeleriyle argümanları kullanın. kahrama…" at bounding box center [1372, 327] width 345 height 588
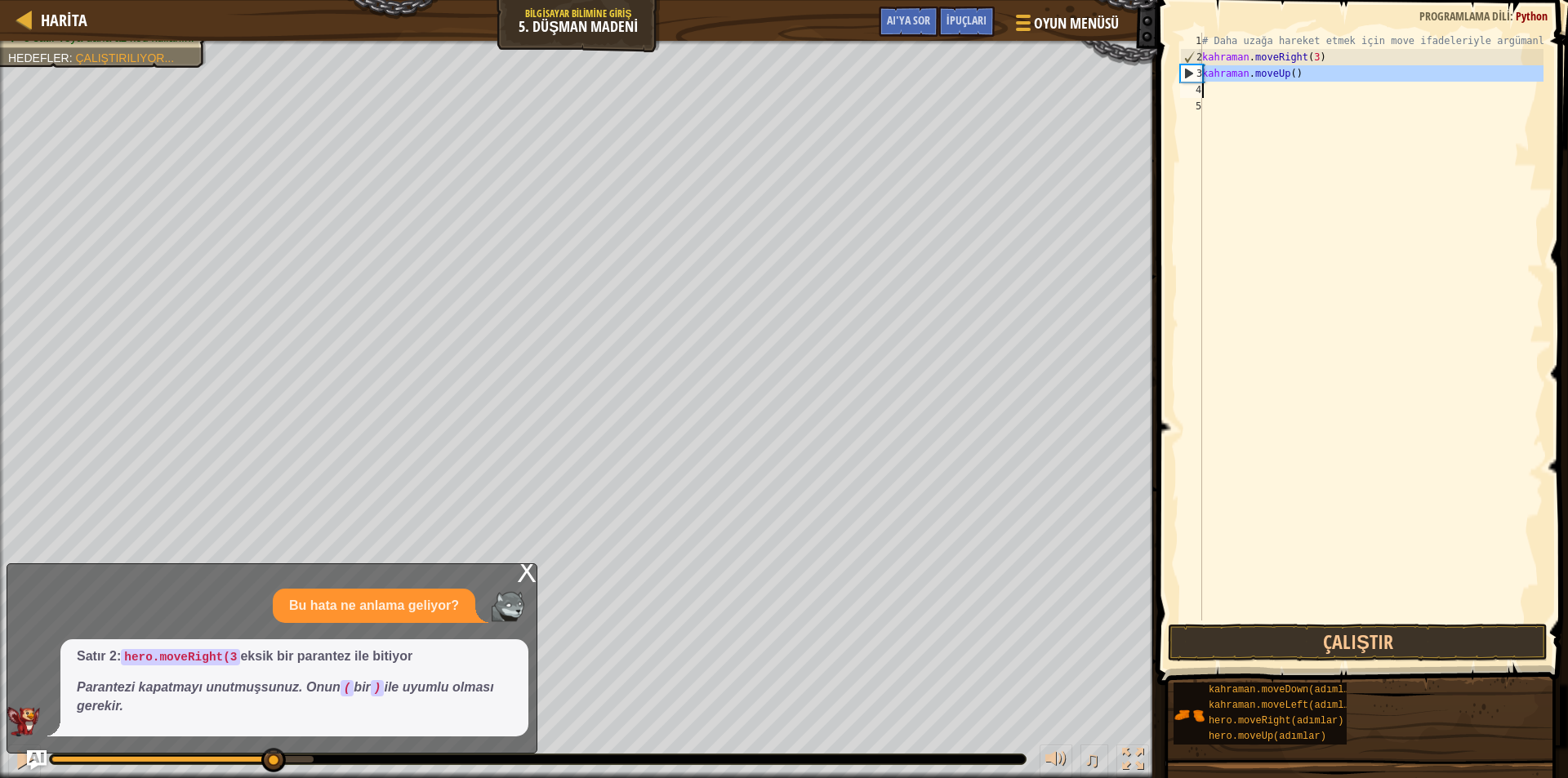
type textarea "hero.moveUp()"
click at [1299, 76] on div "# Daha uzağa hareket etmek için move ifadeleriyle argümanları kullanın. kahrama…" at bounding box center [1372, 343] width 345 height 621
click at [1290, 74] on div "# Daha uzağa hareket etmek için move ifadeleriyle argümanları kullanın. kahrama…" at bounding box center [1372, 343] width 345 height 621
click at [529, 566] on font "X" at bounding box center [526, 571] width 19 height 34
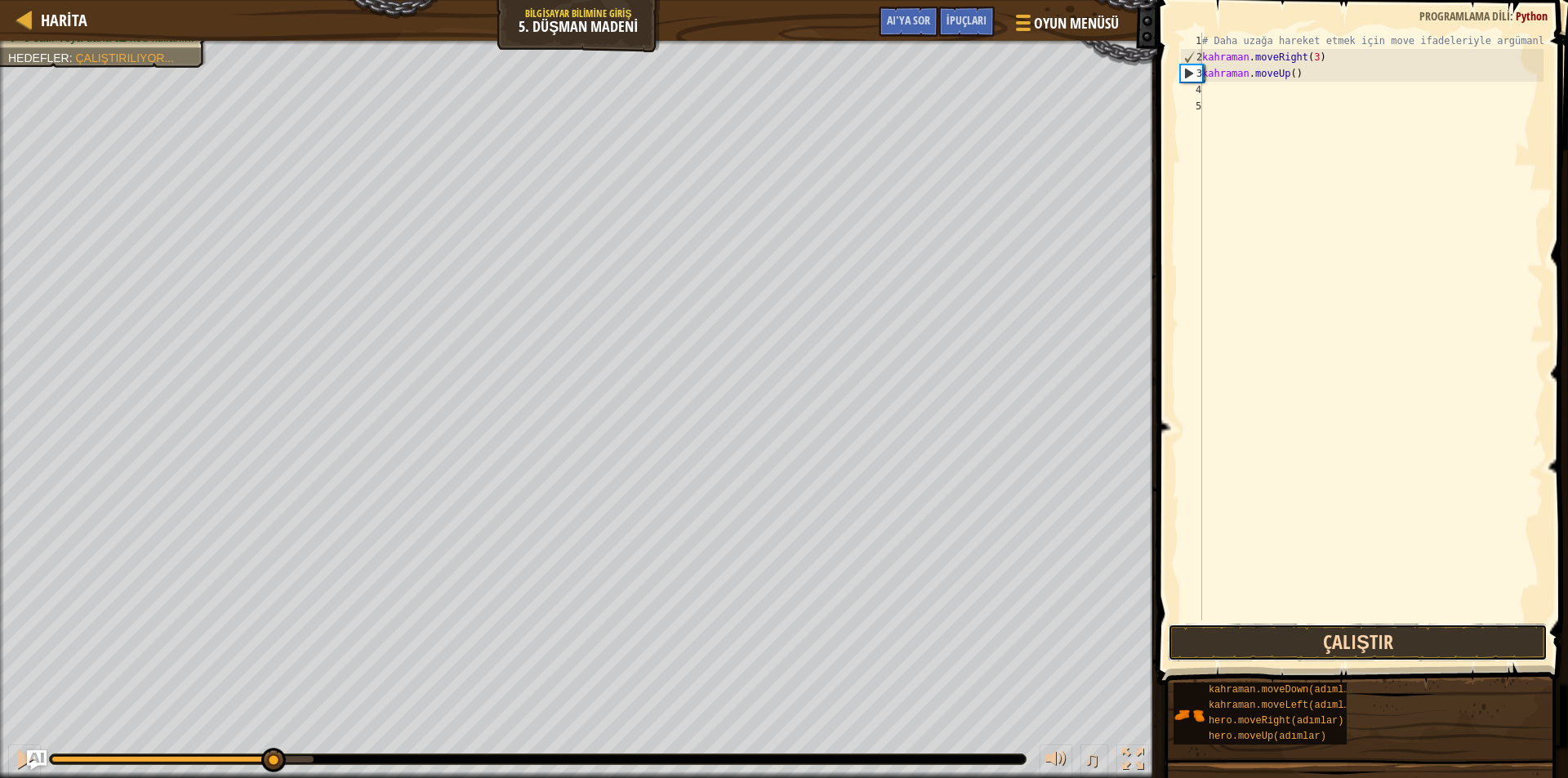
click at [1196, 633] on button "Çalıştır" at bounding box center [1358, 642] width 380 height 37
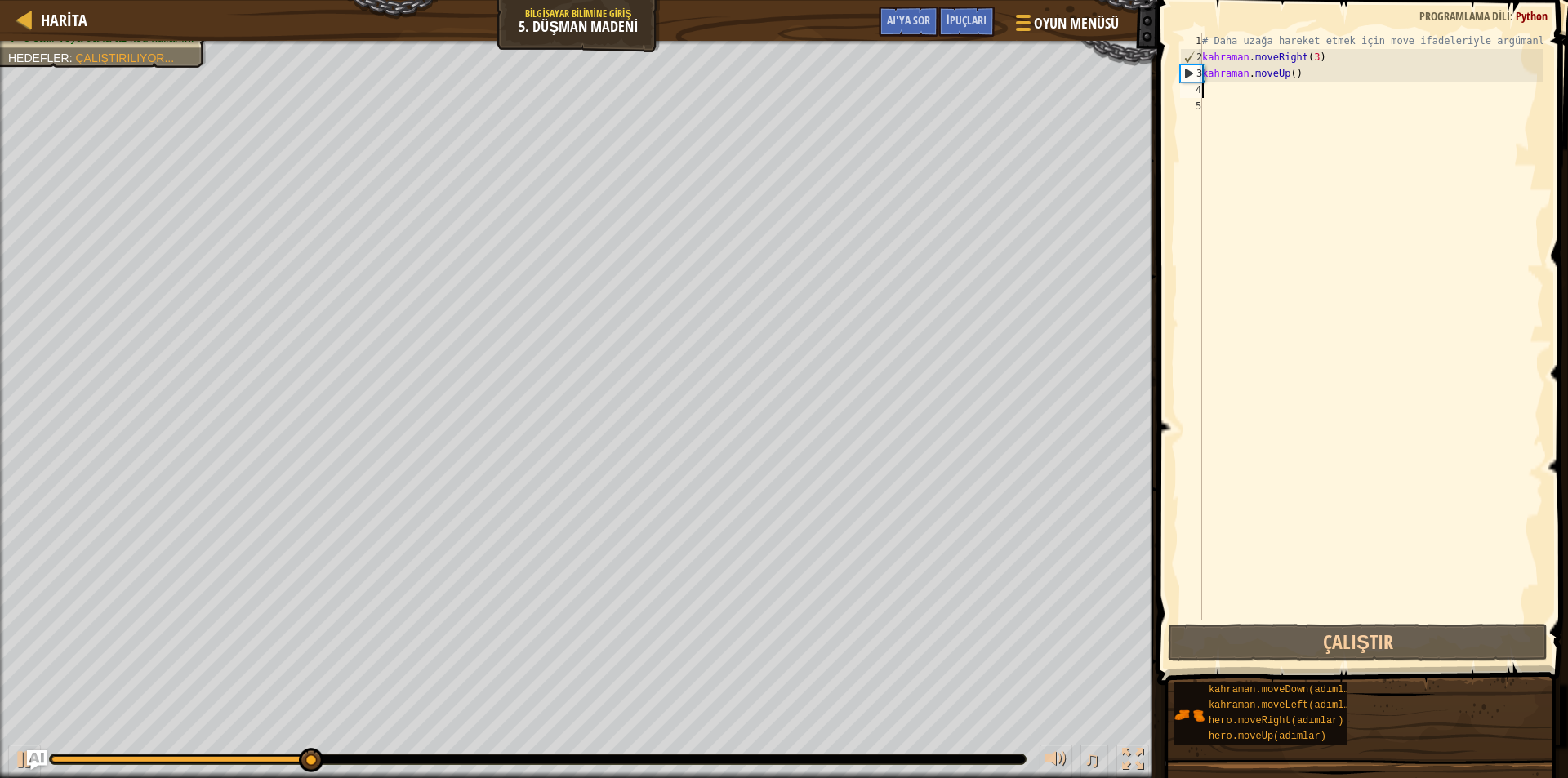
click at [1210, 85] on div "# Daha uzağa hareket etmek için move ifadeleriyle argümanları kullanın. kahrama…" at bounding box center [1372, 343] width 345 height 621
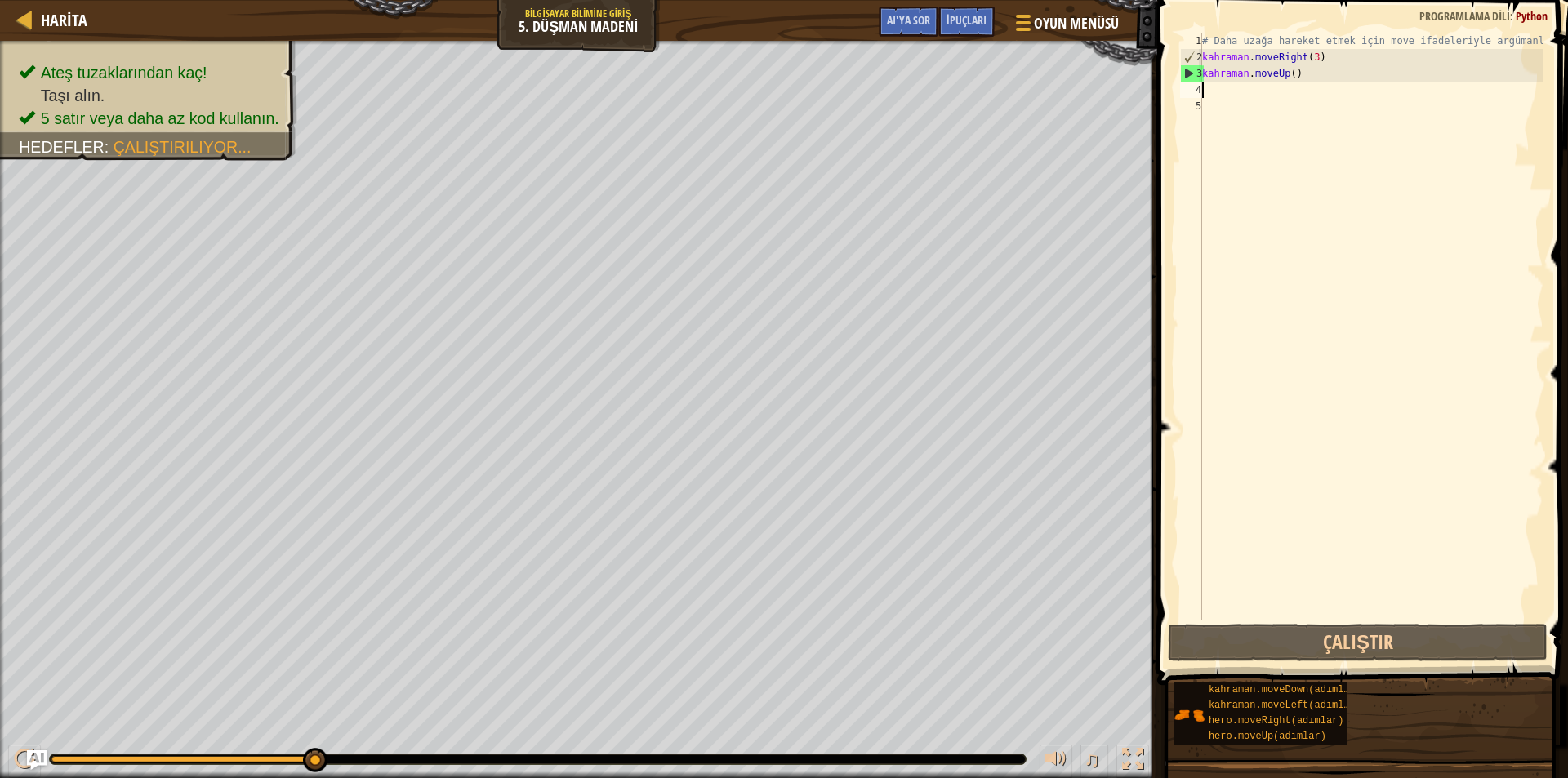
type textarea "m"
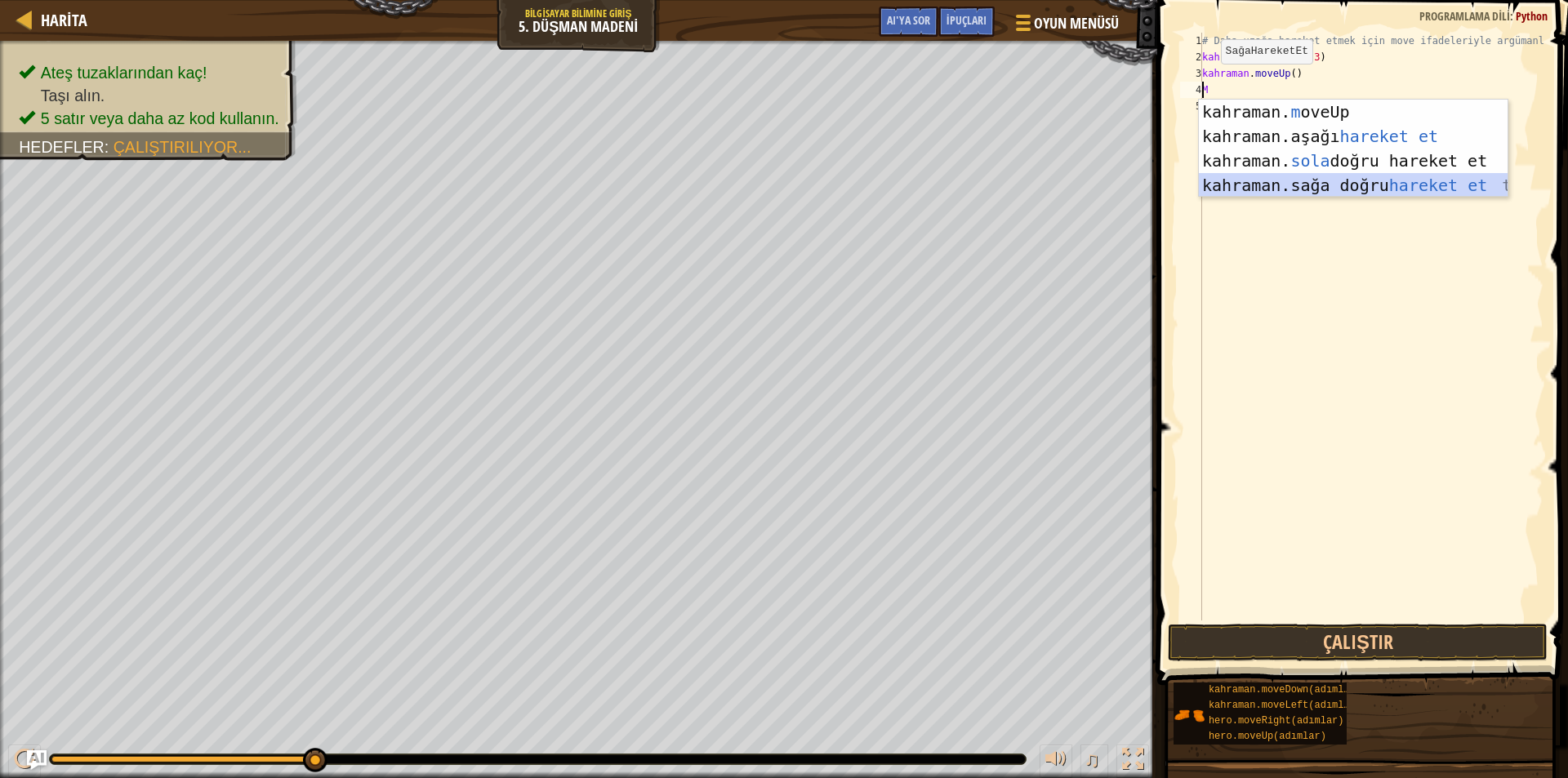
click at [1313, 183] on div "kahraman. m oveUp enter tuşu bas kahraman. aşağı hareket et tuşuna bas kahraman…" at bounding box center [1353, 172] width 309 height 147
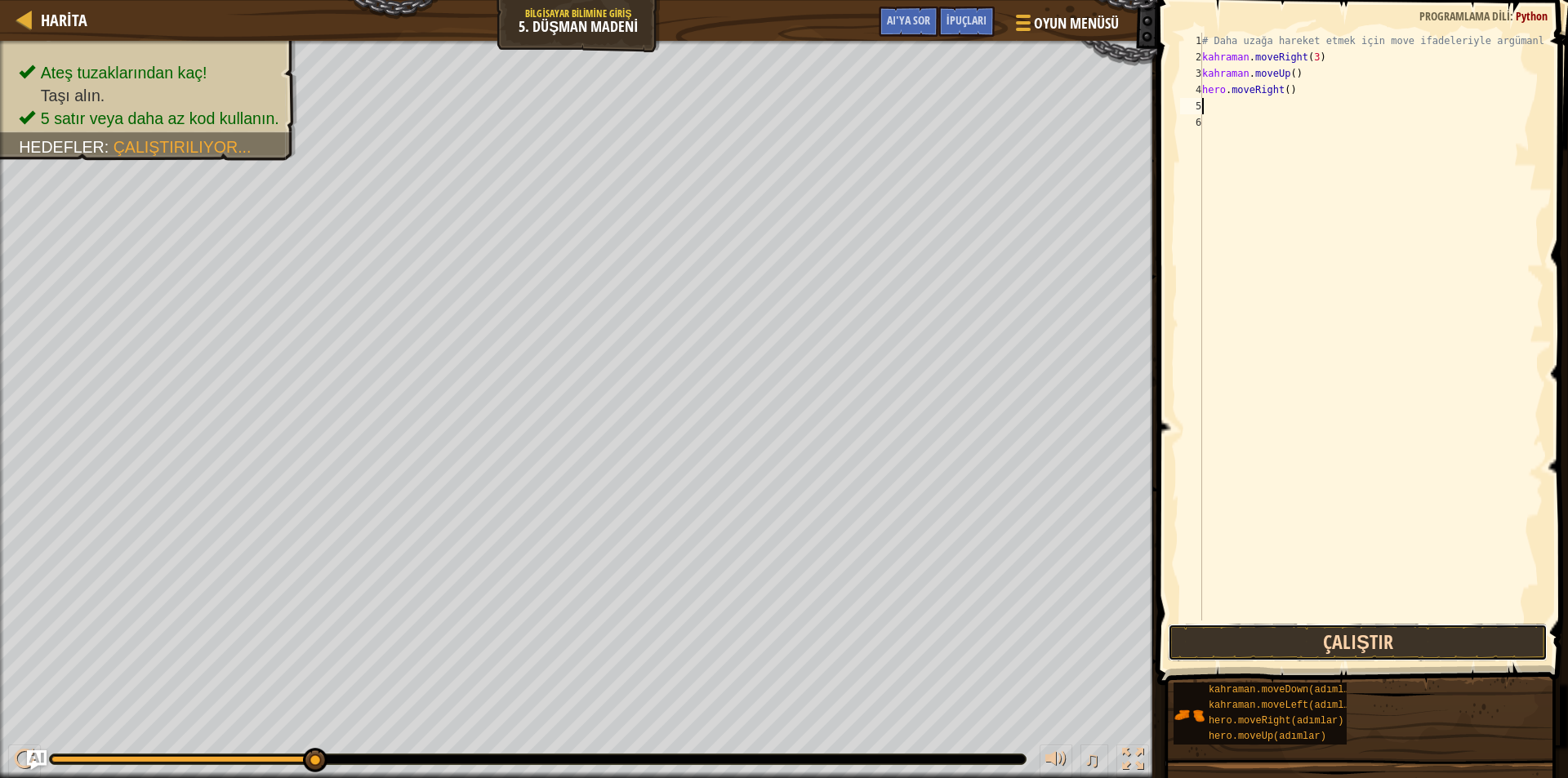
click at [1311, 653] on button "Çalıştır" at bounding box center [1358, 642] width 380 height 37
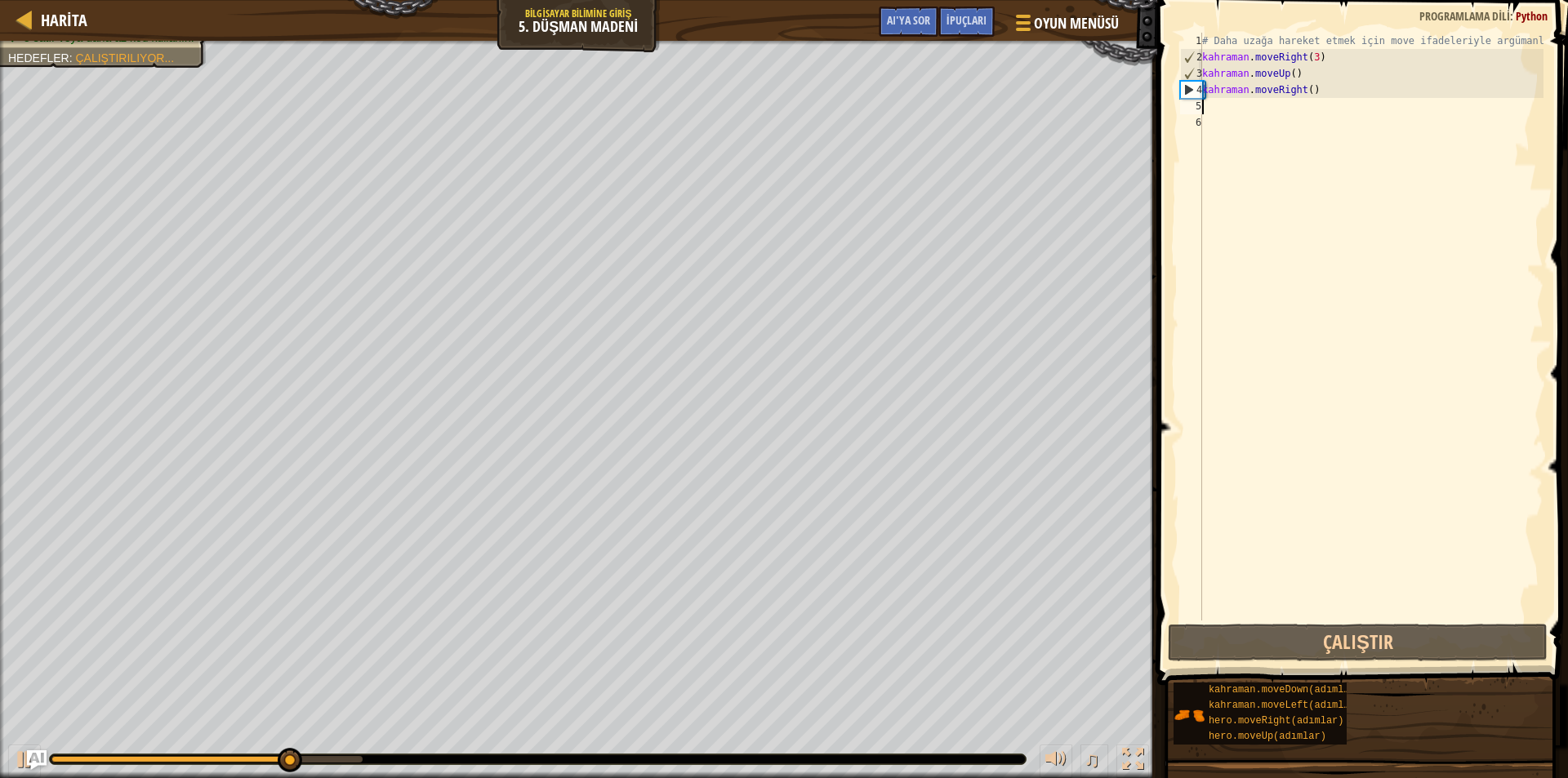
type textarea "m"
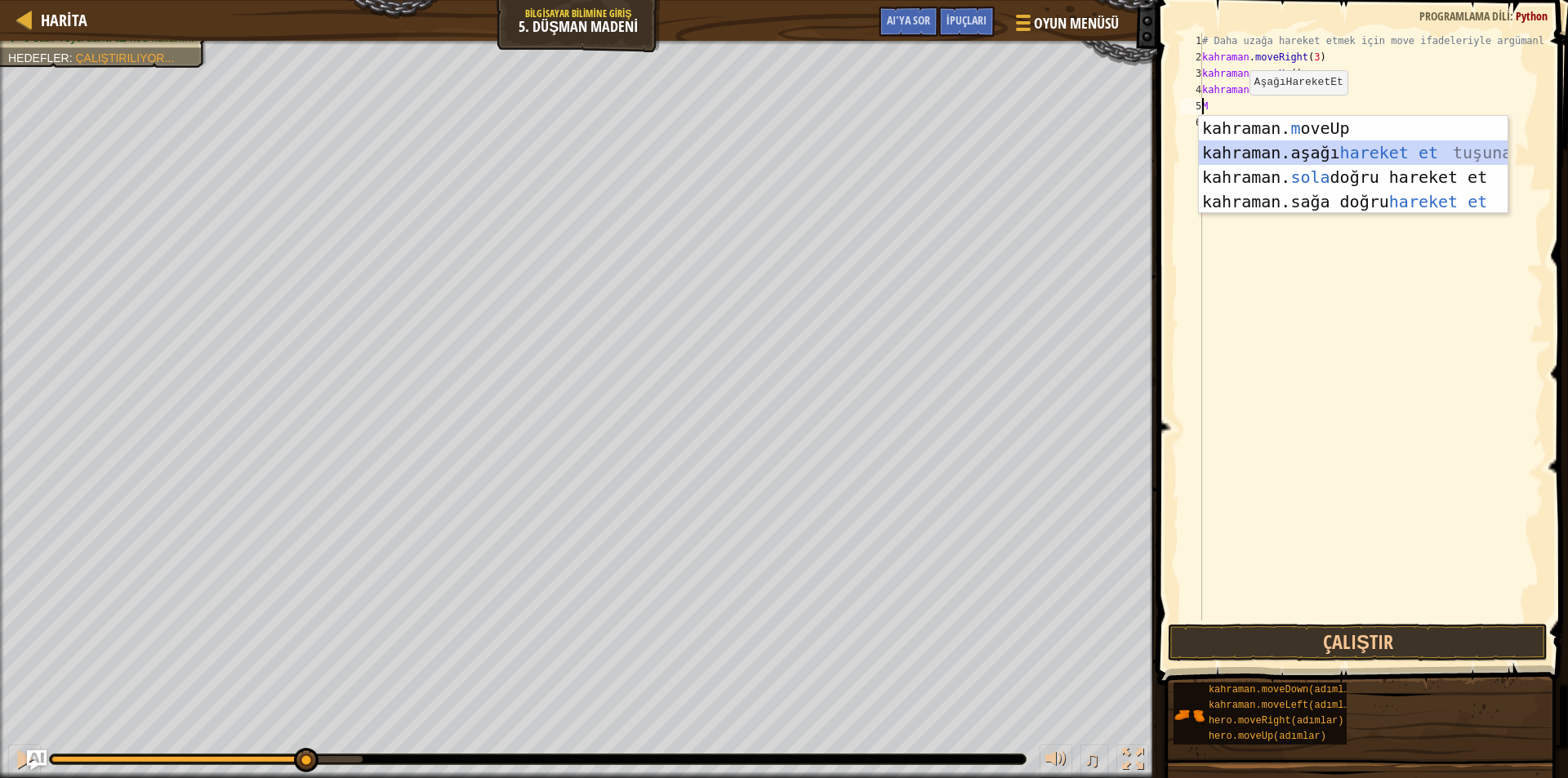
click at [1240, 146] on div "kahraman. m oveUp enter tuşu bas kahraman. aşağı hareket et tuşuna bas kahraman…" at bounding box center [1353, 189] width 309 height 147
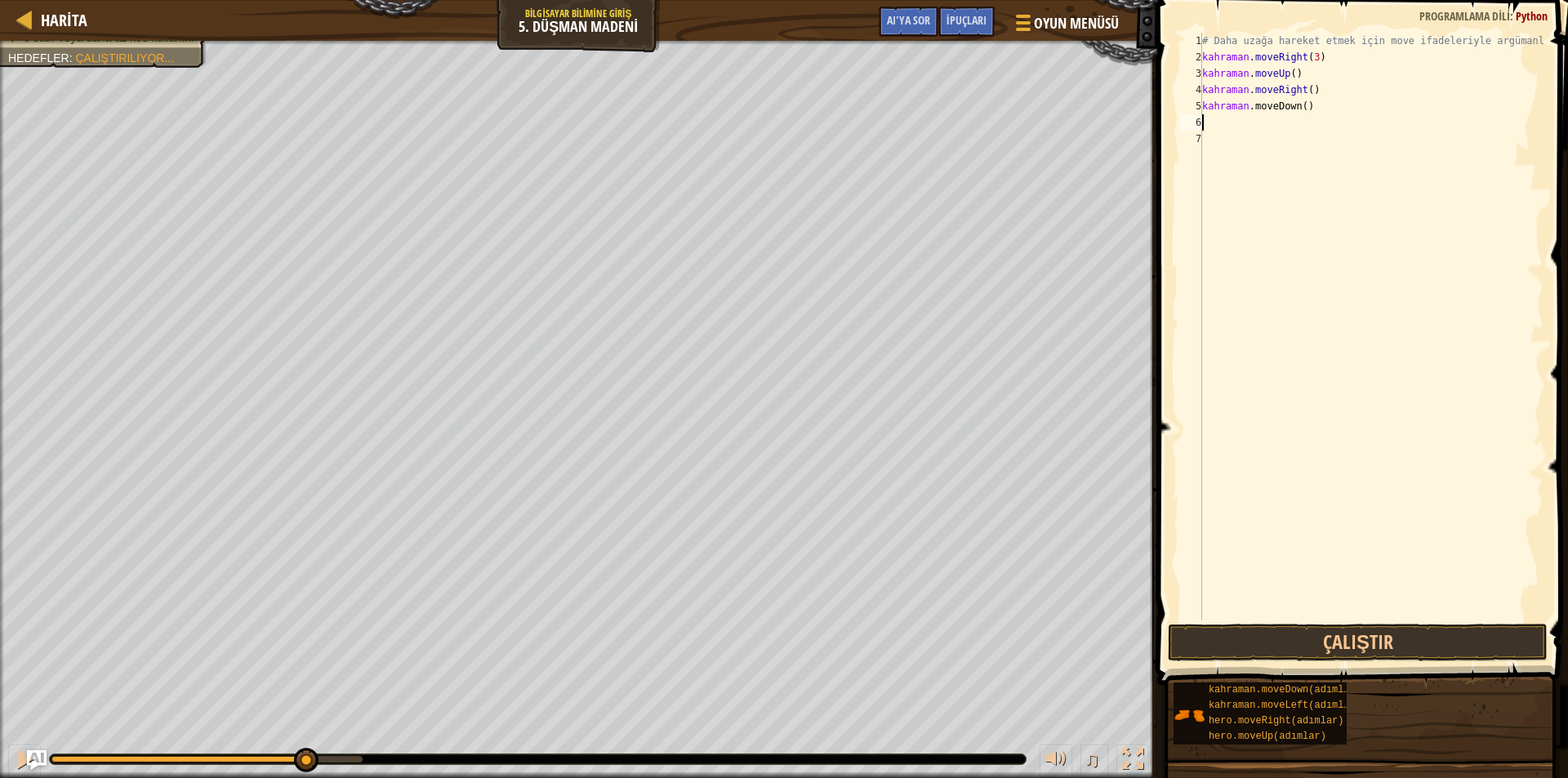
type textarea "m"
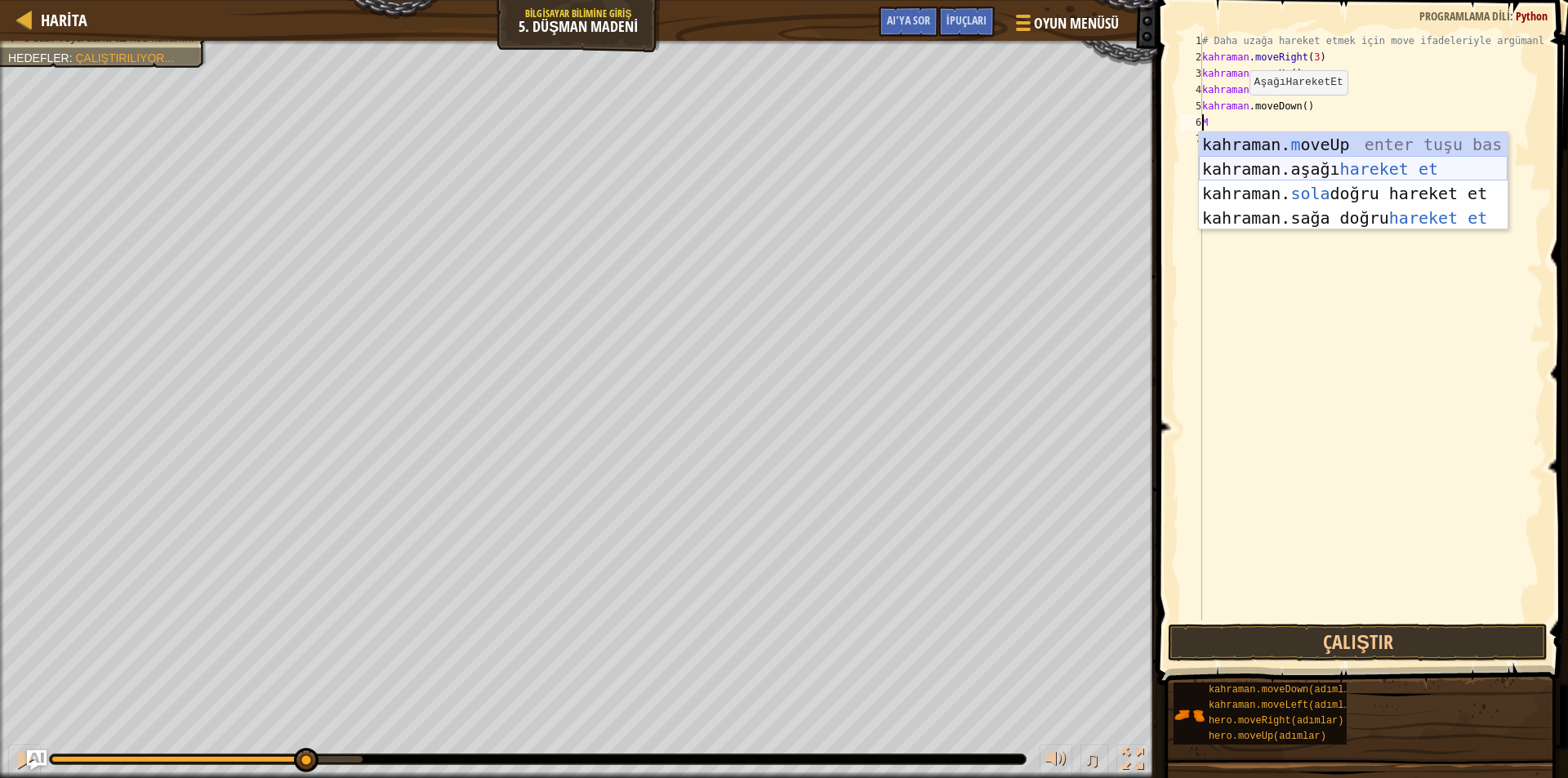
click at [1337, 173] on div "kahraman. m oveUp enter tuşu bas kahraman. aşağı hareket et tuşuna bas kahraman…" at bounding box center [1353, 205] width 309 height 147
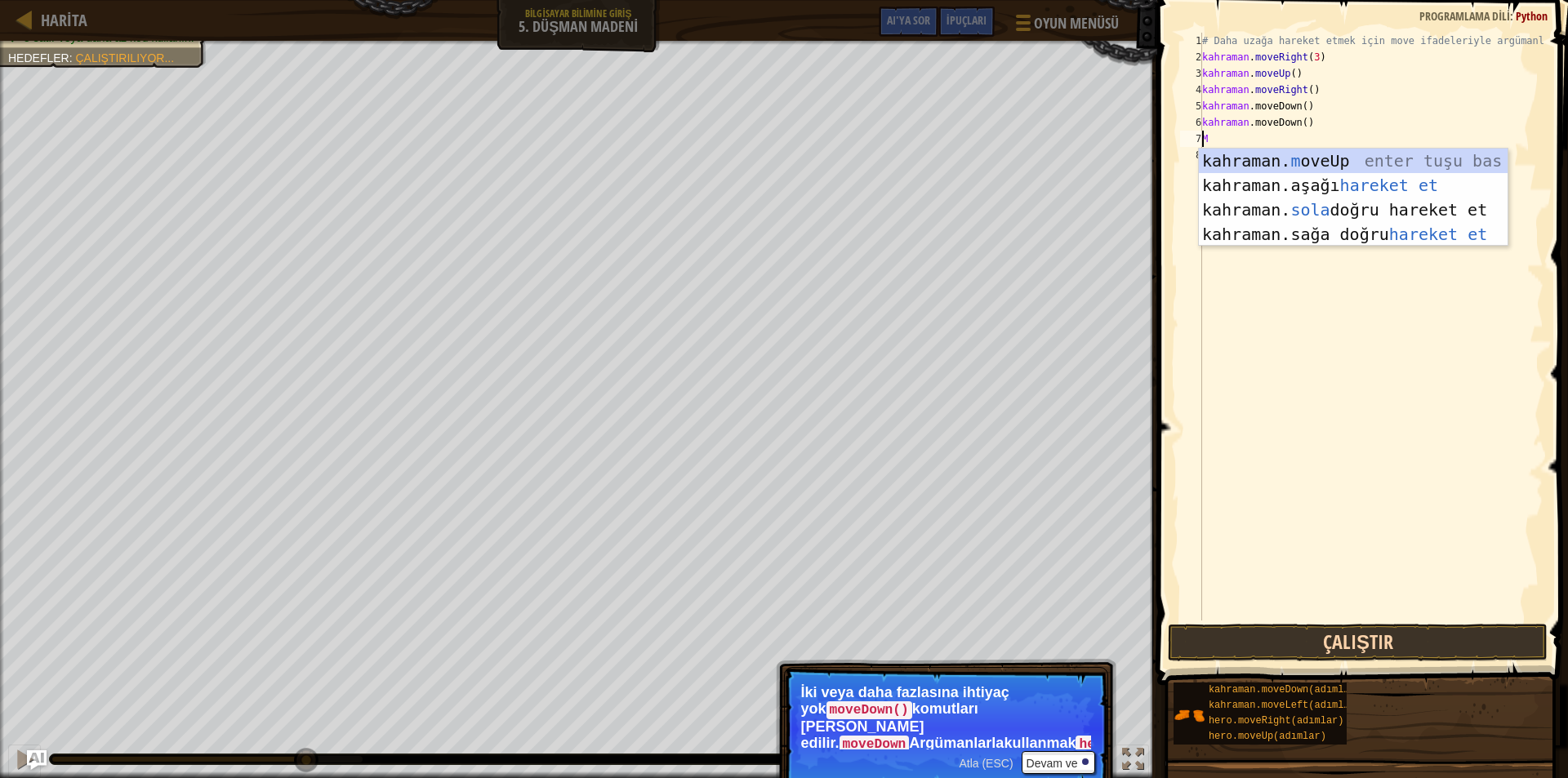
type textarea "m"
click at [1203, 638] on button "Çalıştır" at bounding box center [1358, 642] width 380 height 37
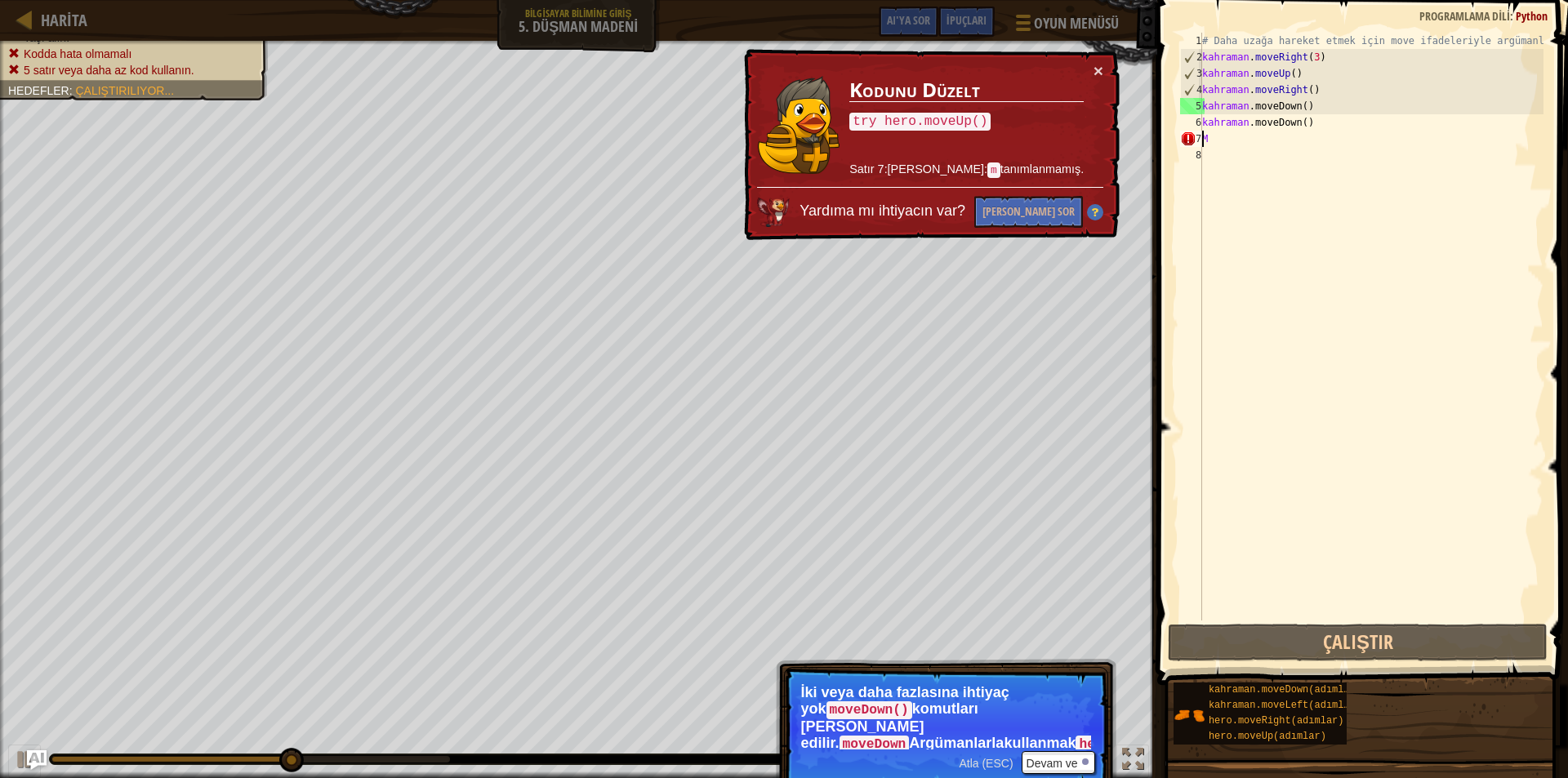
click at [1269, 145] on div "# Daha uzağa hareket etmek için move ifadeleriyle argümanları kullanın. kahrama…" at bounding box center [1372, 343] width 345 height 621
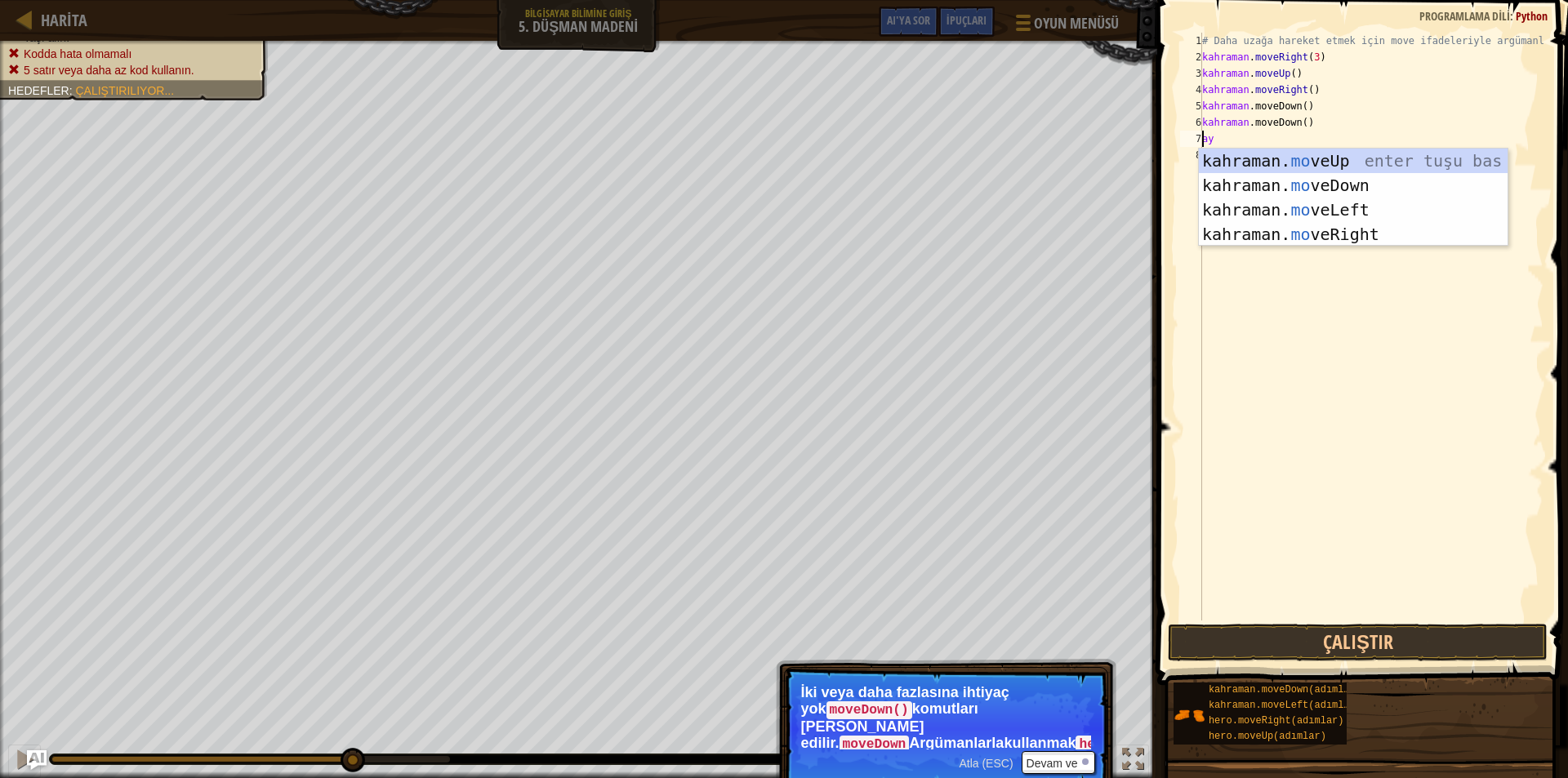
type textarea "m"
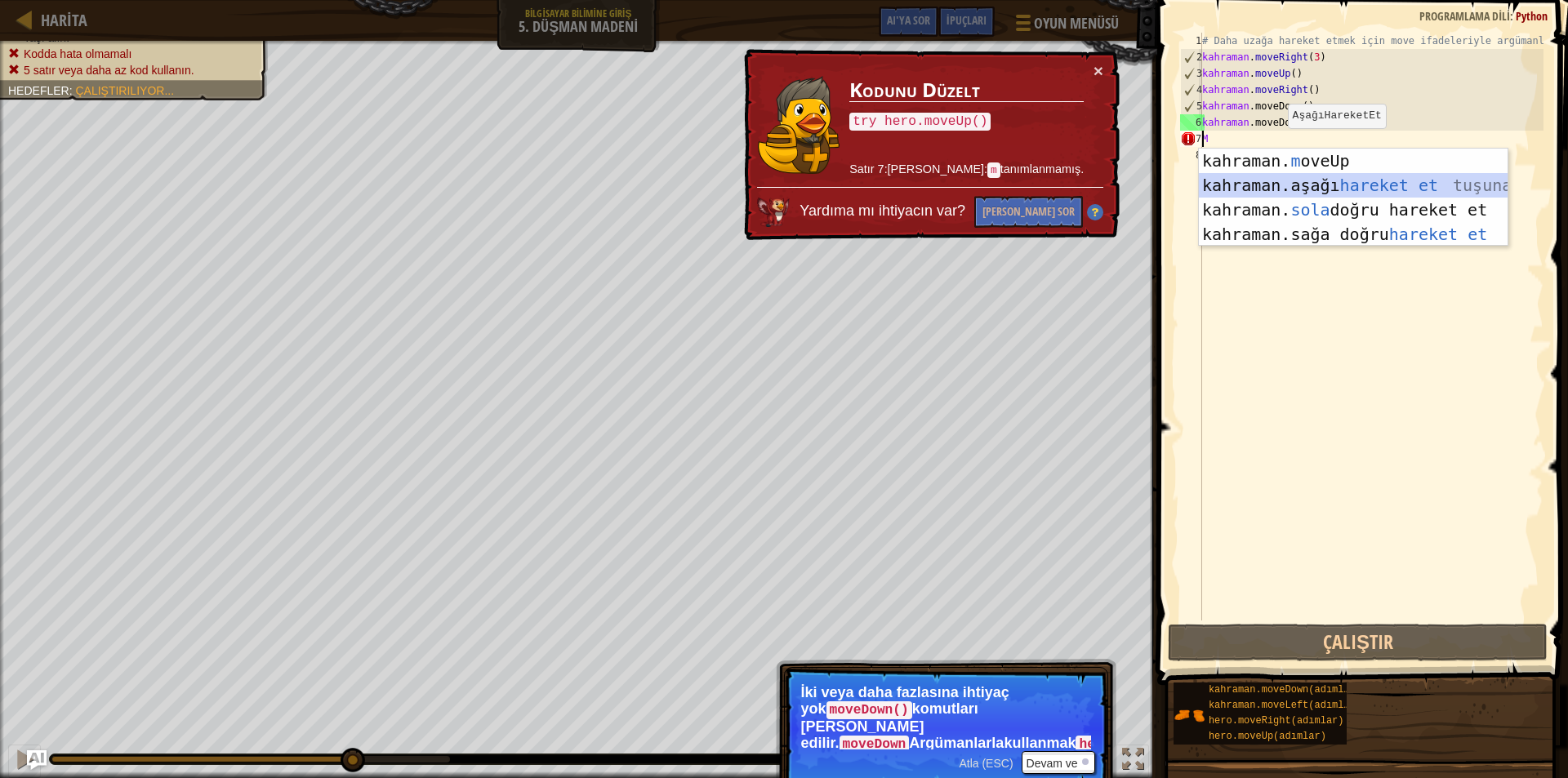
click at [1247, 188] on div "kahraman. m oveUp enter tuşu bas kahraman. aşağı hareket et tuşuna bas kahraman…" at bounding box center [1353, 221] width 309 height 147
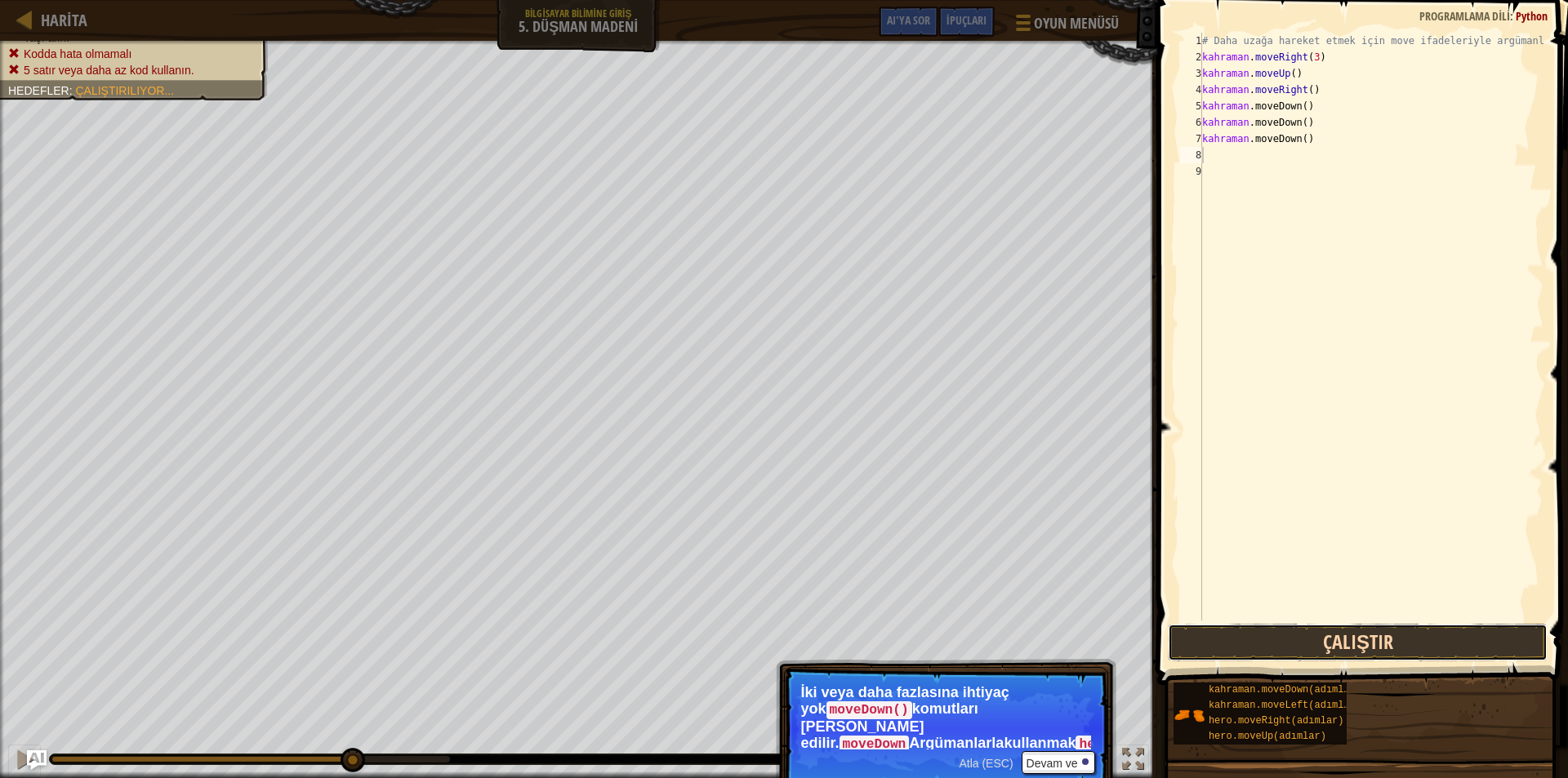
click at [1257, 631] on button "Çalıştır" at bounding box center [1358, 642] width 380 height 37
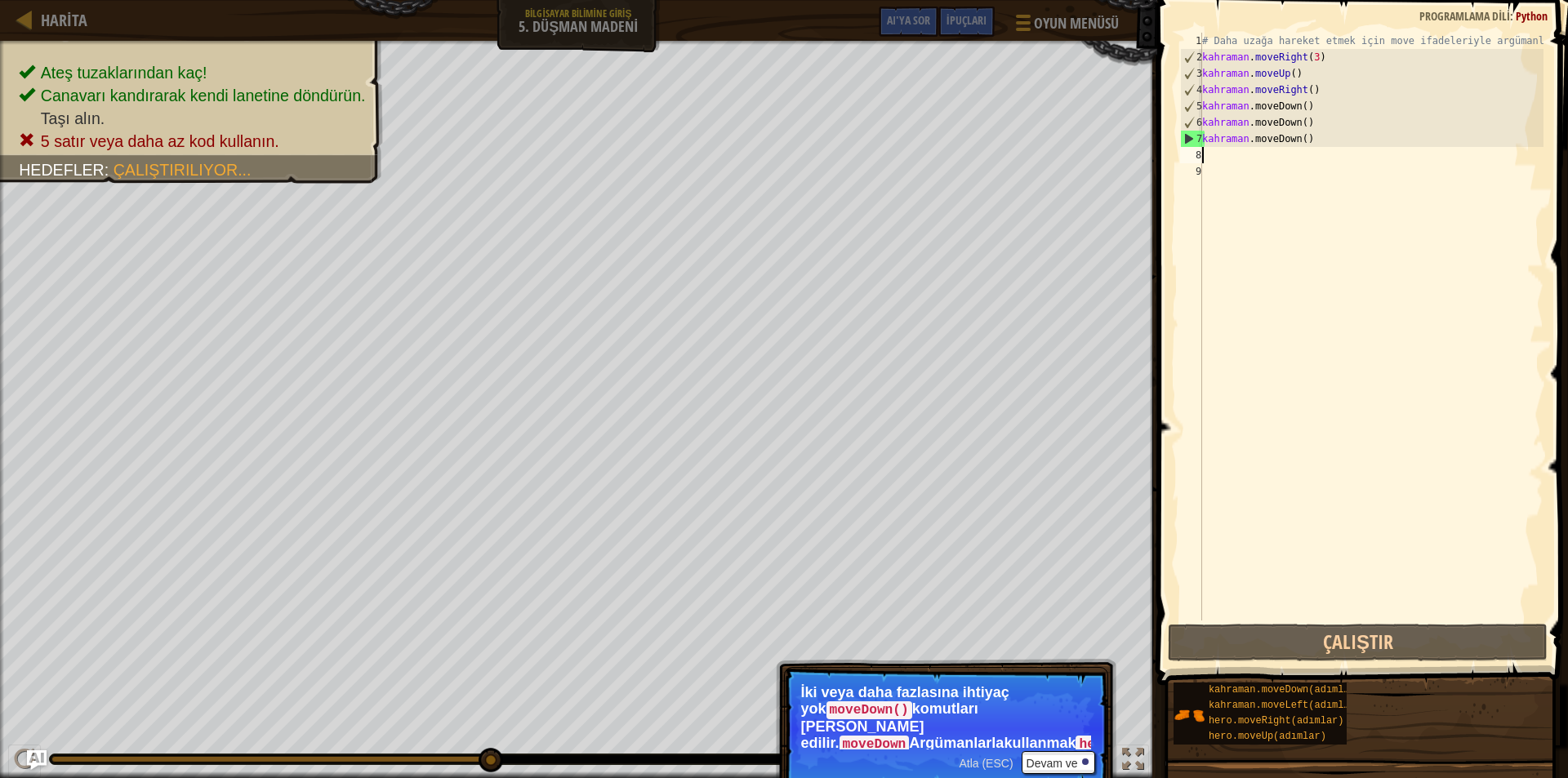
type textarea "m"
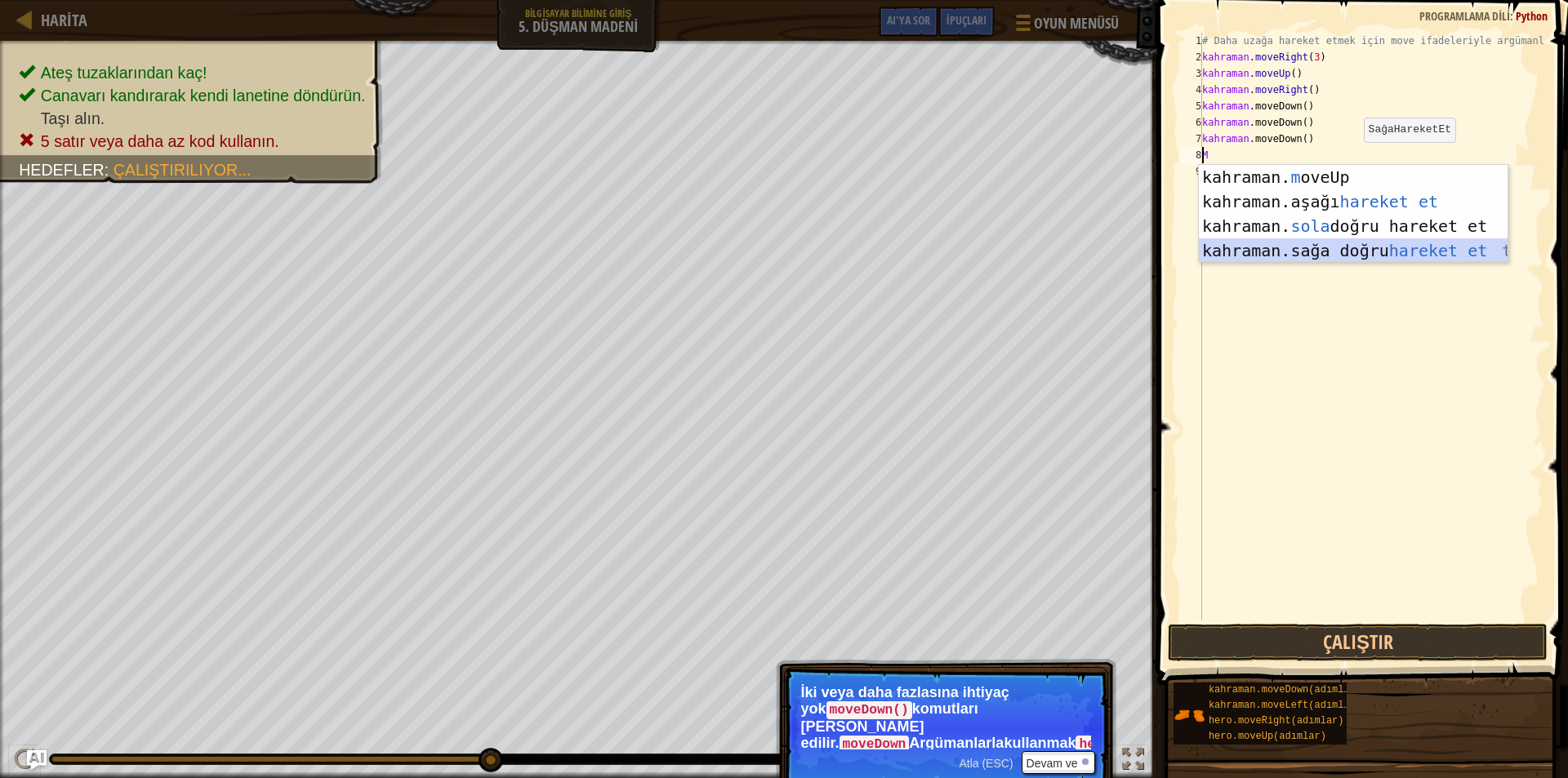
click at [1241, 252] on div "kahraman. m oveUp enter tuşu bas kahraman. aşağı hareket et tuşuna bas kahraman…" at bounding box center [1353, 238] width 309 height 147
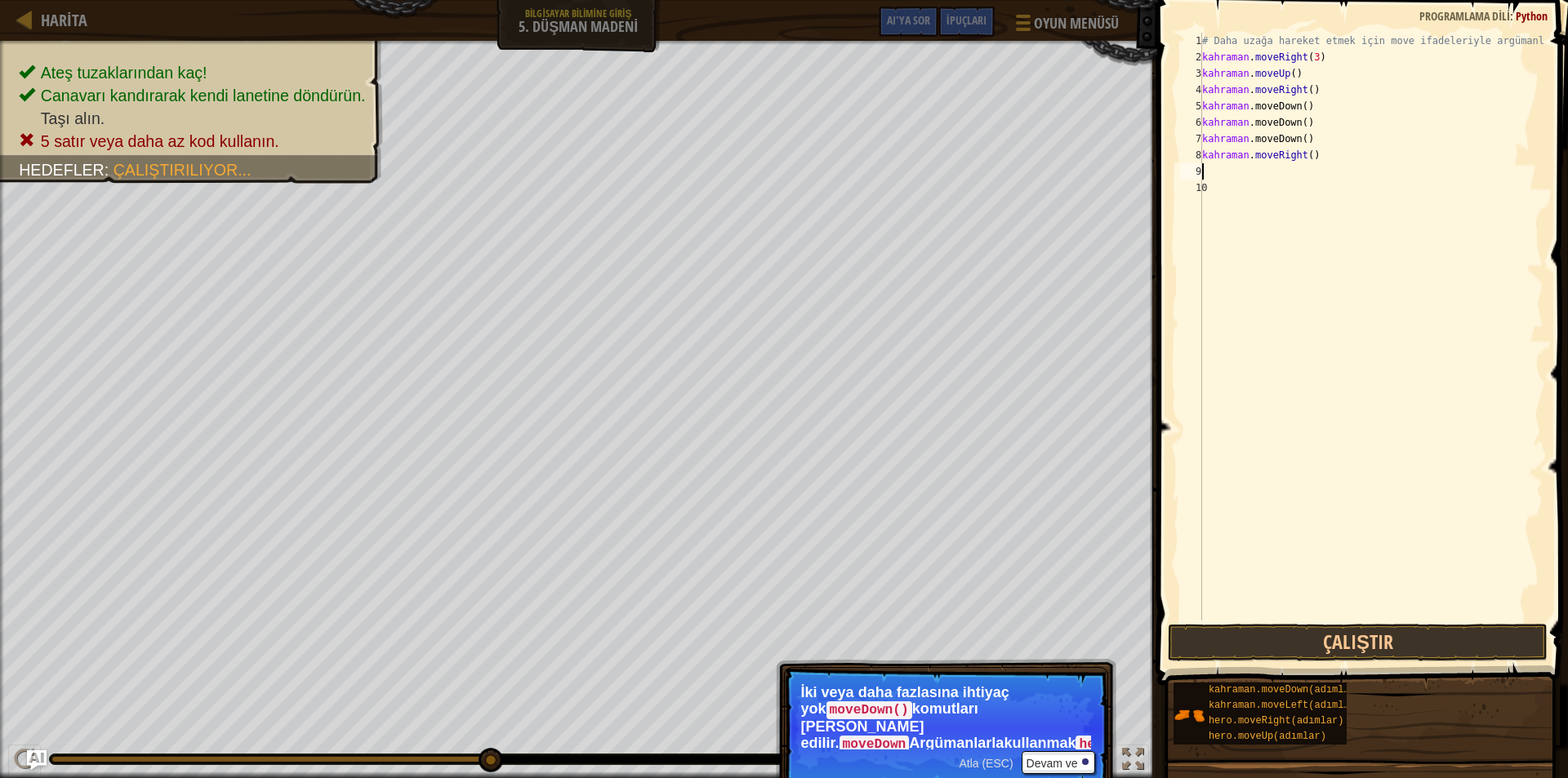
type textarea "m"
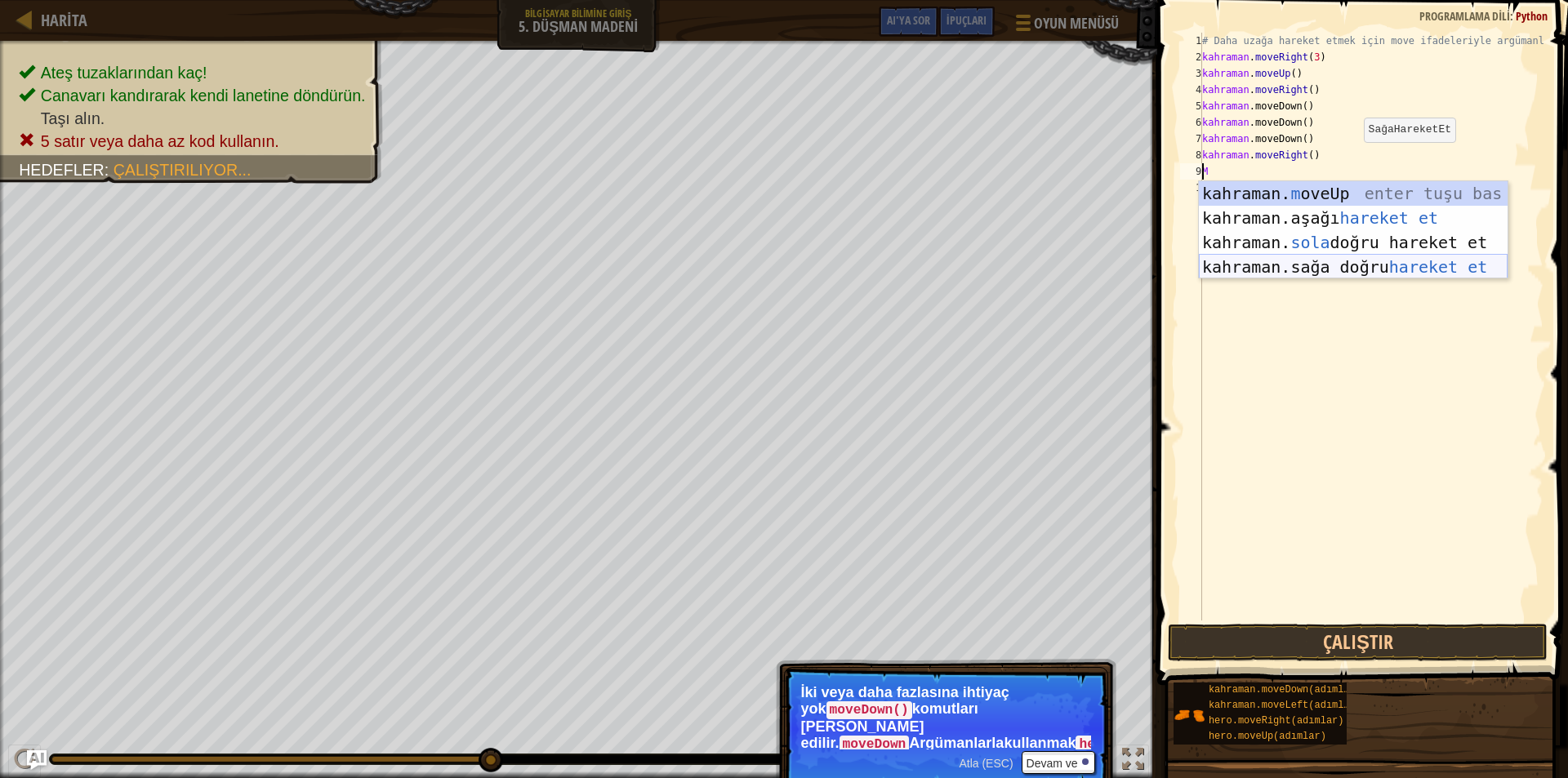
click at [1264, 268] on div "kahraman. m oveUp enter tuşu bas kahraman. aşağı hareket et tuşuna bas kahraman…" at bounding box center [1353, 254] width 309 height 147
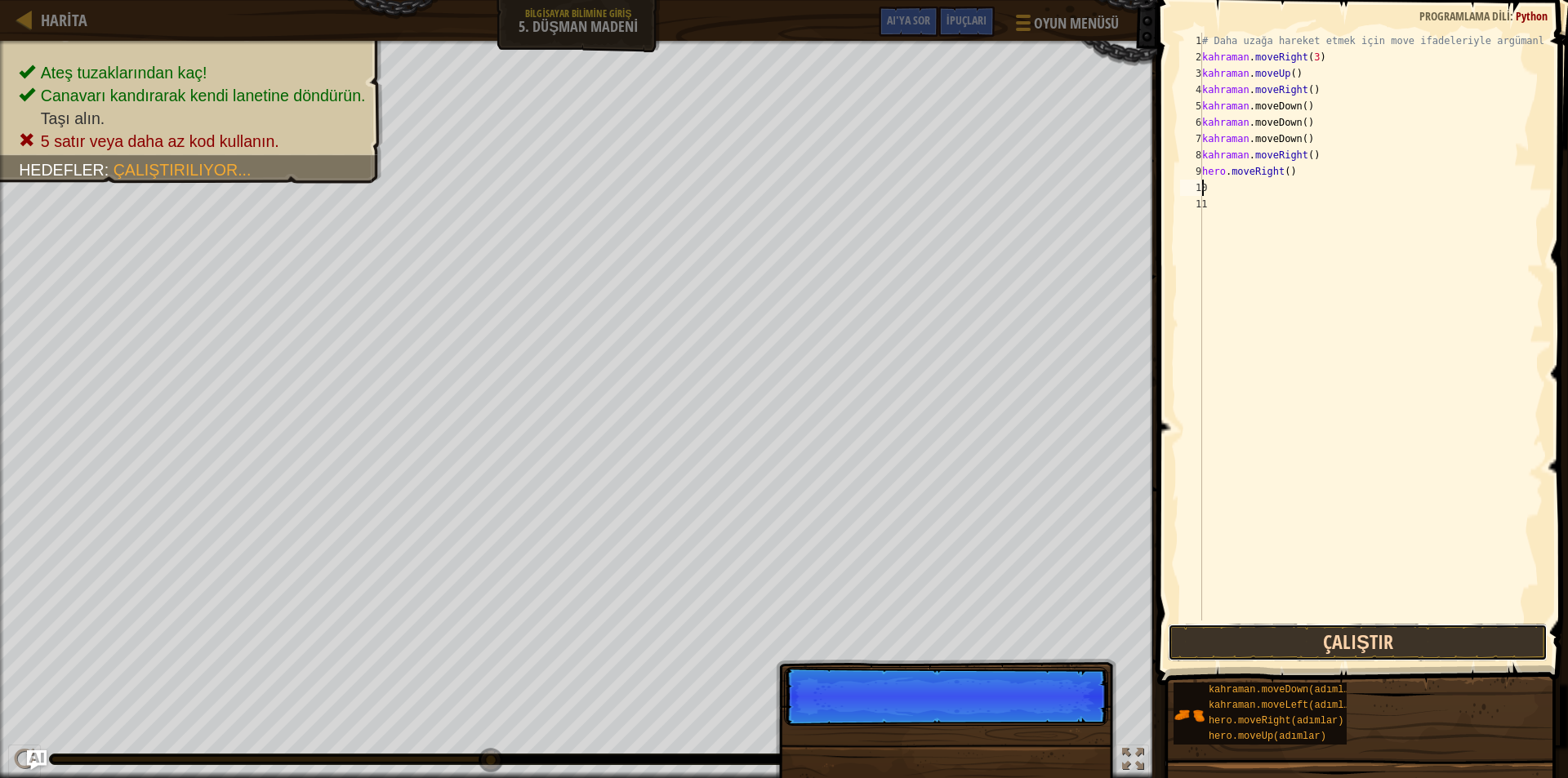
click at [1305, 644] on button "Çalıştır" at bounding box center [1358, 642] width 380 height 37
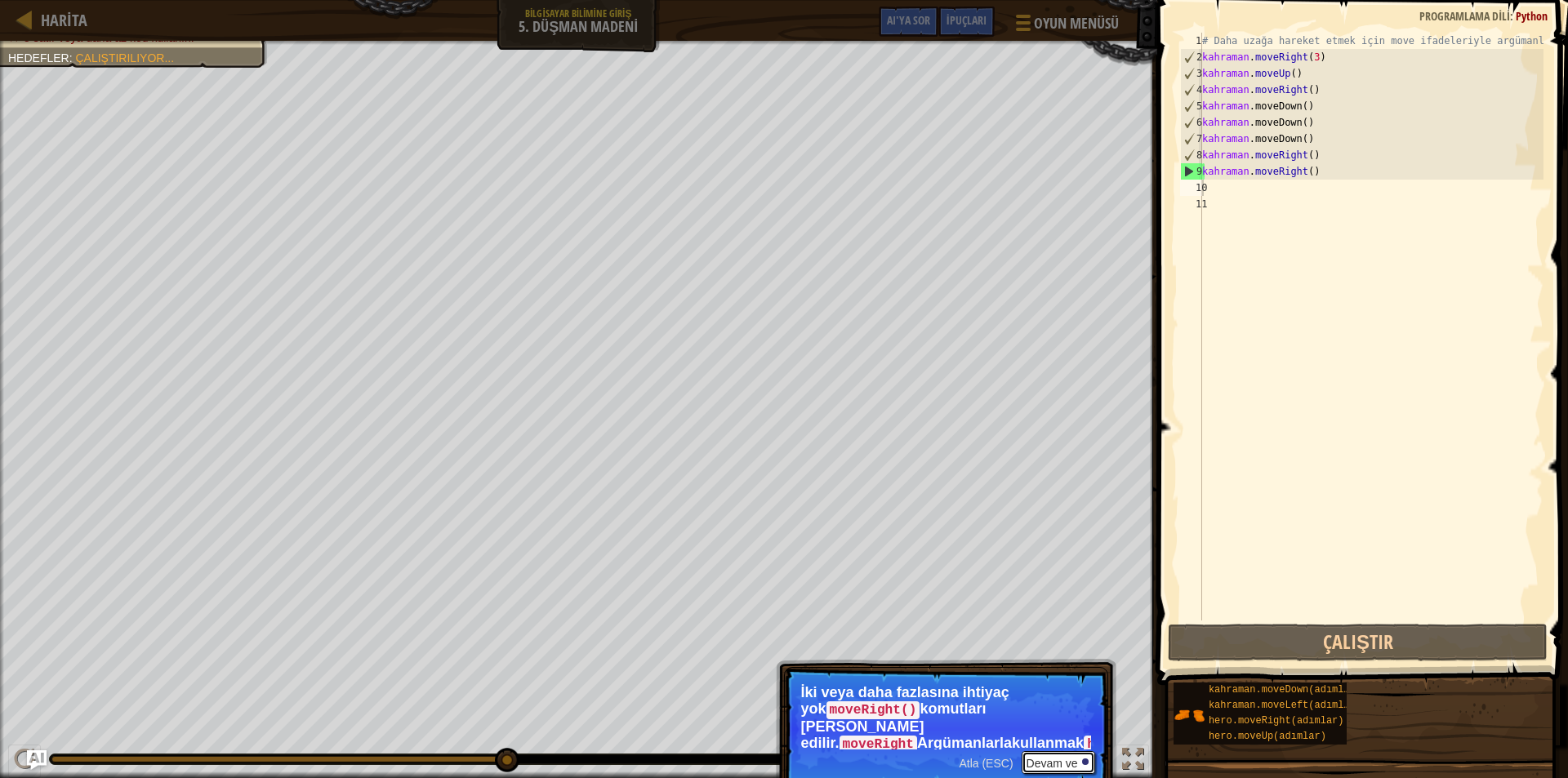
click at [1038, 761] on font "Devam ve" at bounding box center [1052, 764] width 52 height 13
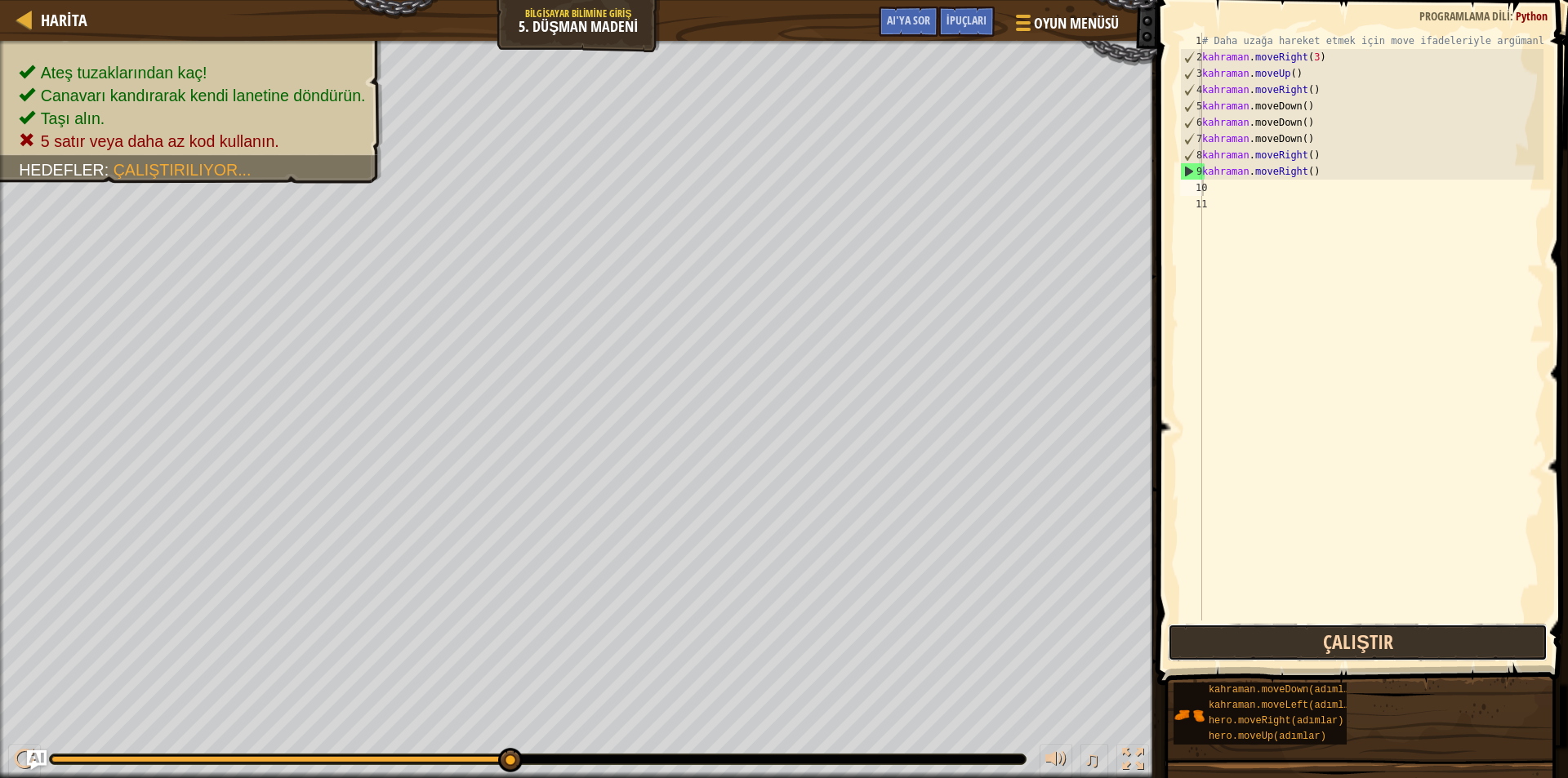
click at [1218, 639] on button "Çalıştır" at bounding box center [1358, 642] width 380 height 37
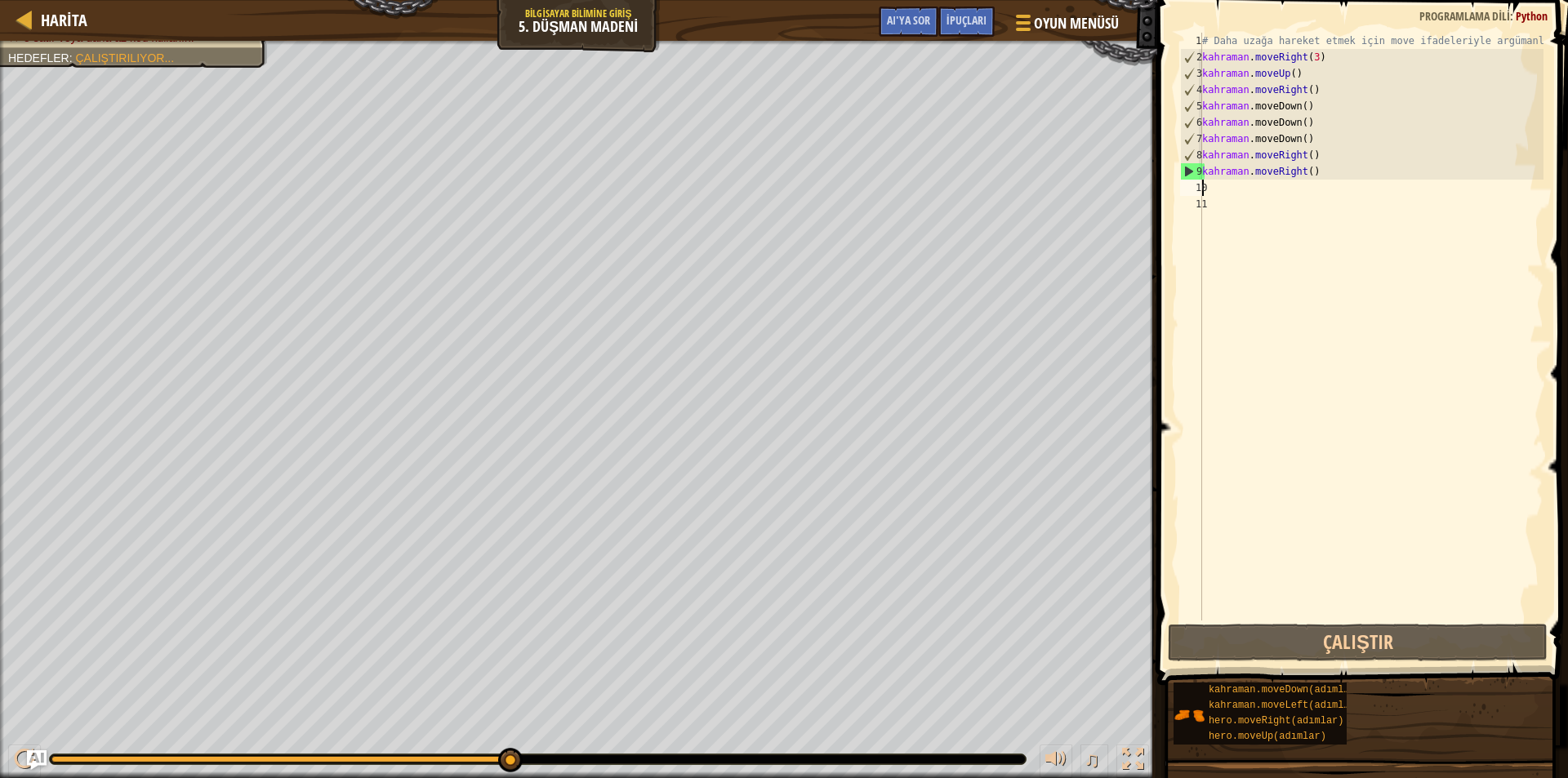
drag, startPoint x: 1196, startPoint y: 64, endPoint x: 1223, endPoint y: 85, distance: 34.2
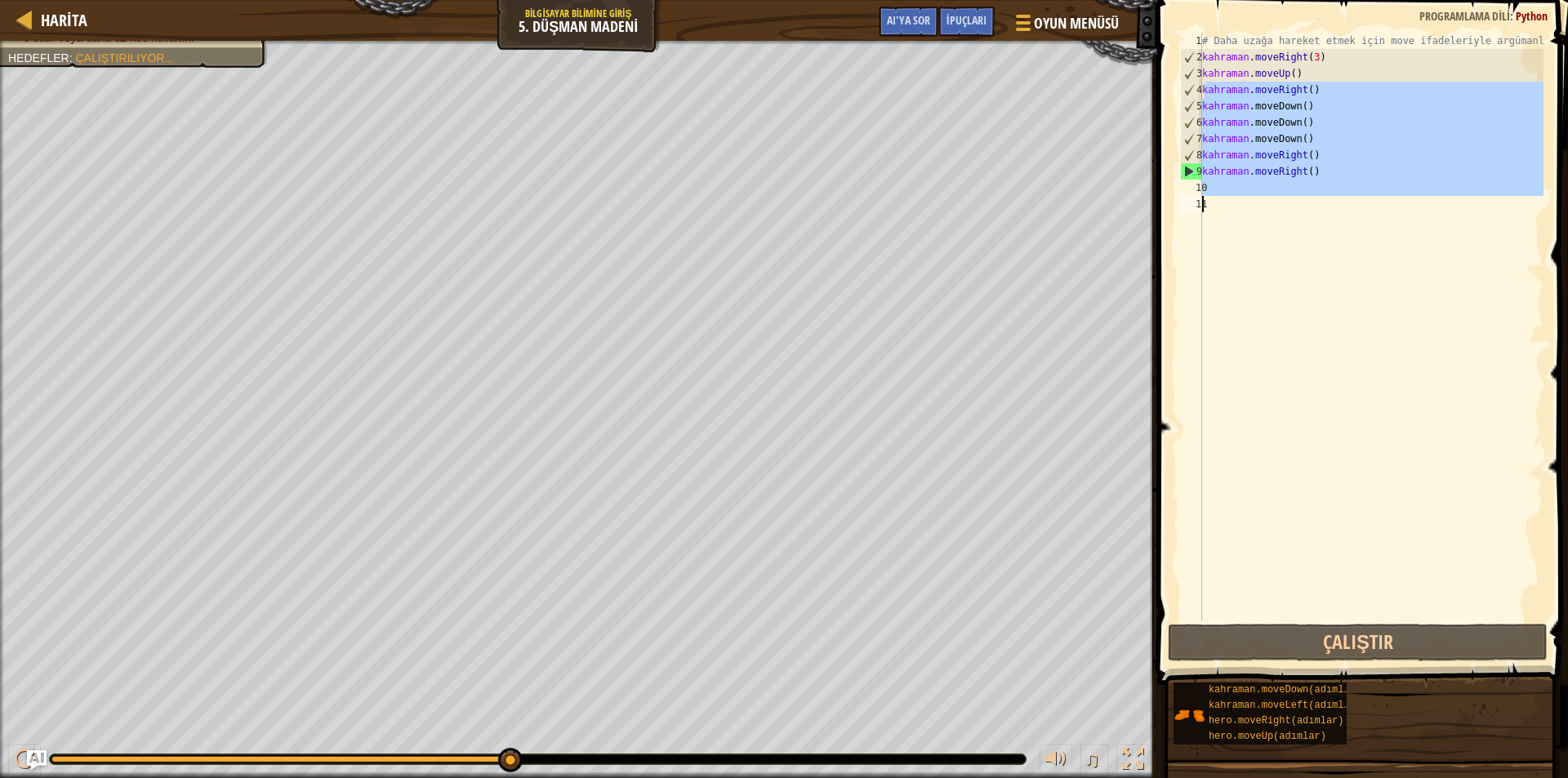
drag, startPoint x: 1223, startPoint y: 85, endPoint x: 1347, endPoint y: 203, distance: 171.2
click at [1347, 203] on div "# Daha uzağa hareket etmek için move ifadeleriyle argümanları kullanın. kahrama…" at bounding box center [1372, 343] width 345 height 621
type textarea "hero.moveRight()"
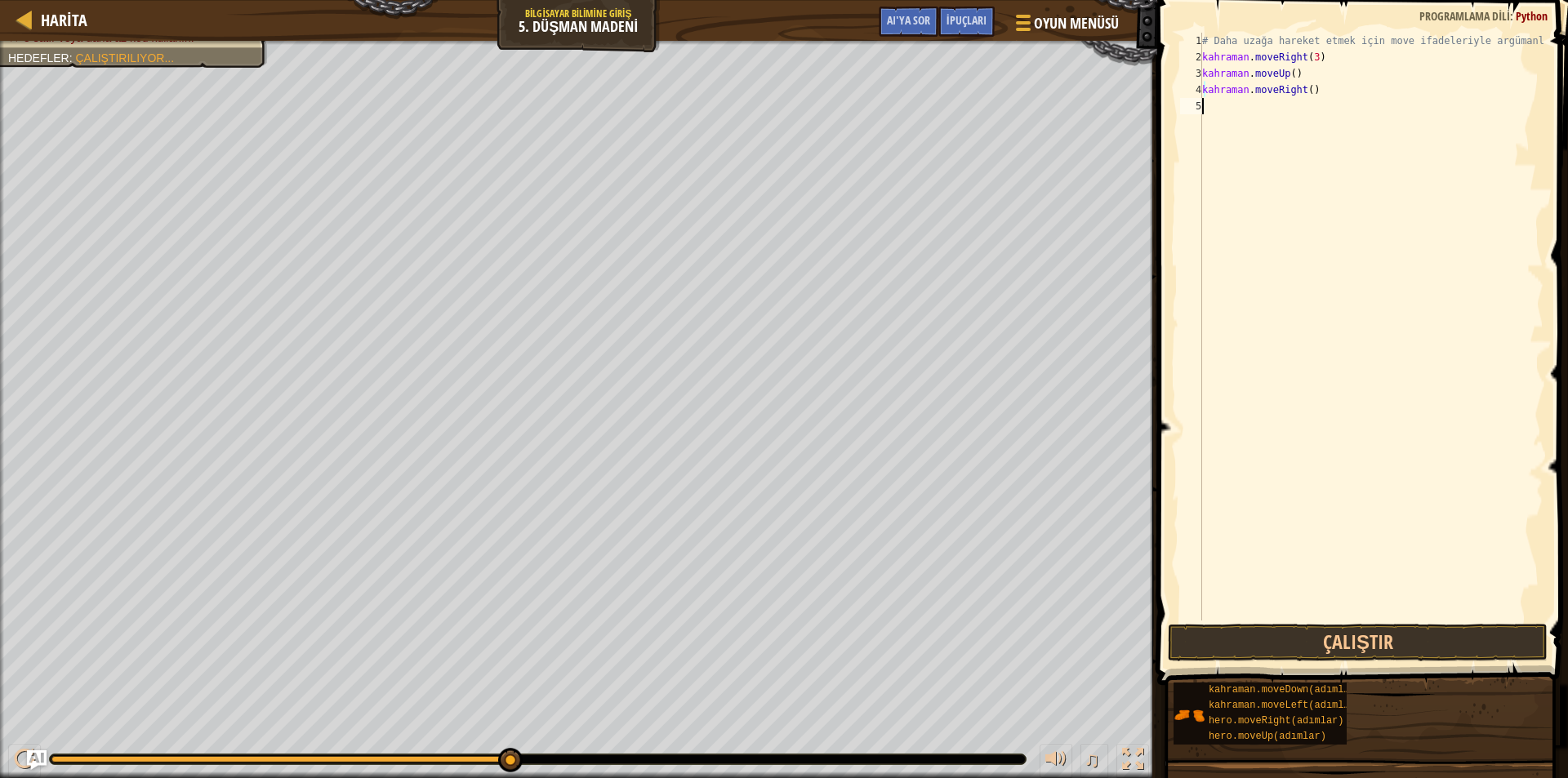
click at [1392, 451] on div "# Daha uzağa hareket etmek için move ifadeleriyle argümanları kullanın. kahrama…" at bounding box center [1372, 343] width 345 height 621
click at [1293, 636] on button "Çalıştır" at bounding box center [1358, 642] width 380 height 37
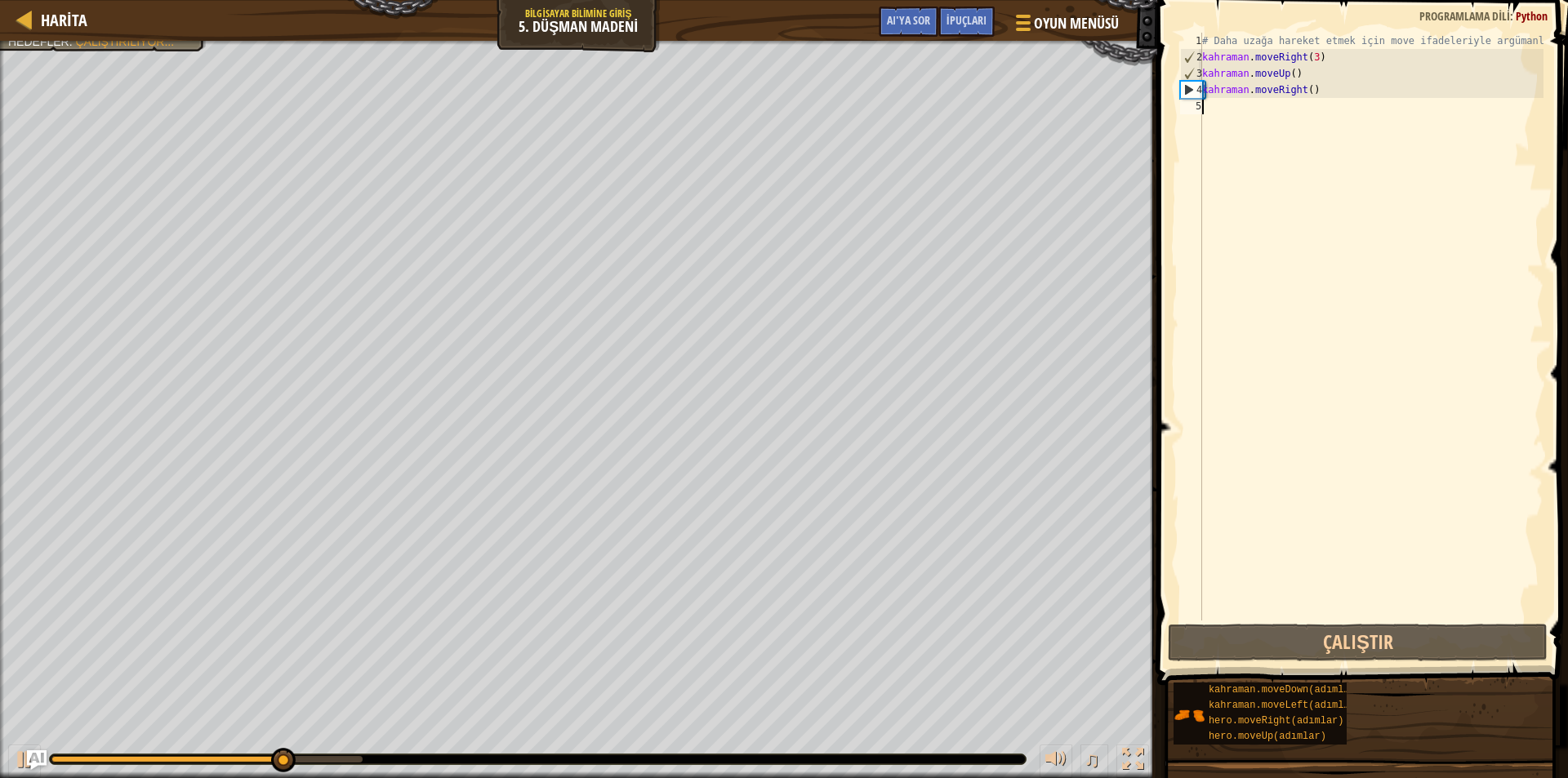
type textarea "m"
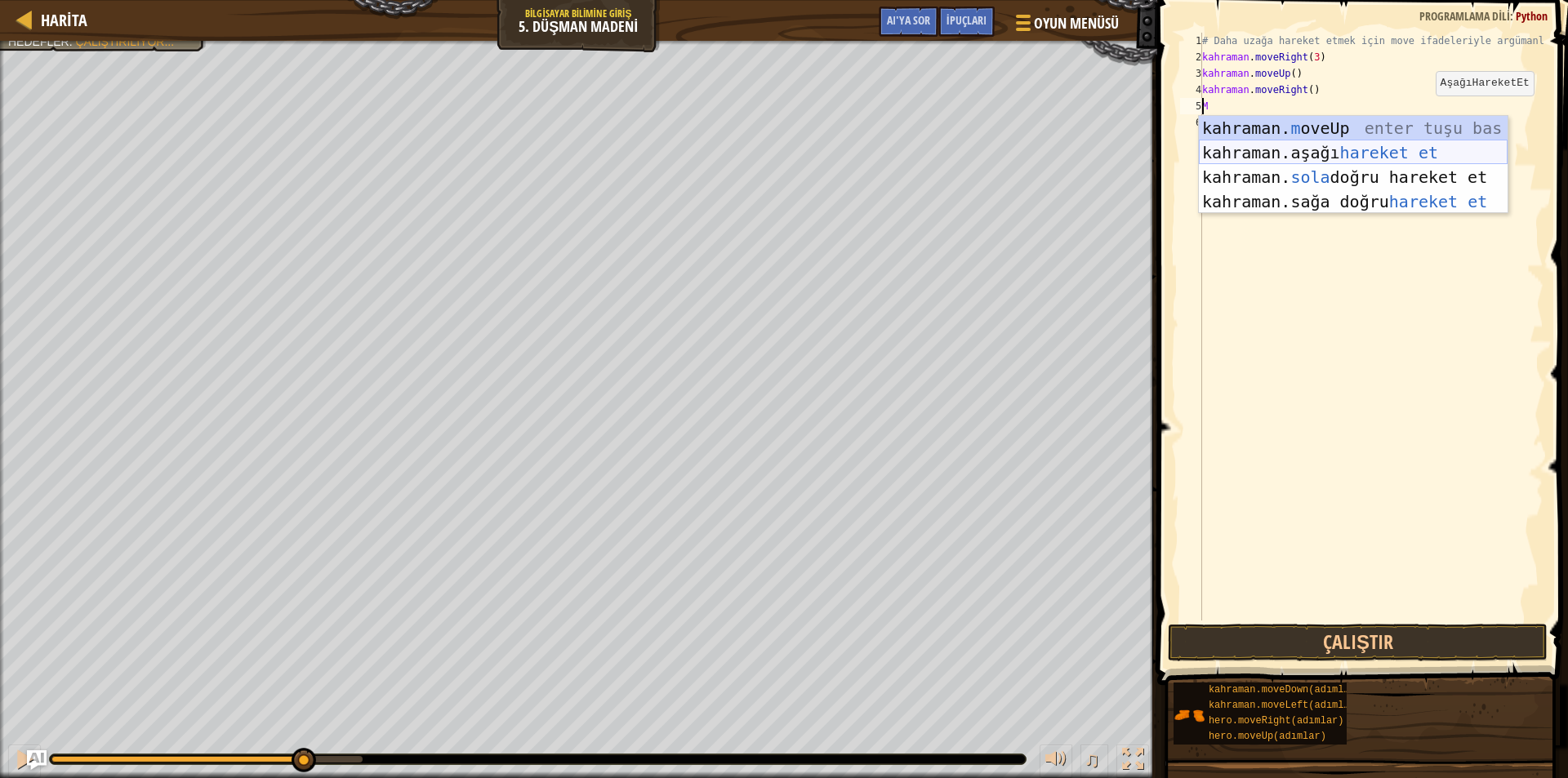
click at [1356, 149] on div "kahraman. m oveUp enter tuşu bas kahraman. aşağı hareket et tuşuna bas kahraman…" at bounding box center [1353, 189] width 309 height 147
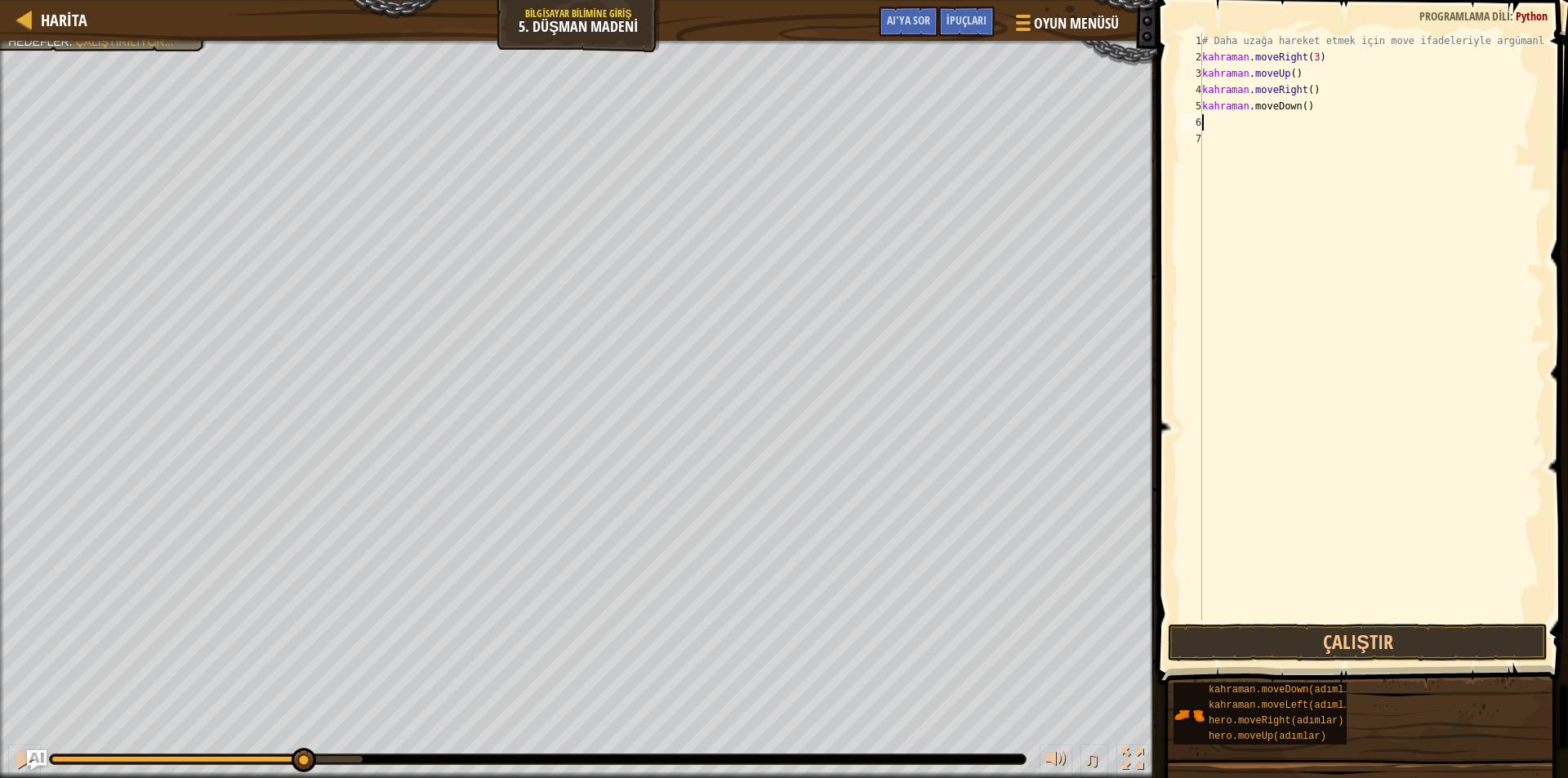
click at [1307, 105] on div "# Daha uzağa hareket etmek için move ifadeleriyle argümanları kullanın. kahrama…" at bounding box center [1372, 343] width 345 height 621
click at [1232, 107] on div "# Daha uzağa hareket etmek için move ifadeleriyle argümanları kullanın. kahrama…" at bounding box center [1372, 343] width 345 height 621
click at [1231, 107] on div "# Daha uzağa hareket etmek için move ifadeleriyle argümanları kullanın. kahrama…" at bounding box center [1372, 343] width 345 height 621
click at [1212, 107] on div "# Daha uzağa hareket etmek için move ifadeleriyle argümanları kullanın. kahrama…" at bounding box center [1372, 343] width 345 height 621
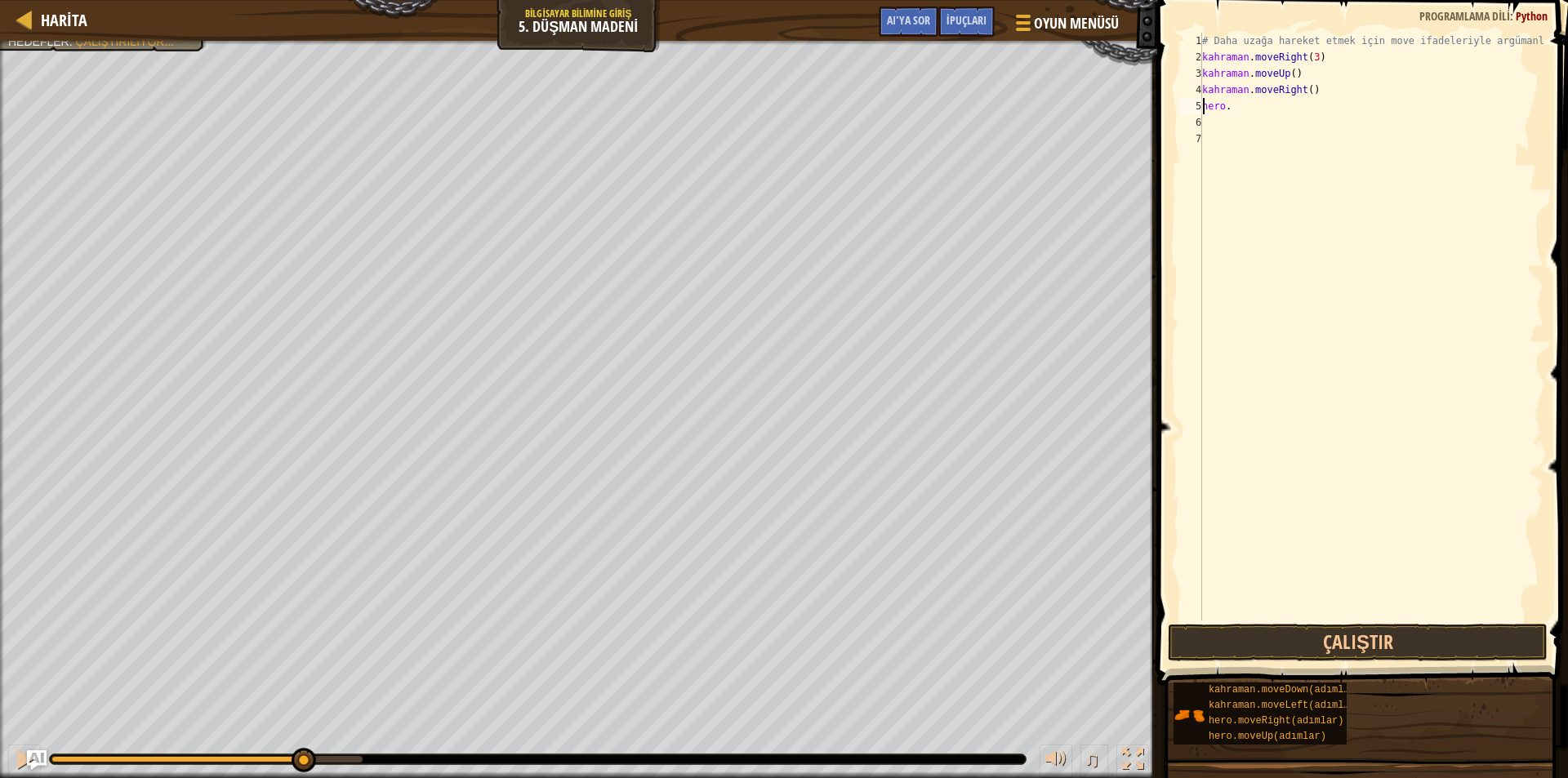
type textarea "h"
click at [1211, 119] on div "# Daha uzağa hareket etmek için move ifadeleriyle argümanları kullanın. kahrama…" at bounding box center [1372, 343] width 345 height 621
click at [1341, 113] on div "# Daha uzağa hareket etmek için move ifadeleriyle argümanları kullanın. kahrama…" at bounding box center [1372, 343] width 345 height 621
click at [1271, 368] on div "# Daha uzağa hareket etmek için move ifadeleriyle argümanları kullanın. kahrama…" at bounding box center [1372, 343] width 345 height 621
drag, startPoint x: 1236, startPoint y: 278, endPoint x: 1233, endPoint y: 288, distance: 10.4
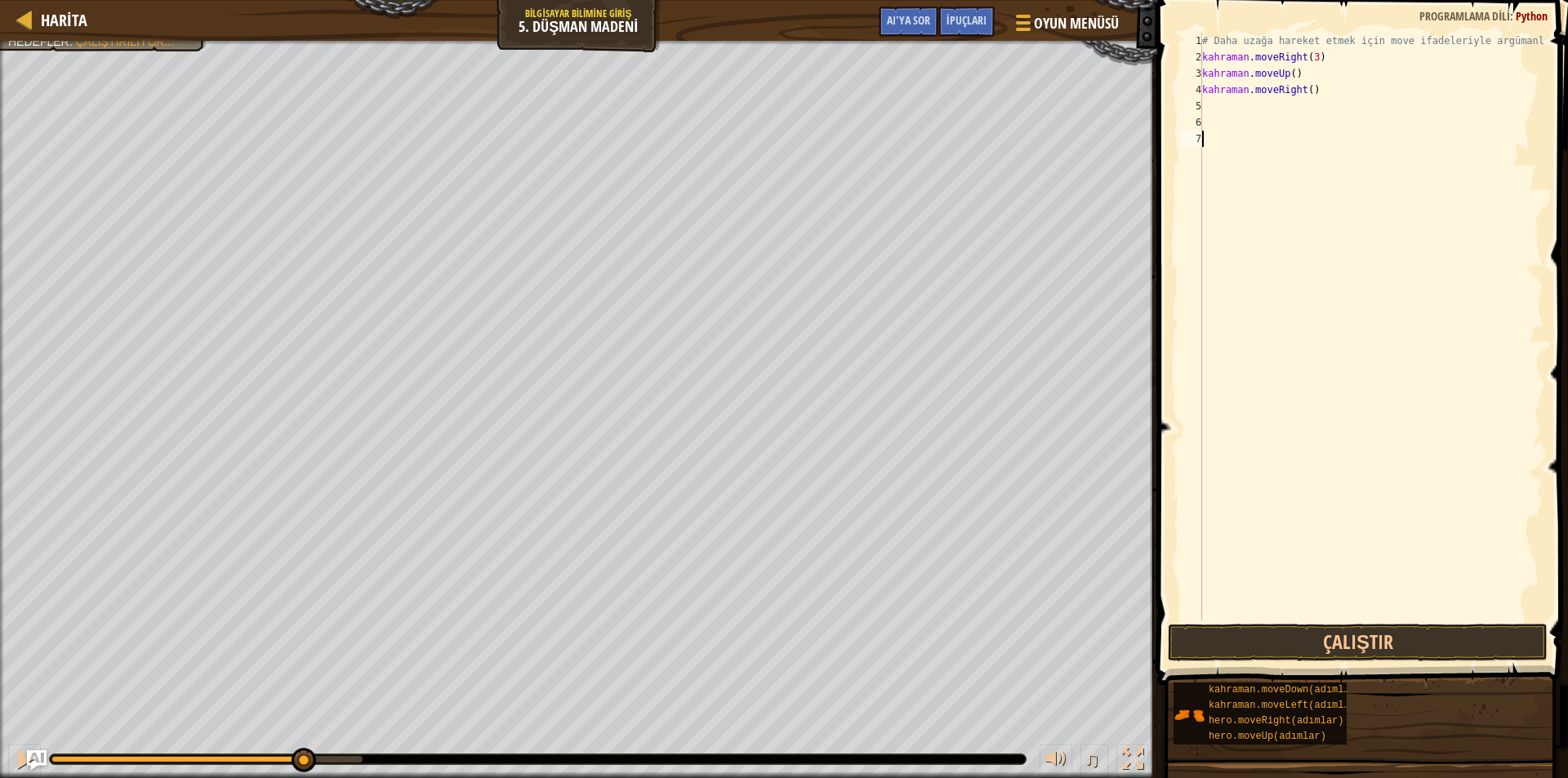
click at [1233, 290] on div "# Daha uzağa hareket etmek için move ifadeleriyle argümanları kullanın. kahrama…" at bounding box center [1372, 343] width 345 height 621
type textarea "m"
drag, startPoint x: 1213, startPoint y: 136, endPoint x: 1255, endPoint y: 133, distance: 42.1
drag, startPoint x: 1255, startPoint y: 133, endPoint x: 1204, endPoint y: 138, distance: 51.2
click at [1204, 138] on div "# Daha uzağa hareket etmek için move ifadeleriyle argümanları kullanın. kahrama…" at bounding box center [1372, 343] width 345 height 621
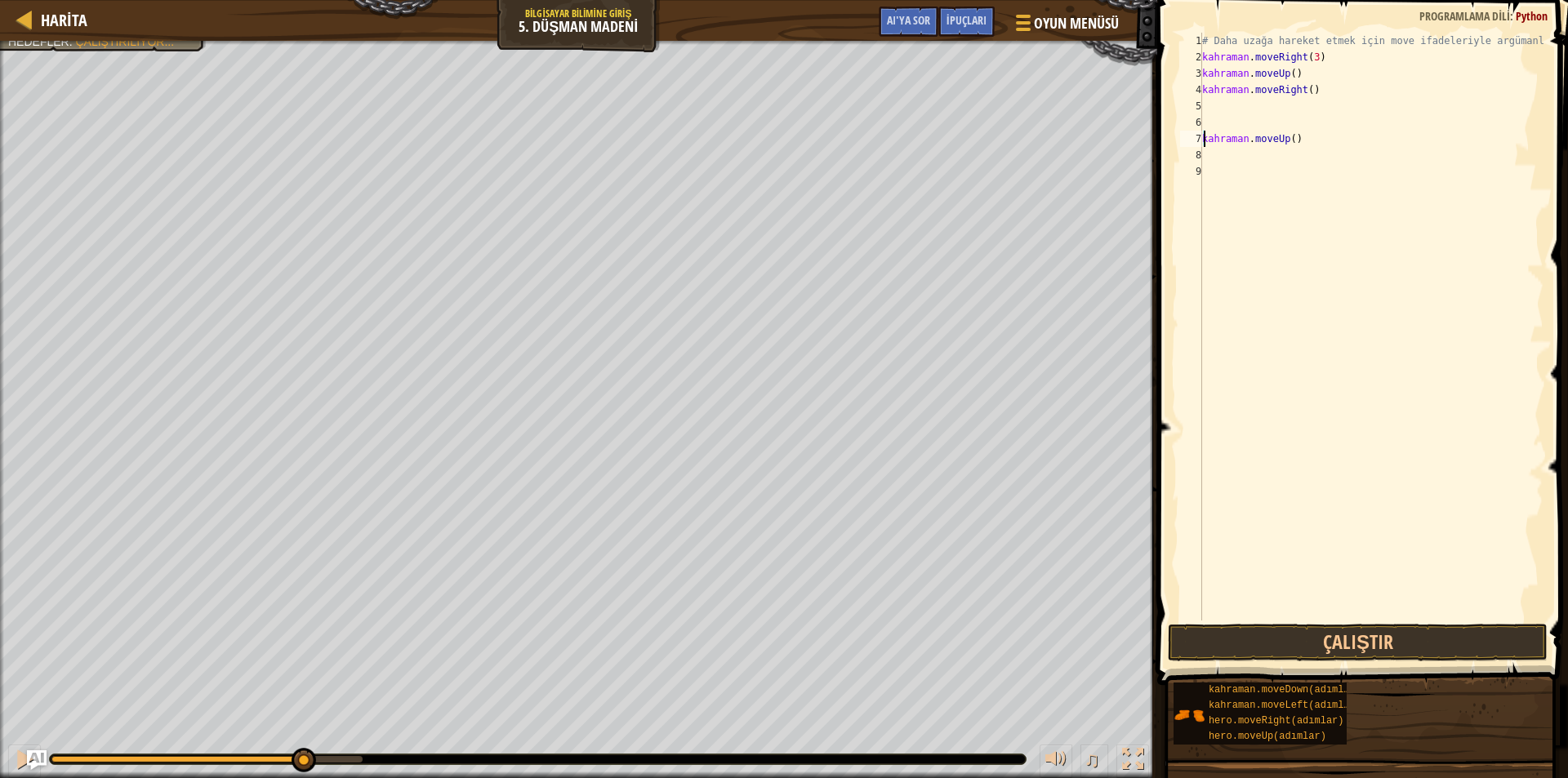
drag, startPoint x: 1213, startPoint y: 141, endPoint x: 1274, endPoint y: 139, distance: 61.0
click at [1274, 139] on div "# Daha uzağa hareket etmek için move ifadeleriyle argümanları kullanın. kahrama…" at bounding box center [1372, 343] width 345 height 621
drag, startPoint x: 1312, startPoint y: 137, endPoint x: 1250, endPoint y: 144, distance: 62.4
drag, startPoint x: 1250, startPoint y: 144, endPoint x: 1213, endPoint y: 132, distance: 38.9
click at [1213, 132] on div "# Daha uzağa hareket etmek için move ifadeleriyle argümanları kullanın. kahrama…" at bounding box center [1372, 343] width 345 height 621
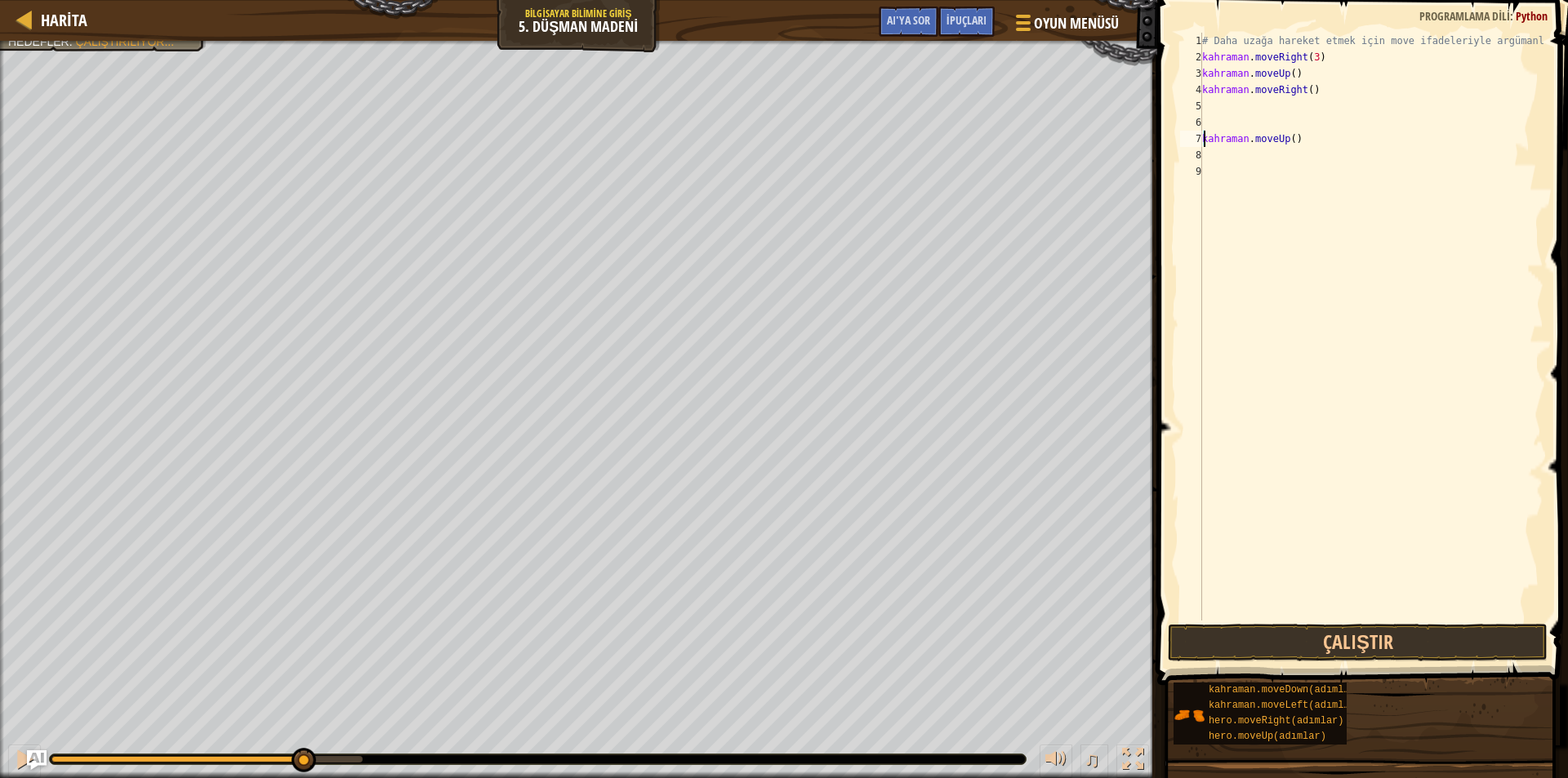
drag, startPoint x: 1218, startPoint y: 141, endPoint x: 1255, endPoint y: 143, distance: 37.1
click at [1245, 141] on div "# Daha uzağa hareket etmek için move ifadeleriyle argümanları kullanın. kahrama…" at bounding box center [1372, 343] width 345 height 621
click at [1318, 140] on div "# Daha uzağa hareket etmek için move ifadeleriyle argümanları kullanın. kahrama…" at bounding box center [1372, 343] width 345 height 621
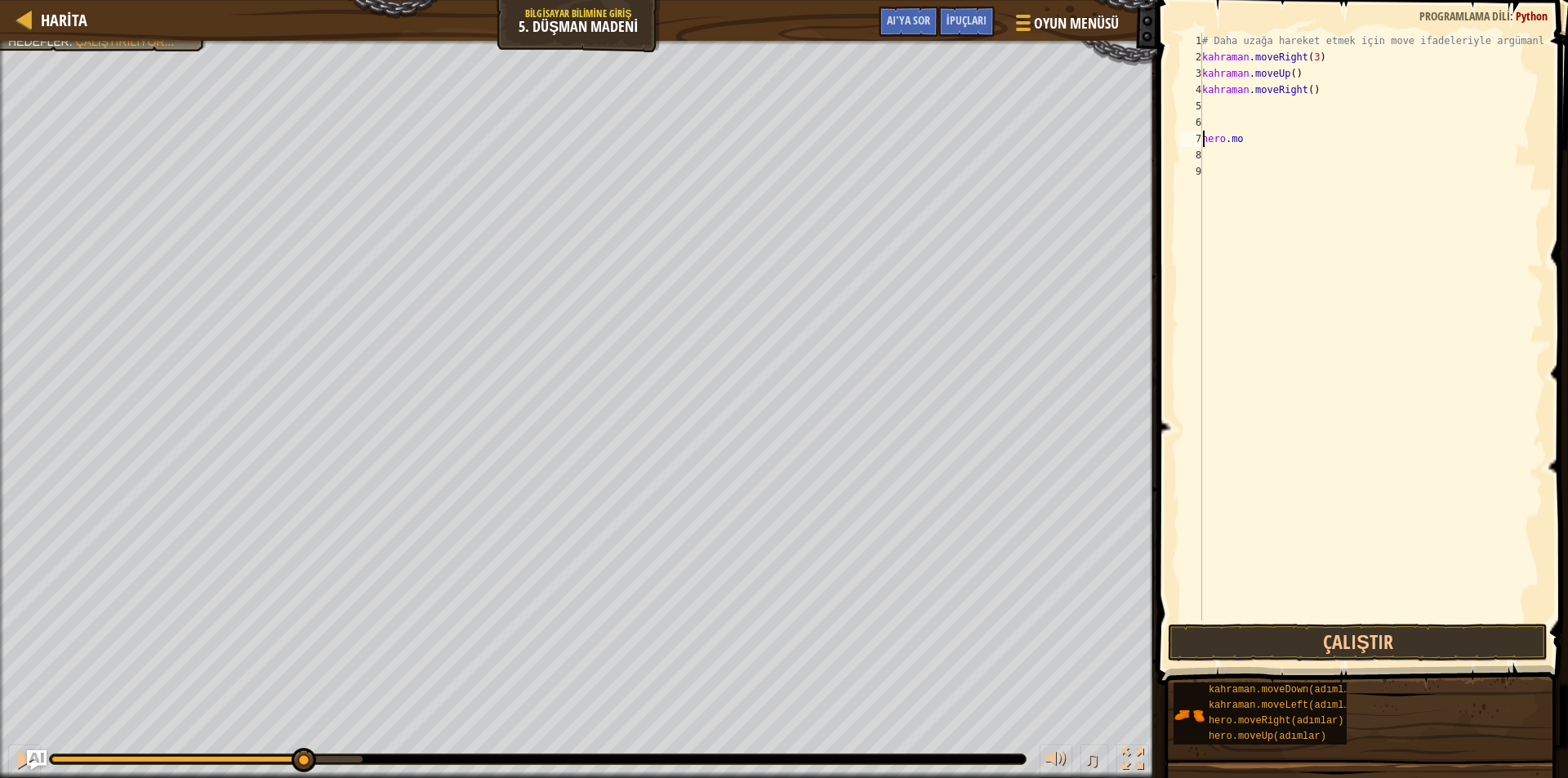
type textarea "h"
click at [1177, 417] on div "1 2 3 4 5 6 7 8 9 # Daha uzağa hareket etmek için move ifadeleriyle argümanları…" at bounding box center [1360, 327] width 367 height 588
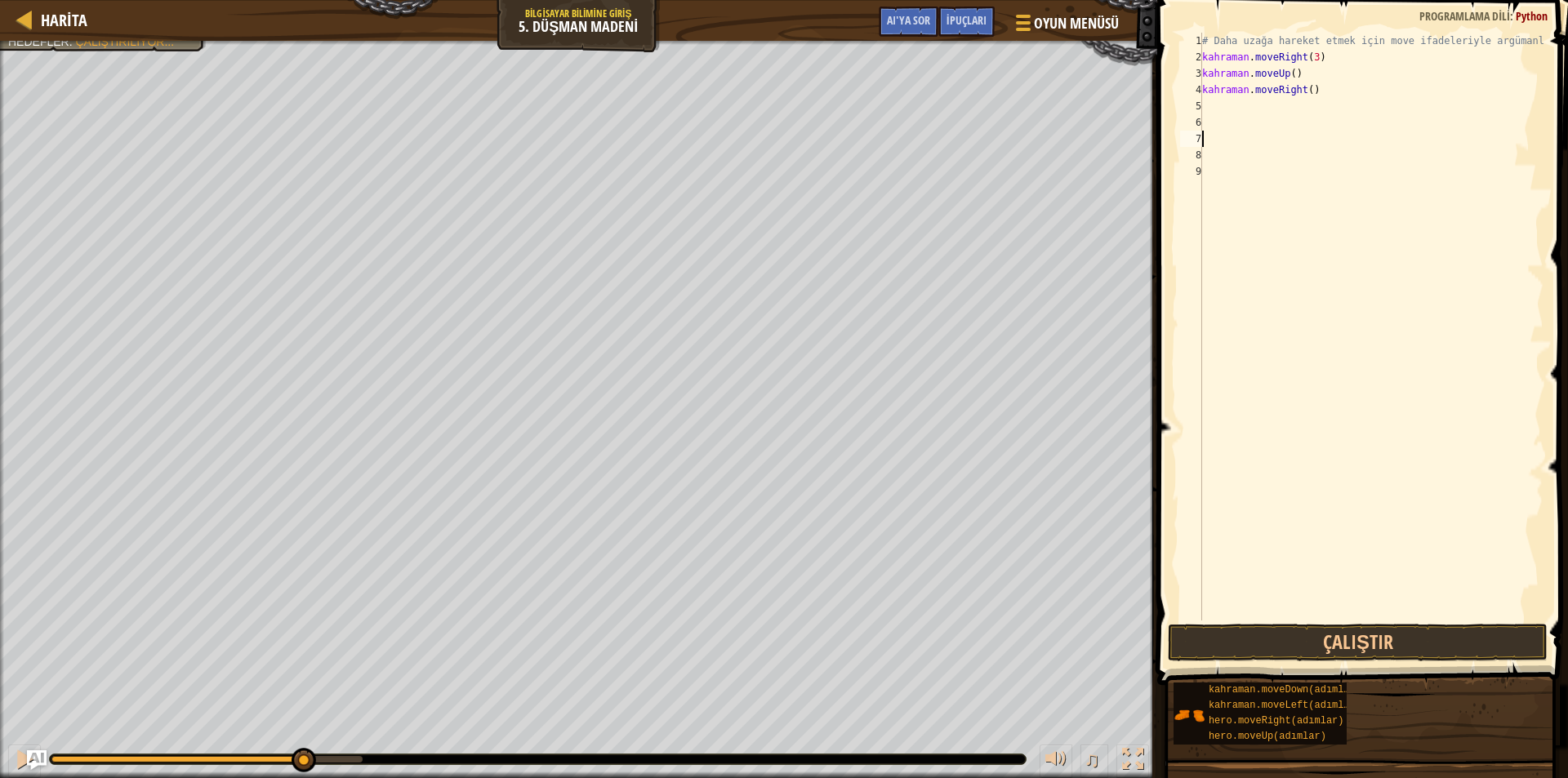
click at [1177, 417] on div "1 2 3 4 5 6 7 8 9 # Daha uzağa hareket etmek için move ifadeleriyle argümanları…" at bounding box center [1360, 327] width 367 height 588
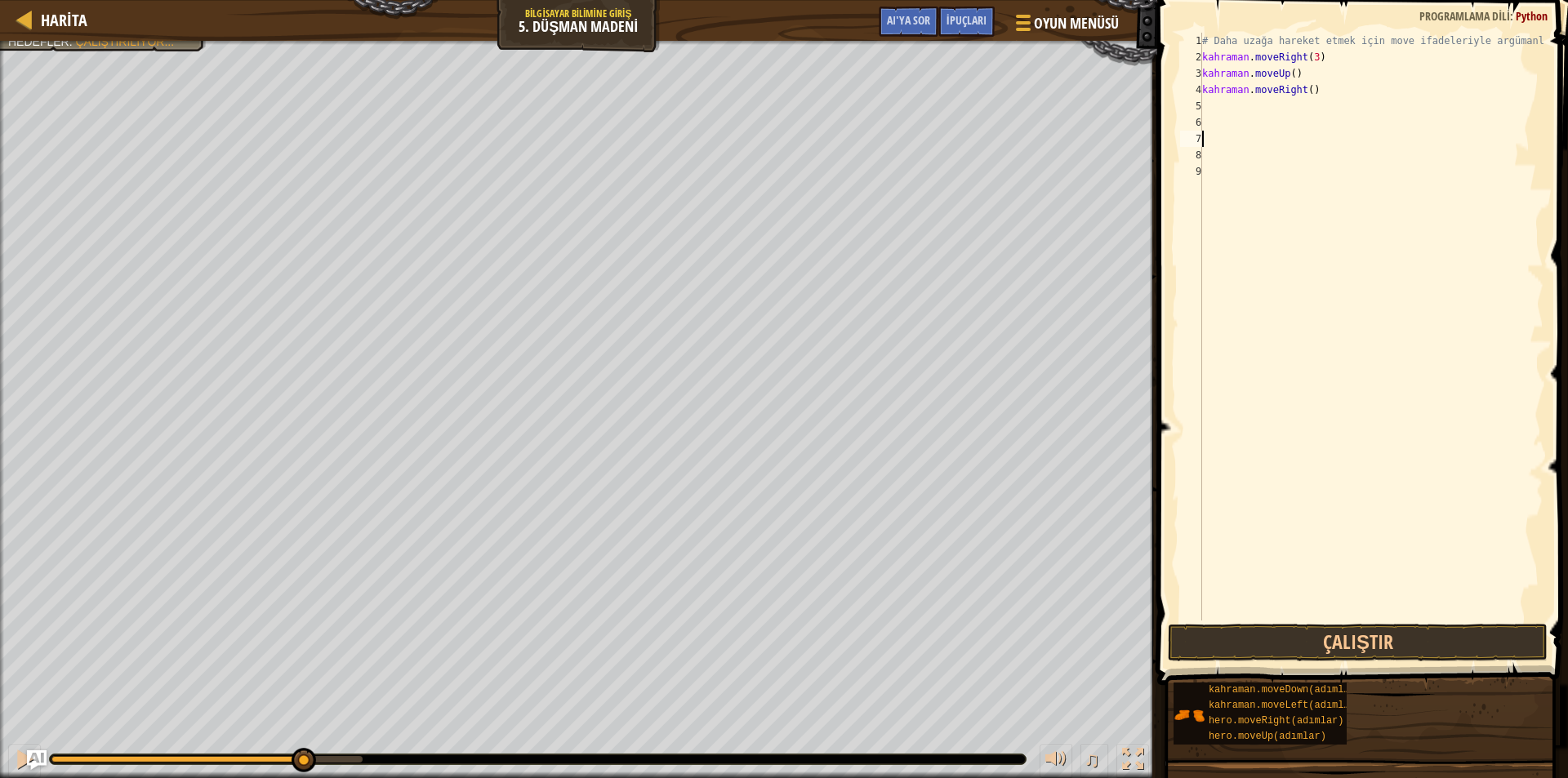
click at [1177, 417] on div "1 2 3 4 5 6 7 8 9 # Daha uzağa hareket etmek için move ifadeleriyle argümanları…" at bounding box center [1360, 327] width 367 height 588
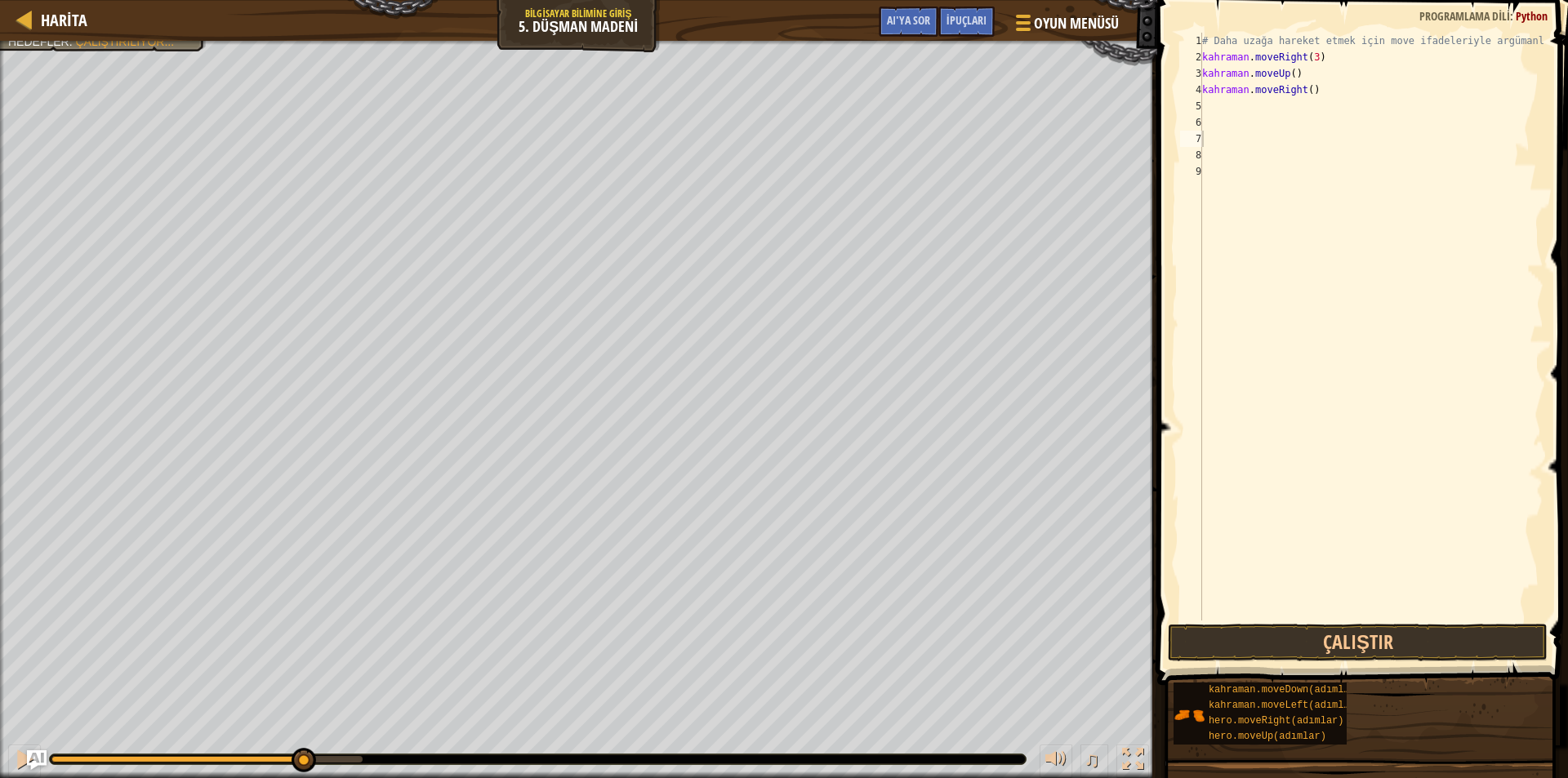
click at [1177, 417] on div "1 2 3 4 5 6 7 8 9 # Daha uzağa hareket etmek için move ifadeleriyle argümanları…" at bounding box center [1360, 327] width 367 height 588
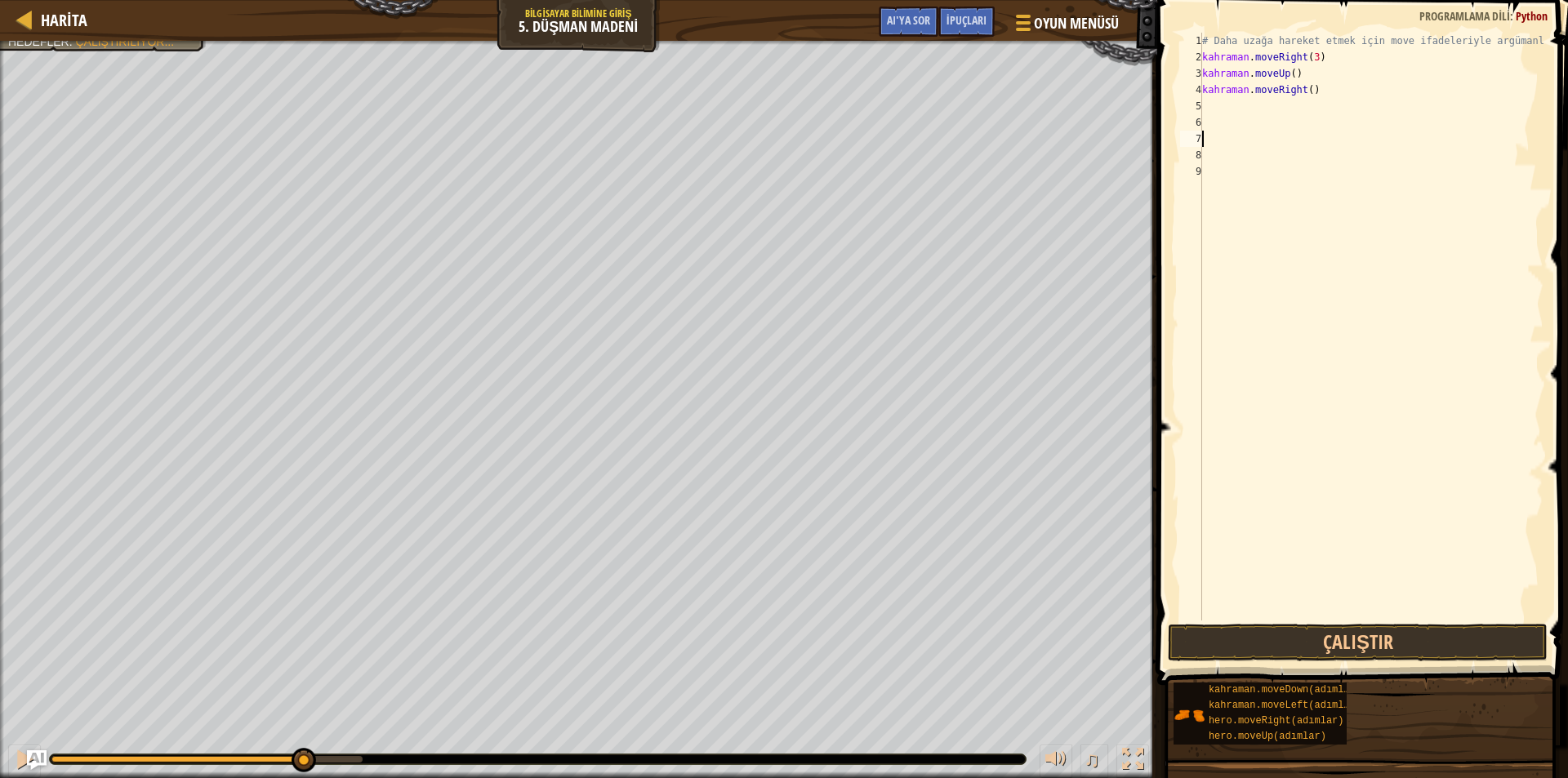
click at [1177, 417] on div "1 2 3 4 5 6 7 8 9 # Daha uzağa hareket etmek için move ifadeleriyle argümanları…" at bounding box center [1360, 327] width 367 height 588
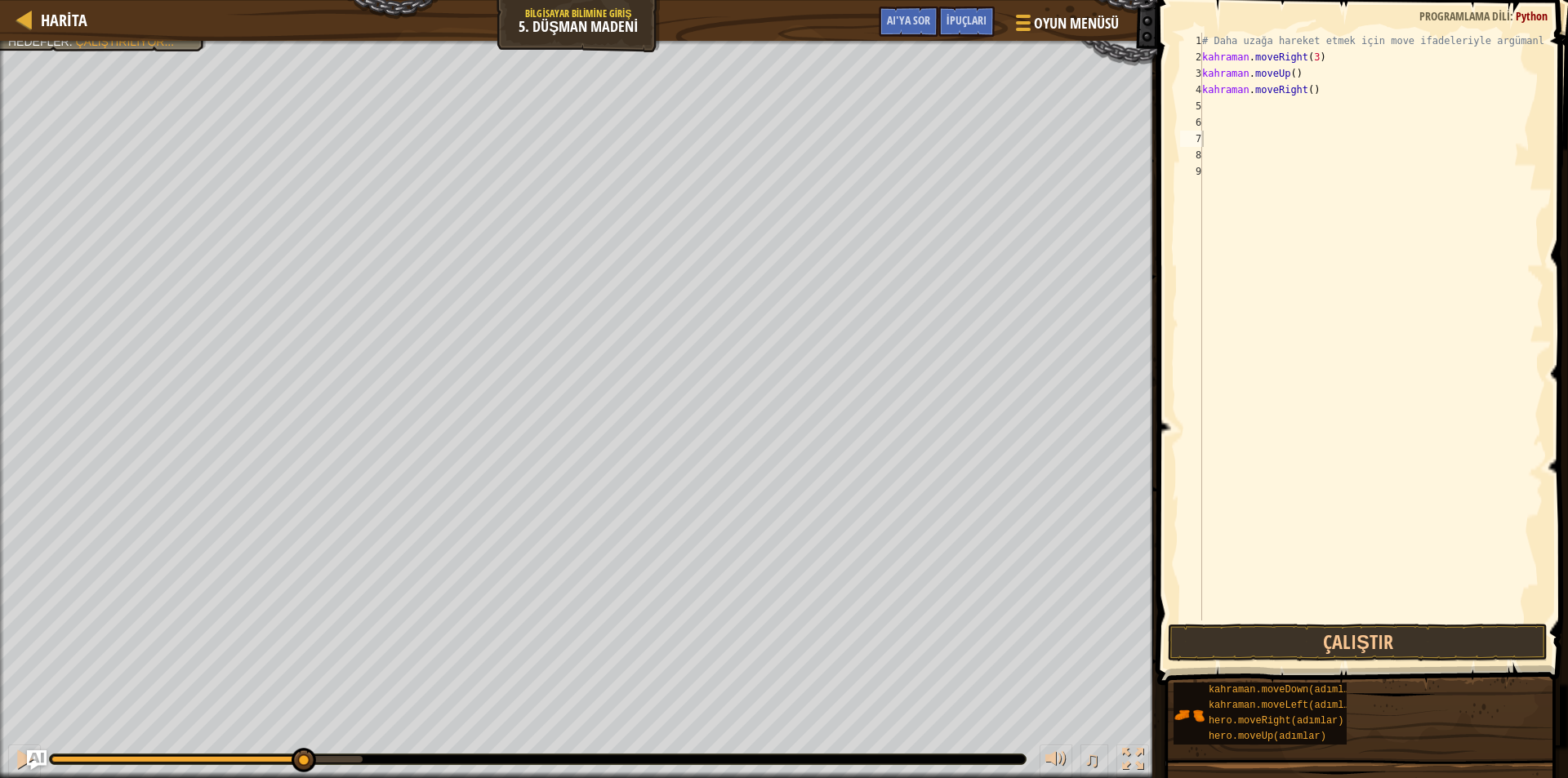
click at [1177, 417] on div "1 2 3 4 5 6 7 8 9 # Daha uzağa hareket etmek için move ifadeleriyle argümanları…" at bounding box center [1360, 327] width 367 height 588
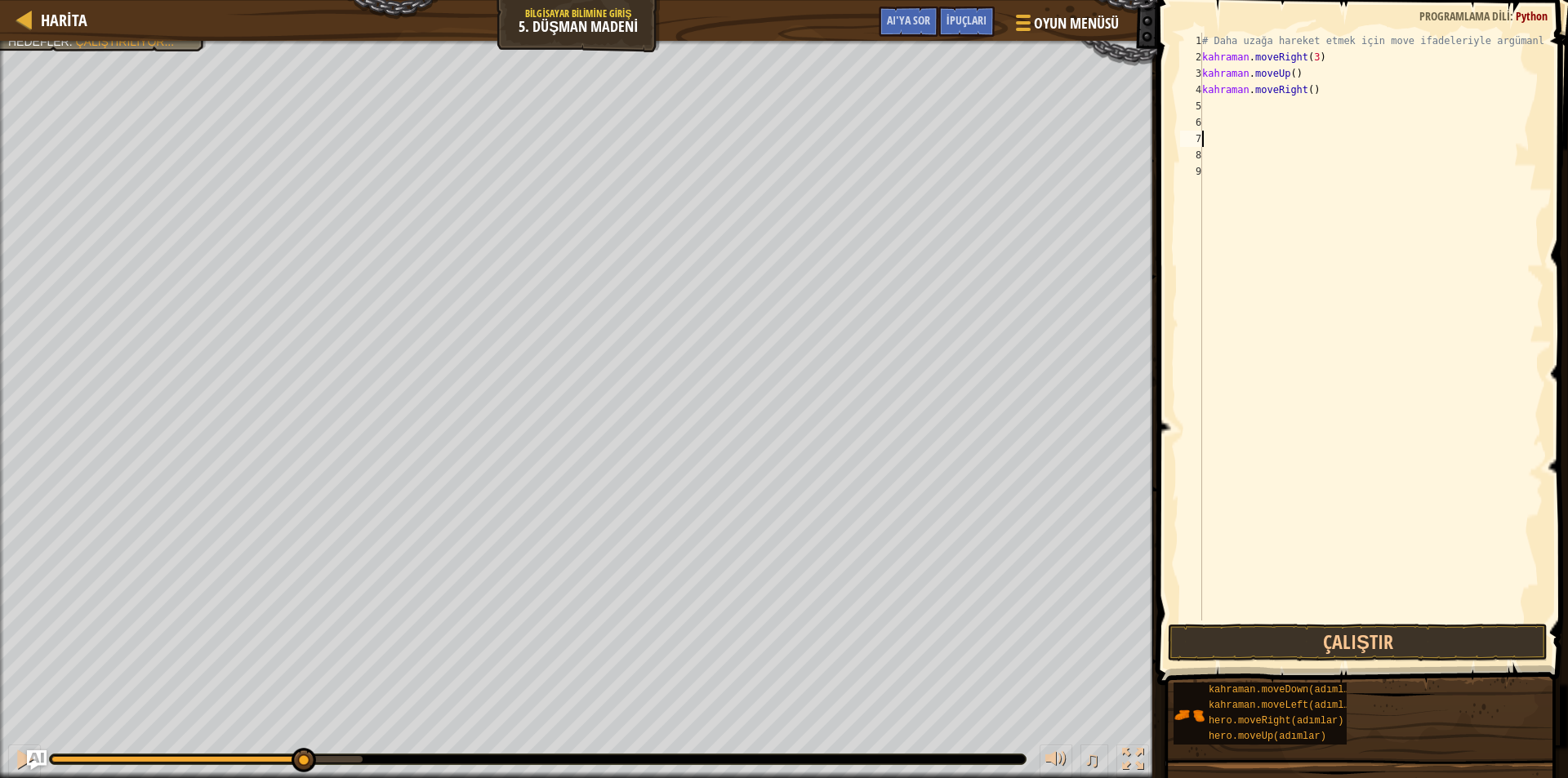
click at [1177, 417] on div "1 2 3 4 5 6 7 8 9 # Daha uzağa hareket etmek için move ifadeleriyle argümanları…" at bounding box center [1360, 327] width 367 height 588
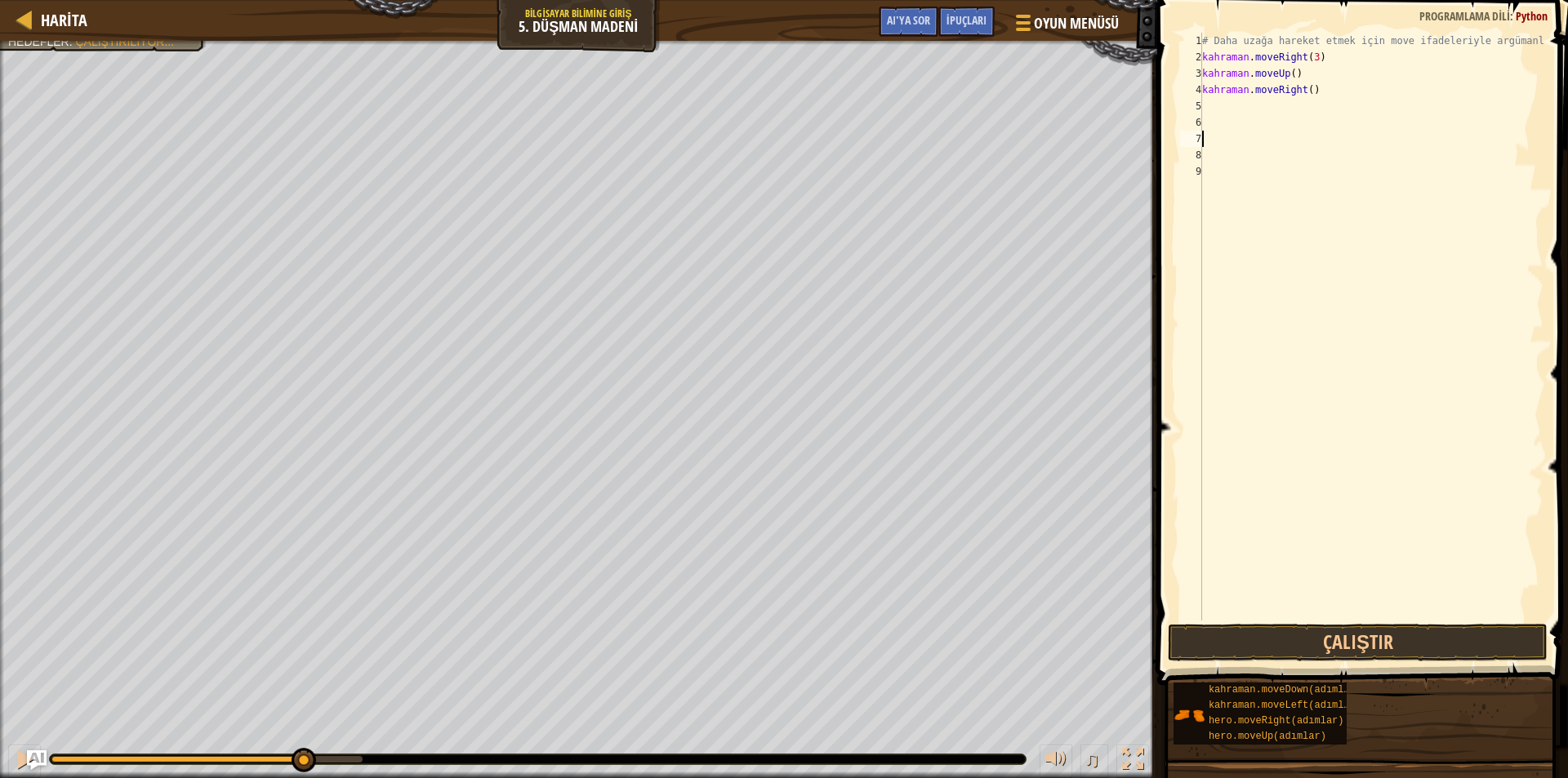
click at [1177, 417] on div "1 2 3 4 5 6 7 8 9 # Daha uzağa hareket etmek için move ifadeleriyle argümanları…" at bounding box center [1360, 327] width 367 height 588
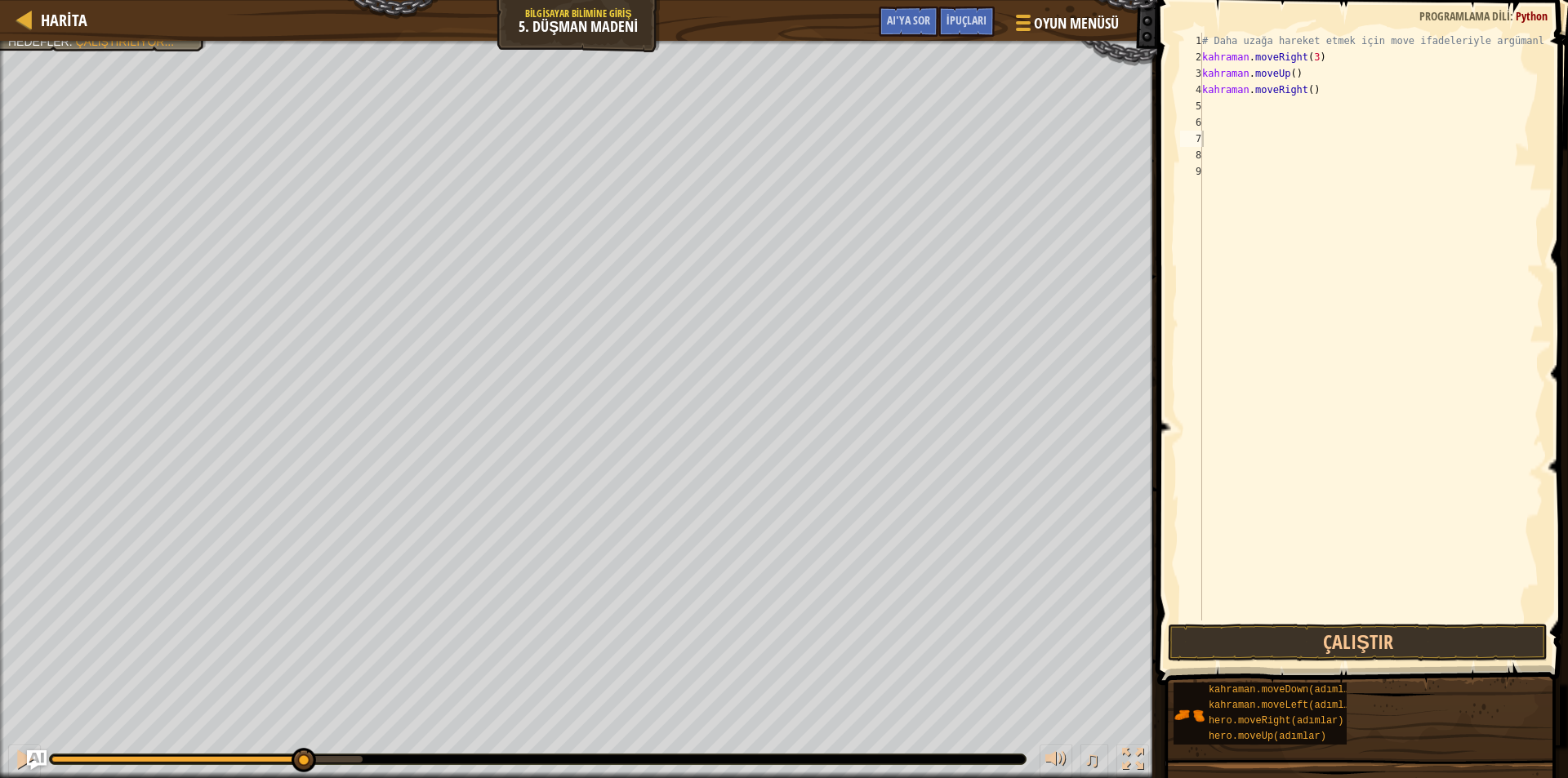
click at [1177, 417] on div "1 2 3 4 5 6 7 8 9 # Daha uzağa hareket etmek için move ifadeleriyle argümanları…" at bounding box center [1360, 327] width 367 height 588
click at [1213, 100] on div "# Daha uzağa hareket etmek için move ifadeleriyle argümanları kullanın. kahrama…" at bounding box center [1372, 343] width 345 height 621
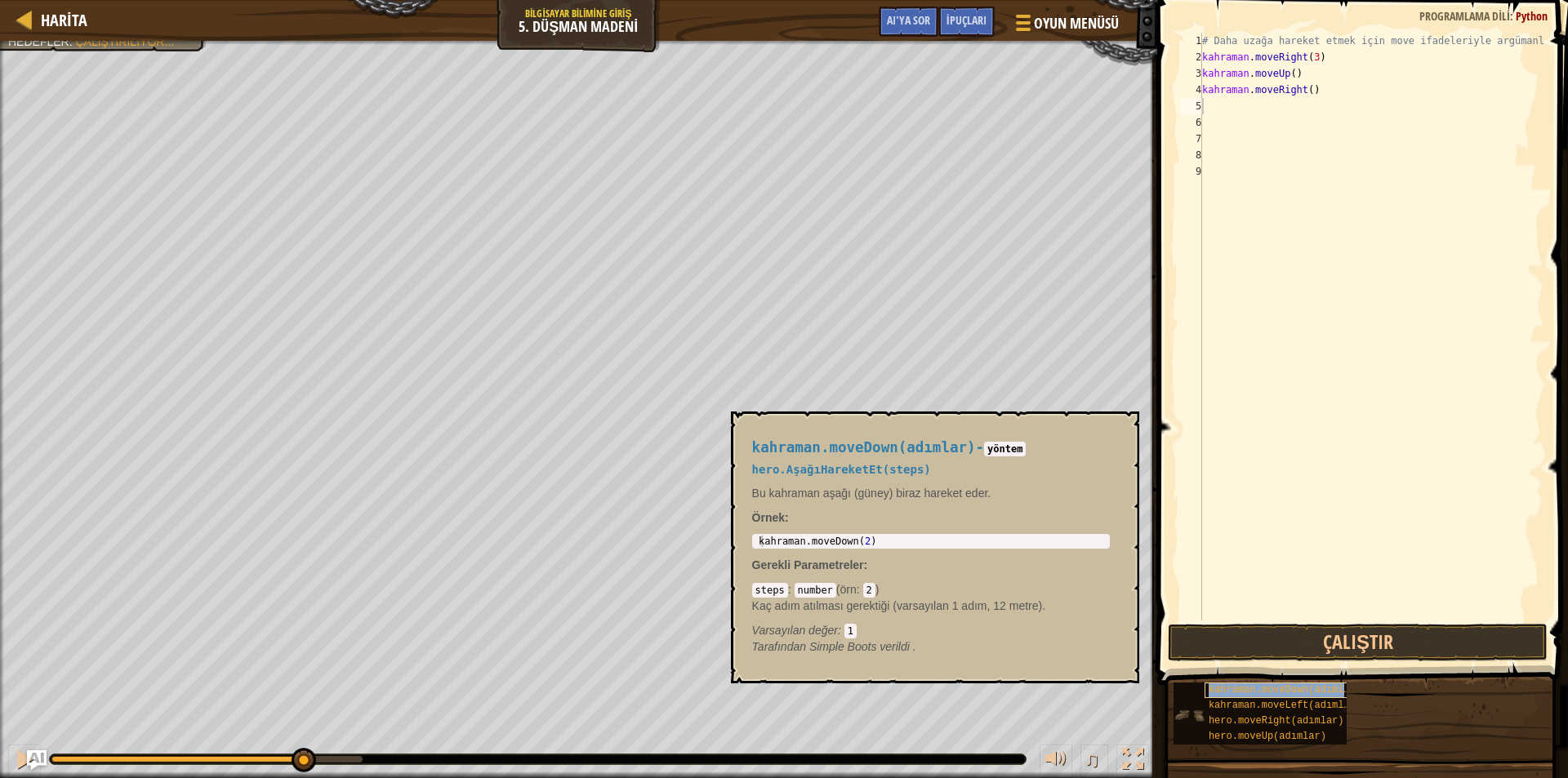
click at [1256, 693] on font "kahraman.moveDown(adımlar)" at bounding box center [1284, 690] width 152 height 11
click at [1221, 108] on div "# Daha uzağa hareket etmek için move ifadeleriyle argümanları kullanın. kahrama…" at bounding box center [1372, 343] width 345 height 621
type textarea "kahraman.moveDown(adımlar)"
drag, startPoint x: 1222, startPoint y: 152, endPoint x: 1200, endPoint y: 144, distance: 23.4
click at [1206, 147] on div "# Daha uzağa hareket etmek için move ifadeleriyle argümanları kullanın. kahrama…" at bounding box center [1372, 343] width 345 height 621
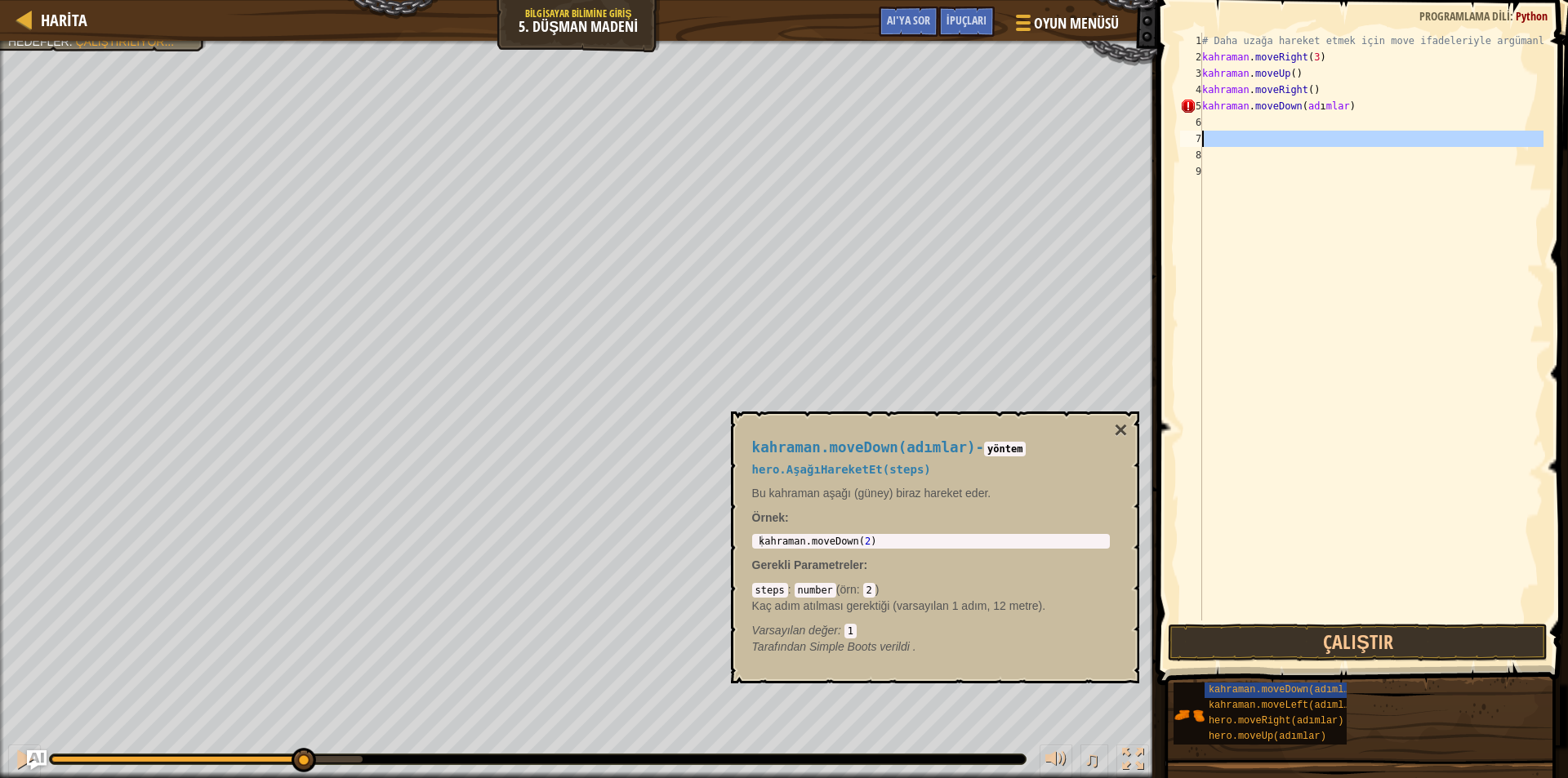
click at [1374, 110] on div "# Daha uzağa hareket etmek için move ifadeleriyle argümanları kullanın. kahrama…" at bounding box center [1372, 343] width 345 height 621
type textarea "kahraman.moveDown(adımlar)"
drag, startPoint x: 1362, startPoint y: 108, endPoint x: 1372, endPoint y: 154, distance: 47.1
click at [1372, 154] on div "# Daha uzağa hareket etmek için move ifadeleriyle argümanları kullanın. kahrama…" at bounding box center [1372, 343] width 345 height 621
drag, startPoint x: 1321, startPoint y: 102, endPoint x: 1345, endPoint y: 101, distance: 24.0
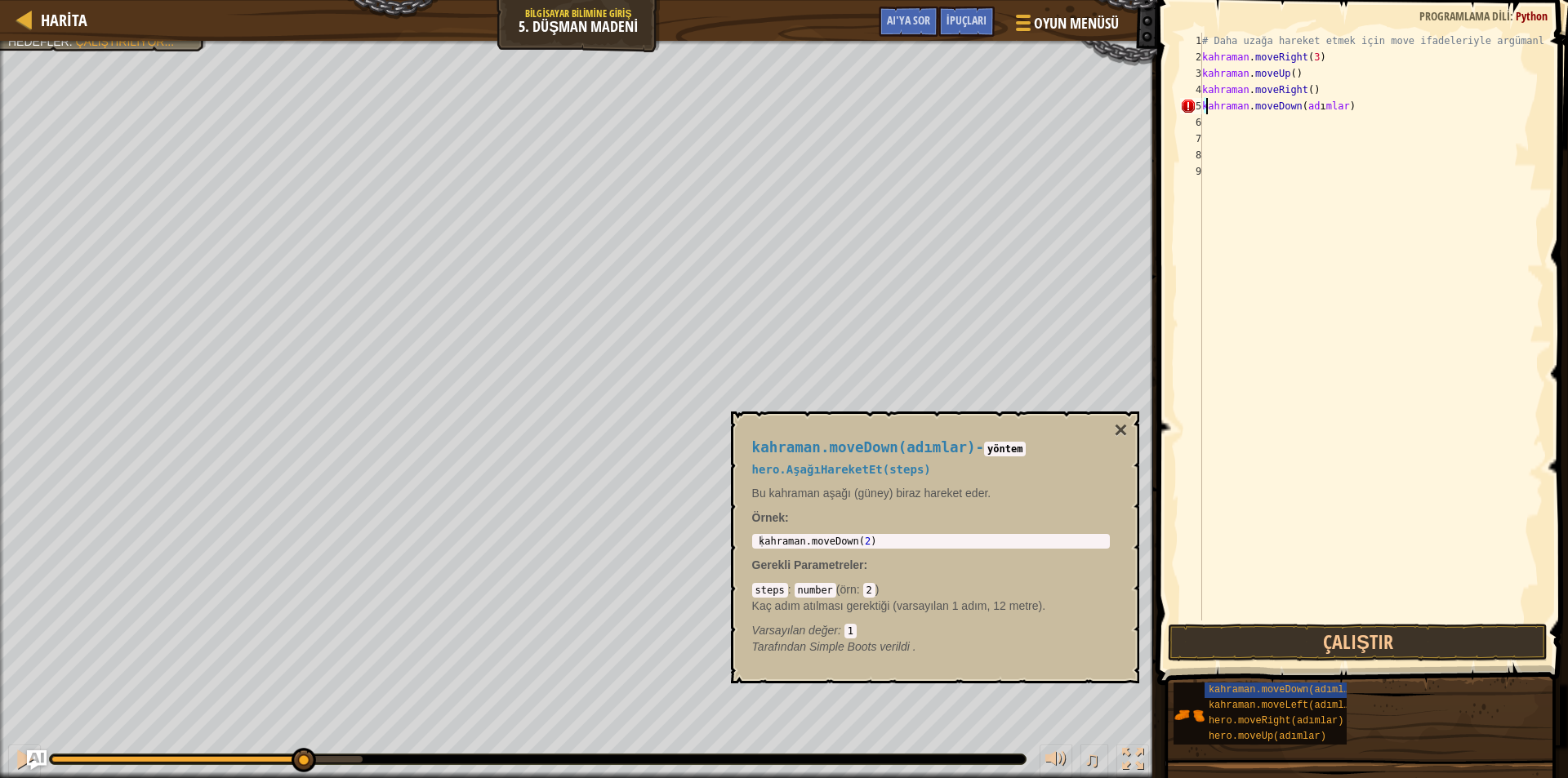
click at [1345, 101] on div "# Daha uzağa hareket etmek için move ifadeleriyle argümanları kullanın. kahrama…" at bounding box center [1372, 343] width 345 height 621
click at [1334, 110] on div "# Daha uzağa hareket etmek için move ifadeleriyle argümanları kullanın. kahrama…" at bounding box center [1372, 343] width 345 height 621
click at [1320, 648] on button "Çalıştır" at bounding box center [1358, 642] width 380 height 37
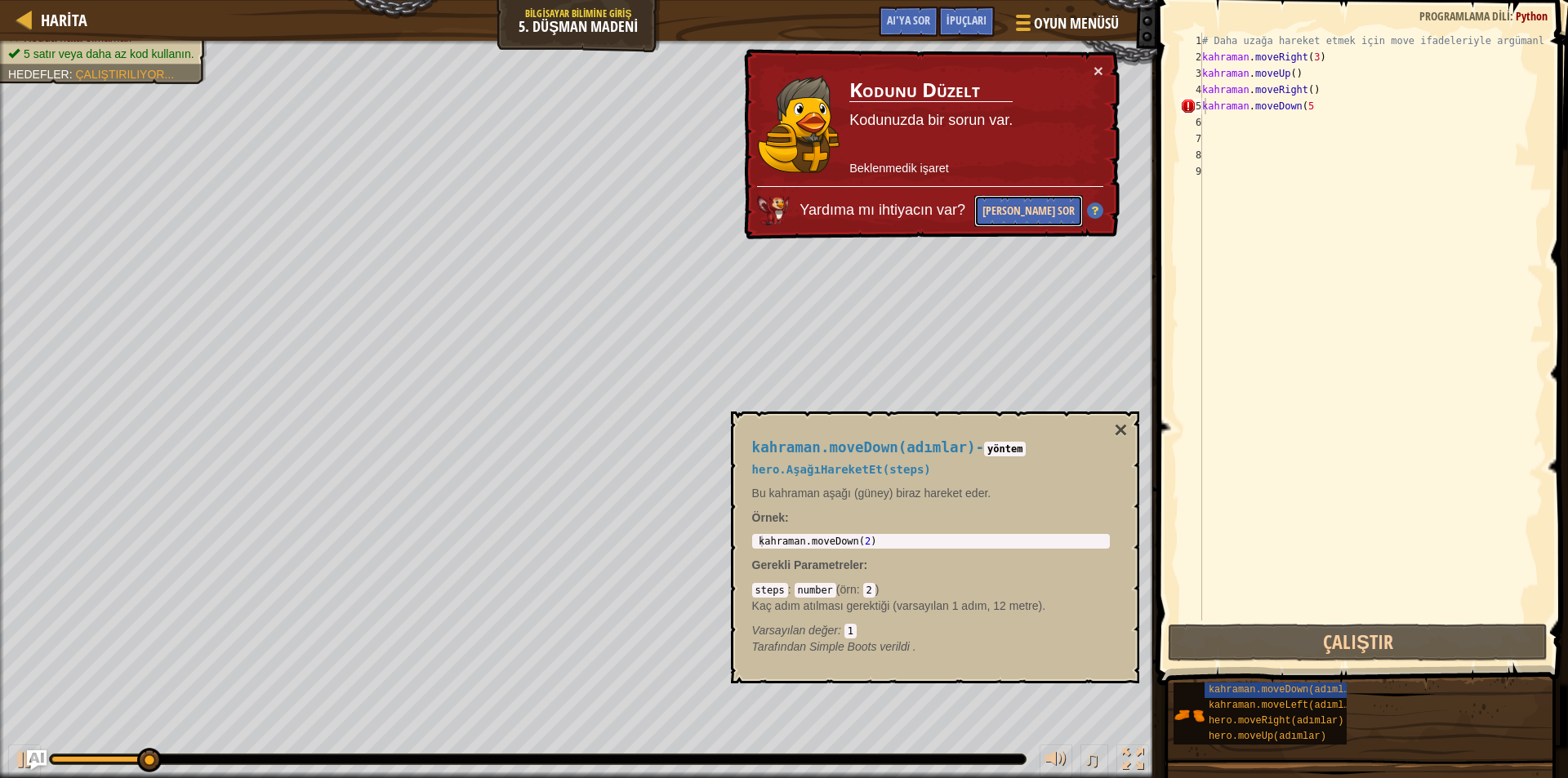
click at [1048, 201] on button "[PERSON_NAME] Sor" at bounding box center [1028, 211] width 108 height 32
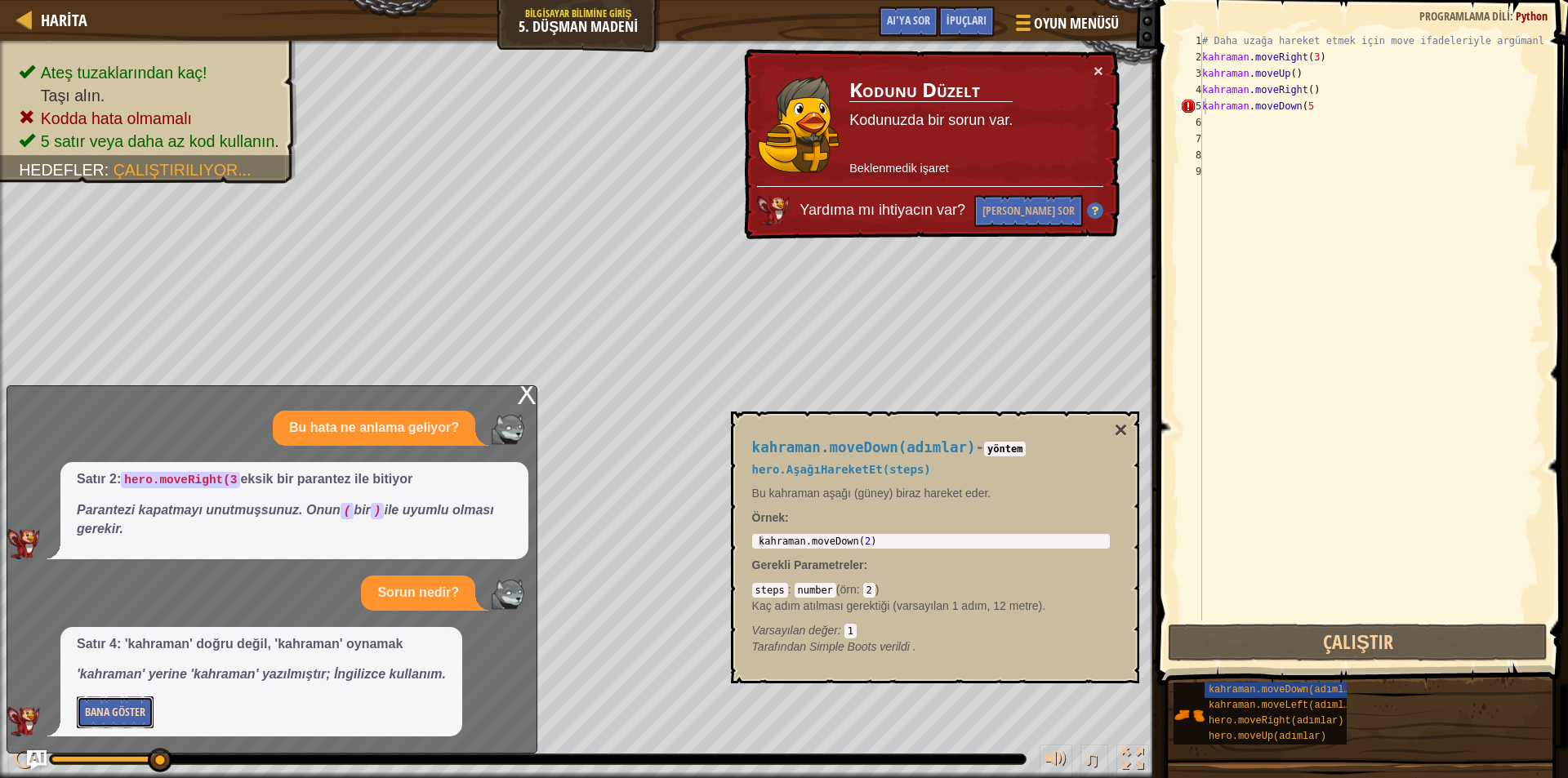
click at [96, 709] on font "Bana Göster" at bounding box center [115, 712] width 60 height 15
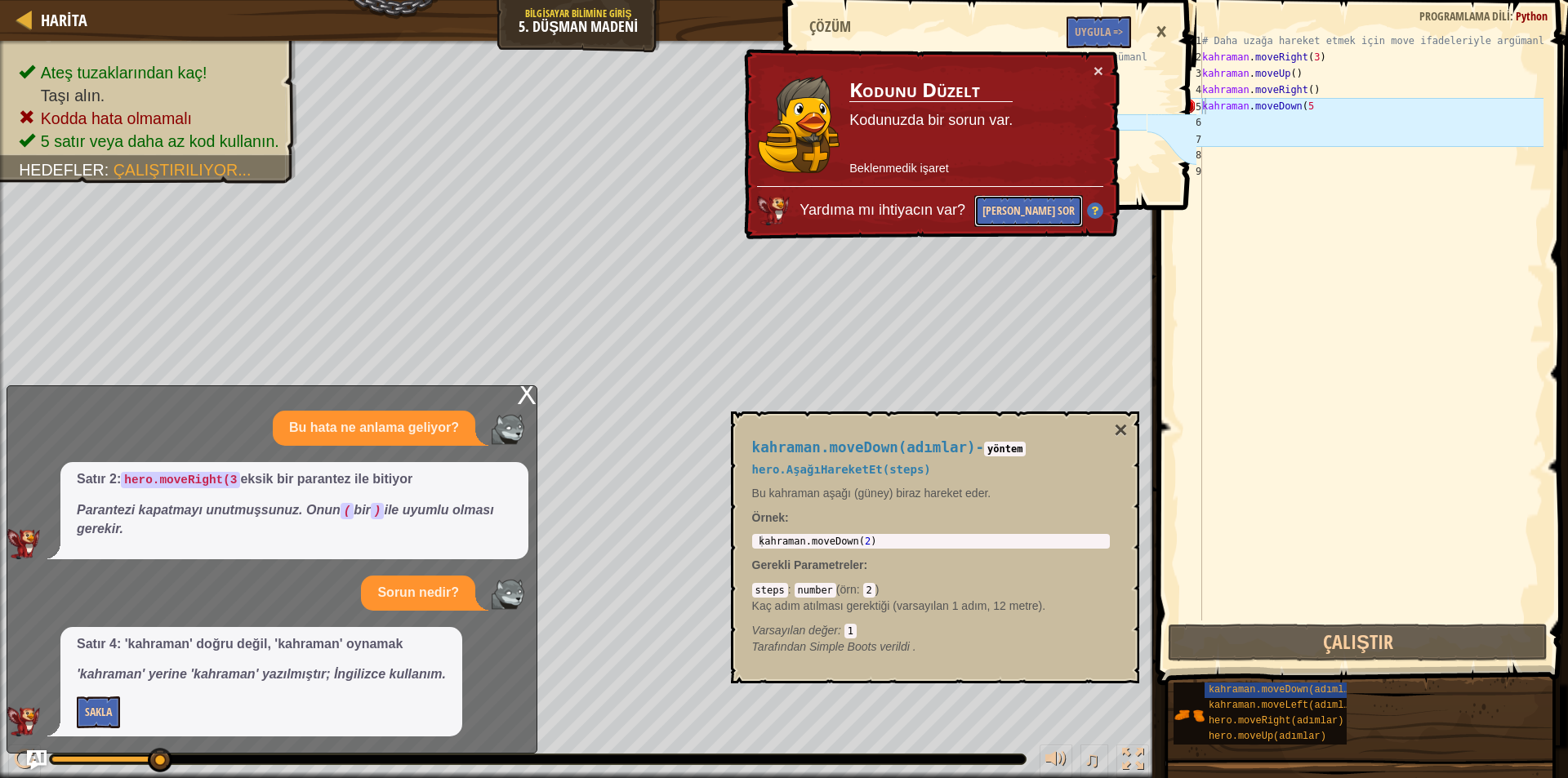
click at [1066, 212] on font "[PERSON_NAME] Sor" at bounding box center [1028, 210] width 92 height 15
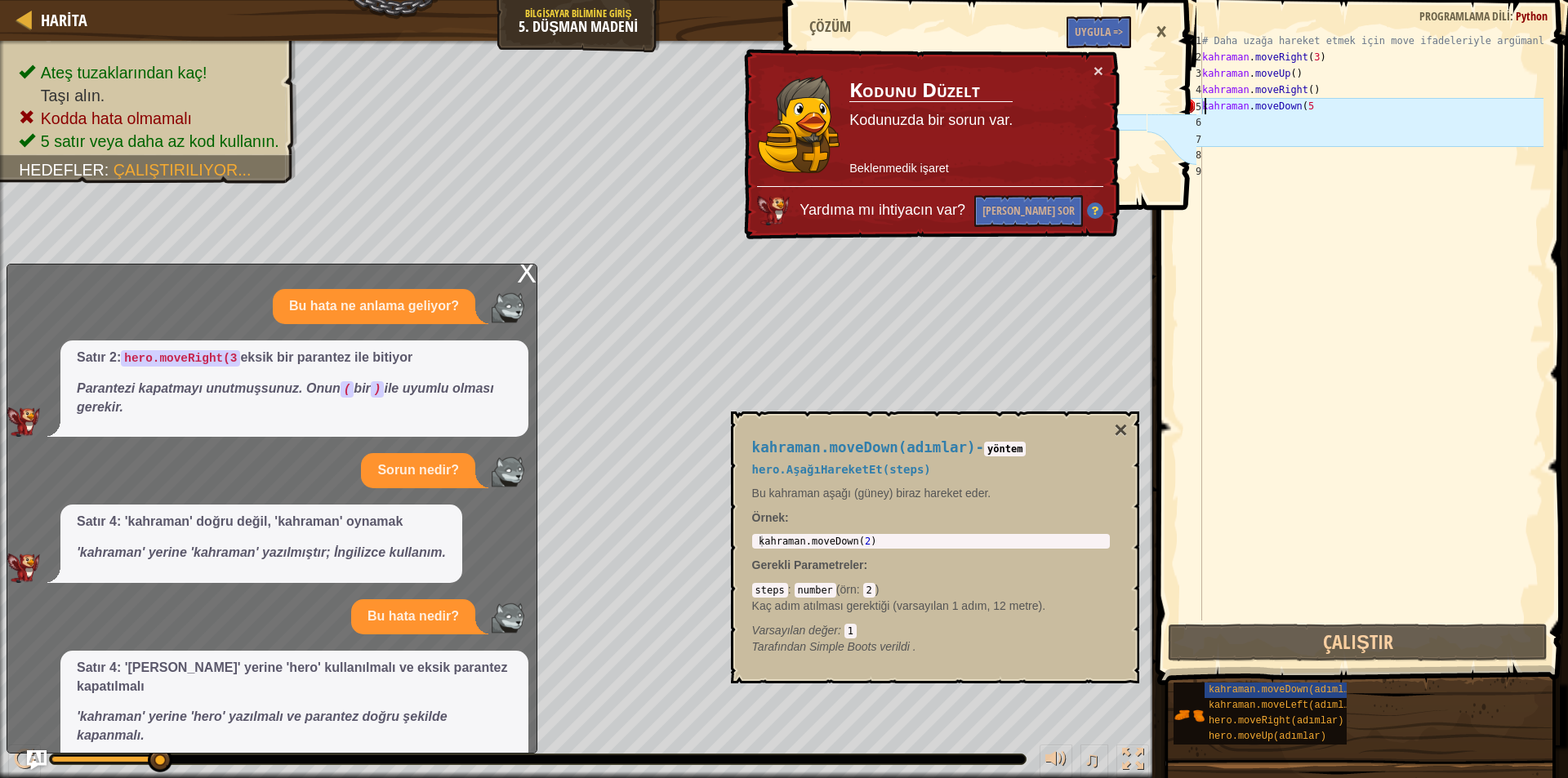
scroll to position [59, 0]
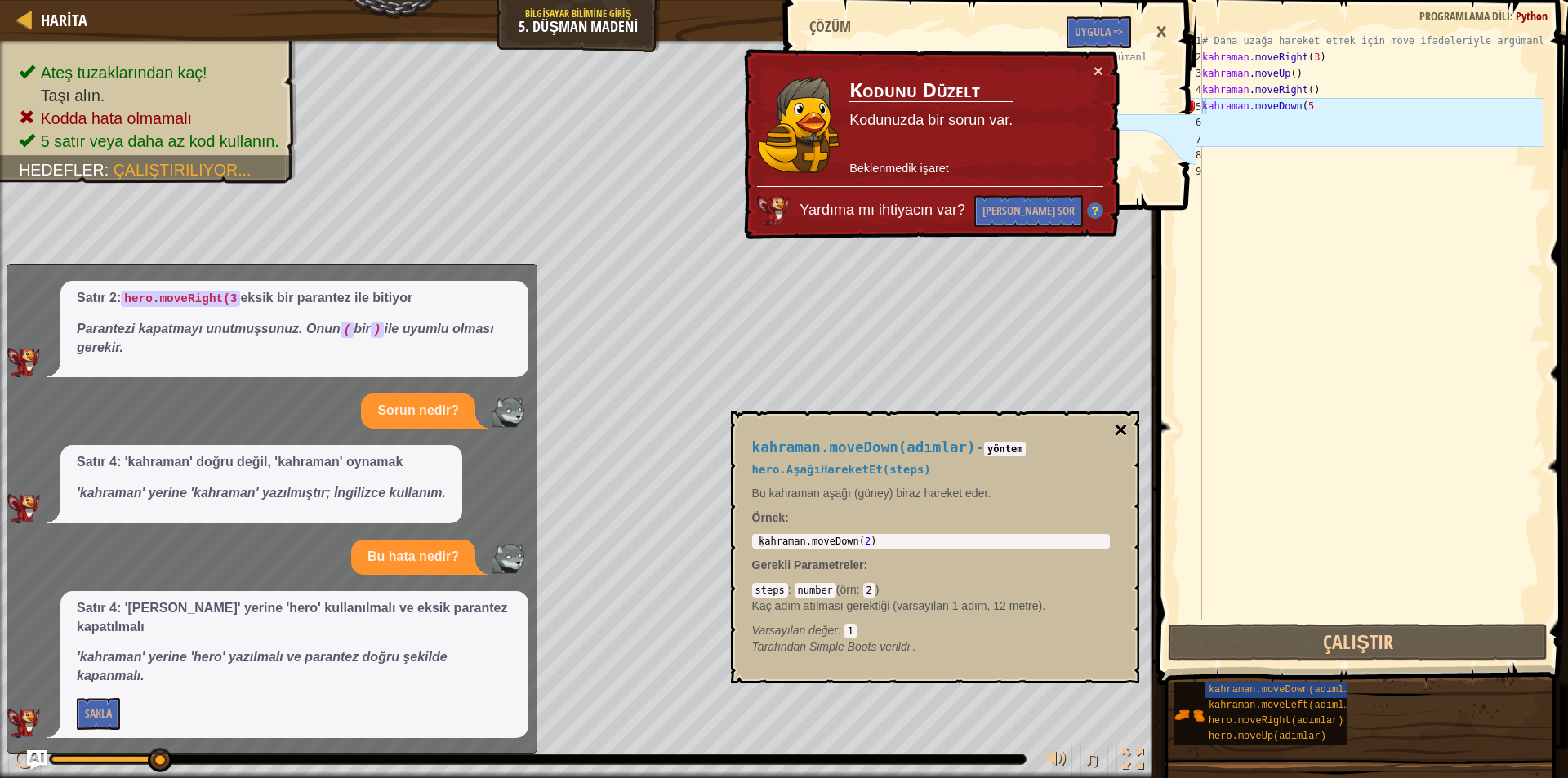
click at [1118, 437] on font "×" at bounding box center [1120, 429] width 13 height 25
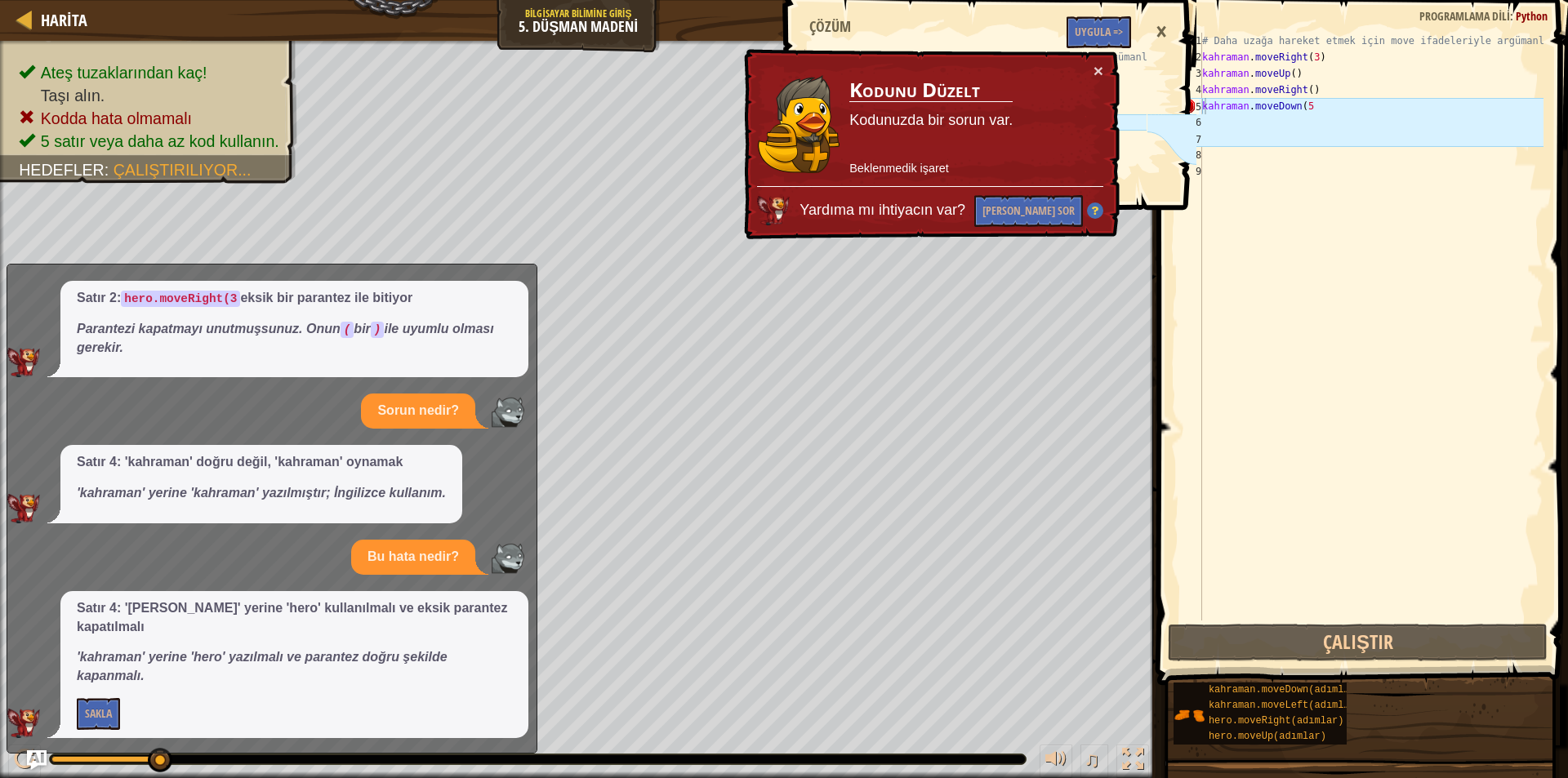
click at [1253, 107] on div "# Daha uzağa hareket etmek için move ifadeleriyle argümanları kullanın. kahrama…" at bounding box center [1372, 343] width 345 height 621
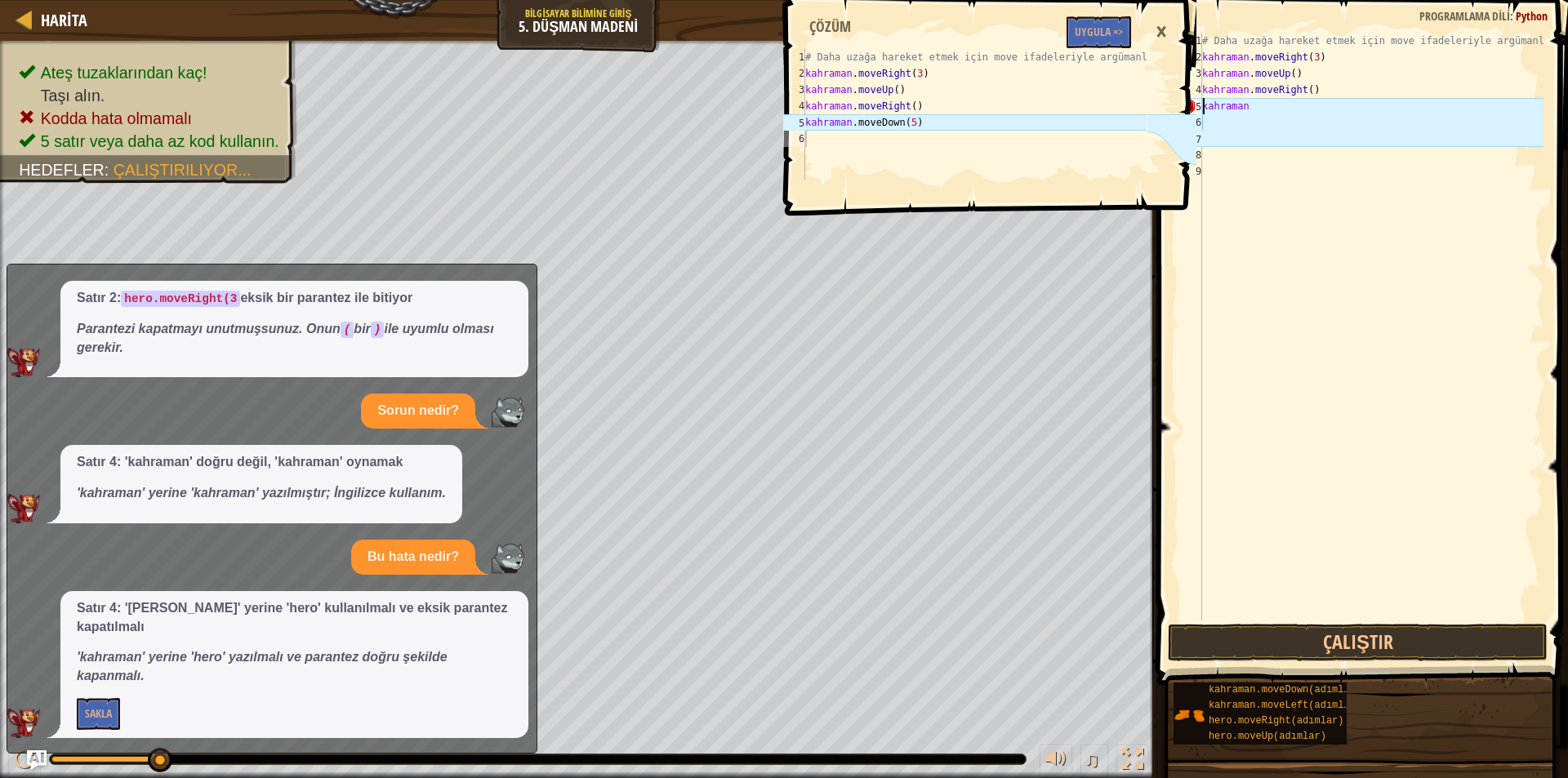
scroll to position [8, 1]
type textarea "k"
type textarea "h"
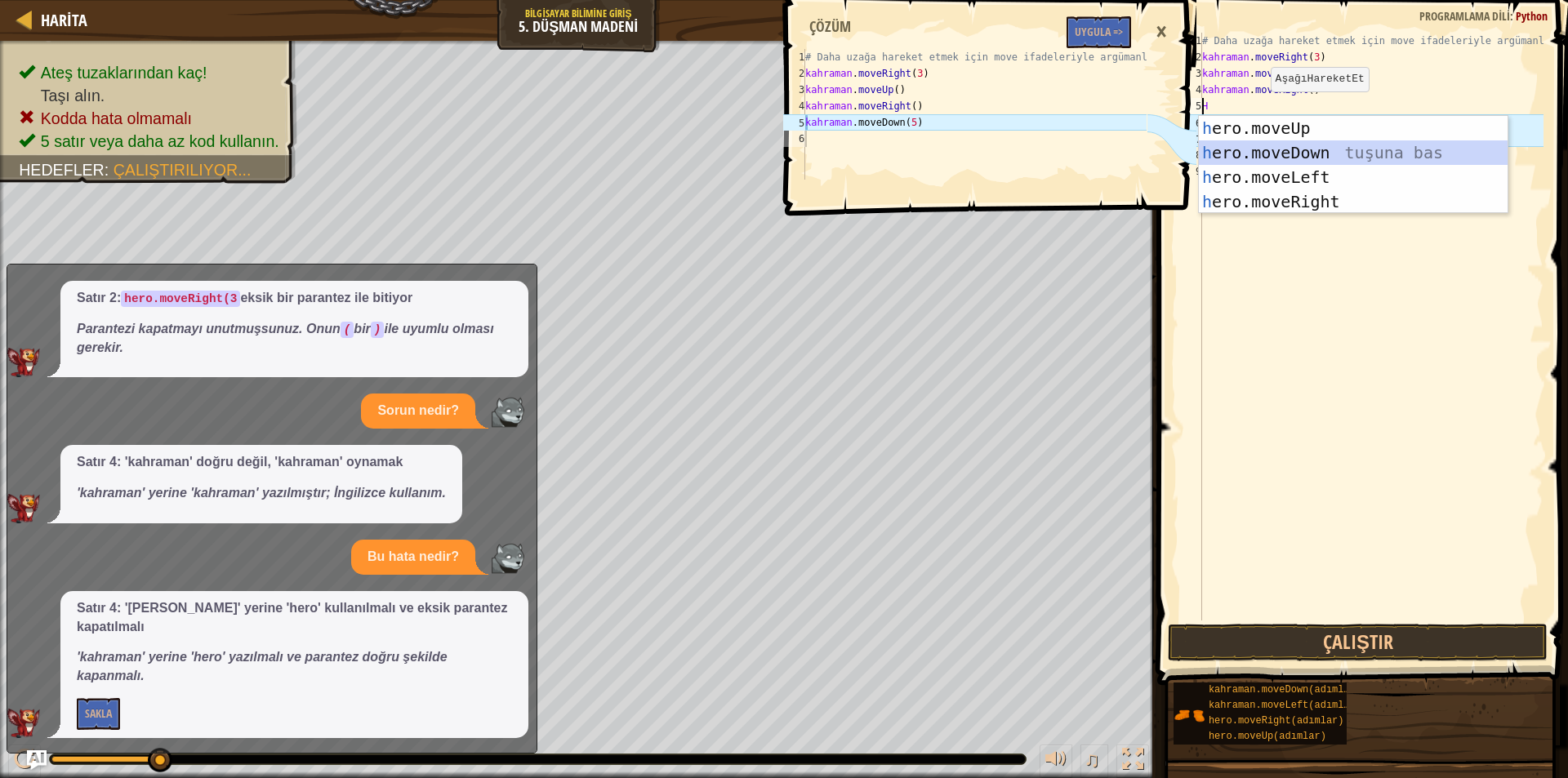
click at [1265, 147] on div "h ero.moveUp enter tuşu bas h ero.moveDown tuşuna bas h ero.moveLeft tuşuna bas…" at bounding box center [1353, 189] width 309 height 147
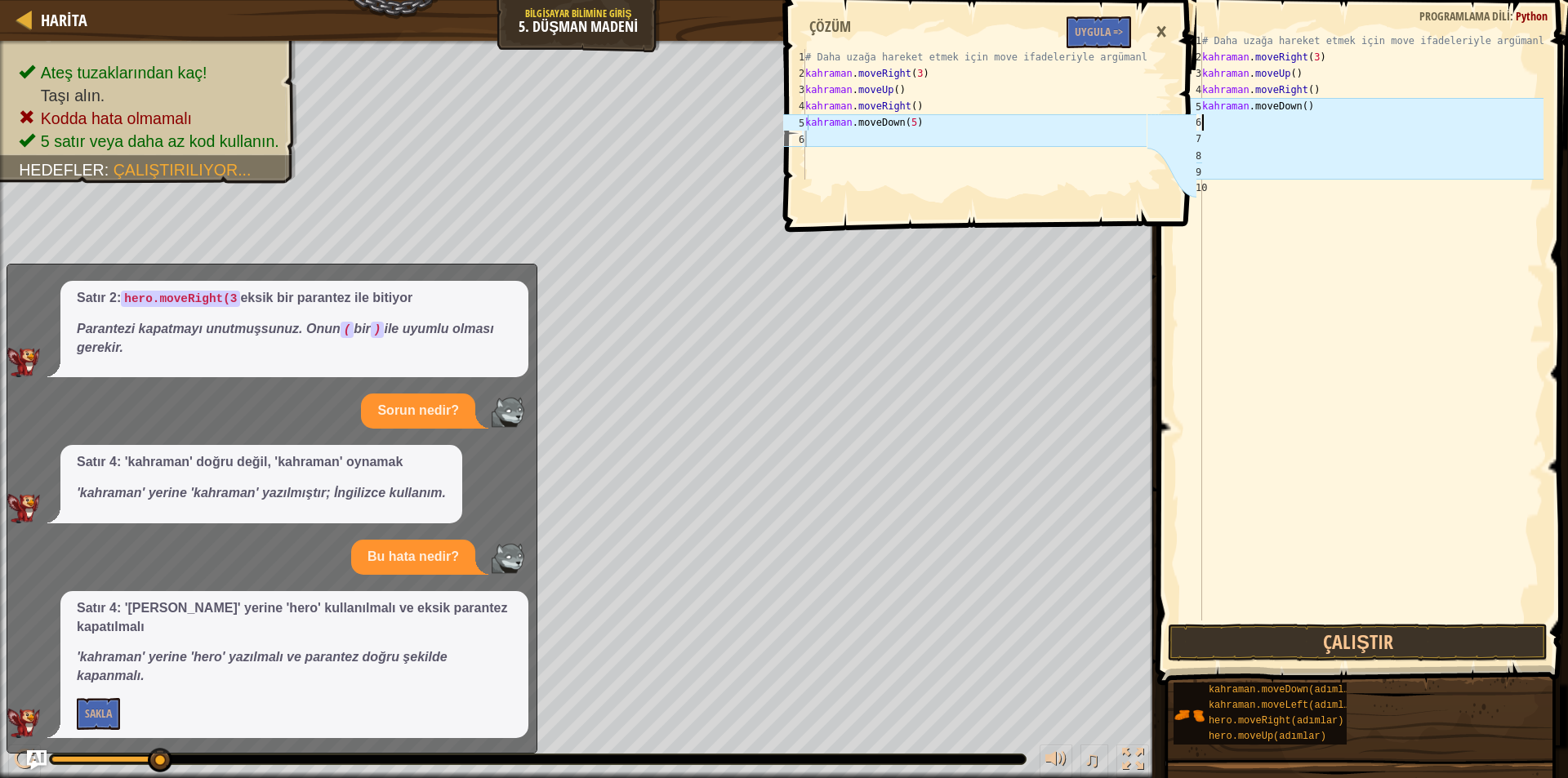
click at [1317, 110] on div "# Daha uzağa hareket etmek için move ifadeleriyle argümanları kullanın. kahrama…" at bounding box center [1372, 343] width 345 height 621
type textarea "hero.moveDown()"
click at [1315, 103] on div "# Daha uzağa hareket etmek için move ifadeleriyle argümanları kullanın. kahrama…" at bounding box center [1372, 343] width 345 height 621
click at [1211, 126] on div "# Daha uzağa hareket etmek için move ifadeleriyle argümanları kullanın. kahrama…" at bounding box center [1372, 343] width 345 height 621
type textarea "hero.moveDown(5)"
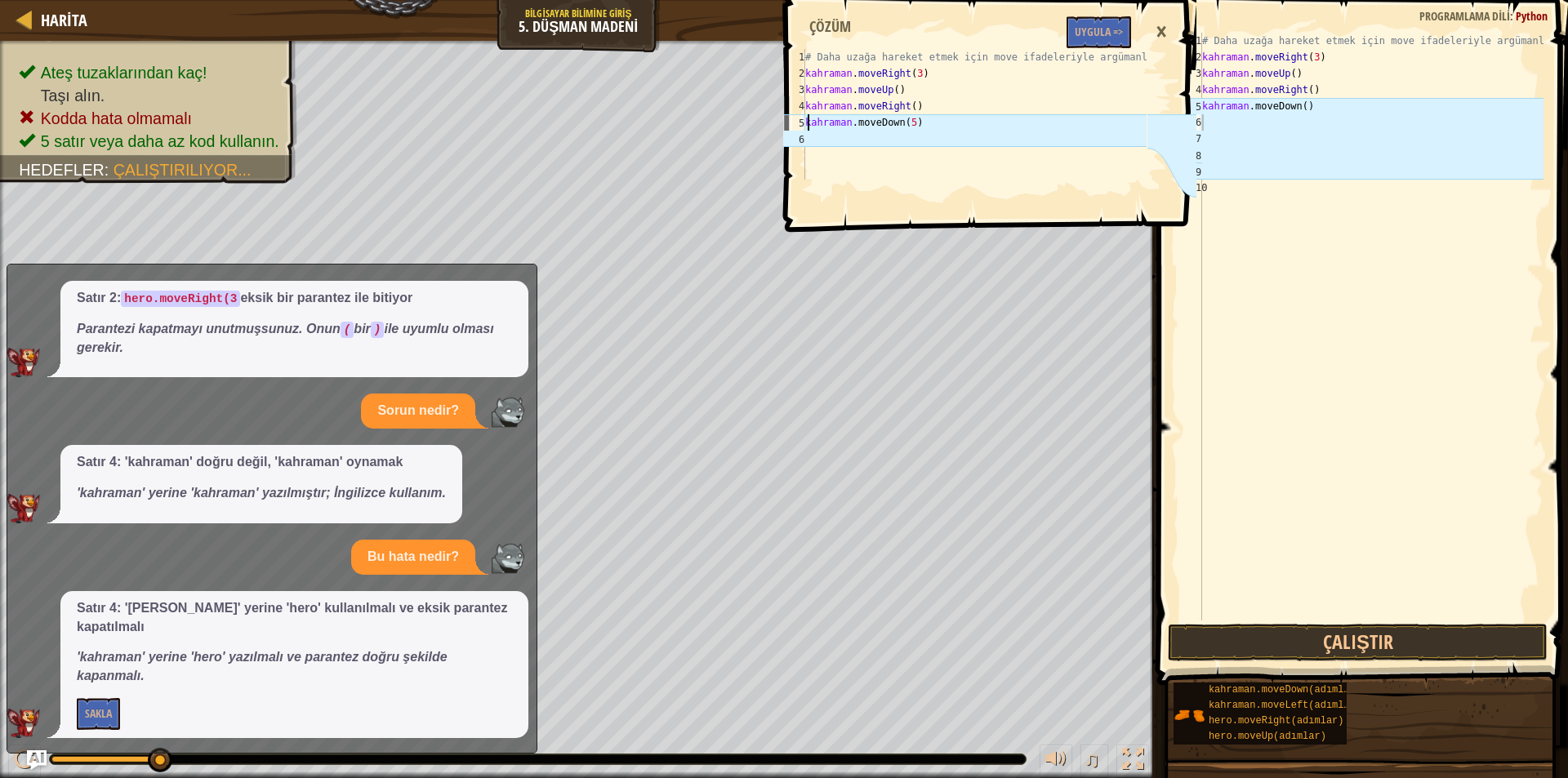
click at [925, 126] on div "# Daha uzağa hareket etmek için move ifadeleriyle argümanları kullanın. kahrama…" at bounding box center [975, 130] width 345 height 163
click at [1094, 38] on font "Uygula =>" at bounding box center [1098, 32] width 48 height 15
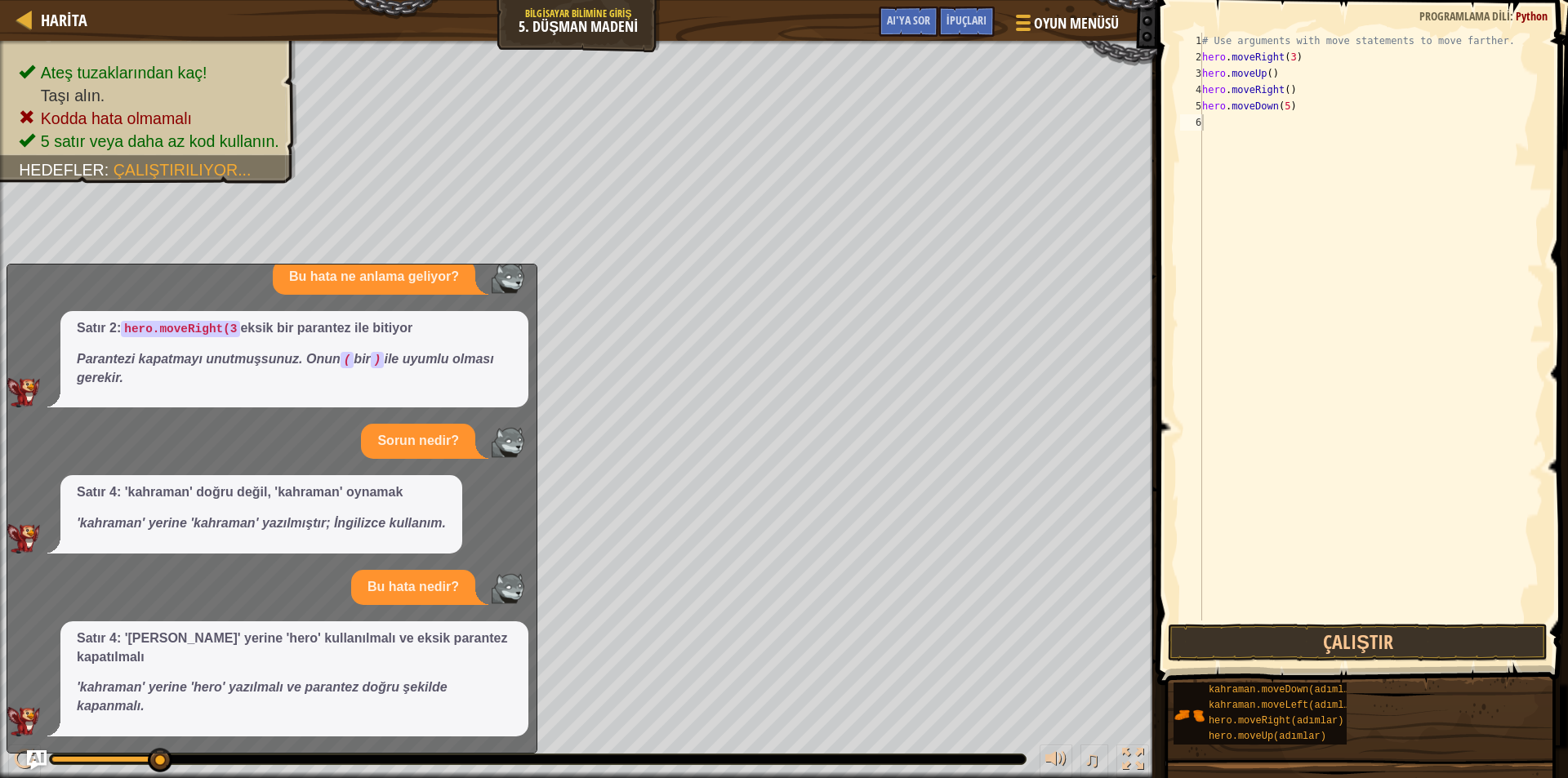
scroll to position [30, 0]
click at [1296, 652] on button "Çalıştır" at bounding box center [1358, 642] width 380 height 37
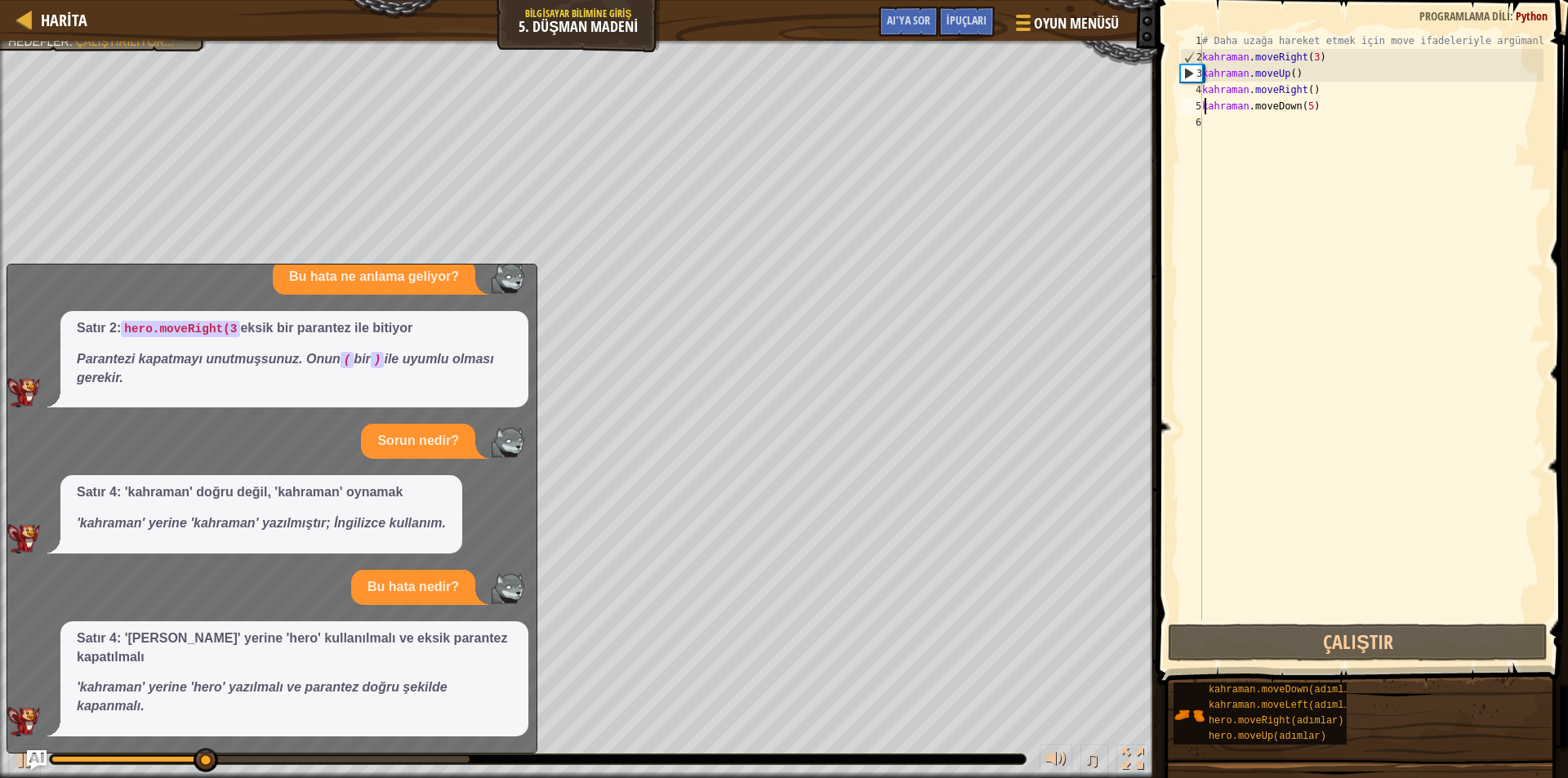
drag, startPoint x: 1327, startPoint y: 100, endPoint x: 1305, endPoint y: 105, distance: 22.6
click at [1320, 103] on div "# Daha uzağa hareket etmek için move ifadeleriyle argümanları kullanın. kahrama…" at bounding box center [1372, 343] width 345 height 621
click at [1318, 107] on div "# Daha uzağa hareket etmek için move ifadeleriyle argümanları kullanın. kahrama…" at bounding box center [1372, 343] width 345 height 621
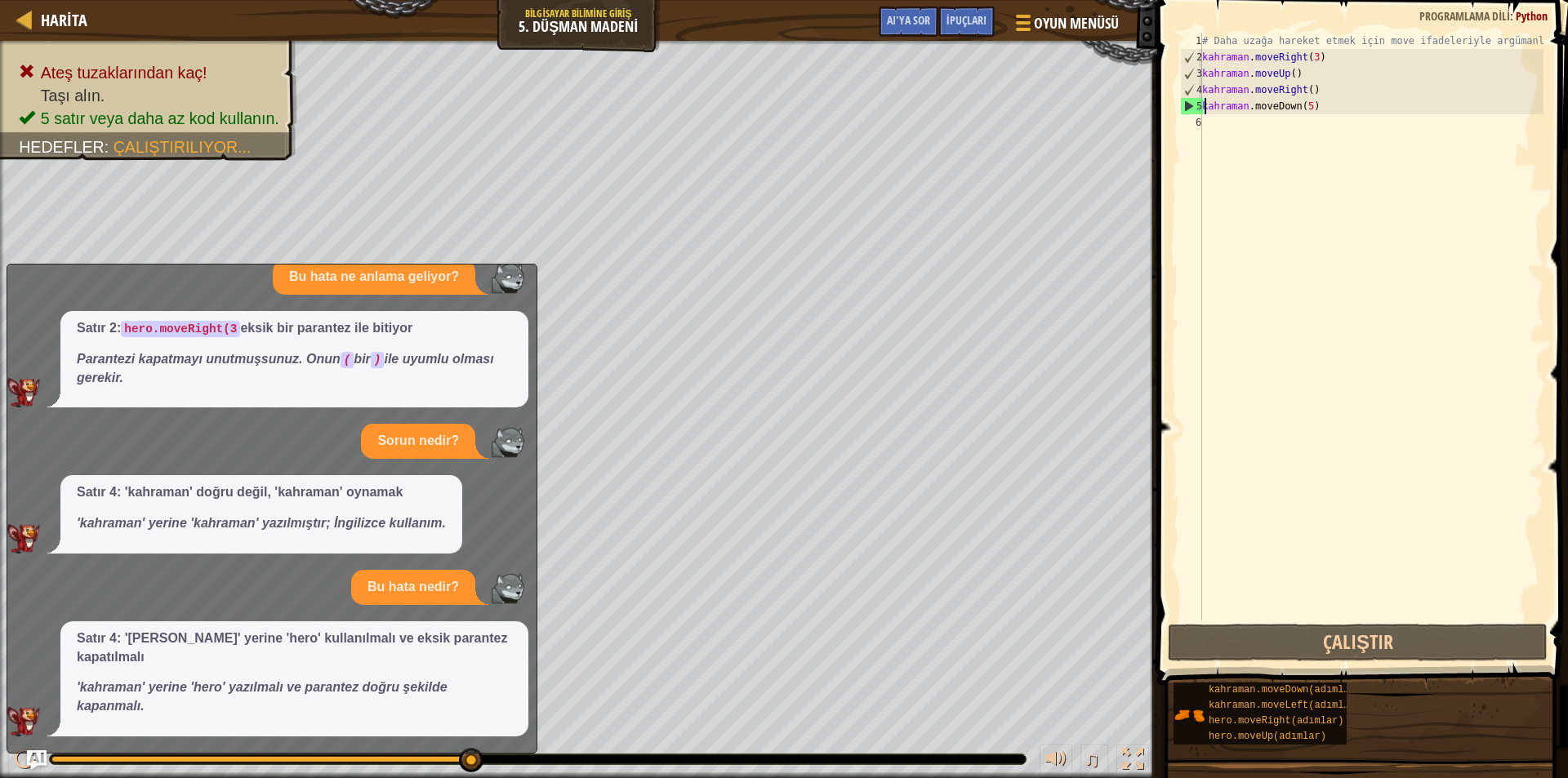
click at [1320, 113] on div "# Daha uzağa hareket etmek için move ifadeleriyle argümanları kullanın. kahrama…" at bounding box center [1372, 343] width 345 height 621
drag, startPoint x: 1320, startPoint y: 113, endPoint x: 1320, endPoint y: 103, distance: 10.0
click at [1320, 103] on div "# Daha uzağa hareket etmek için move ifadeleriyle argümanları kullanın. kahrama…" at bounding box center [1372, 343] width 345 height 621
drag, startPoint x: 1320, startPoint y: 103, endPoint x: 1284, endPoint y: 114, distance: 37.6
click at [1284, 114] on div "# Daha uzağa hareket etmek için move ifadeleriyle argümanları kullanın. kahrama…" at bounding box center [1372, 343] width 345 height 621
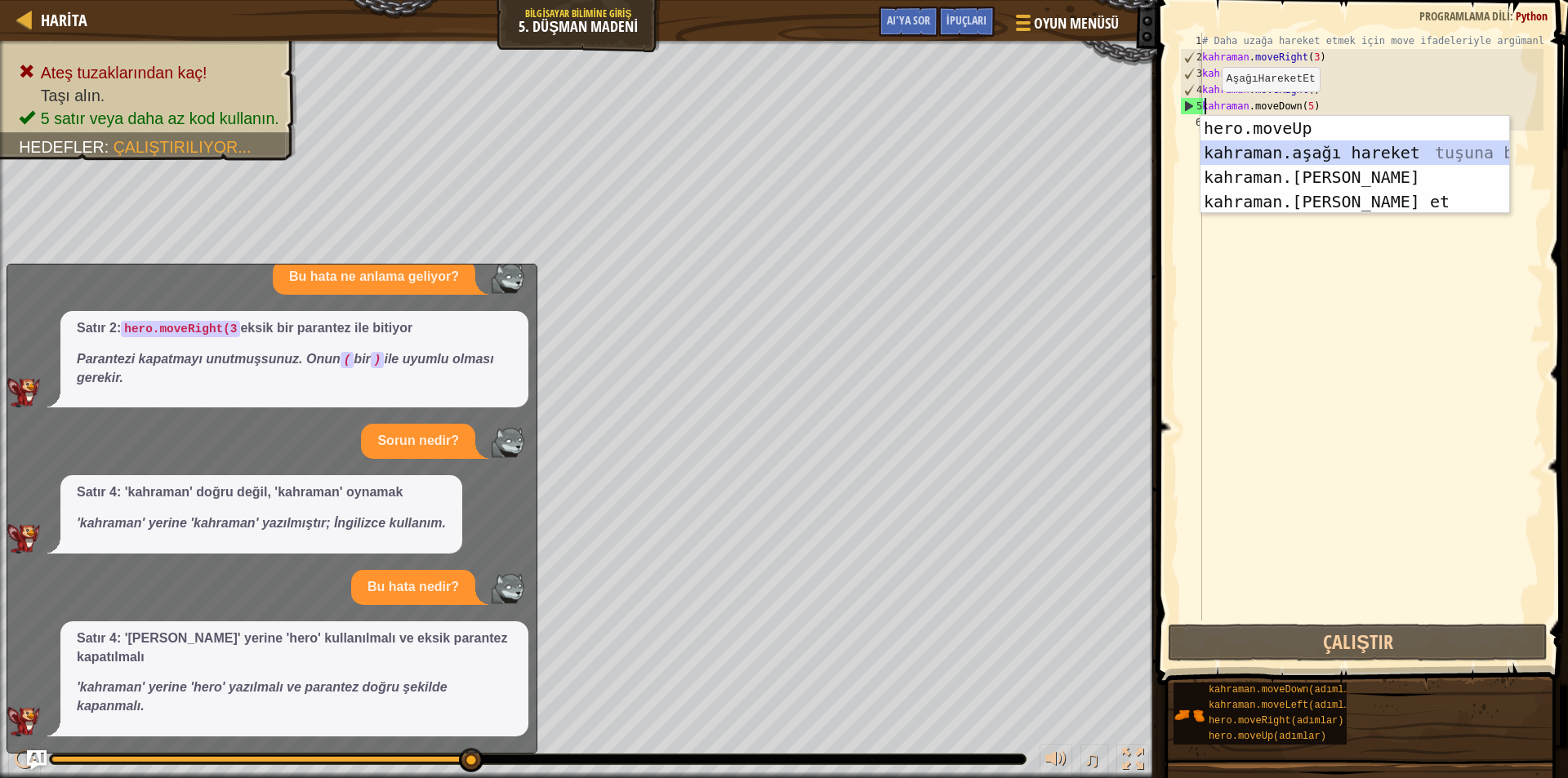
click at [1257, 145] on div "hero.moveUp enter tuşu bas kahraman.aşağı hareket tuşuna bas kahraman.solaharek…" at bounding box center [1355, 189] width 309 height 147
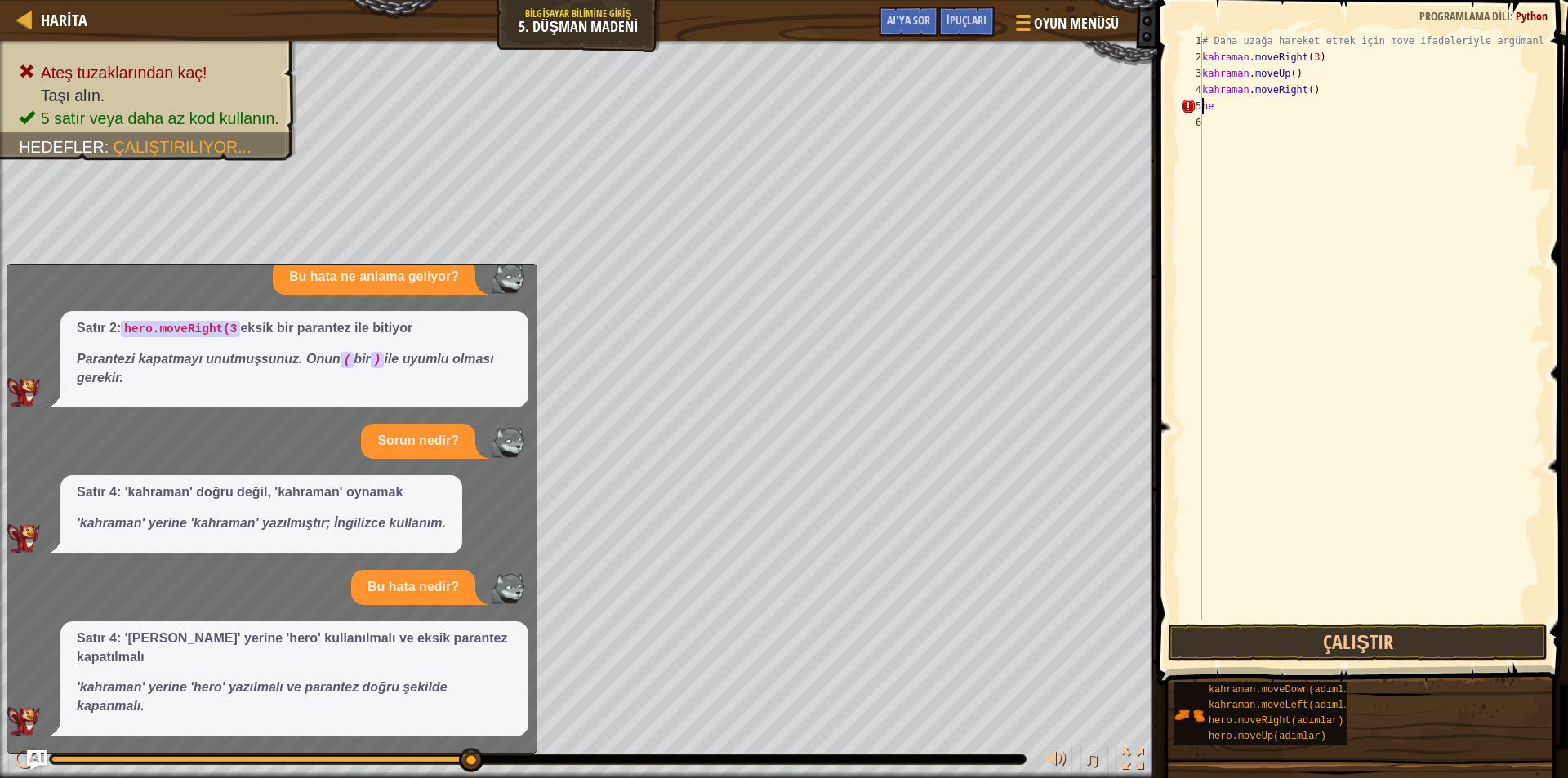
type textarea "h"
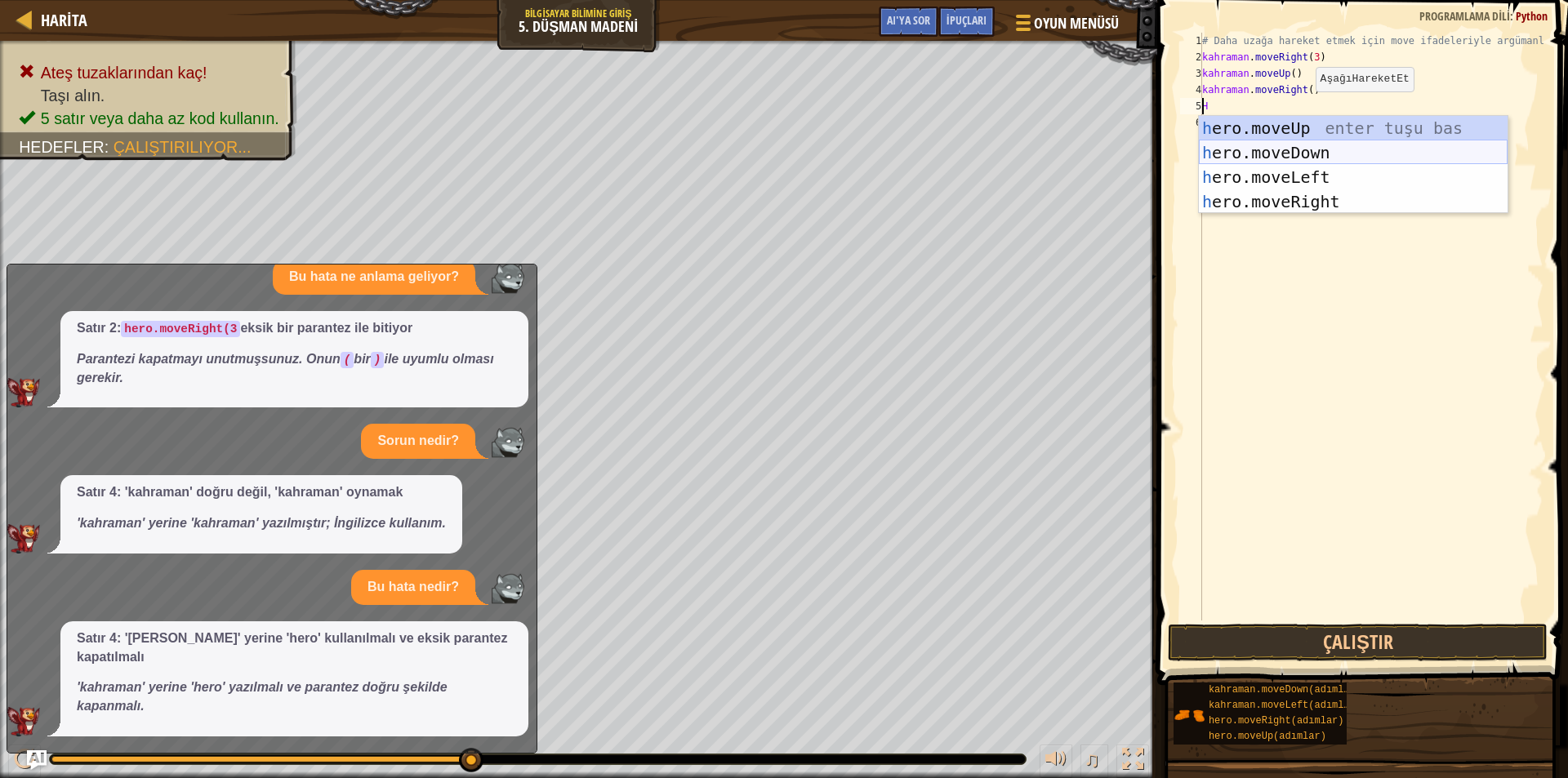
click at [1252, 149] on div "h ero.moveUp enter tuşu bas h ero.moveDown tuşuna bas h ero.moveLeft tuşuna bas…" at bounding box center [1353, 189] width 309 height 147
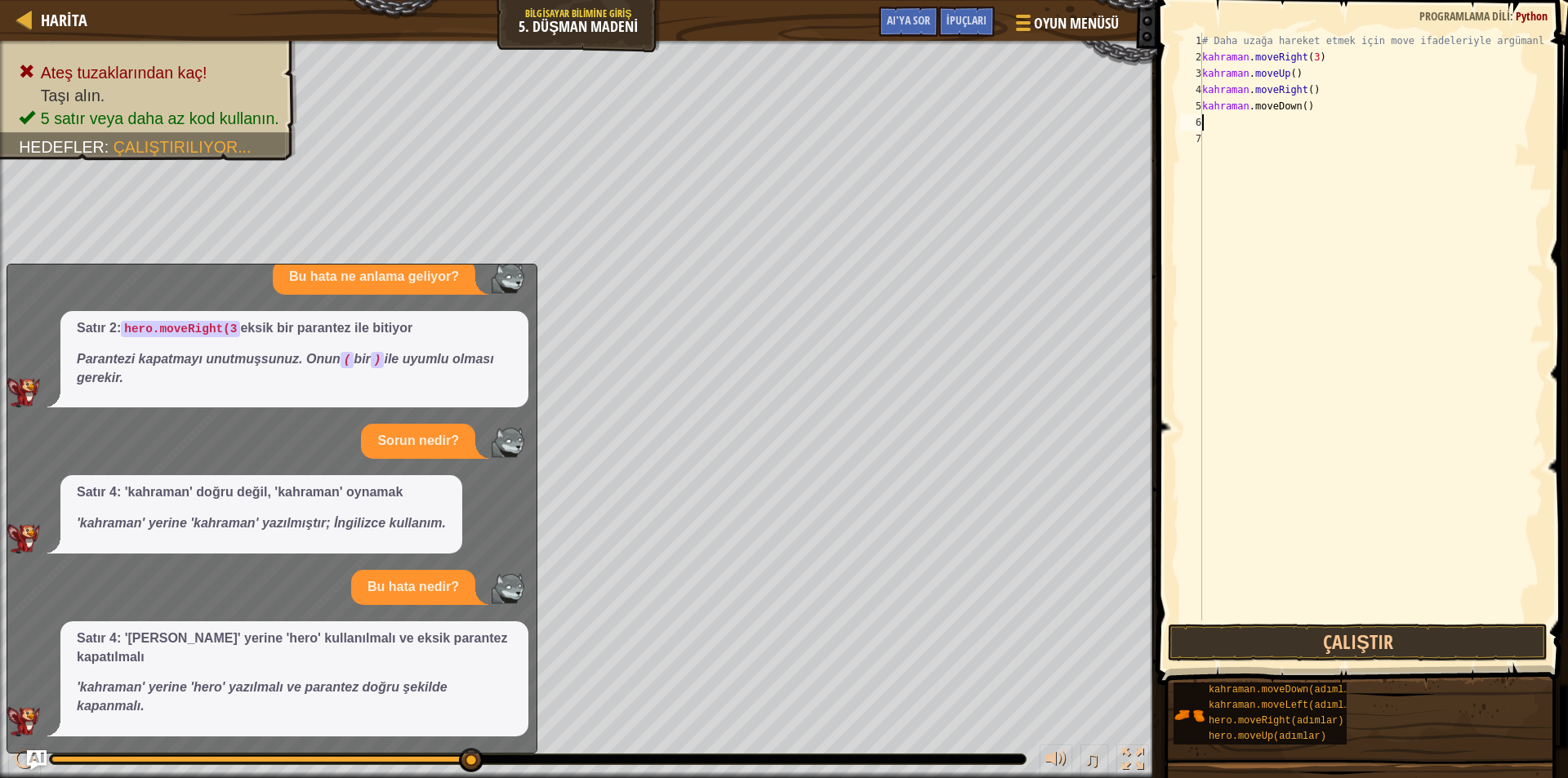
click at [1309, 112] on div "# Daha uzağa hareket etmek için move ifadeleriyle argümanları kullanın. kahrama…" at bounding box center [1372, 343] width 345 height 621
type textarea "hero.moveDown()"
click at [1312, 105] on div "# Daha uzağa hareket etmek için move ifadeleriyle argümanları kullanın. kahrama…" at bounding box center [1372, 343] width 345 height 621
click at [1230, 134] on div "# Daha uzağa hareket etmek için move ifadeleriyle argümanları kullanın. kahrama…" at bounding box center [1372, 343] width 345 height 621
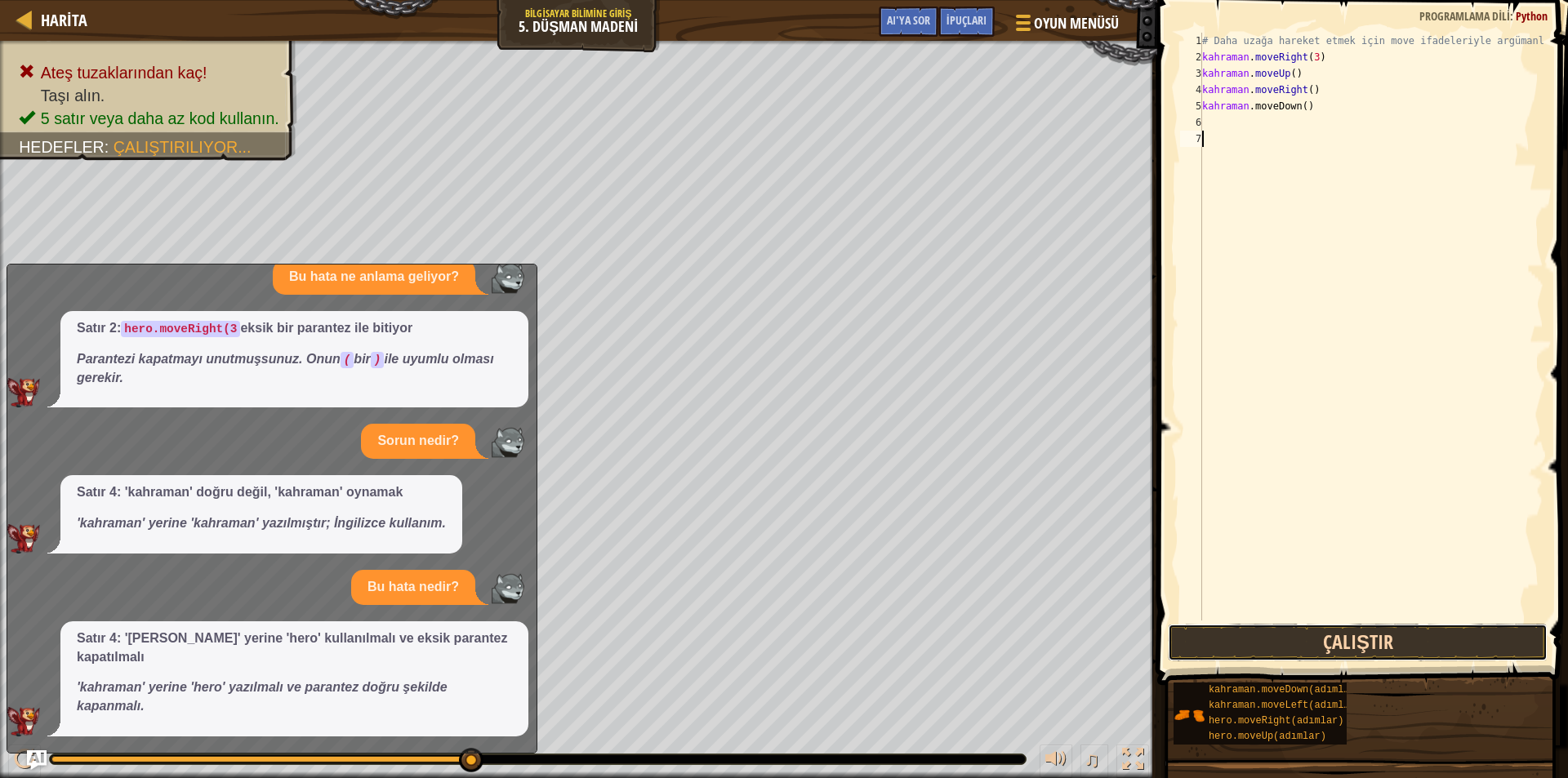
click at [1259, 624] on button "Çalıştır" at bounding box center [1358, 642] width 380 height 37
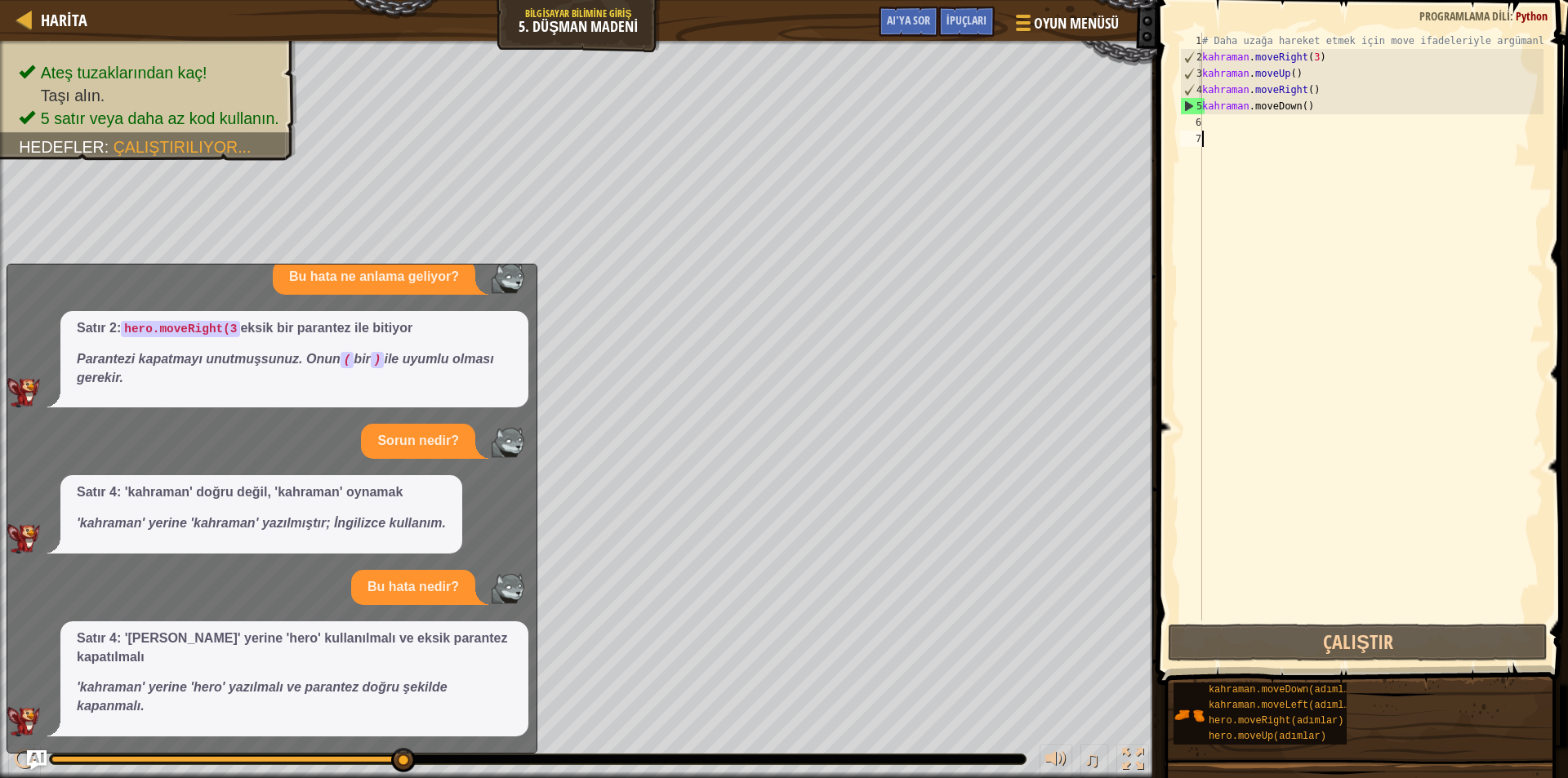
click at [1320, 107] on div "# Daha uzağa hareket etmek için move ifadeleriyle argümanları kullanın. kahrama…" at bounding box center [1372, 343] width 345 height 621
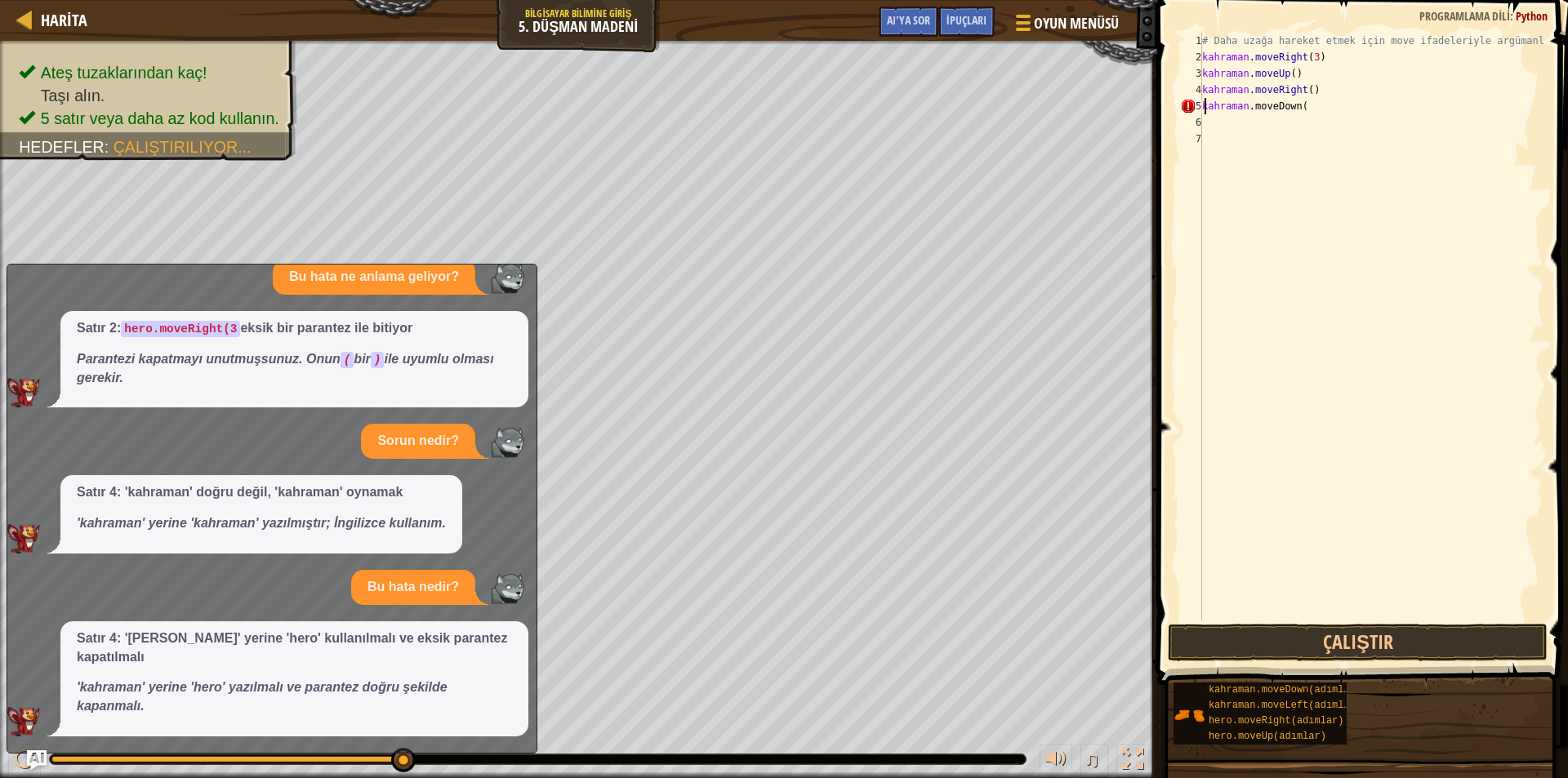
type textarea "hero.moveDown(4"
click at [1208, 128] on div "# Daha uzağa hareket etmek için move ifadeleriyle argümanları kullanın. kahrama…" at bounding box center [1372, 343] width 345 height 621
type textarea "h"
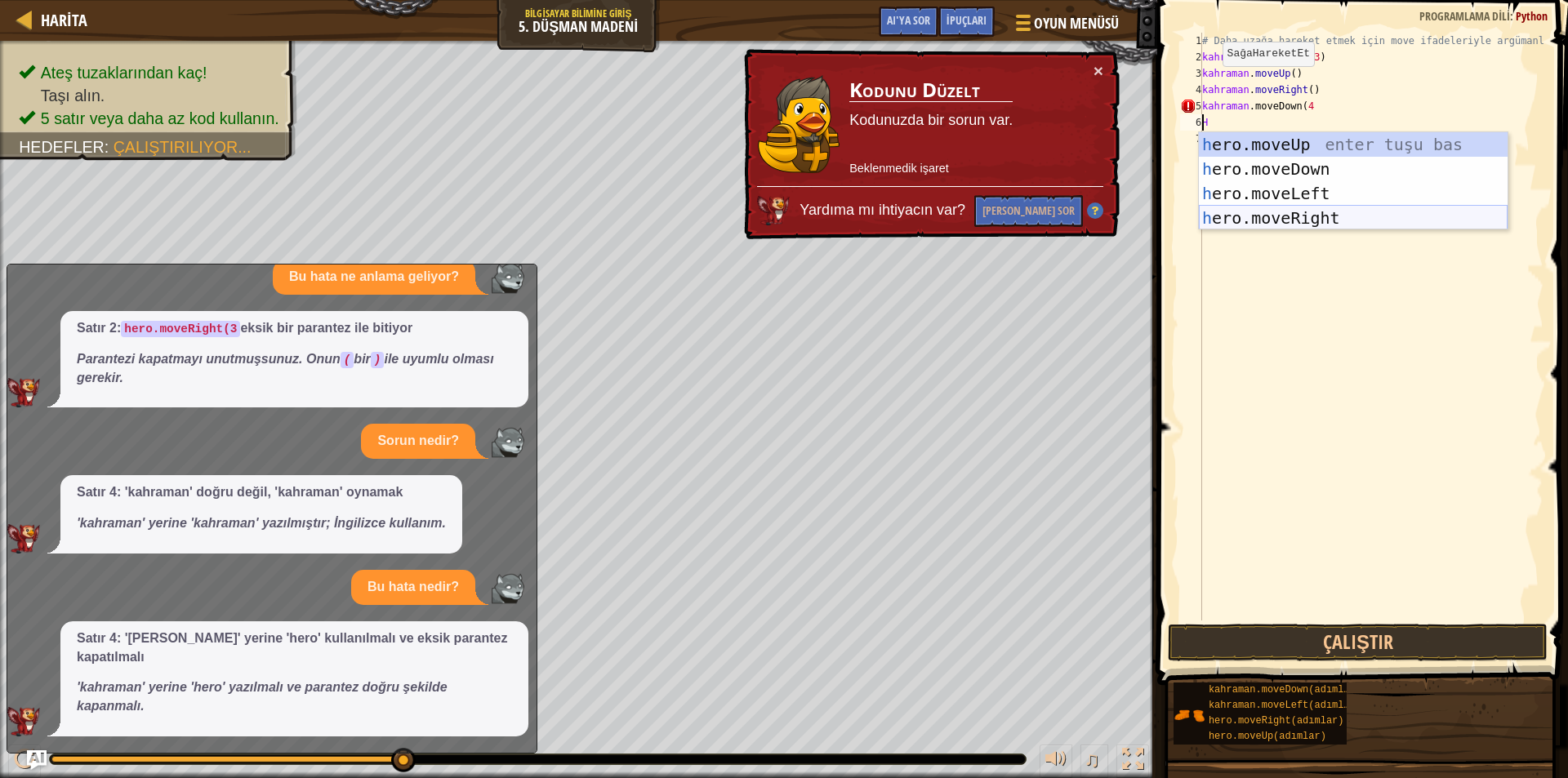
click at [1251, 210] on div "h ero.moveUp enter tuşu bas h ero.moveDown tuşuna bas h ero.moveLeft tuşuna bas…" at bounding box center [1353, 205] width 309 height 147
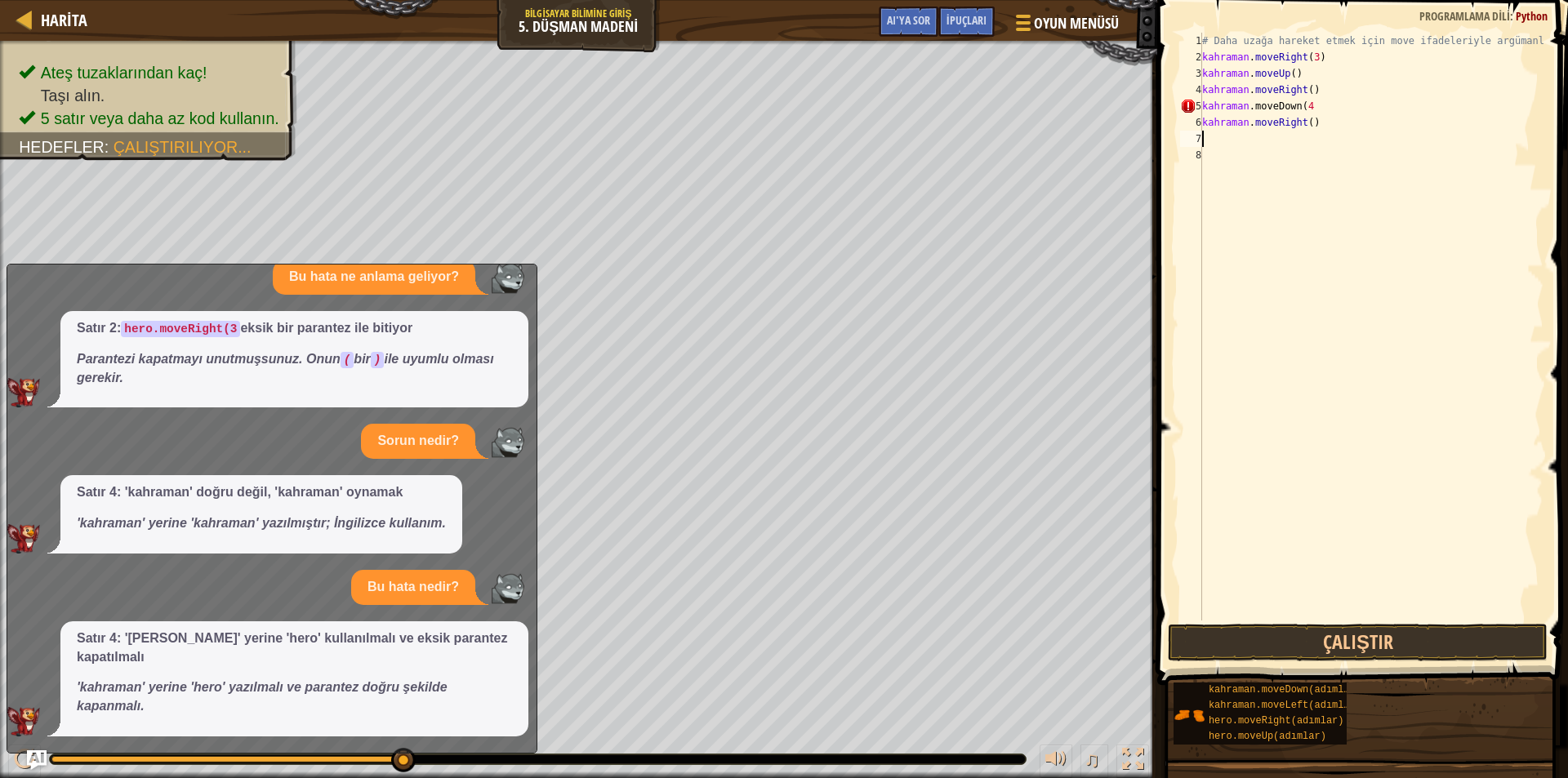
click at [1331, 124] on div "# Daha uzağa hareket etmek için move ifadeleriyle argümanları kullanın. kahrama…" at bounding box center [1372, 343] width 345 height 621
type textarea "hero.moveRight(3"
click at [1302, 640] on button "Çalıştır" at bounding box center [1358, 642] width 380 height 37
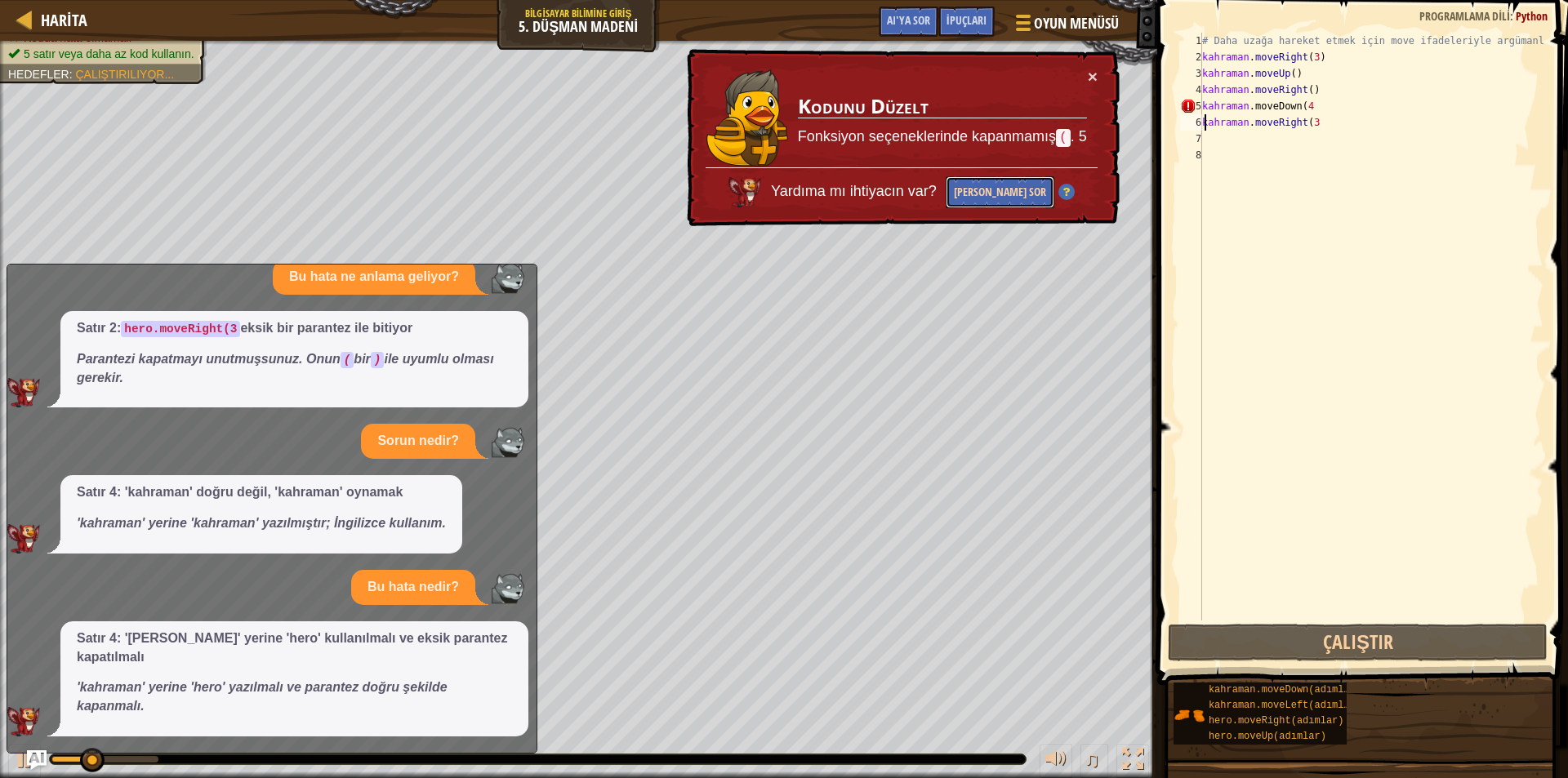
click at [980, 191] on font "[PERSON_NAME] Sor" at bounding box center [1000, 192] width 92 height 15
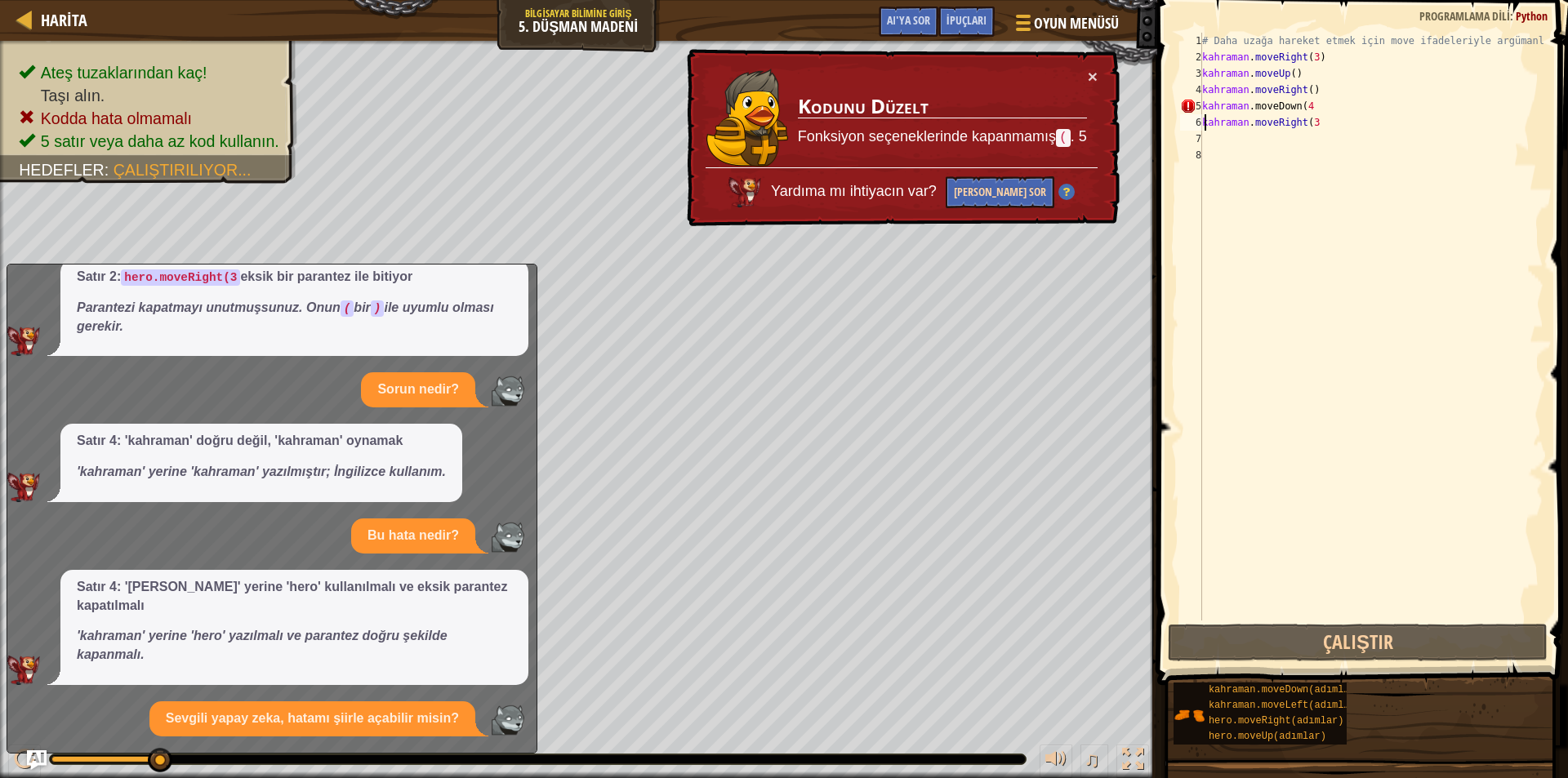
scroll to position [132, 0]
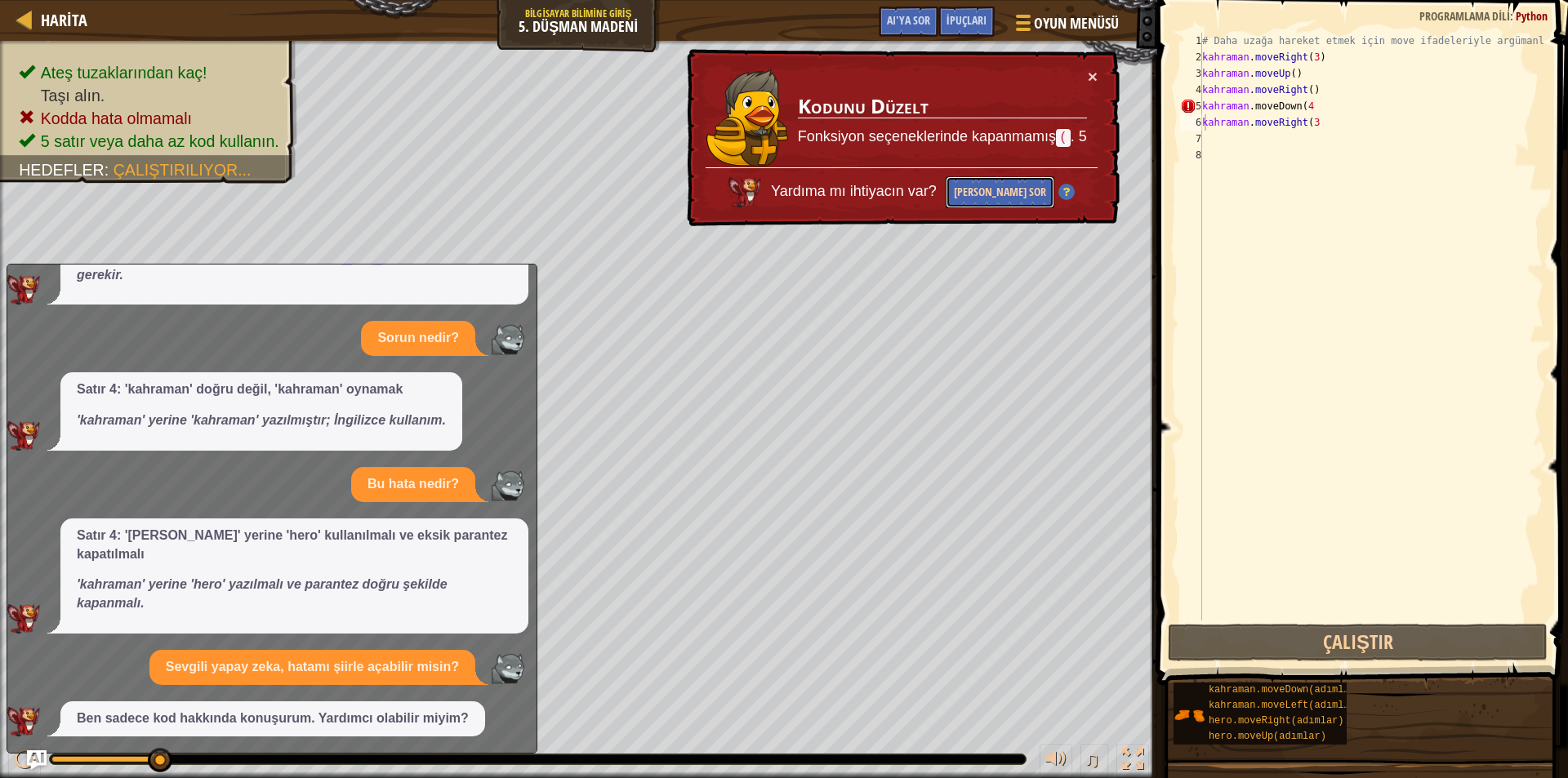
click at [960, 194] on font "[PERSON_NAME] Sor" at bounding box center [1000, 192] width 92 height 15
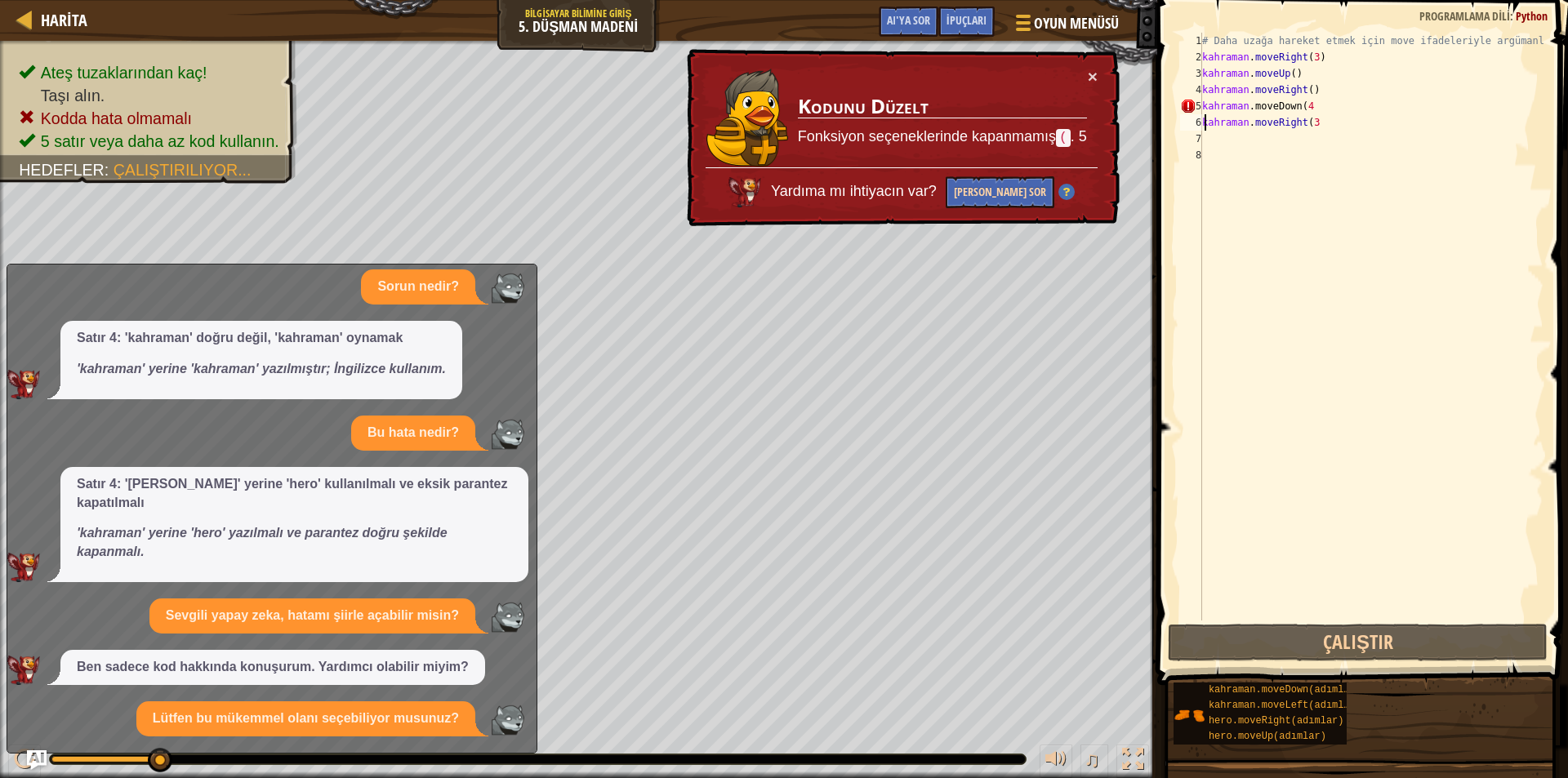
scroll to position [345, 0]
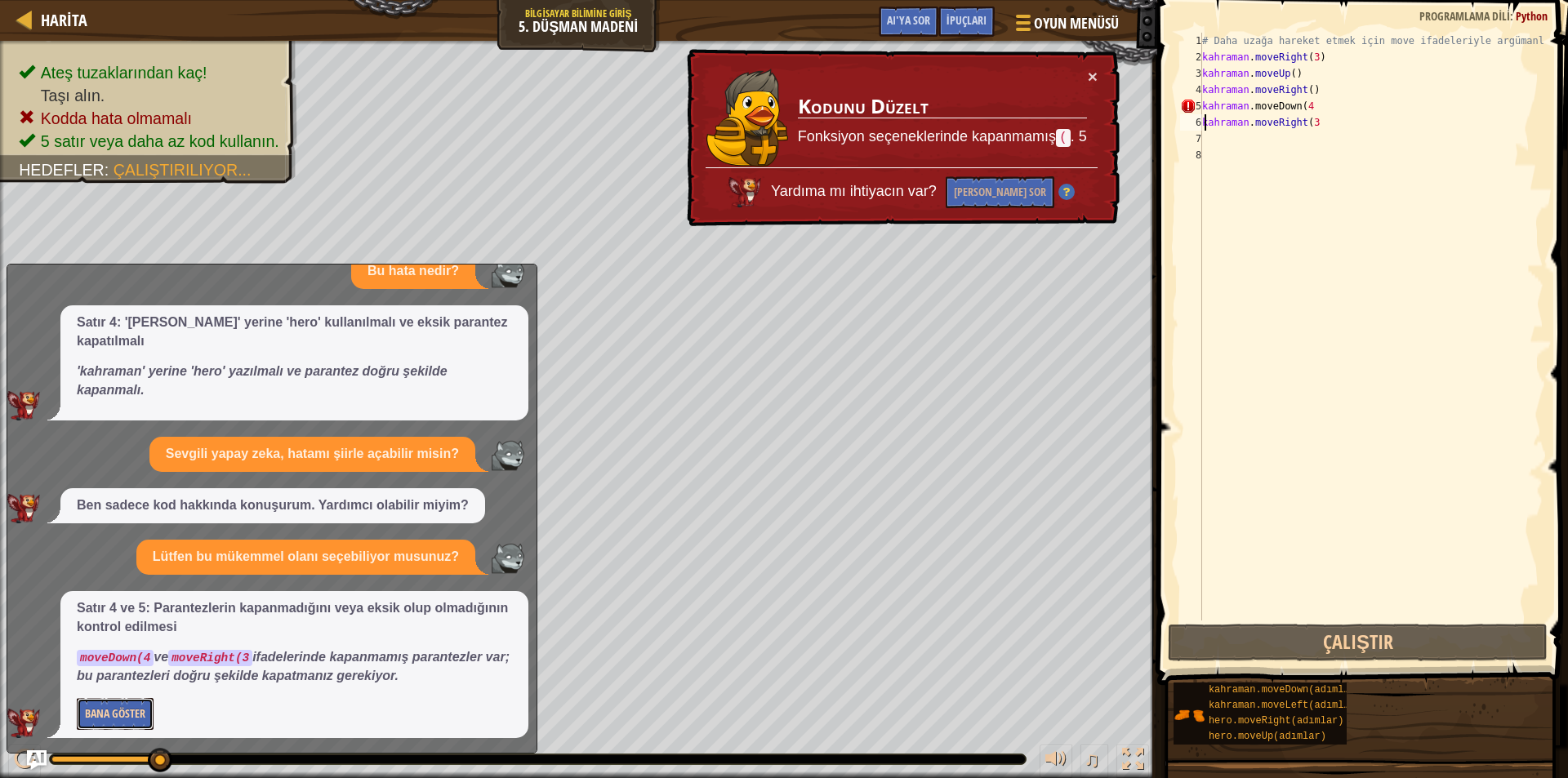
click at [92, 708] on font "Bana Göster" at bounding box center [115, 713] width 60 height 15
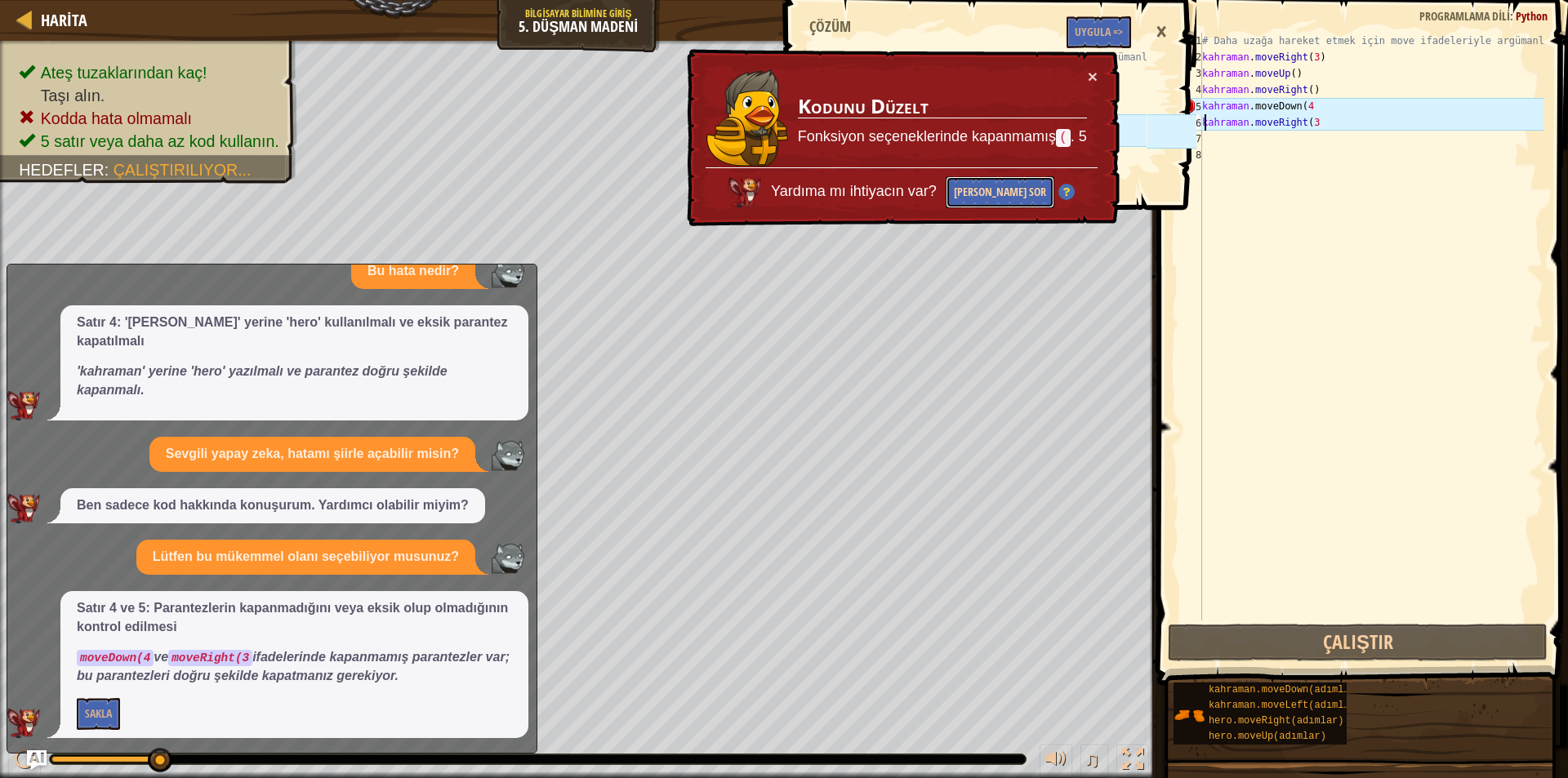
click at [988, 185] on font "[PERSON_NAME] Sor" at bounding box center [1000, 192] width 92 height 15
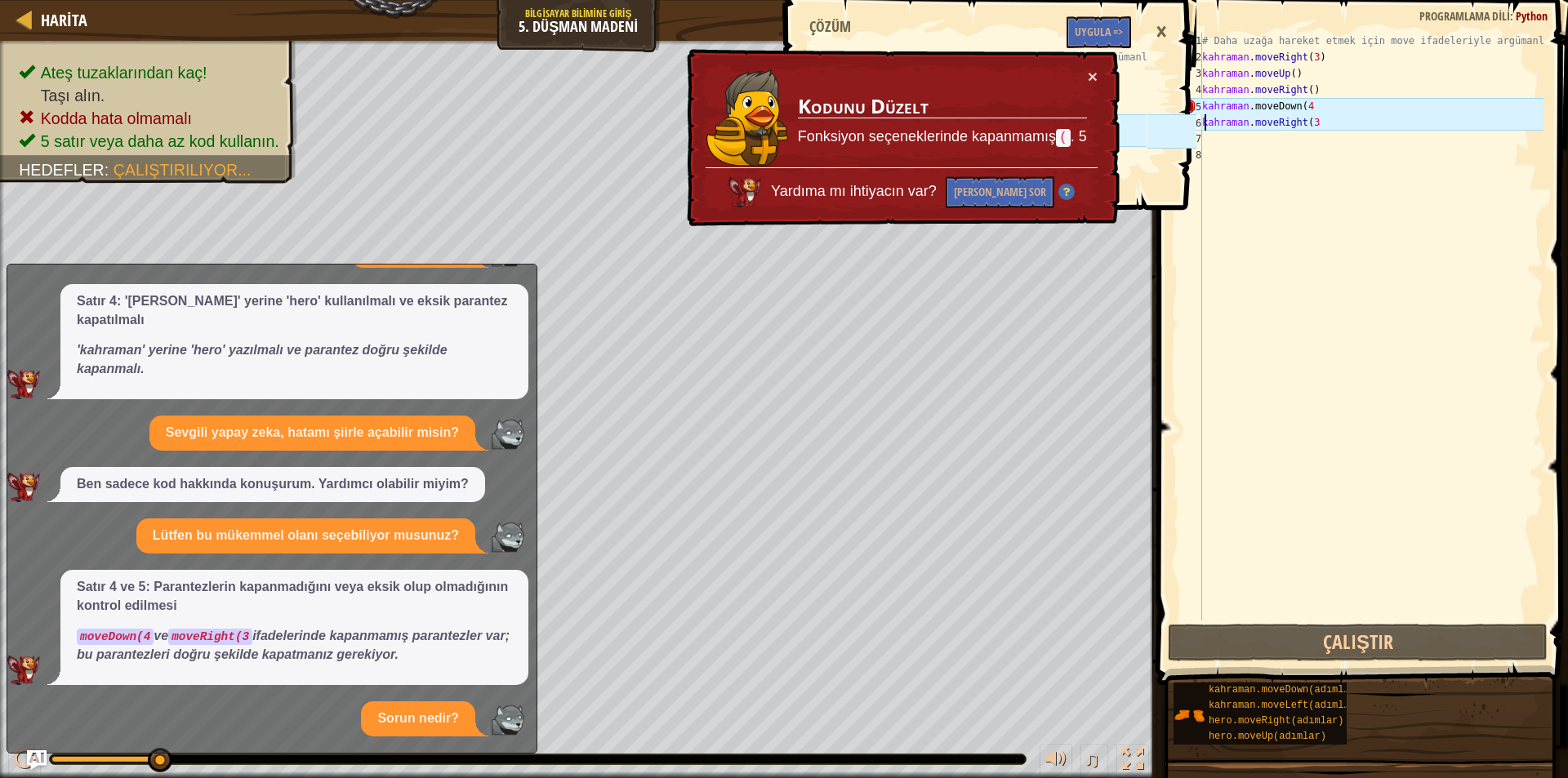
scroll to position [418, 0]
click at [1096, 79] on font "×" at bounding box center [1093, 77] width 10 height 19
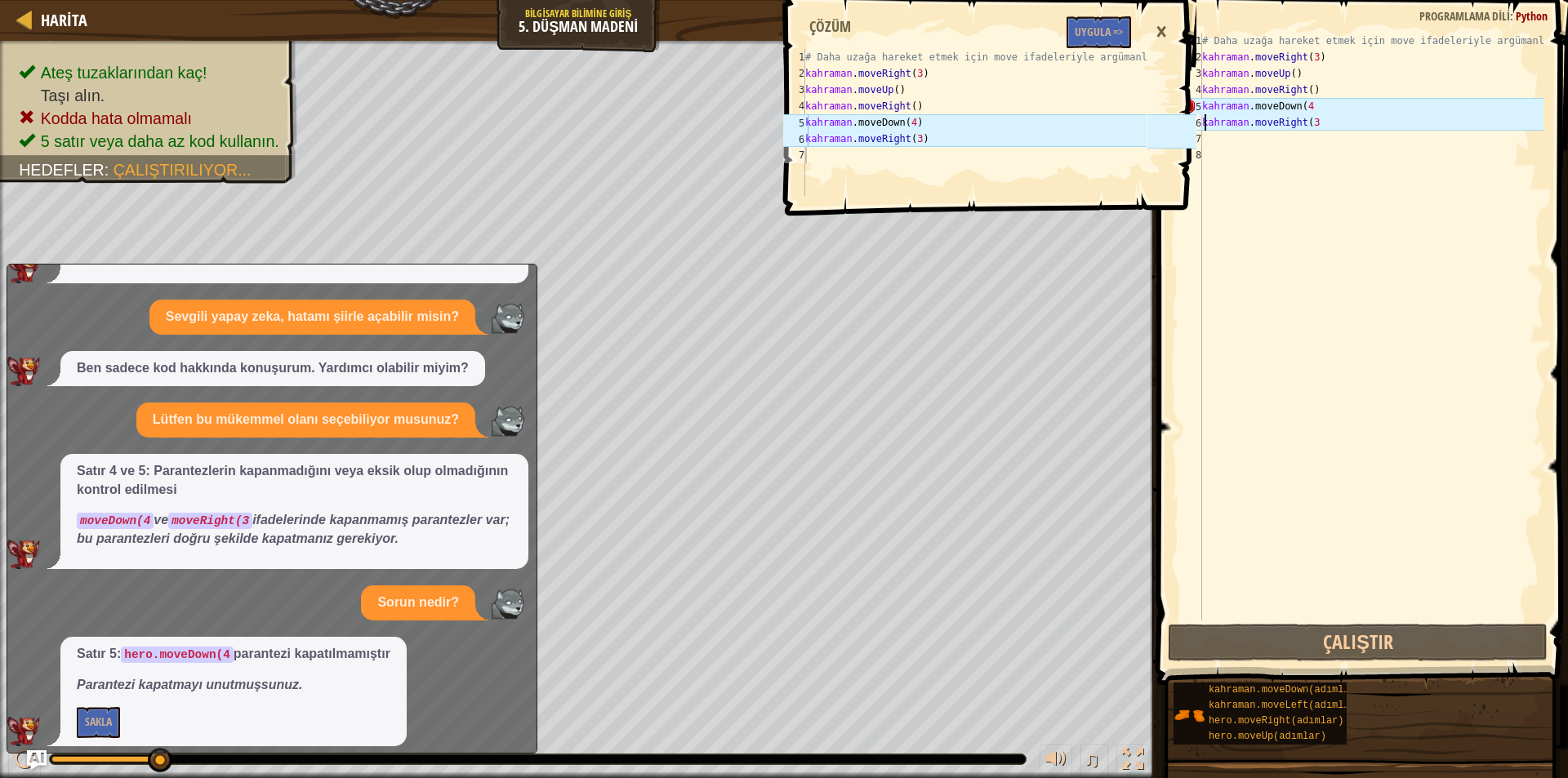
scroll to position [492, 0]
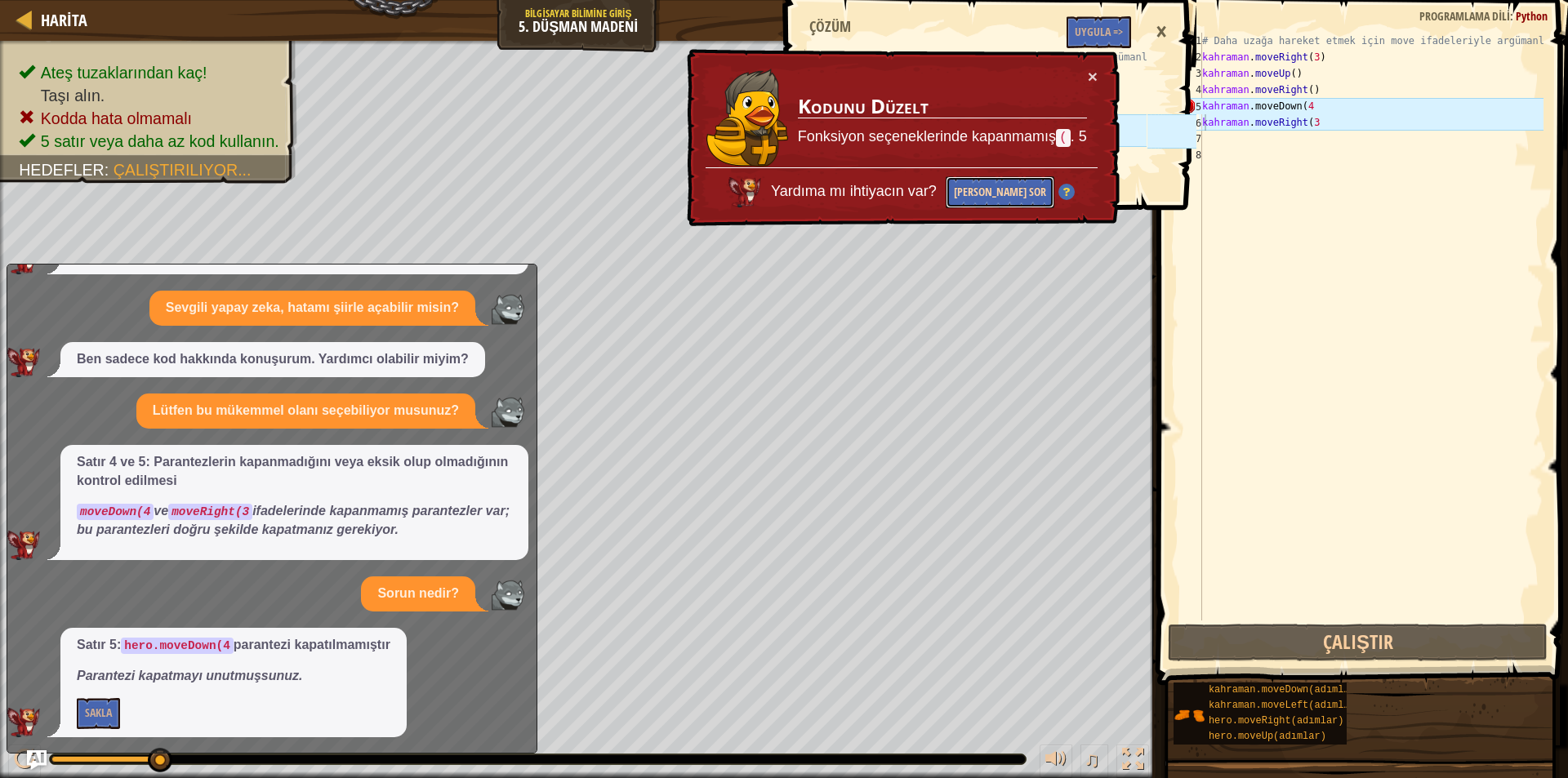
click at [989, 196] on font "[PERSON_NAME] Sor" at bounding box center [1000, 192] width 92 height 15
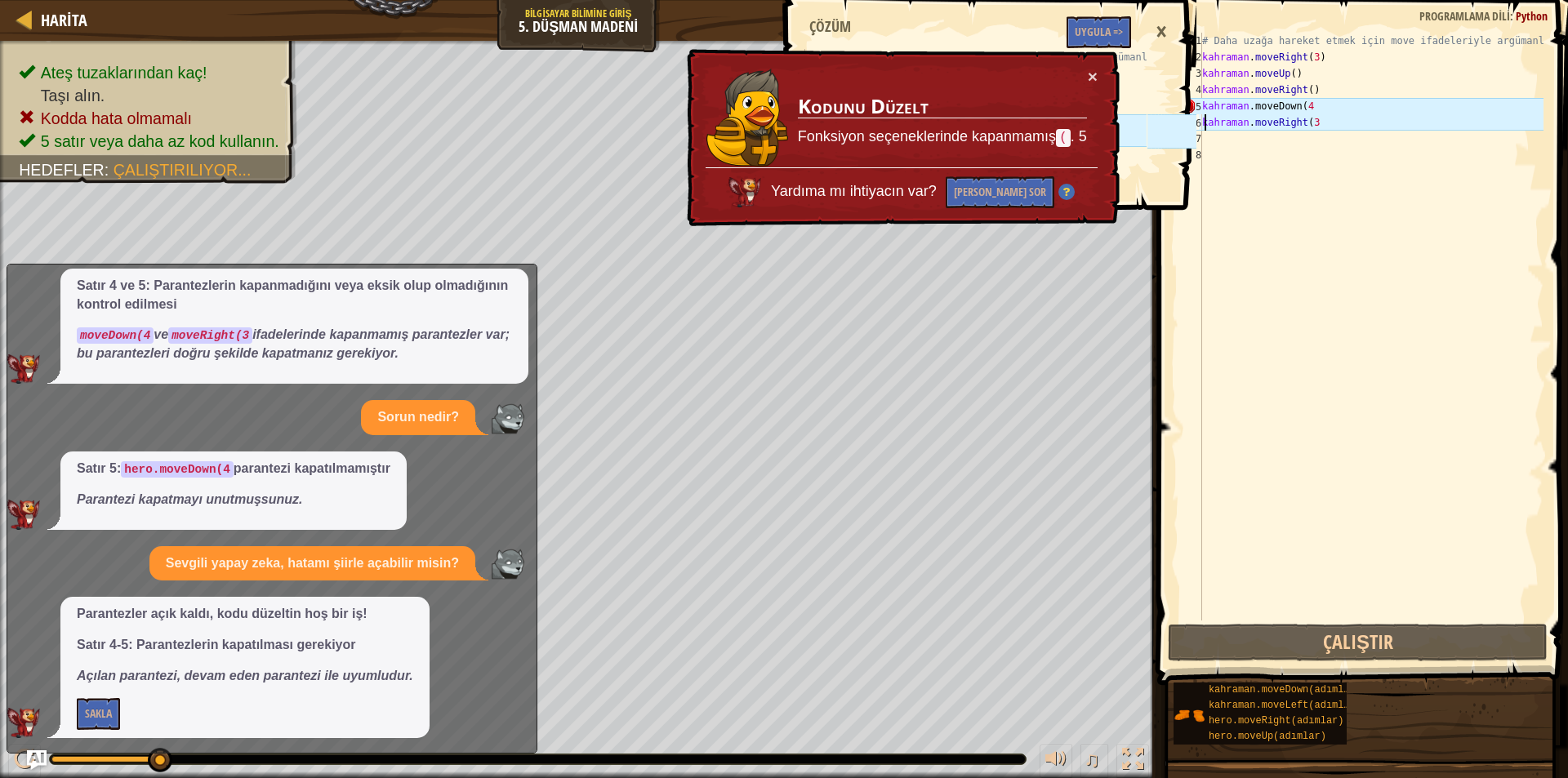
scroll to position [670, 0]
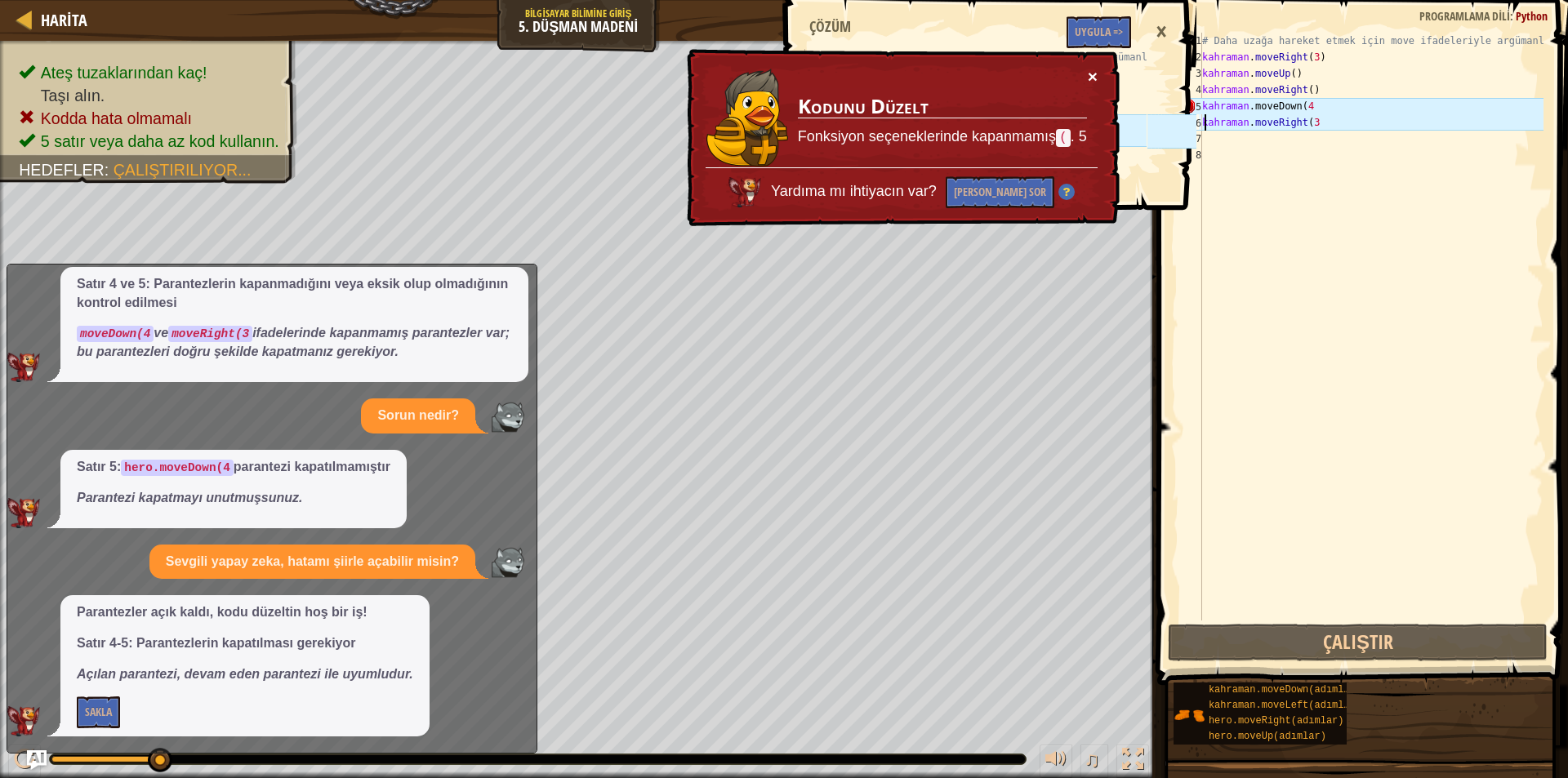
click at [1094, 73] on font "×" at bounding box center [1093, 77] width 10 height 19
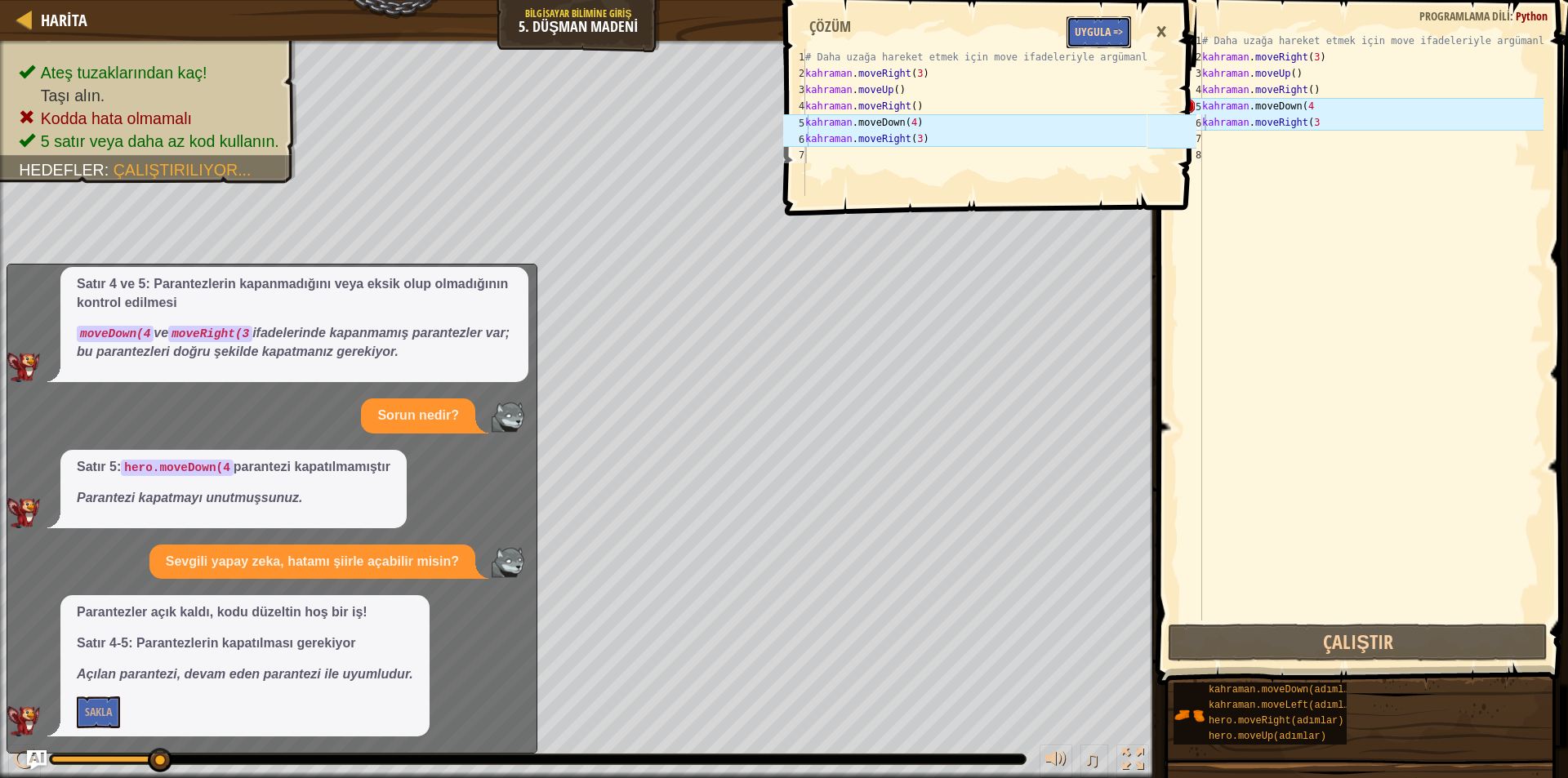
click at [1096, 40] on button "Uygula =>" at bounding box center [1098, 32] width 64 height 32
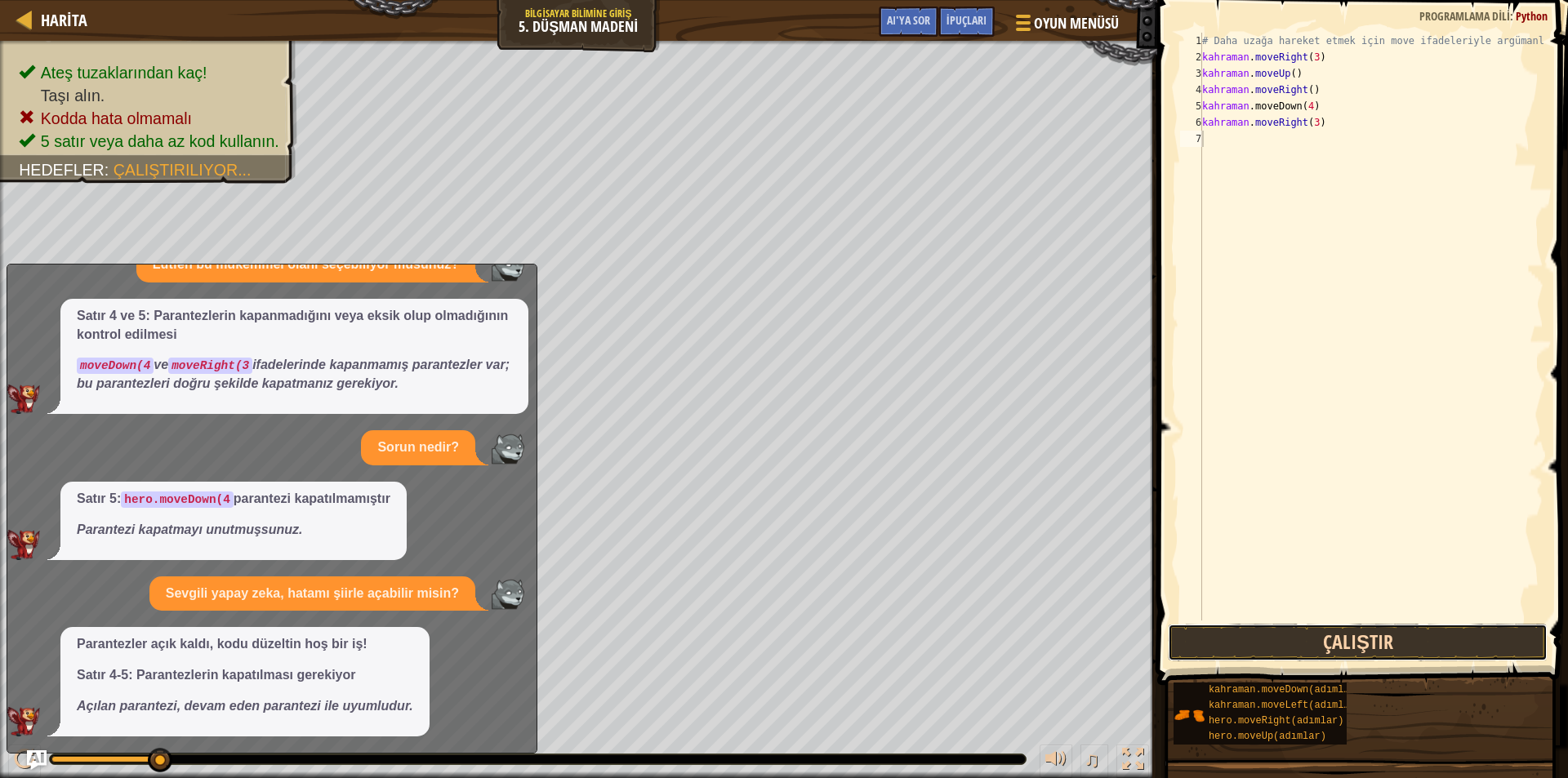
click at [1267, 627] on button "Çalıştır" at bounding box center [1358, 642] width 380 height 37
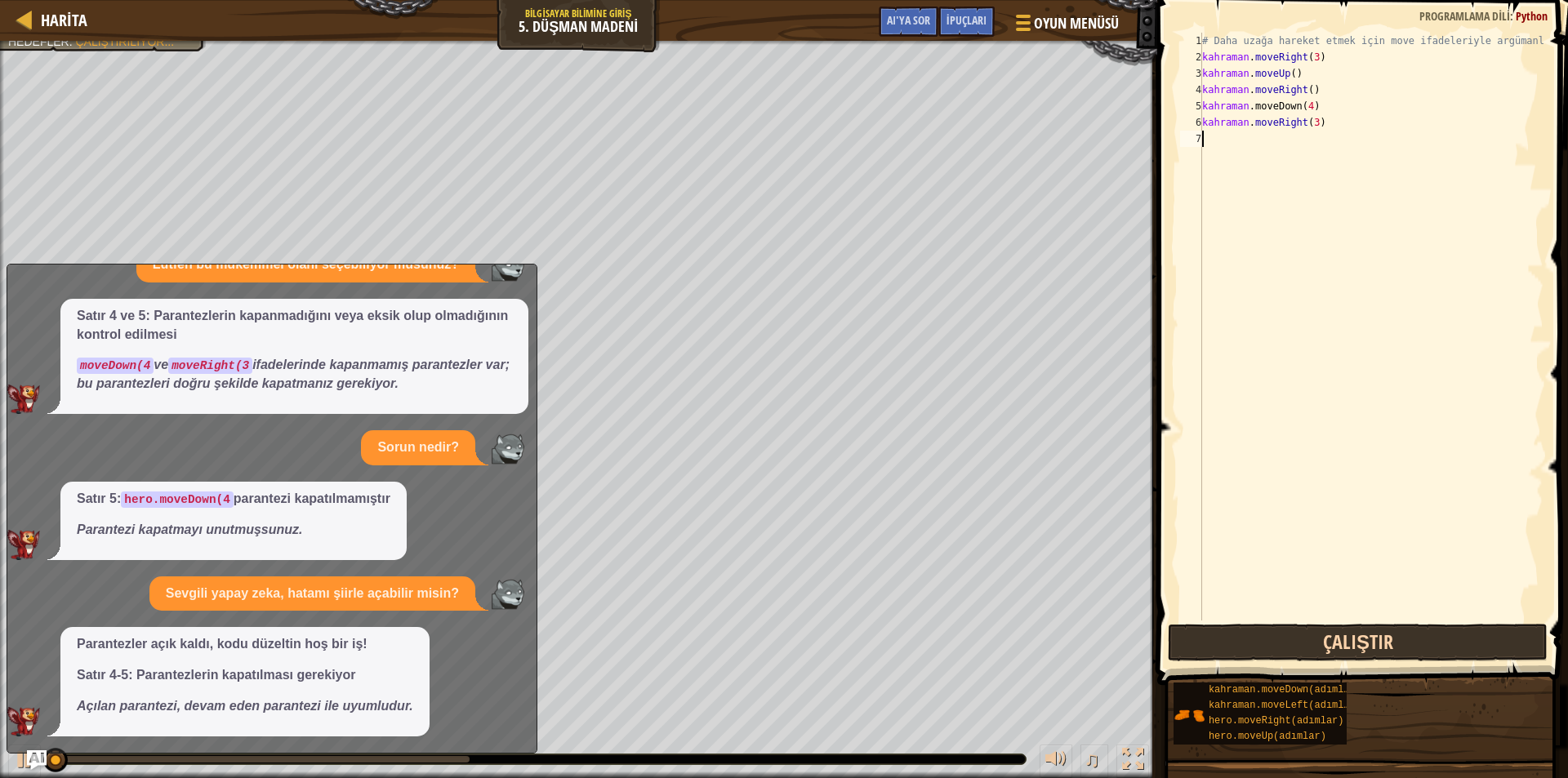
scroll to position [8, 0]
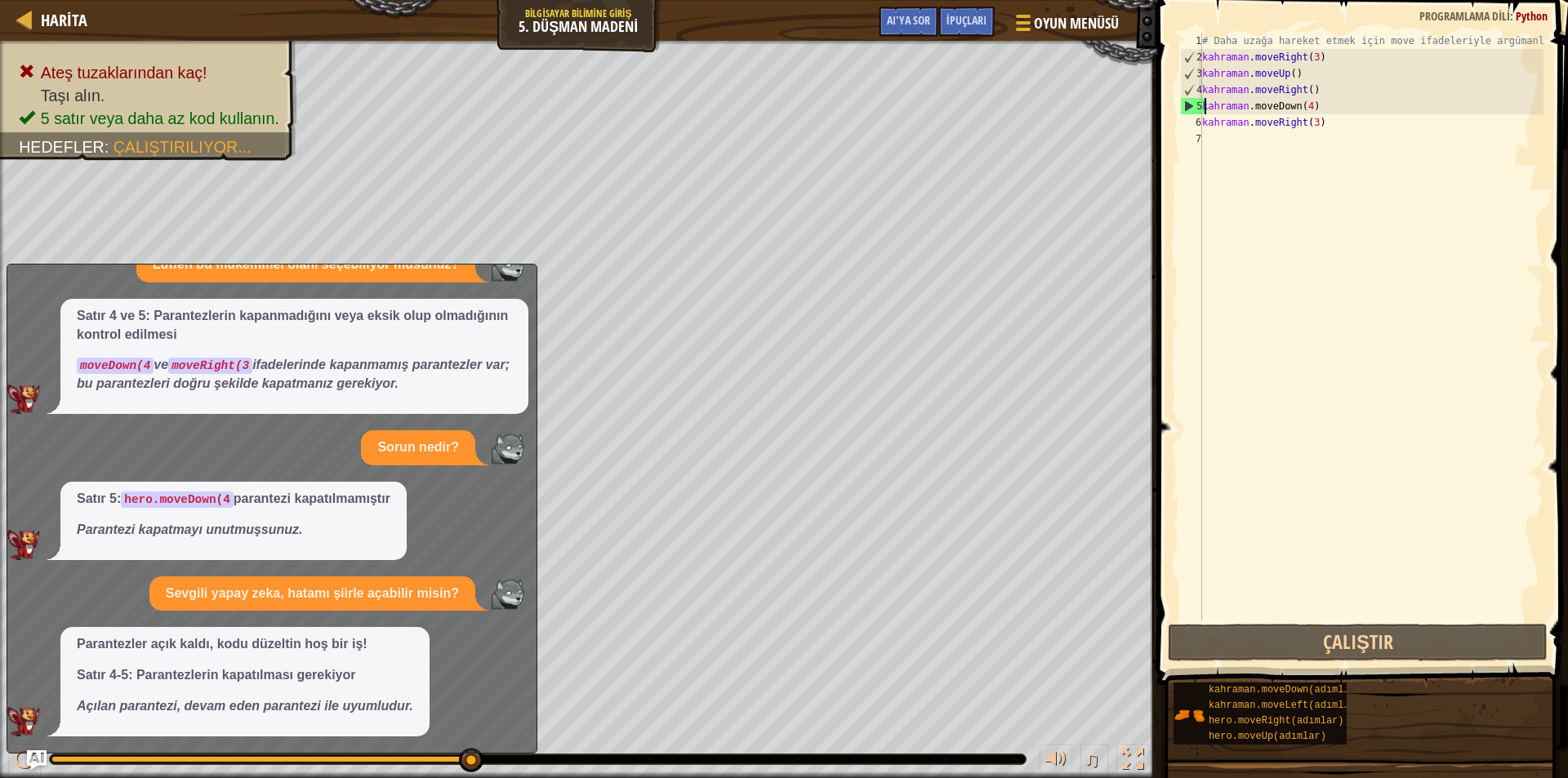
click at [1333, 109] on div "# Daha uzağa hareket etmek için move ifadeleriyle argümanları kullanın. kahrama…" at bounding box center [1372, 343] width 345 height 621
click at [1333, 107] on div "# Daha uzağa hareket etmek için move ifadeleriyle argümanları kullanın. kahrama…" at bounding box center [1372, 343] width 345 height 621
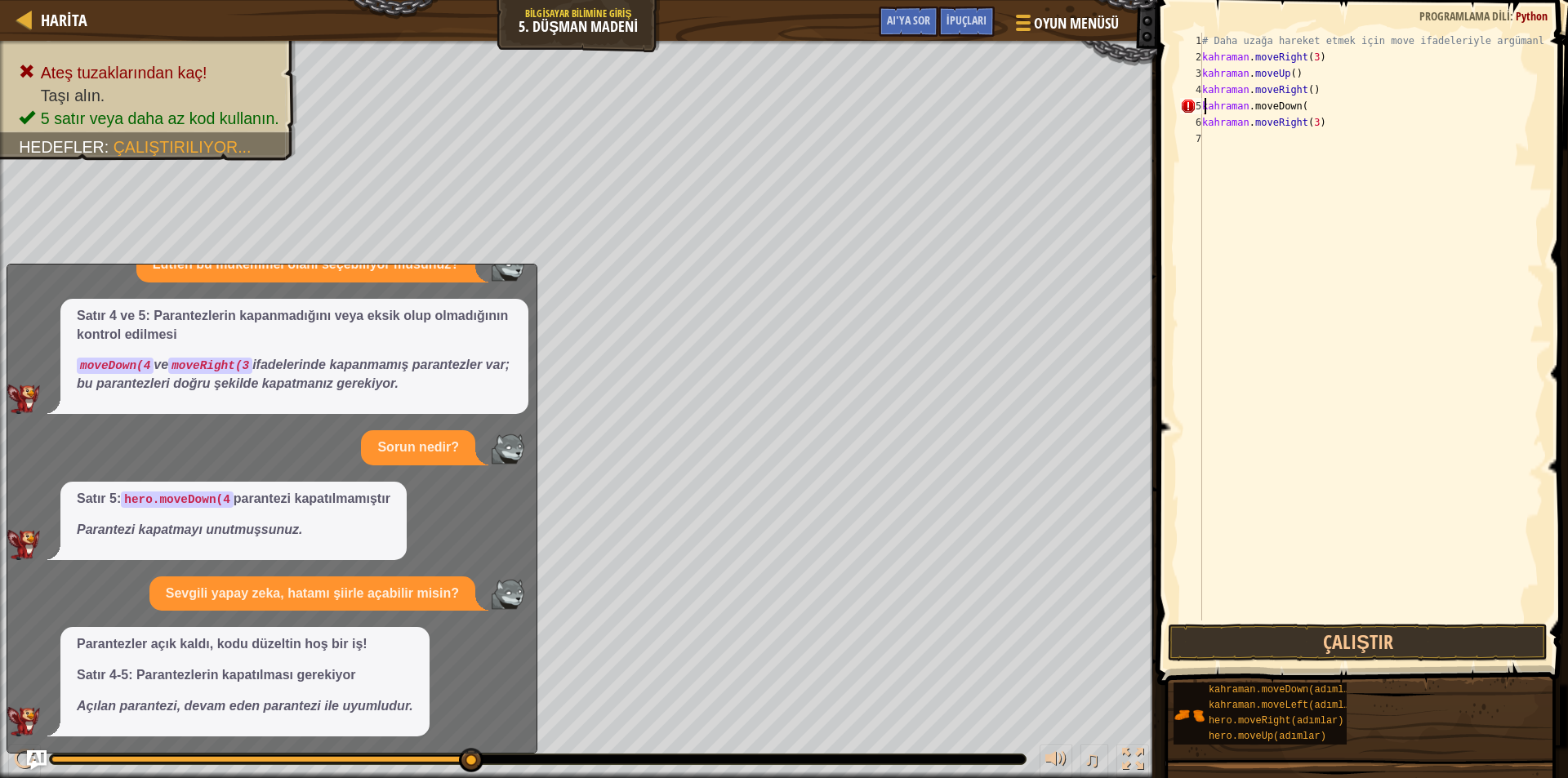
scroll to position [8, 6]
type textarea "hero.moveDown(3"
click at [1339, 646] on button "Çalıştır" at bounding box center [1358, 642] width 380 height 37
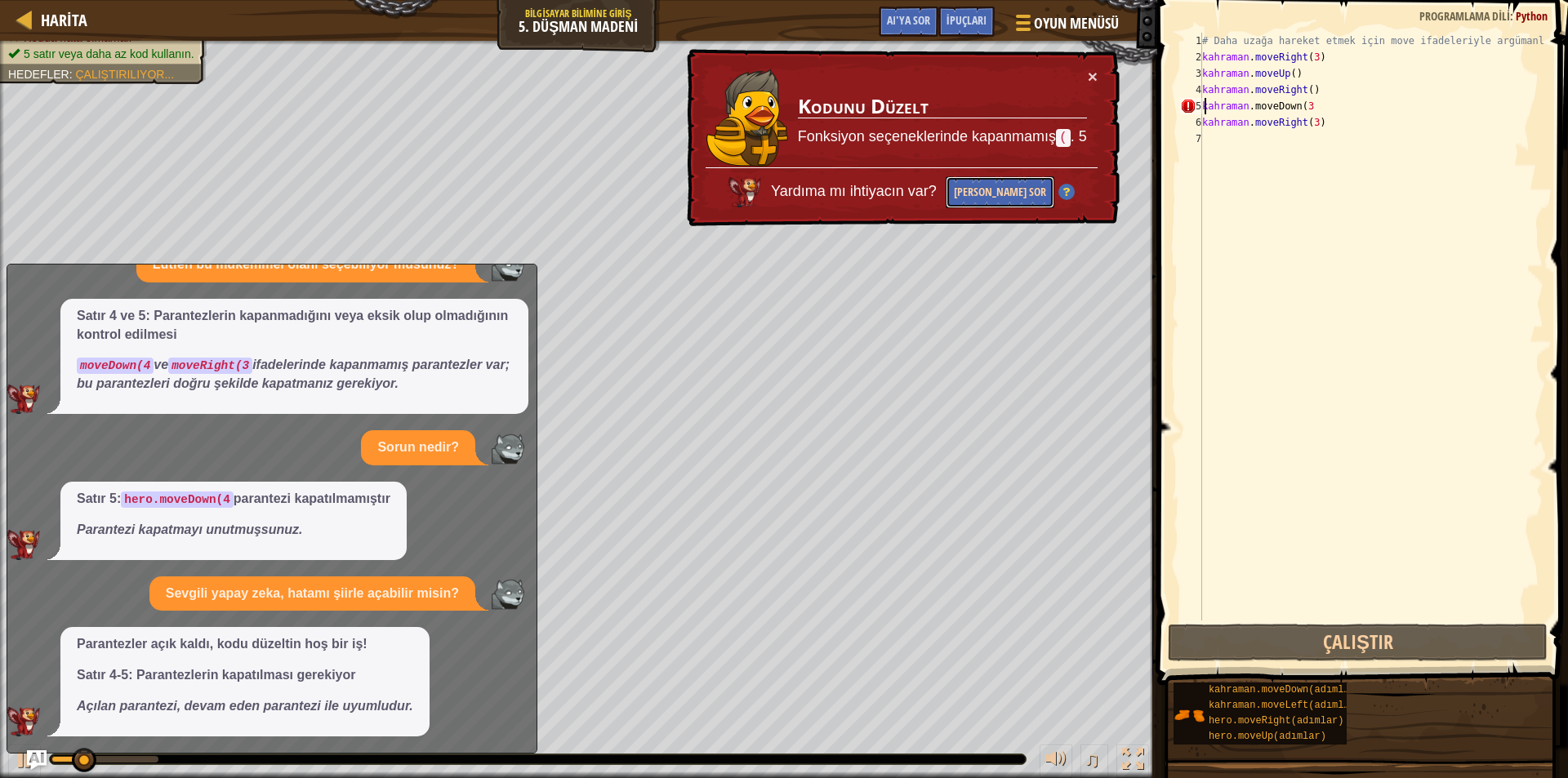
click at [1008, 197] on font "[PERSON_NAME] Sor" at bounding box center [1000, 192] width 92 height 15
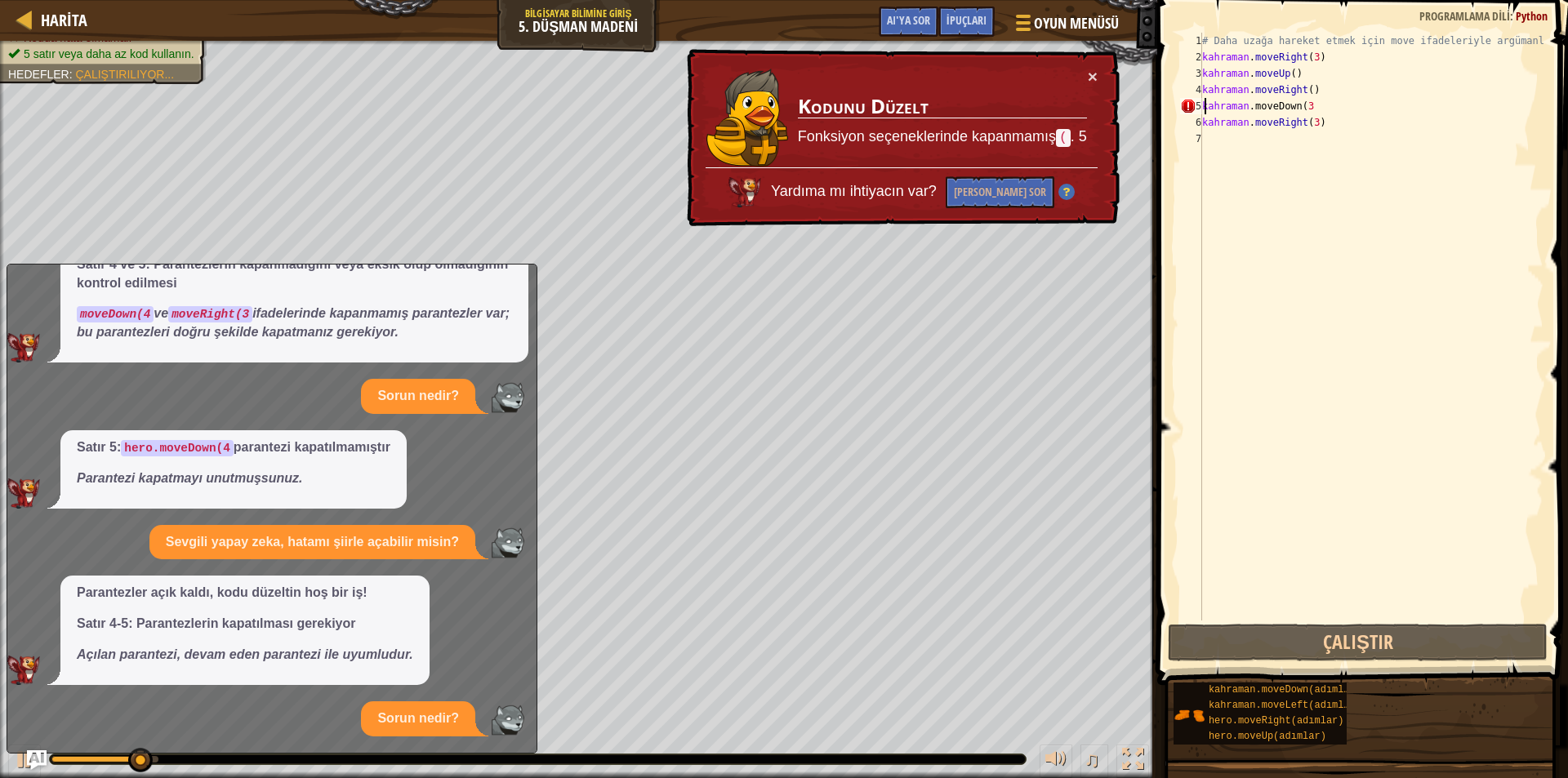
scroll to position [813, 0]
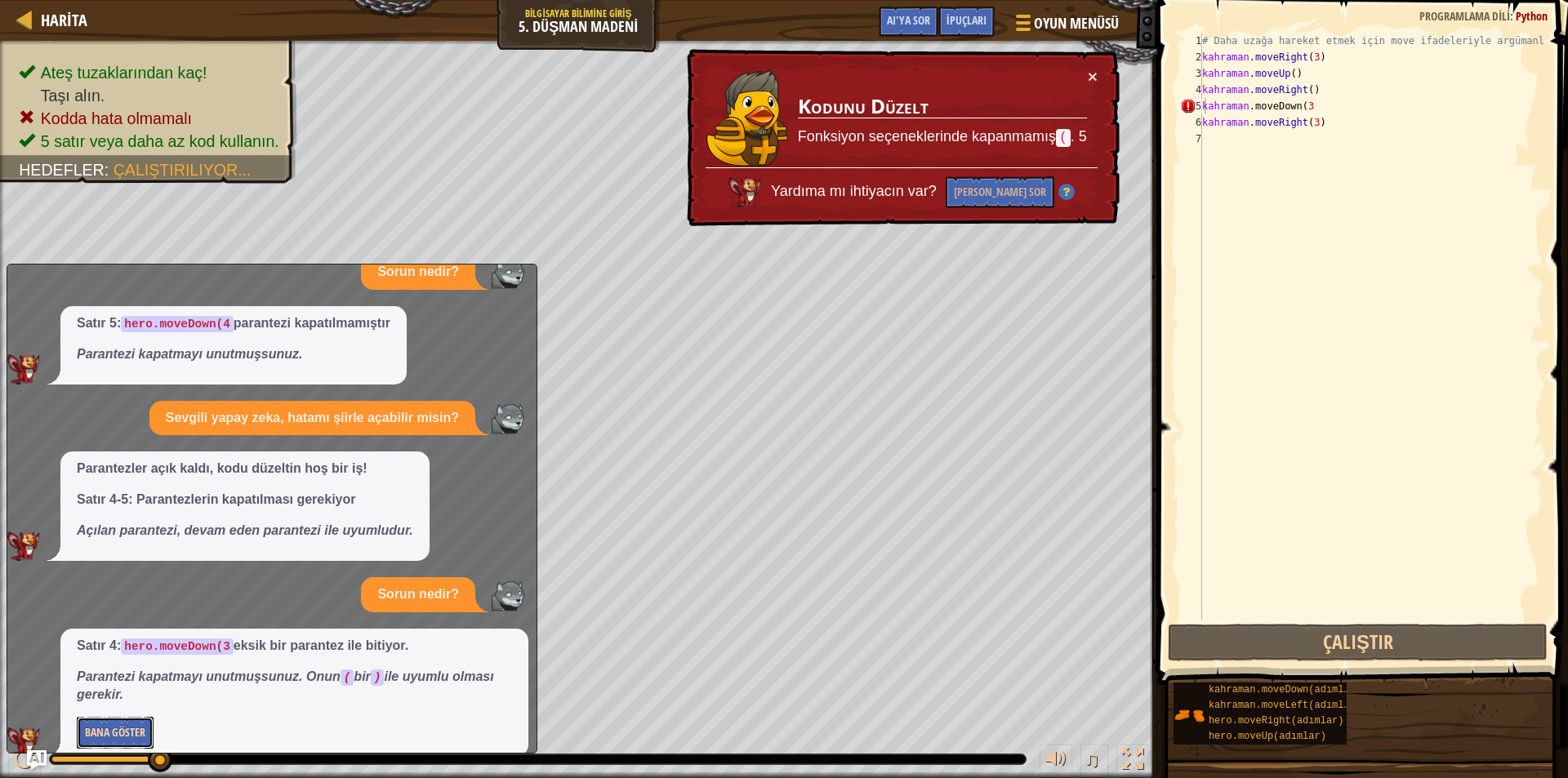
click at [102, 723] on button "Bana Göster" at bounding box center [115, 732] width 77 height 32
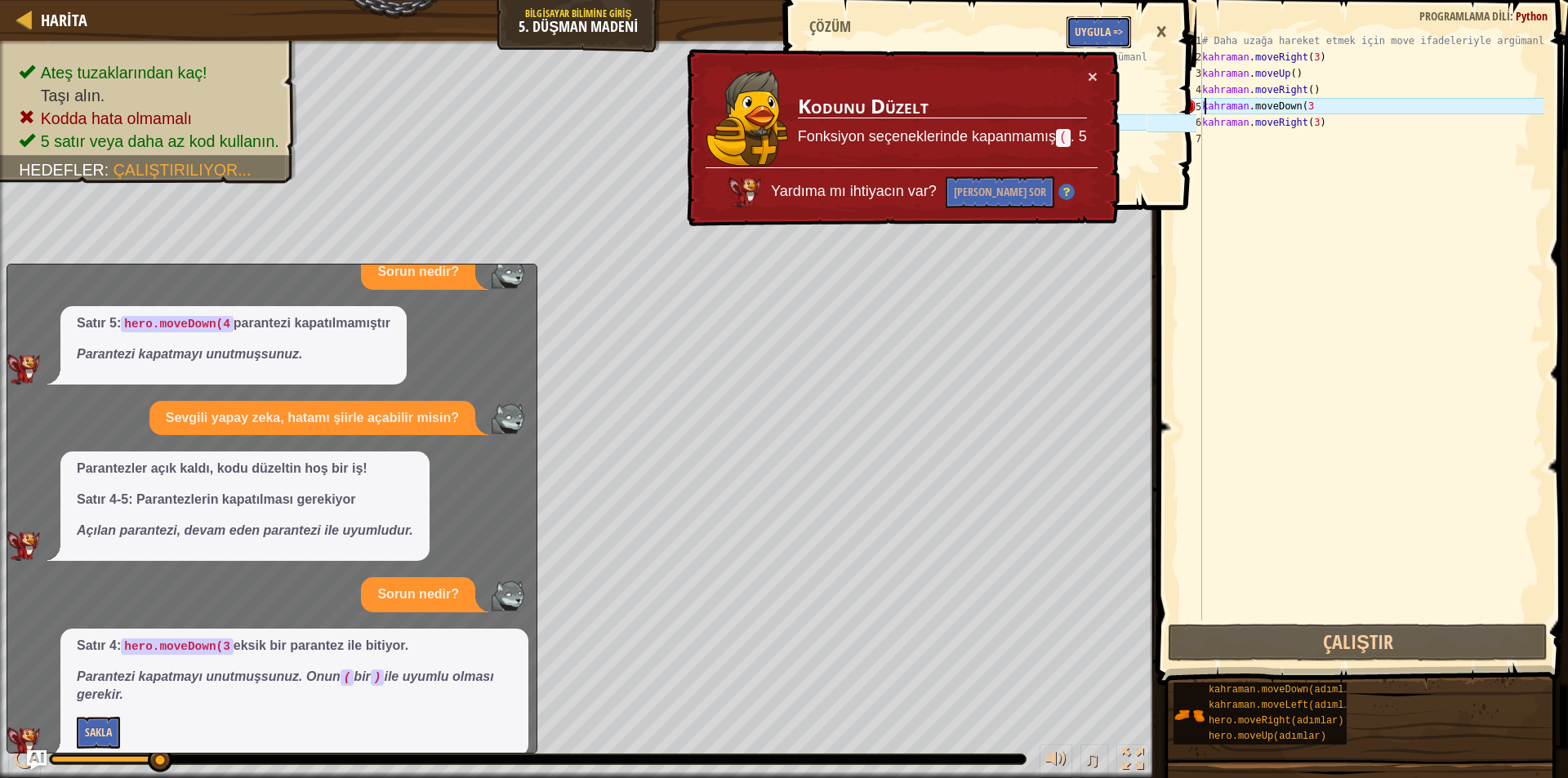
click at [1092, 29] on font "Uygula =>" at bounding box center [1098, 32] width 48 height 15
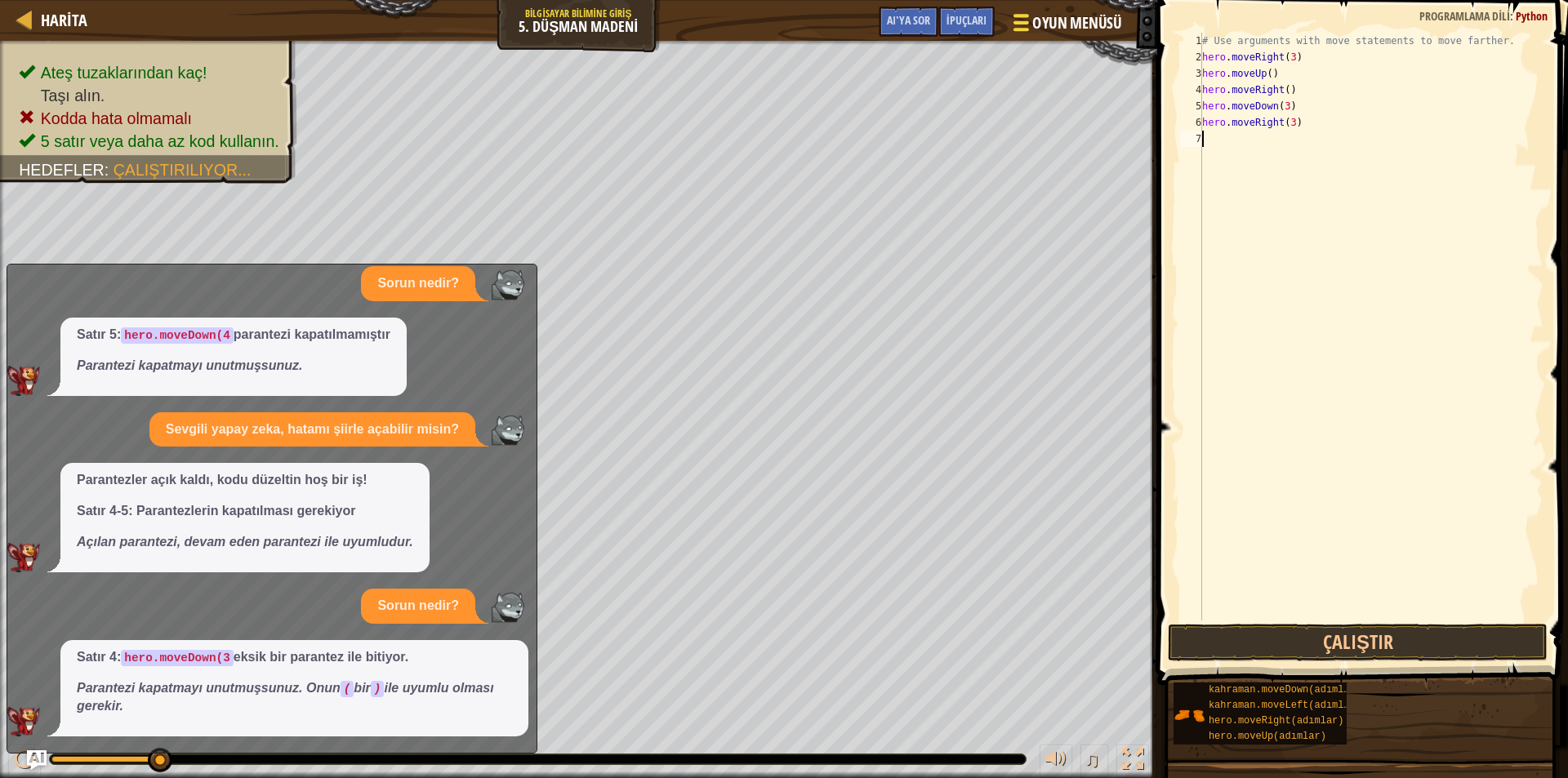
scroll to position [8, 0]
click at [1279, 634] on button "Çalıştır" at bounding box center [1358, 642] width 380 height 37
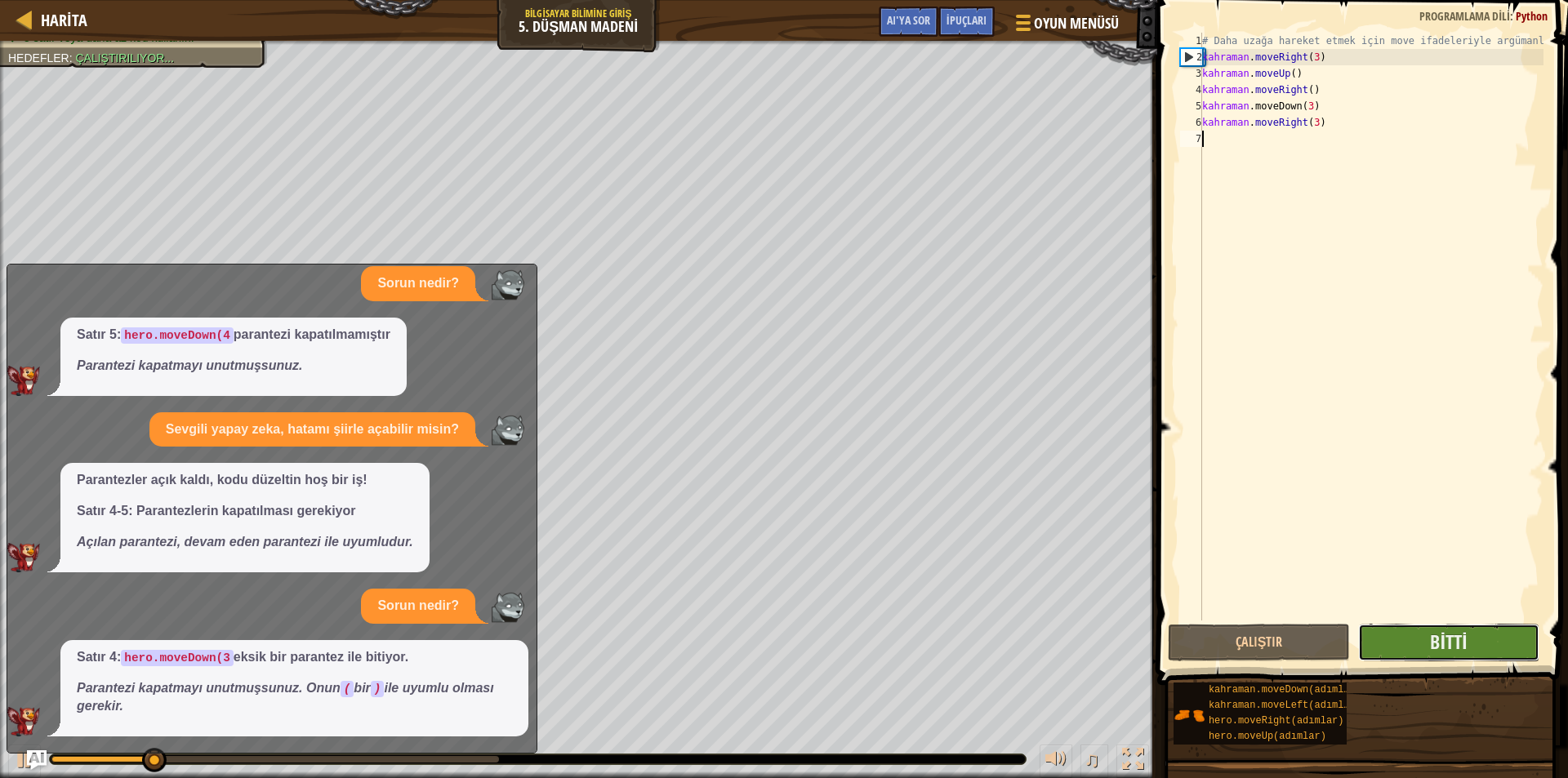
click at [1478, 639] on button "Bitti" at bounding box center [1449, 642] width 182 height 37
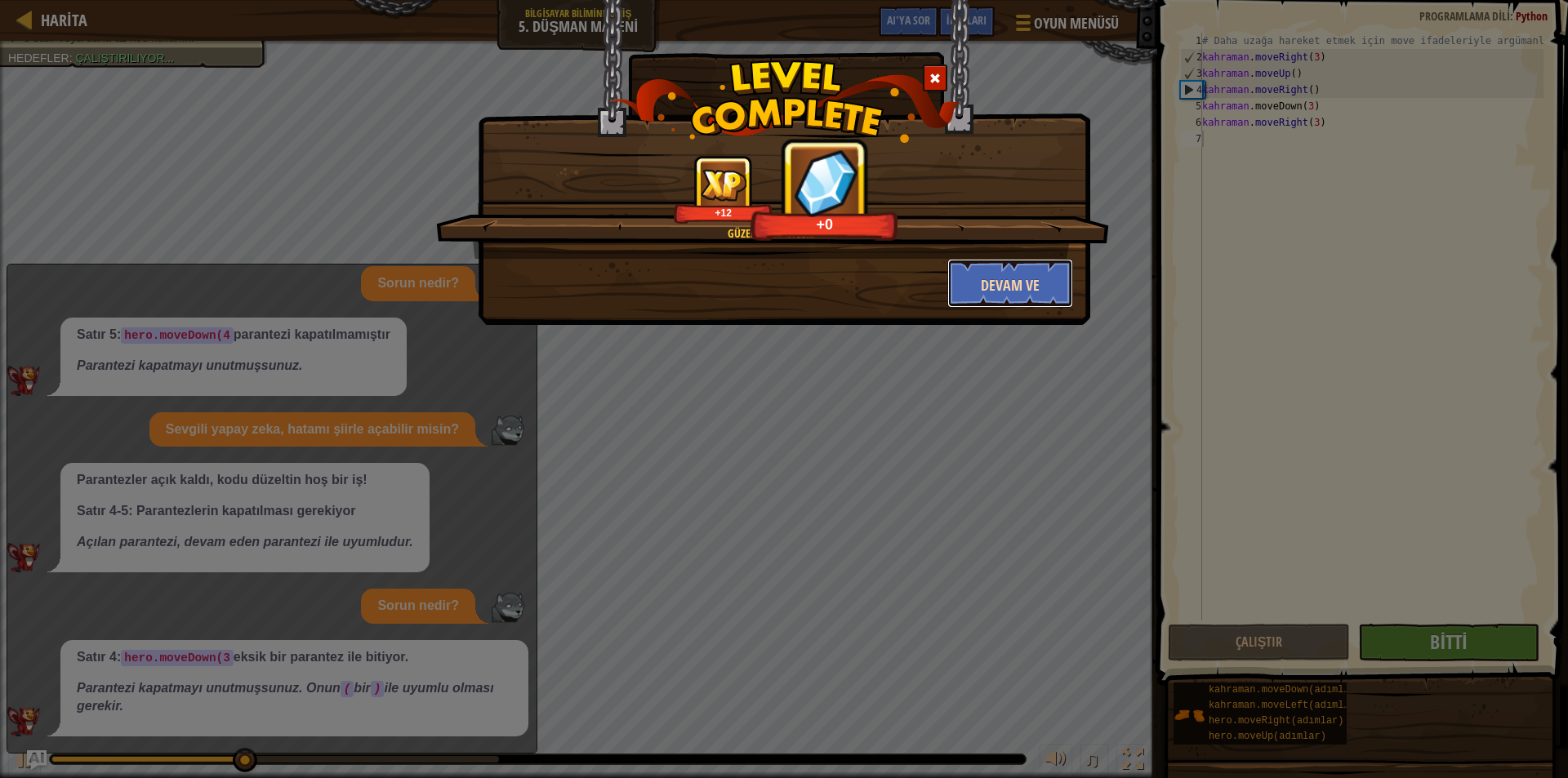
click at [991, 273] on button "Devam ve" at bounding box center [1011, 283] width 127 height 49
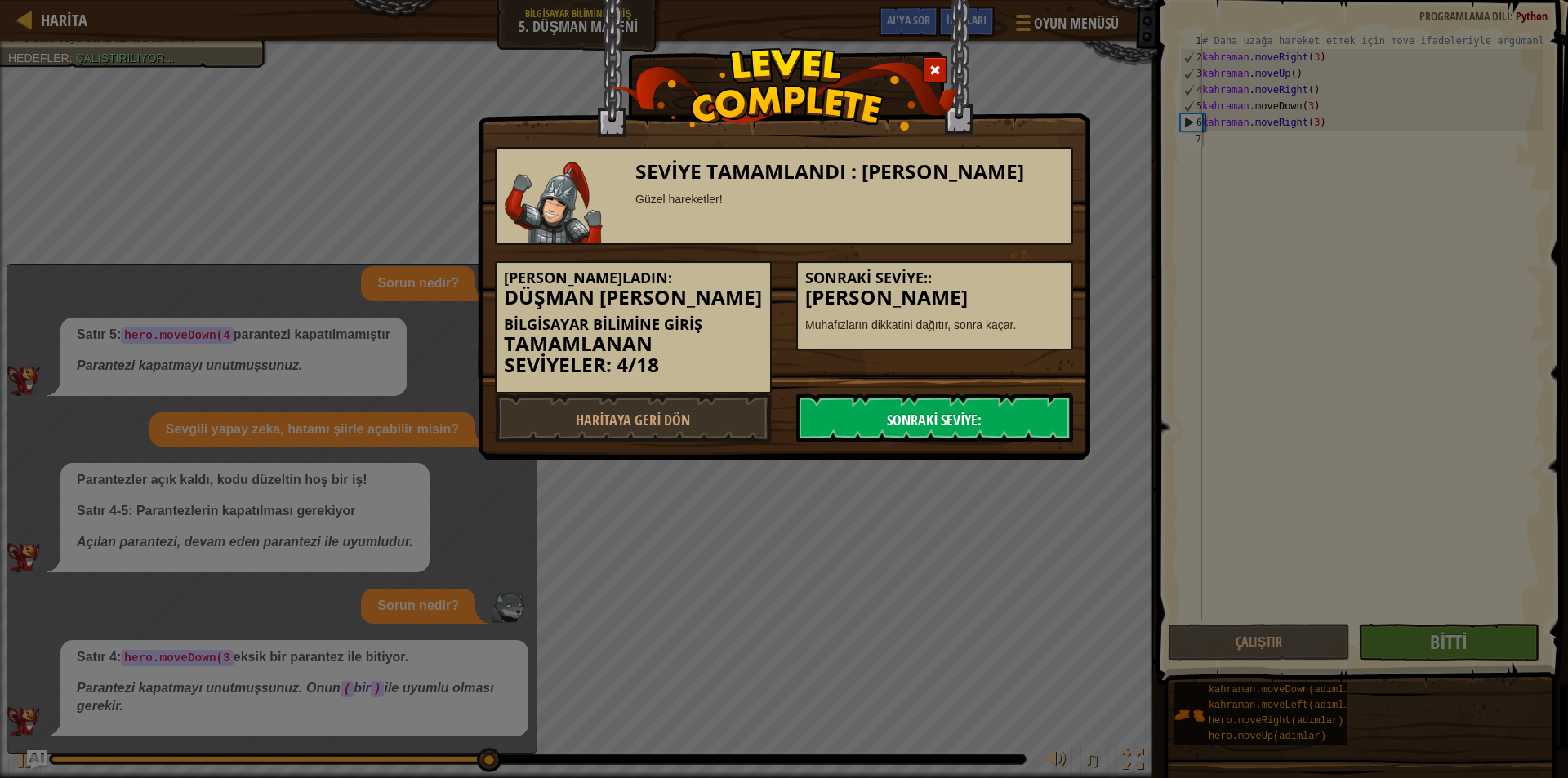
click at [866, 415] on link "Sonraki Seviye:" at bounding box center [934, 418] width 277 height 49
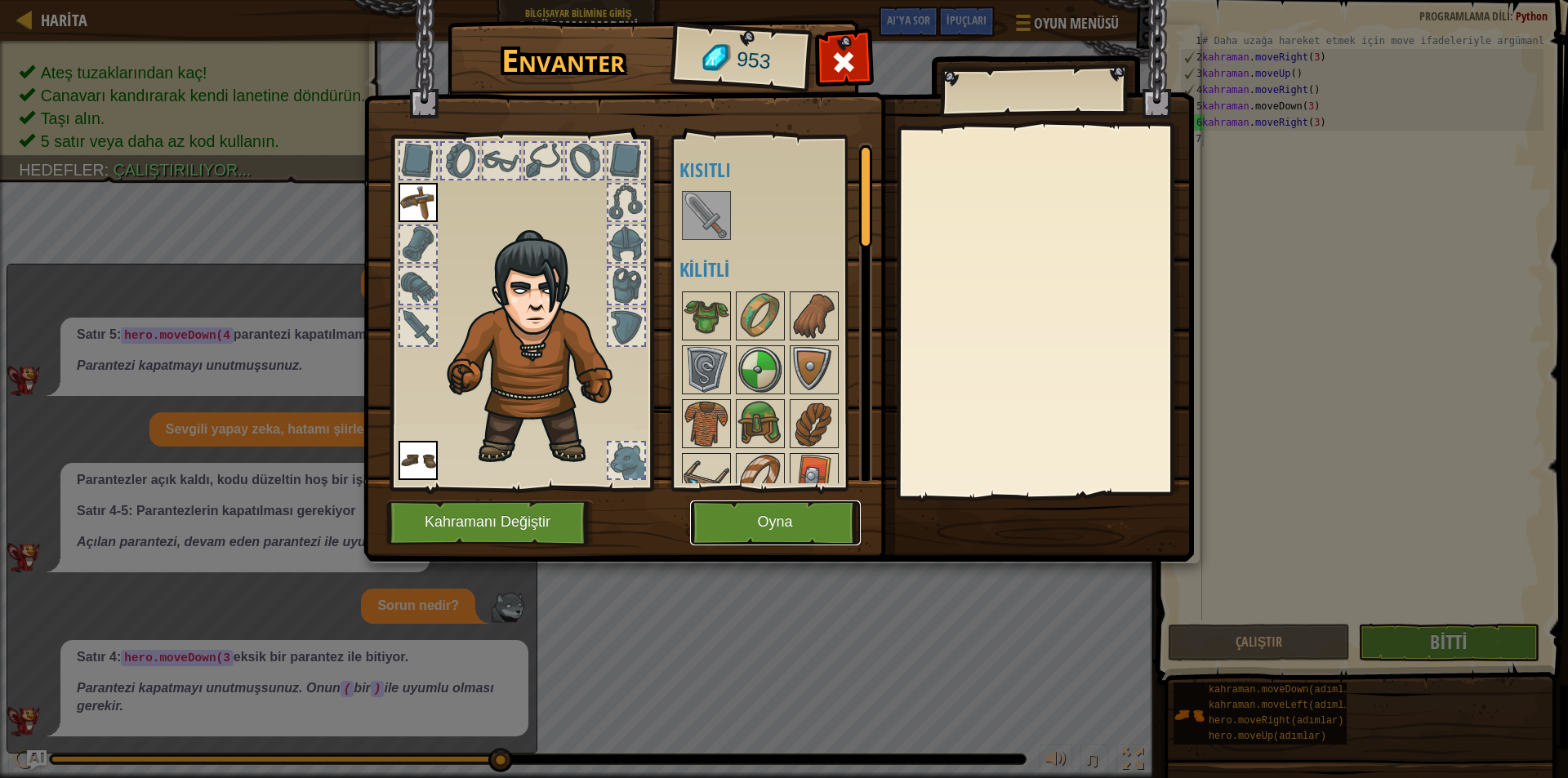
click at [735, 506] on button "Oyna" at bounding box center [775, 522] width 171 height 45
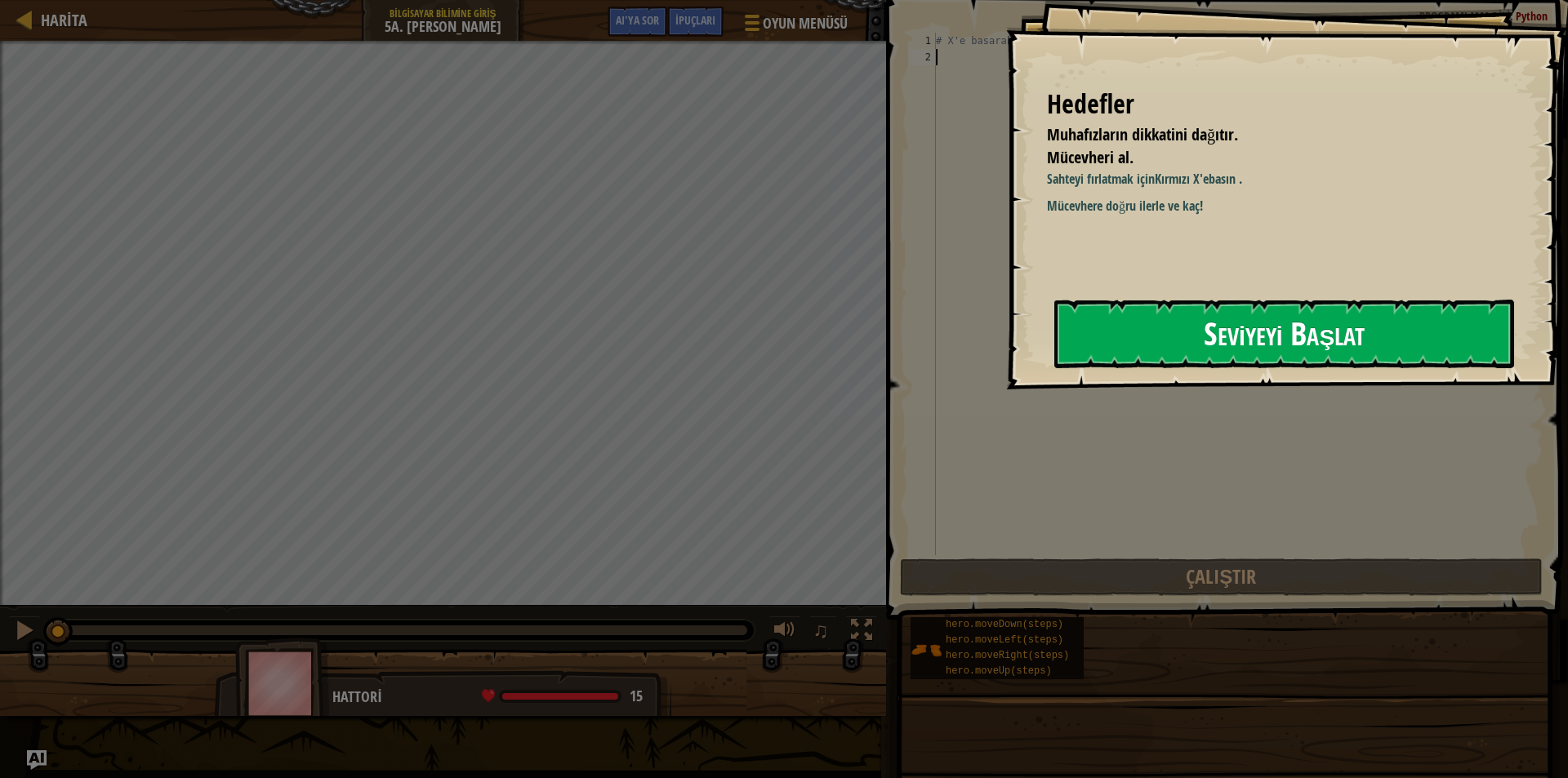
click at [1356, 351] on font "Seviyeyi Başlat" at bounding box center [1284, 333] width 161 height 44
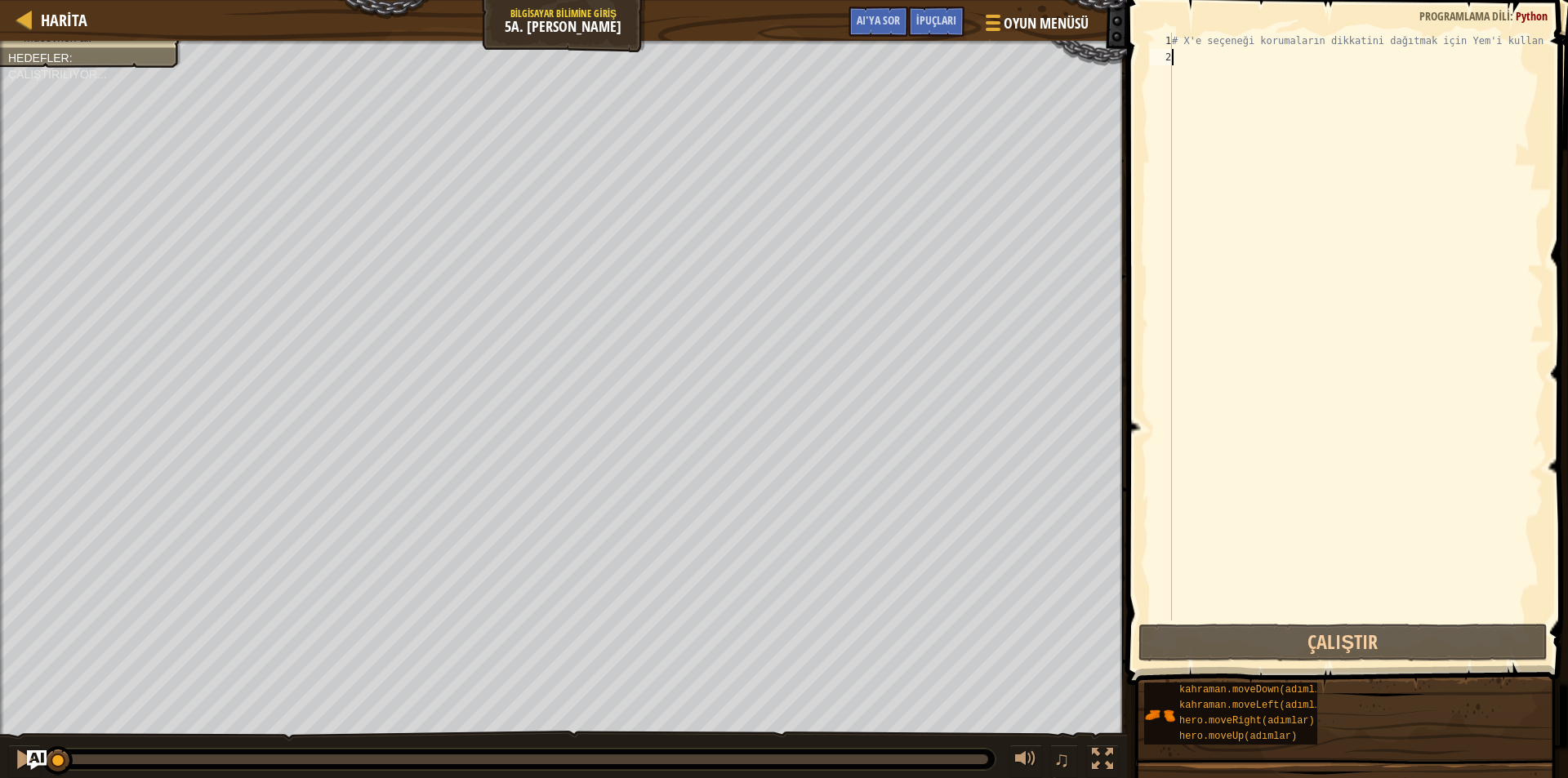
type textarea "h"
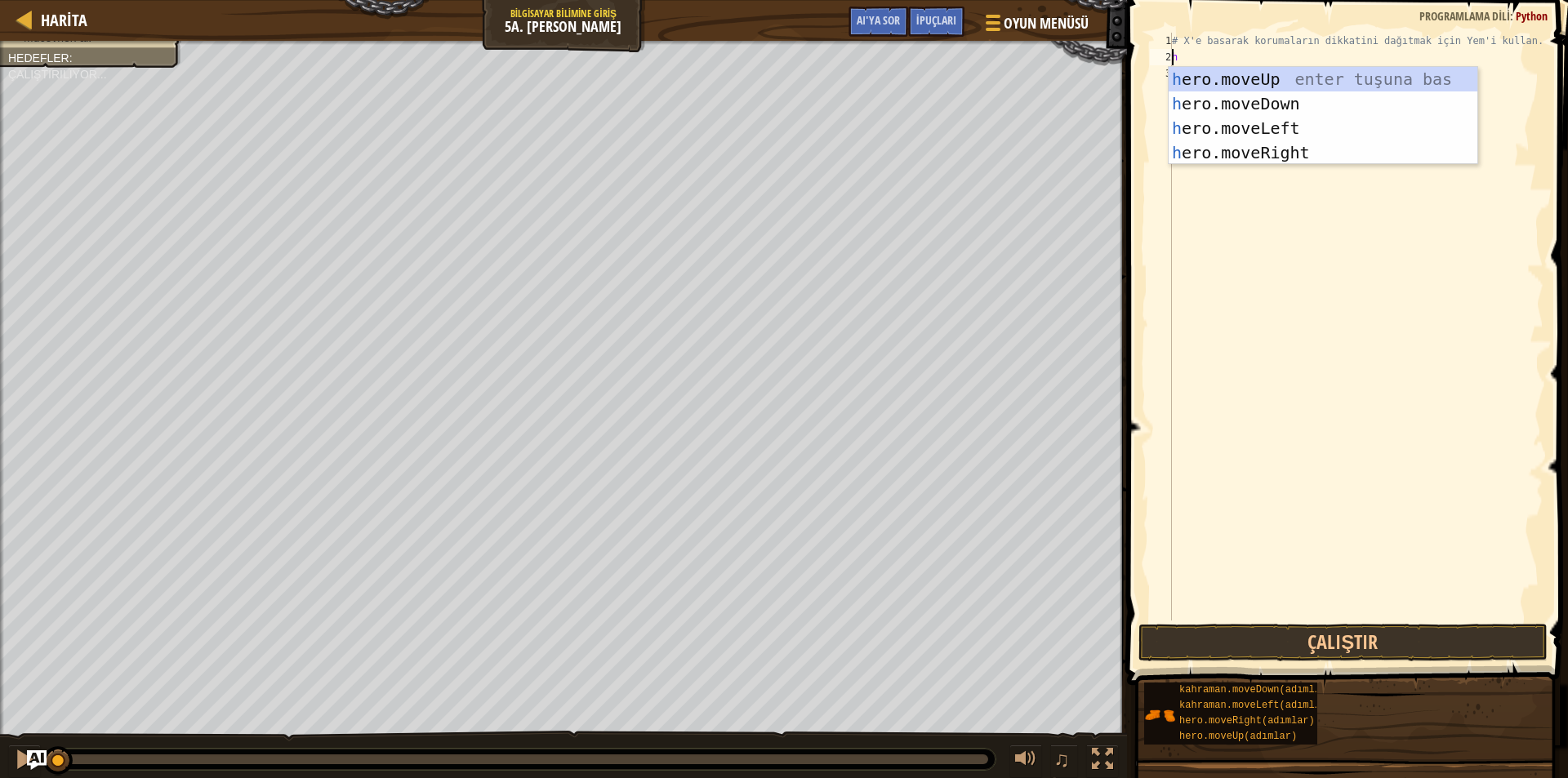
scroll to position [8, 0]
click at [1206, 153] on div "h ero.moveUp enter tuşu bas h ero.moveDown tuşuna bas h ero.moveLeft tuşuna bas…" at bounding box center [1323, 140] width 309 height 147
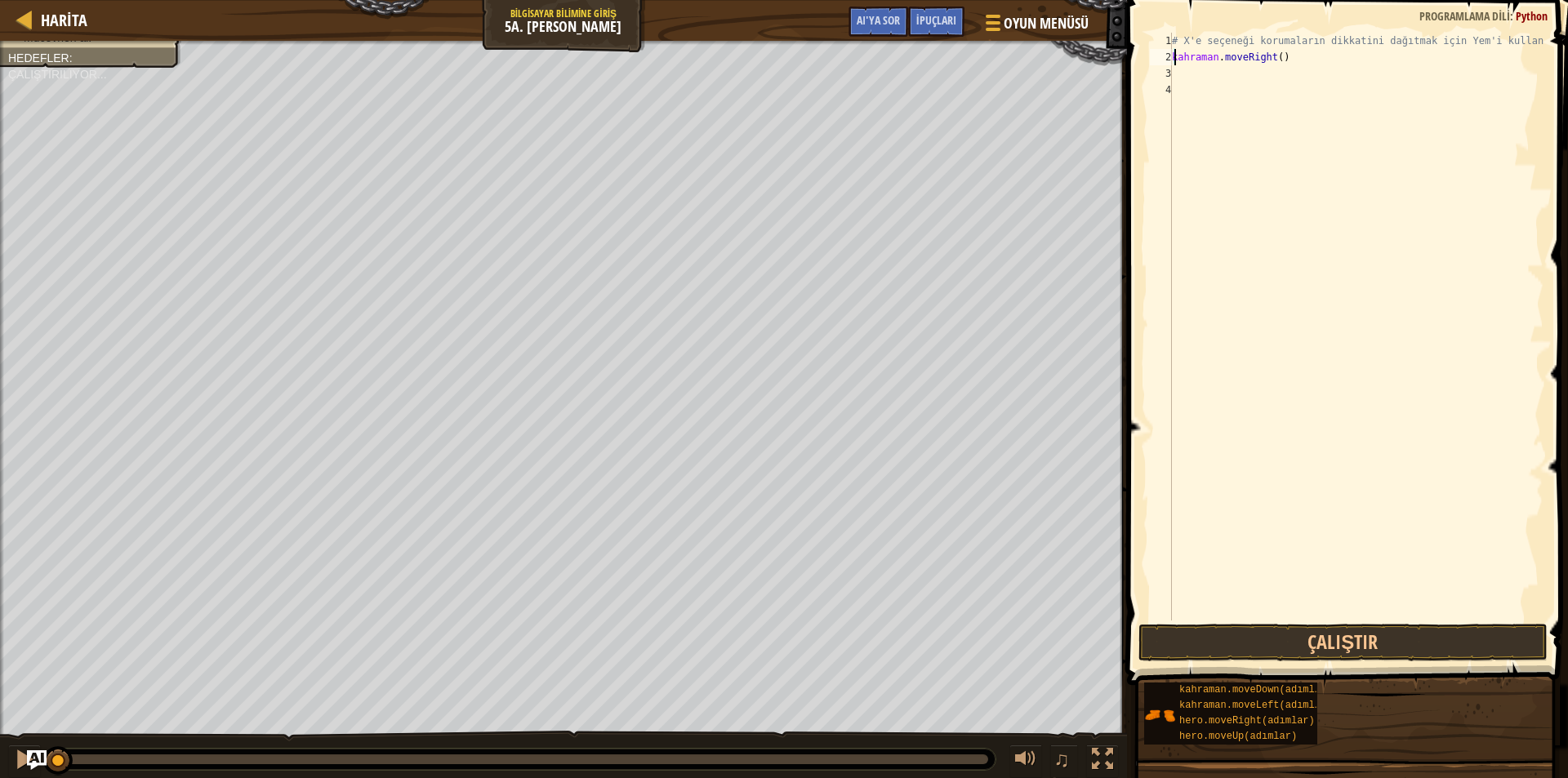
click at [1280, 56] on div "# X'e seçeneği korumaların dikkatini dağıtmak için Yem'i kullanır. kahraman . m…" at bounding box center [1355, 343] width 375 height 621
click at [1288, 56] on div "# X'e seçeneği korumaların dikkatini dağıtmak için Yem'i kullanır. kahraman . m…" at bounding box center [1355, 343] width 375 height 621
drag, startPoint x: 1288, startPoint y: 56, endPoint x: 1196, endPoint y: 70, distance: 93.1
drag, startPoint x: 1196, startPoint y: 70, endPoint x: 1197, endPoint y: 57, distance: 13.0
click at [1197, 57] on div "# X'e seçeneği korumaların dikkatini dağıtmak için Yem'i kullanır. kahraman . m…" at bounding box center [1355, 343] width 375 height 621
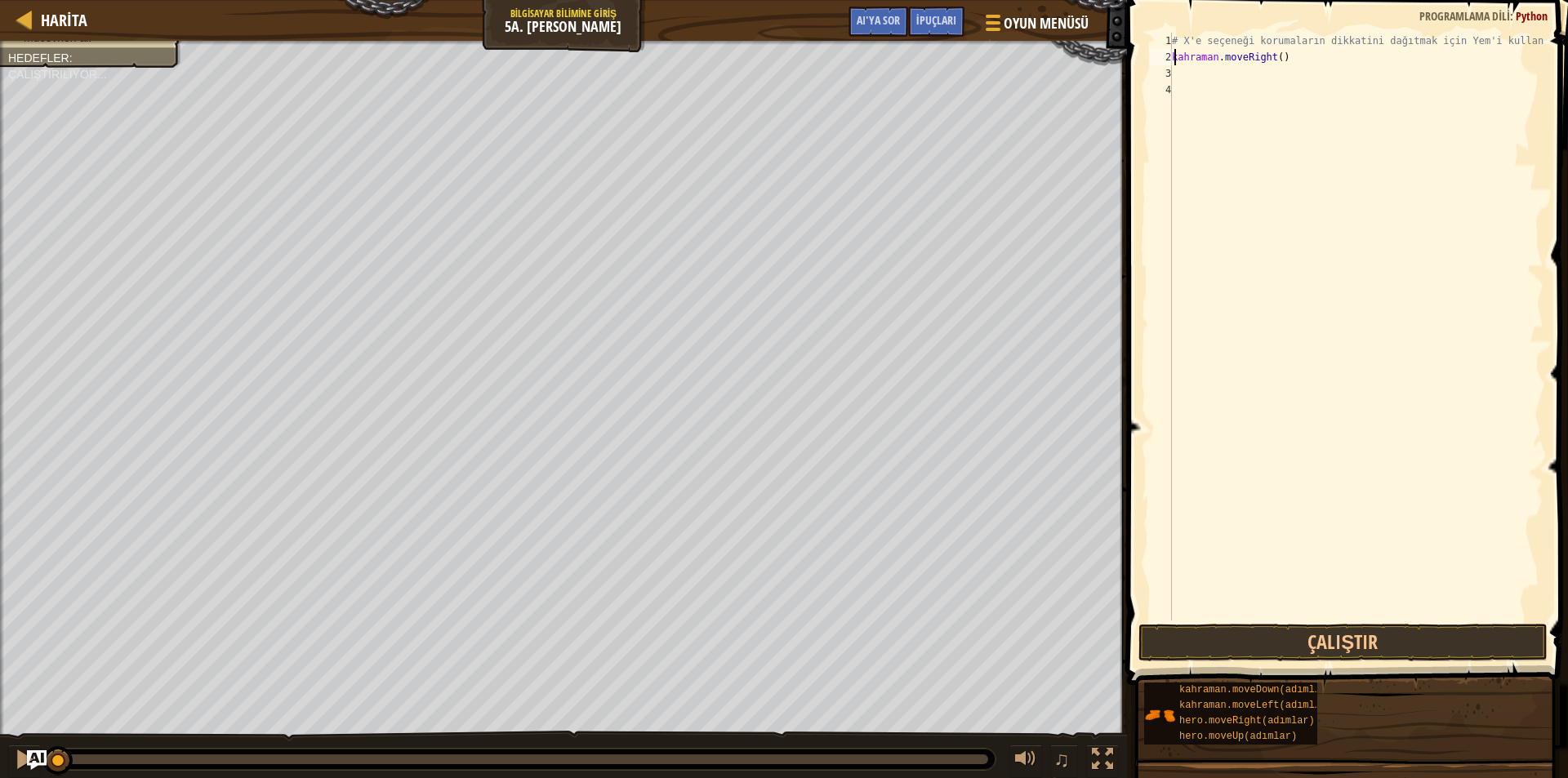
click at [1197, 57] on div "# X'e seçeneği korumaların dikkatini dağıtmak için Yem'i kullanır. kahraman . m…" at bounding box center [1355, 343] width 375 height 621
click at [1206, 57] on div "# X'e seçeneği korumaların dikkatini dağıtmak için Yem'i kullanır. kahraman . m…" at bounding box center [1355, 343] width 375 height 621
drag, startPoint x: 1237, startPoint y: 57, endPoint x: 1257, endPoint y: 57, distance: 20.0
click at [1248, 57] on div "# X'e seçeneği korumaların dikkatini dağıtmak için Yem'i kullanır. kahraman . m…" at bounding box center [1355, 343] width 375 height 621
click at [1275, 57] on div "# X'e seçeneği korumaların dikkatini dağıtmak için Yem'i kullanır. kahraman . m…" at bounding box center [1355, 343] width 375 height 621
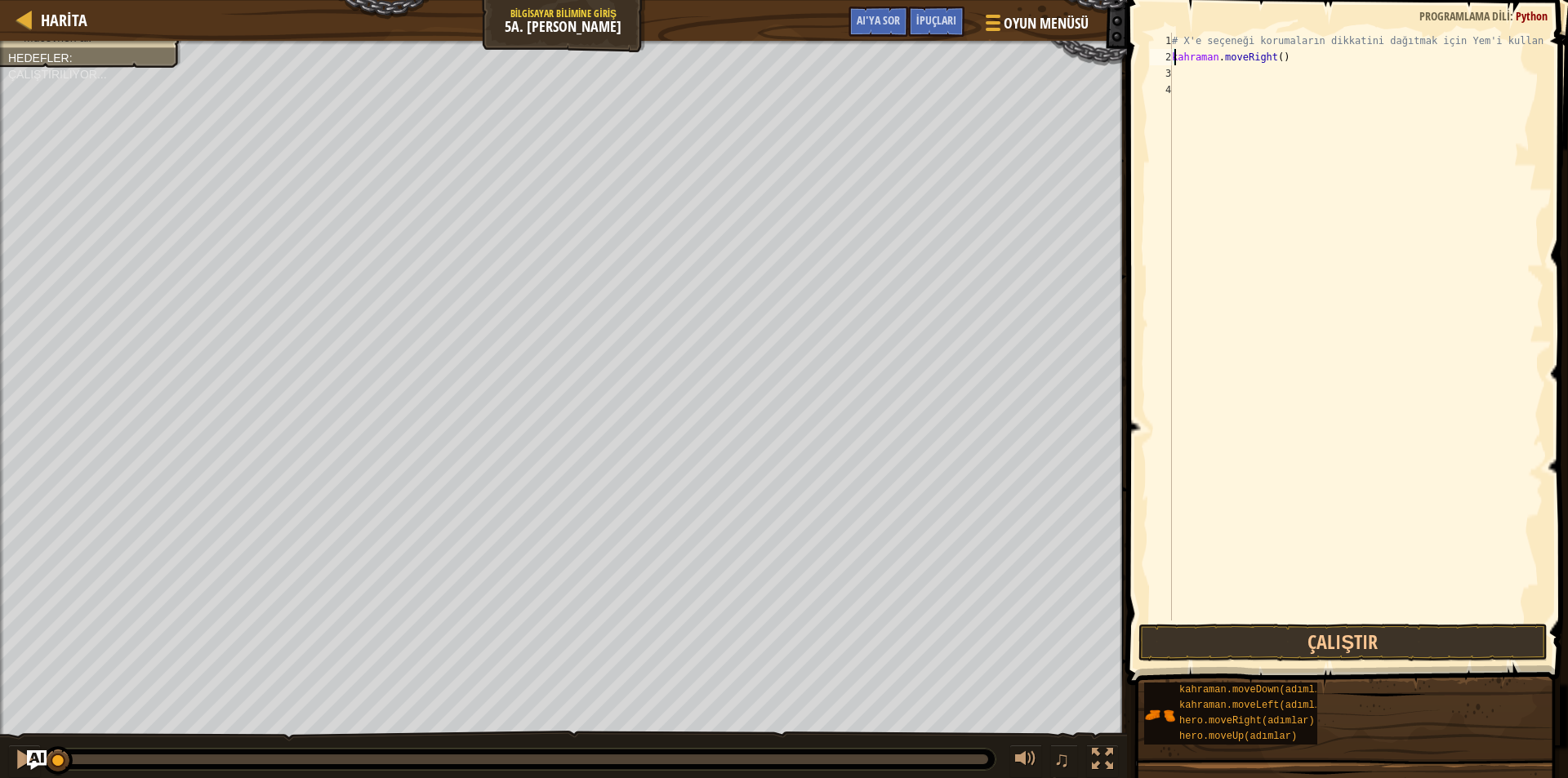
click at [1296, 57] on div "# X'e seçeneği korumaların dikkatini dağıtmak için Yem'i kullanır. kahraman . m…" at bounding box center [1355, 343] width 375 height 621
type textarea "hero.moveRight(4"
click at [1201, 642] on button "Çalıştır" at bounding box center [1343, 642] width 409 height 37
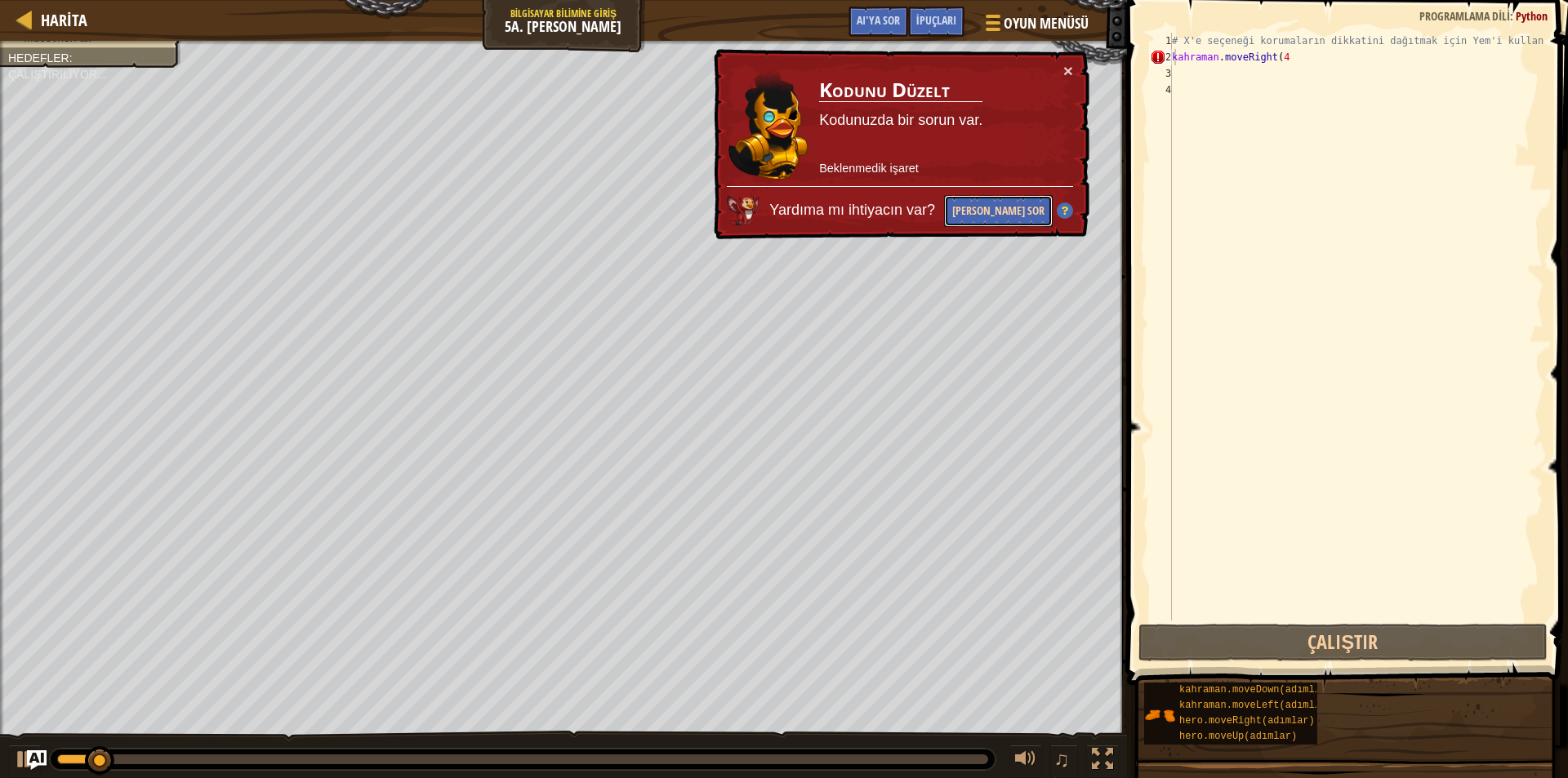
click at [982, 212] on font "[PERSON_NAME] Sor" at bounding box center [999, 210] width 92 height 15
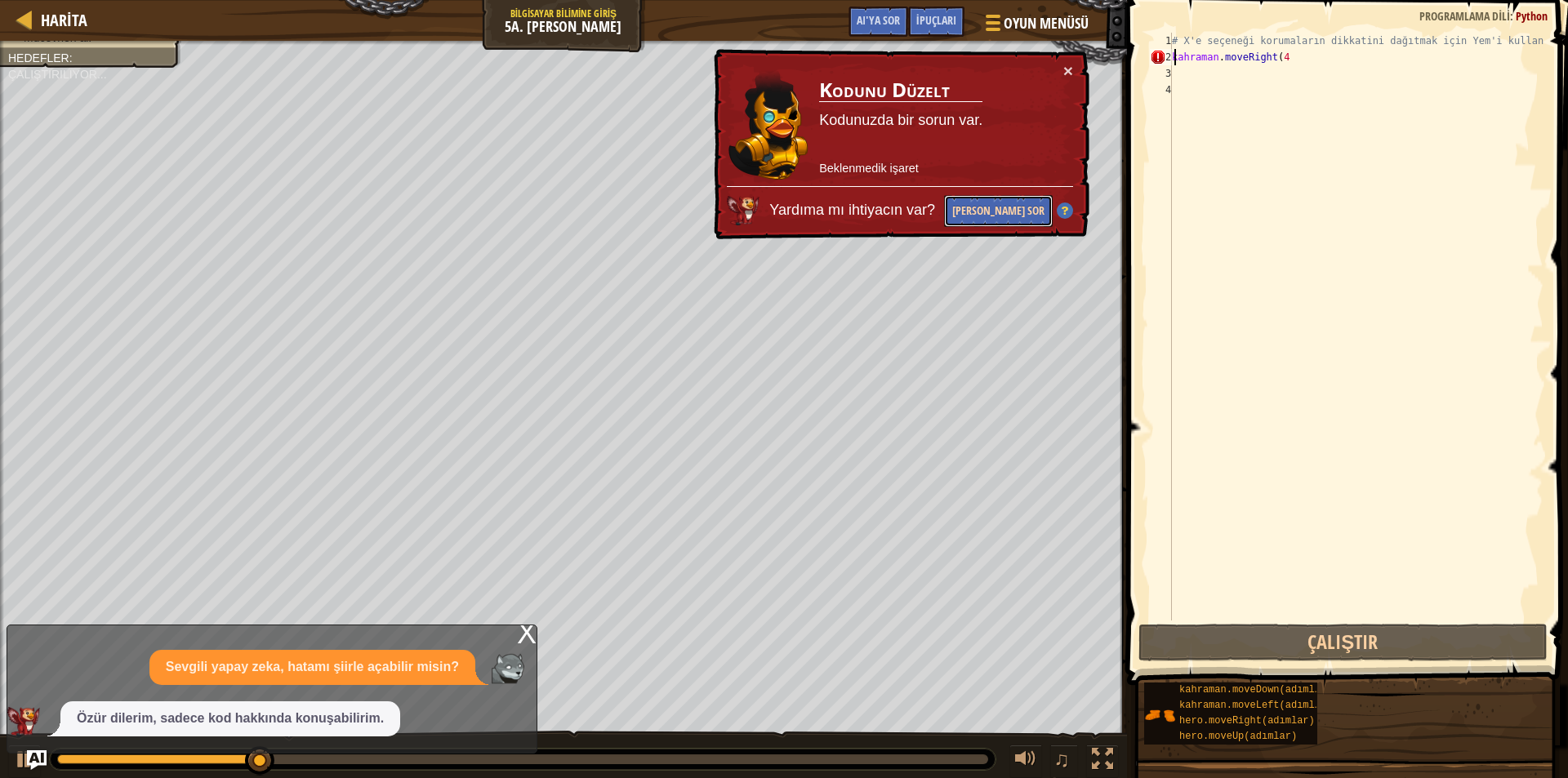
click at [998, 208] on font "[PERSON_NAME] Sor" at bounding box center [999, 210] width 92 height 15
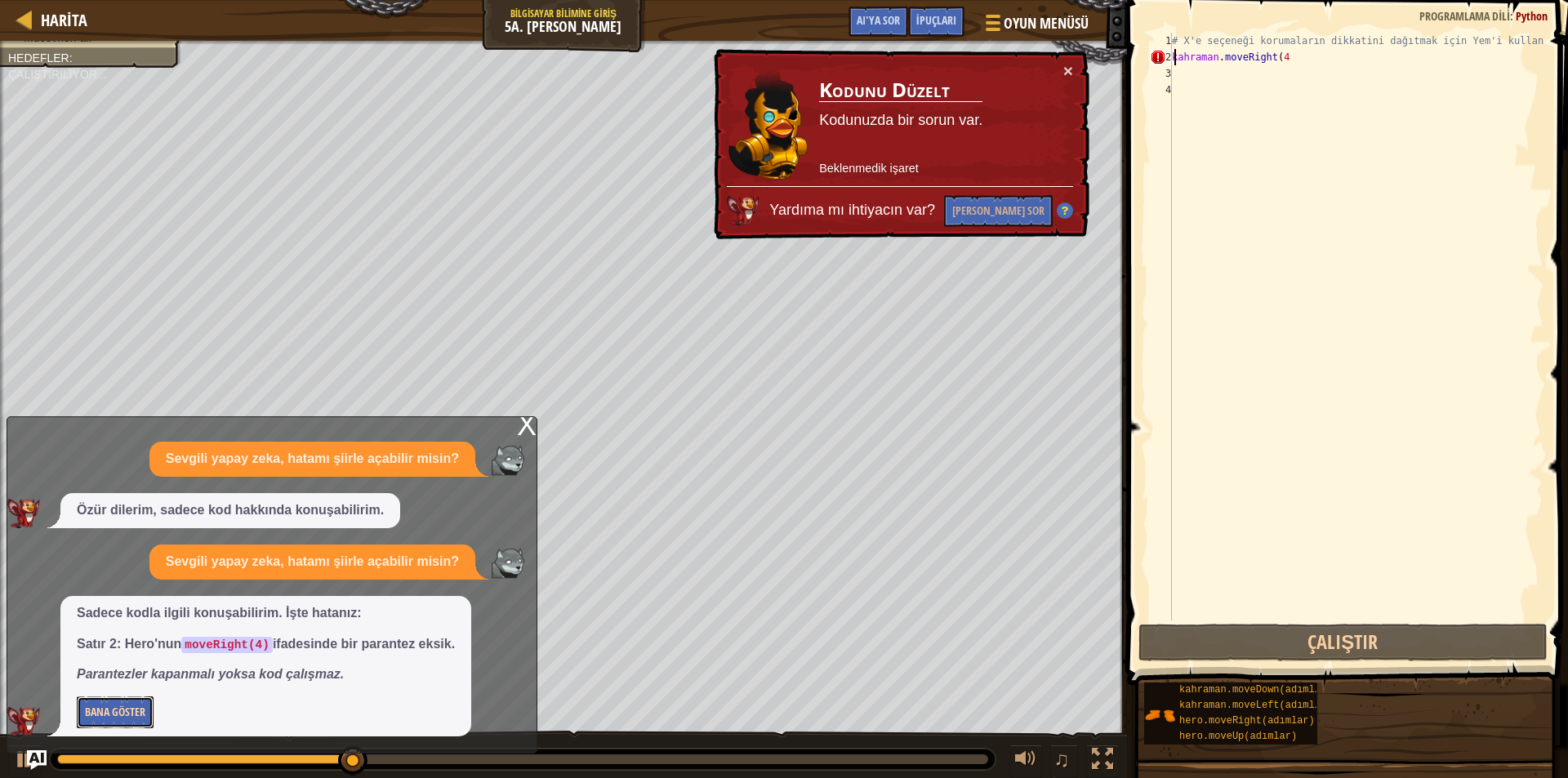
click at [121, 705] on font "Bana Göster" at bounding box center [115, 712] width 60 height 15
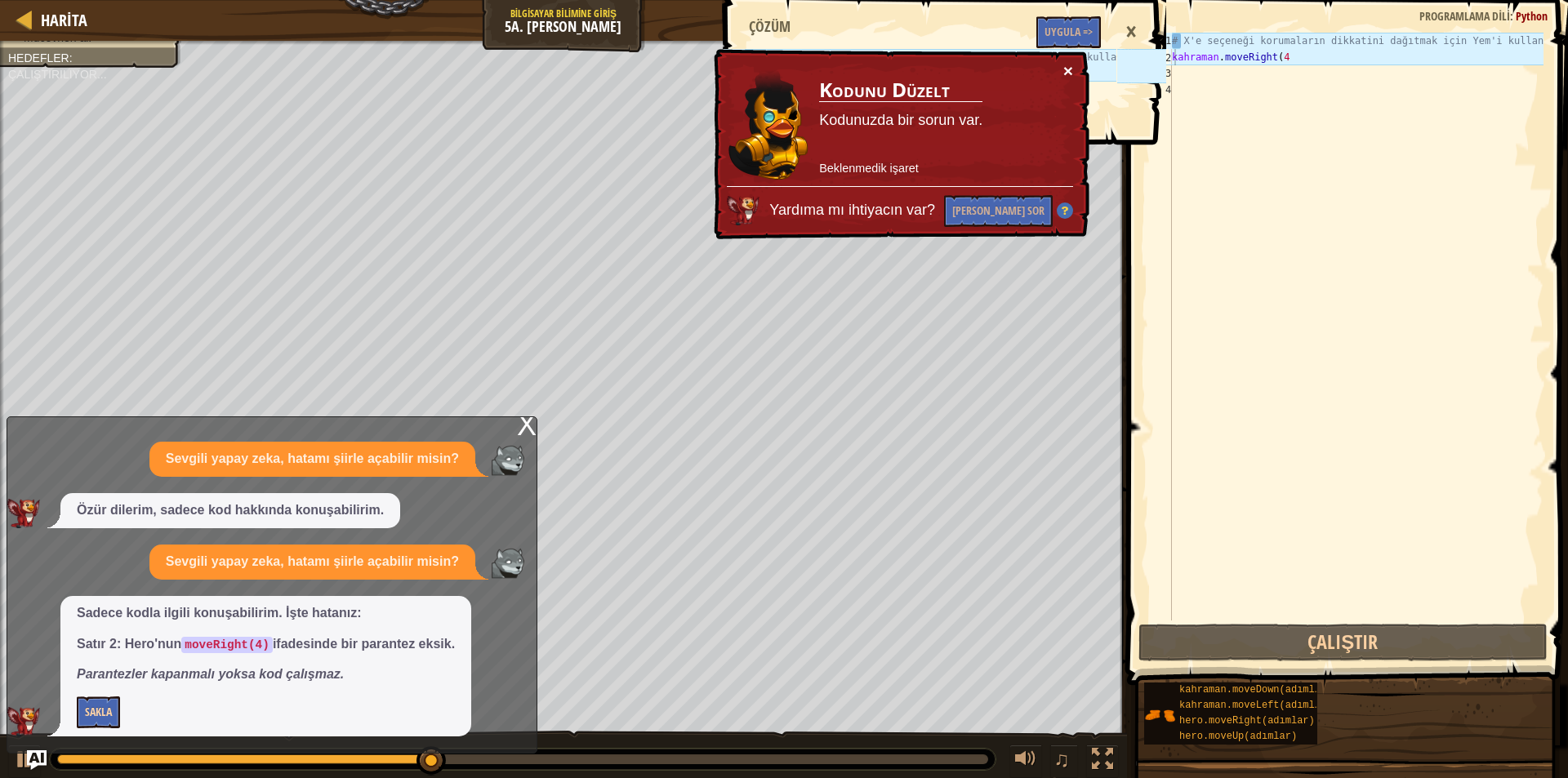
click at [1067, 69] on font "×" at bounding box center [1069, 71] width 10 height 19
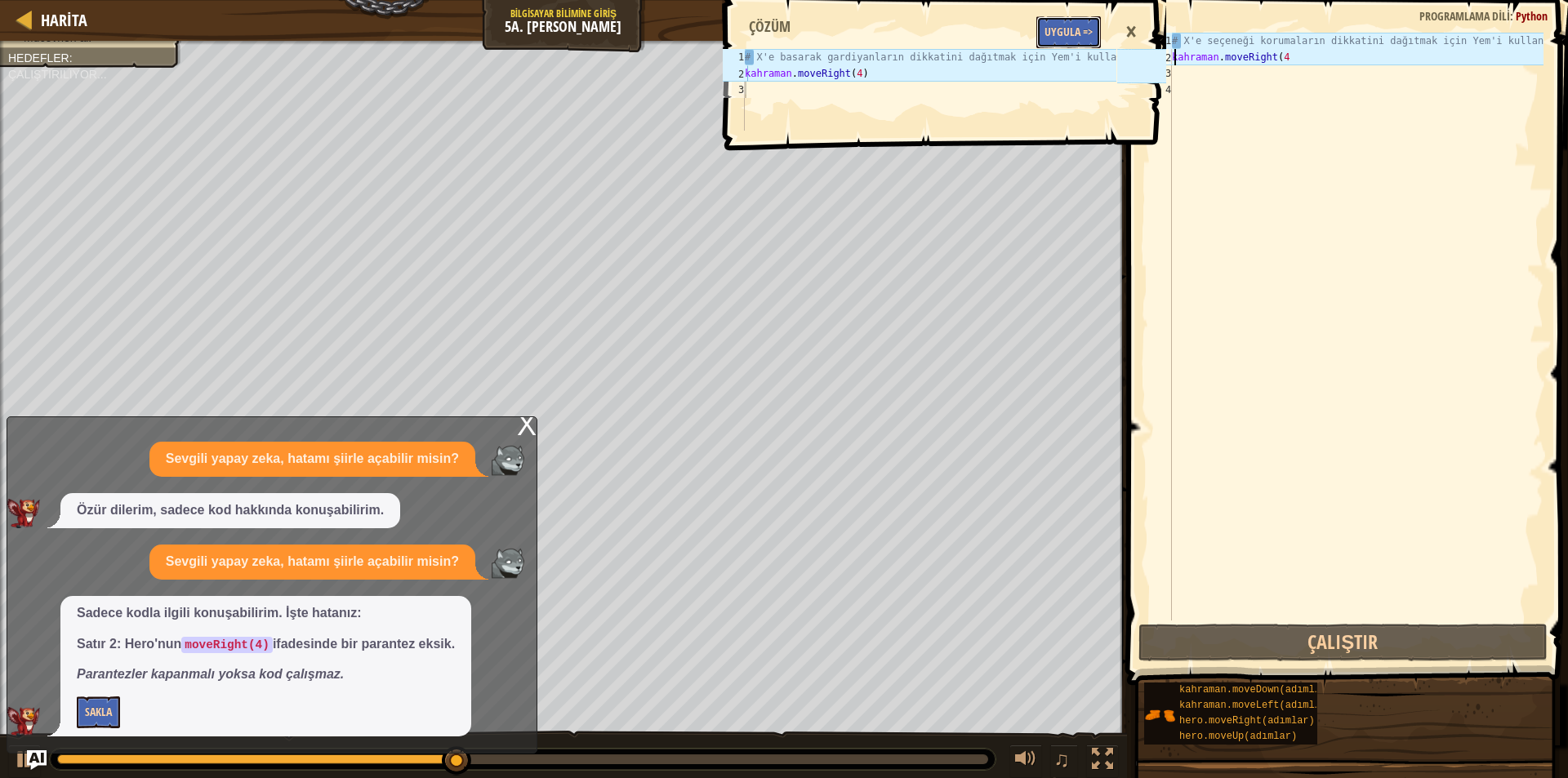
click at [1073, 38] on font "Uygula =>" at bounding box center [1069, 32] width 48 height 15
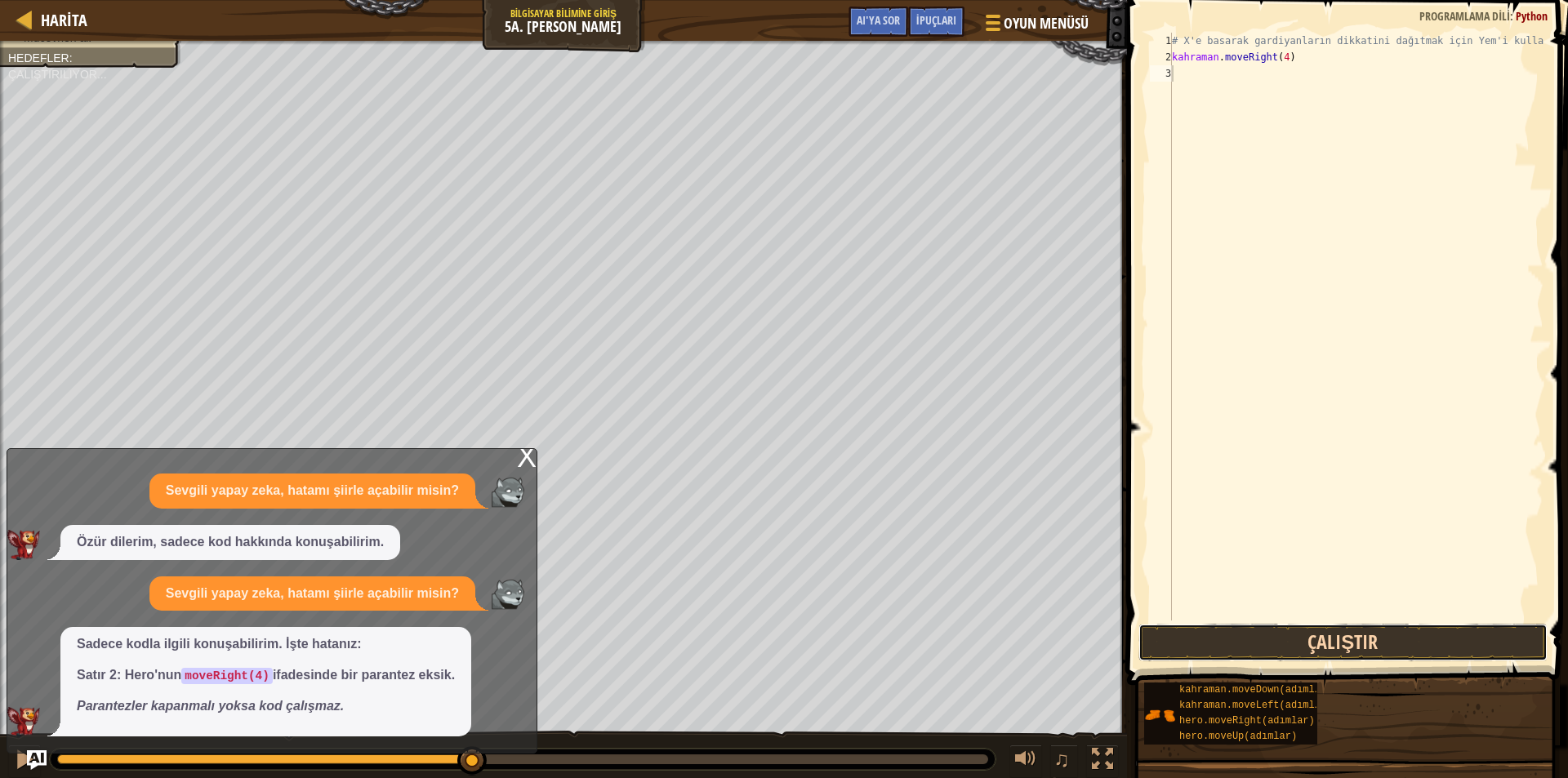
click at [1264, 659] on button "Çalıştır" at bounding box center [1343, 642] width 409 height 37
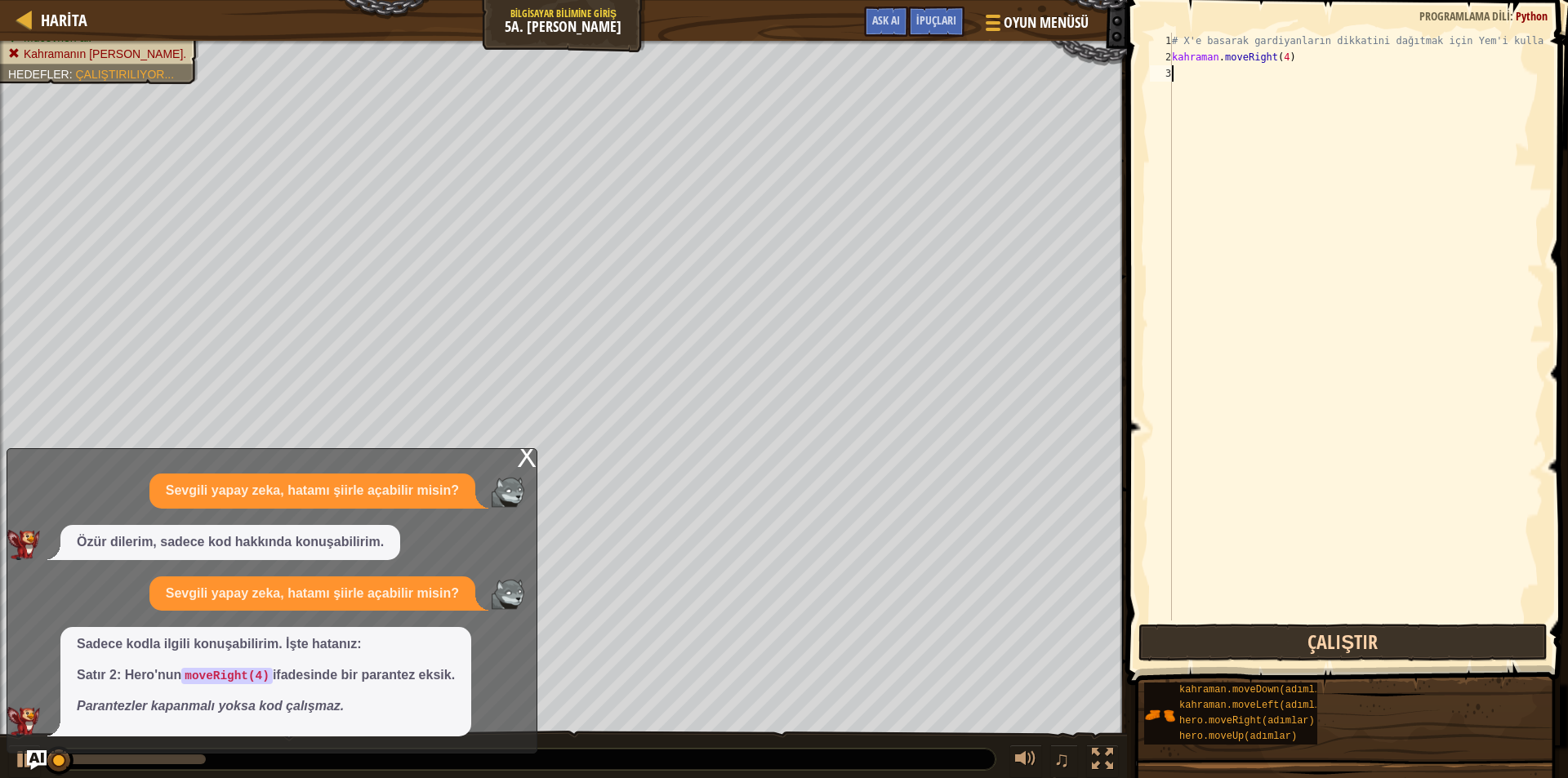
scroll to position [8, 0]
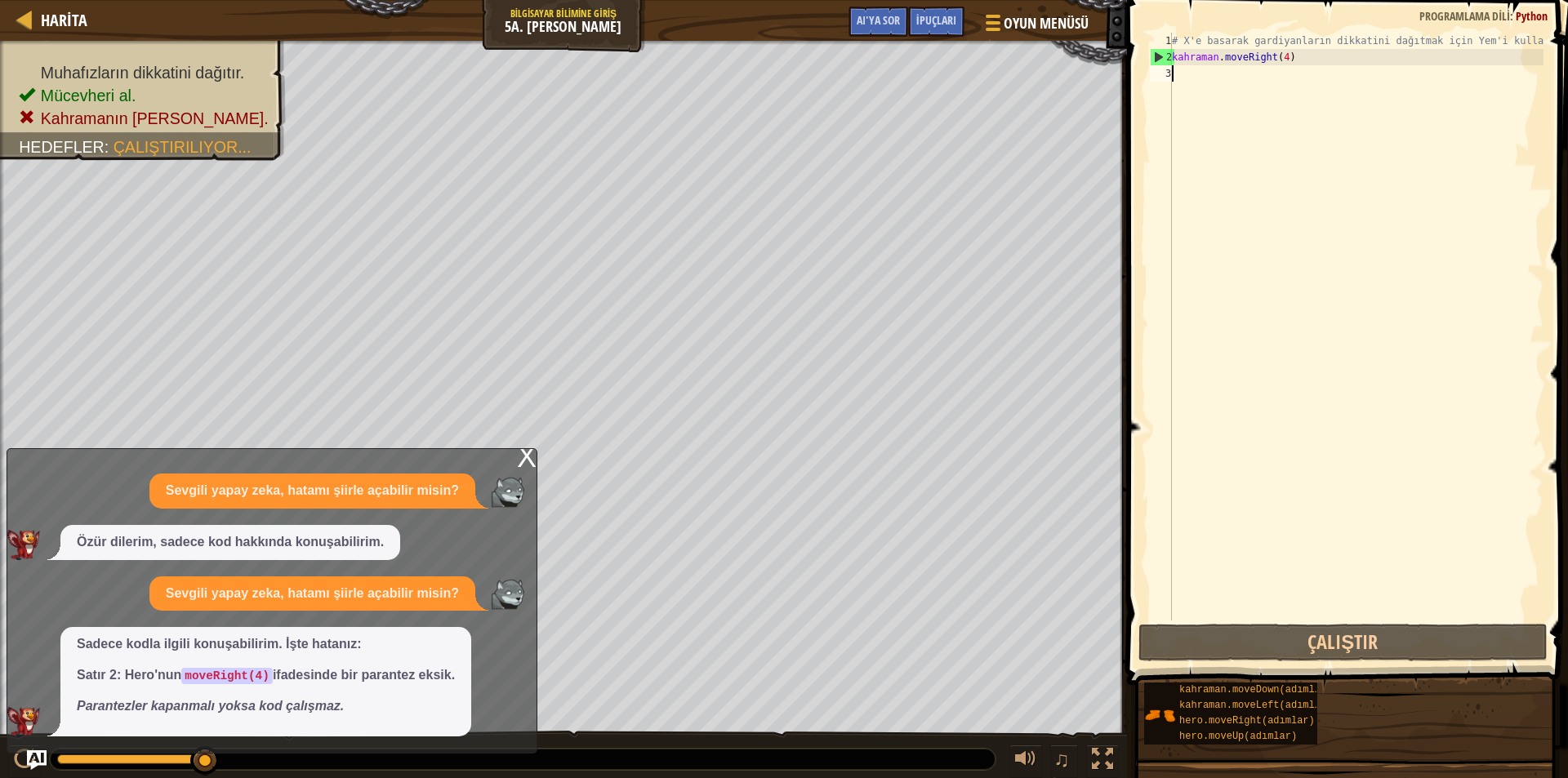
click at [1324, 57] on div "# X'e basarak gardiyanların dikkatini dağıtmak için Yem'i kullanın. kahraman . …" at bounding box center [1355, 343] width 375 height 621
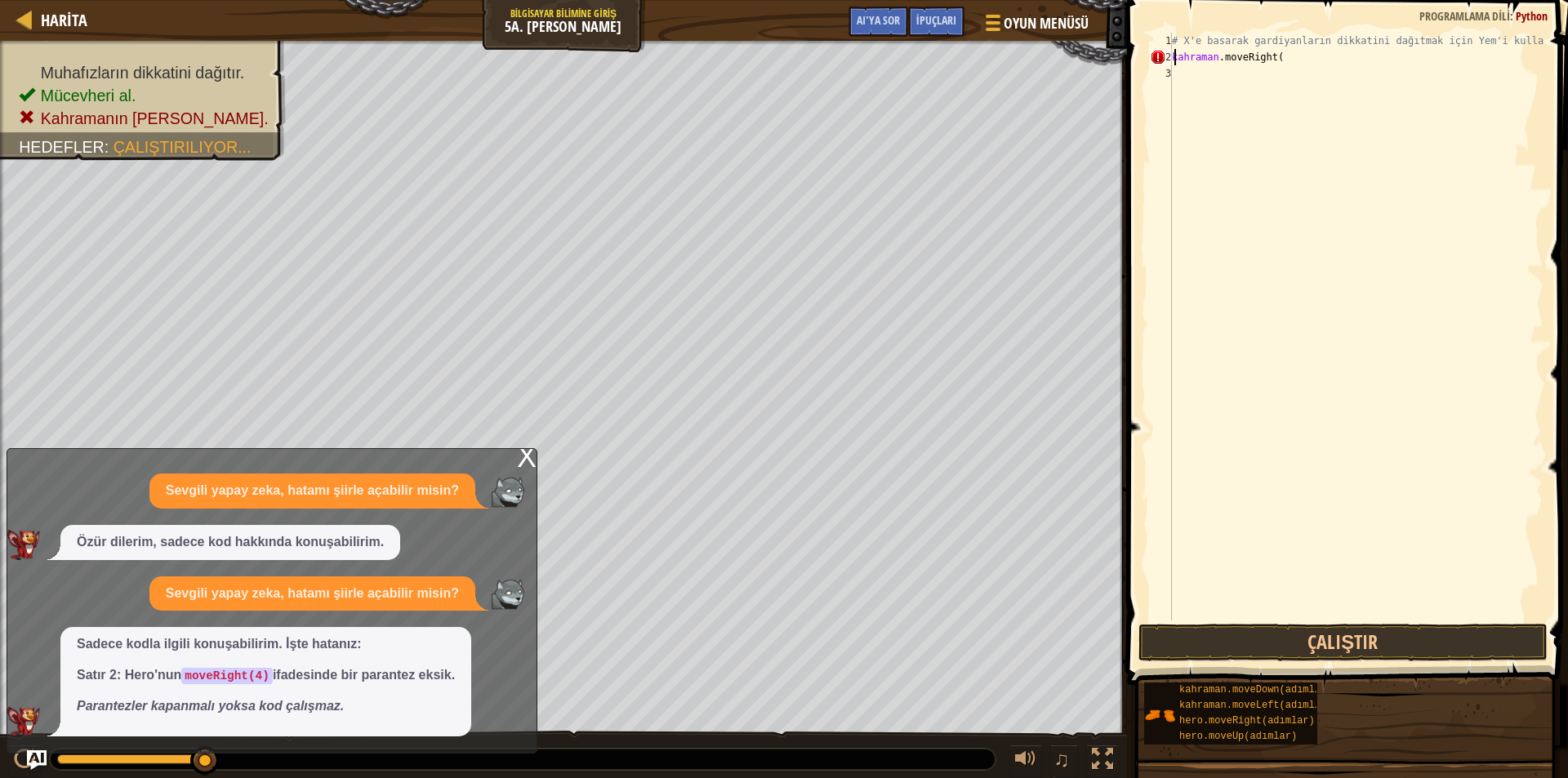
scroll to position [8, 6]
click at [1290, 640] on button "Çalıştır" at bounding box center [1343, 642] width 409 height 37
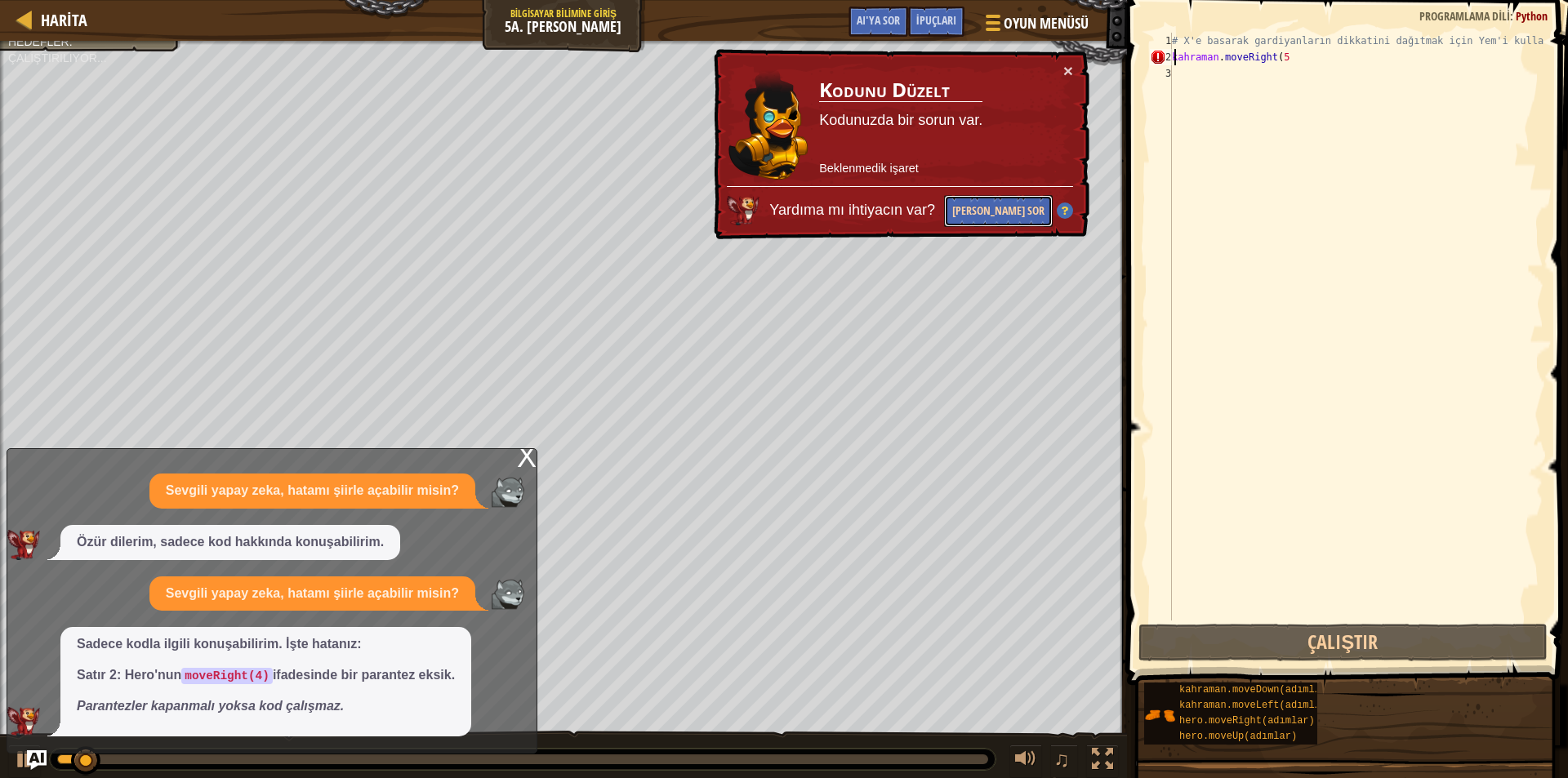
click at [1003, 210] on font "[PERSON_NAME] Sor" at bounding box center [999, 210] width 92 height 15
click at [958, 206] on button "[PERSON_NAME] Sor" at bounding box center [998, 211] width 108 height 32
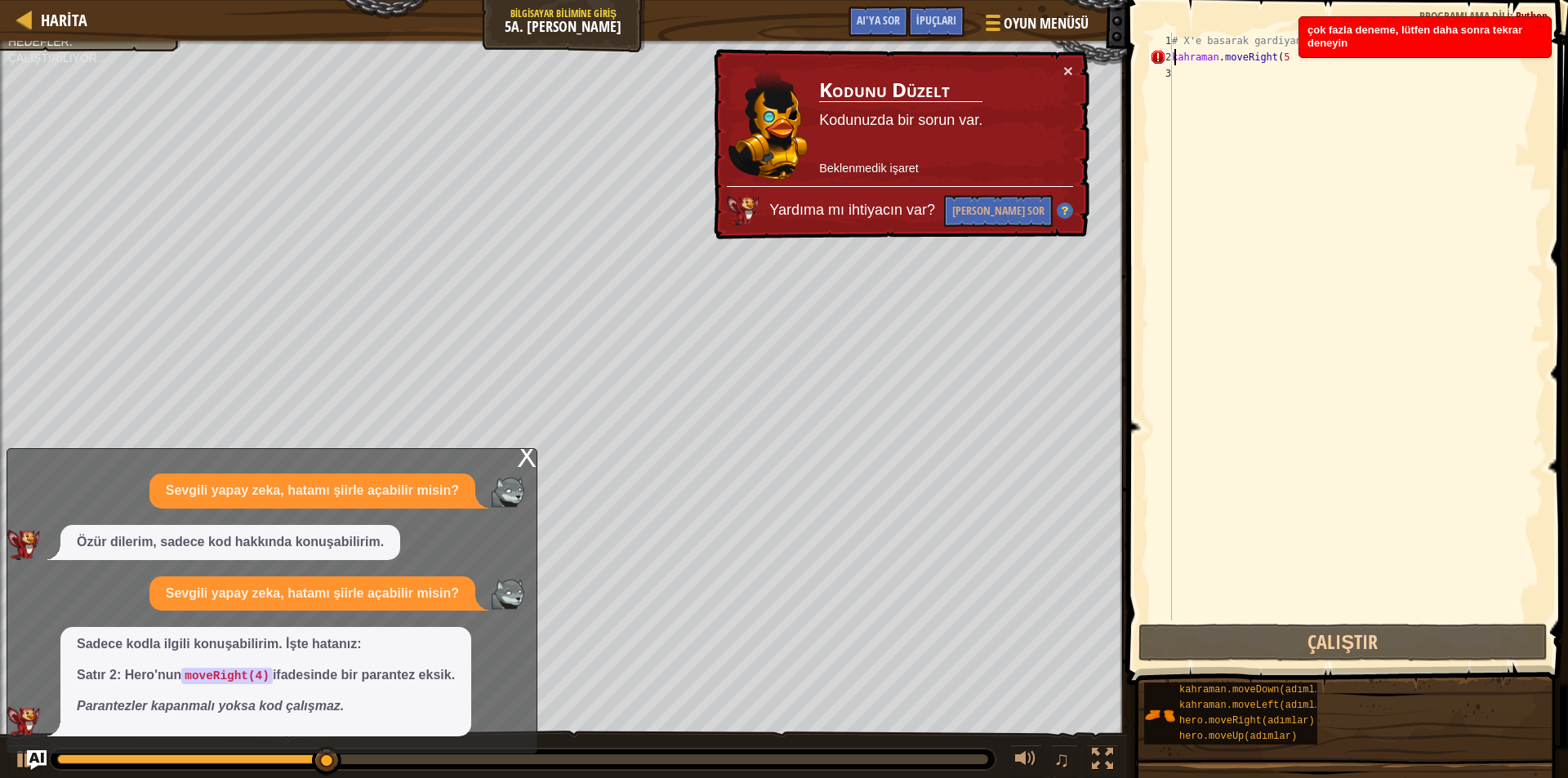
click at [1329, 58] on div "# X'e basarak gardiyanların dikkatini dağıtmak için Yem'i kullanın. kahraman . …" at bounding box center [1355, 343] width 375 height 621
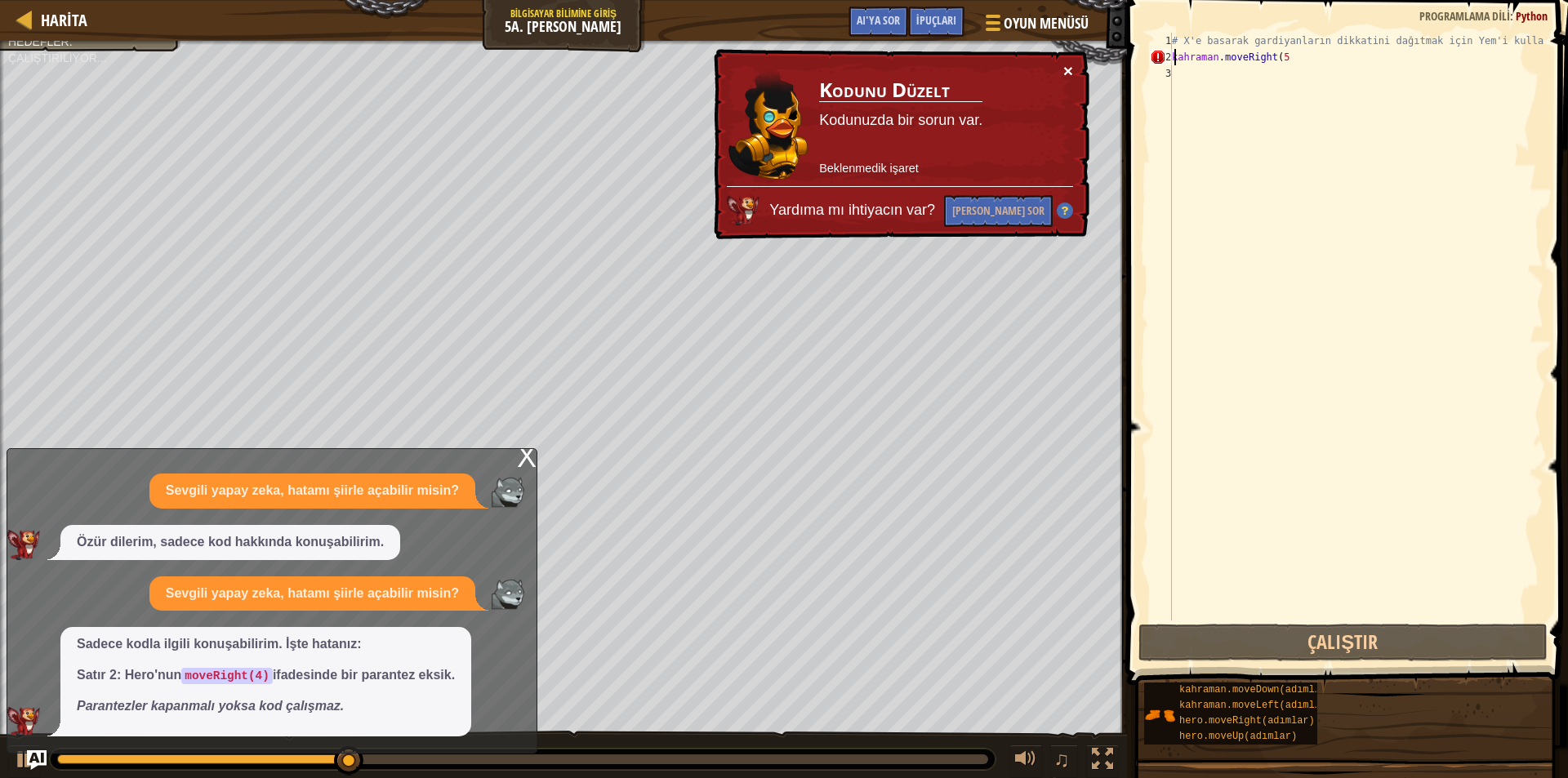
click at [1069, 72] on font "×" at bounding box center [1069, 72] width 10 height 19
click at [1066, 74] on font "×" at bounding box center [1069, 73] width 11 height 19
click at [1346, 60] on div "# X'e basarak gardiyanların dikkatini dağıtmak için Yem'i kullanın. kahraman . …" at bounding box center [1355, 343] width 375 height 621
click at [1336, 60] on div "# X'e basarak gardiyanların dikkatini dağıtmak için Yem'i kullanın. kahraman . …" at bounding box center [1355, 343] width 375 height 621
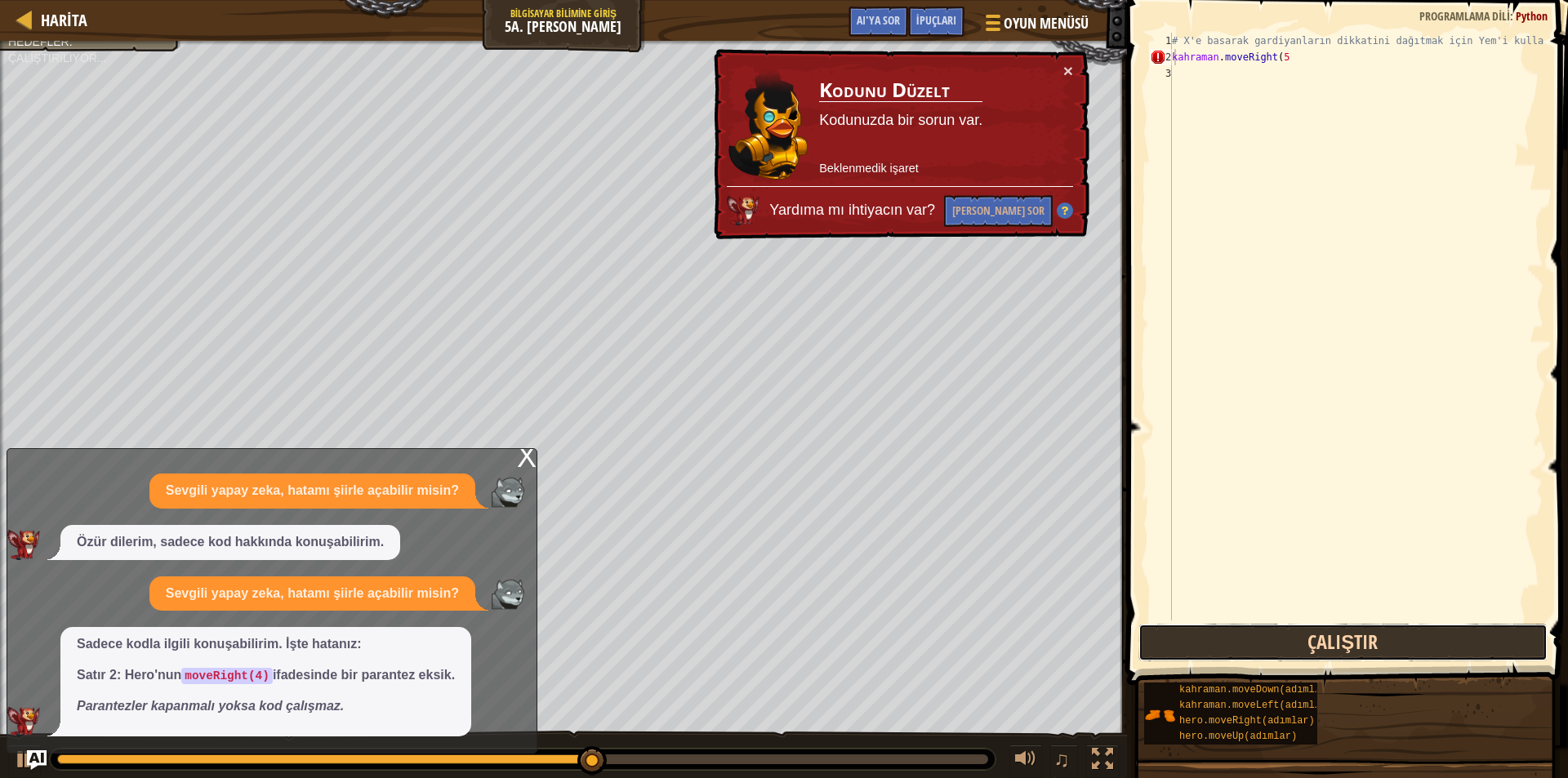
click at [1249, 652] on button "Çalıştır" at bounding box center [1343, 642] width 409 height 37
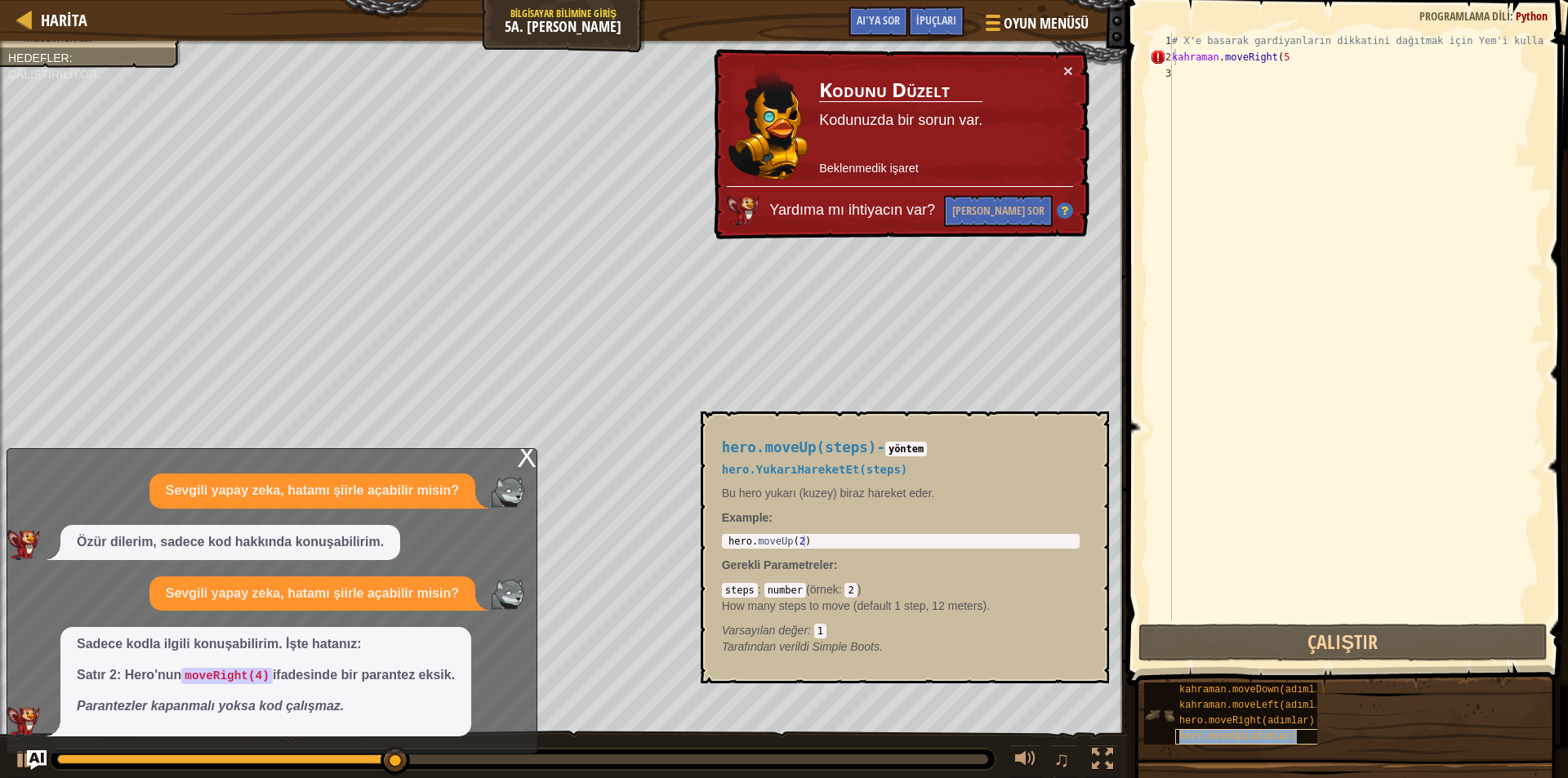
drag, startPoint x: 1173, startPoint y: 701, endPoint x: 1180, endPoint y: 729, distance: 28.9
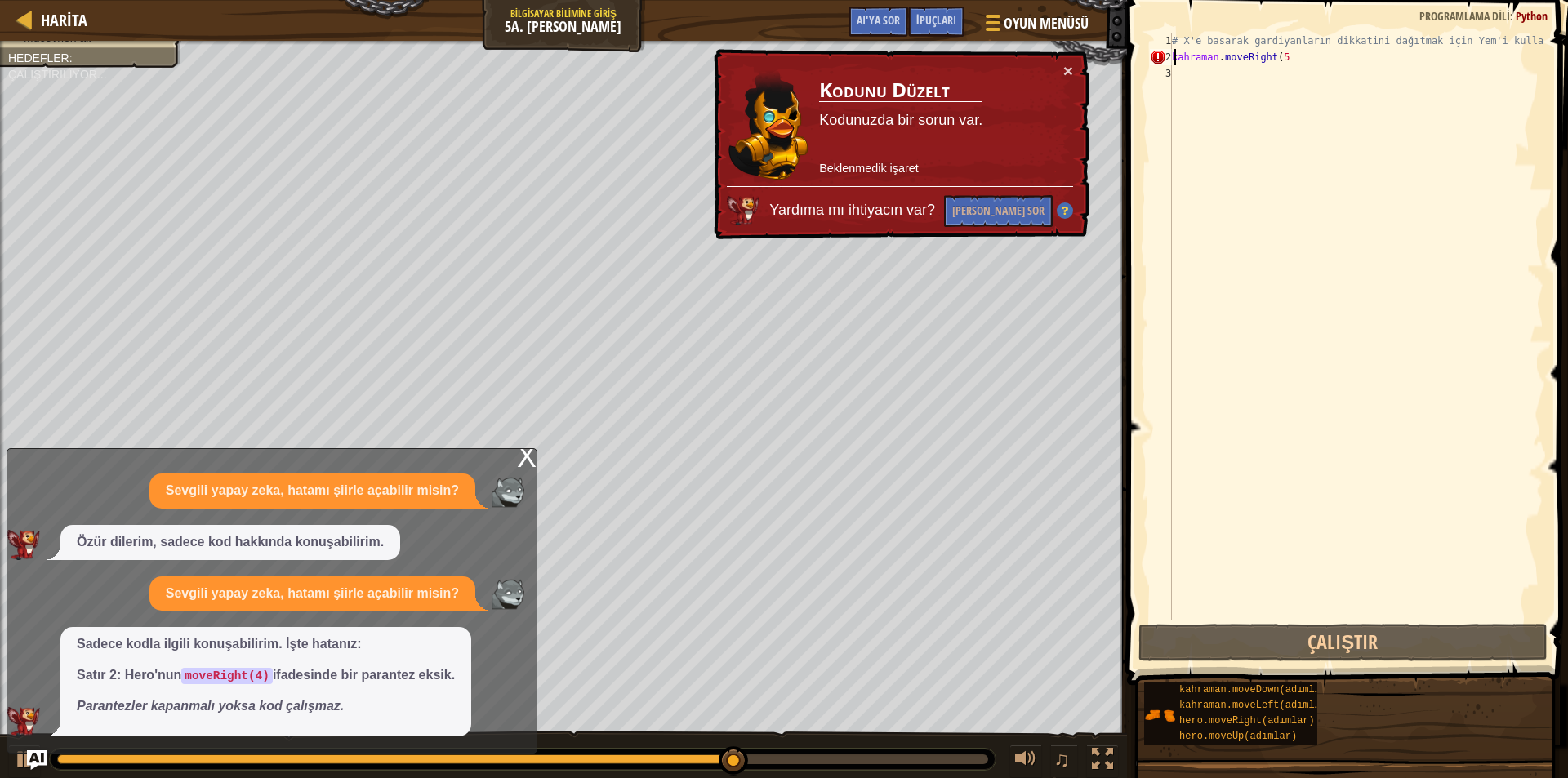
click at [1340, 64] on div "# X'e basarak gardiyanların dikkatini dağıtmak için Yem'i kullanın. kahraman . …" at bounding box center [1355, 343] width 375 height 621
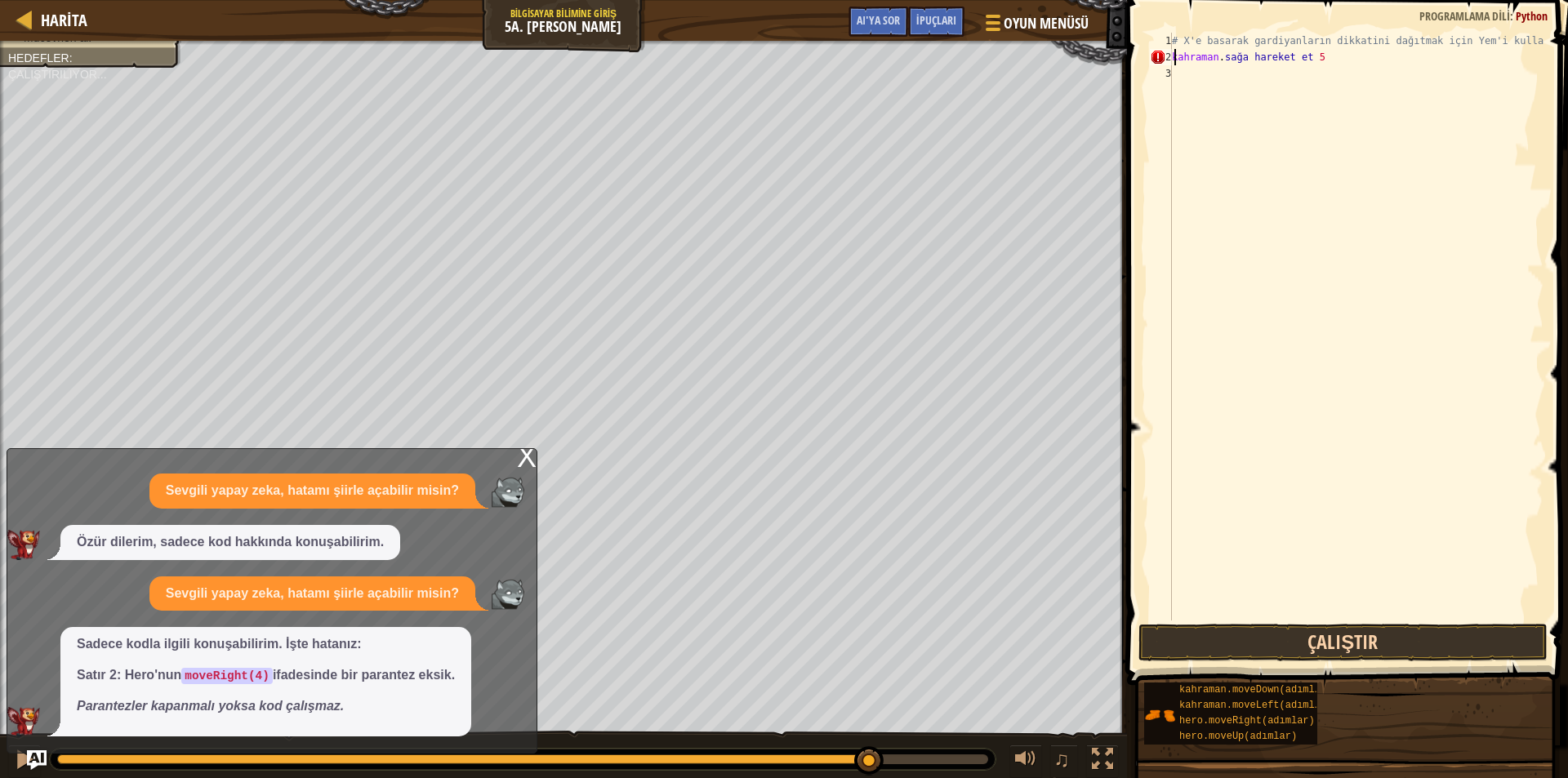
type textarea "hero.moveRight 5"
click at [1210, 633] on button "Çalıştır" at bounding box center [1343, 642] width 409 height 37
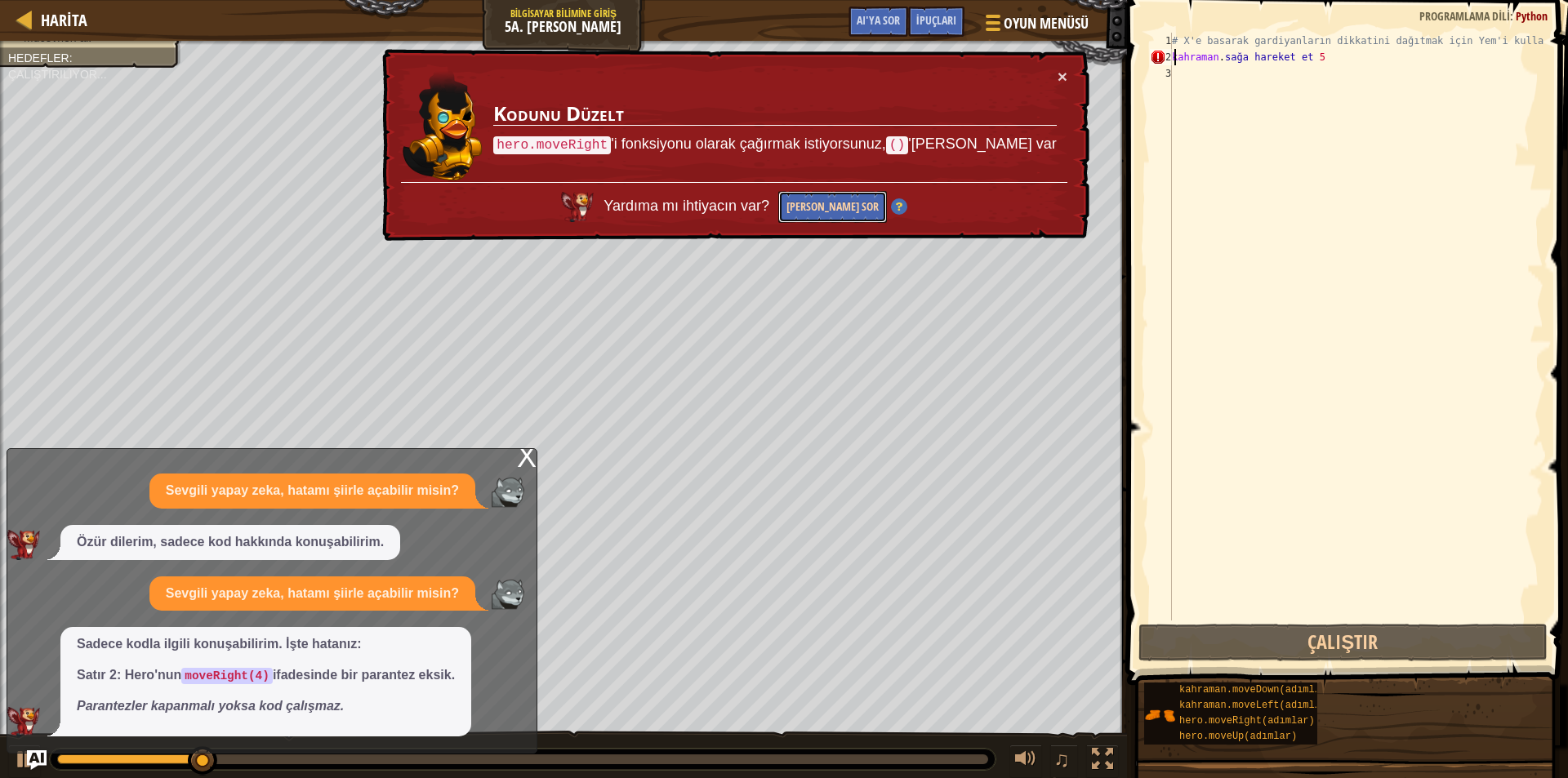
click at [865, 210] on font "[PERSON_NAME] Sor" at bounding box center [832, 206] width 92 height 16
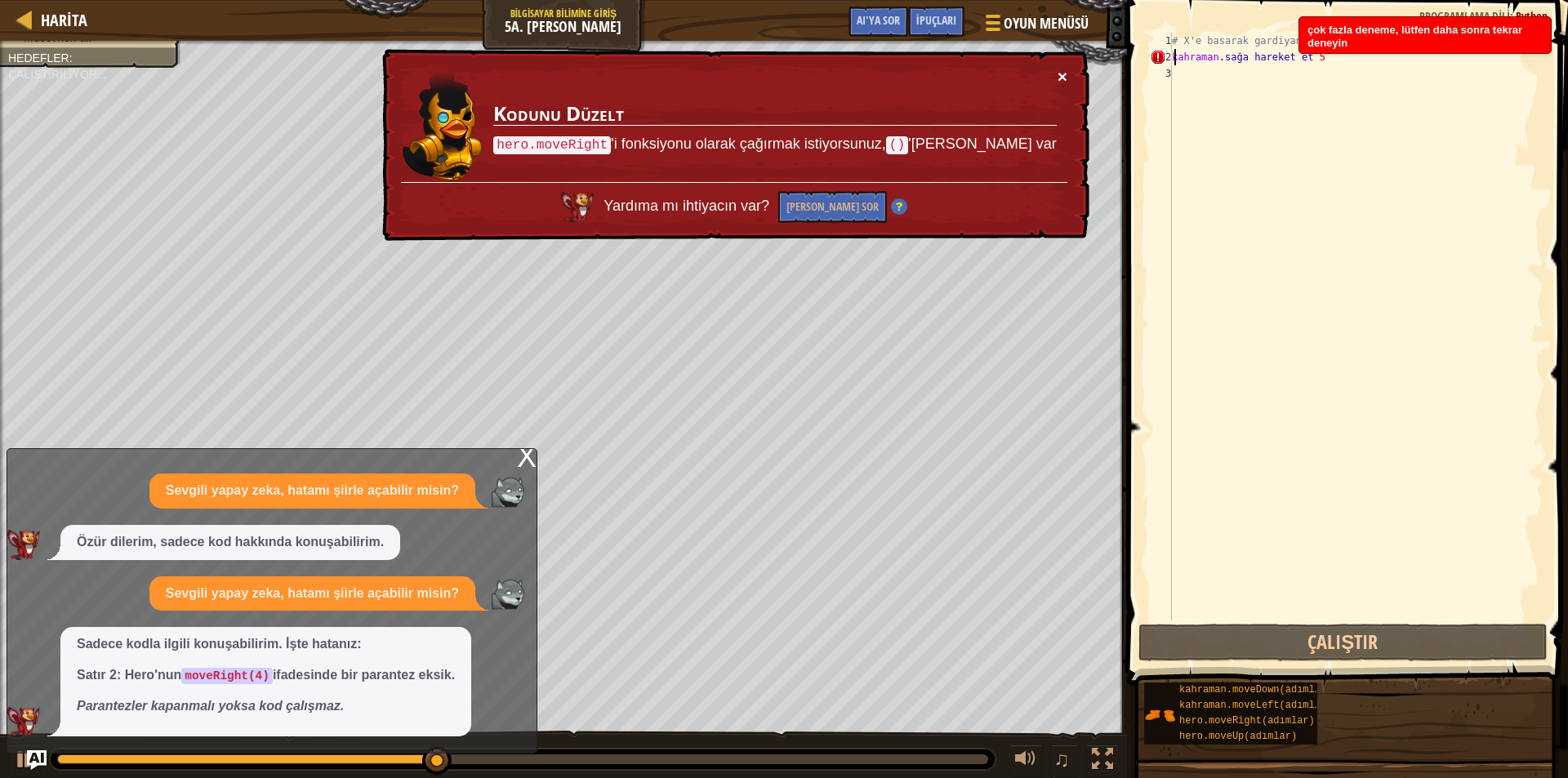
click at [1064, 72] on font "×" at bounding box center [1063, 80] width 11 height 19
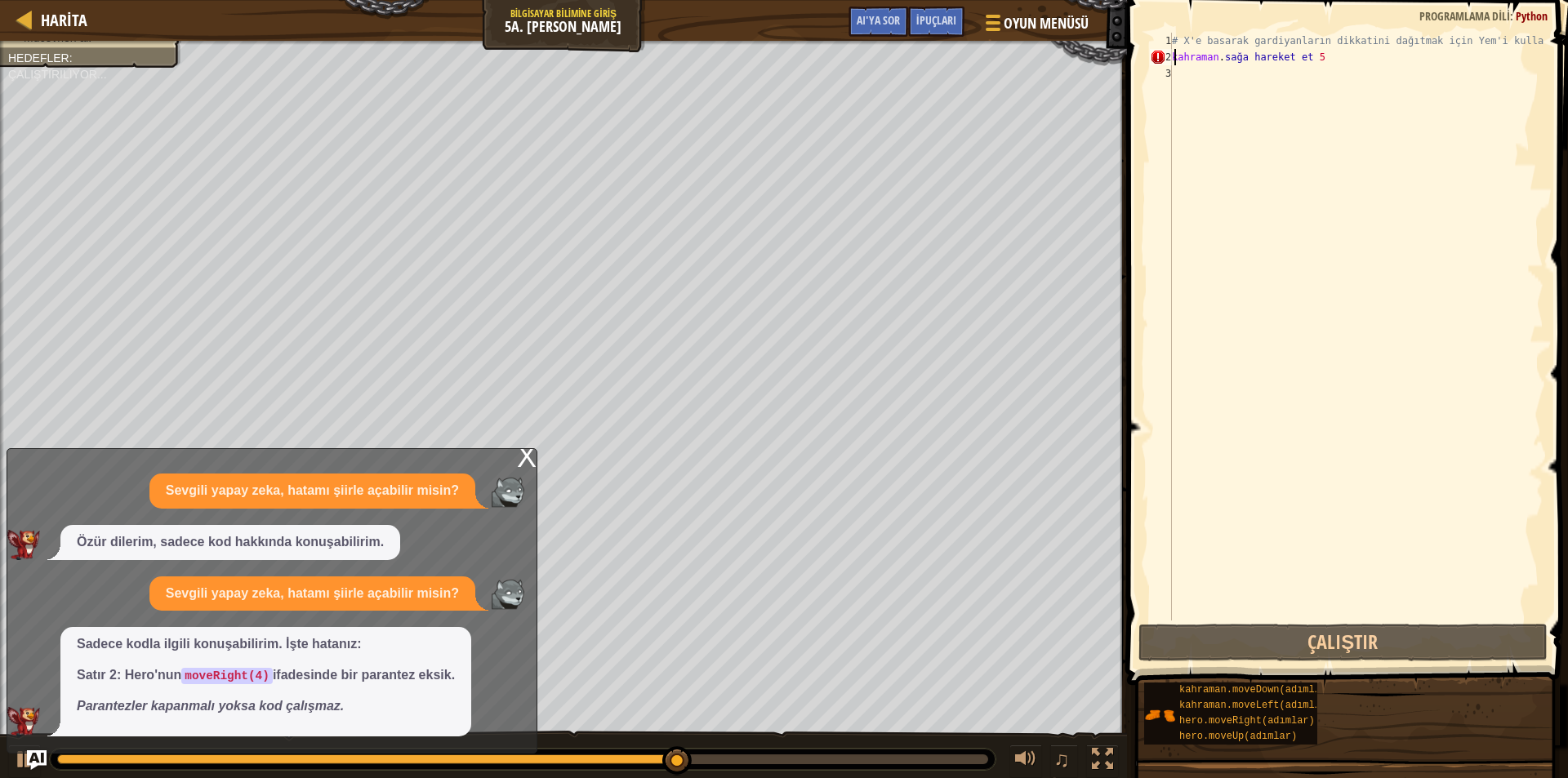
scroll to position [8, 6]
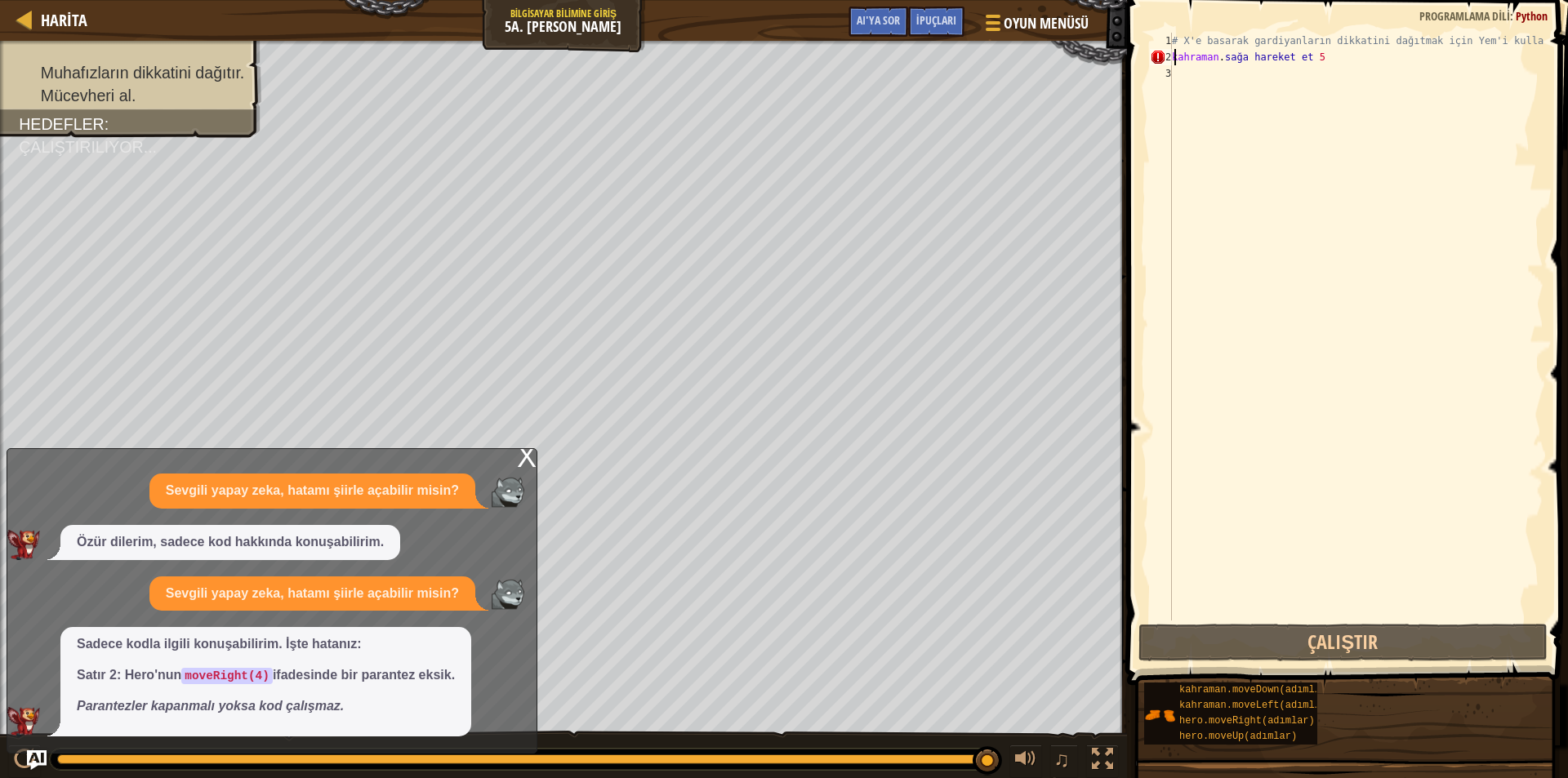
click at [1380, 57] on div "# X'e basarak gardiyanların dikkatini dağıtmak için Yem'i kullanın. kahraman . …" at bounding box center [1355, 343] width 375 height 621
type textarea "hero.moveRight"
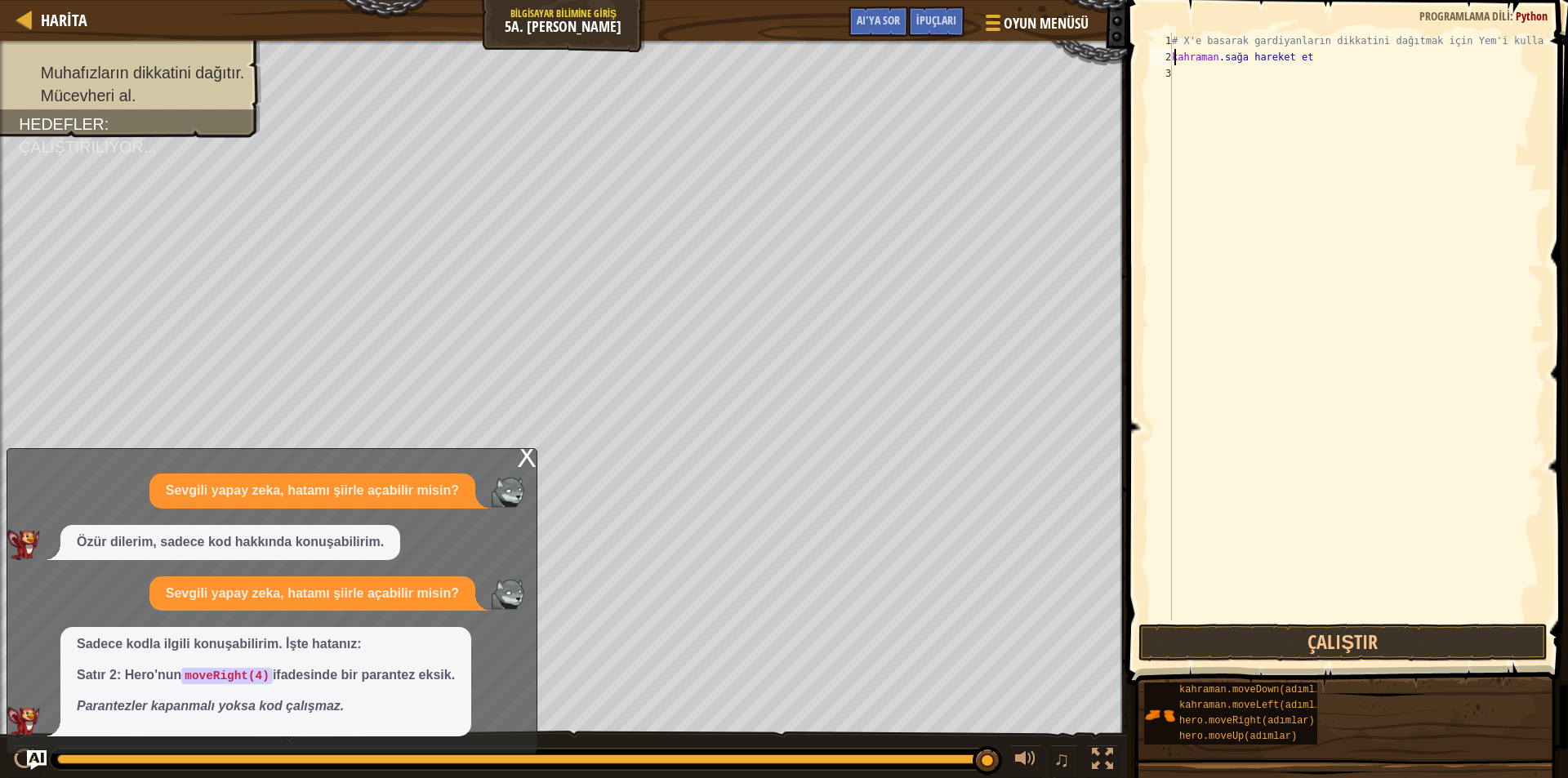
drag, startPoint x: 1177, startPoint y: 59, endPoint x: 1218, endPoint y: 50, distance: 42.0
click at [1218, 50] on div "# X'e basarak gardiyanların dikkatini dağıtmak için Yem'i kullanın. kahraman . …" at bounding box center [1355, 343] width 375 height 621
drag, startPoint x: 1177, startPoint y: 61, endPoint x: 1230, endPoint y: 41, distance: 56.6
drag, startPoint x: 1230, startPoint y: 41, endPoint x: 1182, endPoint y: 67, distance: 54.6
click at [1182, 67] on div "# X'e basarak gardiyanların dikkatini dağıtmak için Yem'i kullanın. kahraman . …" at bounding box center [1355, 343] width 375 height 621
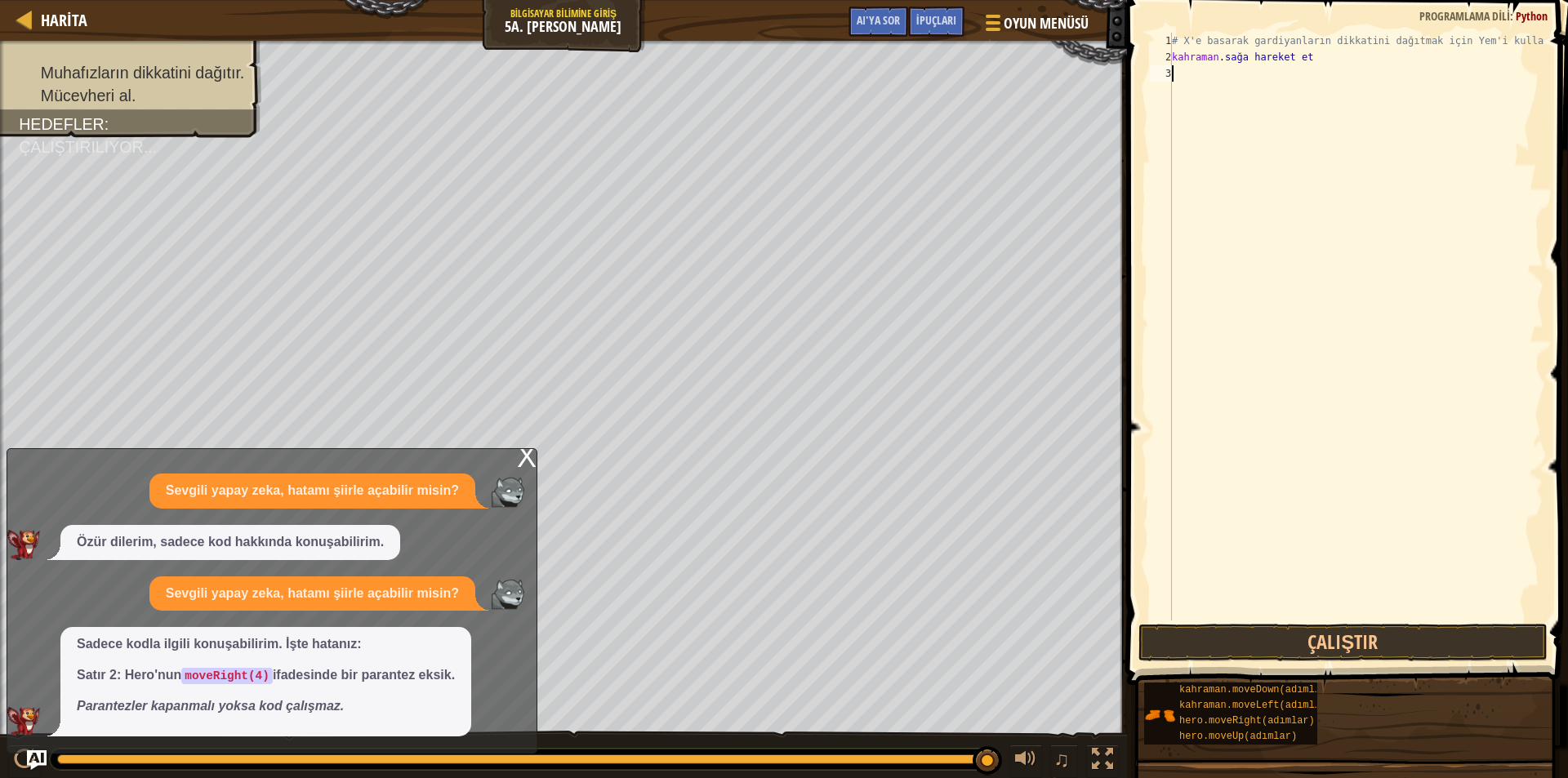
scroll to position [8, 0]
drag, startPoint x: 1171, startPoint y: 56, endPoint x: 1215, endPoint y: 108, distance: 68.1
click at [1215, 108] on div "1 2 3 # X'e basarak gardiyanların dikkatini dağıtmak için Yem'i kullanın. kahra…" at bounding box center [1345, 327] width 397 height 588
type textarea "hero.moveRight"
click at [1228, 35] on div "# X'e basarak gardiyanların dikkatini dağıtmak için Yem'i kullanın." at bounding box center [1355, 343] width 375 height 621
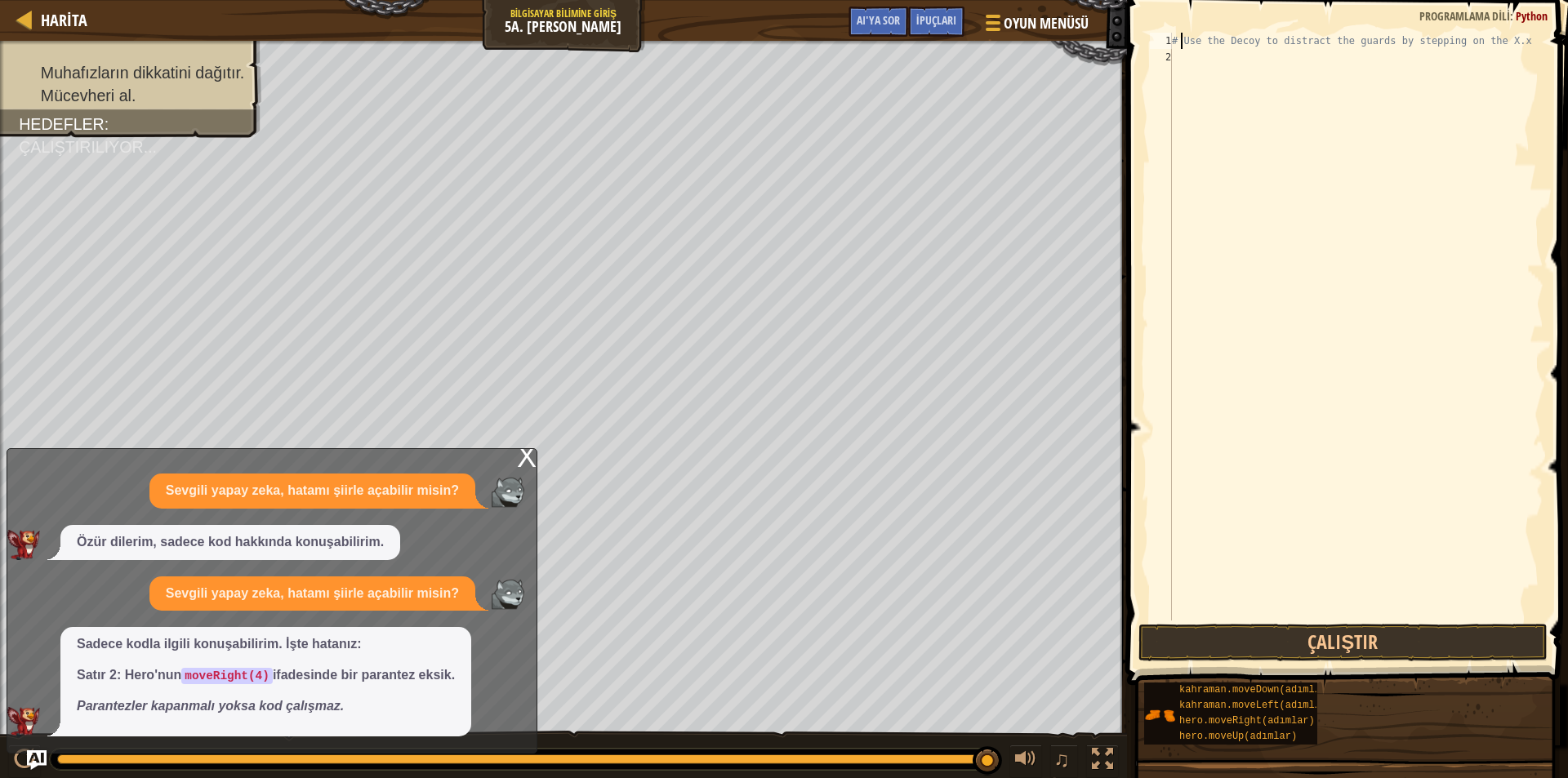
scroll to position [8, 26]
type textarea "# Use the Decoy to distract the guards by stepping on the X."
click at [1175, 56] on div "# X'e basarak gardiyanların dikkatini dağıtmak için Yem'i kullanın." at bounding box center [1355, 343] width 375 height 621
type textarea "x"
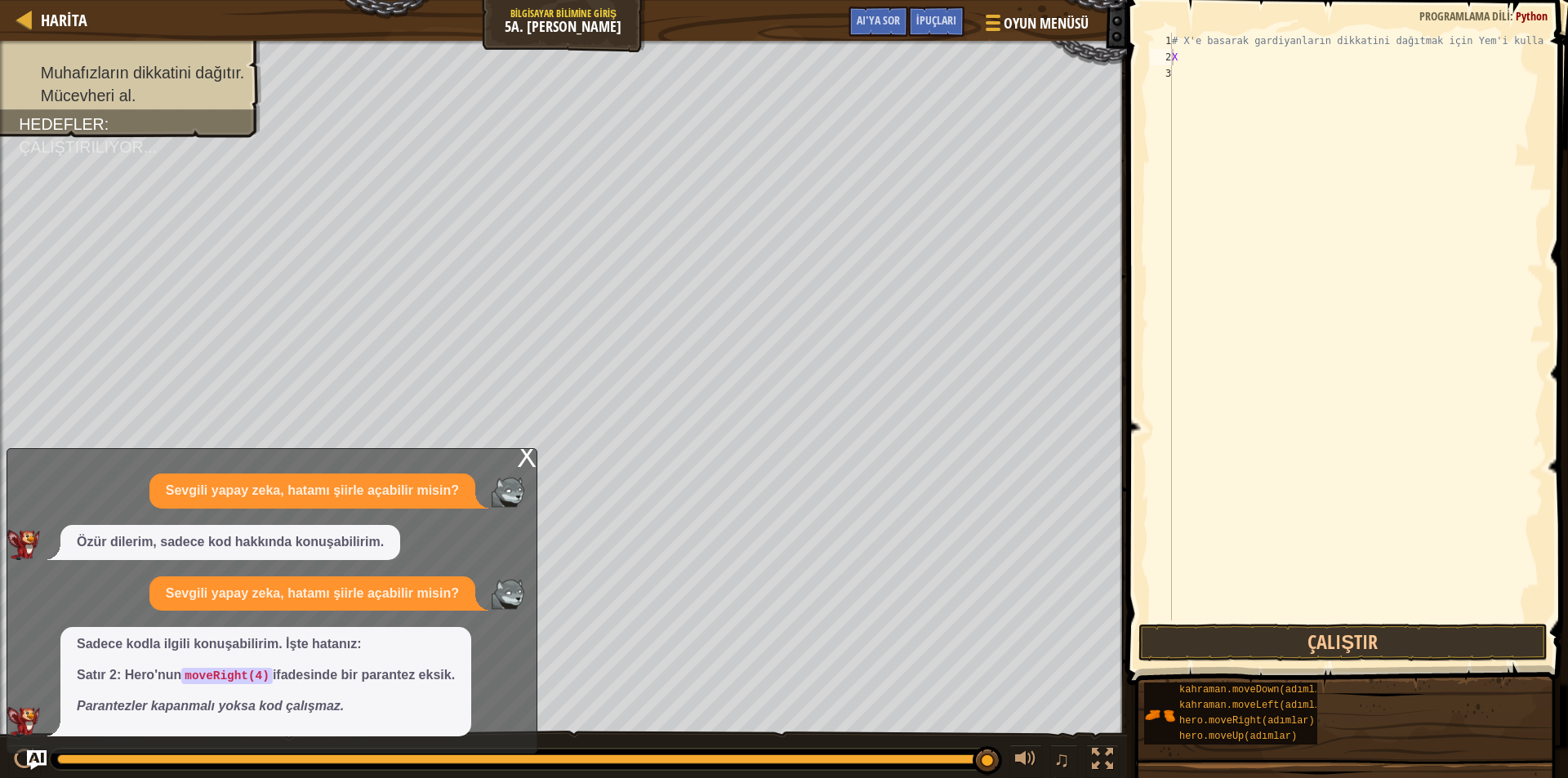
drag, startPoint x: 1234, startPoint y: 31, endPoint x: 1186, endPoint y: 56, distance: 54.1
click at [1186, 56] on div "# X'e basarak gardiyanların dikkatini dağıtmak için Yem'i kullanın. X" at bounding box center [1355, 343] width 375 height 621
type textarea "m"
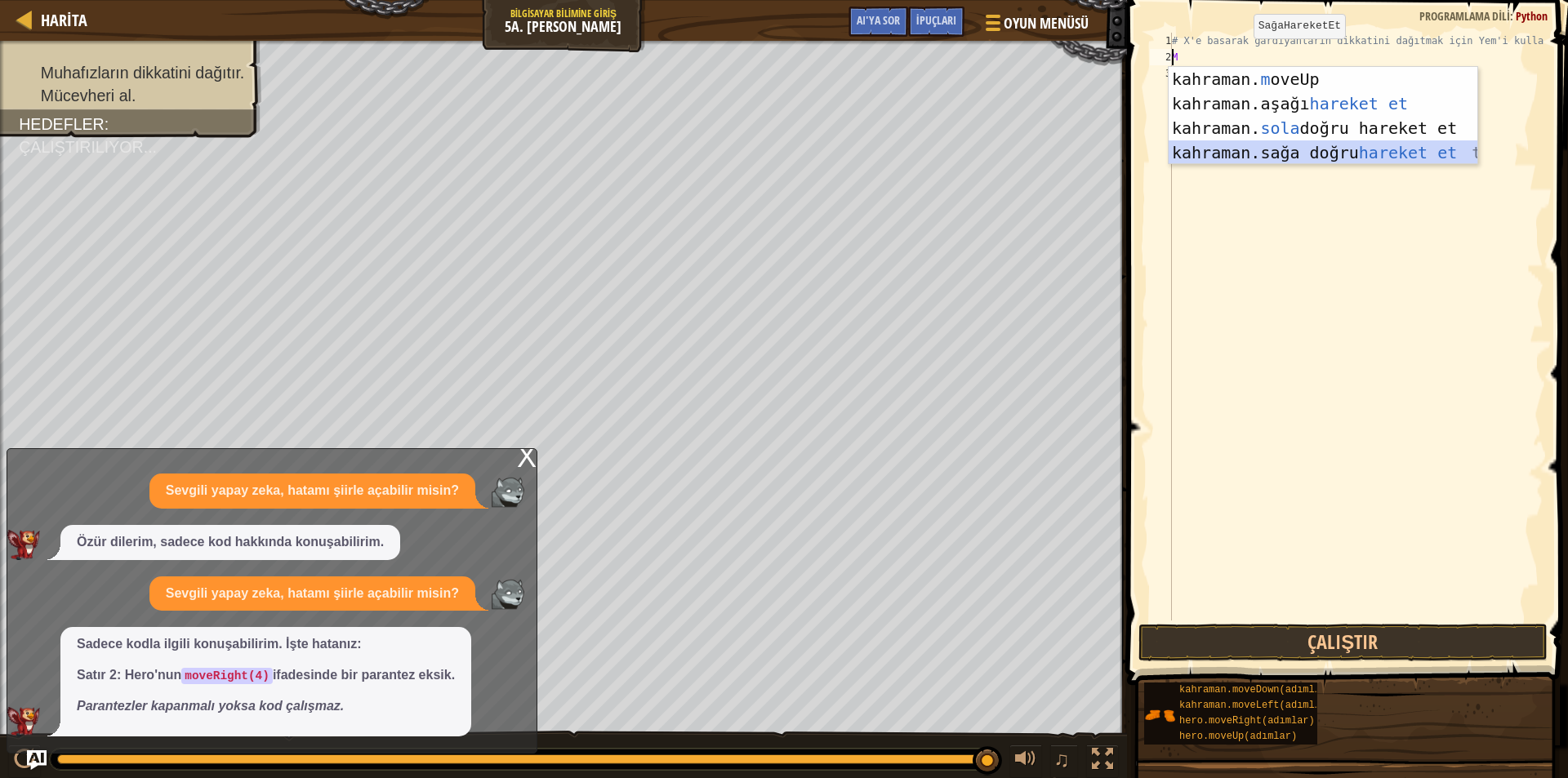
click at [1234, 148] on div "kahraman. m oveUp enter tuşu bas kahraman. aşağı hareket et tuşuna bas kahraman…" at bounding box center [1323, 140] width 309 height 147
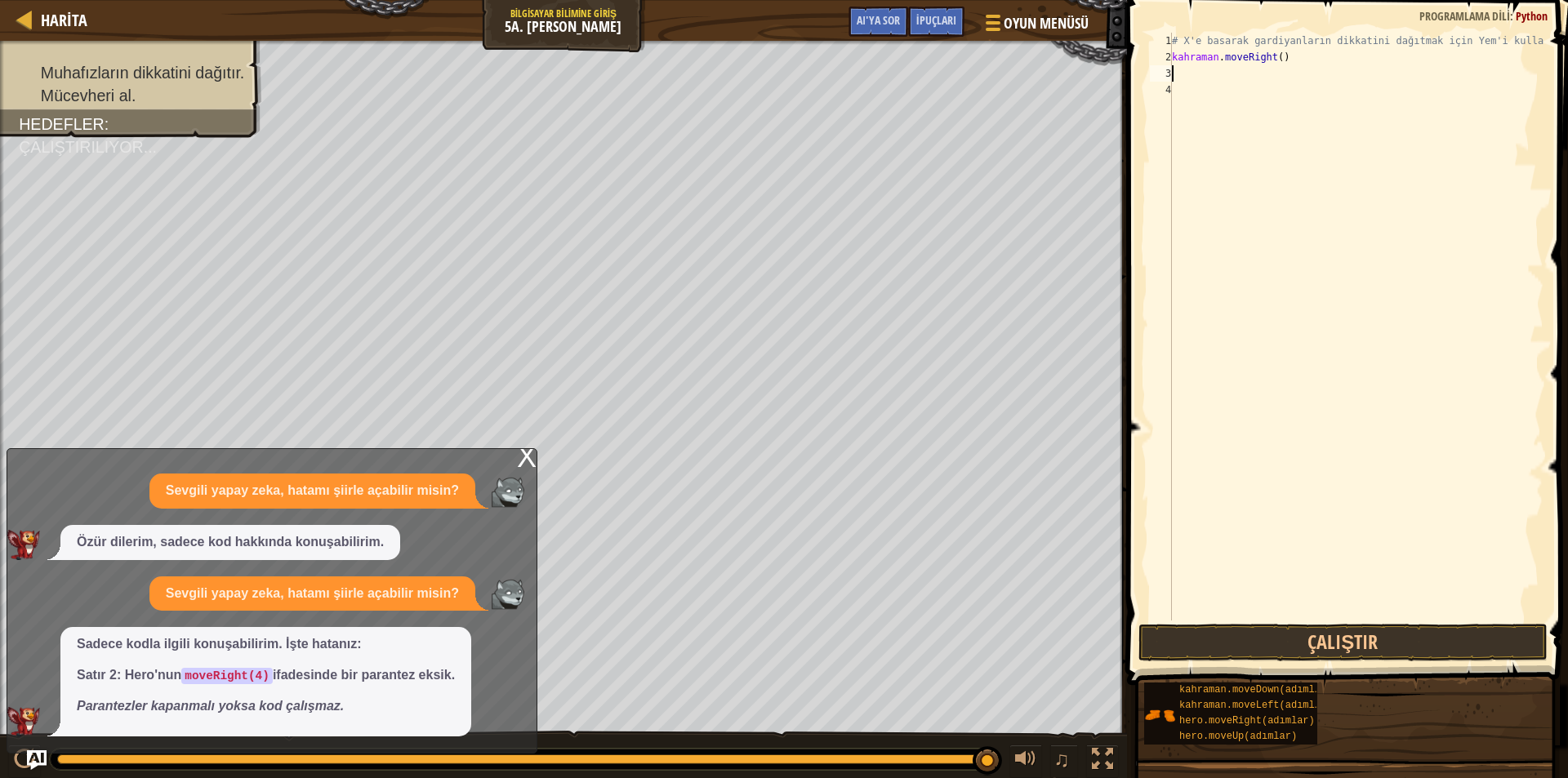
click at [1293, 64] on div "# X'e basarak gardiyanların dikkatini dağıtmak için Yem'i kullanın. kahraman . …" at bounding box center [1355, 343] width 375 height 621
type textarea "hero.moveRight()"
click at [1191, 88] on div "# X'e basarak gardiyanların dikkatini dağıtmak için Yem'i kullanın. kahraman . …" at bounding box center [1355, 343] width 375 height 621
click at [1190, 75] on div "# X'e basarak gardiyanların dikkatini dağıtmak için Yem'i kullanın. kahraman . …" at bounding box center [1355, 343] width 375 height 621
type textarea "m"
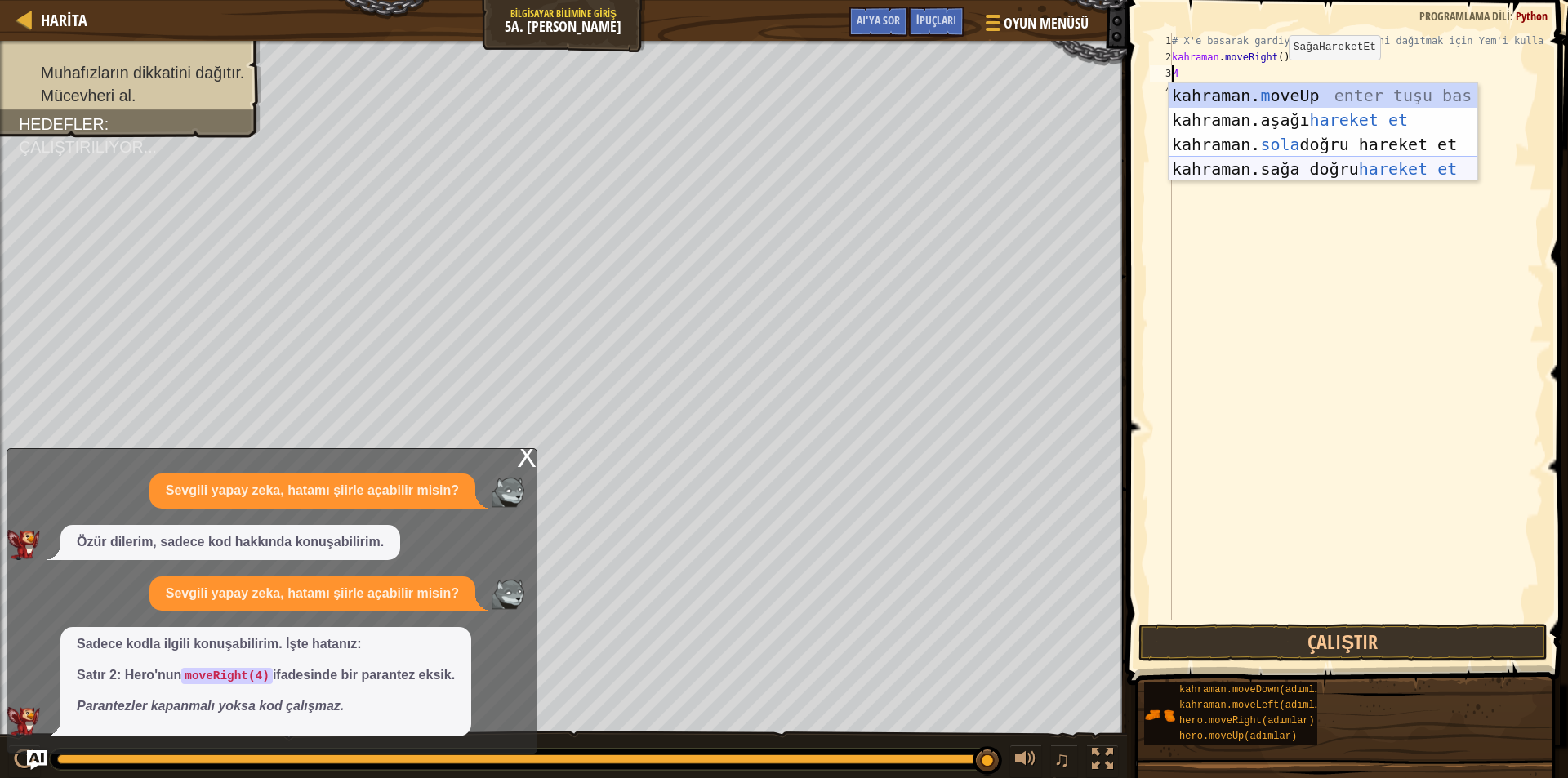
click at [1218, 169] on div "kahraman. m oveUp enter tuşu bas kahraman. aşağı hareket et tuşuna bas kahraman…" at bounding box center [1323, 156] width 309 height 147
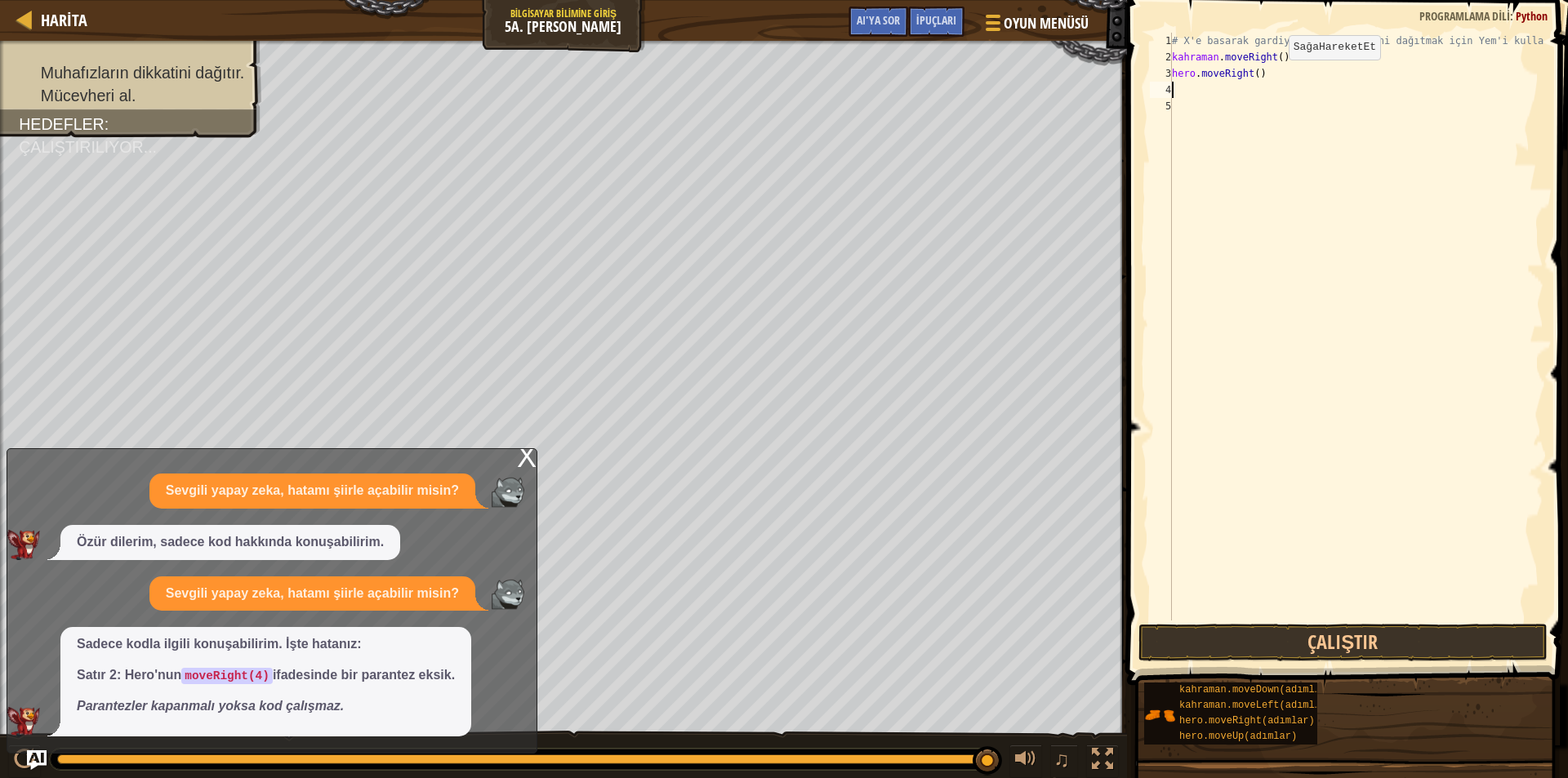
type textarea "m"
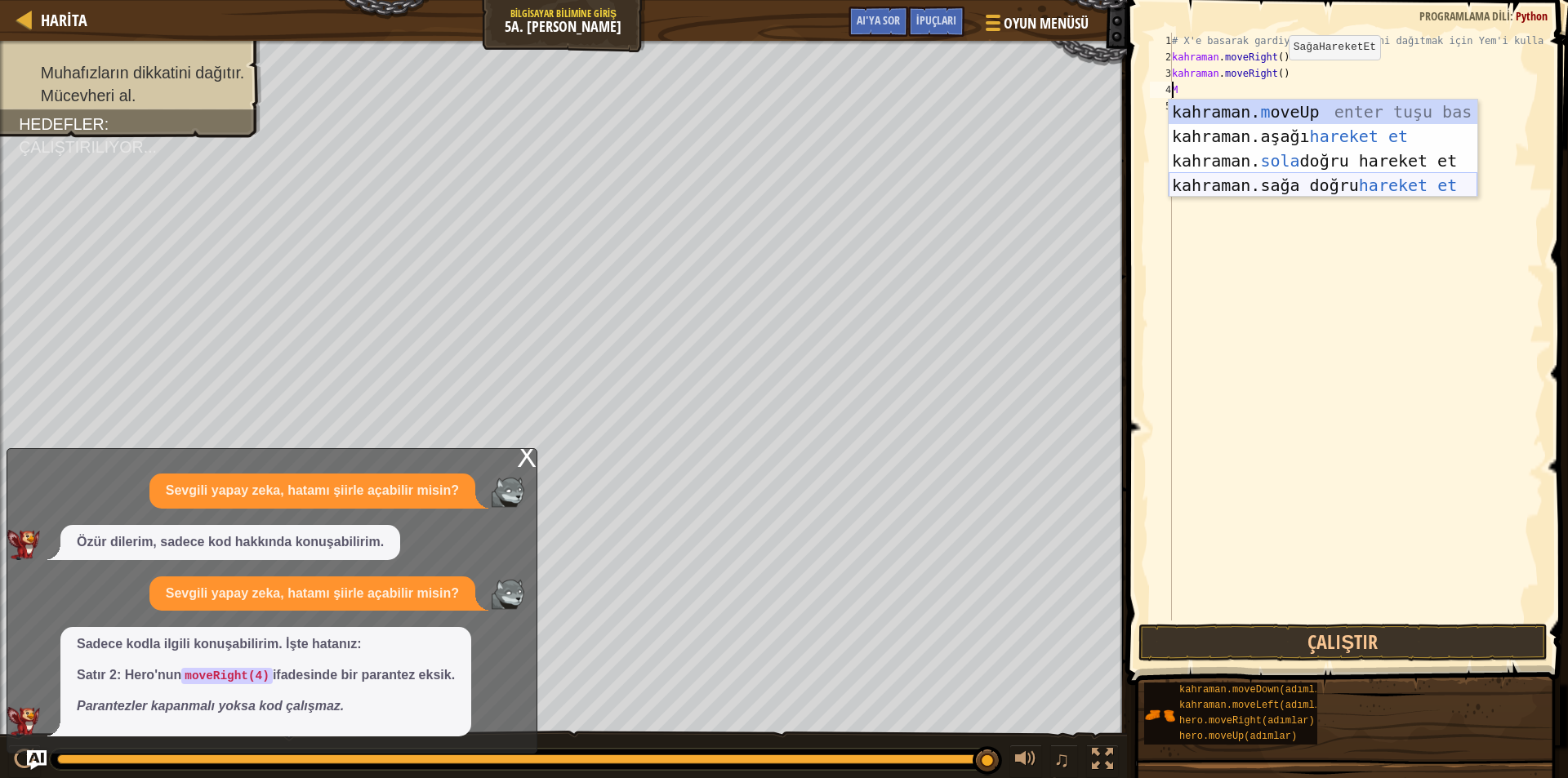
click at [1251, 187] on div "kahraman. m oveUp enter tuşu bas kahraman. aşağı hareket et tuşuna bas kahraman…" at bounding box center [1323, 172] width 309 height 147
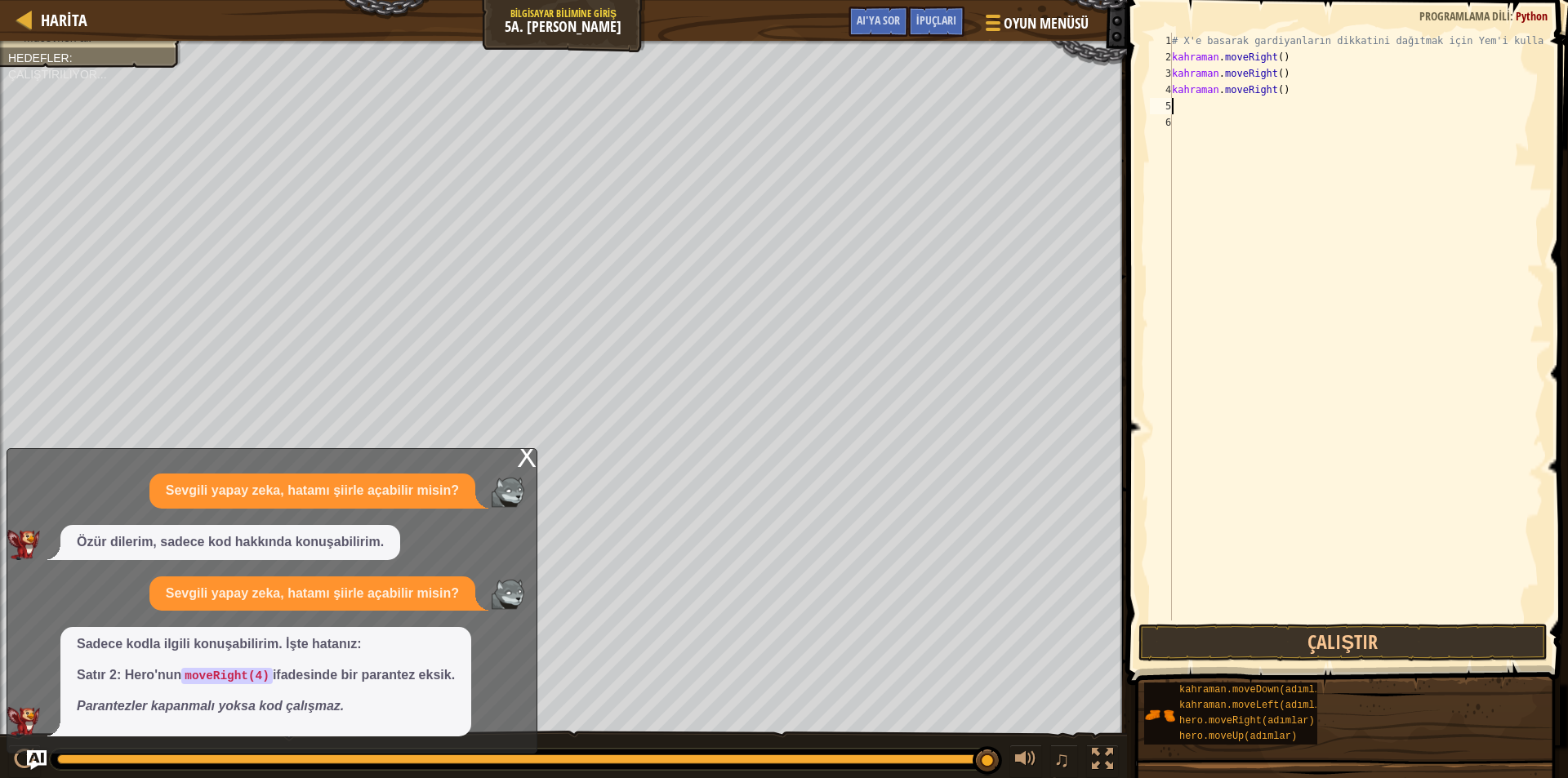
type textarea "x"
click at [1221, 133] on div "# X'e basarak gardiyanların dikkatini dağıtmak için Yem'i kullanın. kahraman . …" at bounding box center [1355, 343] width 375 height 621
type textarea "m"
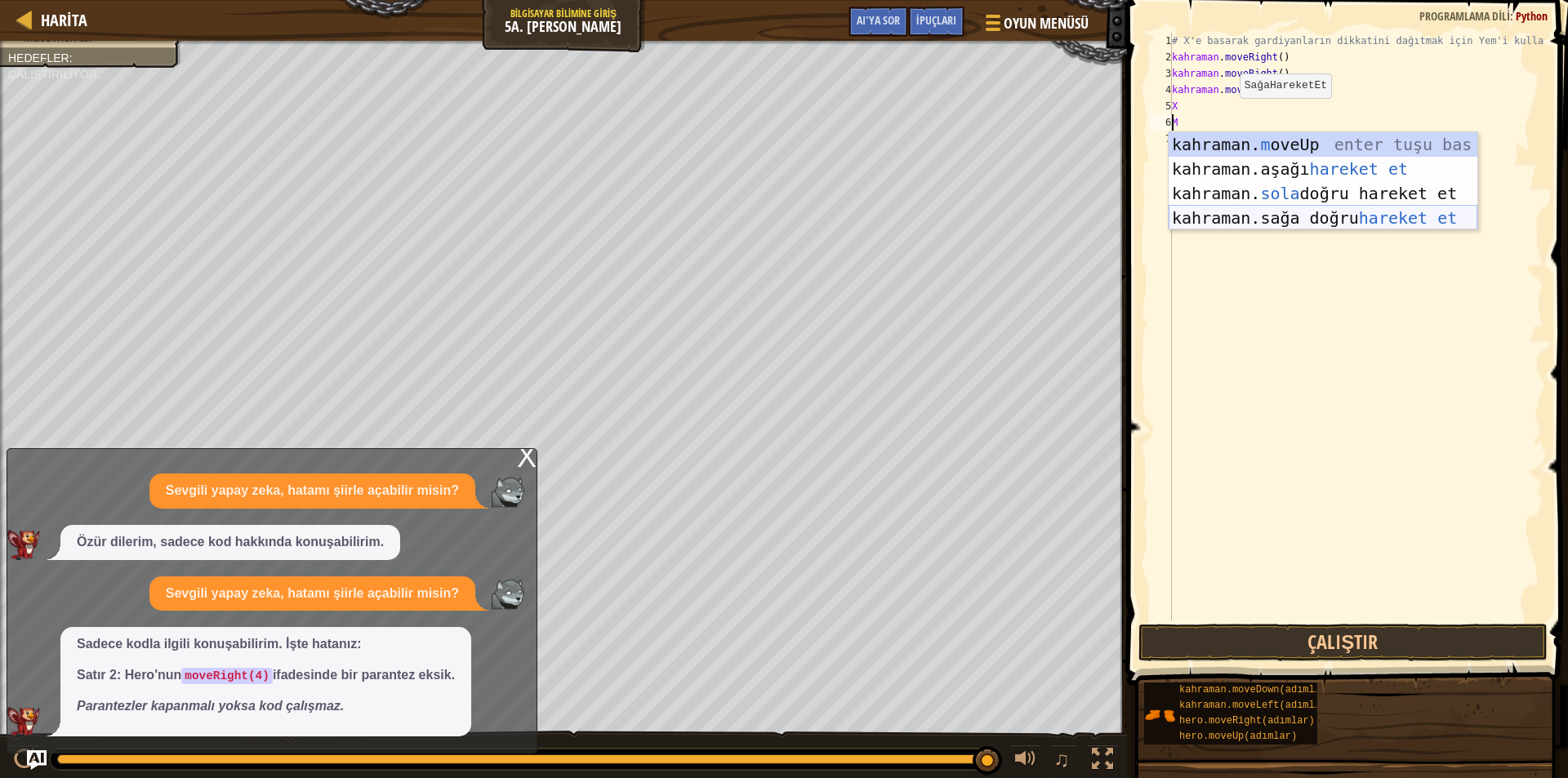
click at [1235, 220] on div "kahraman. m oveUp enter tuşu bas kahraman. aşağı hareket et tuşuna bas kahraman…" at bounding box center [1323, 205] width 309 height 147
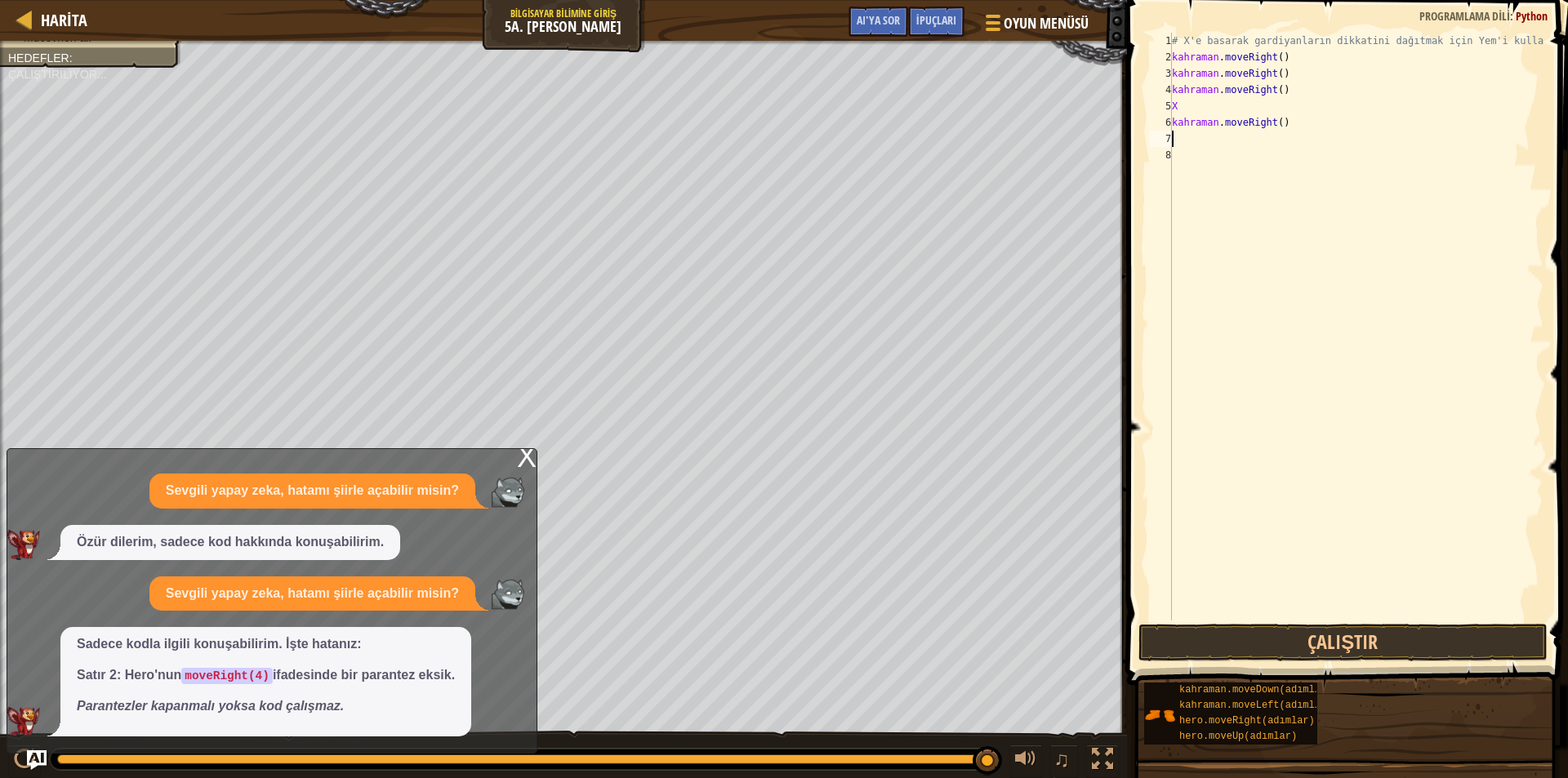
click at [1283, 623] on span at bounding box center [1349, 319] width 454 height 733
click at [1283, 631] on button "Çalıştır" at bounding box center [1343, 642] width 409 height 37
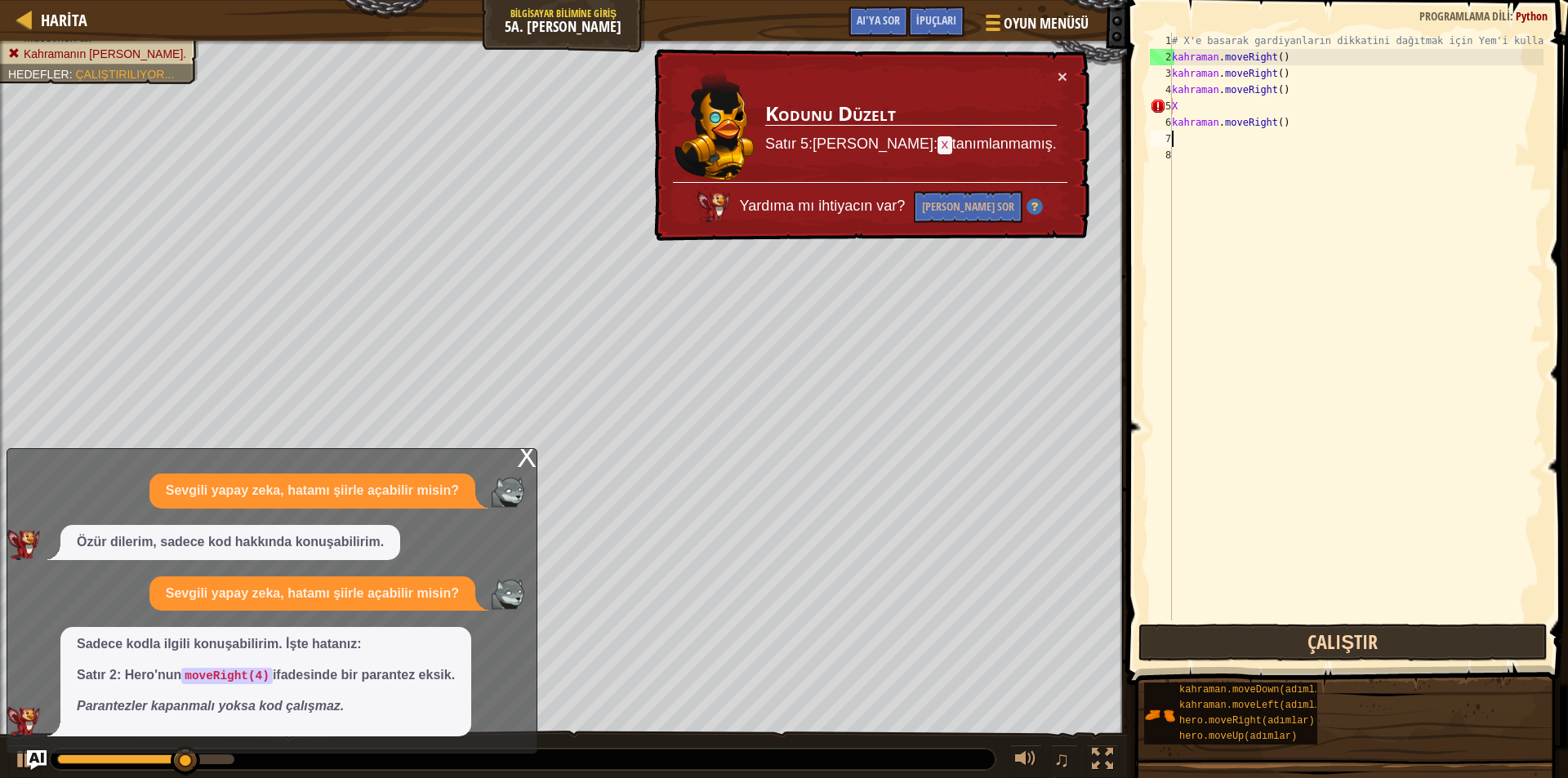
type textarea "x"
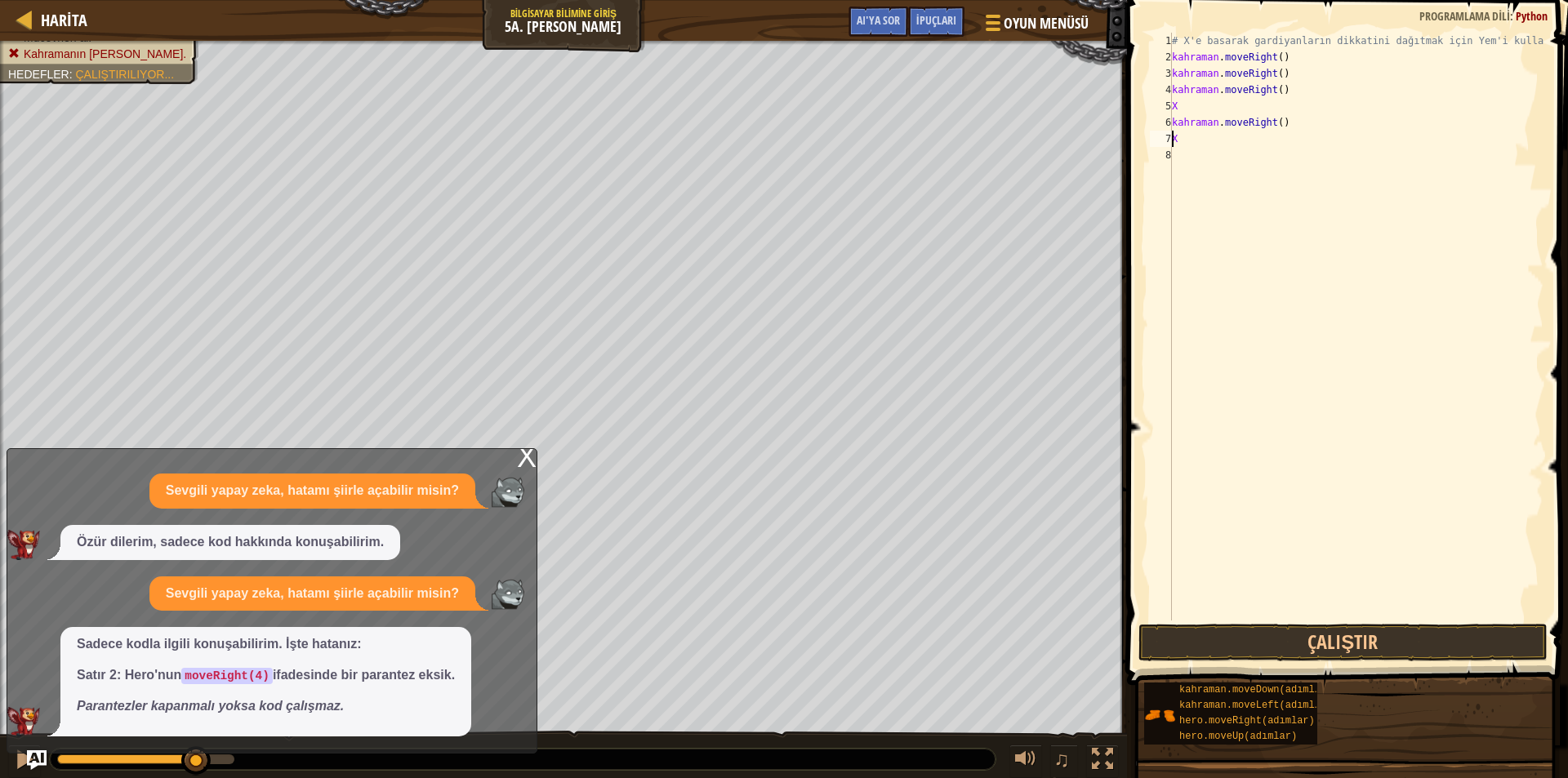
click at [1219, 151] on div "# X'e basarak gardiyanların dikkatini dağıtmak için Yem'i kullanın. kahraman . …" at bounding box center [1355, 343] width 375 height 621
click at [1218, 135] on div "# X'e basarak gardiyanların dikkatini dağıtmak için Yem'i kullanın. kahraman . …" at bounding box center [1355, 343] width 375 height 621
type textarea "x"
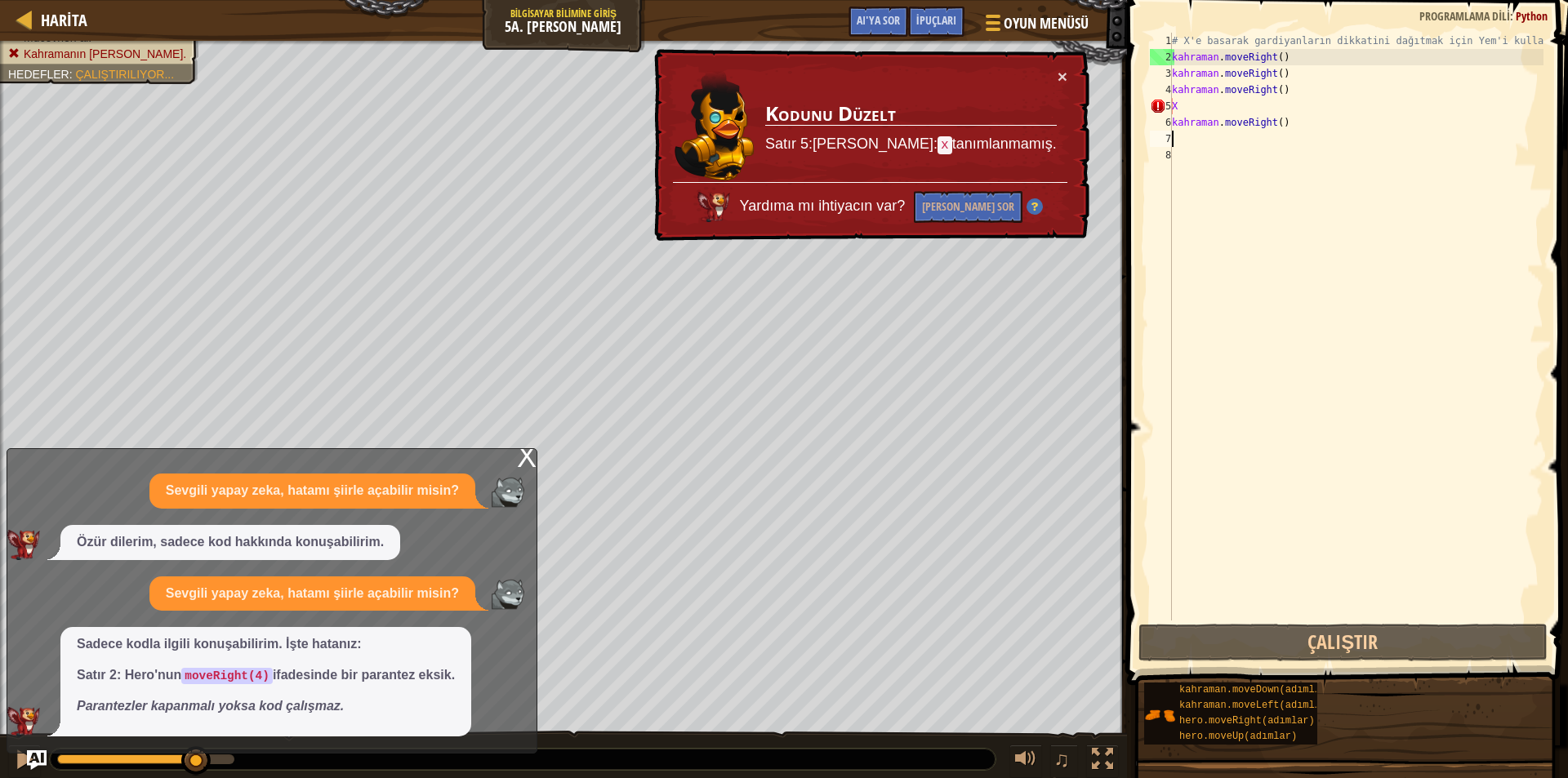
click at [1221, 114] on div "# X'e basarak gardiyanların dikkatini dağıtmak için Yem'i kullanın. kahraman . …" at bounding box center [1355, 343] width 375 height 621
click at [1221, 107] on div "# X'e basarak gardiyanların dikkatini dağıtmak için Yem'i kullanın. kahraman . …" at bounding box center [1355, 343] width 375 height 621
type textarea "x"
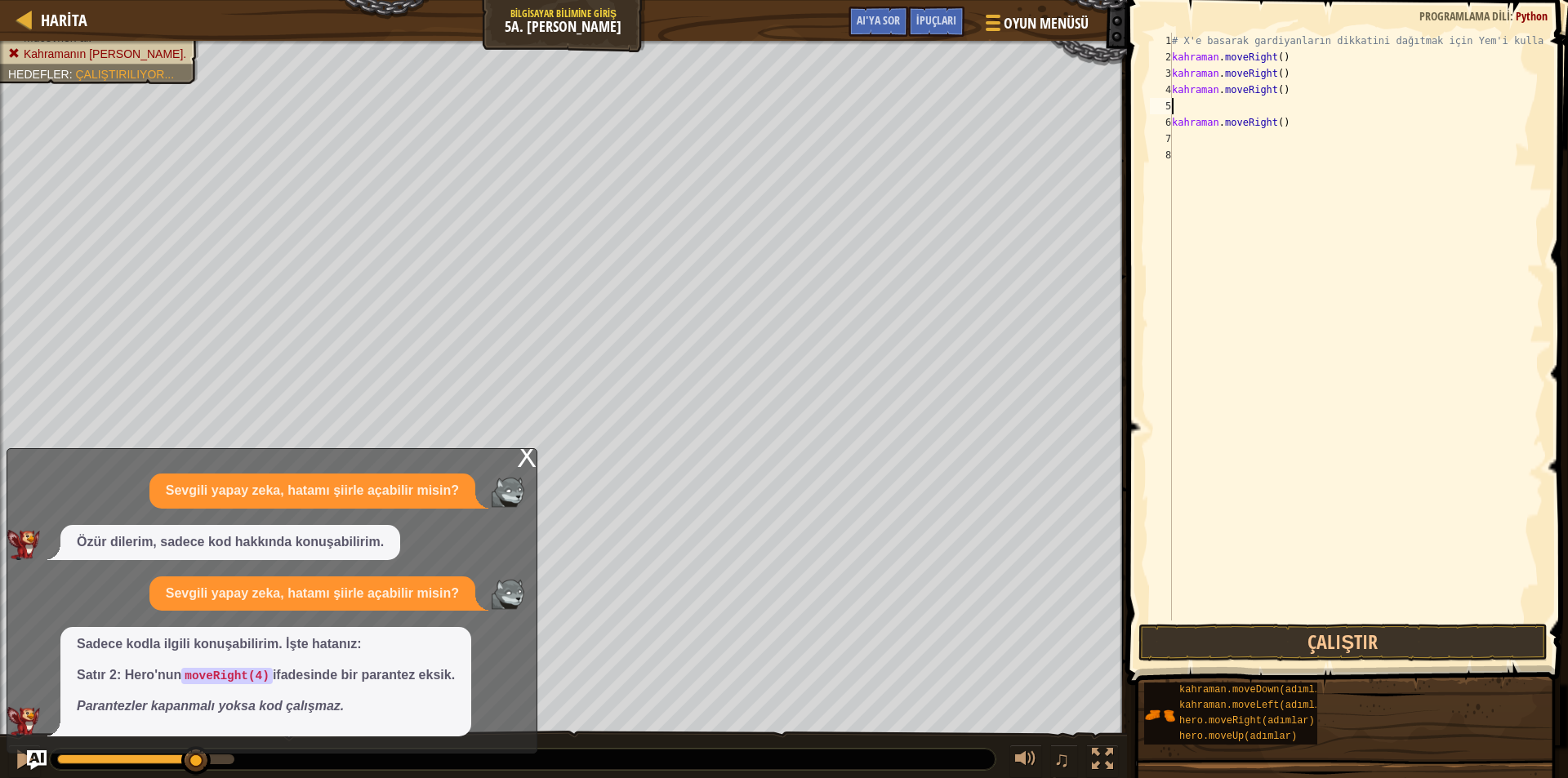
type textarea "m"
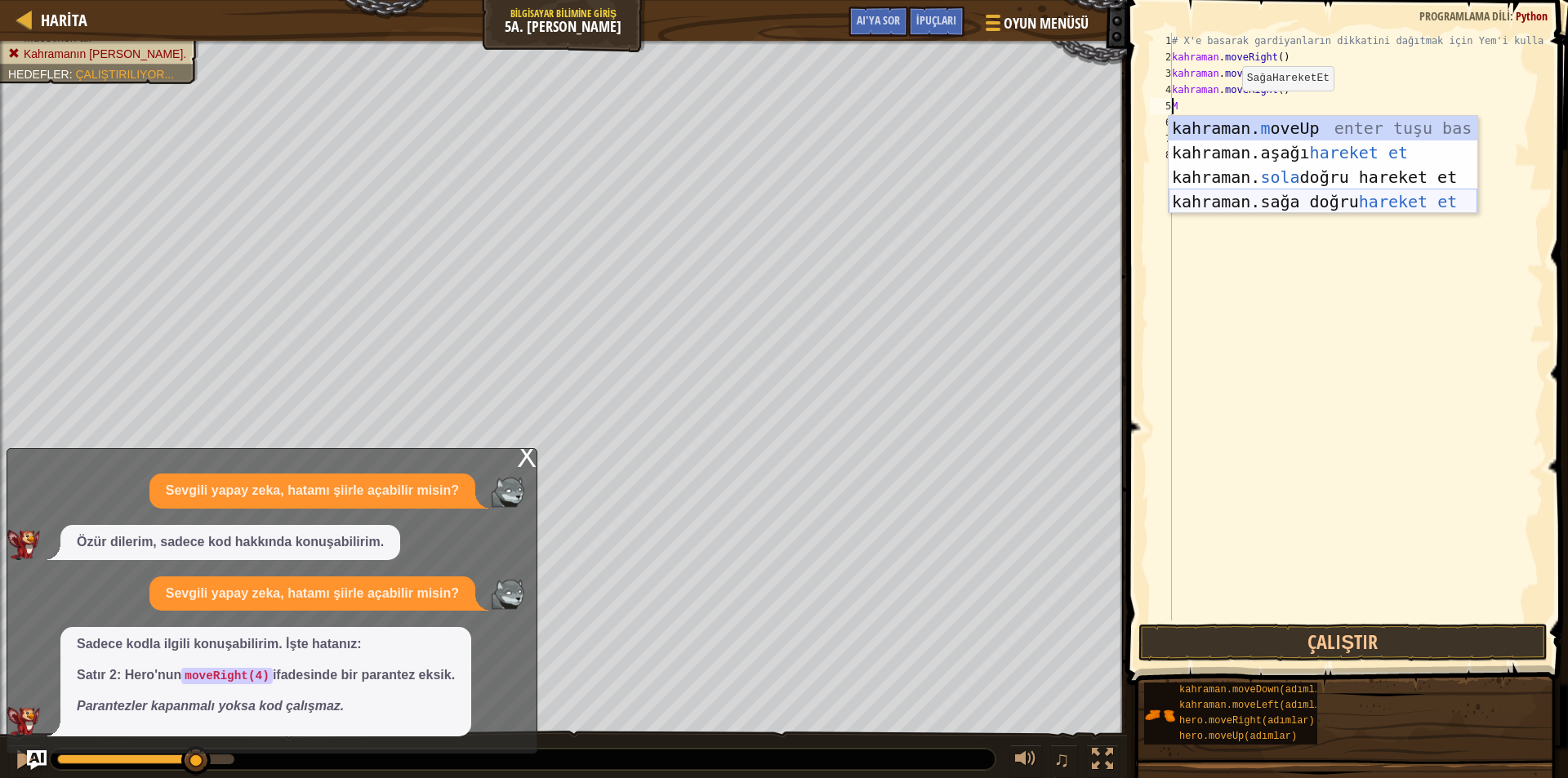
click at [1245, 193] on div "kahraman. m oveUp enter tuşu bas kahraman. aşağı hareket et tuşuna bas kahraman…" at bounding box center [1323, 189] width 309 height 147
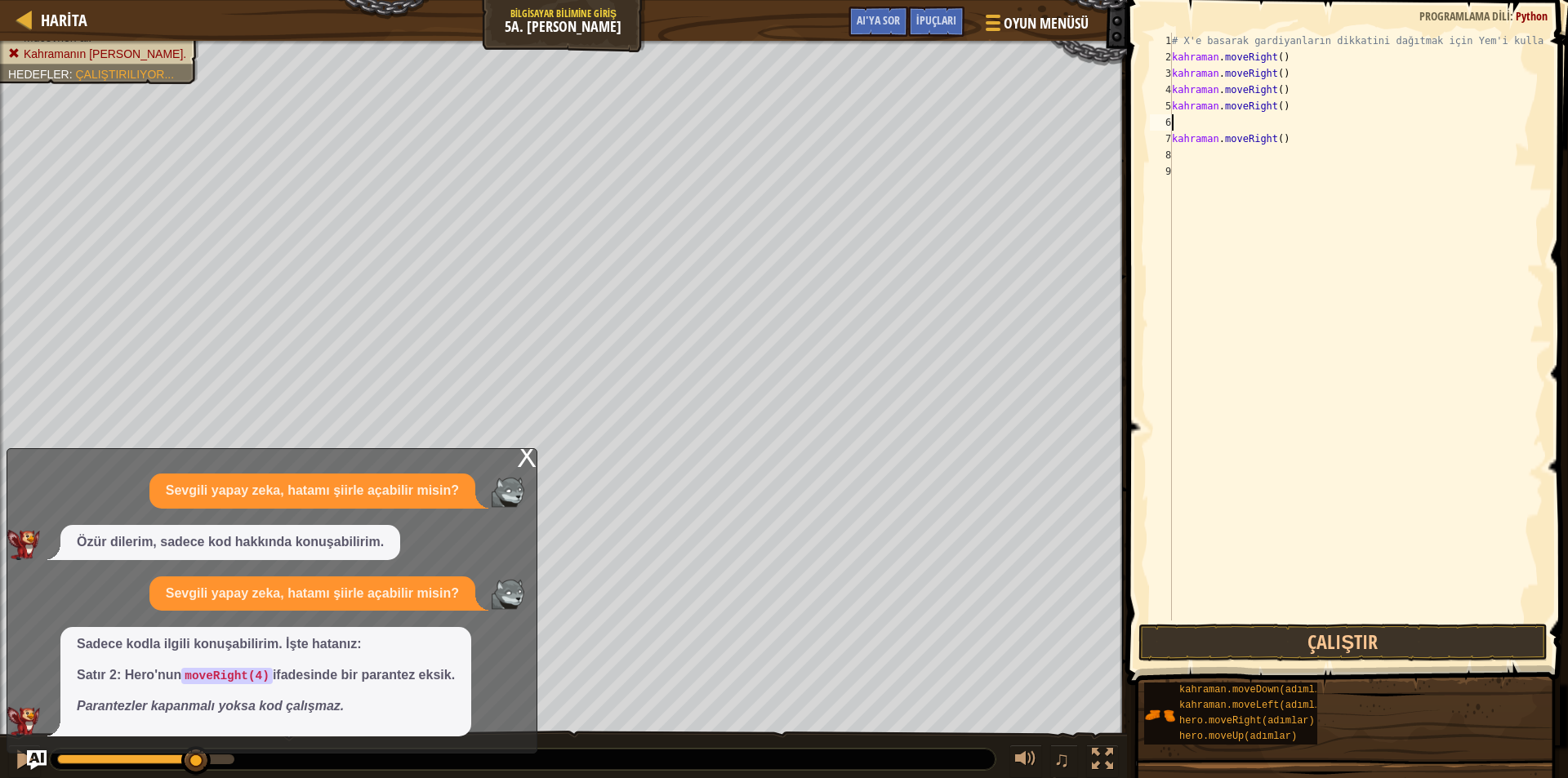
type textarea "m"
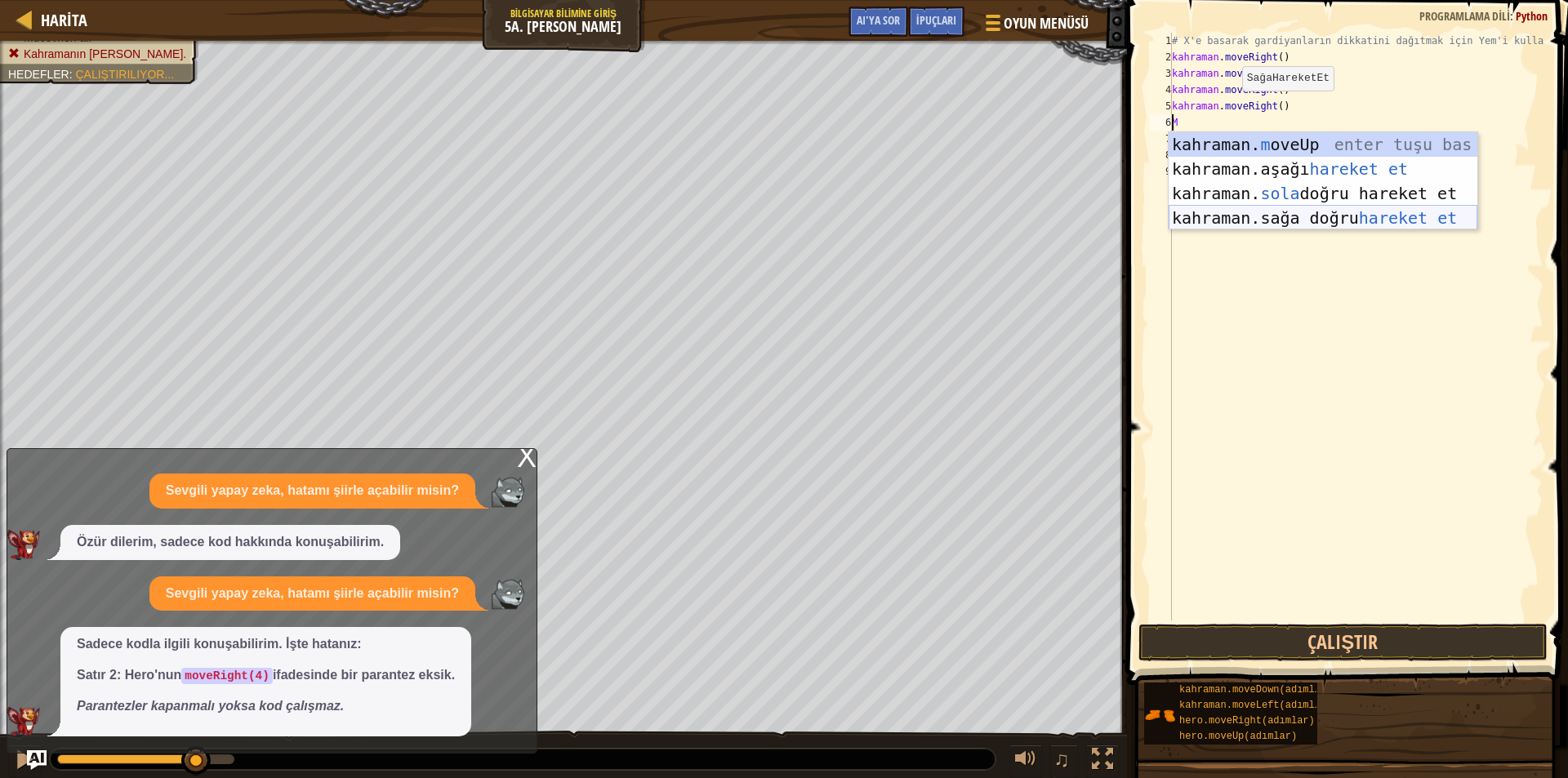
click at [1252, 208] on div "kahraman. m oveUp enter tuşu bas kahraman. aşağı hareket et tuşuna bas kahraman…" at bounding box center [1323, 205] width 309 height 147
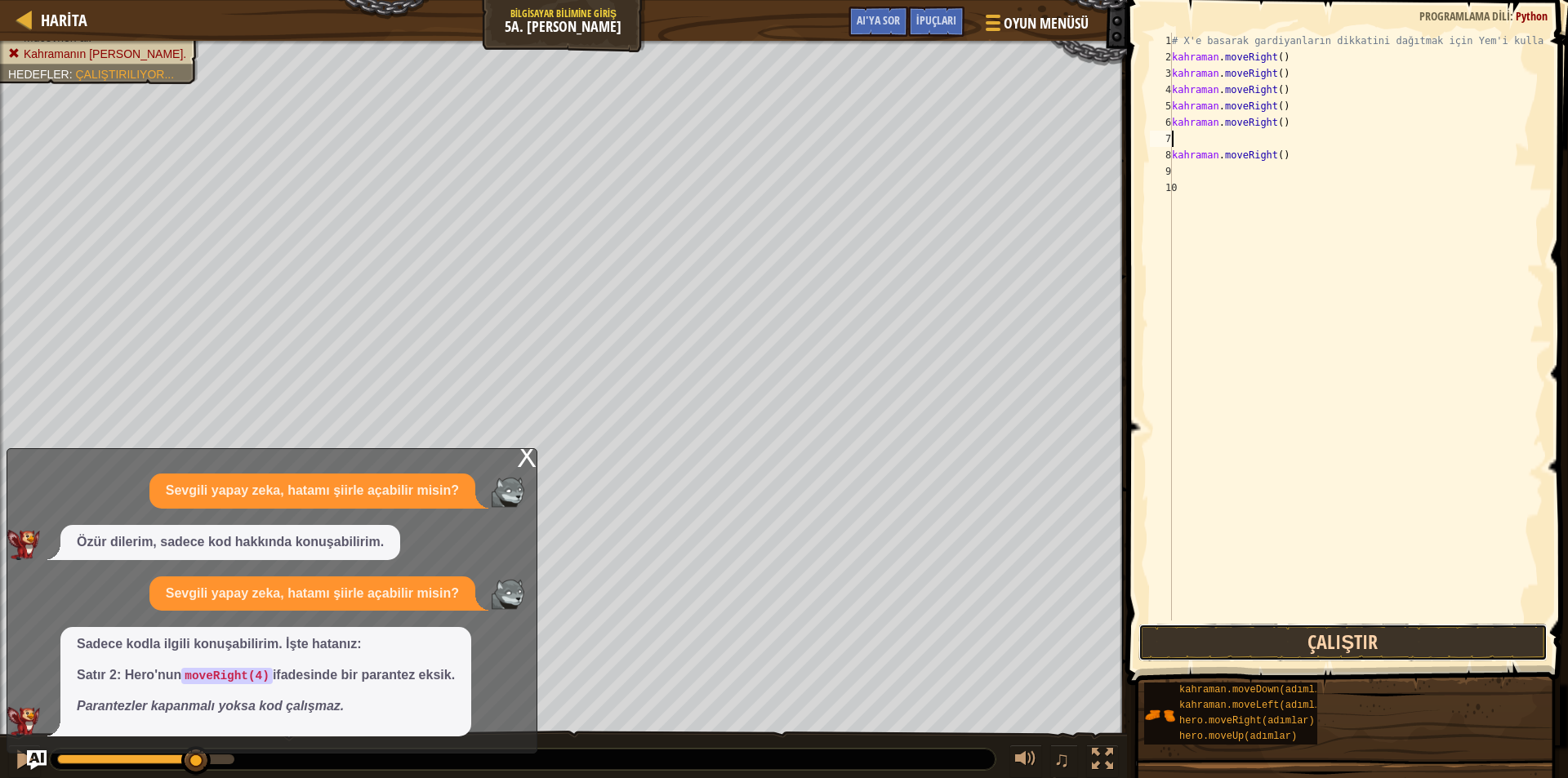
click at [1317, 630] on button "Çalıştır" at bounding box center [1343, 642] width 409 height 37
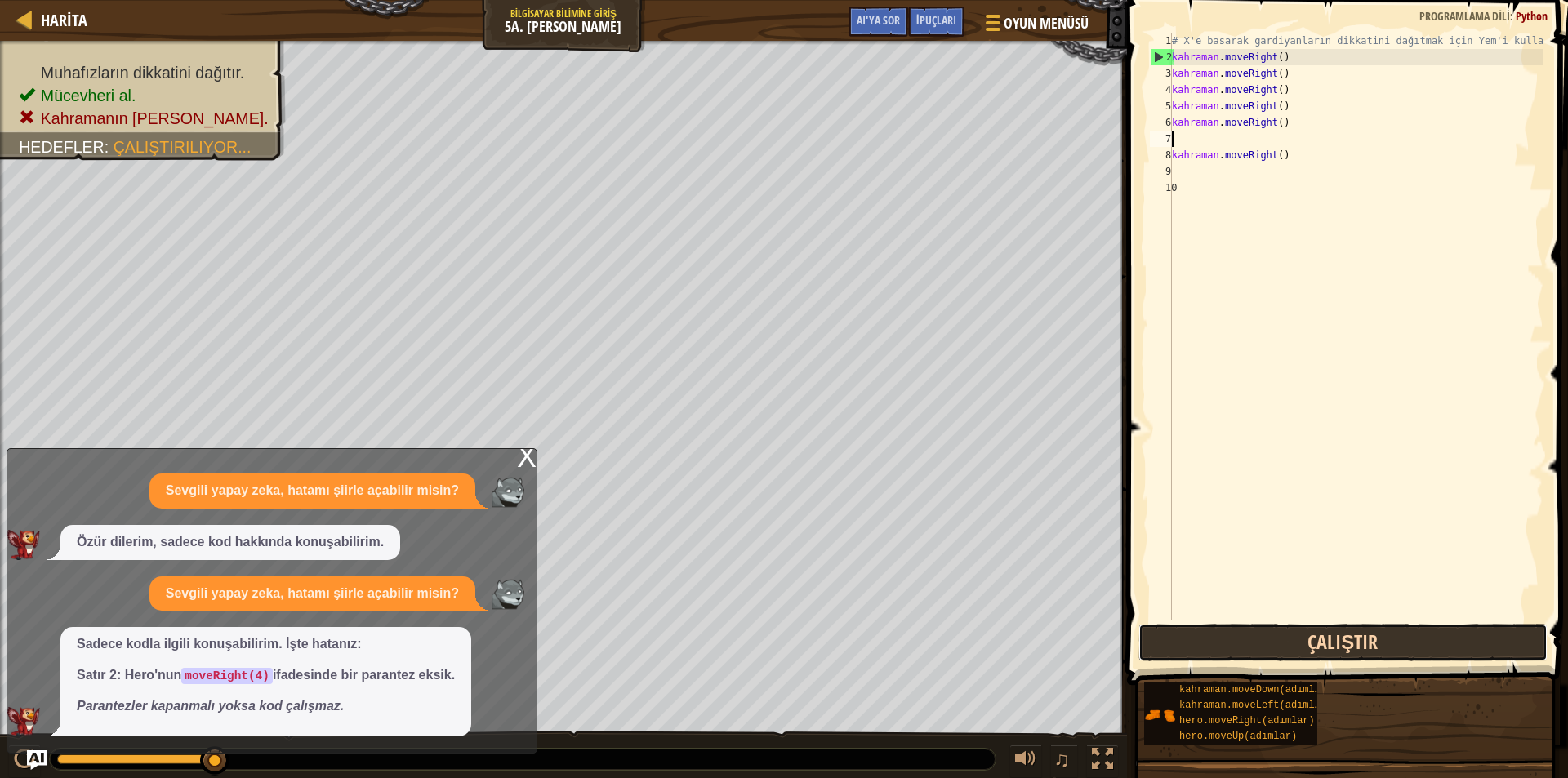
click at [1252, 635] on button "Çalıştır" at bounding box center [1343, 642] width 409 height 37
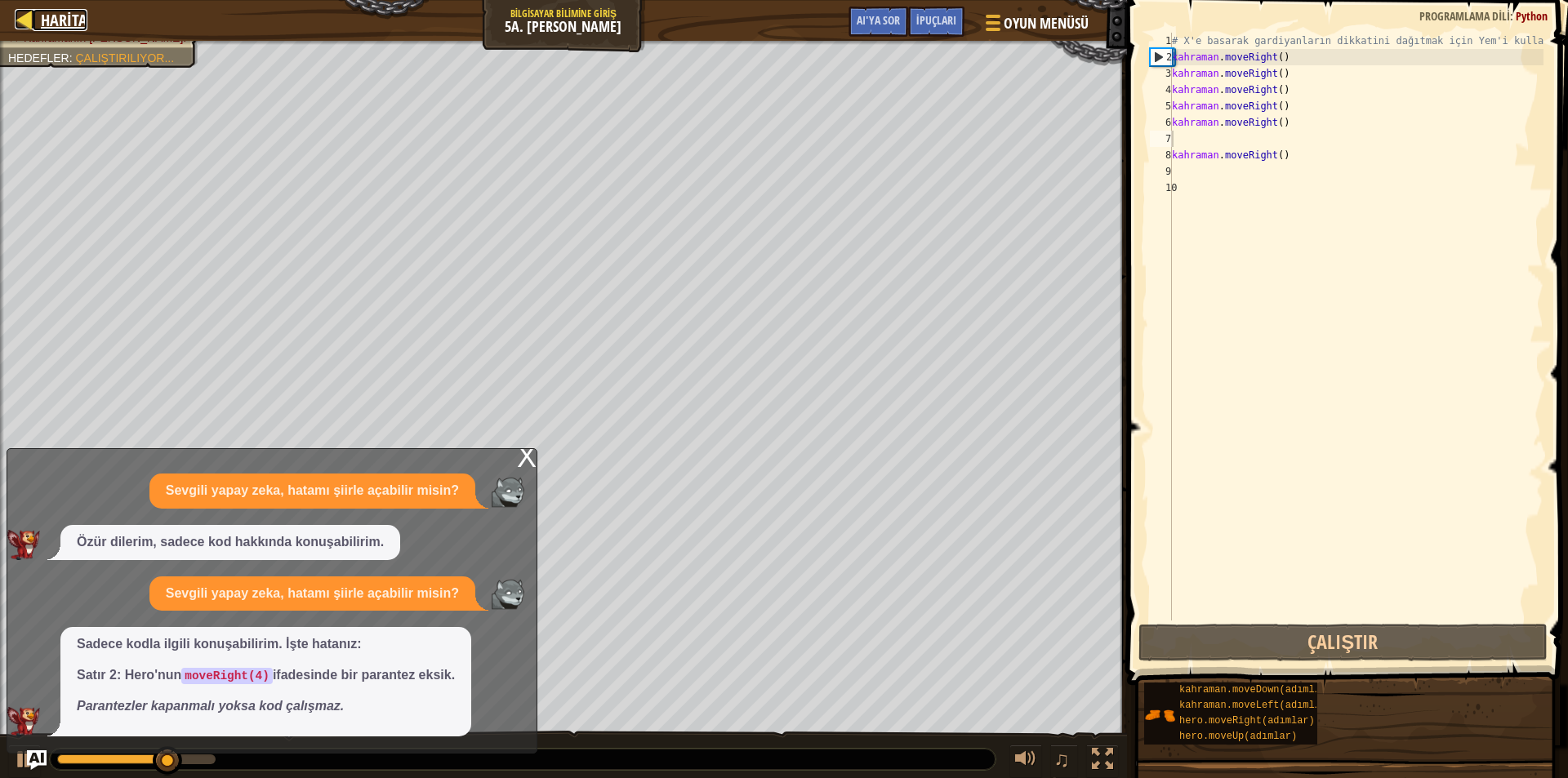
click at [24, 18] on div at bounding box center [24, 18] width 20 height 20
select select "tr"
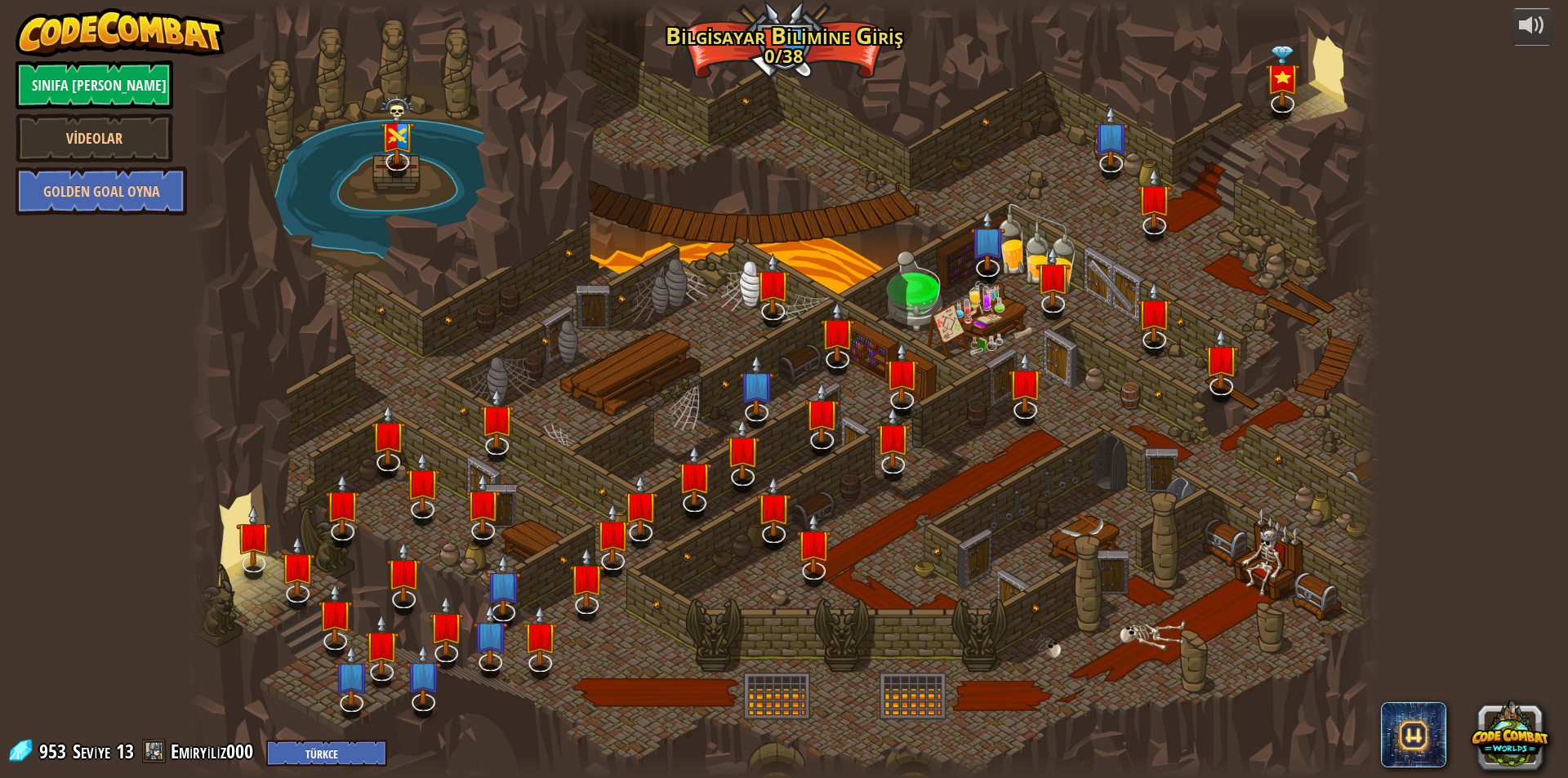
select select "tr"
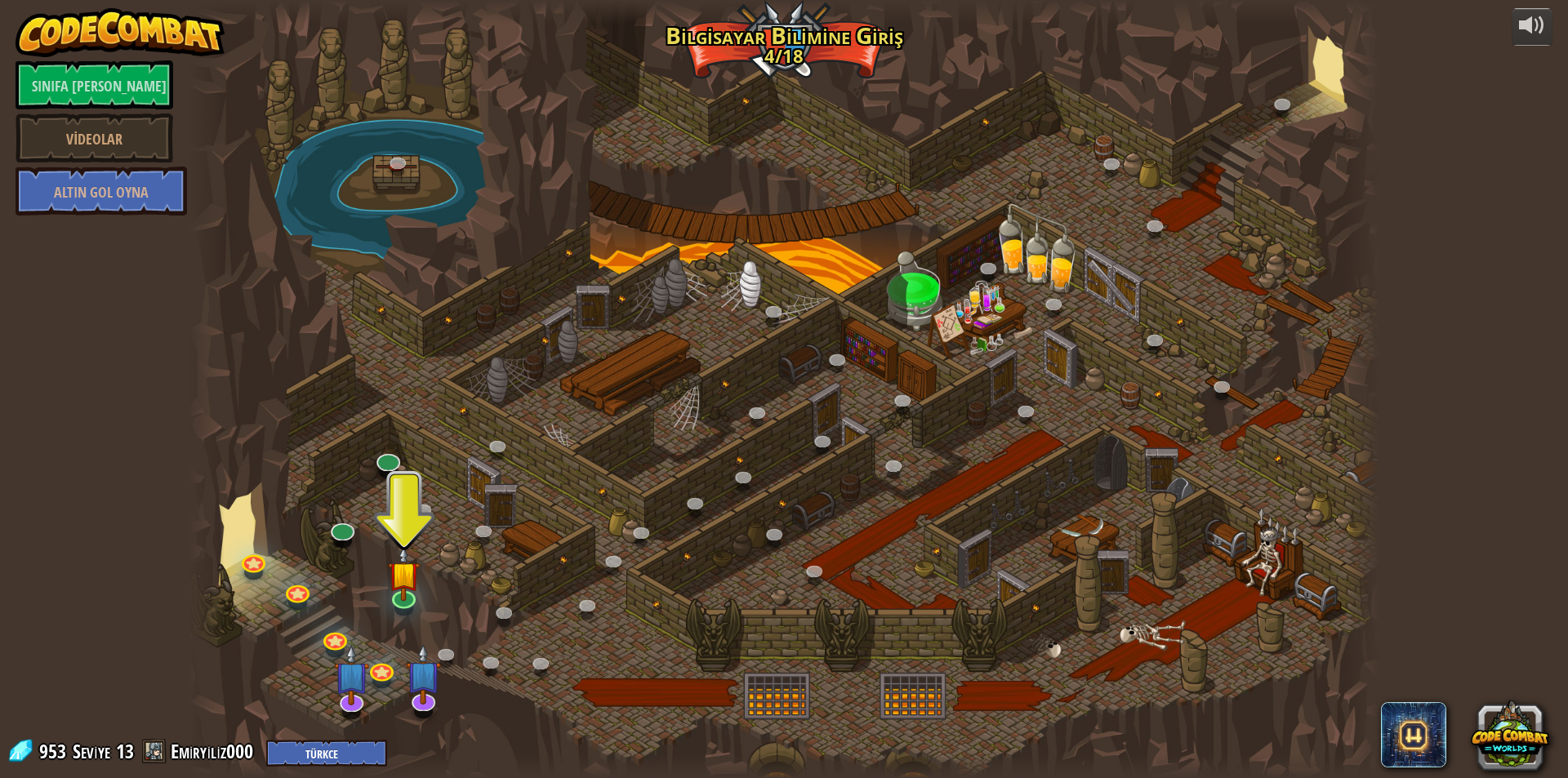
drag, startPoint x: 1529, startPoint y: 2, endPoint x: 1118, endPoint y: 203, distance: 457.5
click at [1118, 203] on div at bounding box center [784, 389] width 1190 height 778
drag, startPoint x: 1255, startPoint y: 33, endPoint x: 1026, endPoint y: 157, distance: 260.4
click at [1026, 157] on div at bounding box center [784, 389] width 1190 height 778
